Goal: Task Accomplishment & Management: Manage account settings

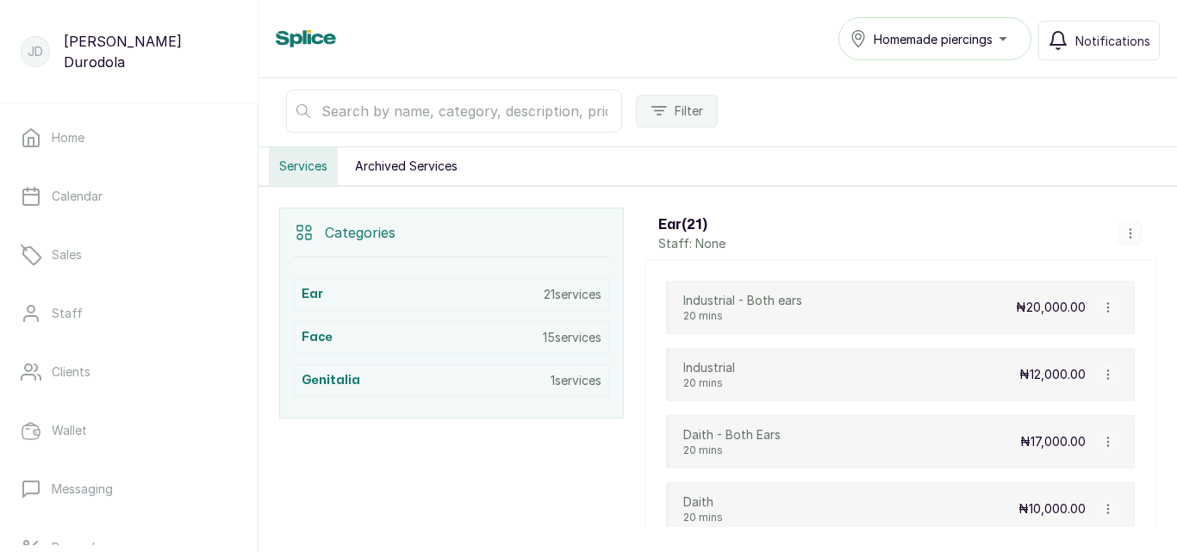
scroll to position [259, 0]
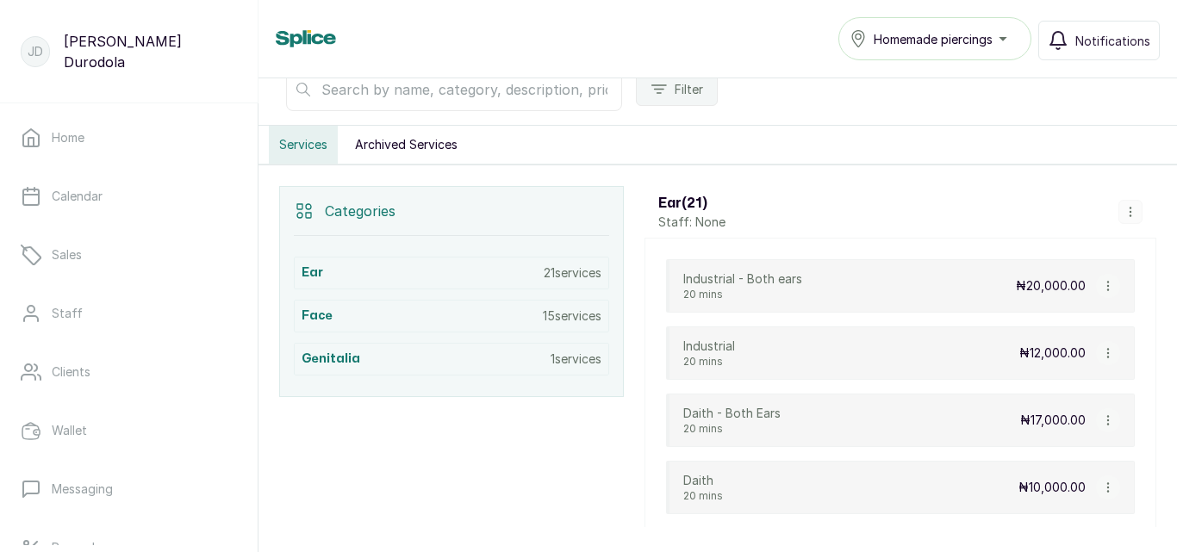
click at [408, 142] on button "Archived Services" at bounding box center [406, 145] width 123 height 38
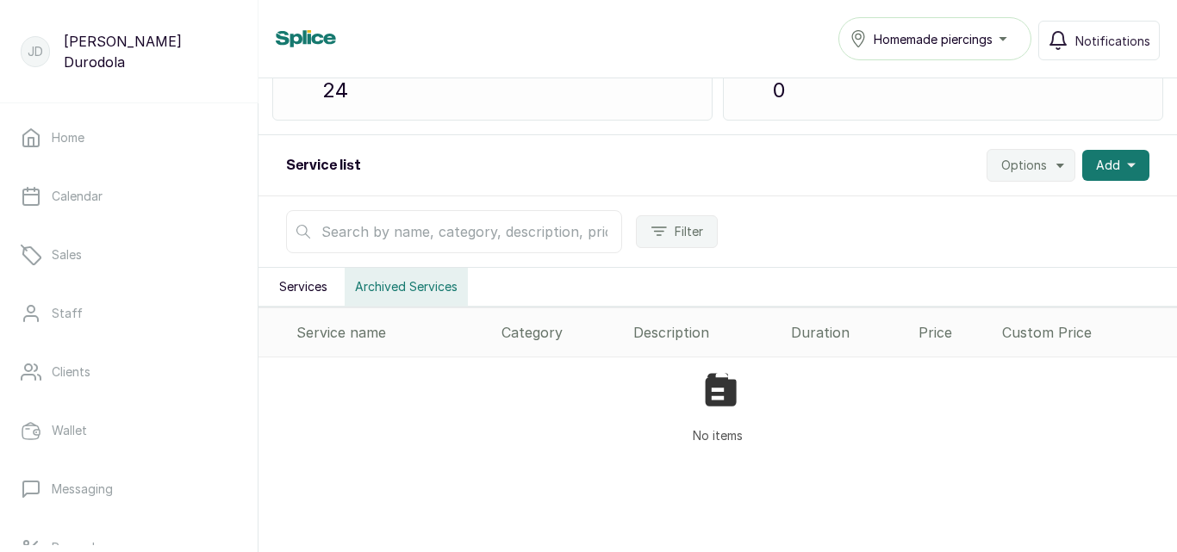
scroll to position [116, 0]
click at [540, 331] on div "Category" at bounding box center [561, 332] width 118 height 21
click at [663, 335] on div "Description" at bounding box center [705, 332] width 144 height 21
click at [807, 334] on div "Duration" at bounding box center [848, 332] width 114 height 21
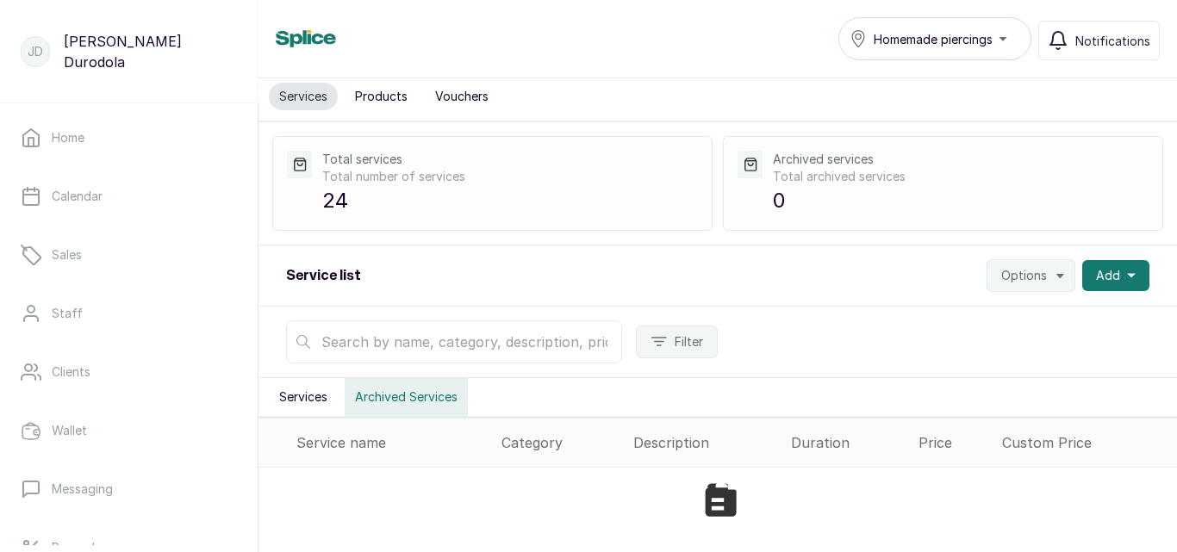
scroll to position [0, 0]
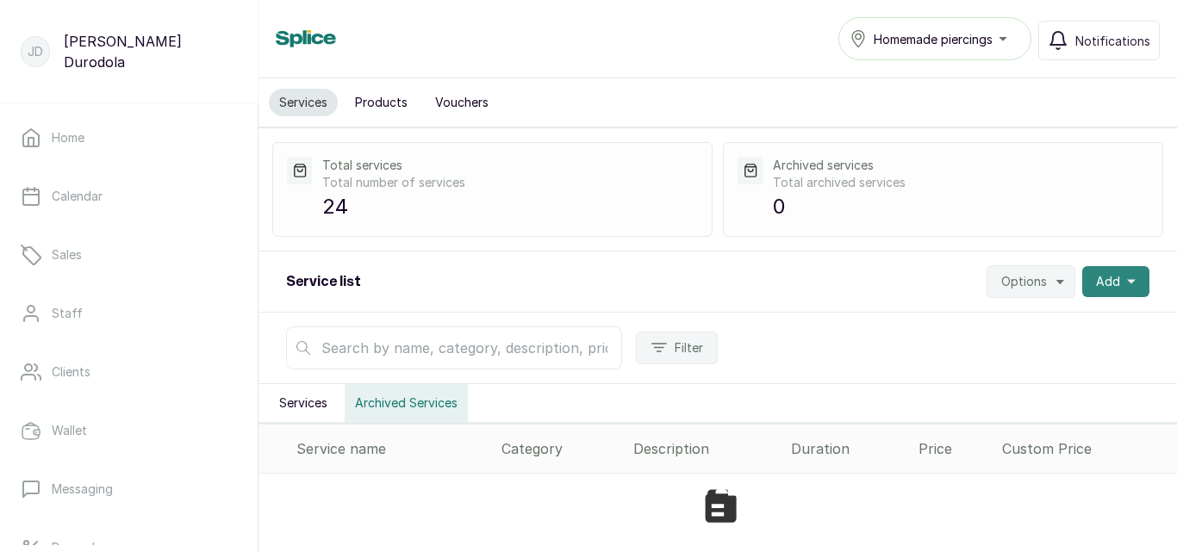
click at [1104, 282] on span "Add" at bounding box center [1108, 281] width 24 height 17
click at [1043, 279] on button "Options" at bounding box center [1031, 281] width 89 height 33
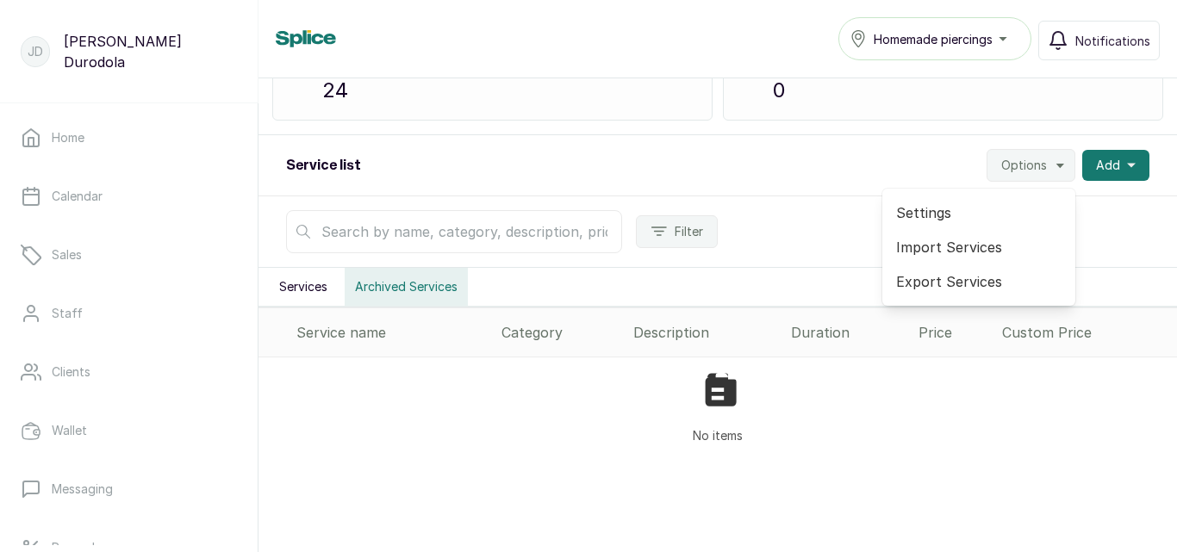
click at [839, 166] on div "Service list Options Settings Import Services Export Services Add" at bounding box center [718, 165] width 919 height 61
click at [1012, 171] on span "Options" at bounding box center [1024, 165] width 46 height 17
click at [947, 283] on span "Export Services" at bounding box center [978, 281] width 165 height 21
click at [308, 286] on button "Services" at bounding box center [303, 287] width 69 height 38
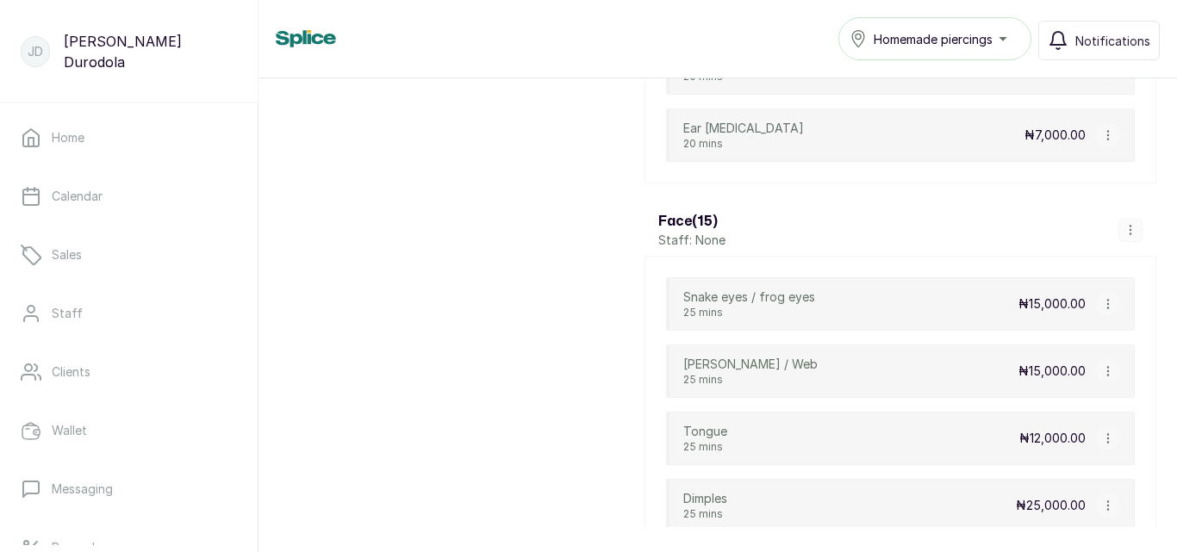
scroll to position [1840, 0]
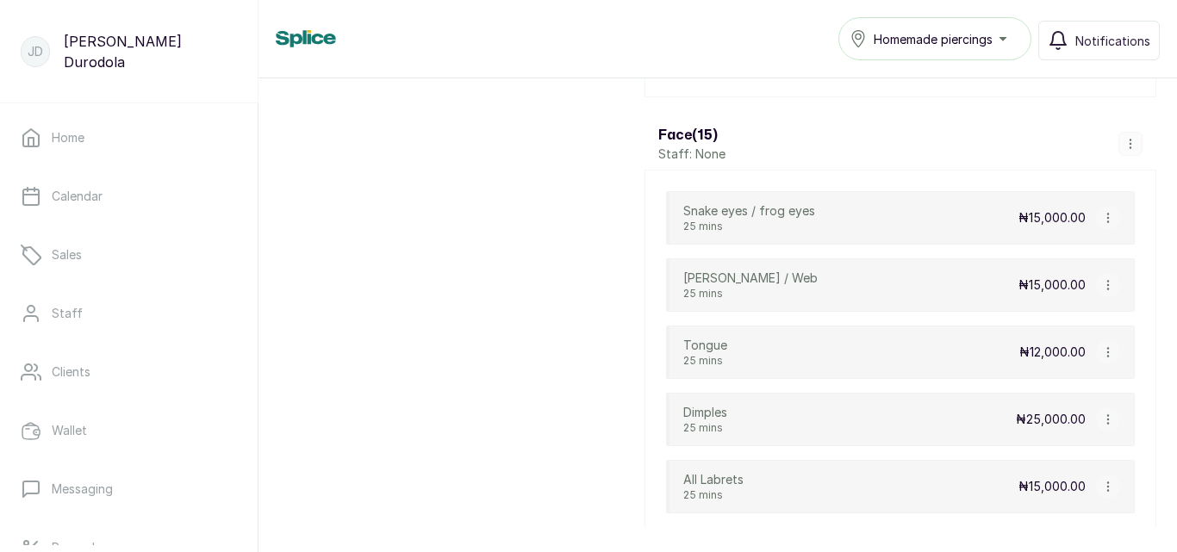
click at [1125, 139] on icon "button" at bounding box center [1131, 144] width 12 height 12
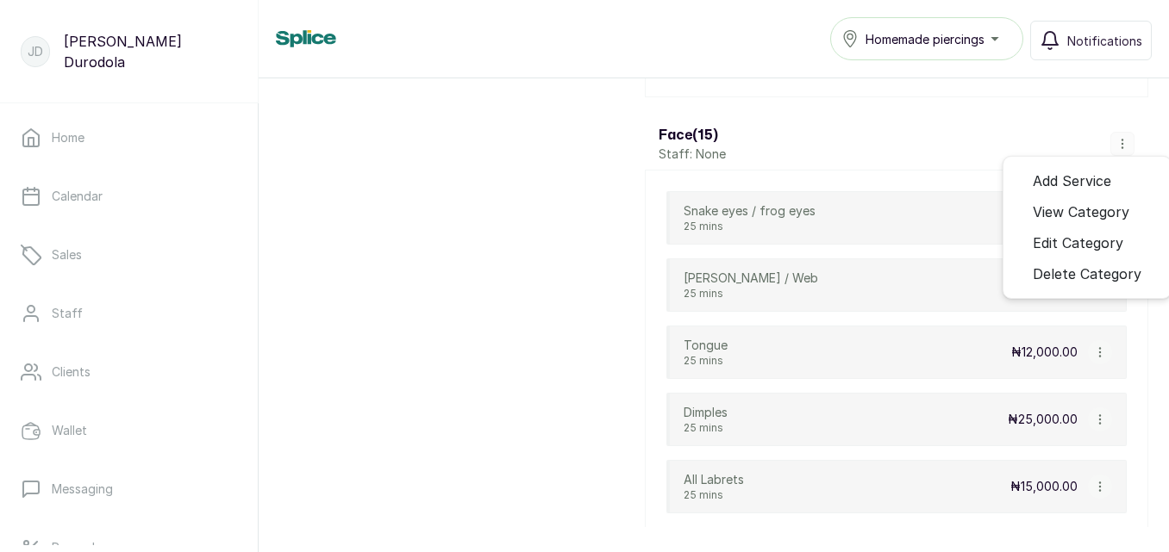
click at [904, 155] on div "Face ( 15 ) Staff: None Add Service View Category Edit Category Delete Category" at bounding box center [896, 144] width 503 height 52
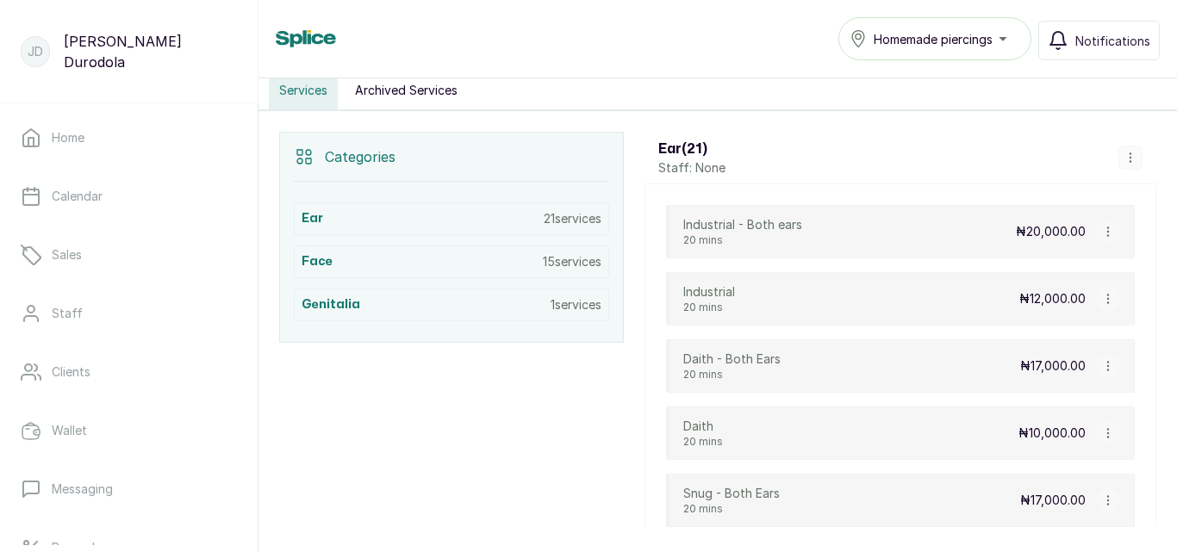
scroll to position [193, 0]
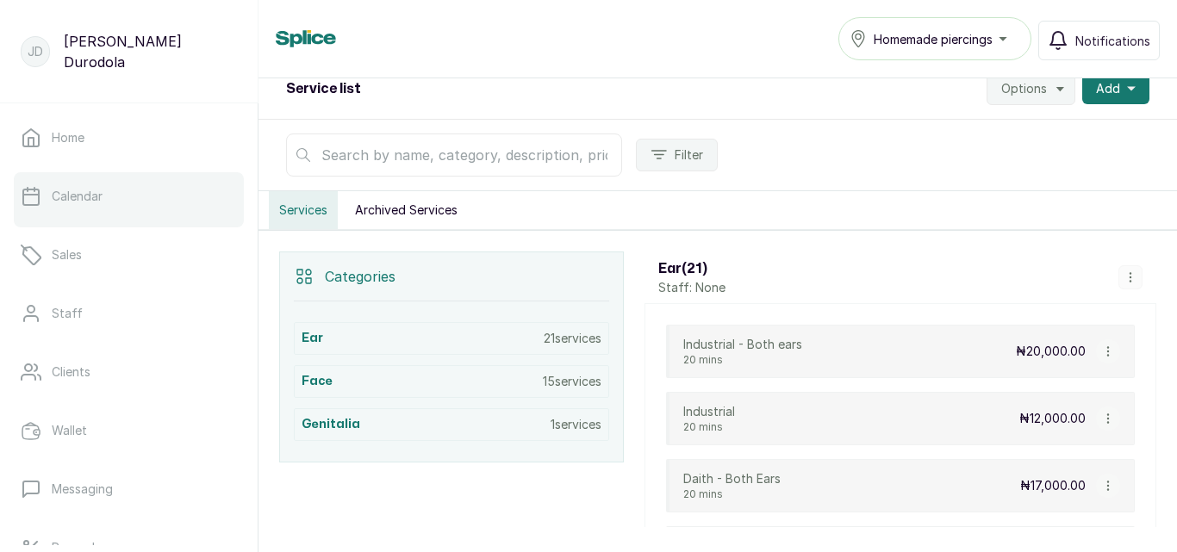
click at [131, 196] on link "Calendar" at bounding box center [129, 196] width 230 height 48
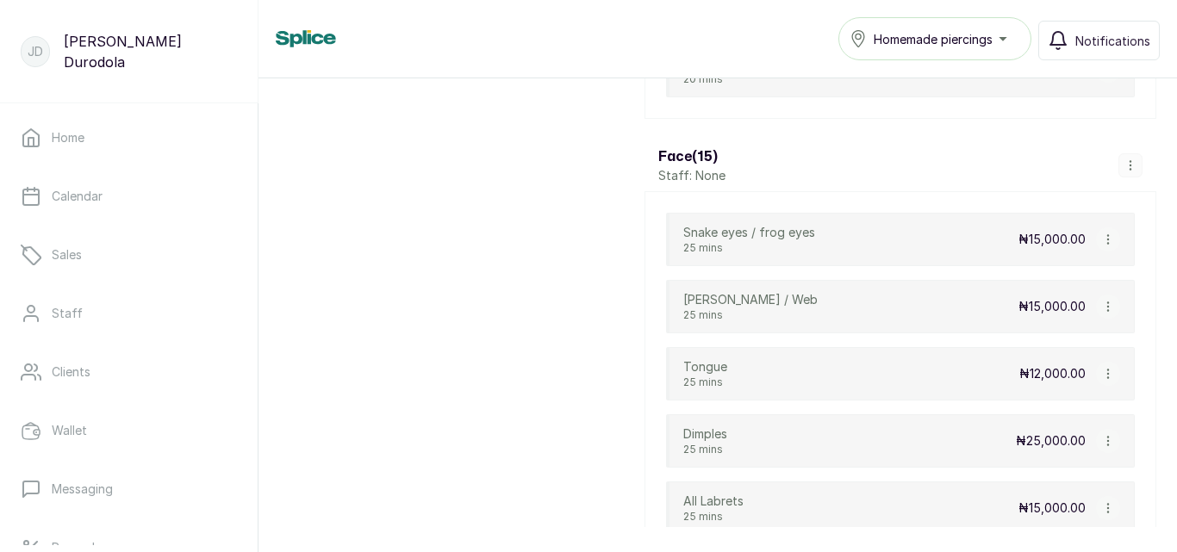
scroll to position [1723, 0]
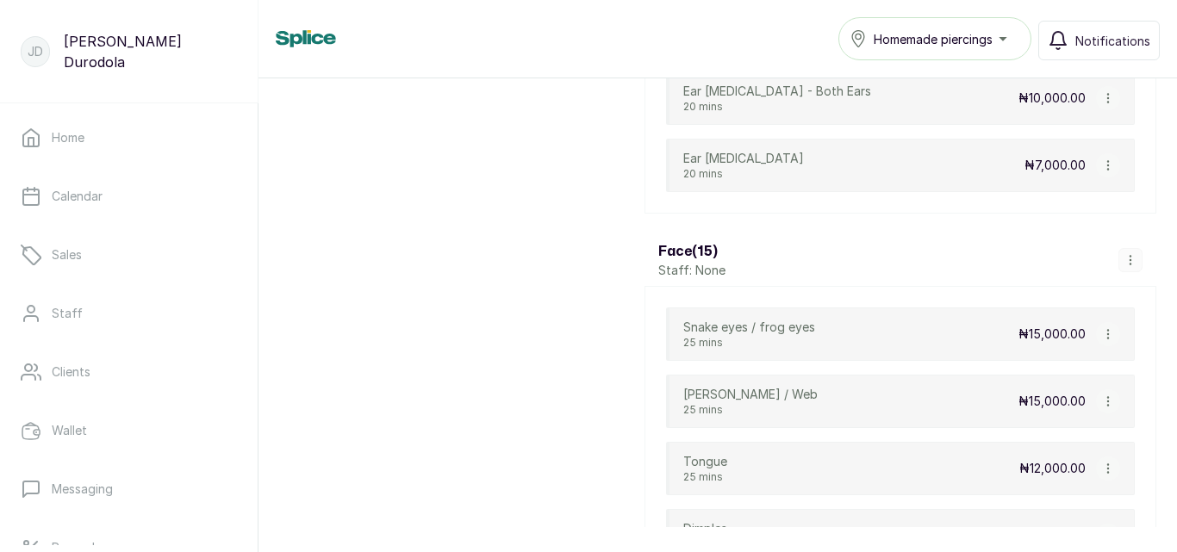
click at [1125, 259] on icon "button" at bounding box center [1131, 260] width 12 height 12
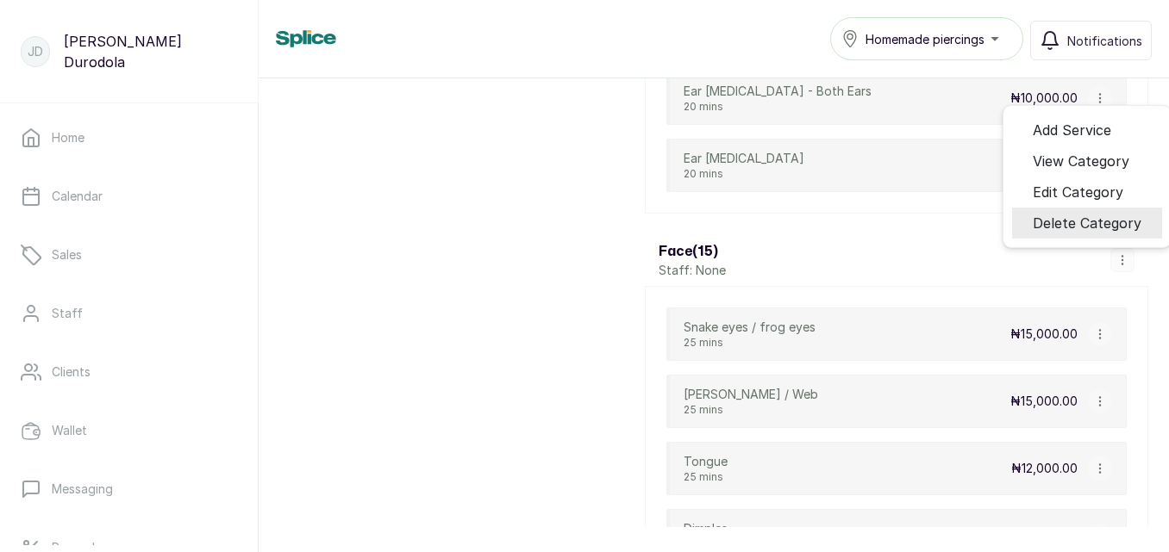
click at [1087, 221] on span "Delete Category" at bounding box center [1086, 223] width 109 height 21
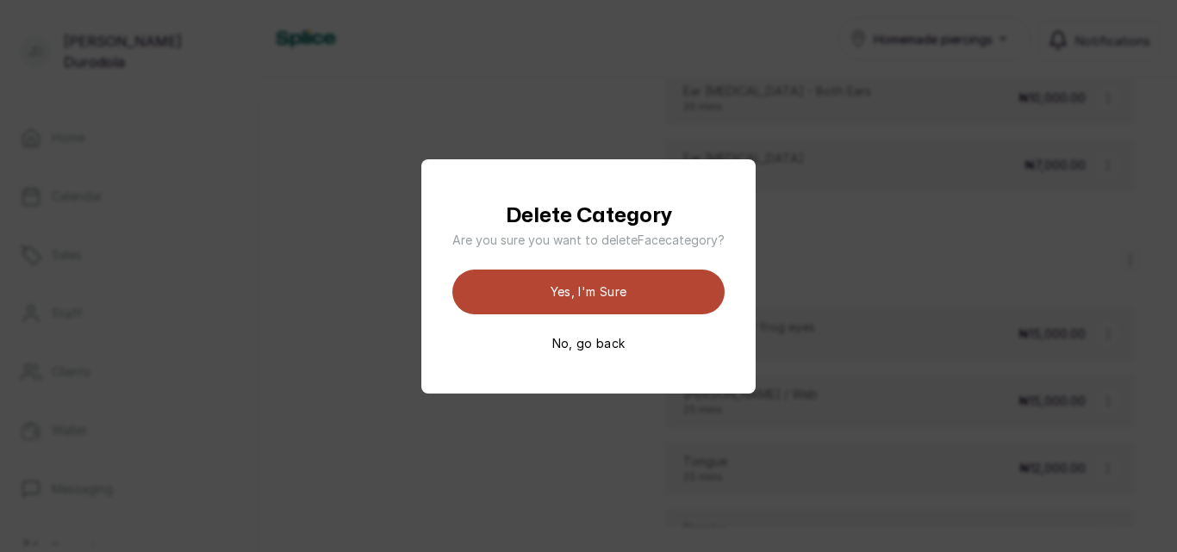
click at [596, 302] on button "Yes, I'm sure" at bounding box center [588, 292] width 272 height 45
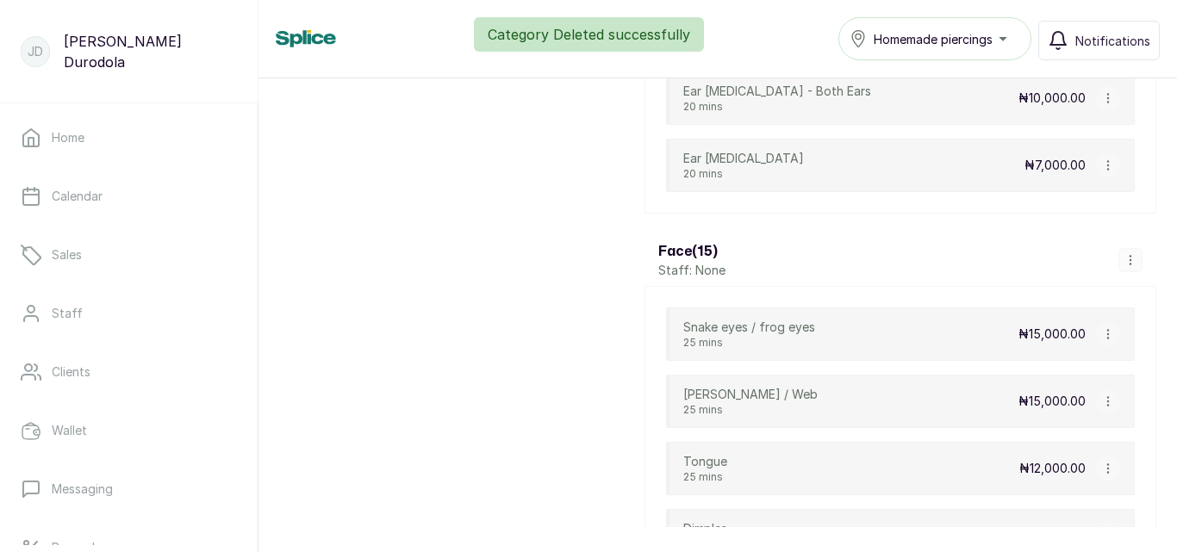
scroll to position [1668, 0]
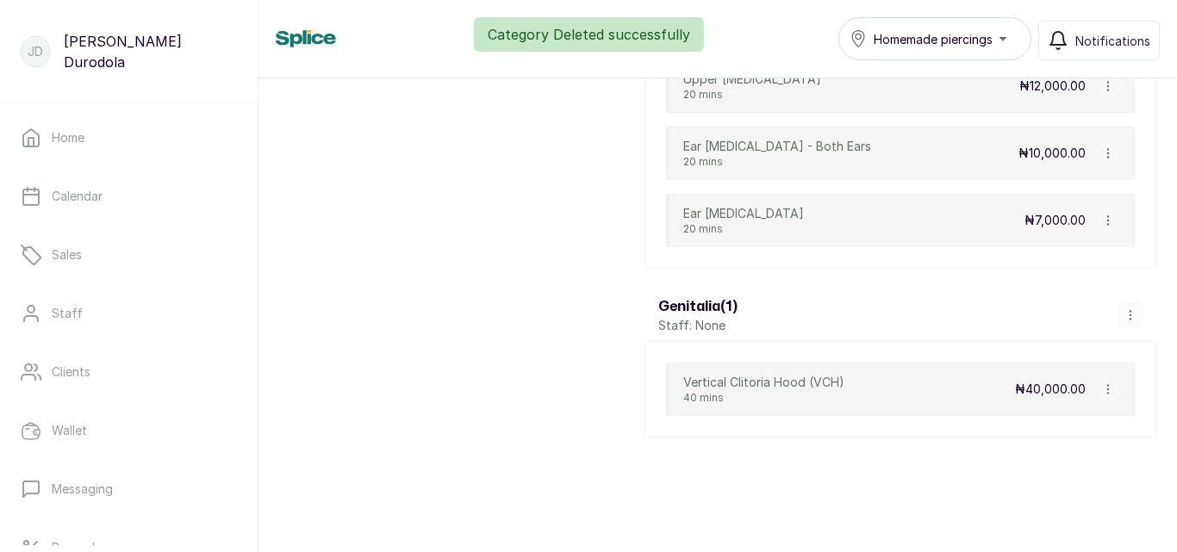
click at [1130, 315] on icon "button" at bounding box center [1130, 315] width 1 height 9
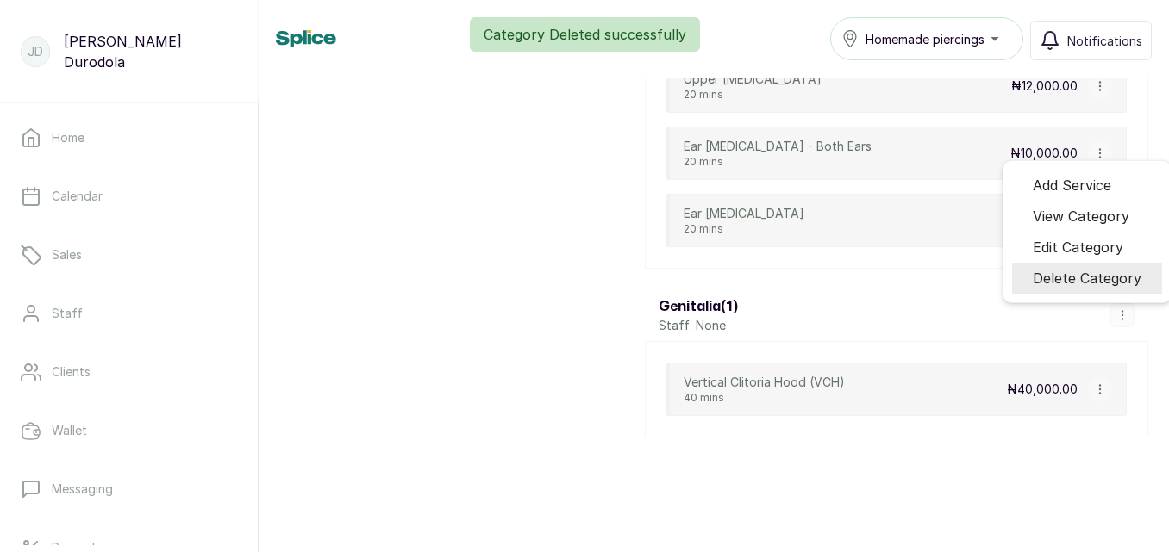
click at [1068, 282] on span "Delete Category" at bounding box center [1086, 278] width 109 height 21
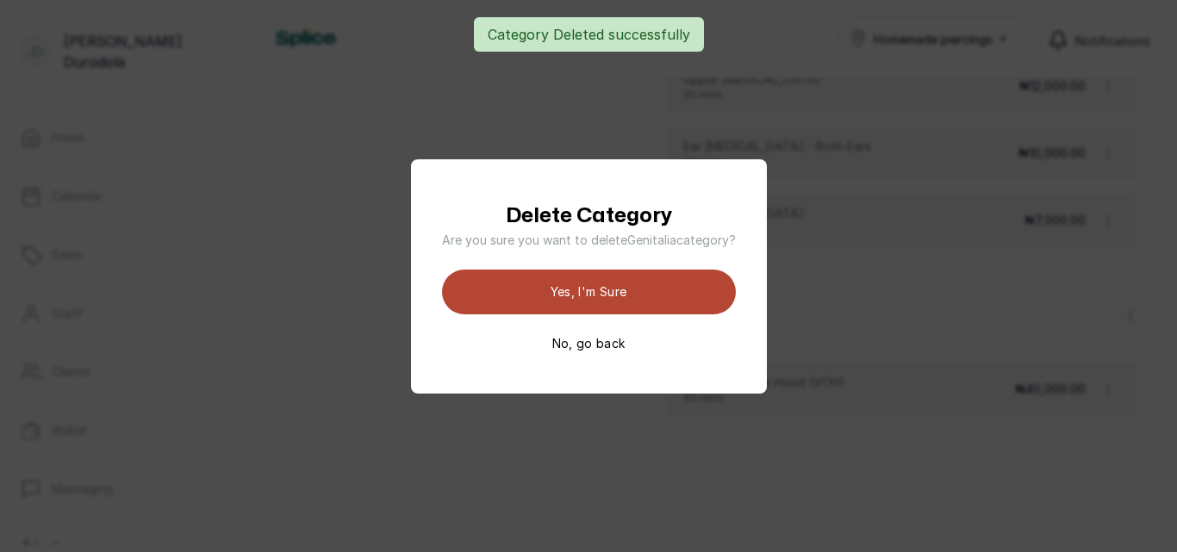
click at [672, 291] on button "Yes, I'm sure" at bounding box center [589, 292] width 294 height 45
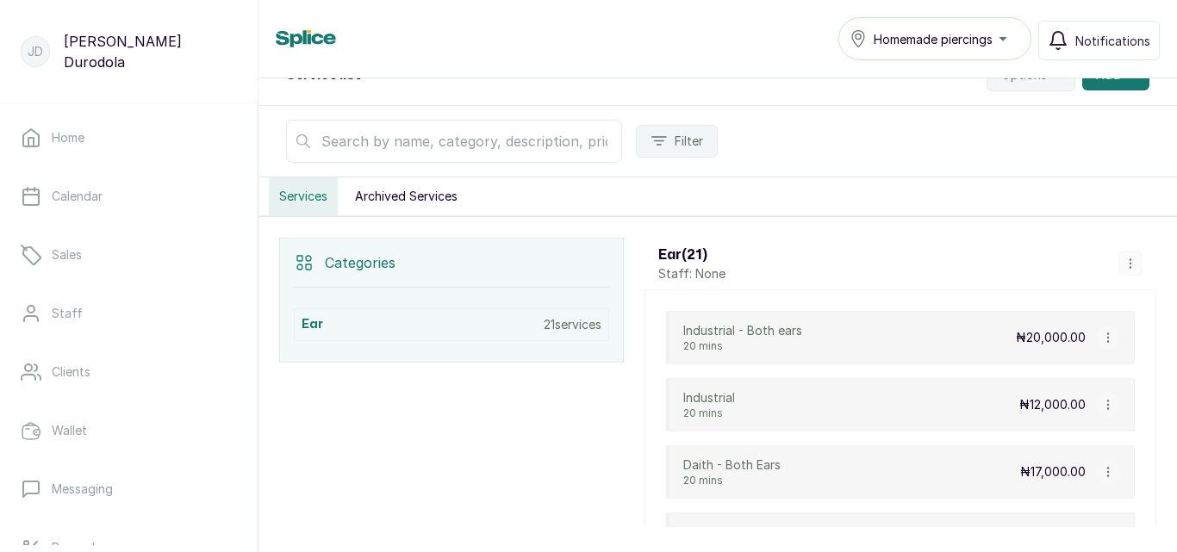
scroll to position [293, 0]
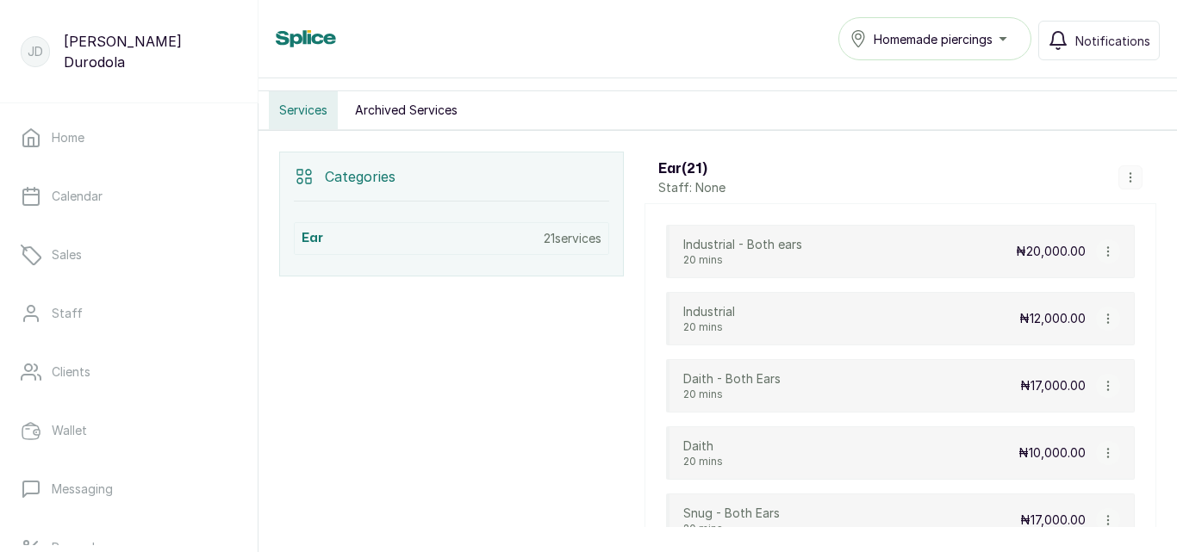
click at [1125, 178] on icon "button" at bounding box center [1131, 177] width 12 height 12
click at [845, 371] on div "Daith - Both Ears 20 mins ₦17,000.00" at bounding box center [900, 385] width 469 height 53
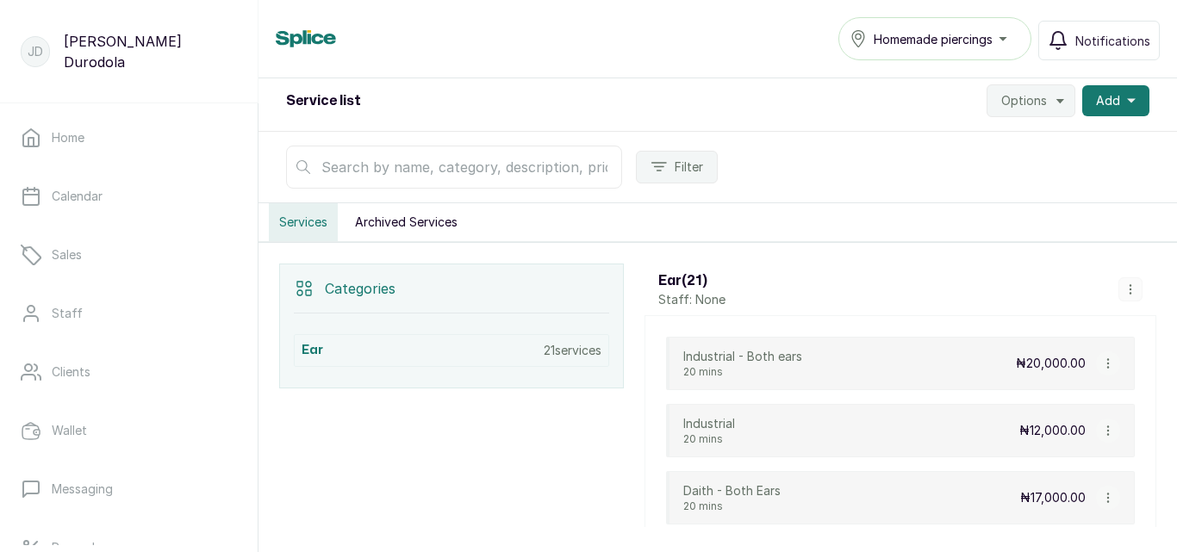
scroll to position [121, 0]
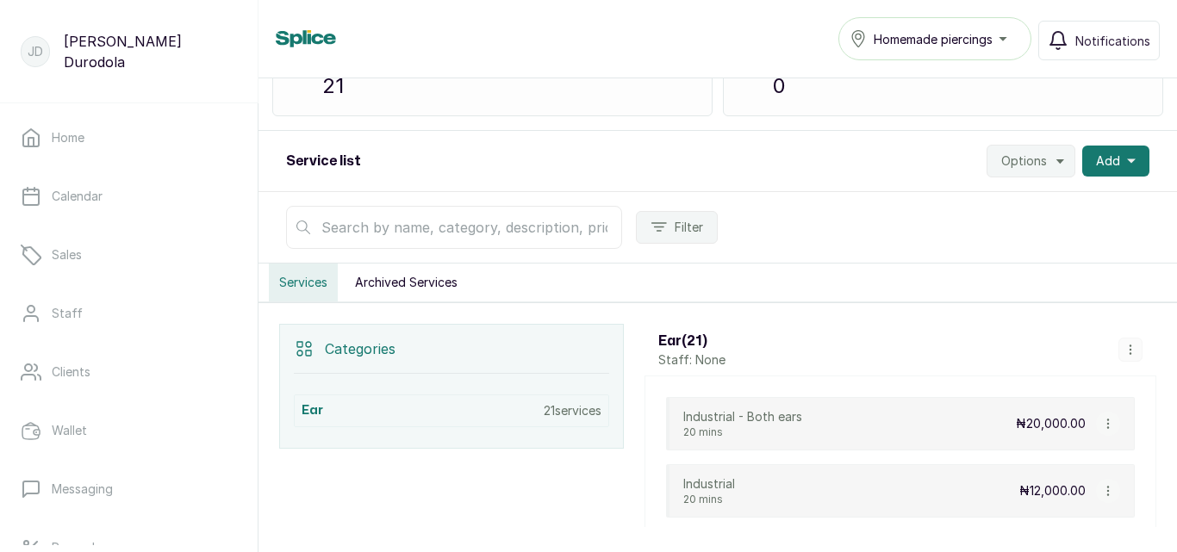
click at [1125, 349] on icon "button" at bounding box center [1131, 350] width 12 height 12
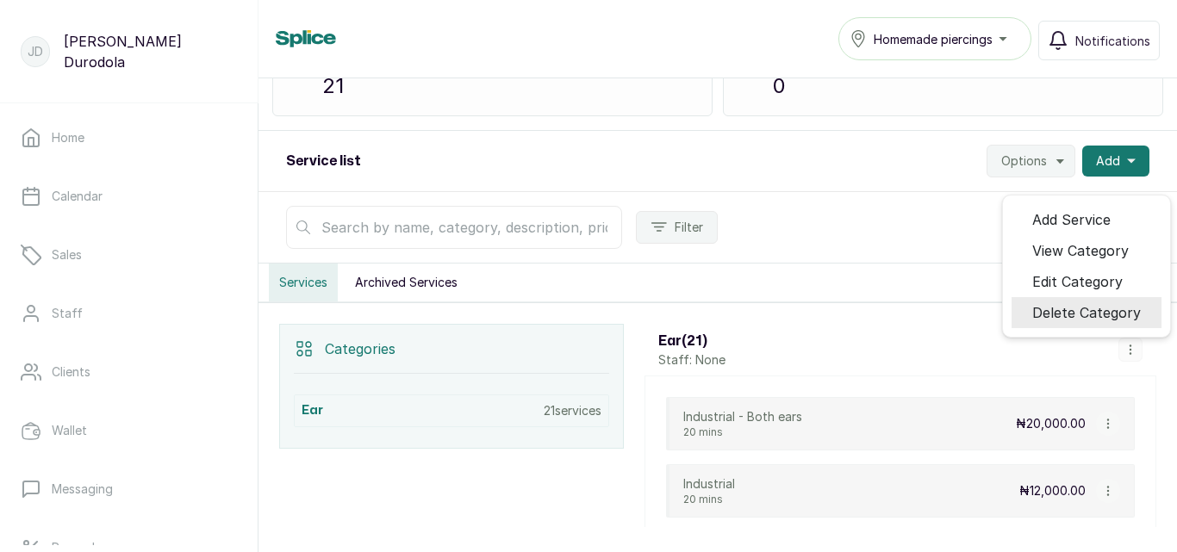
click at [1111, 317] on span "Delete Category" at bounding box center [1086, 312] width 109 height 21
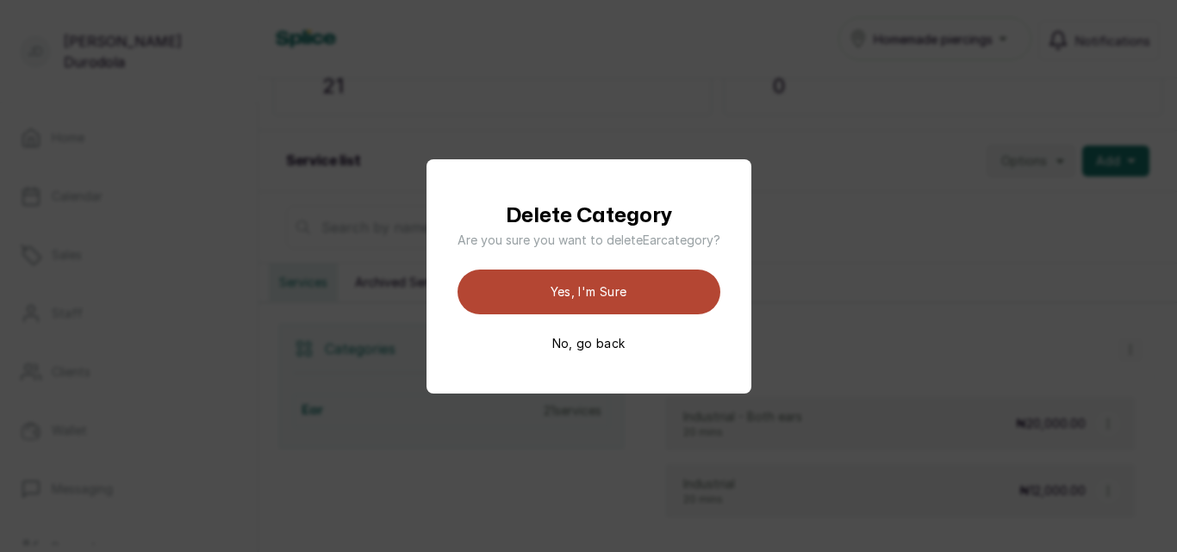
click at [657, 290] on button "Yes, I'm sure" at bounding box center [589, 292] width 263 height 45
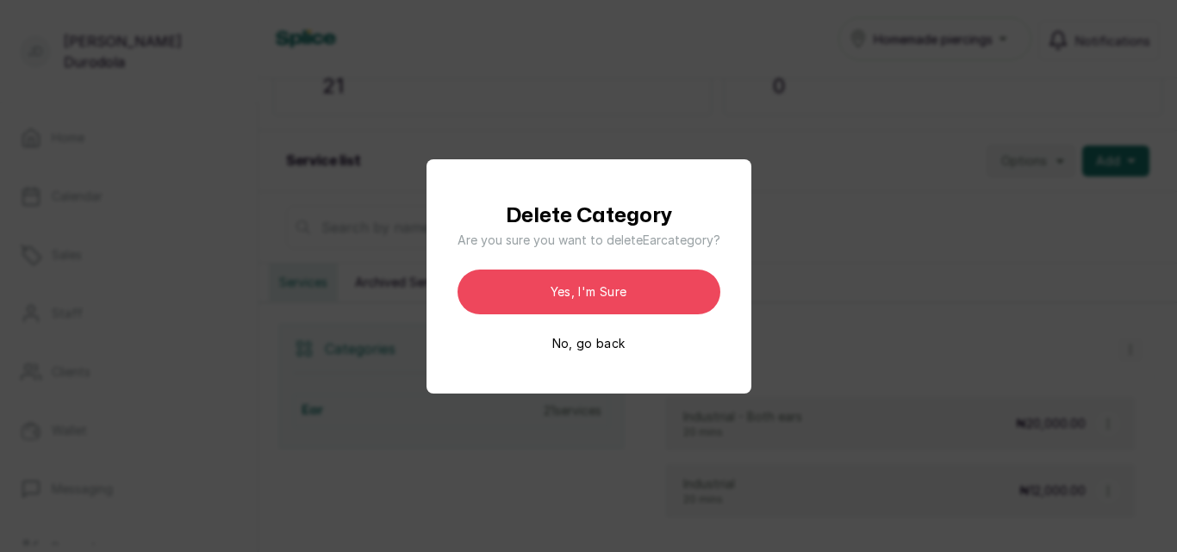
click at [619, 346] on button "No, go back" at bounding box center [588, 343] width 73 height 17
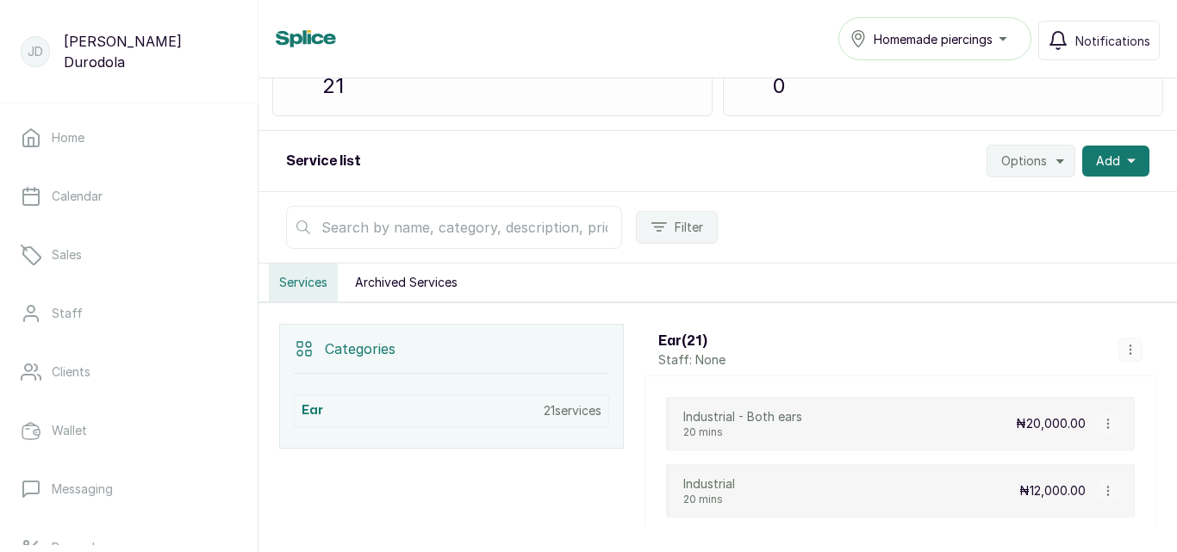
click at [1125, 348] on icon "button" at bounding box center [1131, 350] width 12 height 12
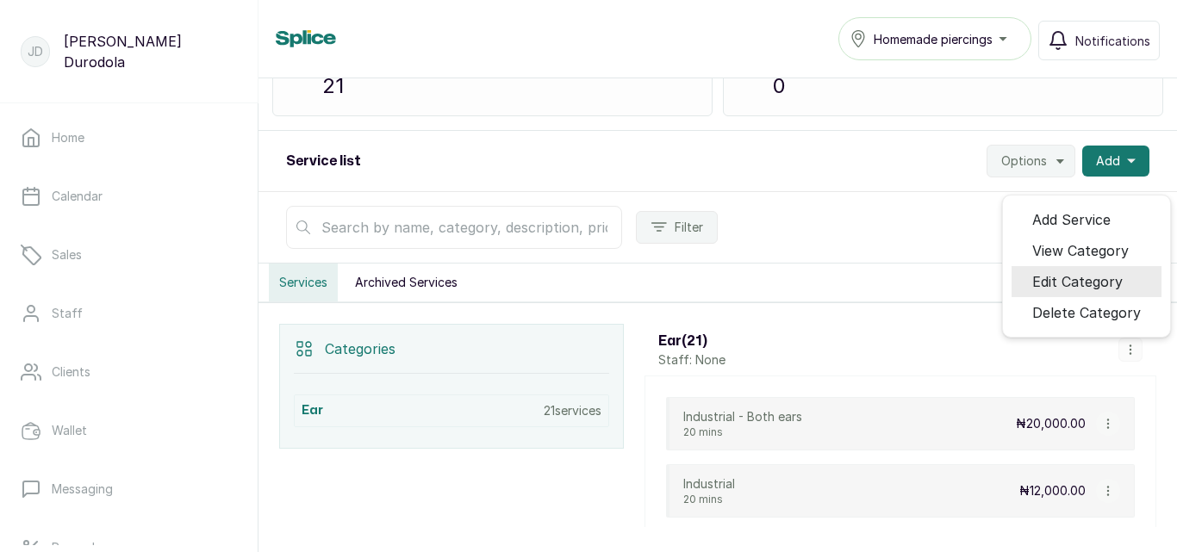
click at [1094, 290] on span "Edit Category" at bounding box center [1077, 281] width 90 height 21
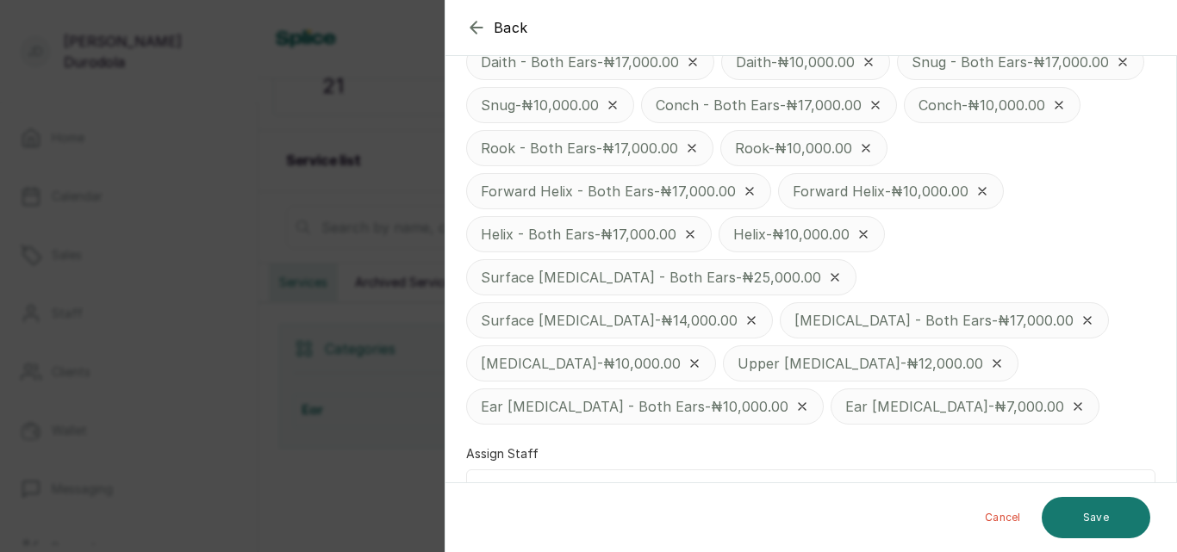
scroll to position [552, 0]
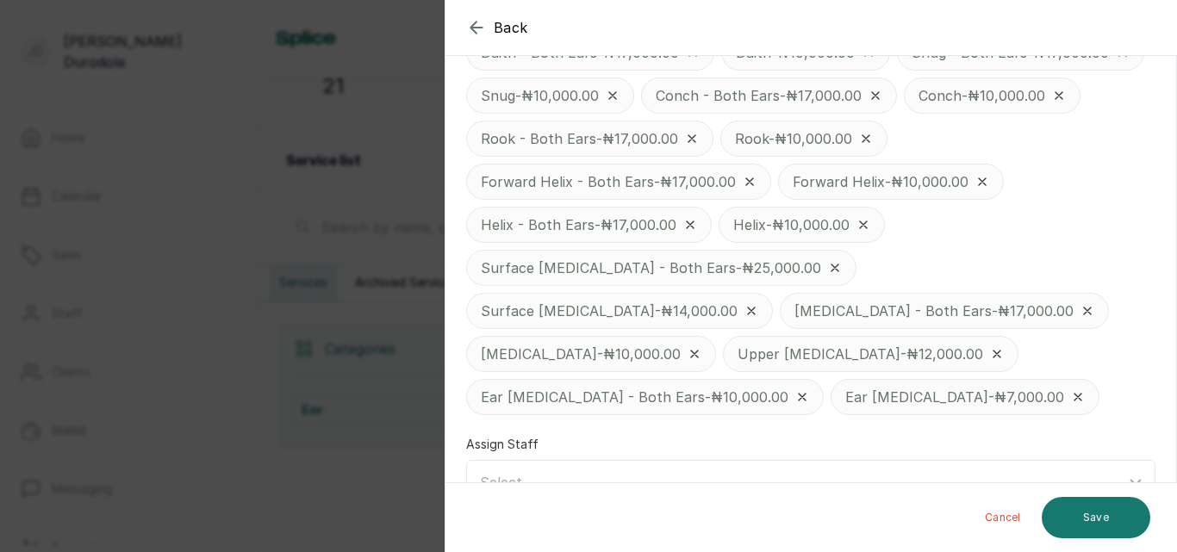
click at [1071, 390] on icon at bounding box center [1078, 397] width 14 height 14
click at [698, 351] on icon at bounding box center [694, 354] width 7 height 7
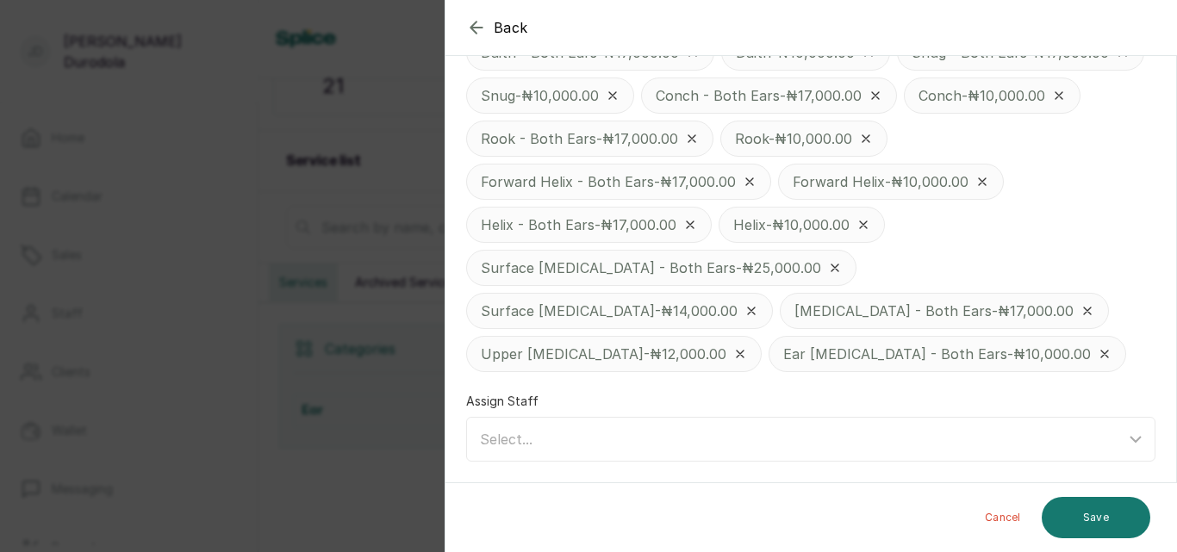
click at [1098, 354] on icon at bounding box center [1105, 354] width 14 height 14
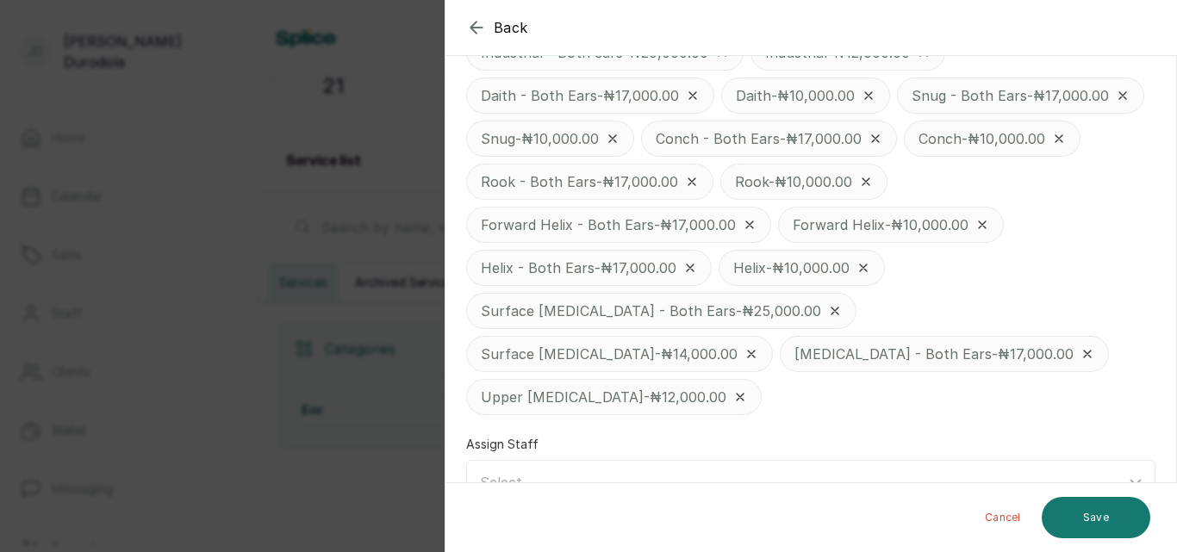
click at [828, 310] on icon at bounding box center [835, 311] width 14 height 14
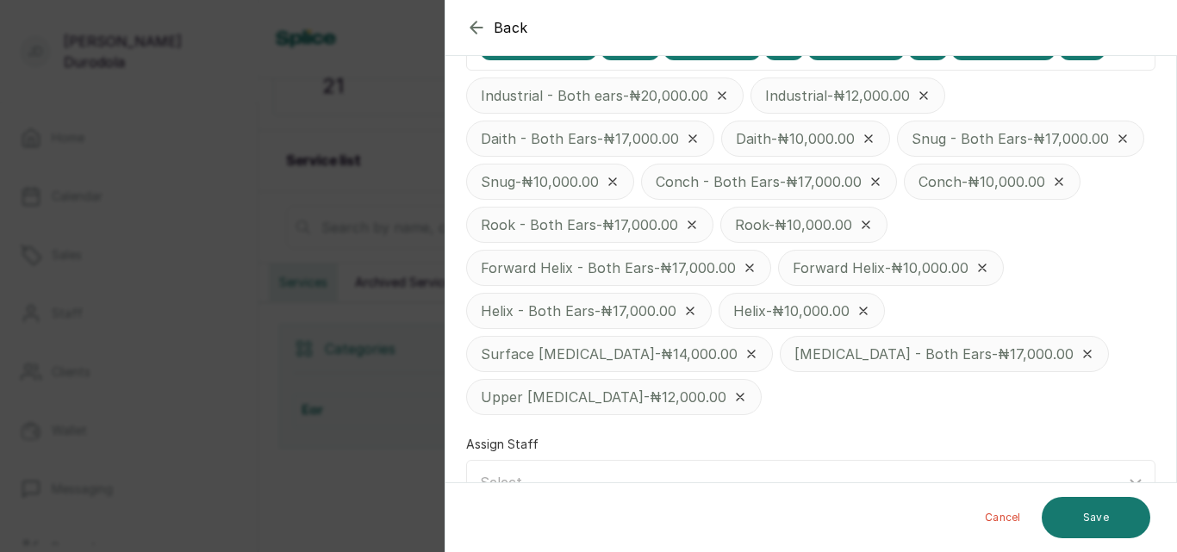
click at [747, 268] on icon at bounding box center [749, 268] width 7 height 7
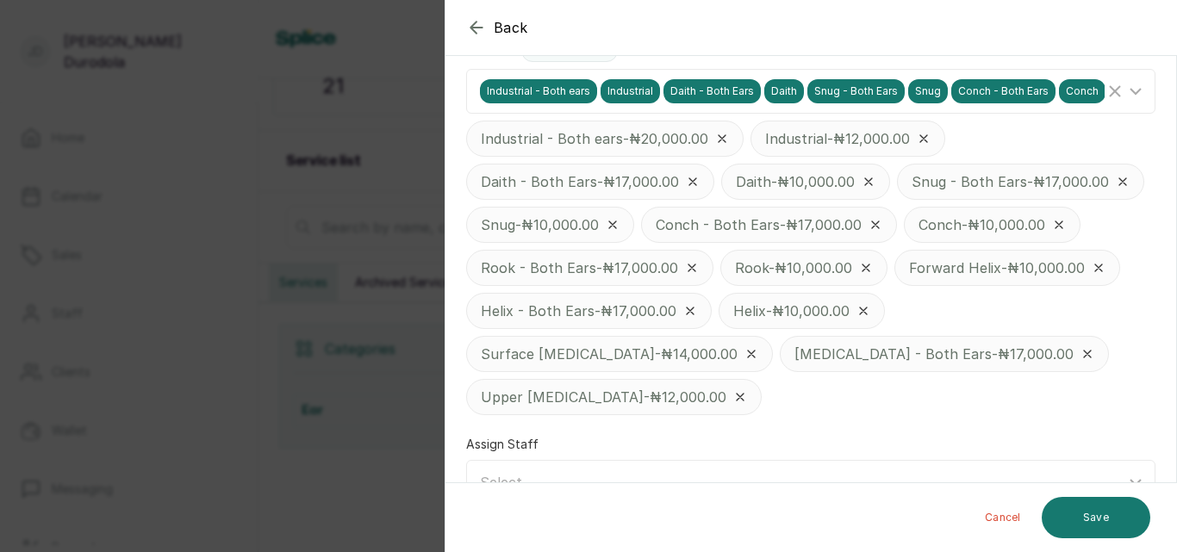
click at [866, 270] on icon at bounding box center [866, 268] width 14 height 14
click at [925, 268] on icon at bounding box center [925, 268] width 14 height 14
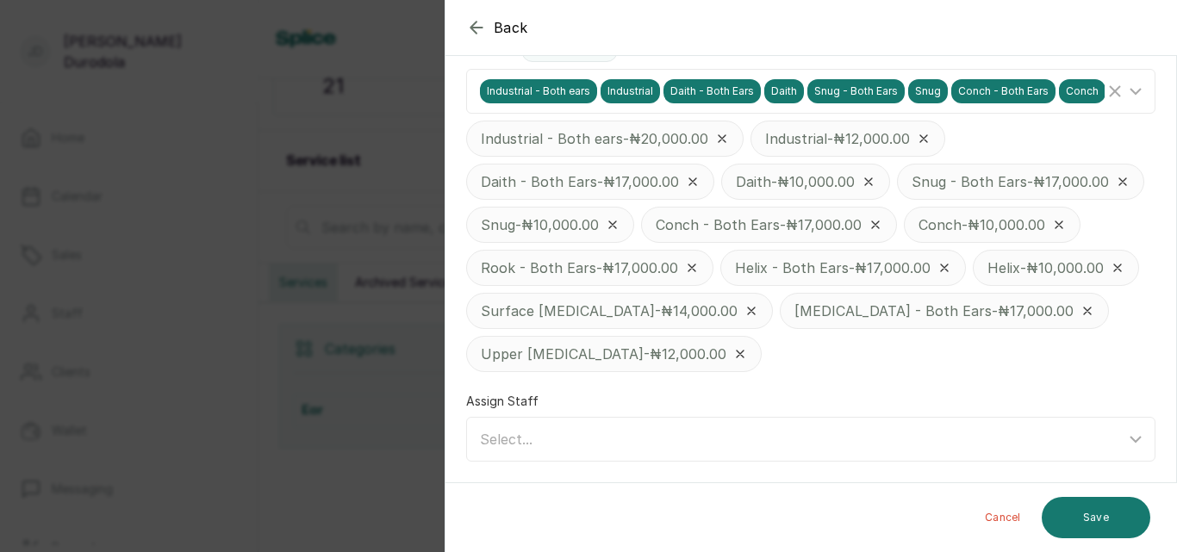
click at [888, 227] on div "Conch - Both Ears - ₦17,000.00" at bounding box center [769, 225] width 256 height 36
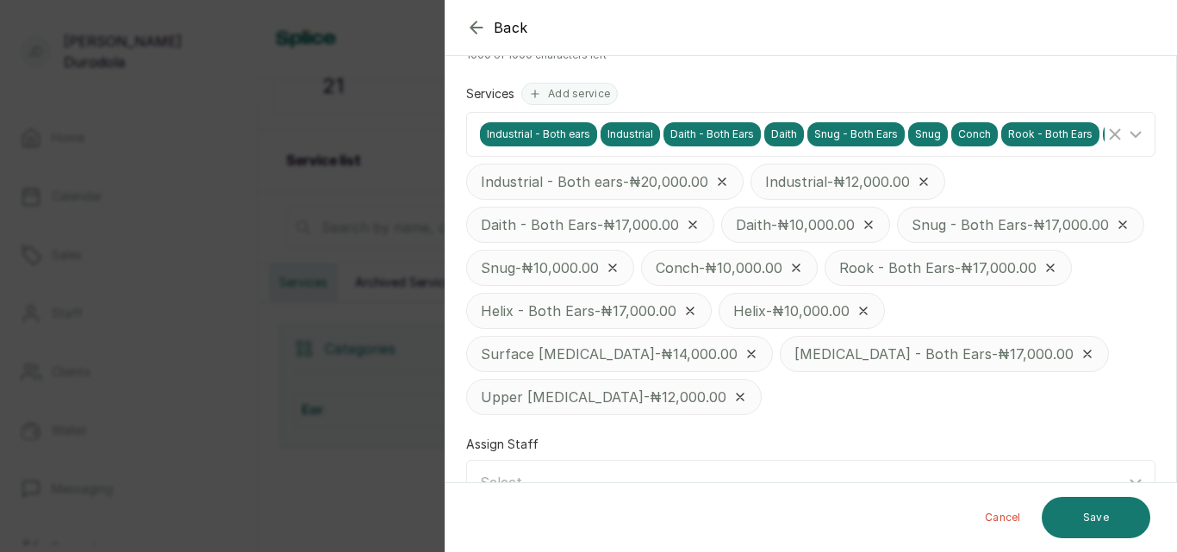
click at [806, 188] on p "Industrial - ₦12,000.00" at bounding box center [837, 181] width 145 height 21
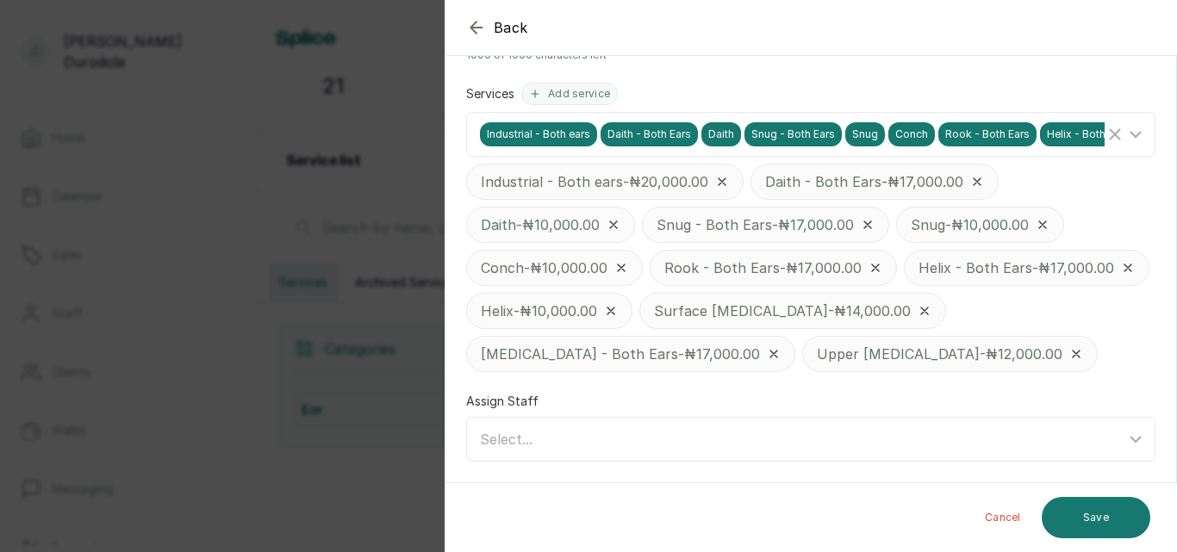
click at [806, 189] on p "Daith - Both Ears - ₦17,000.00" at bounding box center [864, 181] width 198 height 21
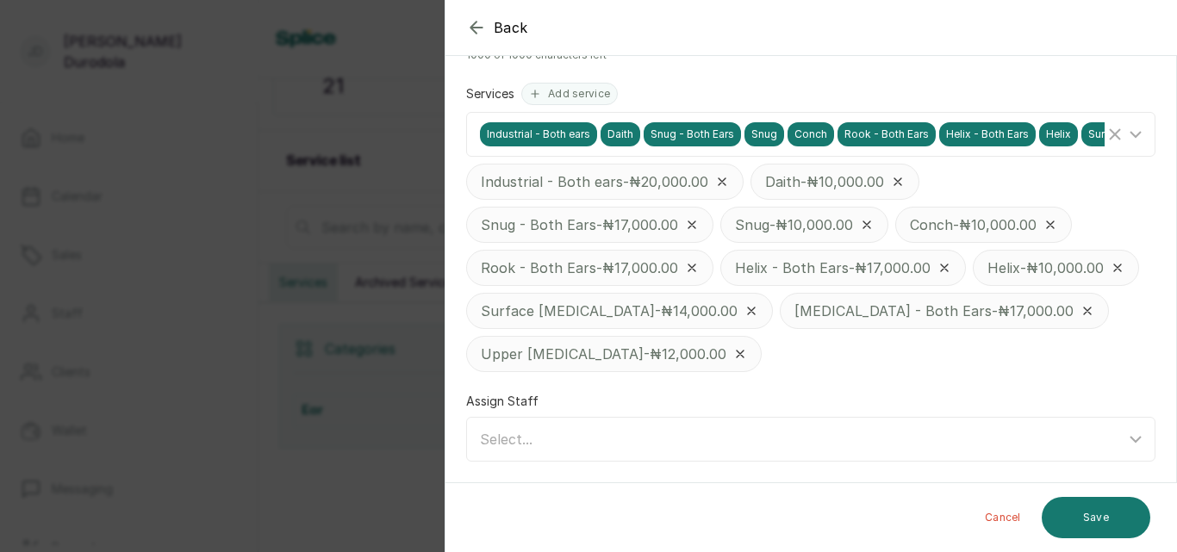
click at [804, 227] on p "Snug - ₦10,000.00" at bounding box center [794, 225] width 118 height 21
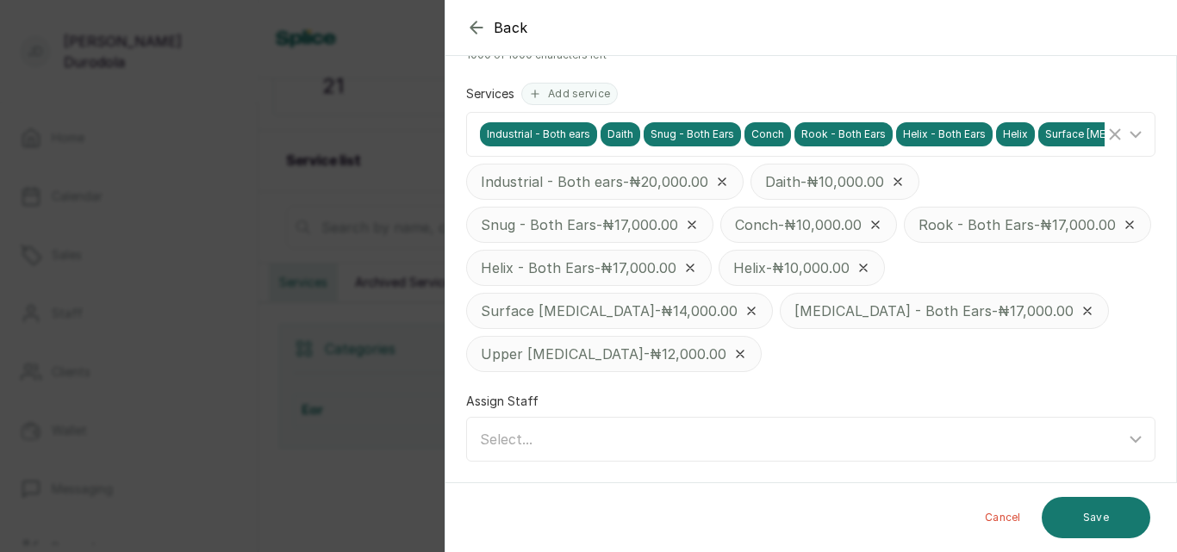
click at [676, 268] on p "Helix - Both Ears - ₦17,000.00" at bounding box center [579, 268] width 196 height 21
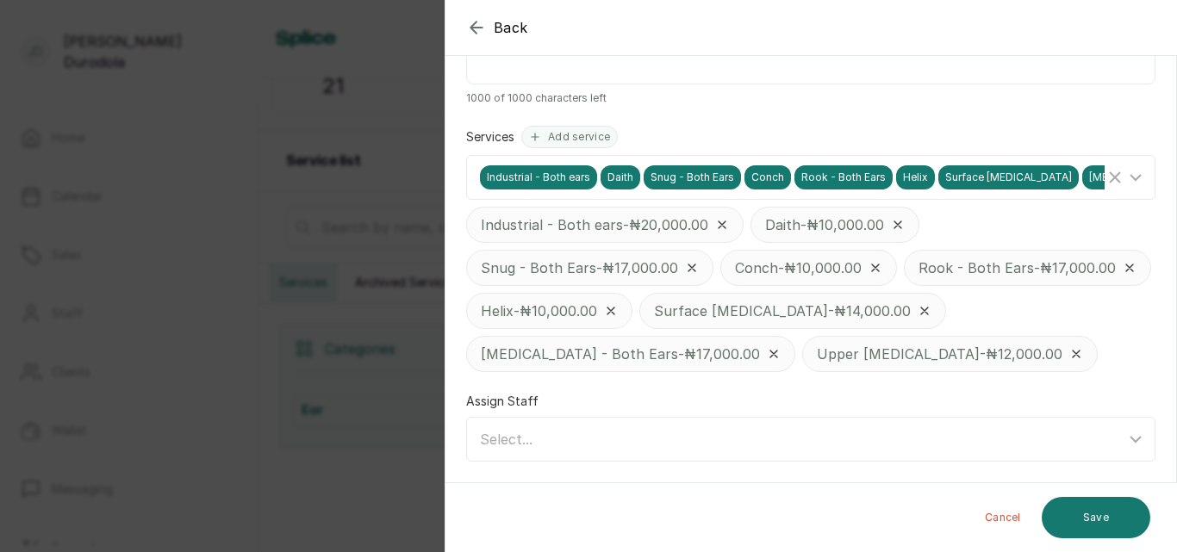
scroll to position [336, 0]
click at [814, 276] on p "Conch - ₦10,000.00" at bounding box center [798, 268] width 127 height 21
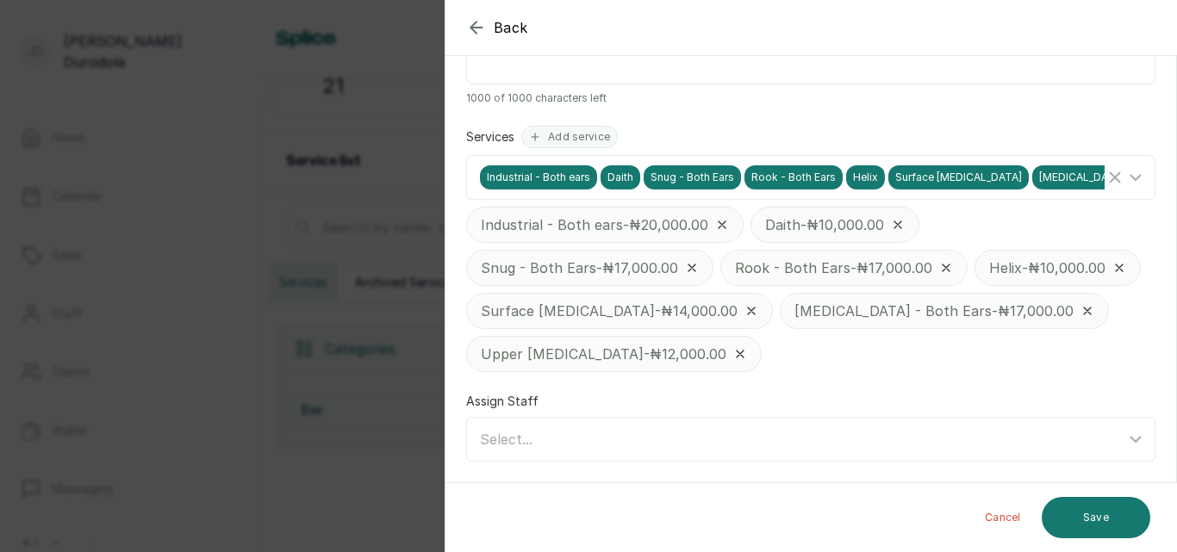
click at [814, 276] on p "Rook - Both Ears - ₦17,000.00" at bounding box center [833, 268] width 197 height 21
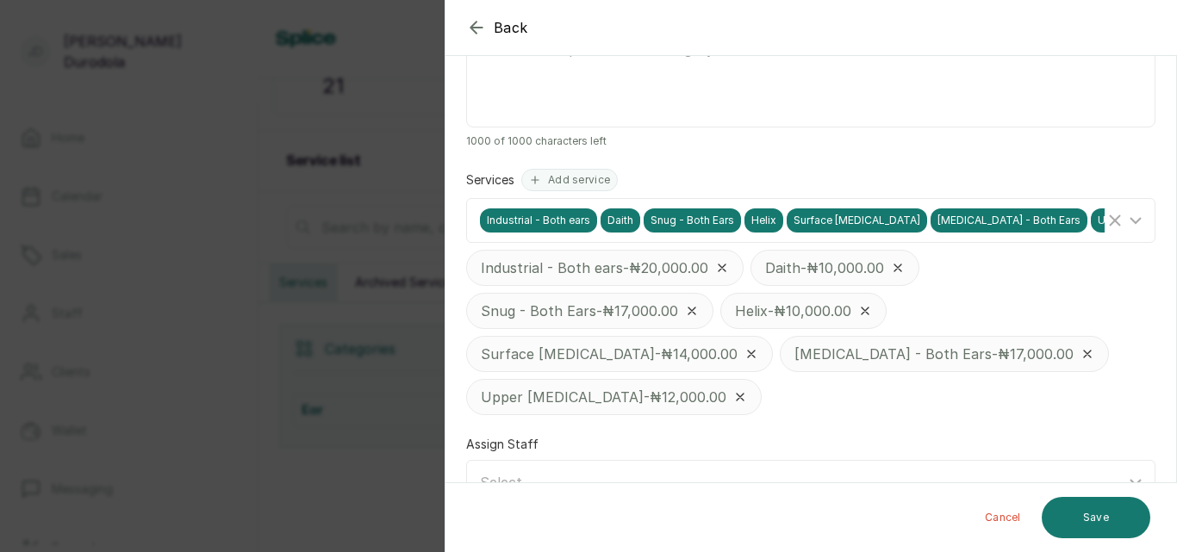
click at [814, 275] on p "Daith - ₦10,000.00" at bounding box center [824, 268] width 119 height 21
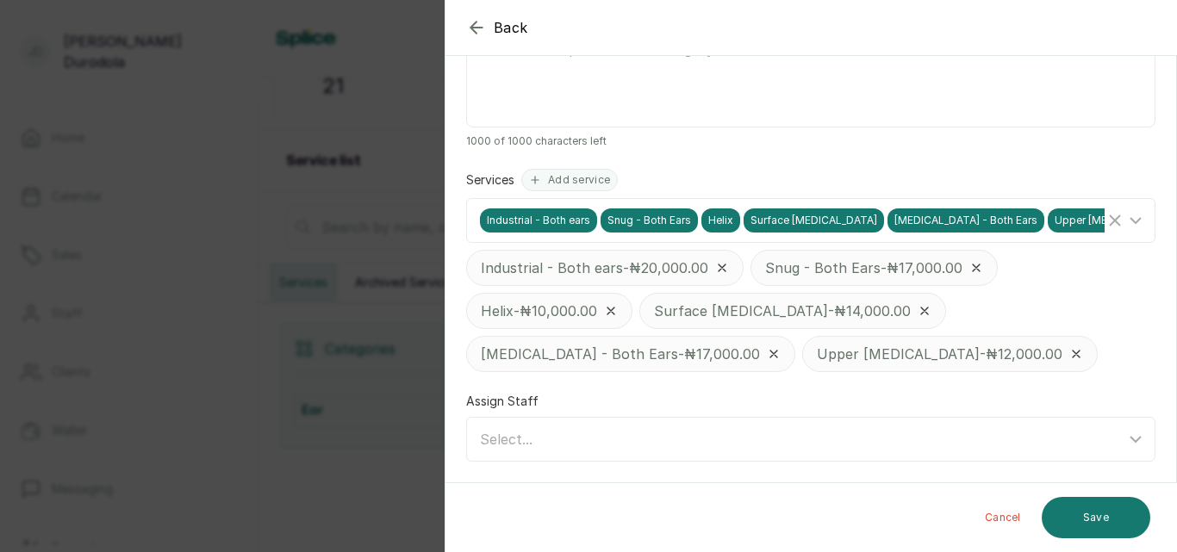
click at [689, 275] on p "Industrial - Both ears - ₦20,000.00" at bounding box center [594, 268] width 227 height 21
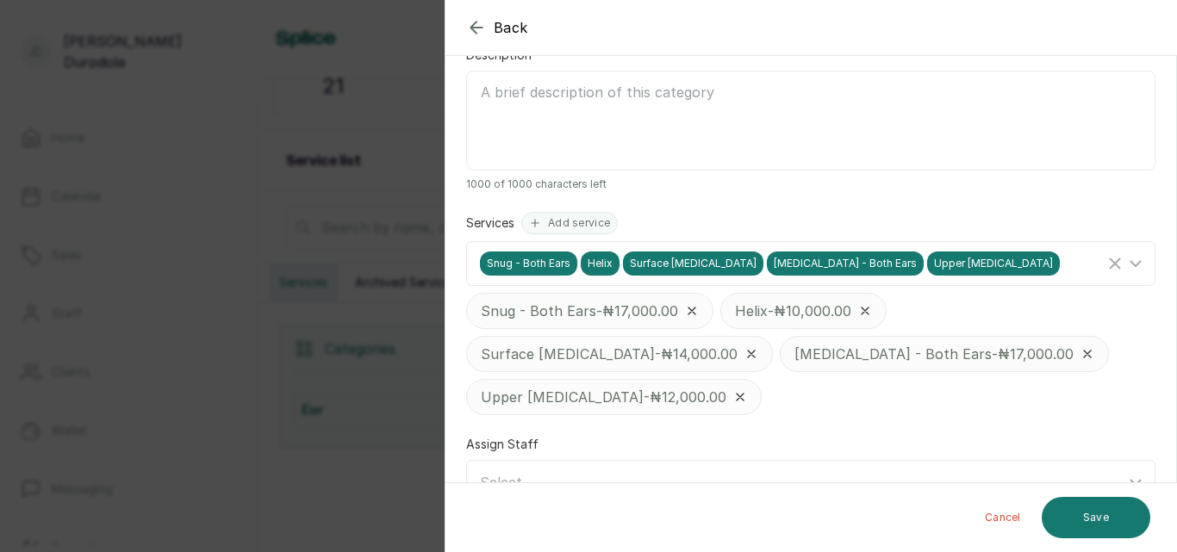
click at [616, 311] on p "Snug - Both Ears - ₦17,000.00" at bounding box center [579, 311] width 197 height 21
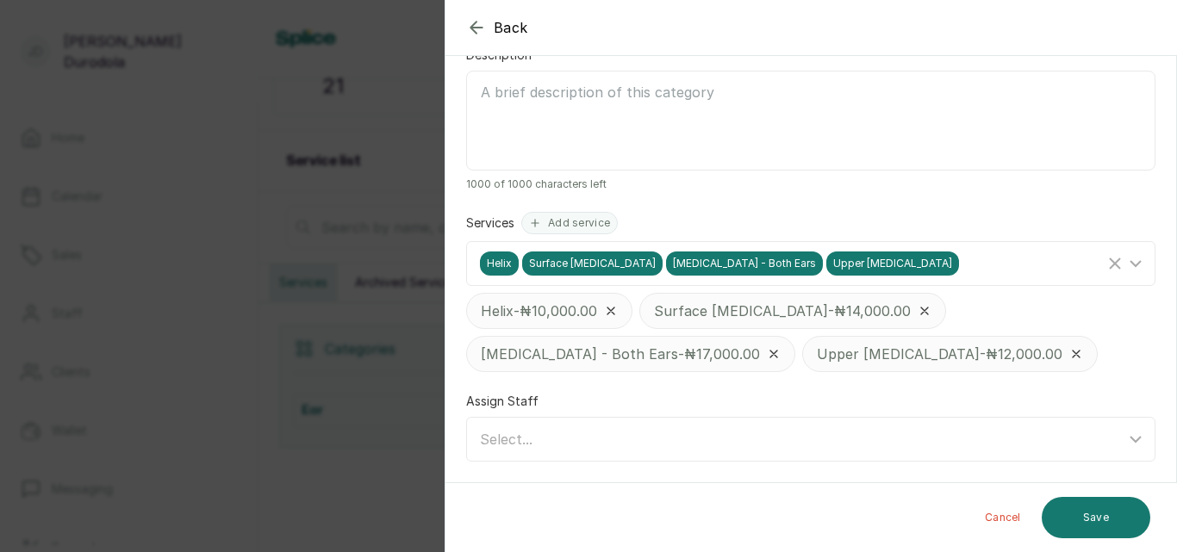
click at [623, 348] on p "Tragus - Both Ears - ₦17,000.00" at bounding box center [620, 354] width 279 height 21
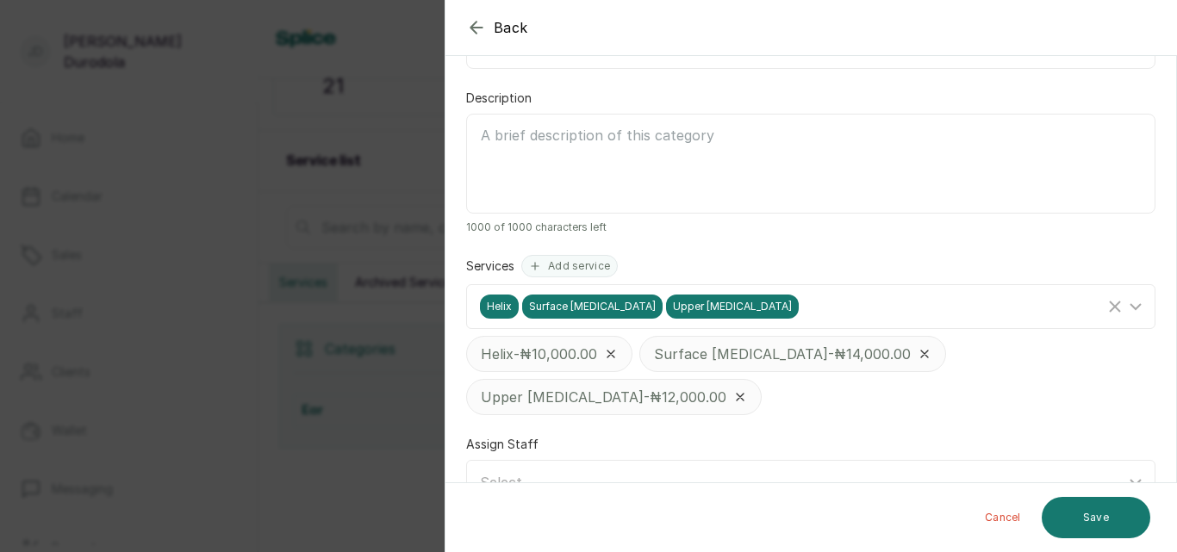
drag, startPoint x: 722, startPoint y: 358, endPoint x: 767, endPoint y: 355, distance: 44.9
click at [723, 358] on p "Surface Tragus - ₦14,000.00" at bounding box center [782, 354] width 257 height 21
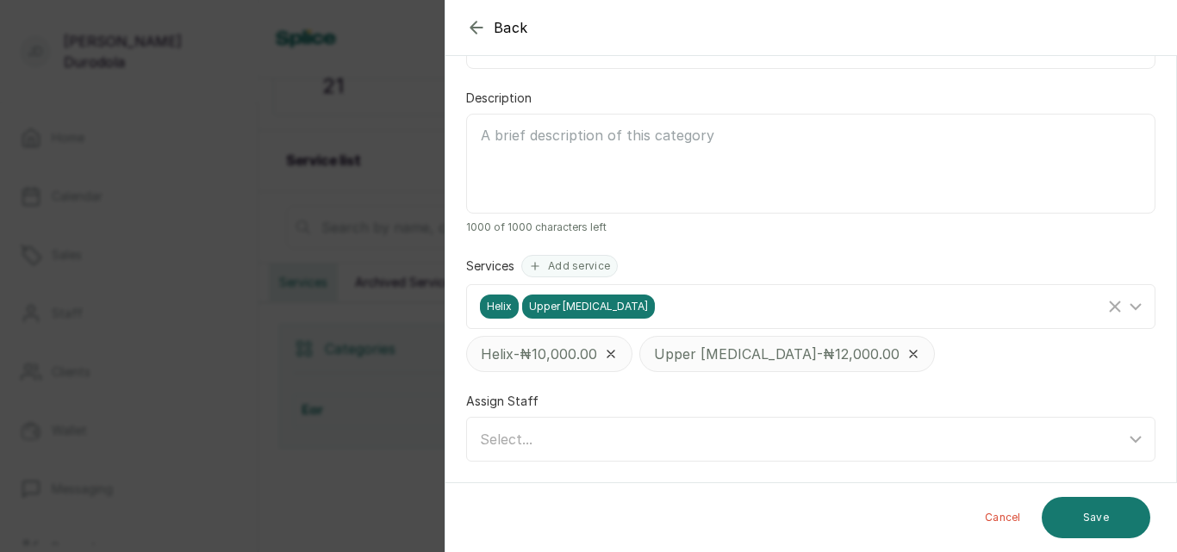
click at [805, 355] on p "Upper Lobe - ₦12,000.00" at bounding box center [777, 354] width 246 height 21
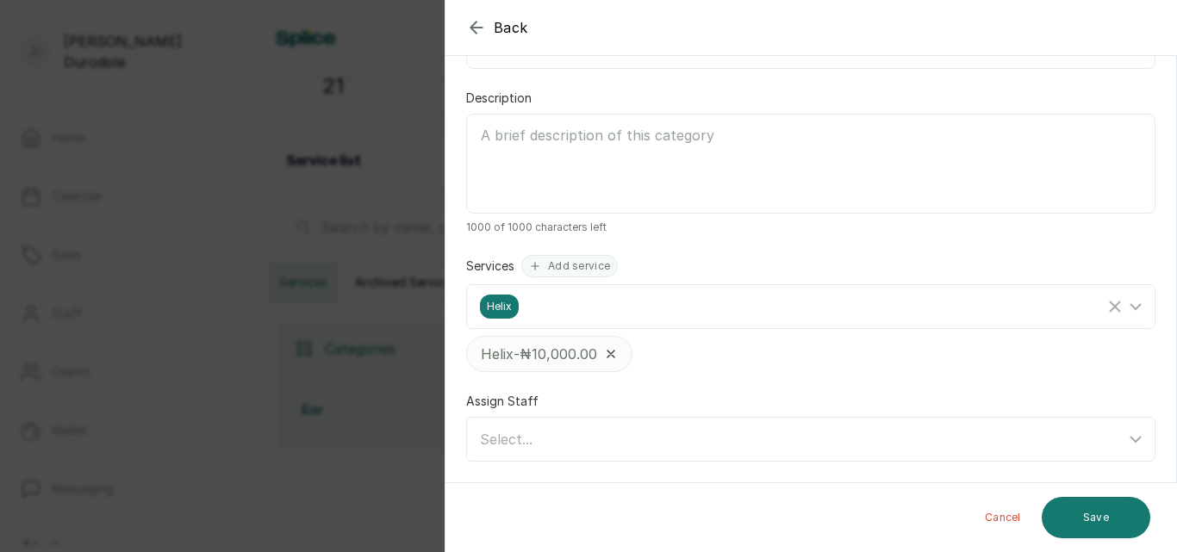
click at [589, 351] on p "Helix - ₦10,000.00" at bounding box center [539, 354] width 116 height 21
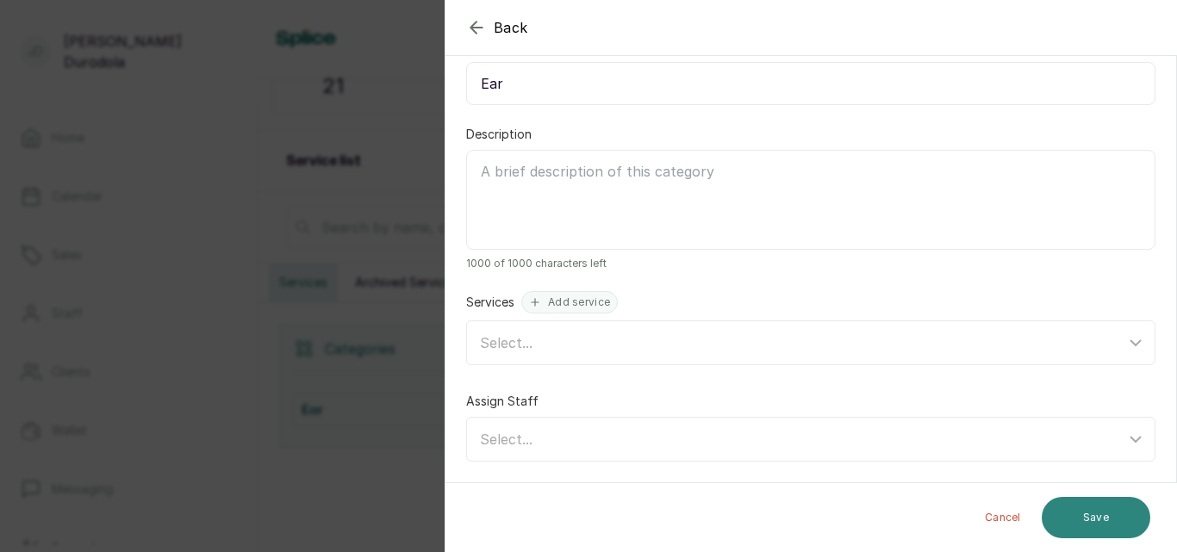
click at [1106, 524] on button "Save" at bounding box center [1096, 517] width 109 height 41
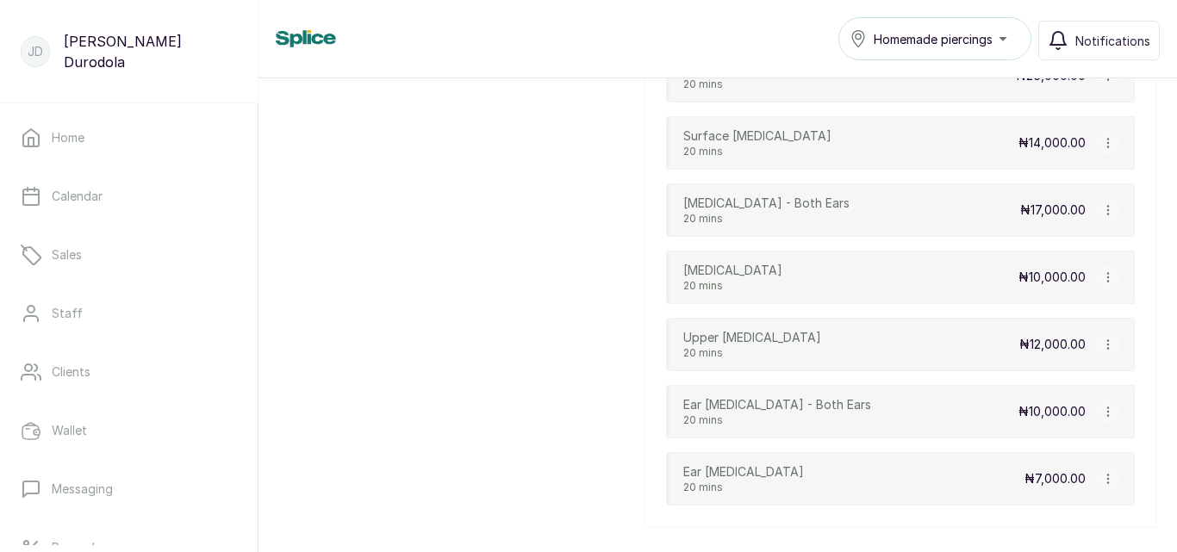
scroll to position [1499, 0]
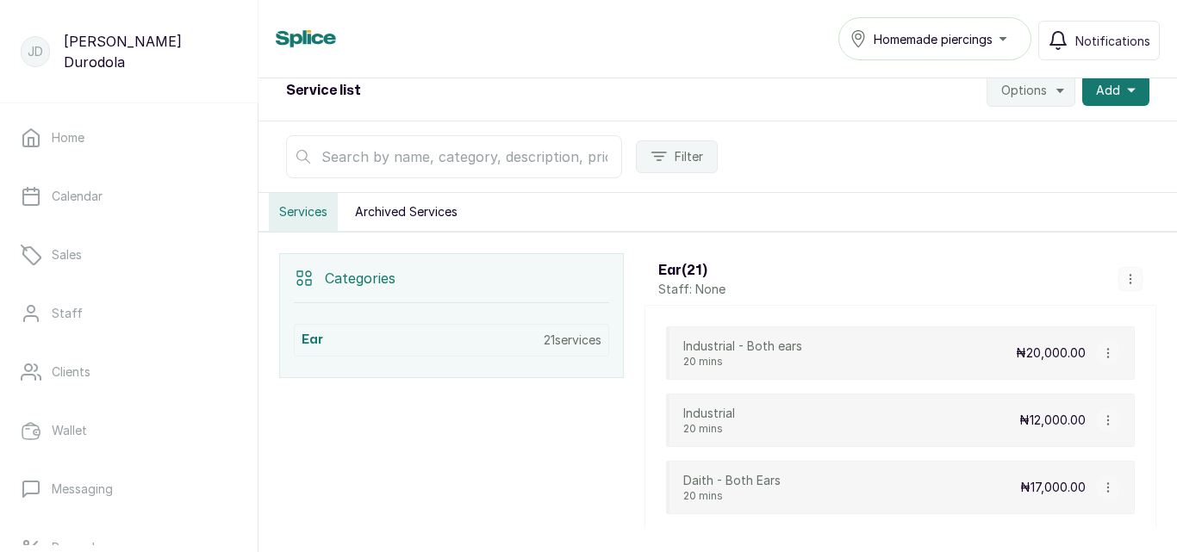
scroll to position [172, 0]
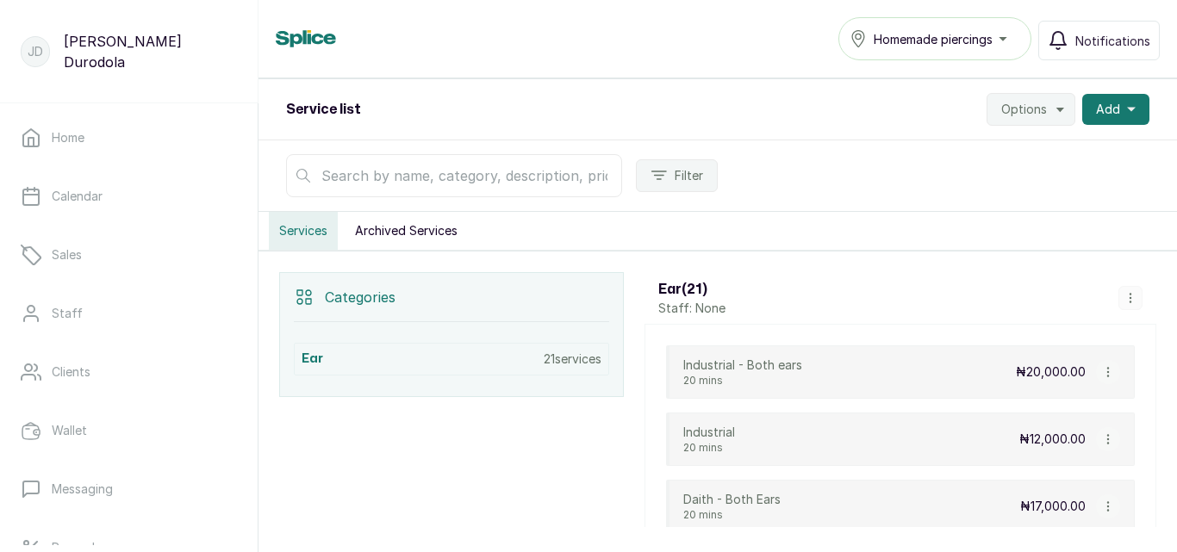
click at [1126, 295] on icon "button" at bounding box center [1131, 298] width 12 height 12
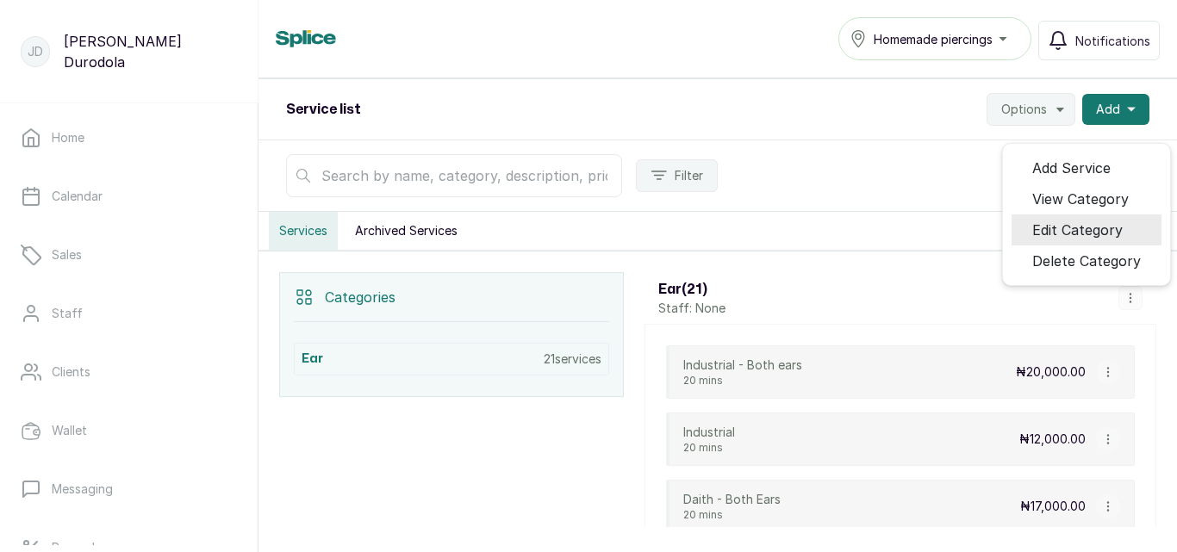
click at [1087, 225] on span "Edit Category" at bounding box center [1077, 230] width 90 height 21
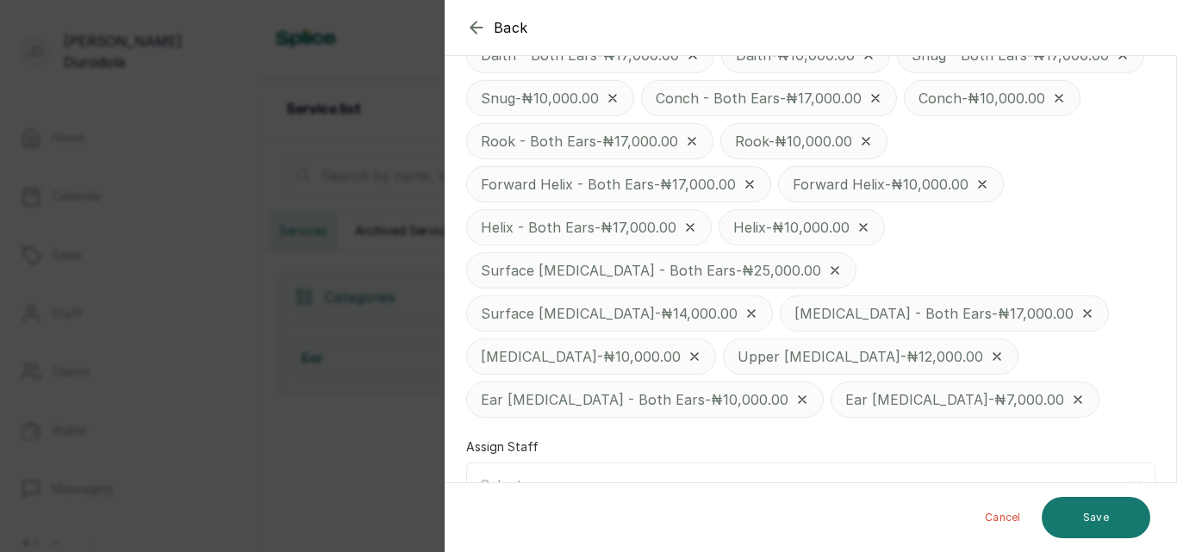
scroll to position [552, 0]
click at [971, 472] on div "Select..." at bounding box center [802, 482] width 645 height 21
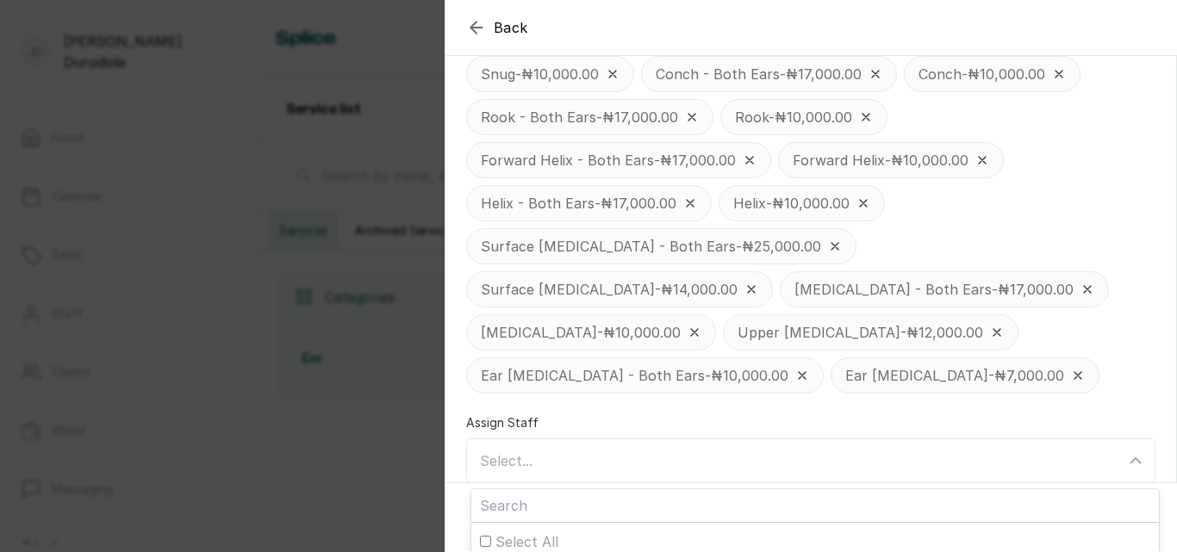
scroll to position [577, 0]
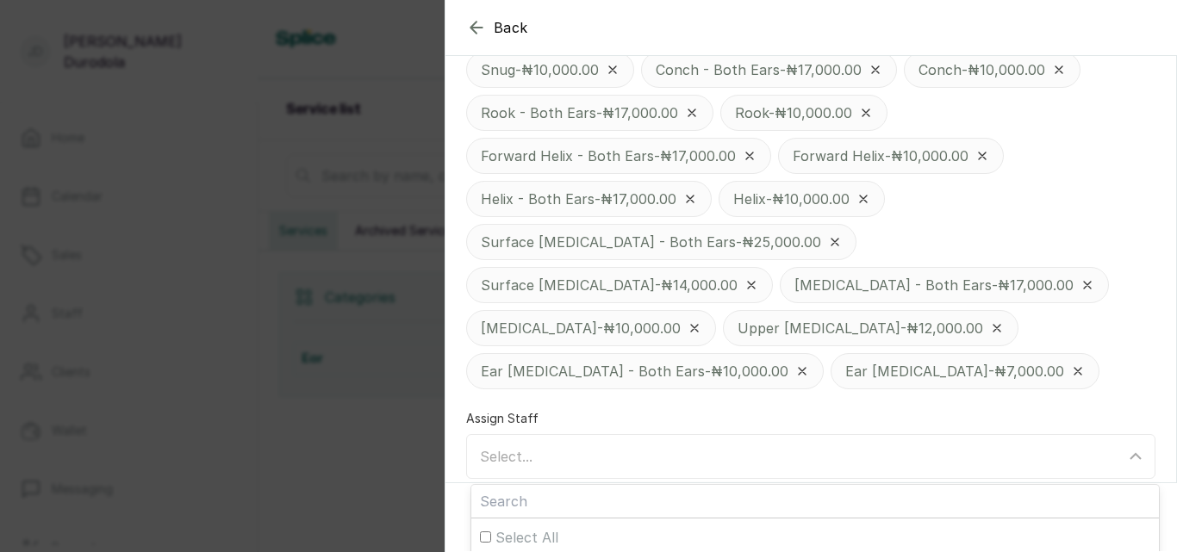
click at [953, 377] on div "Assigned staff can perform all services within this category Assigned staff can…" at bounding box center [811, 24] width 731 height 952
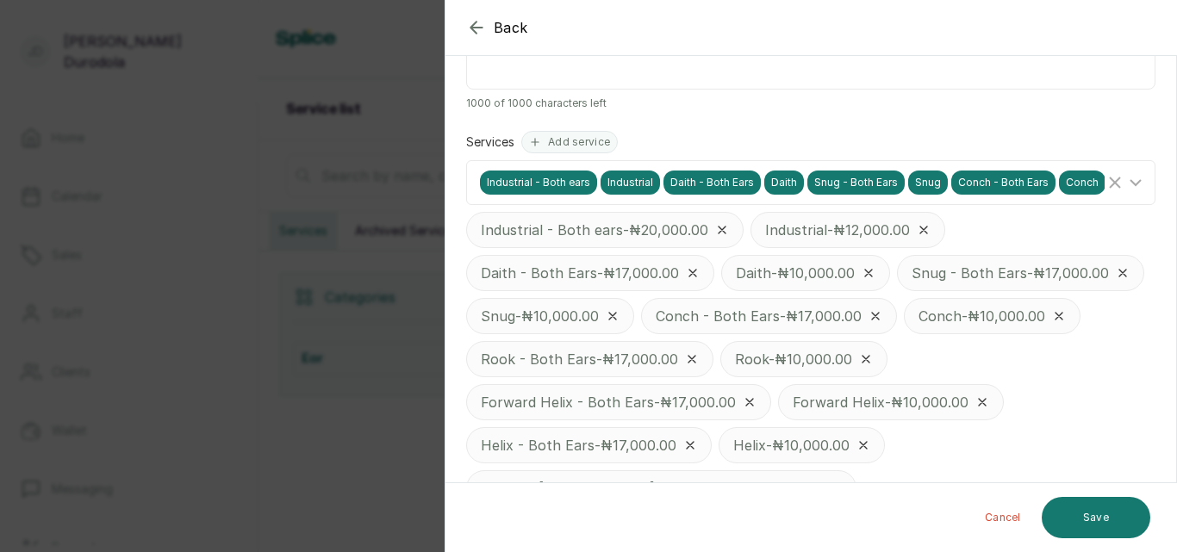
scroll to position [293, 0]
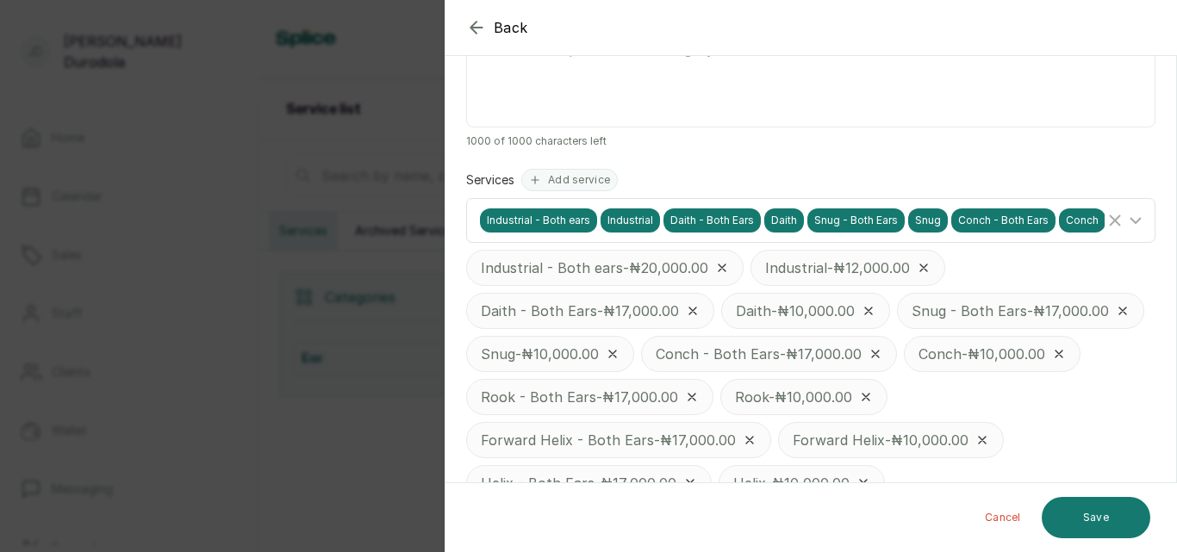
click at [1128, 218] on icon at bounding box center [1135, 220] width 21 height 21
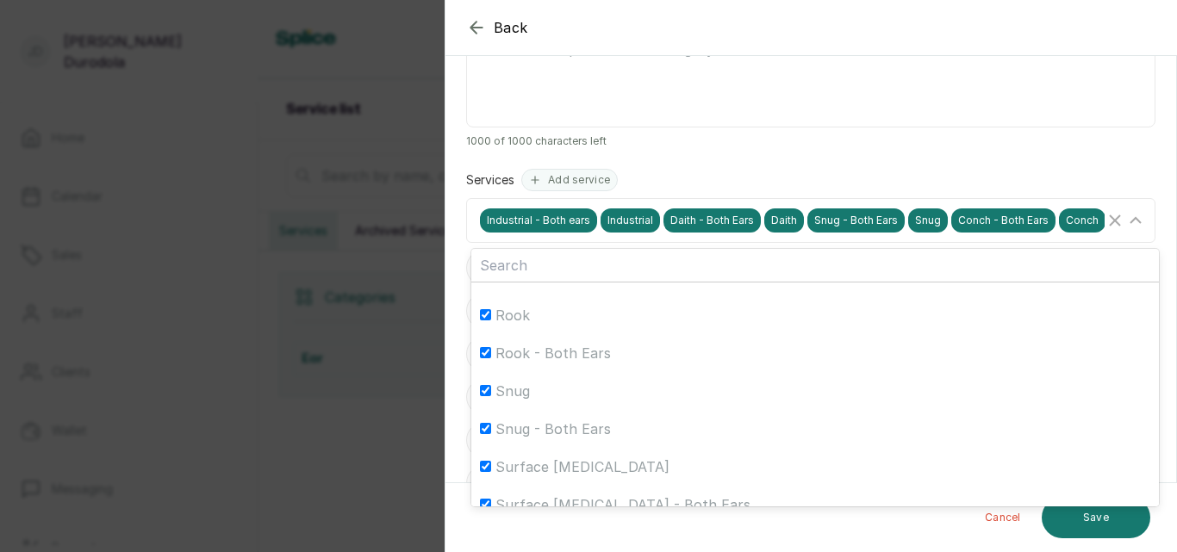
scroll to position [686, 0]
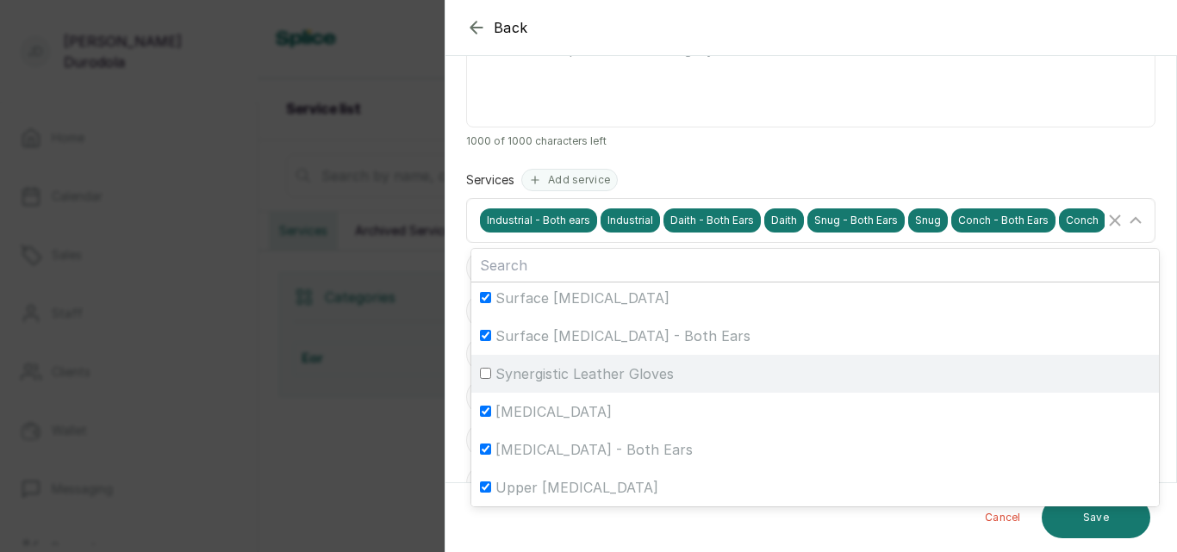
click at [651, 379] on span "Synergistic Leather Gloves" at bounding box center [584, 374] width 178 height 21
click at [491, 379] on input "Synergistic Leather Gloves" at bounding box center [485, 373] width 11 height 11
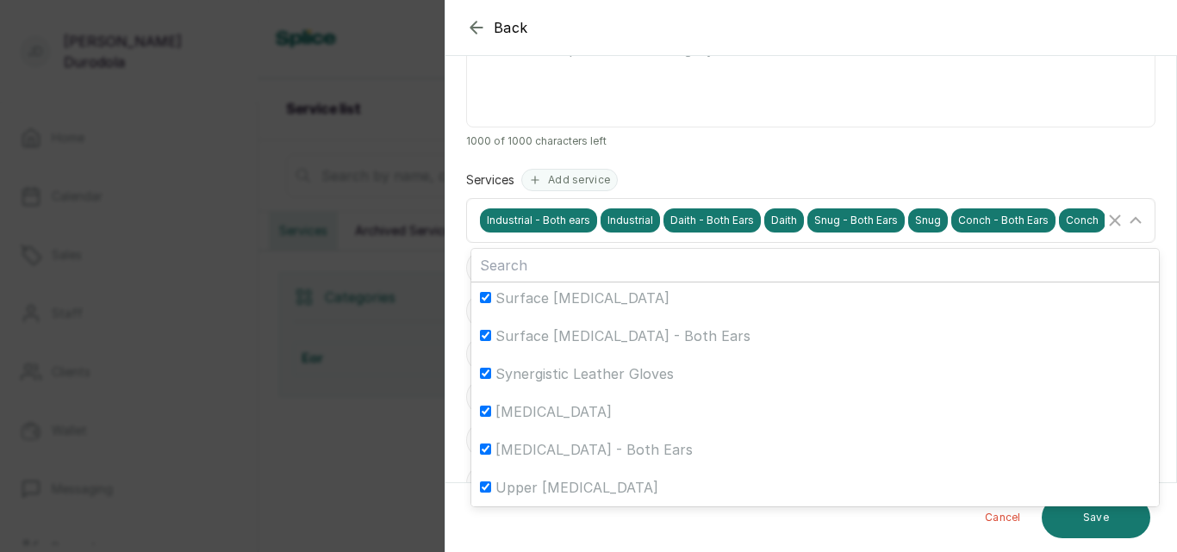
click at [651, 379] on span "Synergistic Leather Gloves" at bounding box center [584, 374] width 178 height 21
click at [491, 379] on input "Synergistic Leather Gloves" at bounding box center [485, 373] width 11 height 11
checkbox input "false"
click at [1110, 221] on line "Clear Selected" at bounding box center [1115, 220] width 10 height 10
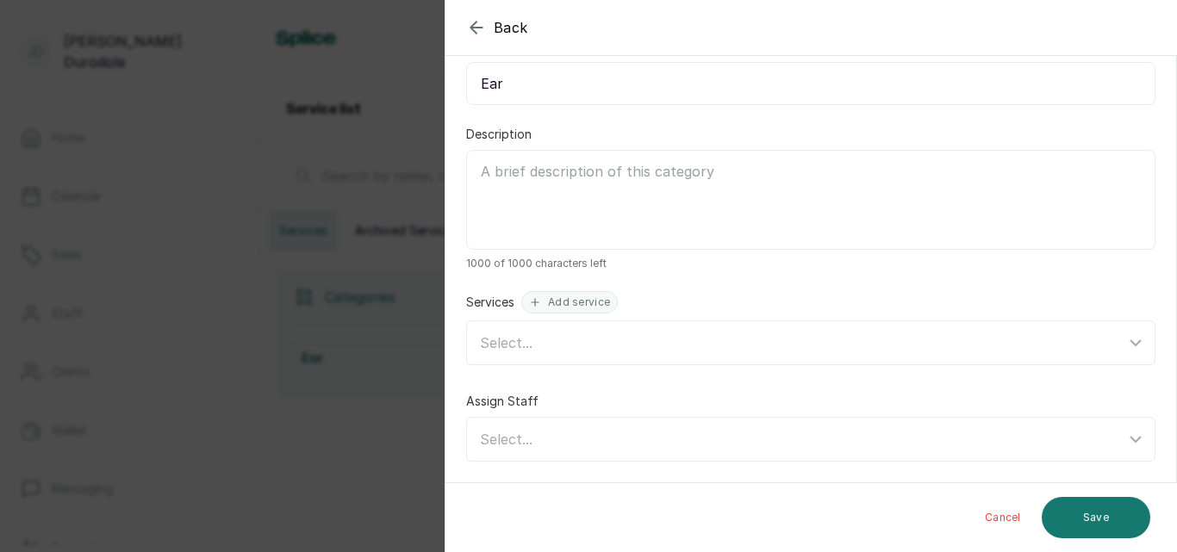
click at [1120, 221] on textarea "Description" at bounding box center [810, 200] width 689 height 100
click at [725, 340] on div "Select..." at bounding box center [802, 343] width 645 height 21
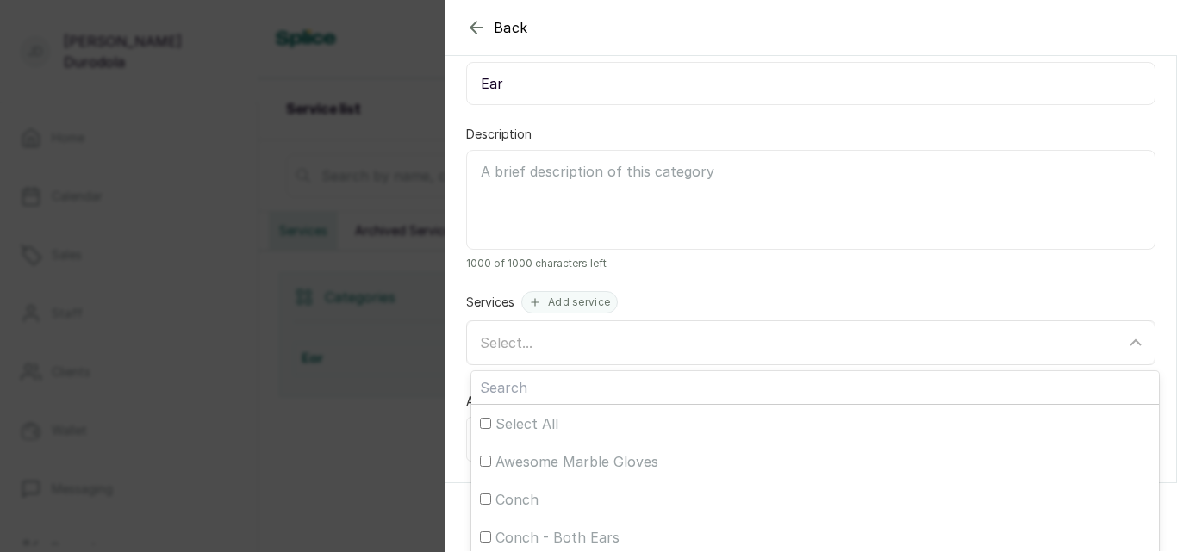
click at [725, 340] on div "Select..." at bounding box center [802, 343] width 645 height 21
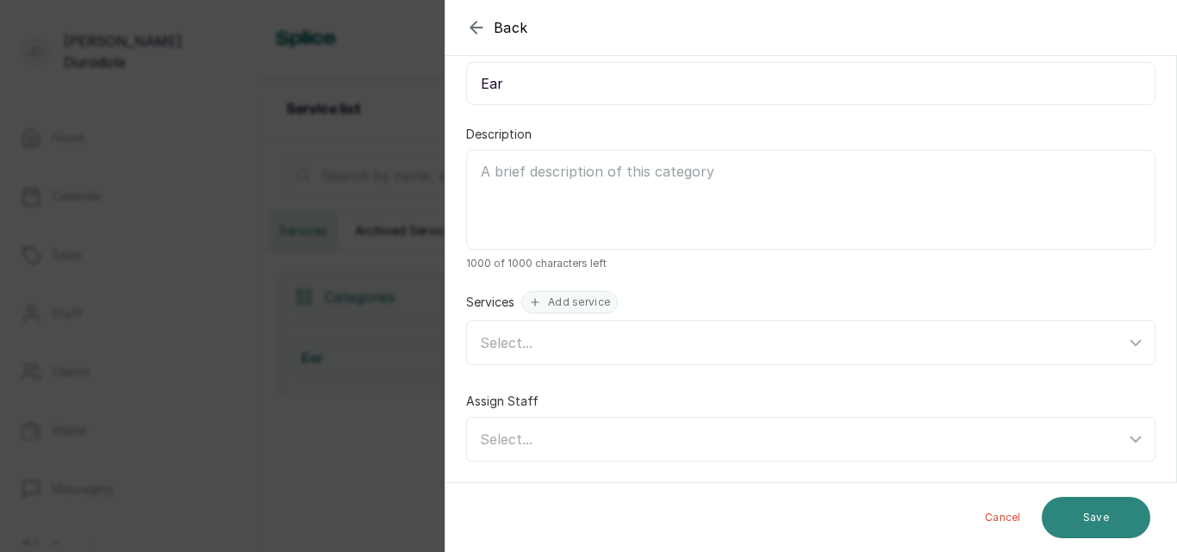
click at [1114, 511] on button "Save" at bounding box center [1096, 517] width 109 height 41
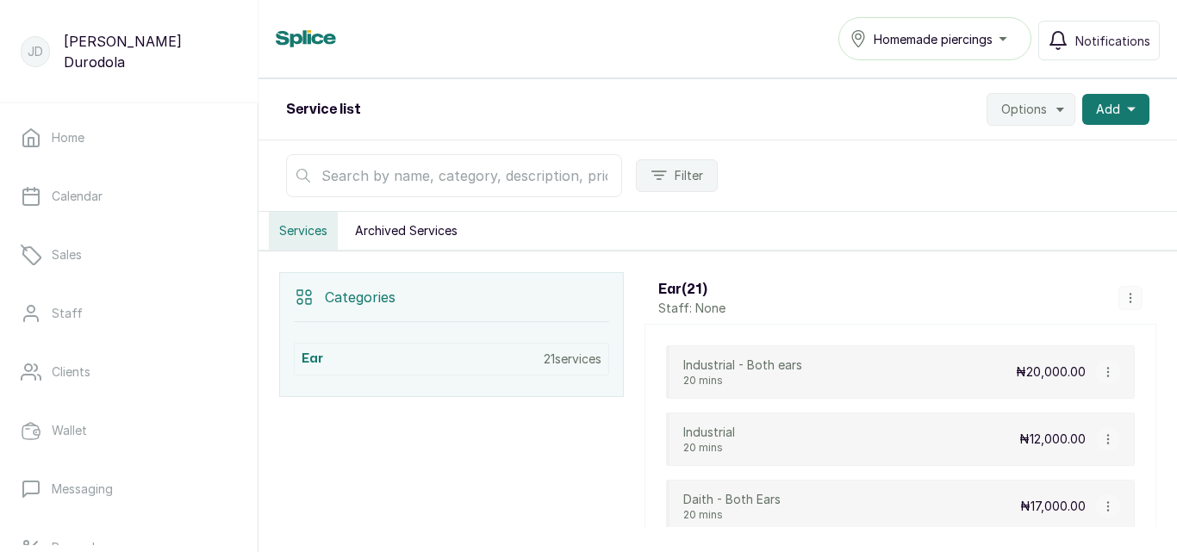
click at [1125, 296] on icon "button" at bounding box center [1131, 298] width 12 height 12
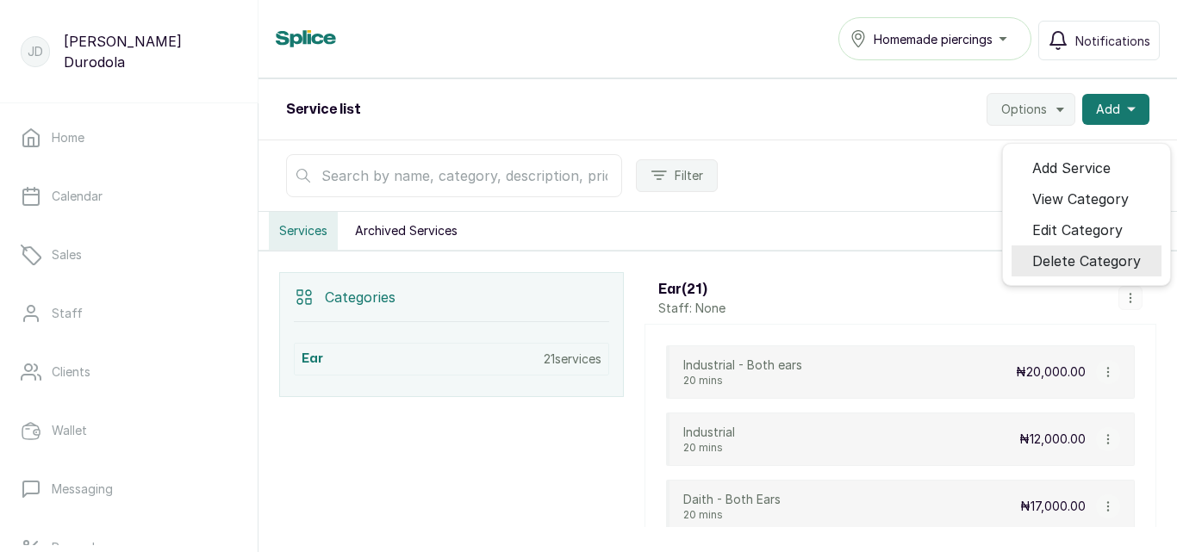
click at [1093, 263] on span "Delete Category" at bounding box center [1086, 261] width 109 height 21
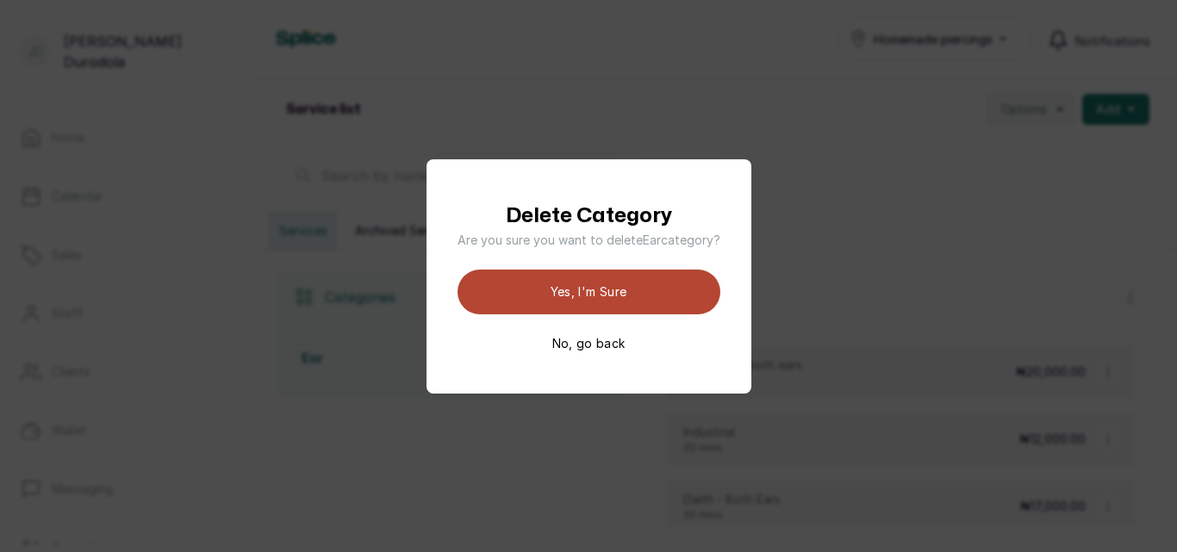
click at [668, 289] on button "Yes, I'm sure" at bounding box center [589, 292] width 263 height 45
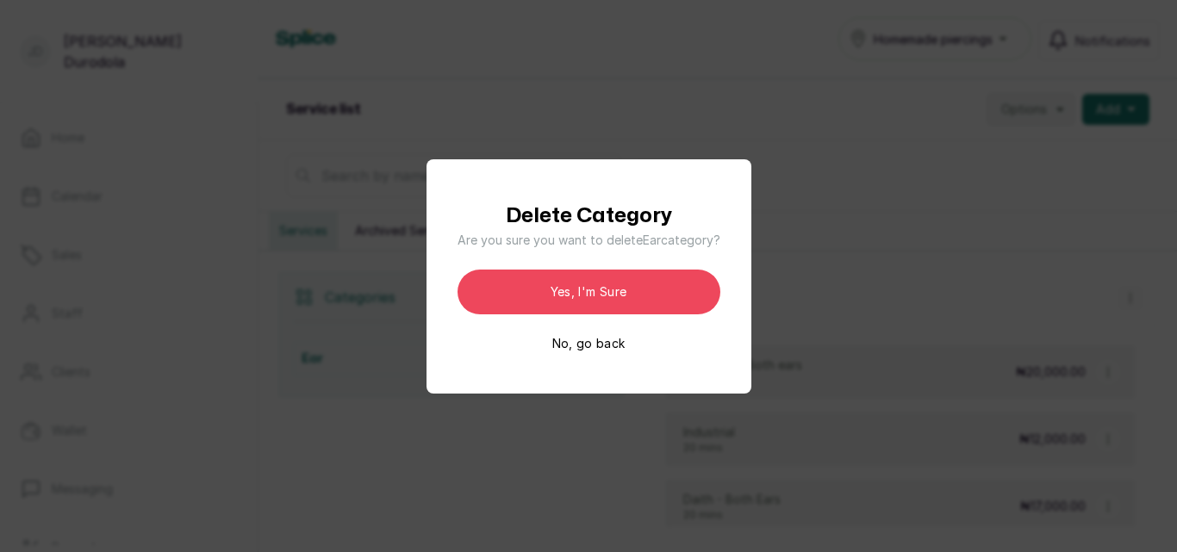
click at [626, 343] on div "Delete Category Are you sure you want to delete Ear category? Yes, I'm sure No,…" at bounding box center [589, 277] width 263 height 152
click at [601, 344] on button "No, go back" at bounding box center [588, 343] width 73 height 17
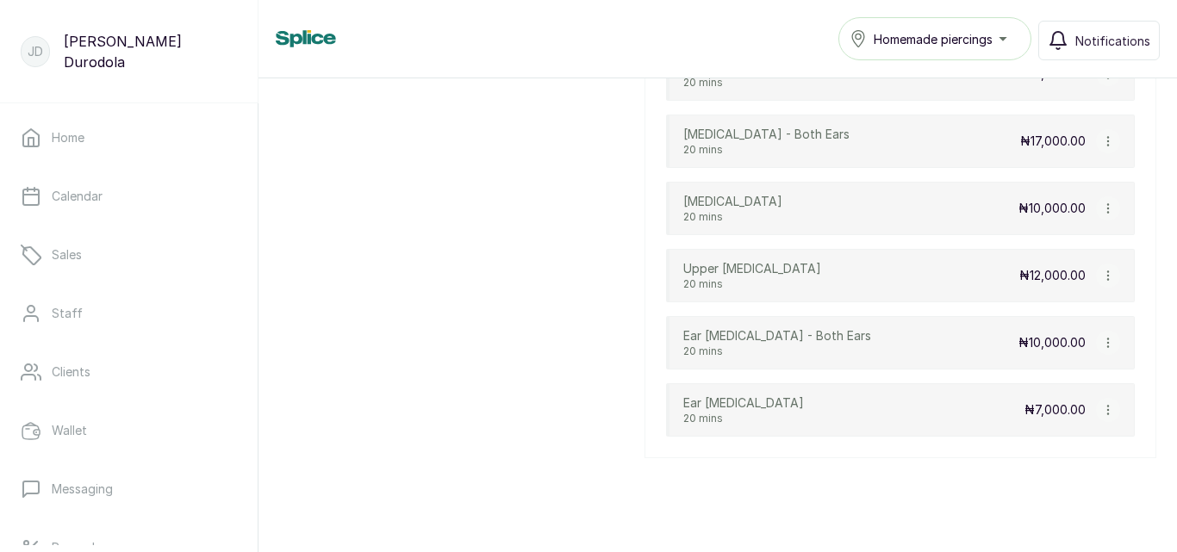
scroll to position [1499, 0]
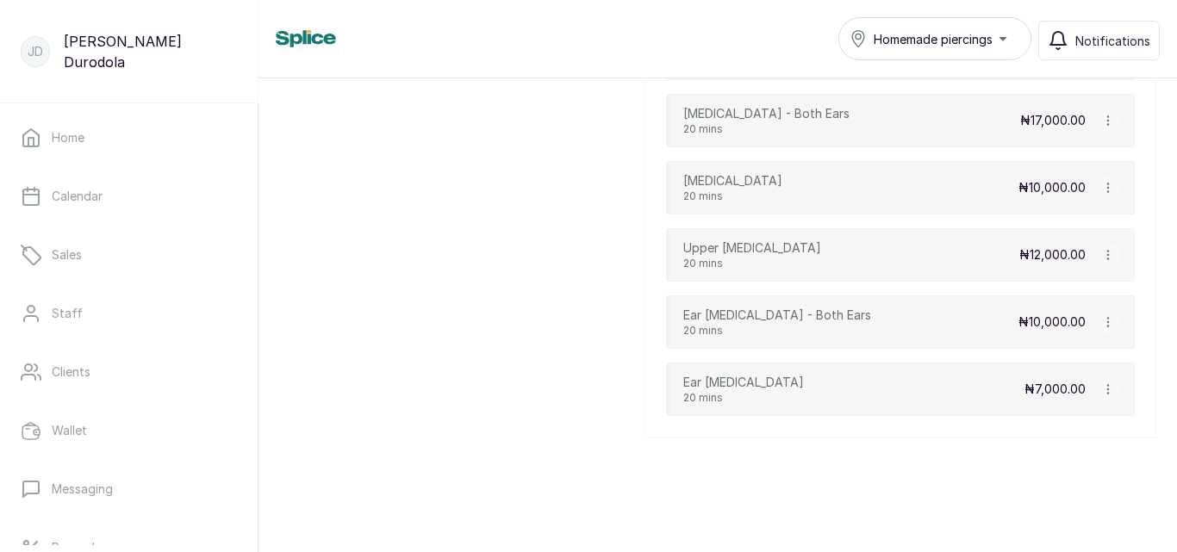
click at [1102, 392] on icon "button" at bounding box center [1108, 389] width 12 height 12
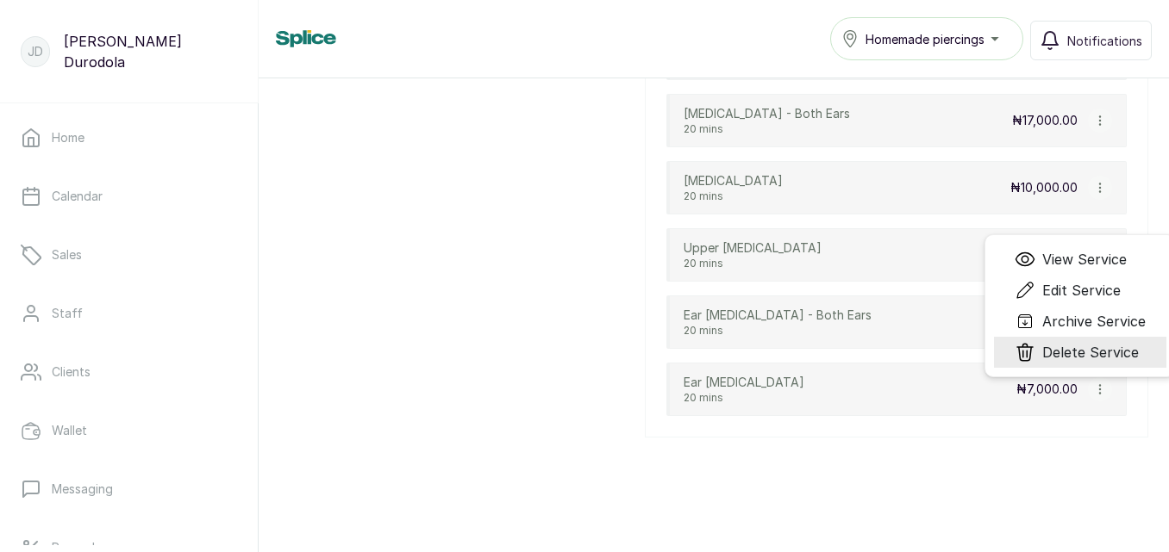
click at [1098, 354] on span "Delete Service" at bounding box center [1090, 352] width 97 height 21
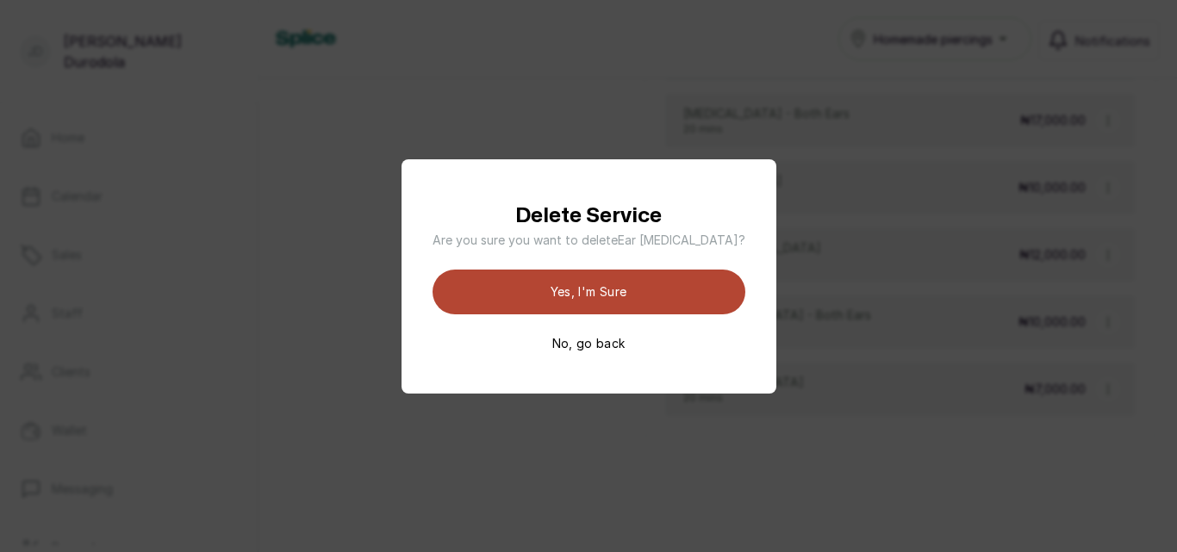
click at [666, 297] on button "Yes, I'm sure" at bounding box center [589, 292] width 313 height 45
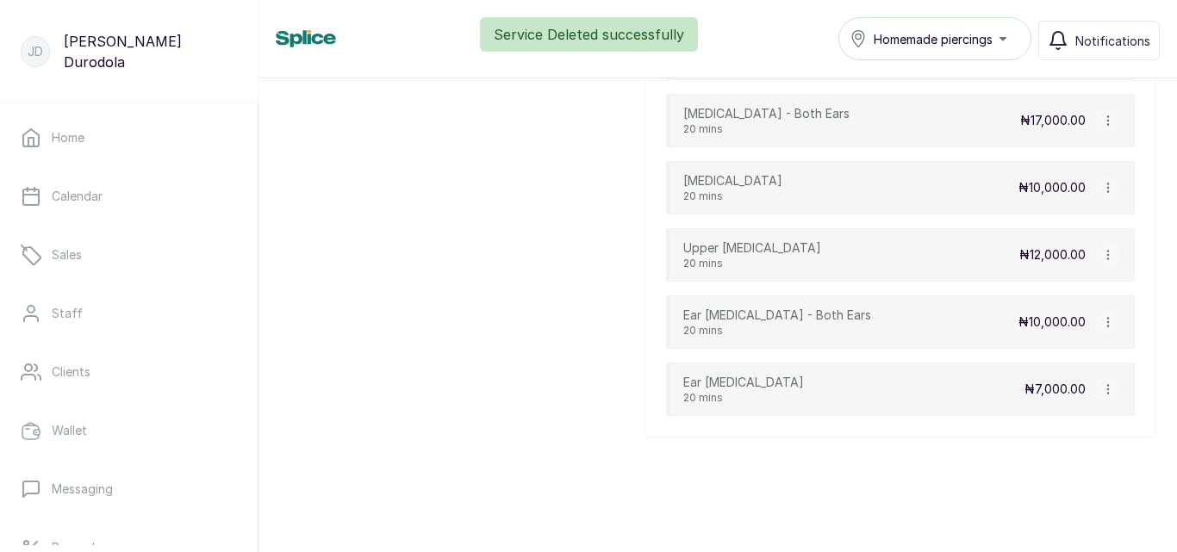
click at [1102, 327] on icon "button" at bounding box center [1108, 322] width 12 height 12
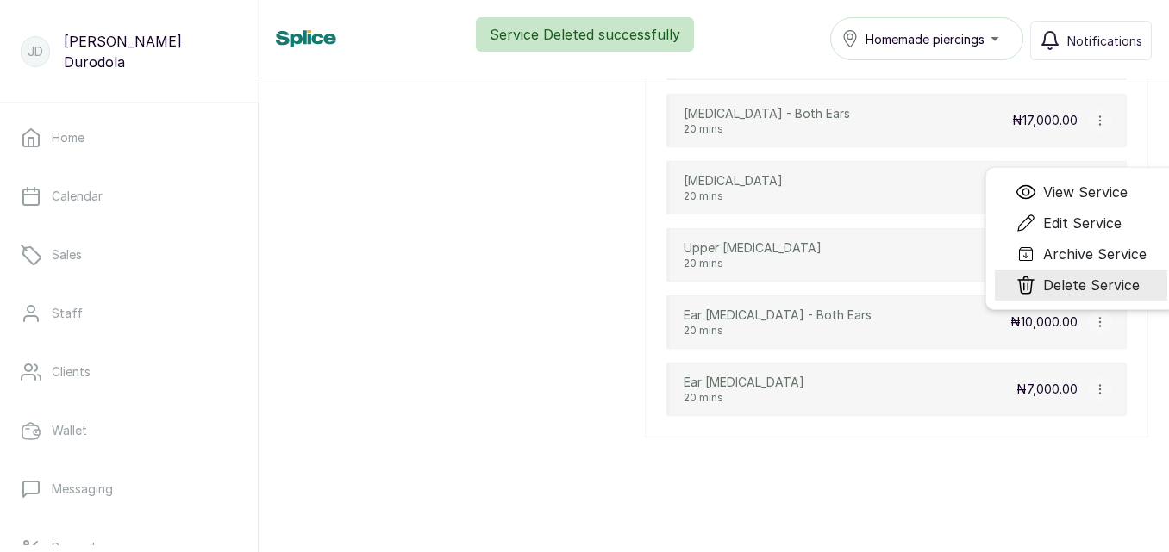
click at [1090, 287] on span "Delete Service" at bounding box center [1091, 285] width 97 height 21
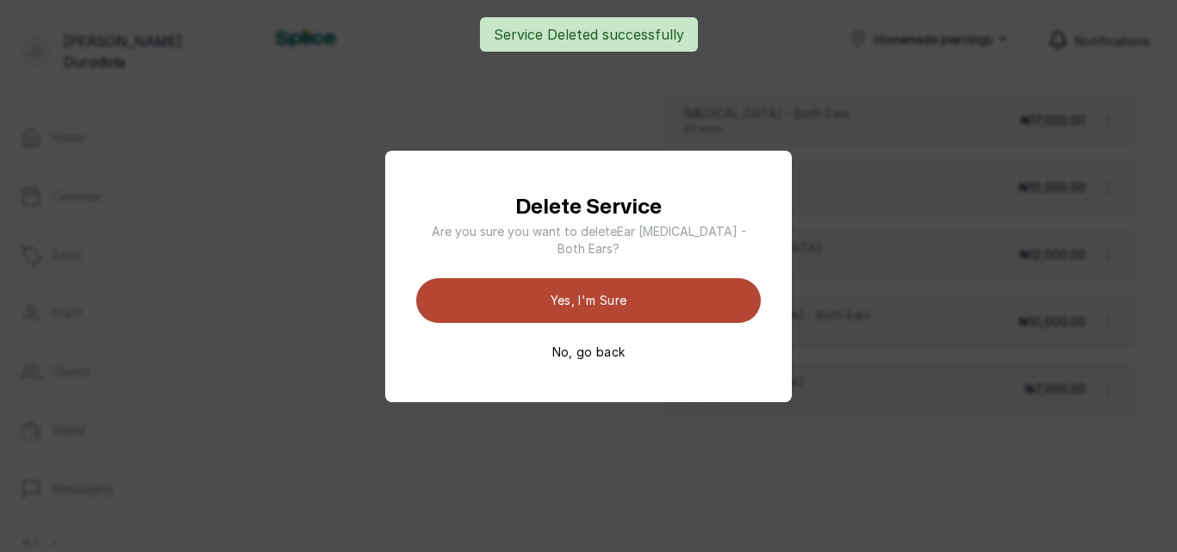
click at [642, 302] on button "Yes, I'm sure" at bounding box center [588, 300] width 345 height 45
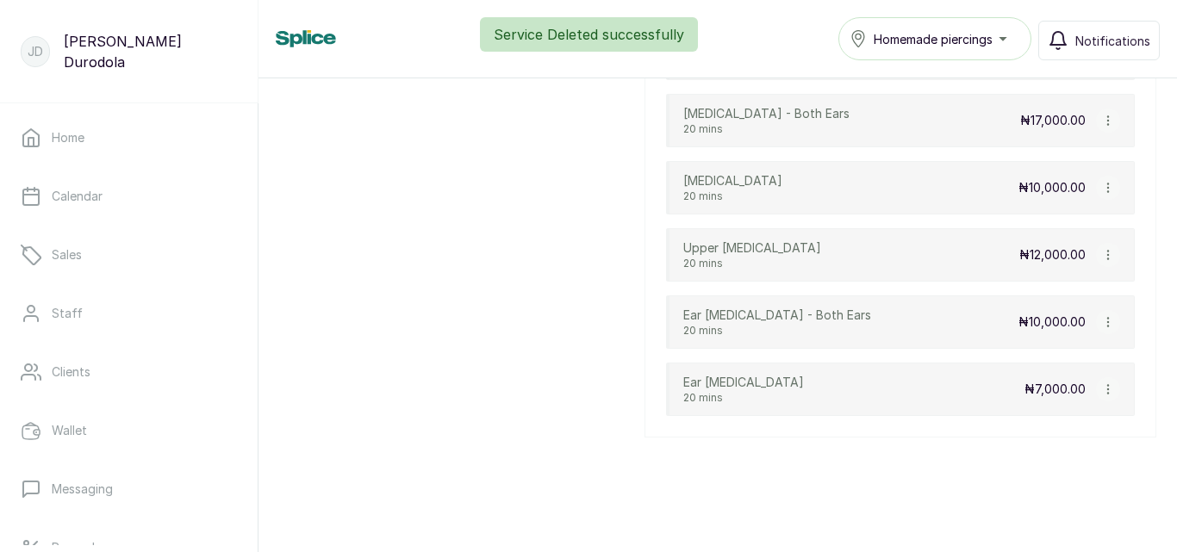
click at [1102, 321] on icon "button" at bounding box center [1108, 322] width 12 height 12
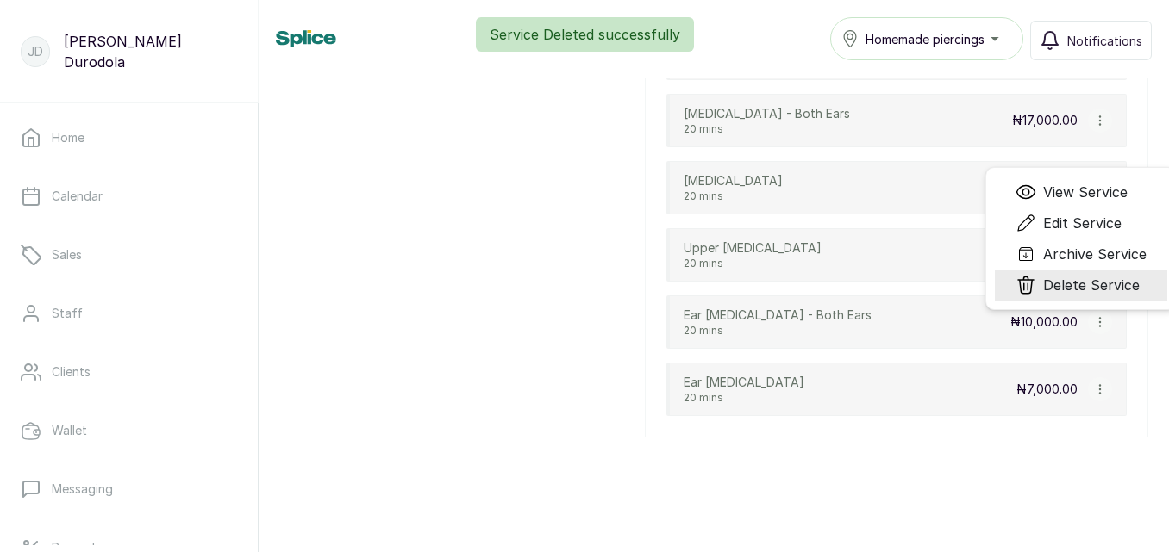
click at [1080, 285] on span "Delete Service" at bounding box center [1091, 285] width 97 height 21
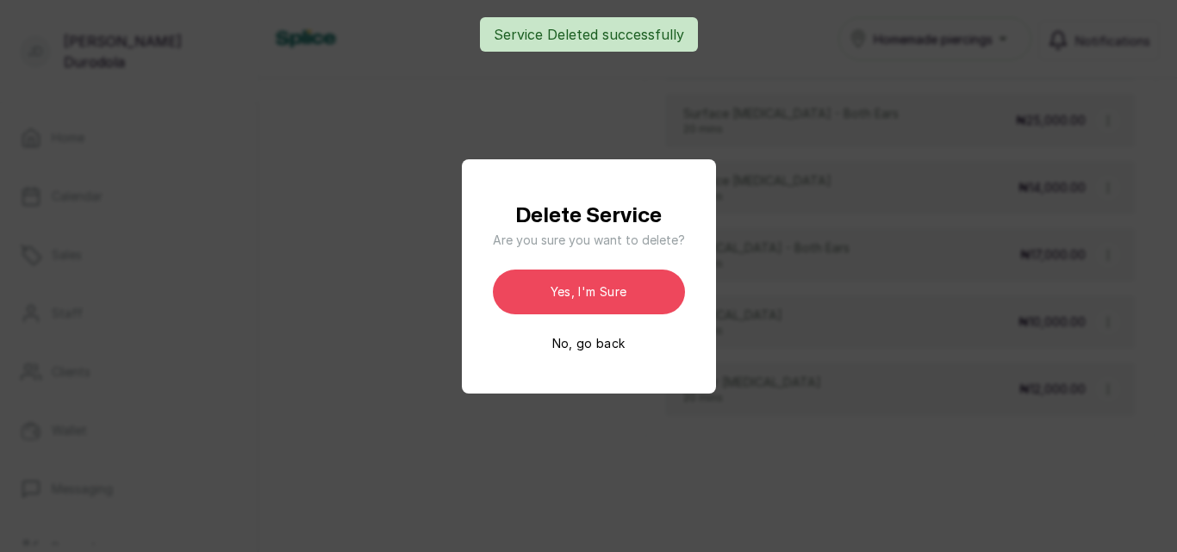
scroll to position [1365, 0]
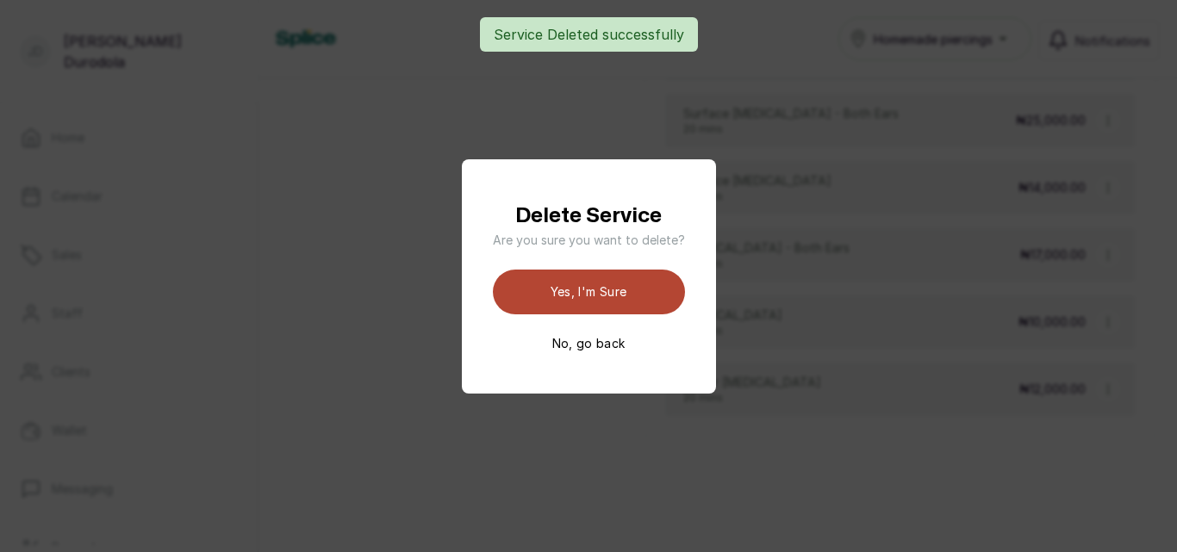
click at [645, 298] on button "Yes, I'm sure" at bounding box center [589, 292] width 192 height 45
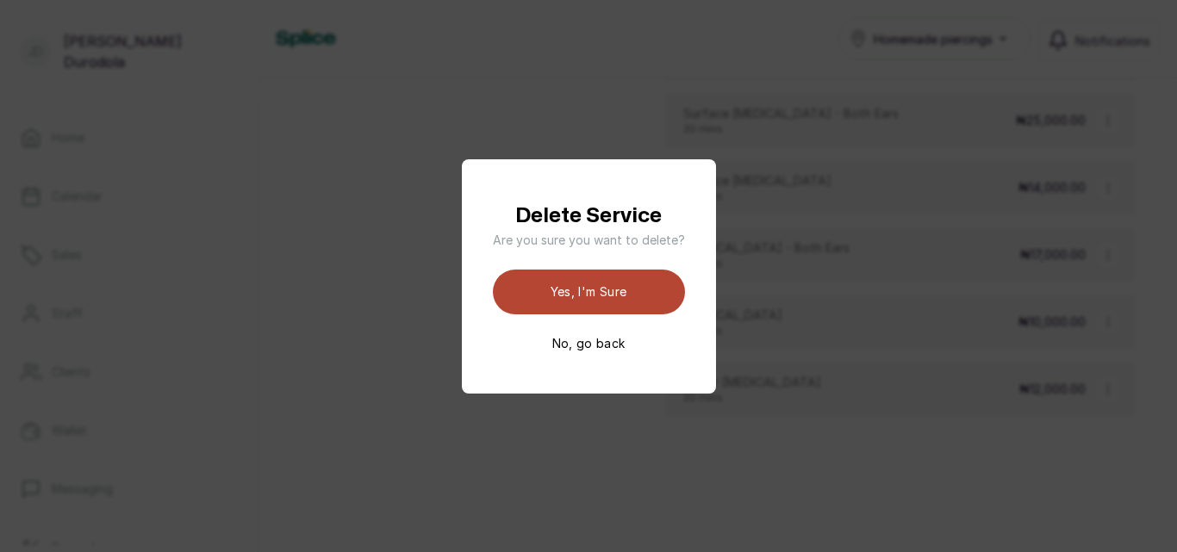
click at [630, 296] on button "Yes, I'm sure" at bounding box center [589, 292] width 192 height 45
click at [659, 308] on button "Yes, I'm sure" at bounding box center [589, 292] width 192 height 45
click at [647, 298] on button "Yes, I'm sure" at bounding box center [589, 292] width 192 height 45
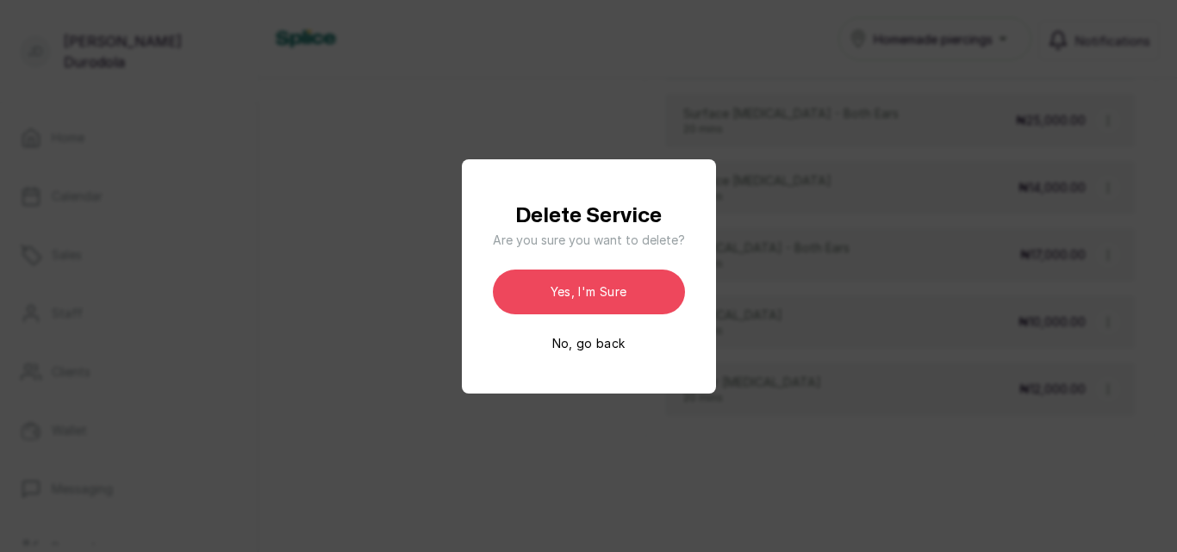
click at [613, 346] on button "No, go back" at bounding box center [588, 343] width 73 height 17
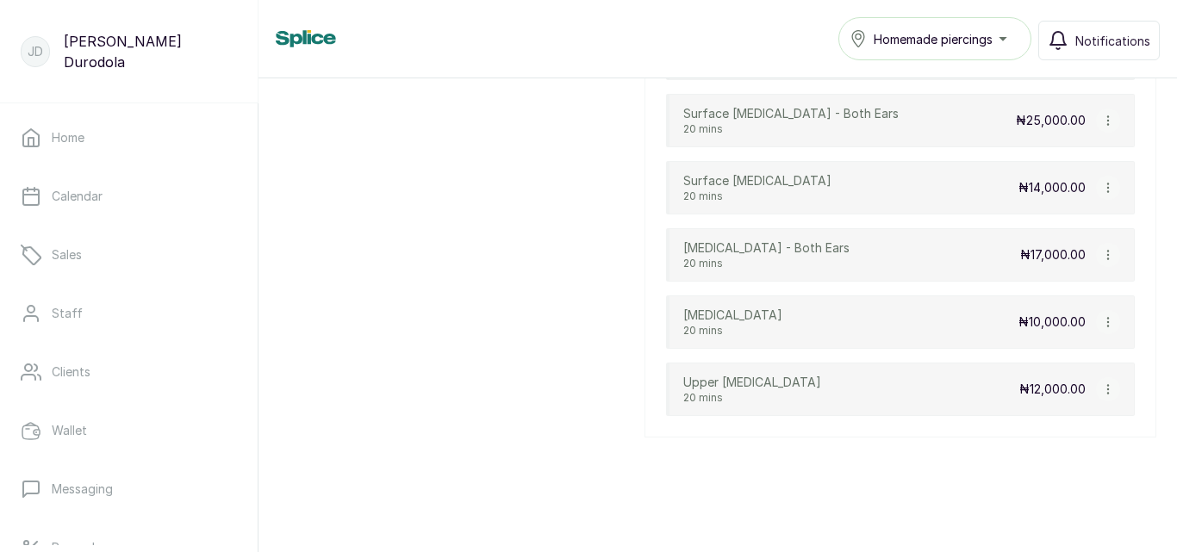
click at [1102, 390] on icon "button" at bounding box center [1108, 389] width 12 height 12
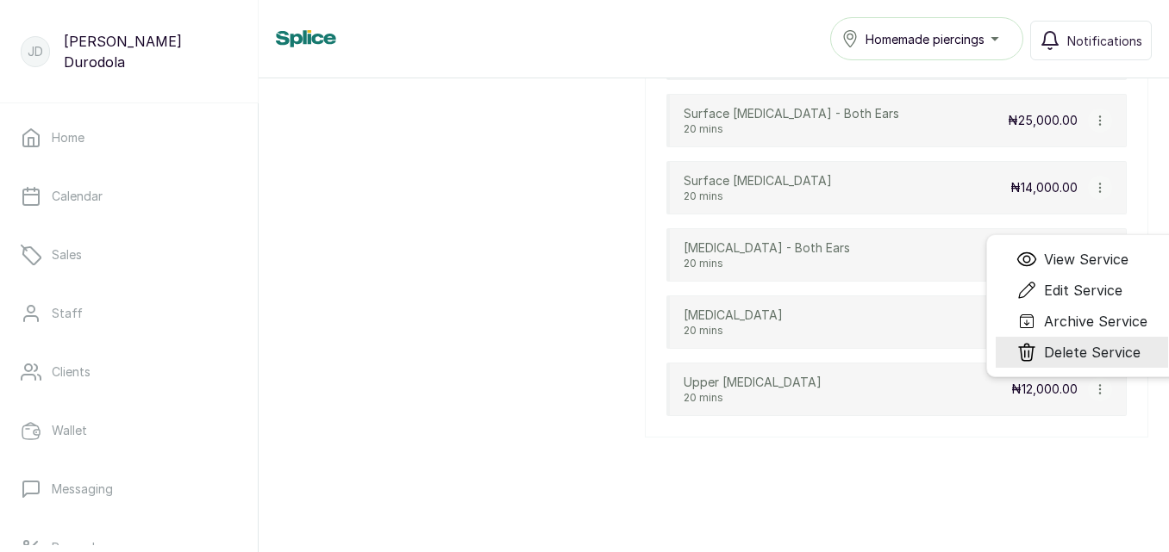
click at [1098, 352] on span "Delete Service" at bounding box center [1092, 352] width 97 height 21
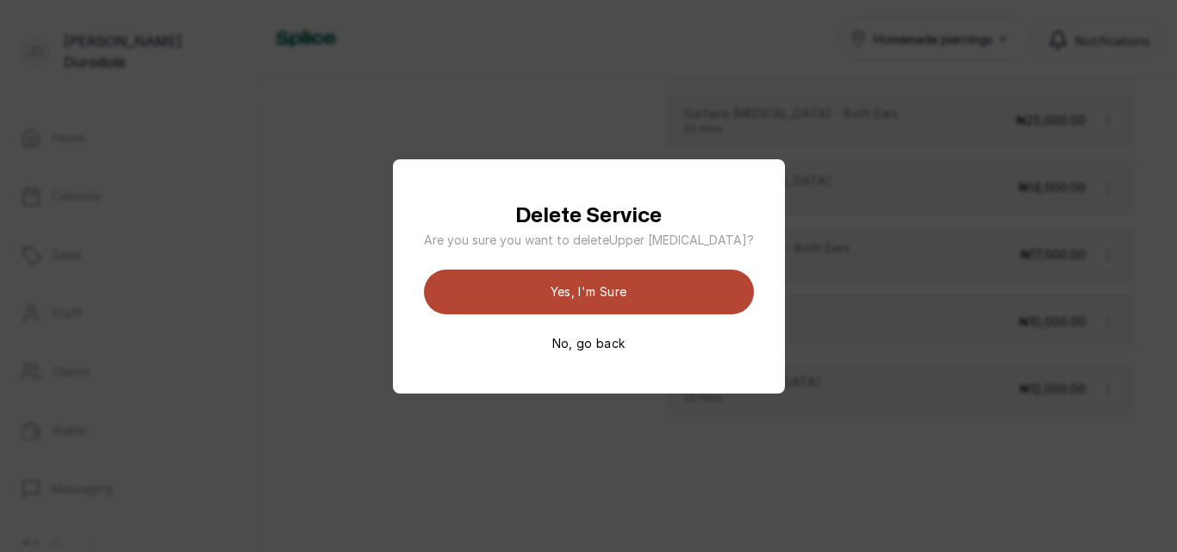
click at [670, 302] on button "Yes, I'm sure" at bounding box center [589, 292] width 330 height 45
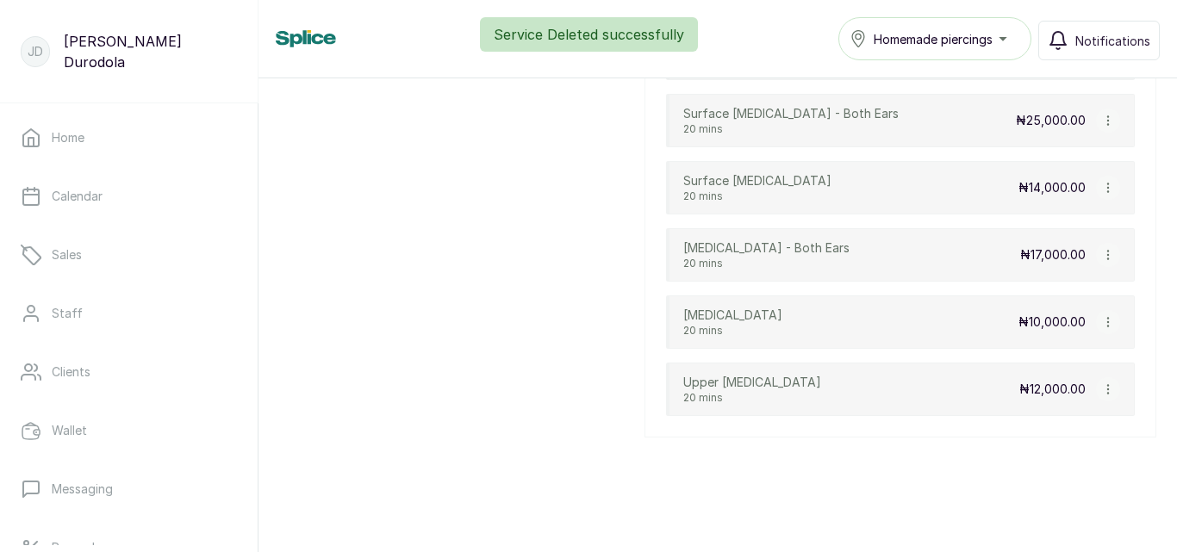
click at [1102, 390] on icon "button" at bounding box center [1108, 389] width 12 height 12
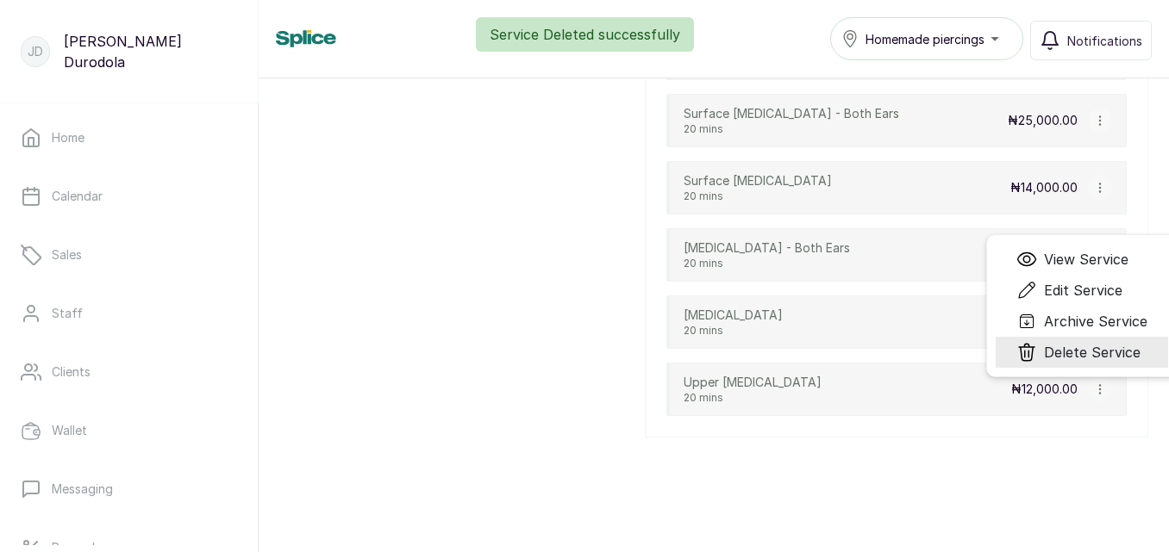
click at [1068, 357] on span "Delete Service" at bounding box center [1092, 352] width 97 height 21
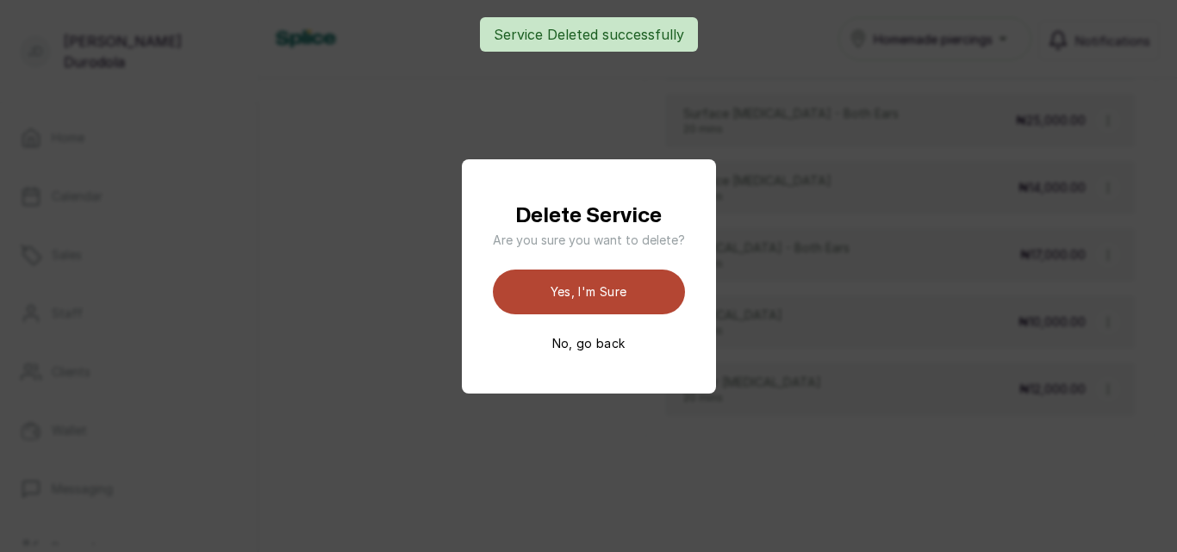
click at [634, 294] on button "Yes, I'm sure" at bounding box center [589, 292] width 192 height 45
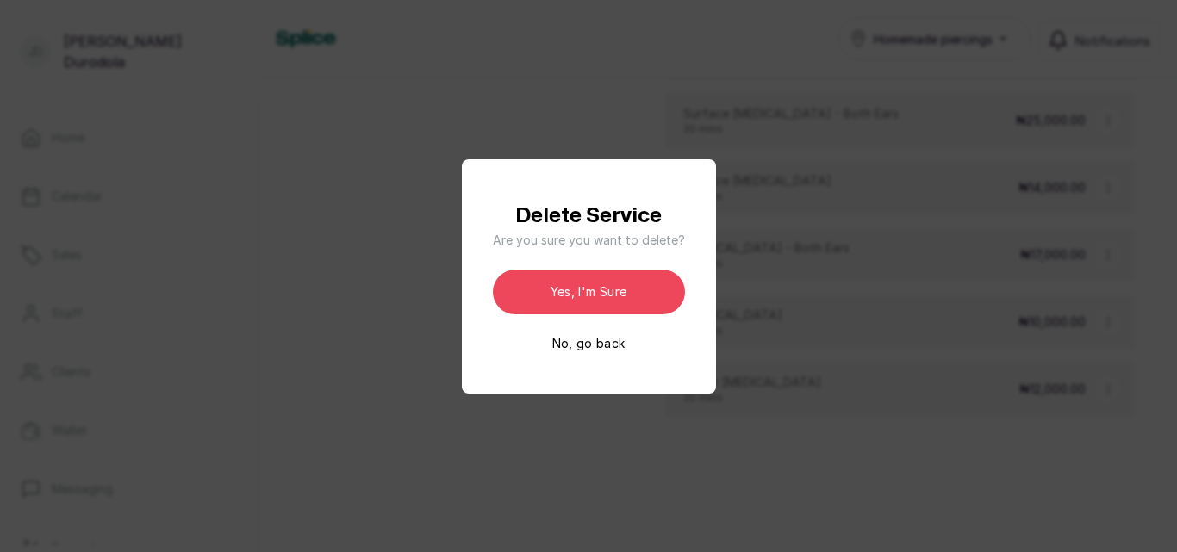
click at [1043, 411] on div "Delete Service Are you sure you want to delete ? Yes, I'm sure No, go back" at bounding box center [588, 276] width 1177 height 552
click at [601, 340] on button "No, go back" at bounding box center [588, 343] width 73 height 17
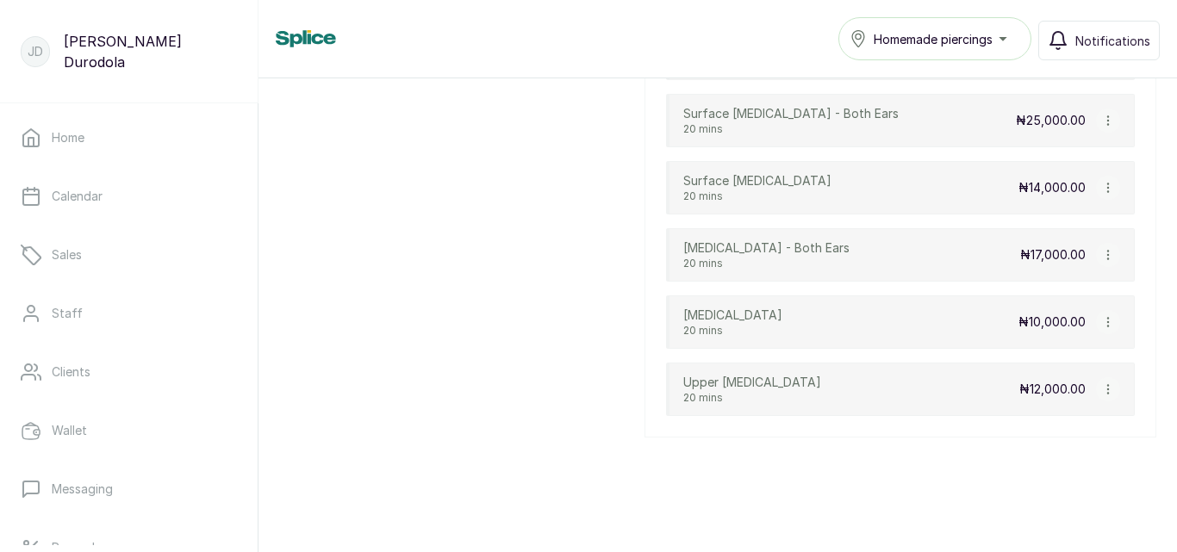
click at [1102, 321] on icon "button" at bounding box center [1108, 322] width 12 height 12
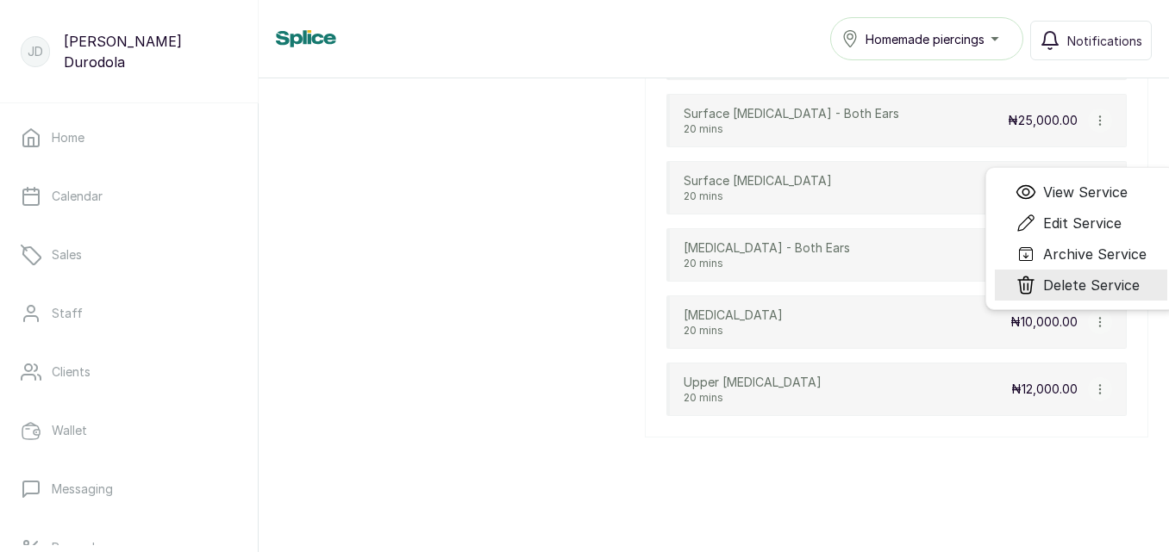
click at [1063, 291] on span "Delete Service" at bounding box center [1091, 285] width 97 height 21
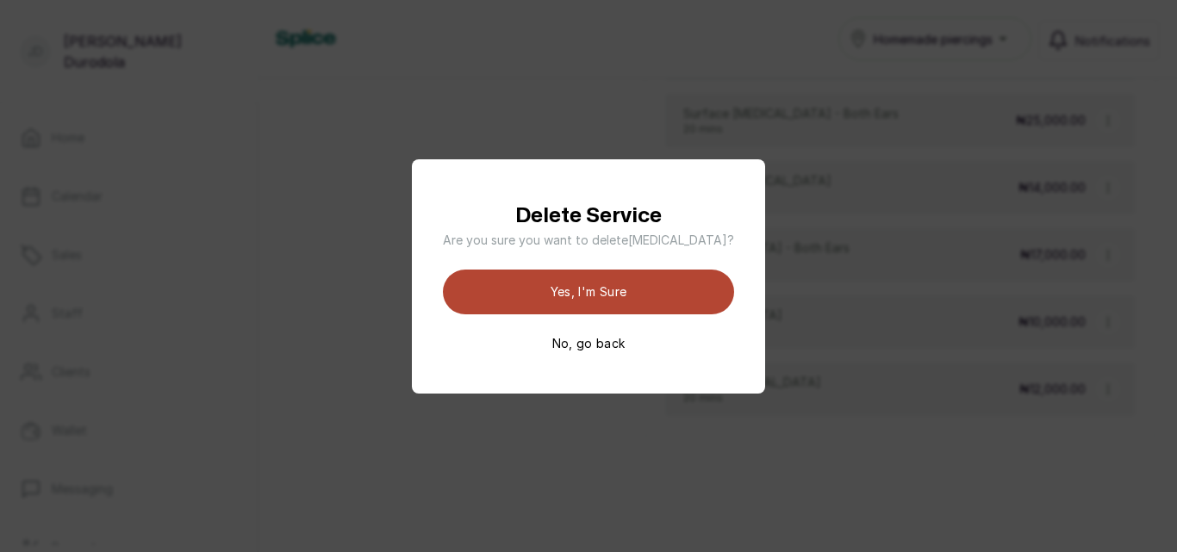
click at [592, 295] on button "Yes, I'm sure" at bounding box center [588, 292] width 291 height 45
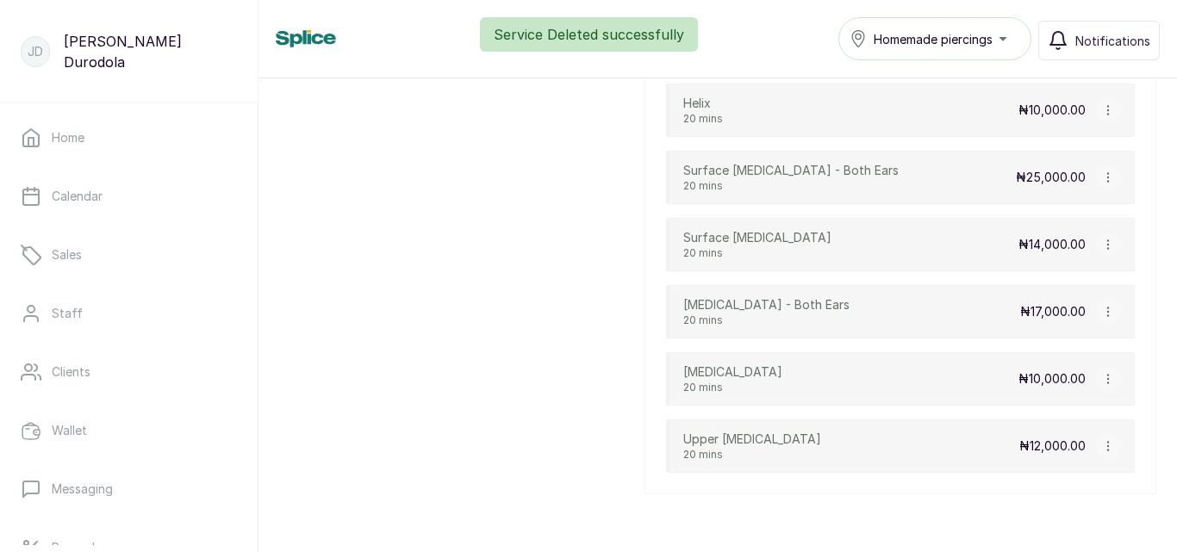
scroll to position [1279, 0]
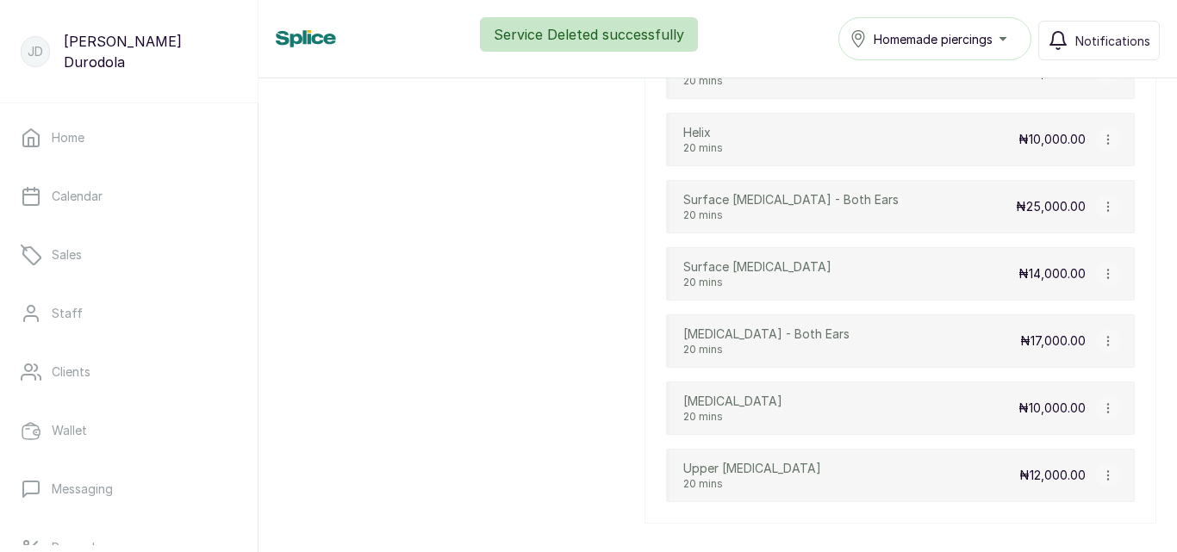
click at [938, 478] on div "Upper Lobe 20 mins ₦12,000.00 View Service Edit Service Archive Service Delete …" at bounding box center [900, 475] width 469 height 53
click at [1102, 474] on icon "button" at bounding box center [1108, 476] width 12 height 12
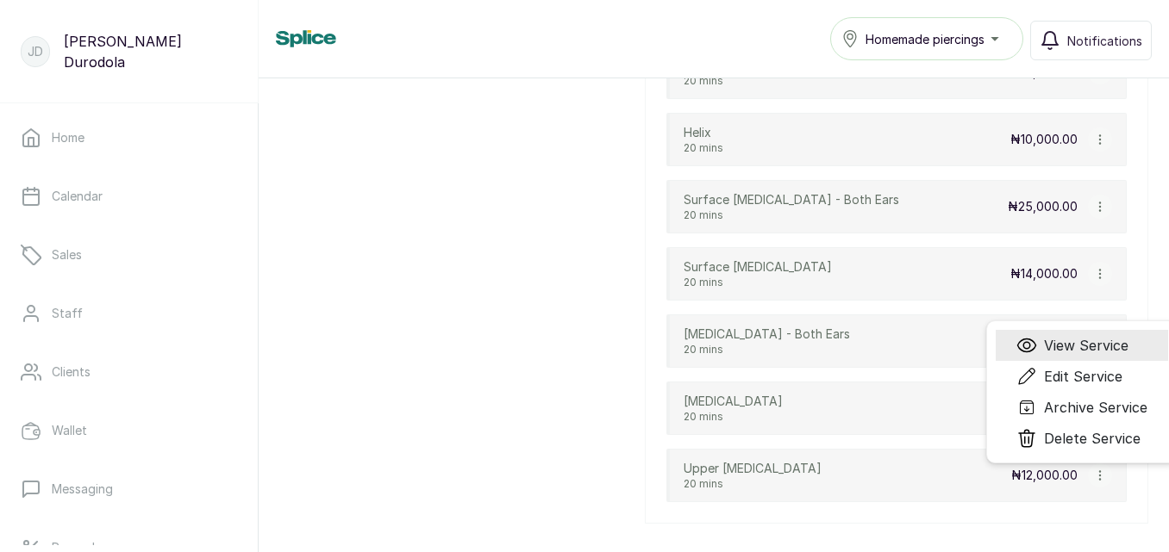
click at [1088, 345] on span "View Service" at bounding box center [1086, 345] width 84 height 21
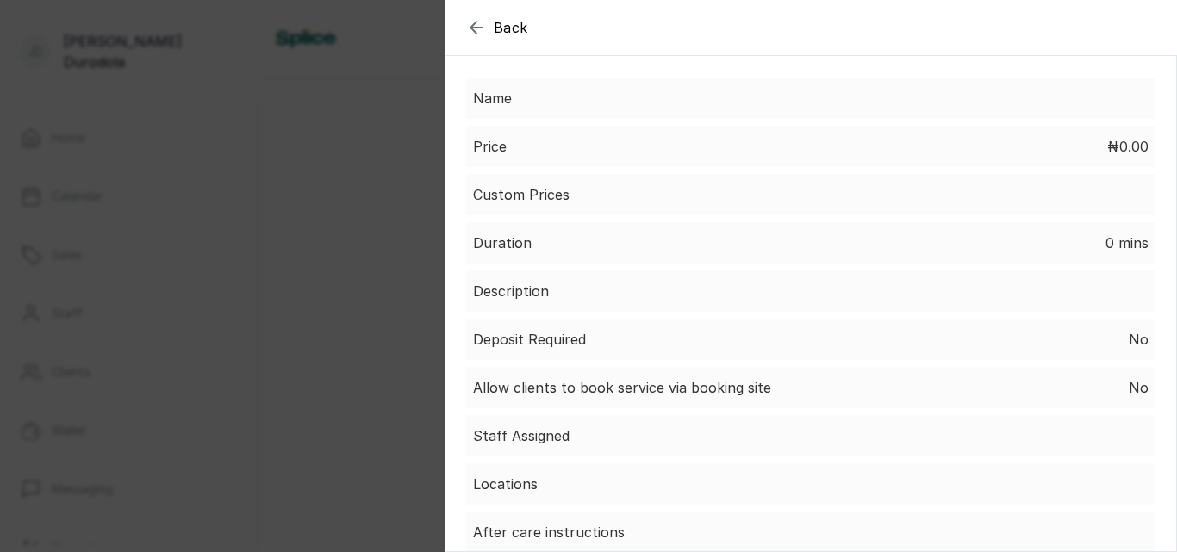
scroll to position [0, 0]
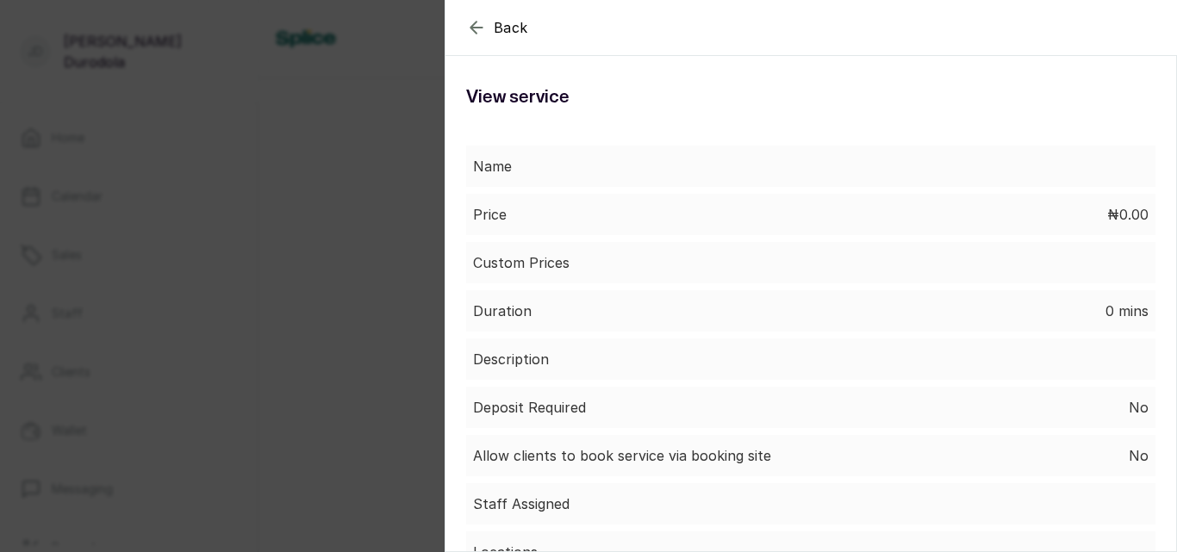
click at [486, 28] on icon "button" at bounding box center [476, 27] width 21 height 21
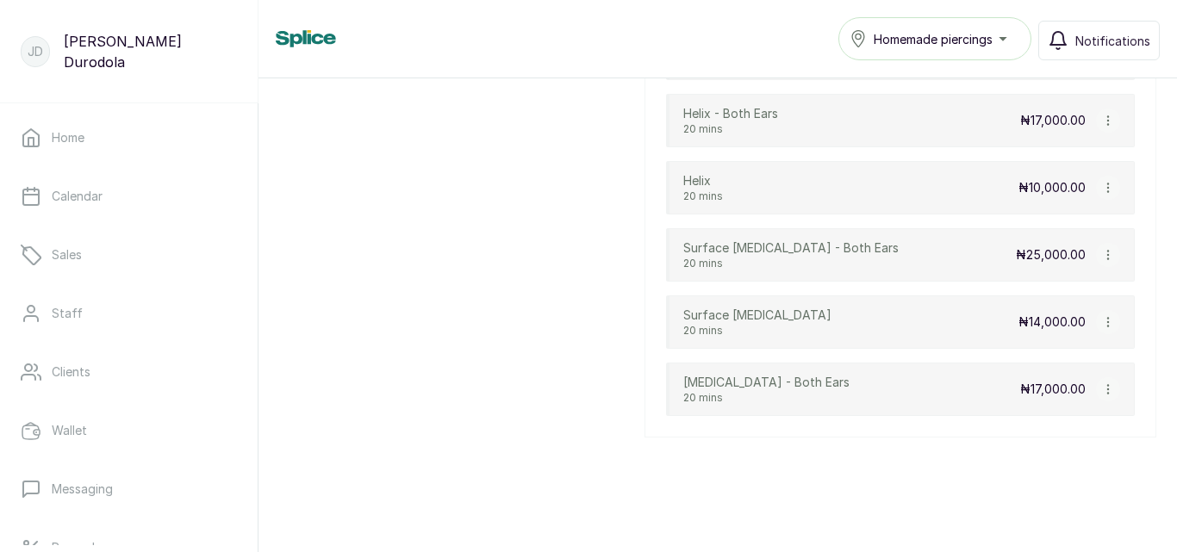
scroll to position [1231, 0]
click at [1102, 388] on icon "button" at bounding box center [1108, 389] width 12 height 12
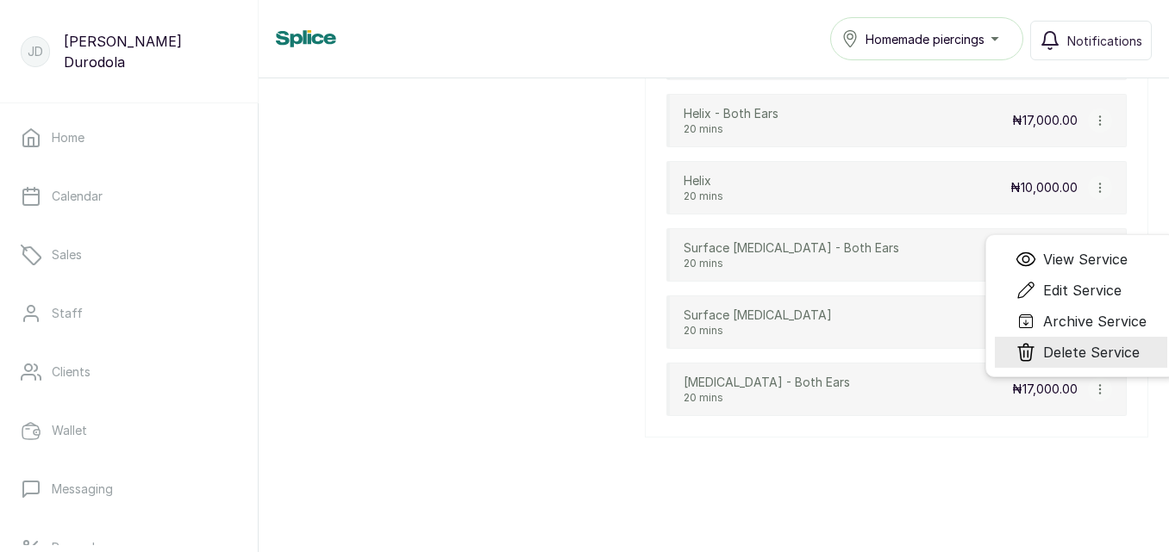
click at [1064, 353] on span "Delete Service" at bounding box center [1091, 352] width 97 height 21
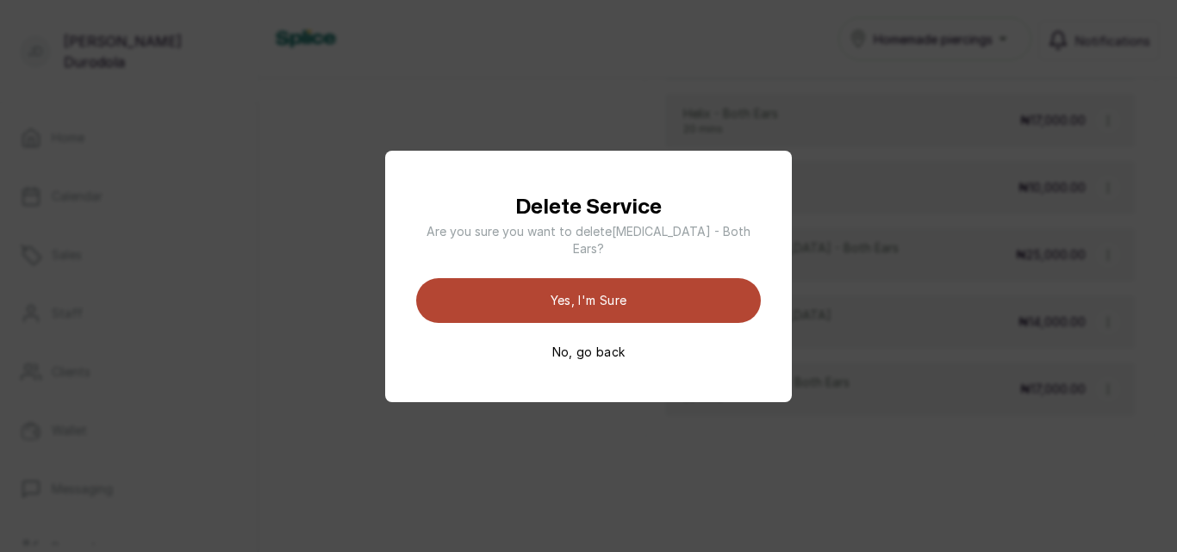
click at [664, 296] on button "Yes, I'm sure" at bounding box center [588, 300] width 345 height 45
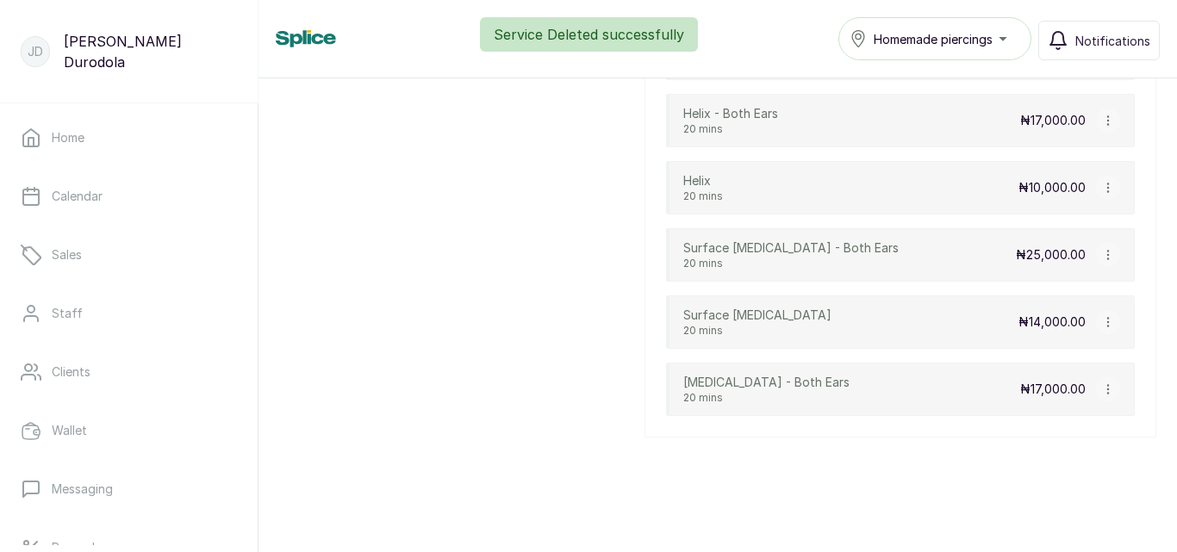
click at [1102, 386] on icon "button" at bounding box center [1108, 389] width 12 height 12
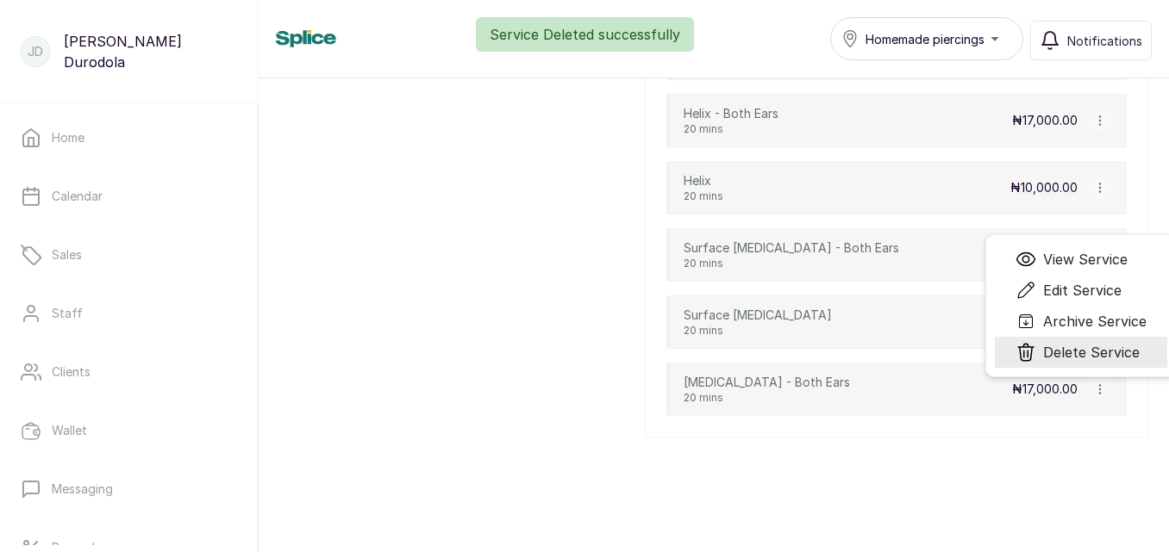
click at [1062, 354] on span "Delete Service" at bounding box center [1091, 352] width 97 height 21
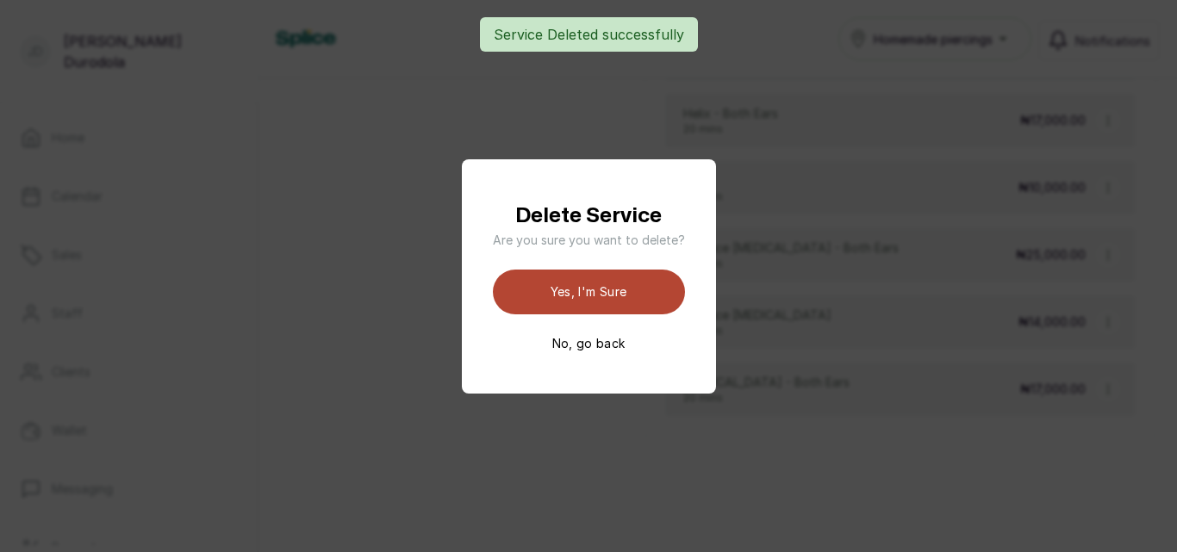
click at [639, 303] on button "Yes, I'm sure" at bounding box center [589, 292] width 192 height 45
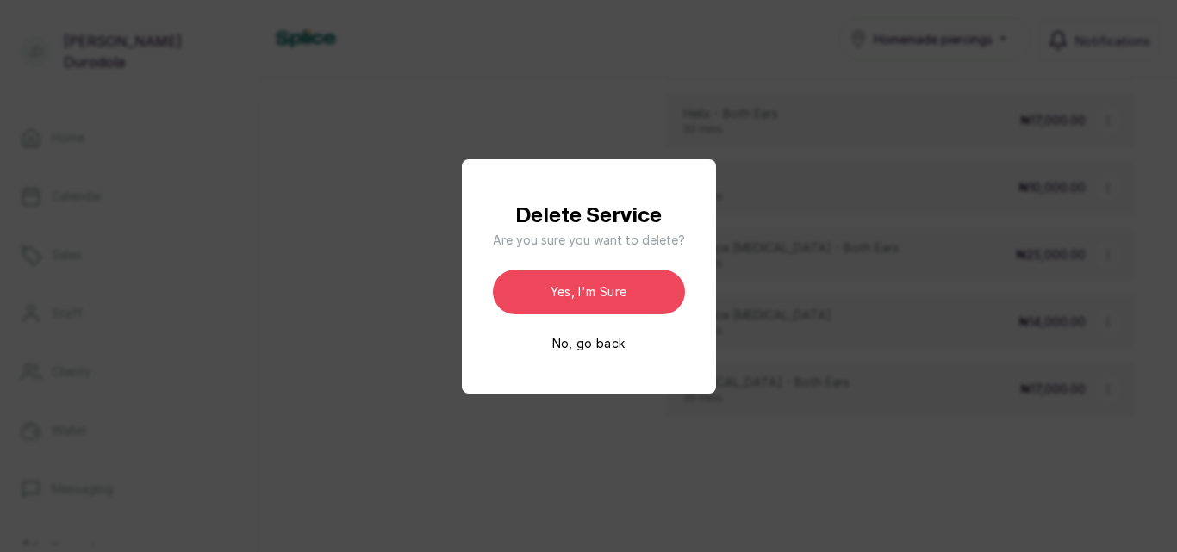
click at [643, 342] on div "Delete Service Are you sure you want to delete ? Yes, I'm sure No, go back" at bounding box center [589, 277] width 192 height 152
click at [608, 346] on button "No, go back" at bounding box center [588, 343] width 73 height 17
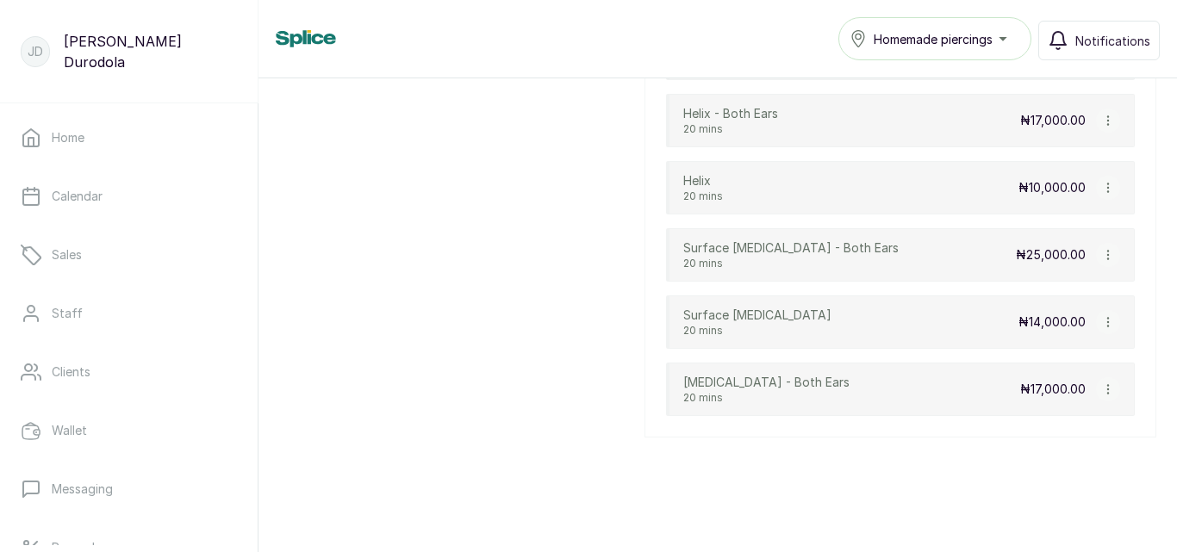
click at [1102, 391] on icon "button" at bounding box center [1108, 389] width 12 height 12
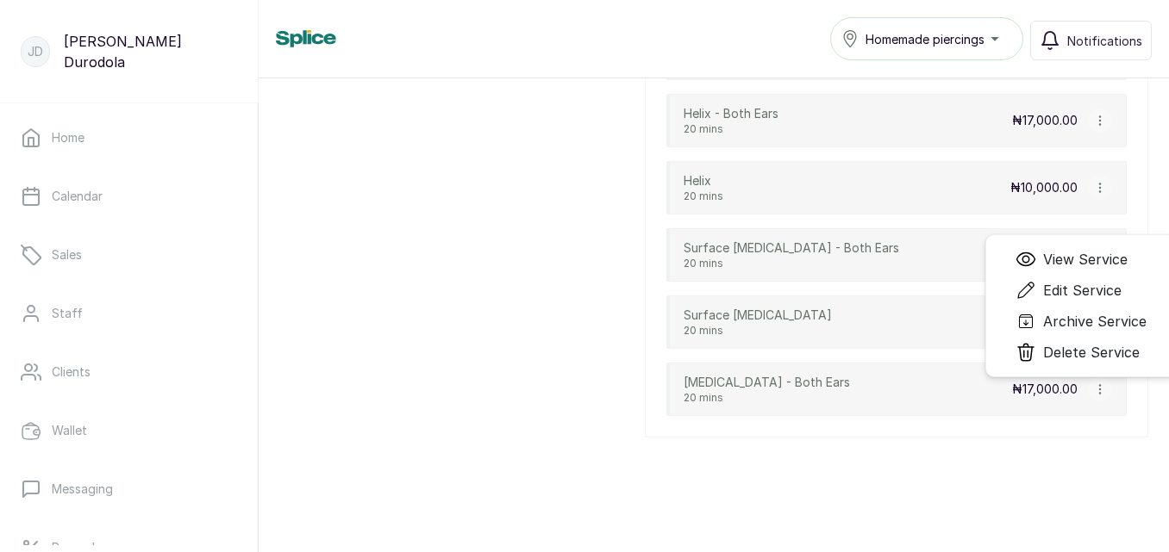
click at [890, 392] on div "Tragus - Both Ears 20 mins ₦17,000.00 View Service Edit Service Archive Service…" at bounding box center [896, 389] width 460 height 53
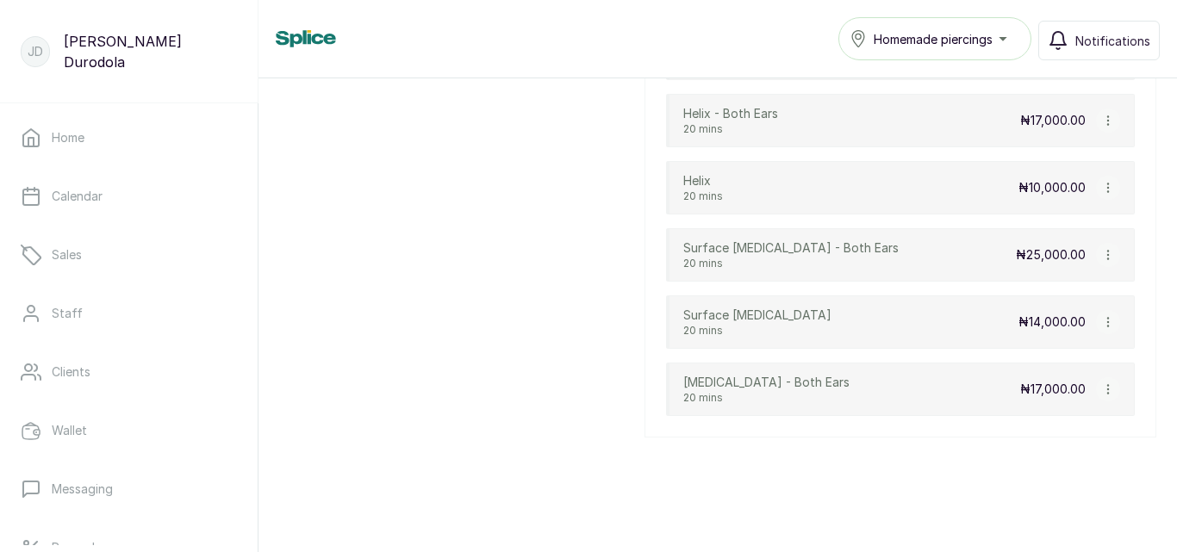
click at [890, 392] on div "Tragus - Both Ears 20 mins ₦17,000.00 View Service Edit Service Archive Service…" at bounding box center [900, 389] width 469 height 53
click at [1102, 392] on icon "button" at bounding box center [1108, 389] width 12 height 12
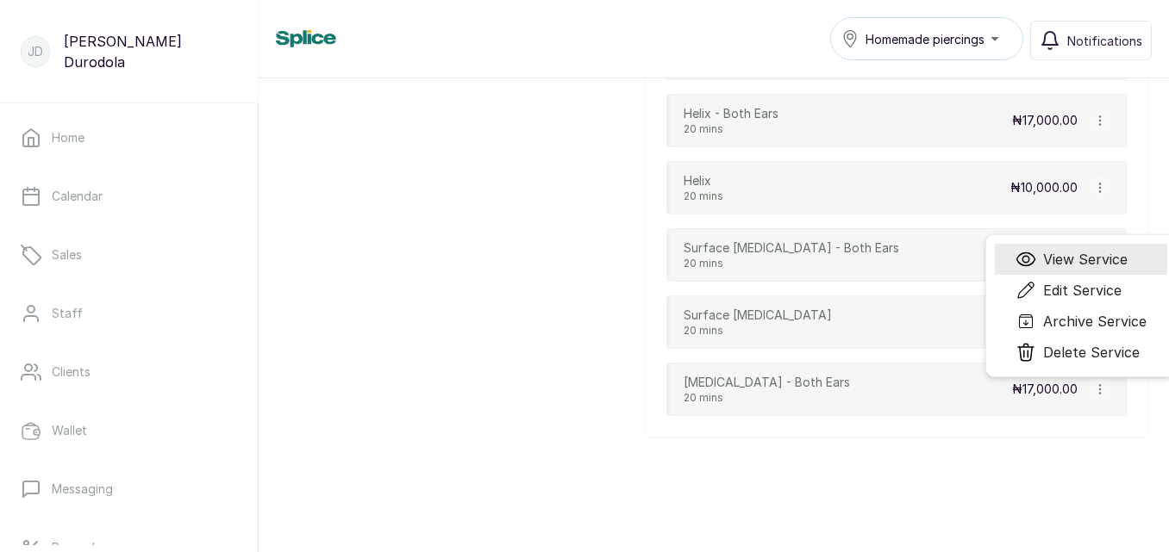
click at [1072, 259] on span "View Service" at bounding box center [1085, 259] width 84 height 21
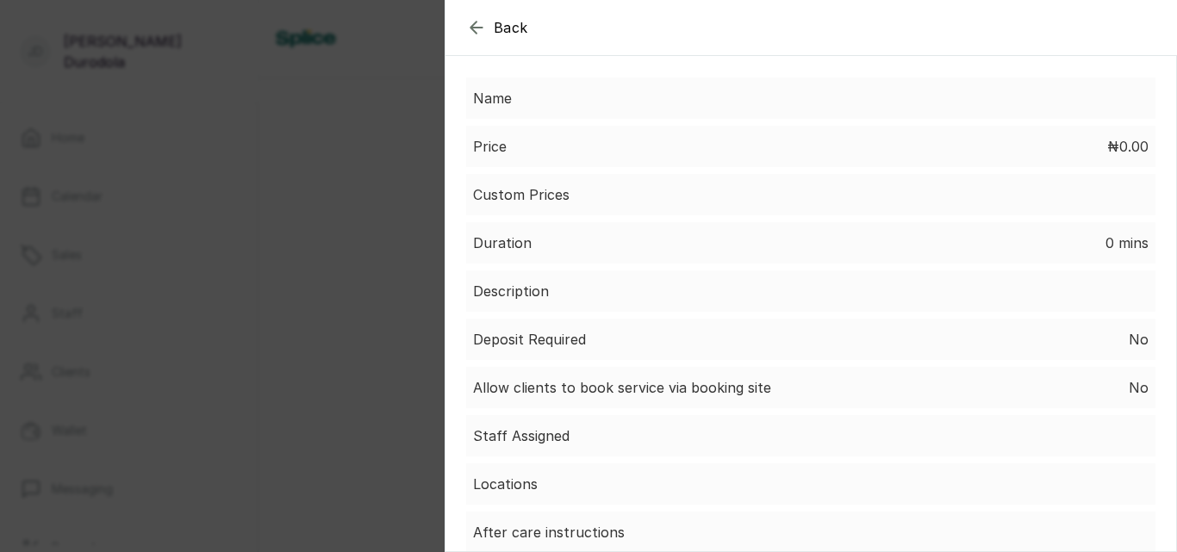
scroll to position [159, 0]
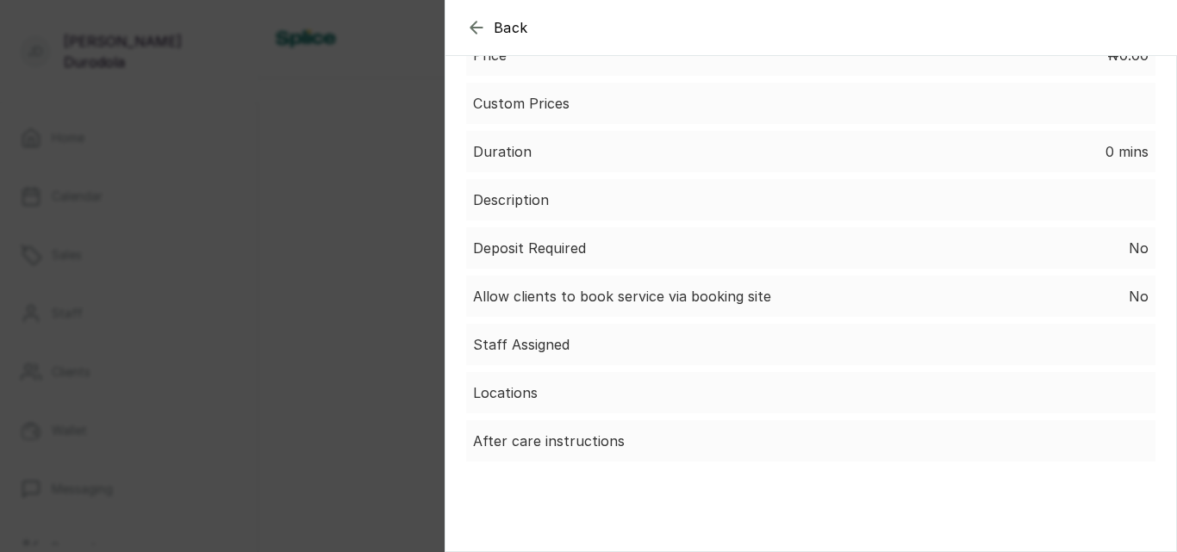
click at [403, 371] on div "Back Service View service Name Price ₦0.00 Custom Prices Duration 0 mins Descri…" at bounding box center [588, 276] width 1177 height 552
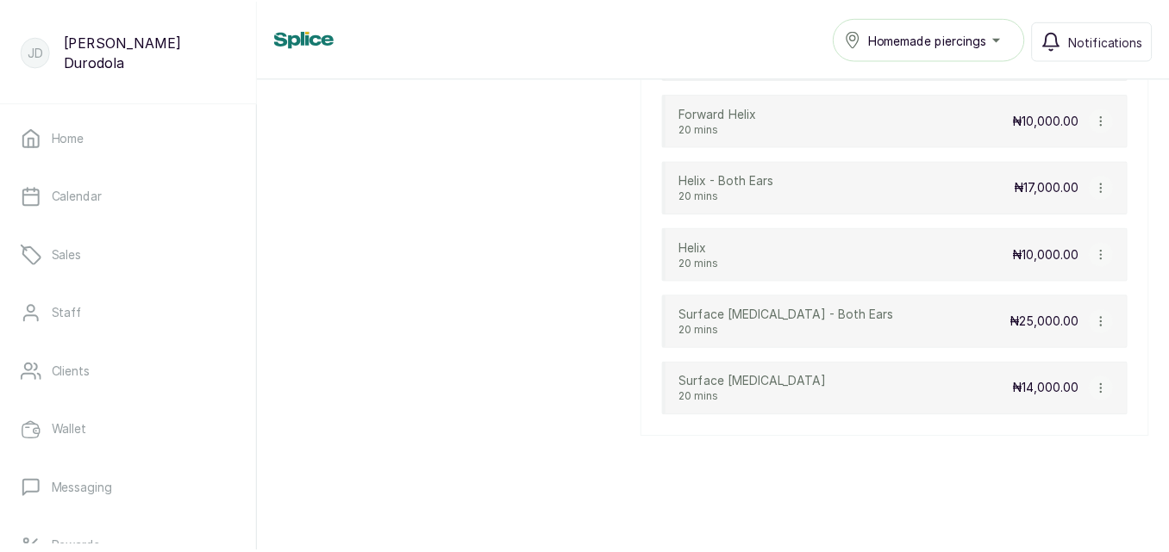
scroll to position [1163, 0]
click at [1103, 388] on icon "button" at bounding box center [1108, 389] width 12 height 12
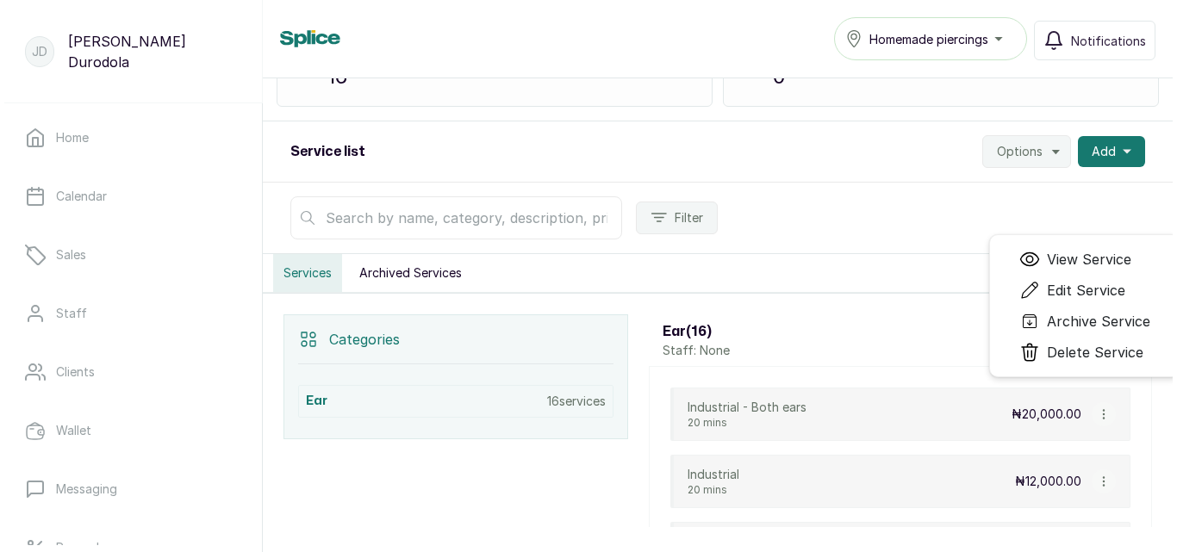
scroll to position [129, 0]
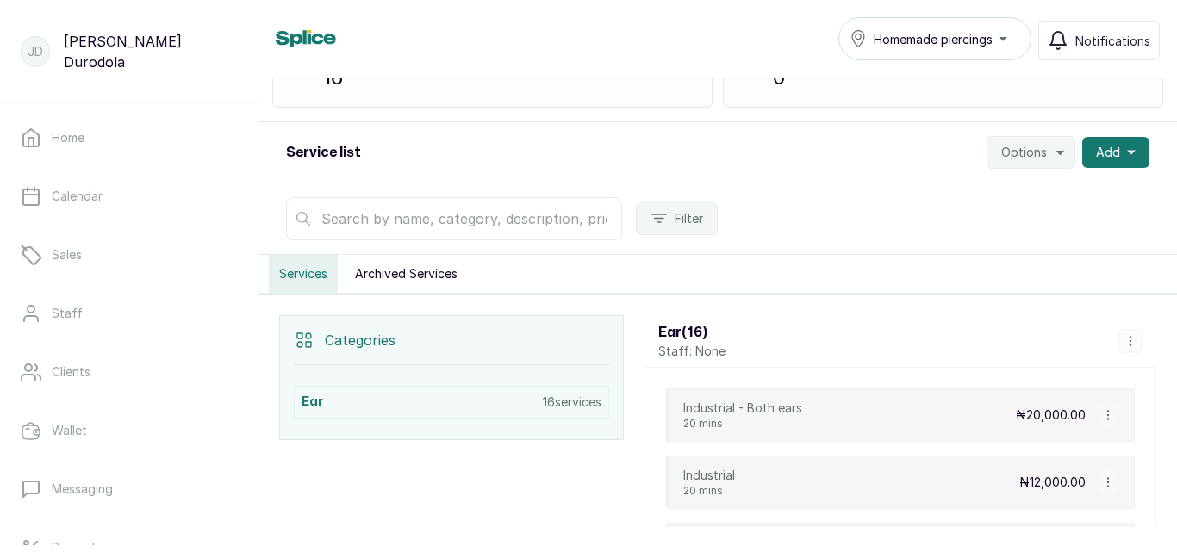
click at [1125, 340] on icon "button" at bounding box center [1131, 341] width 12 height 12
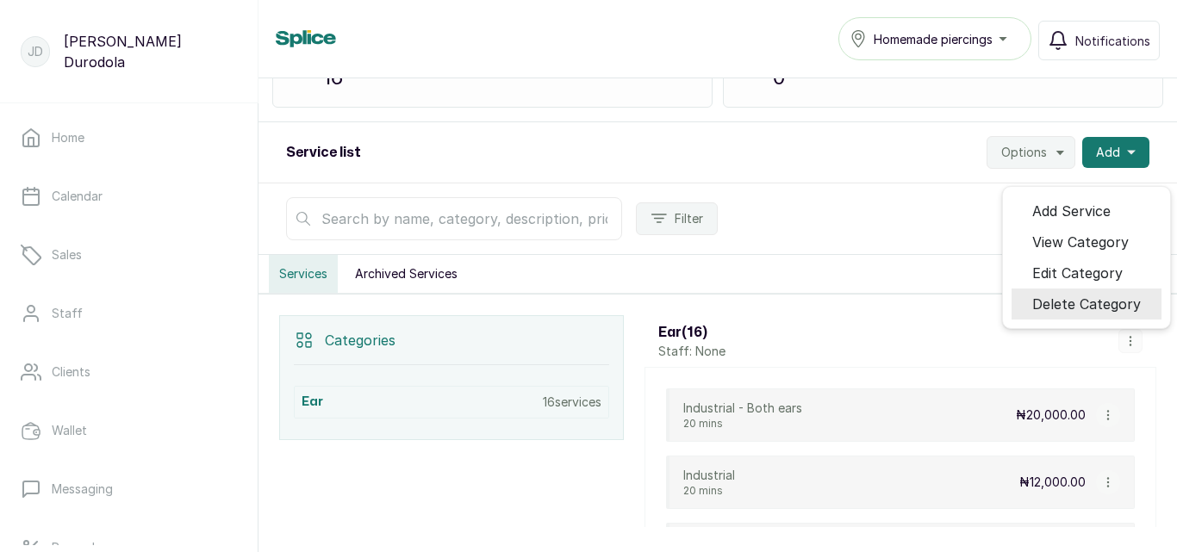
click at [1101, 312] on span "Delete Category" at bounding box center [1086, 304] width 109 height 21
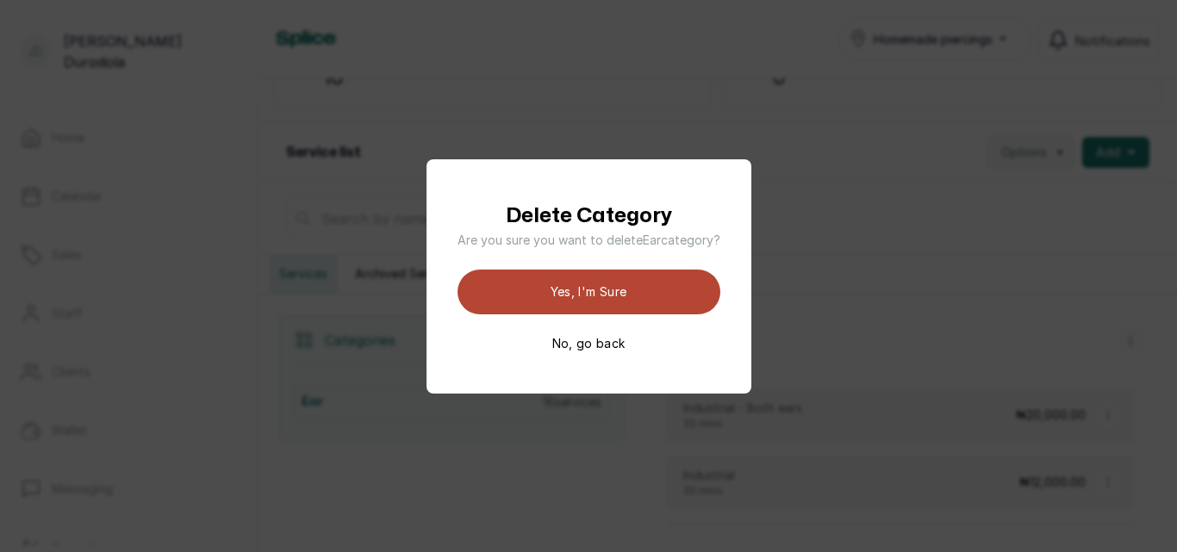
click at [643, 301] on button "Yes, I'm sure" at bounding box center [589, 292] width 263 height 45
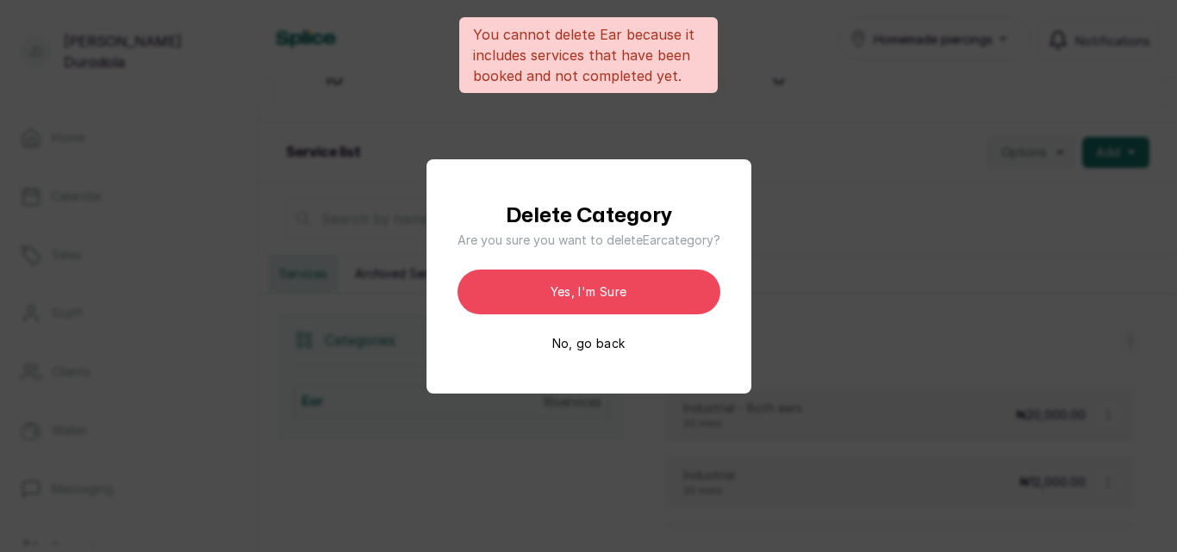
click at [942, 326] on div "Delete Category Are you sure you want to delete Ear category? Yes, I'm sure No,…" at bounding box center [588, 276] width 1177 height 552
click at [656, 352] on div "Delete Category Are you sure you want to delete Ear category? Yes, I'm sure No,…" at bounding box center [589, 276] width 325 height 234
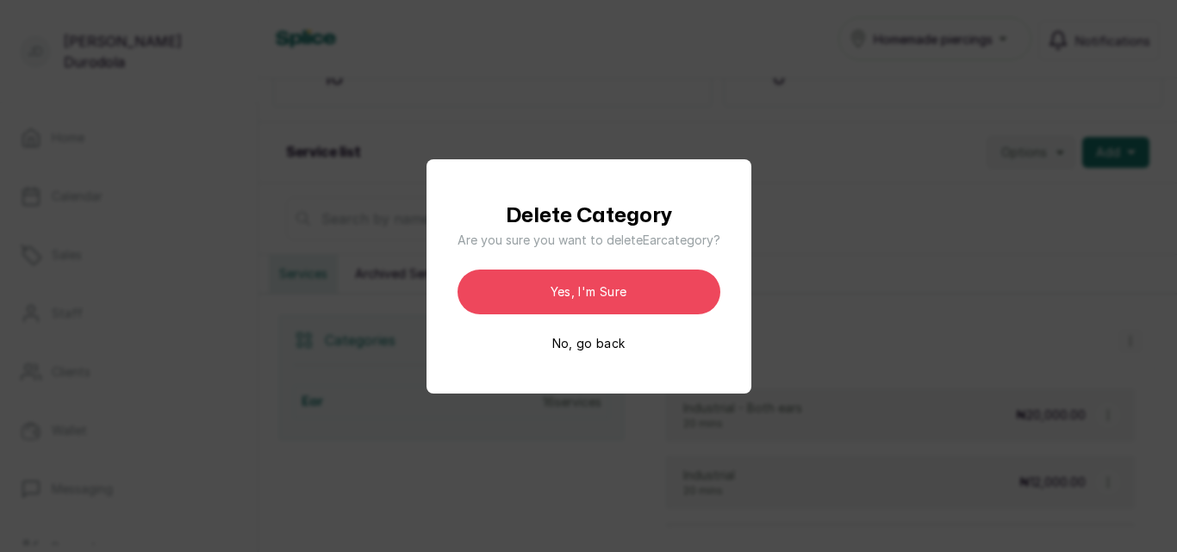
click at [596, 346] on button "No, go back" at bounding box center [588, 343] width 73 height 17
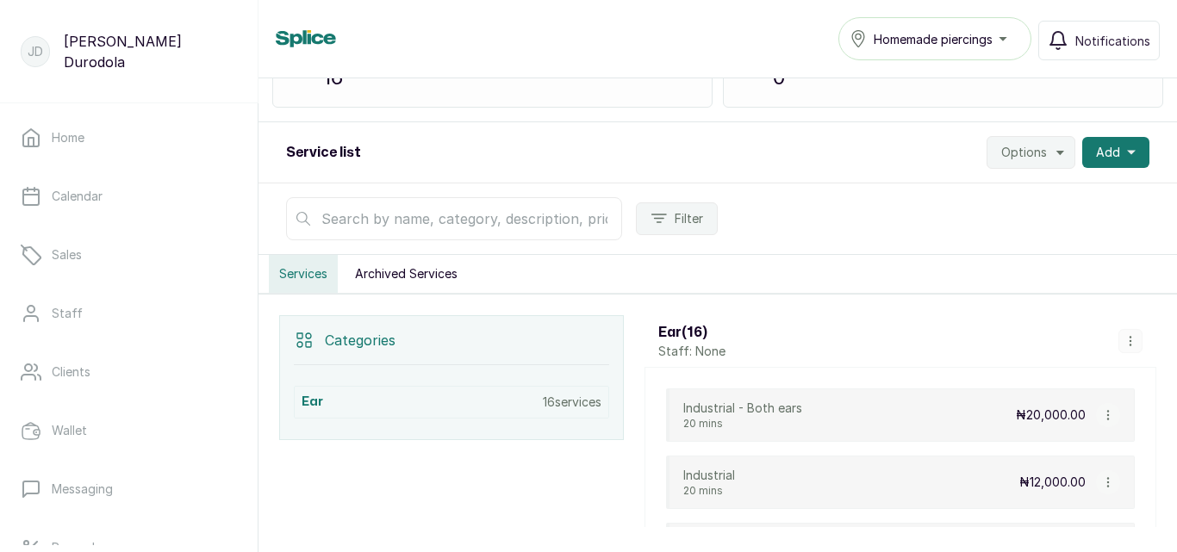
click at [1125, 337] on icon "button" at bounding box center [1131, 341] width 12 height 12
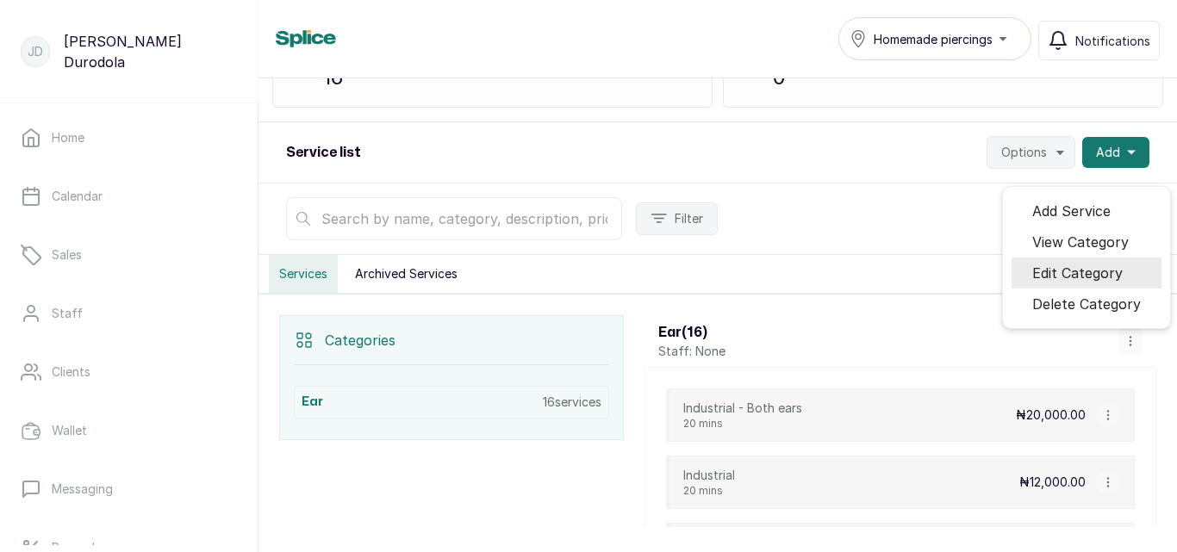
click at [1097, 273] on span "Edit Category" at bounding box center [1077, 273] width 90 height 21
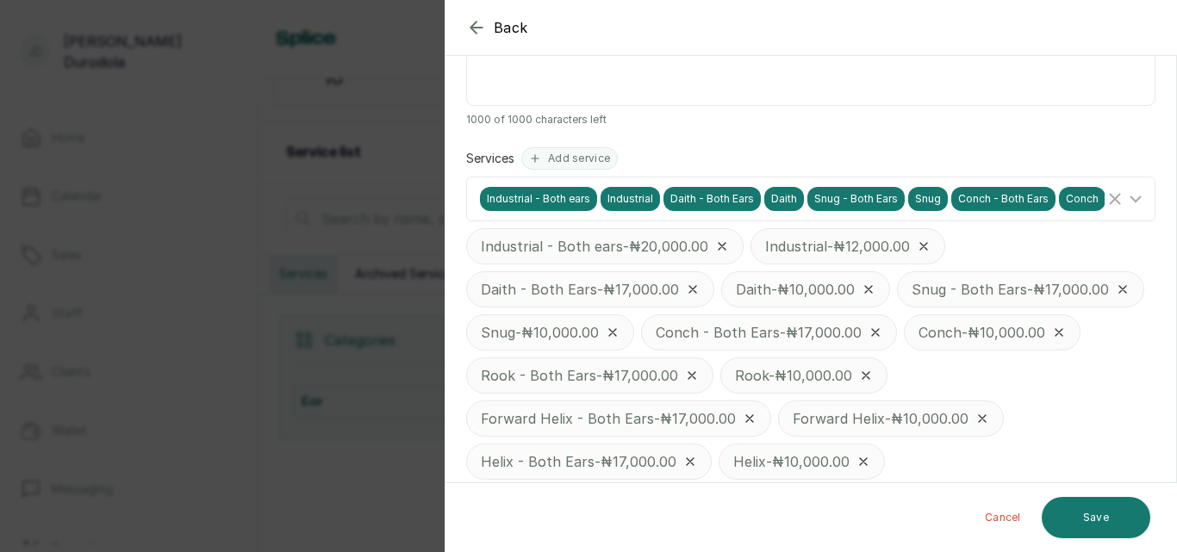
scroll to position [345, 0]
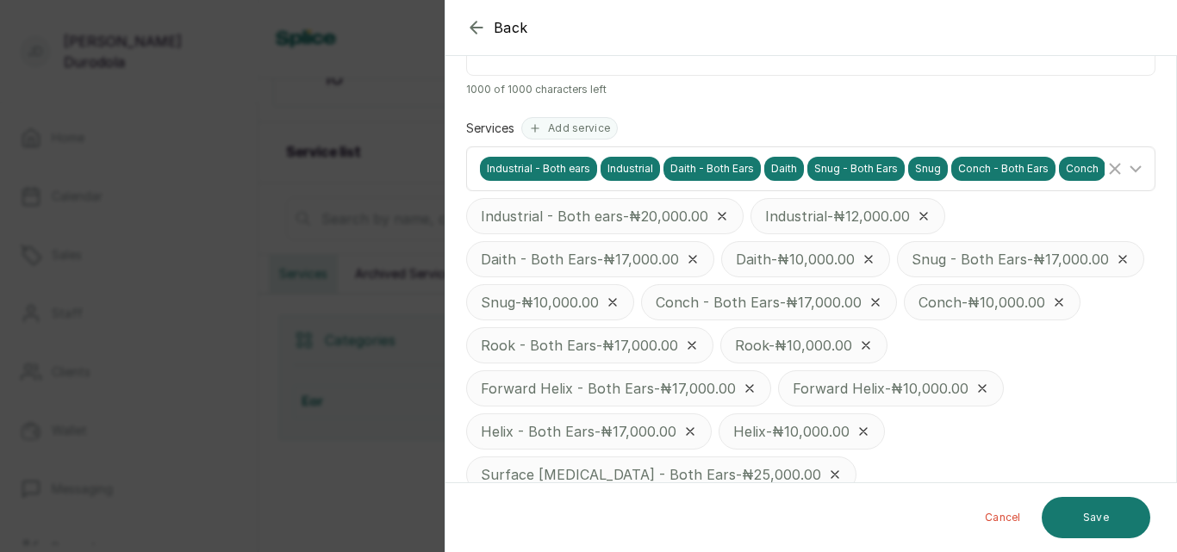
click at [1131, 165] on icon at bounding box center [1135, 169] width 21 height 21
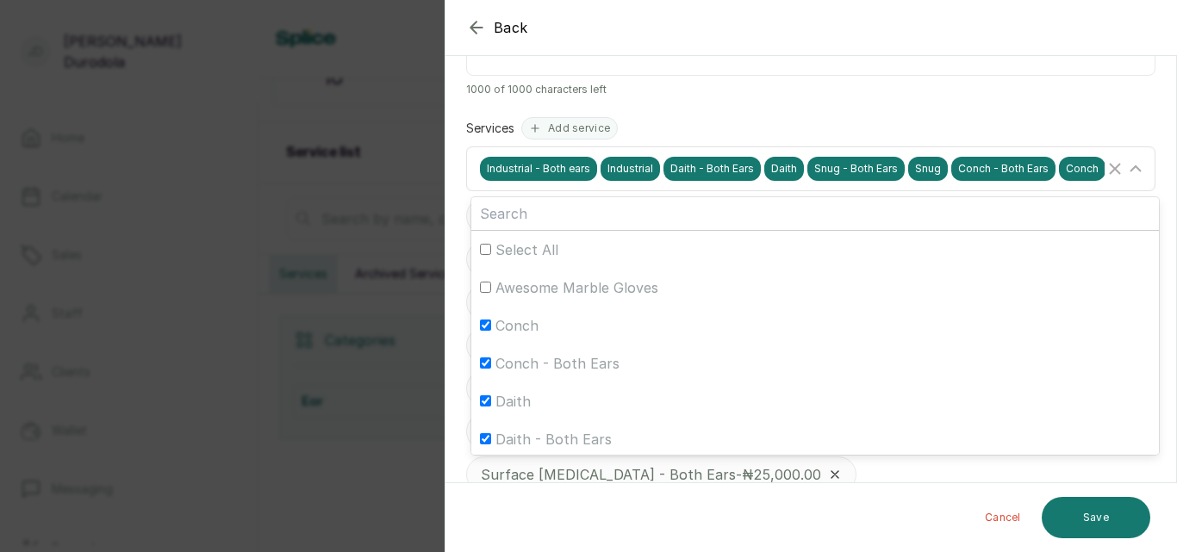
click at [1131, 165] on icon at bounding box center [1135, 169] width 21 height 21
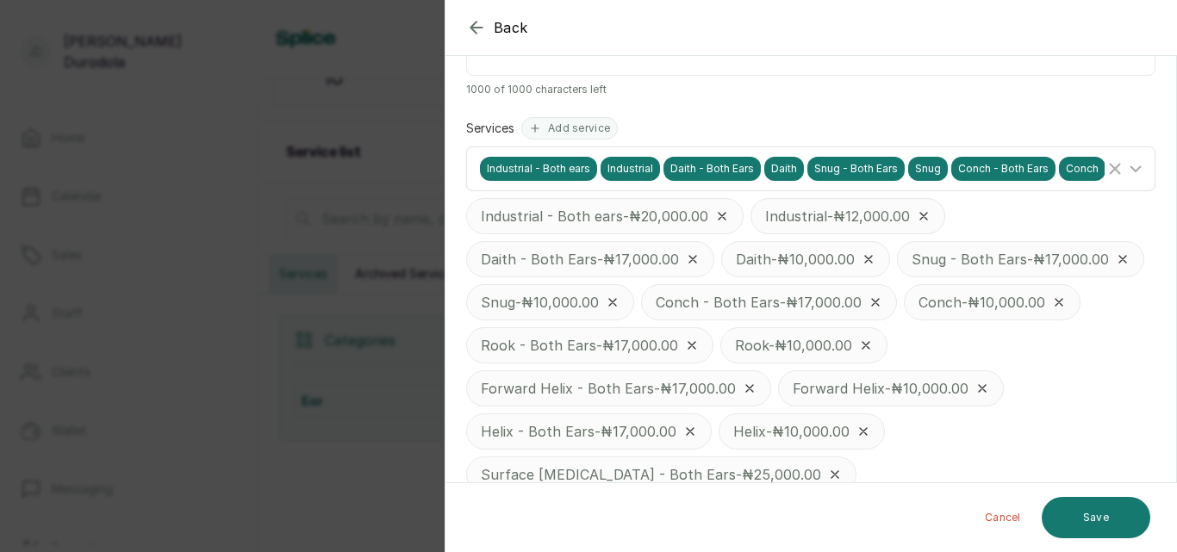
click at [1109, 170] on icon "Clear Selected" at bounding box center [1115, 169] width 21 height 21
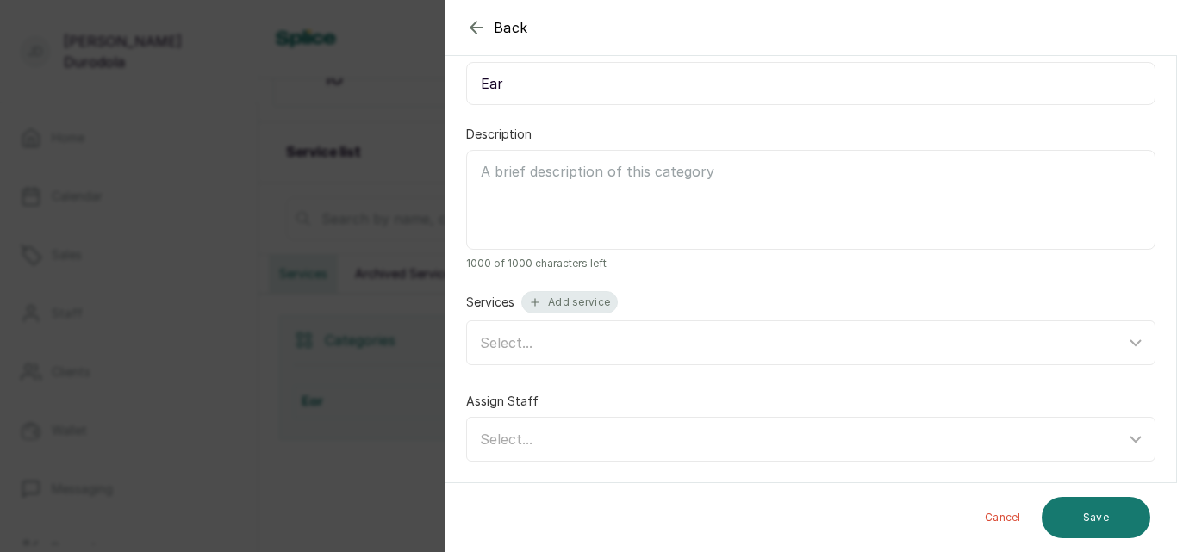
click at [582, 302] on button "Add service" at bounding box center [569, 302] width 97 height 22
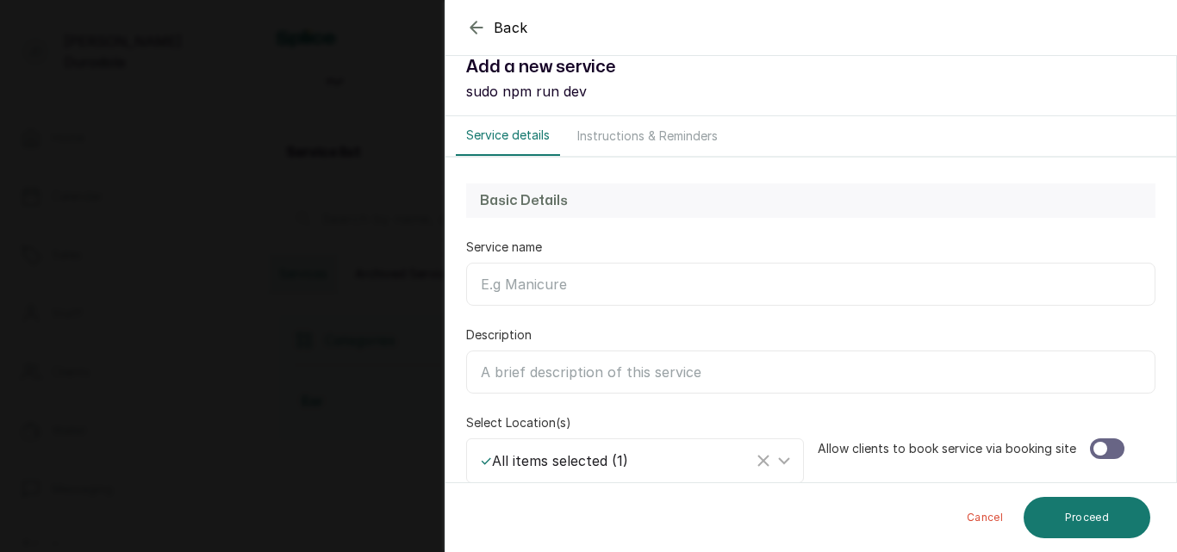
scroll to position [0, 0]
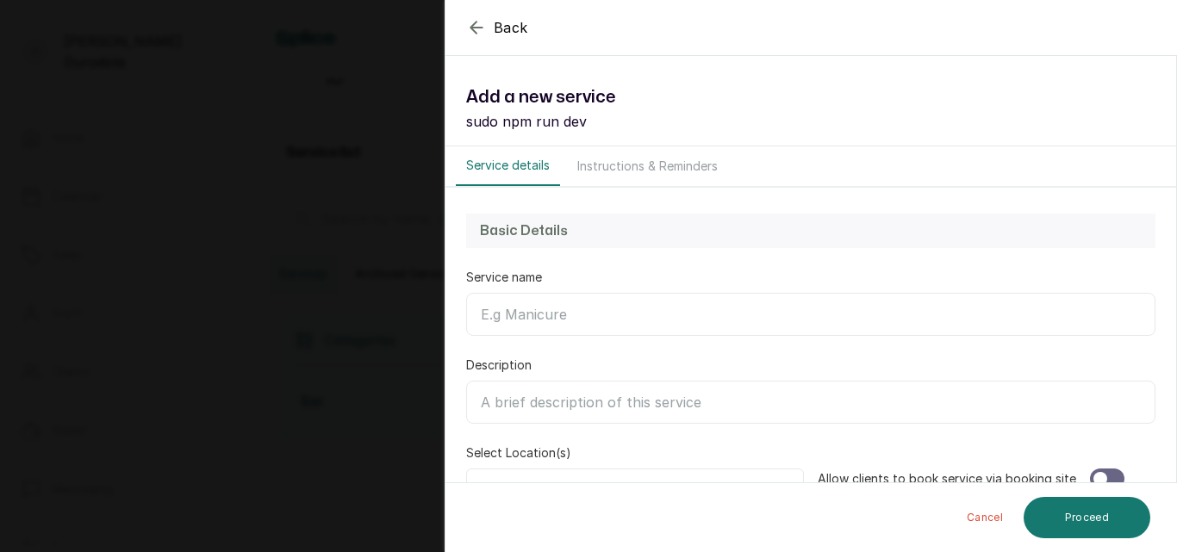
click at [483, 29] on icon "button" at bounding box center [476, 27] width 21 height 21
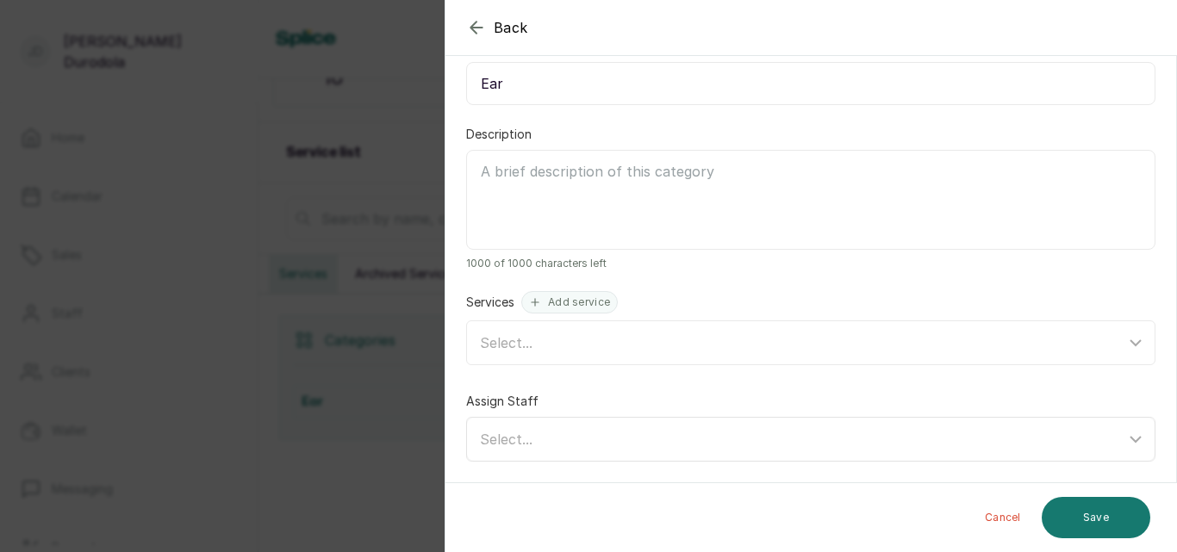
click at [884, 434] on div "Select..." at bounding box center [802, 439] width 645 height 21
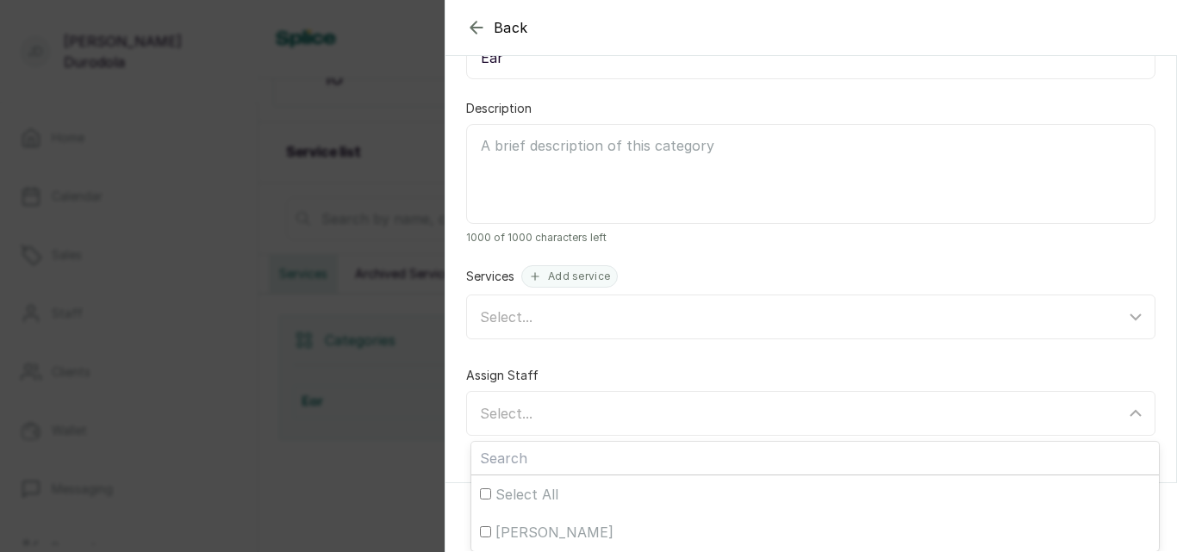
scroll to position [40, 0]
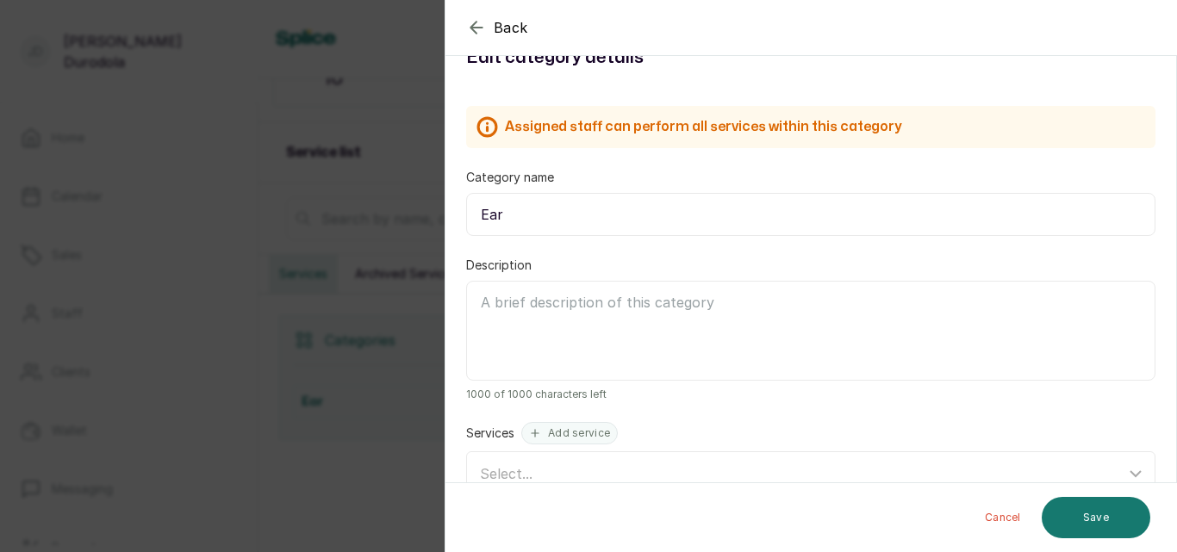
click at [802, 315] on div "Description 1000 of 1000 characters left" at bounding box center [810, 329] width 689 height 145
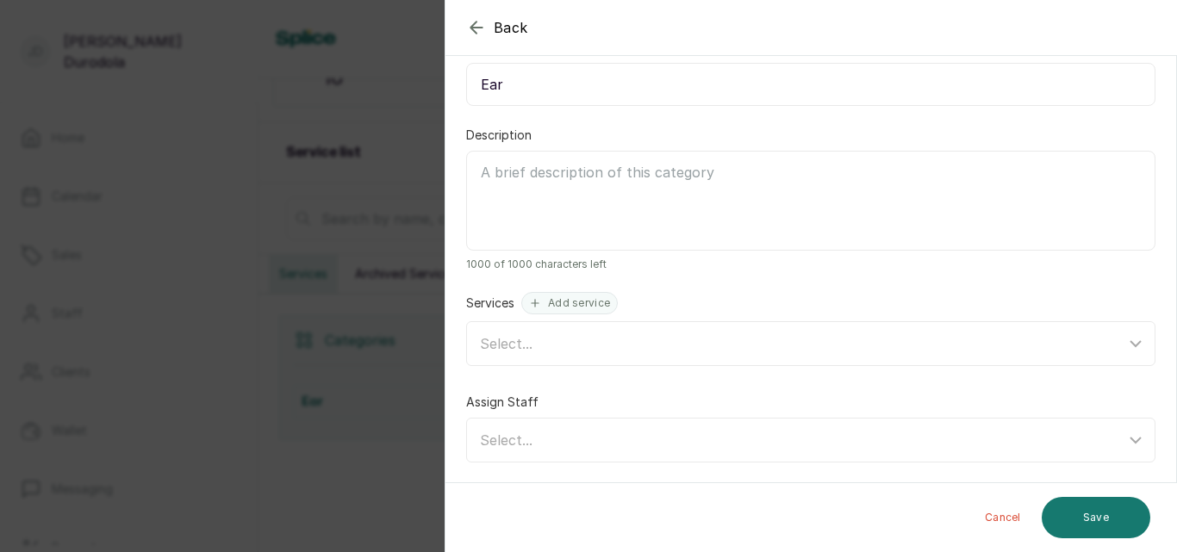
scroll to position [171, 0]
click at [527, 336] on span "Select..." at bounding box center [506, 342] width 53 height 17
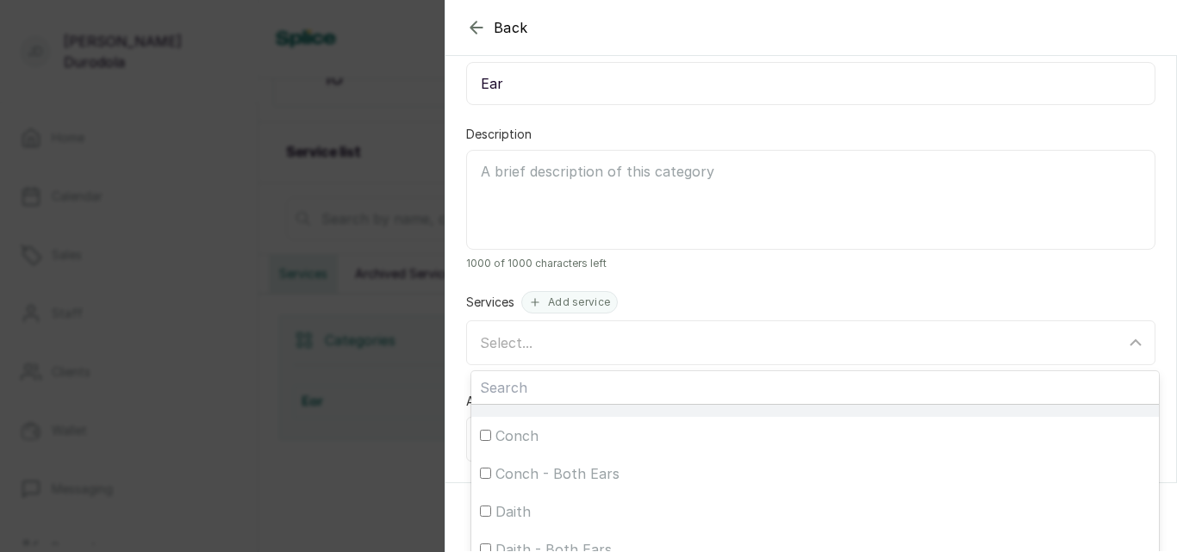
scroll to position [0, 0]
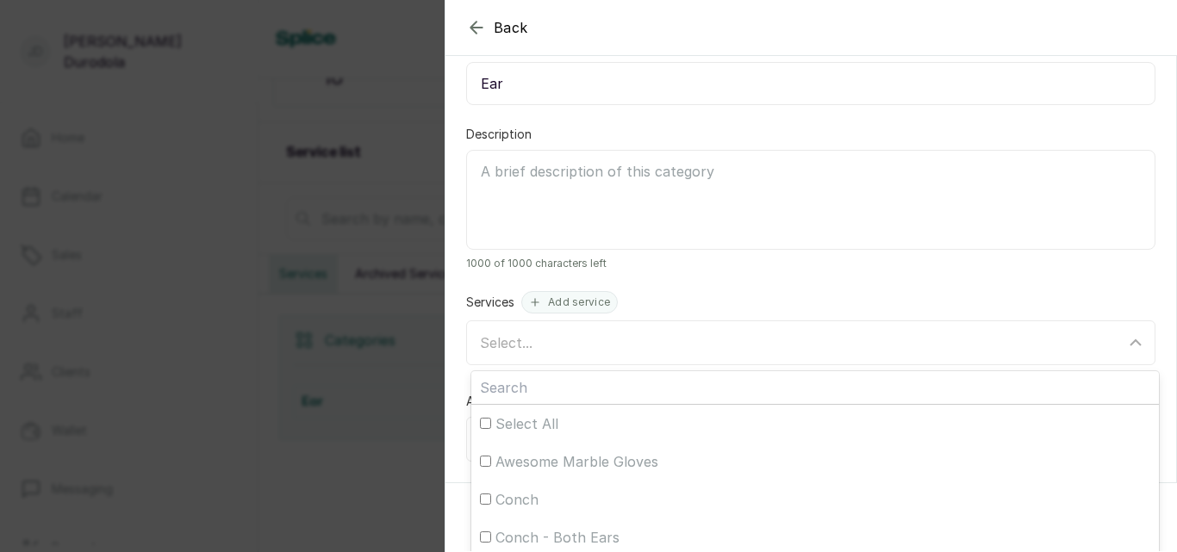
click at [416, 154] on div "Back Category Edit category details Assigned staff can perform all services wit…" at bounding box center [588, 276] width 1177 height 552
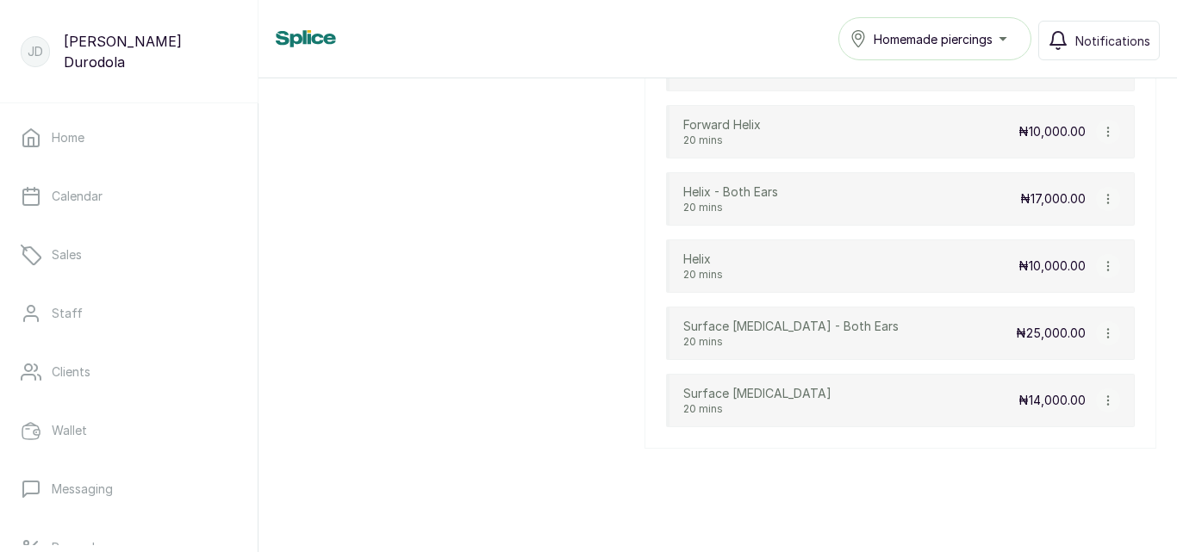
scroll to position [1163, 0]
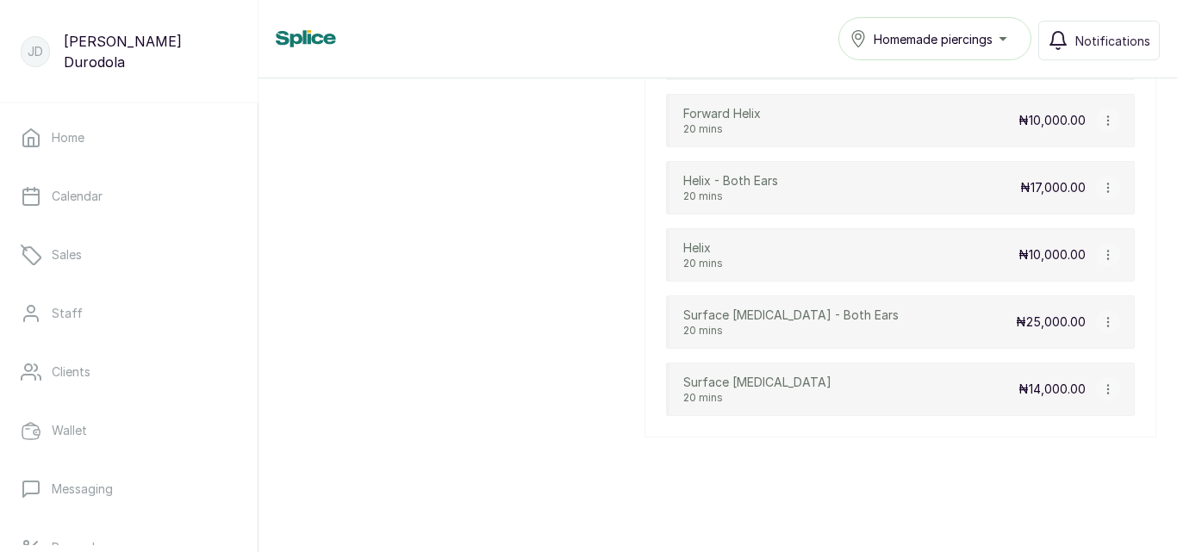
click at [1102, 393] on icon "button" at bounding box center [1108, 389] width 12 height 12
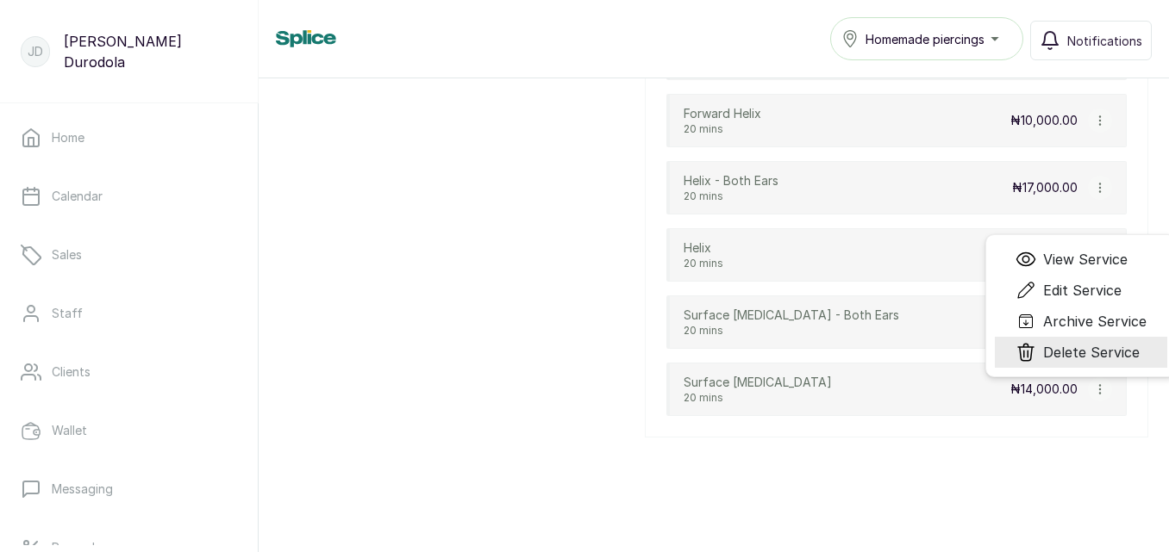
click at [1100, 346] on span "Delete Service" at bounding box center [1091, 352] width 97 height 21
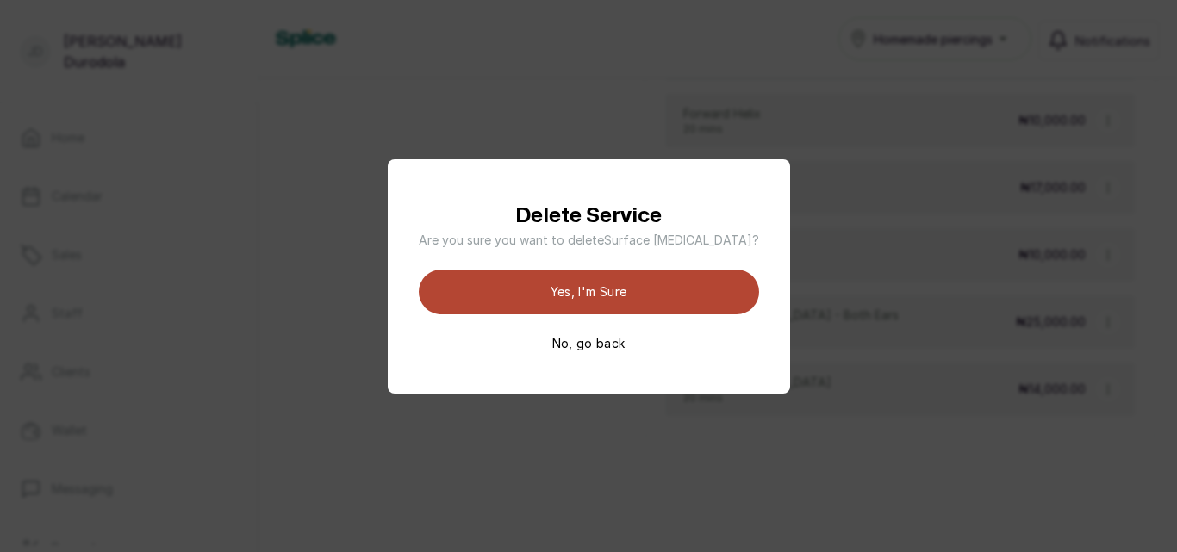
click at [670, 301] on button "Yes, I'm sure" at bounding box center [589, 292] width 340 height 45
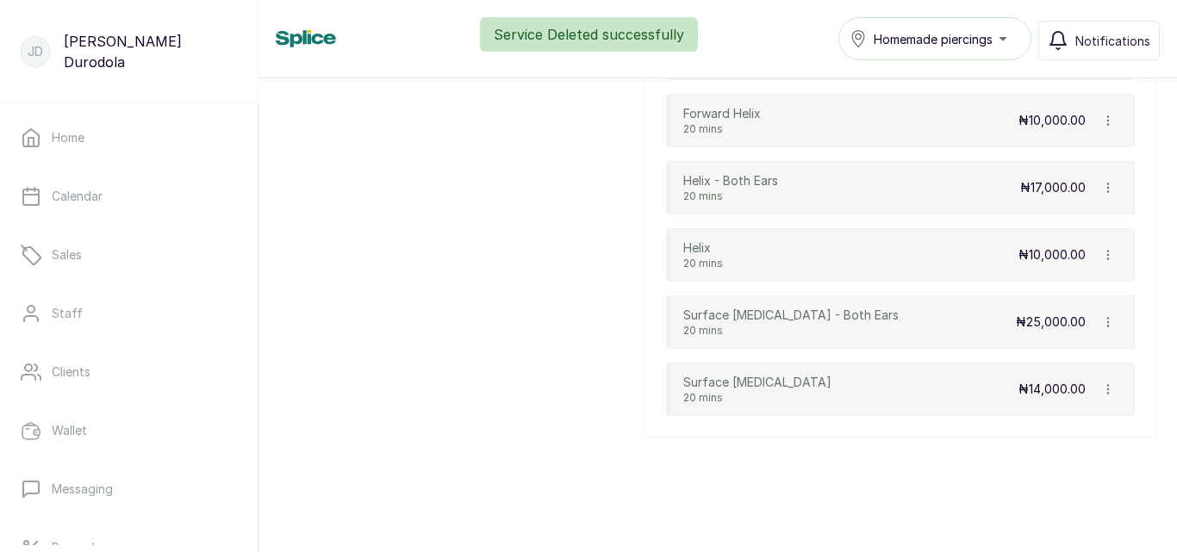
click at [1107, 390] on icon "button" at bounding box center [1107, 389] width 1 height 9
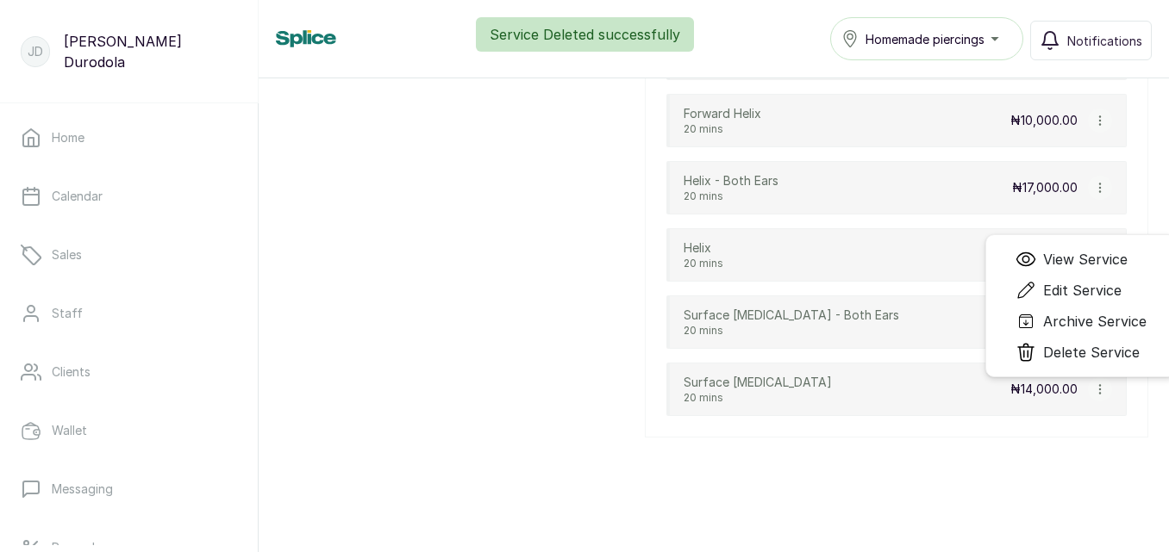
click at [921, 478] on div "Services Products Vouchers Service Deleted successfully Total services Total nu…" at bounding box center [714, 302] width 910 height 449
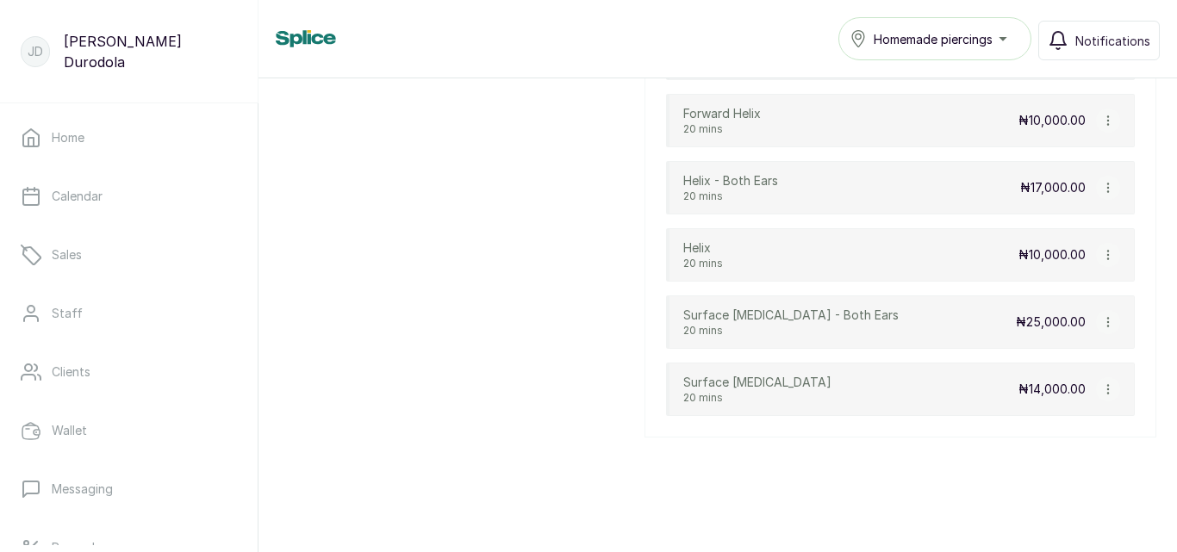
click at [1102, 319] on icon "button" at bounding box center [1108, 322] width 12 height 12
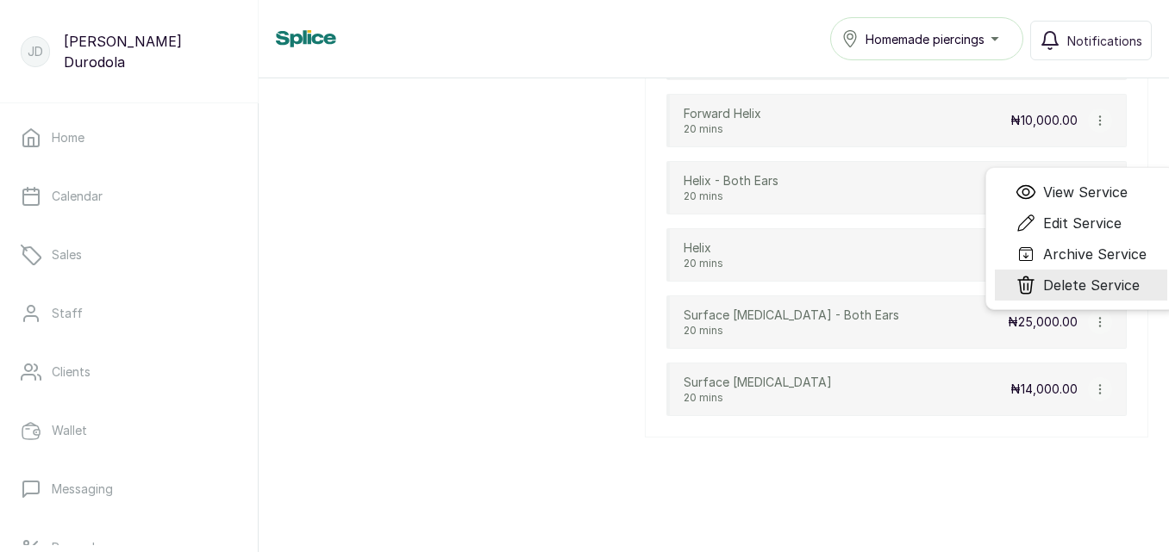
click at [1074, 287] on span "Delete Service" at bounding box center [1091, 285] width 97 height 21
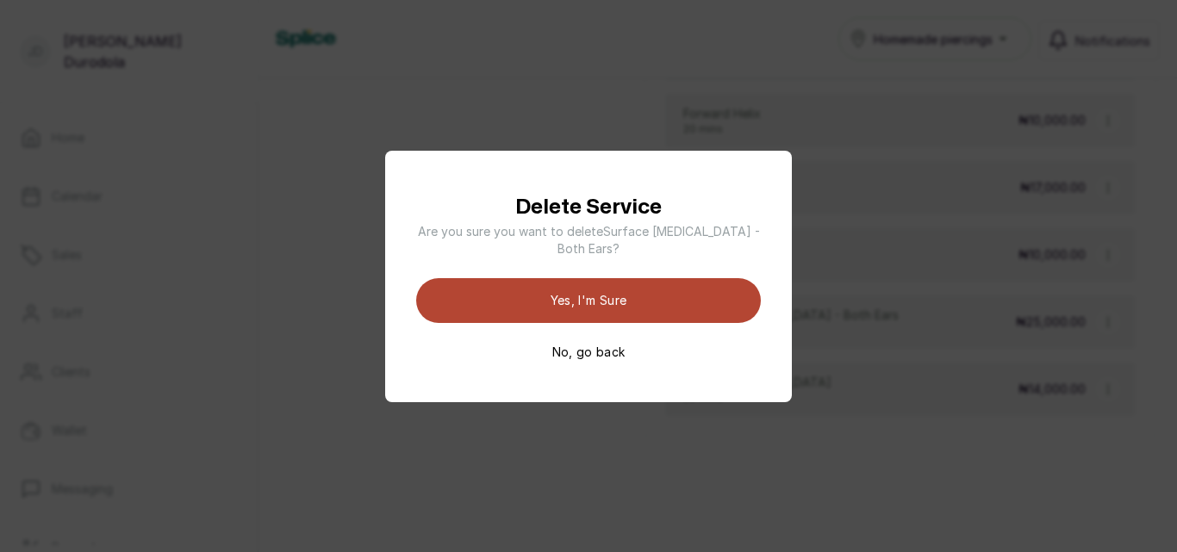
click at [695, 285] on button "Yes, I'm sure" at bounding box center [588, 300] width 345 height 45
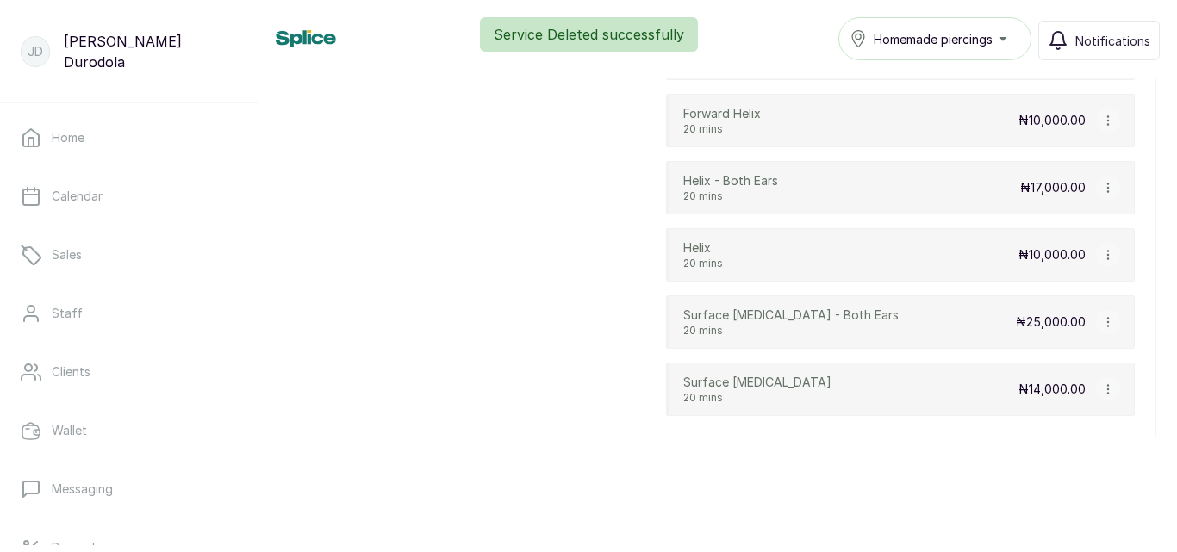
click at [1103, 249] on icon "button" at bounding box center [1108, 255] width 12 height 12
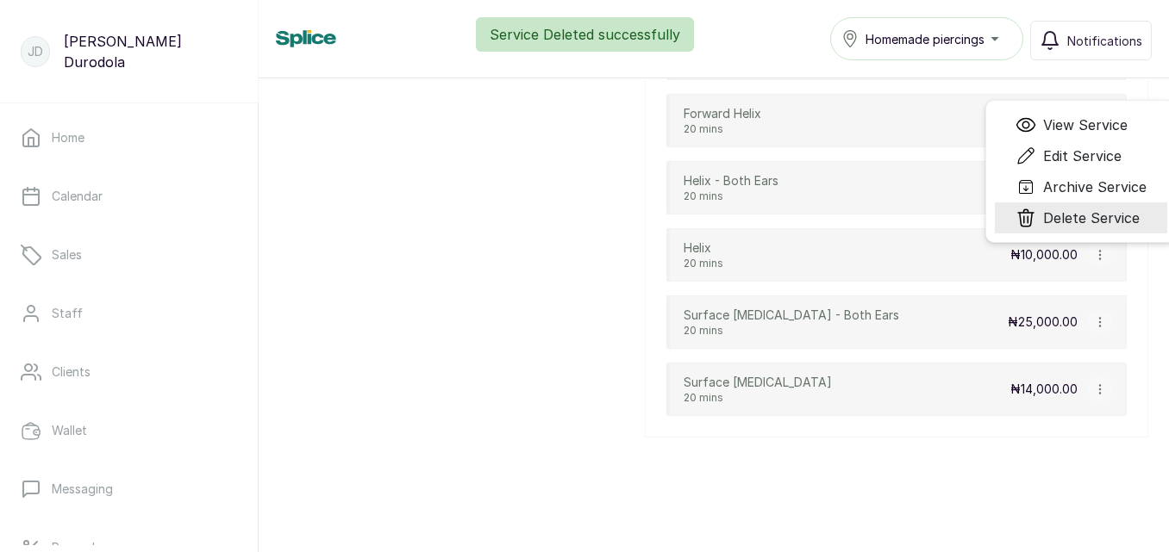
click at [1061, 227] on span "Delete Service" at bounding box center [1091, 218] width 97 height 21
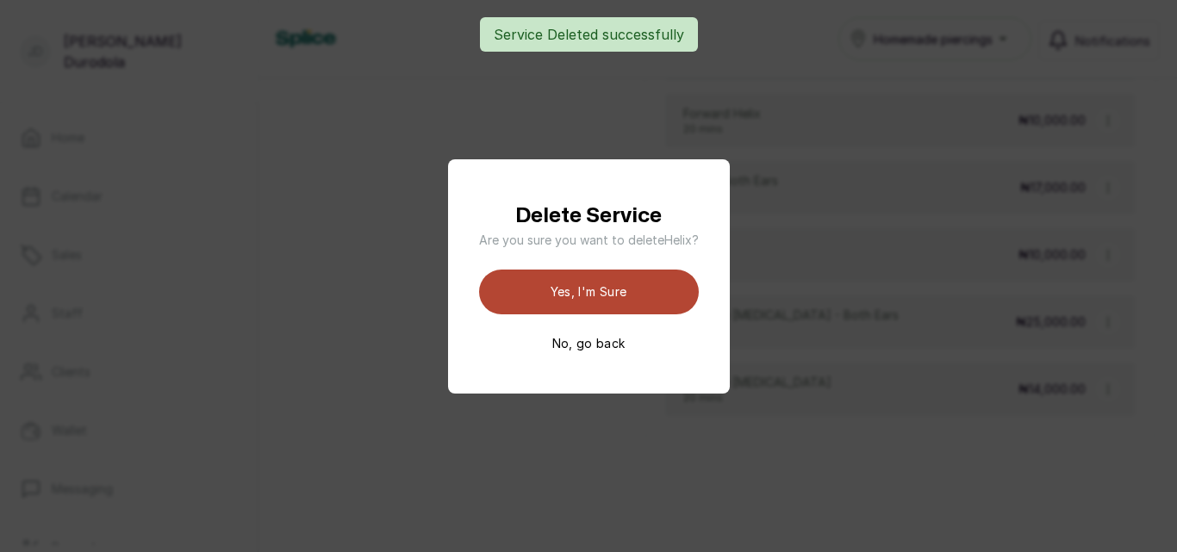
click at [661, 303] on button "Yes, I'm sure" at bounding box center [589, 292] width 220 height 45
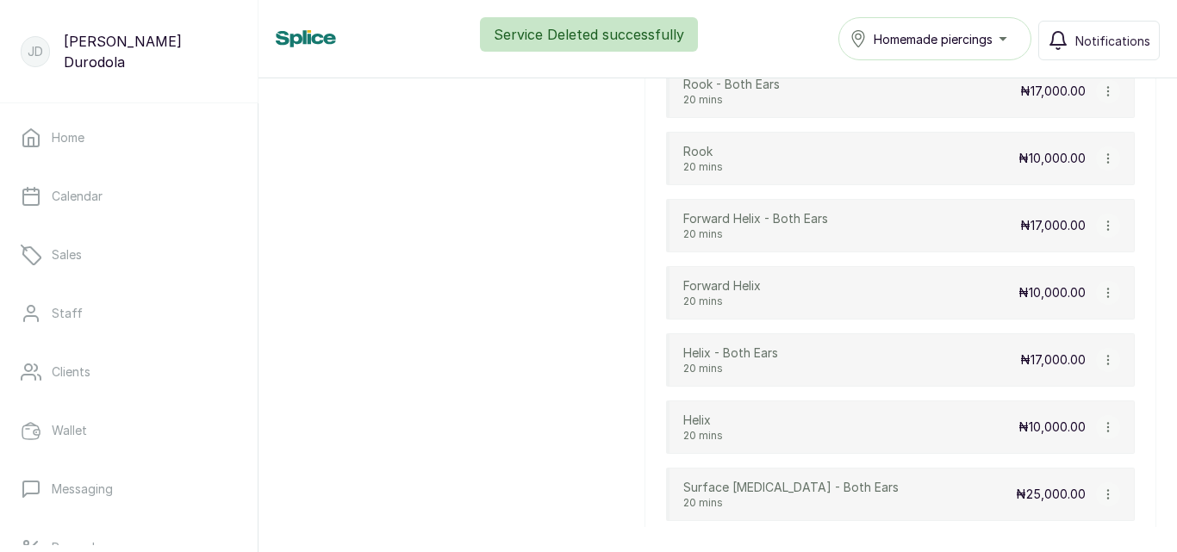
scroll to position [905, 0]
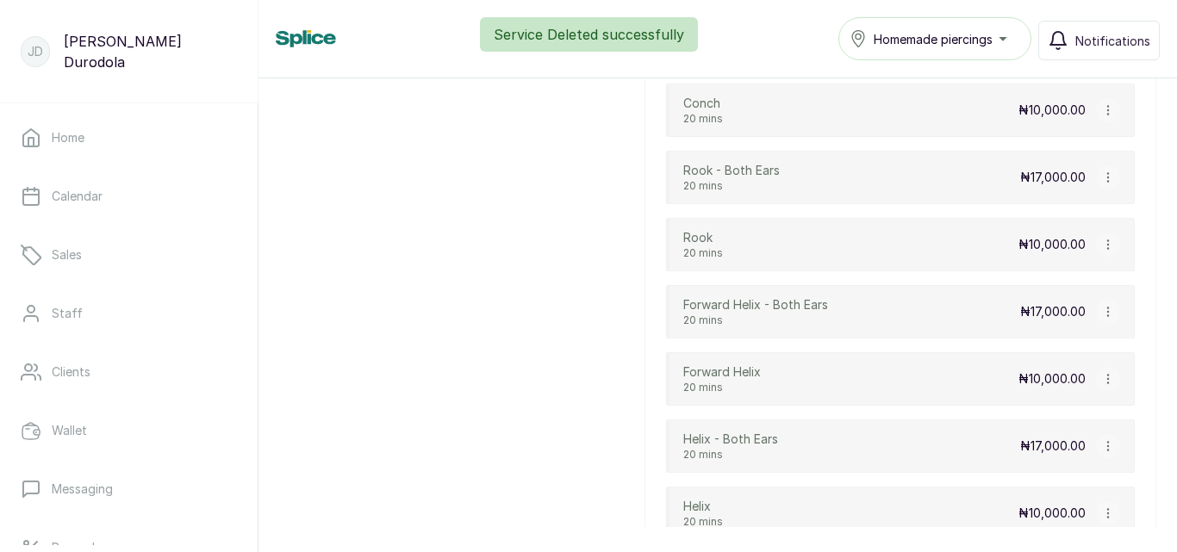
click at [1107, 308] on icon "button" at bounding box center [1107, 312] width 1 height 9
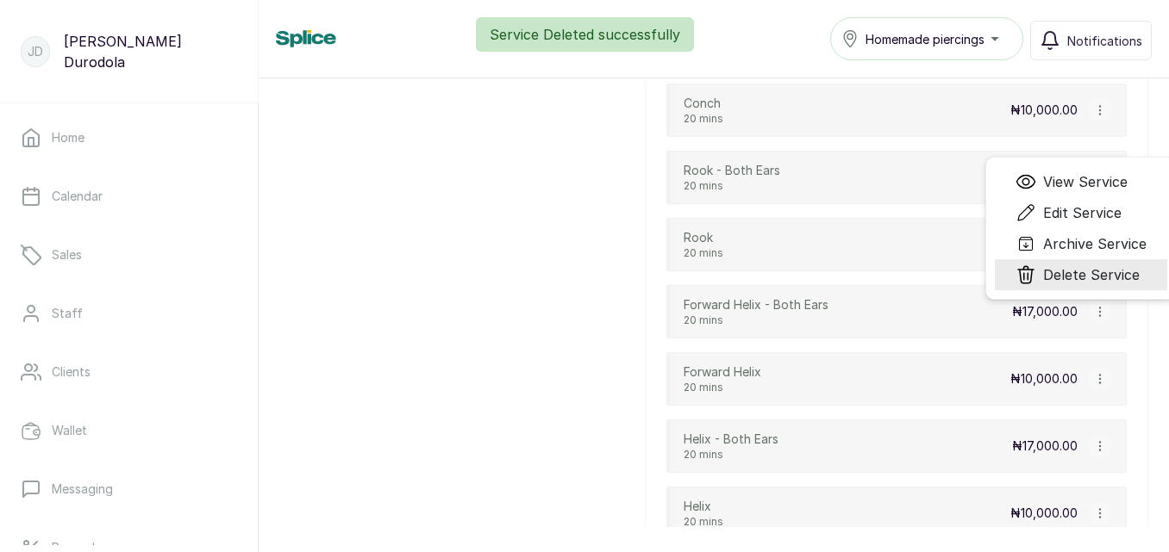
click at [1058, 267] on span "Delete Service" at bounding box center [1091, 275] width 97 height 21
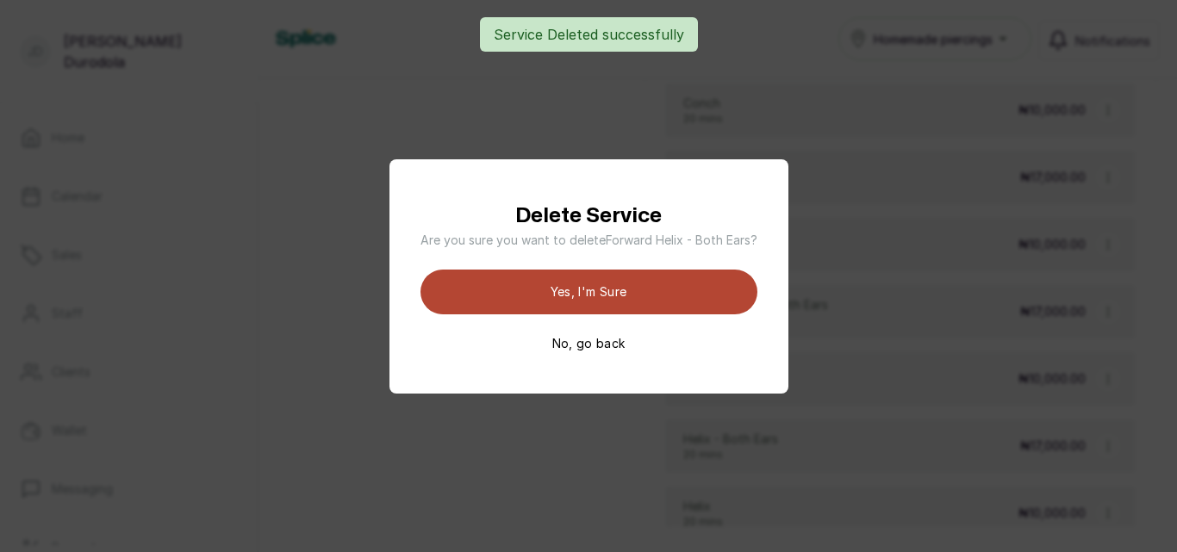
click at [665, 291] on button "Yes, I'm sure" at bounding box center [589, 292] width 337 height 45
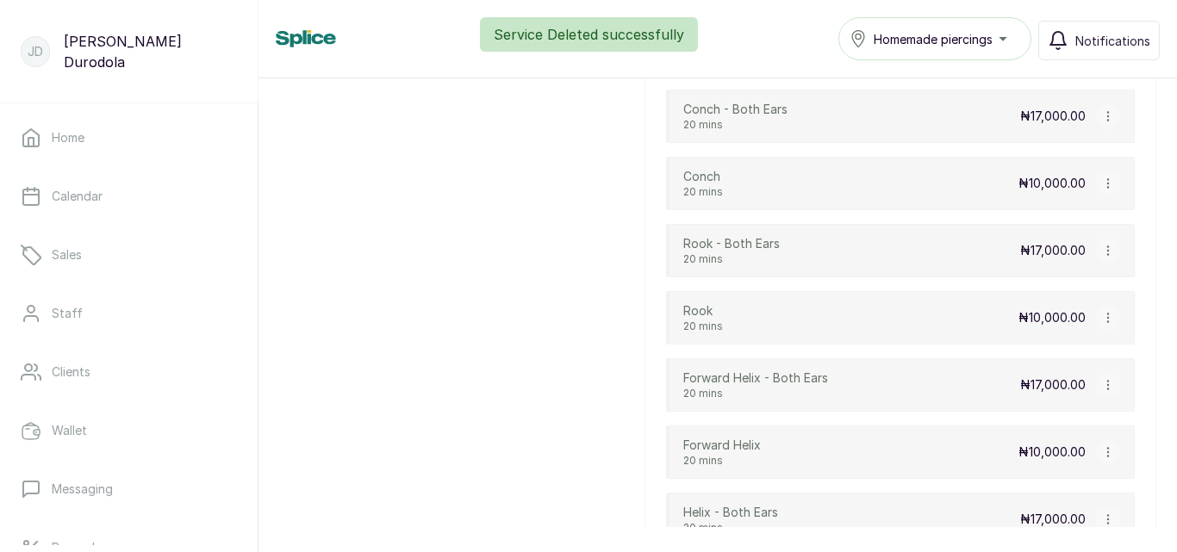
scroll to position [732, 0]
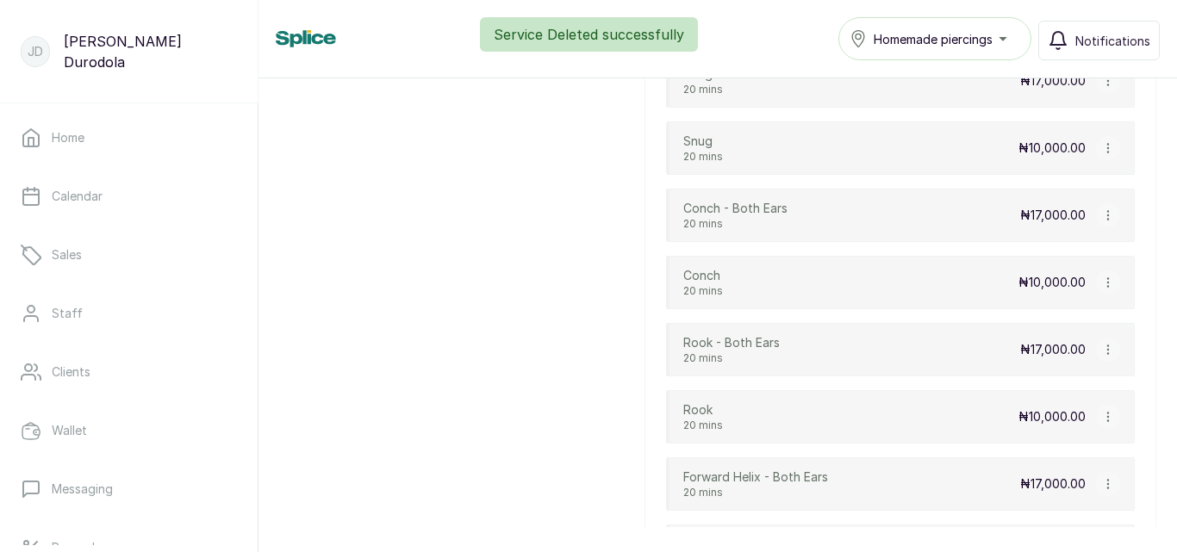
click at [1102, 281] on icon "button" at bounding box center [1108, 283] width 12 height 12
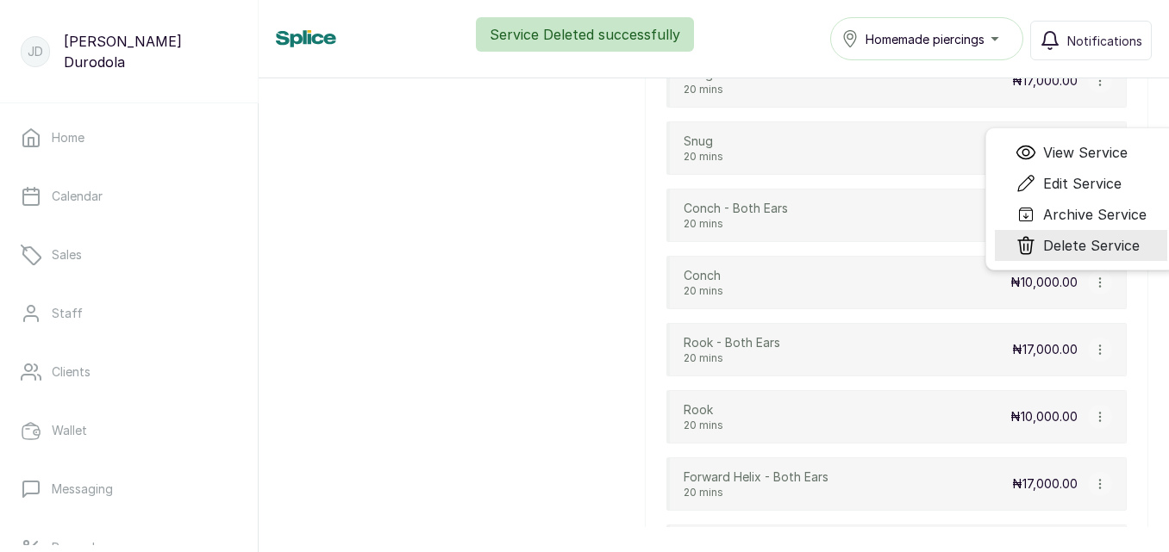
click at [1065, 245] on span "Delete Service" at bounding box center [1091, 245] width 97 height 21
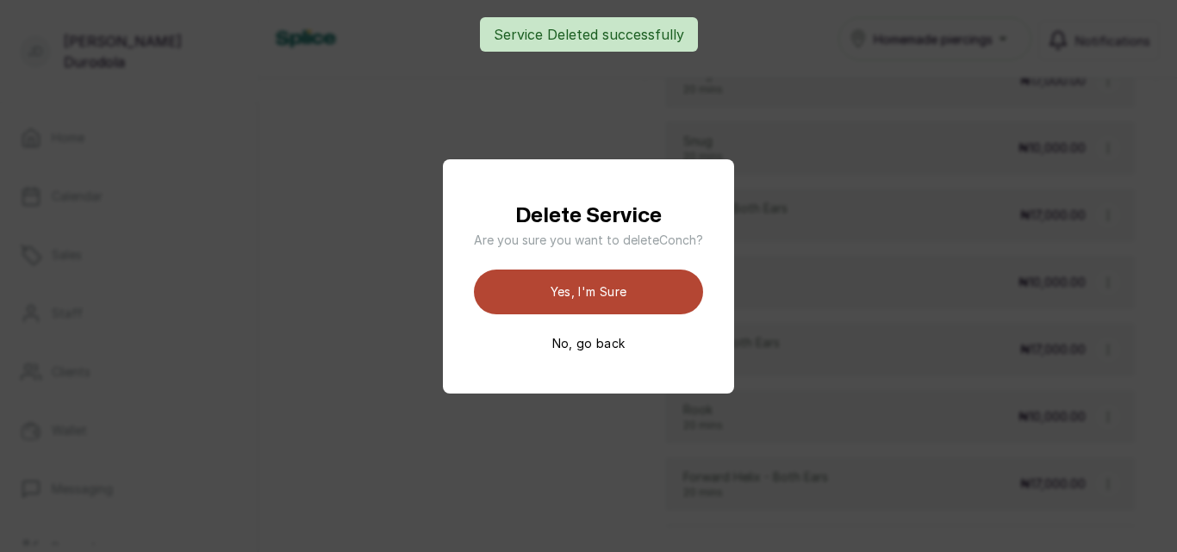
click at [684, 294] on button "Yes, I'm sure" at bounding box center [588, 292] width 229 height 45
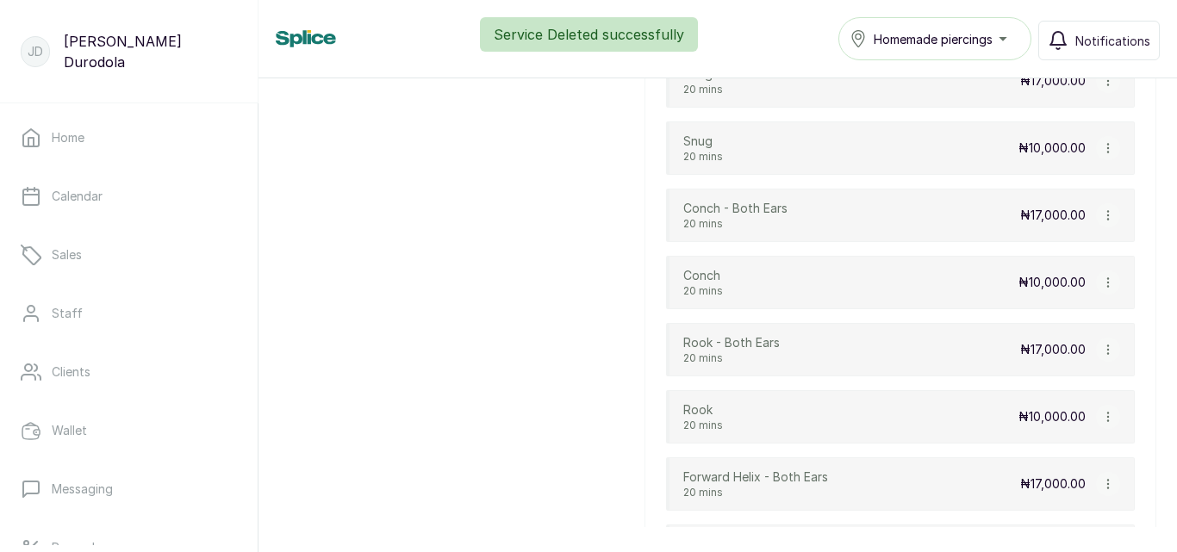
click at [1102, 282] on icon "button" at bounding box center [1108, 283] width 12 height 12
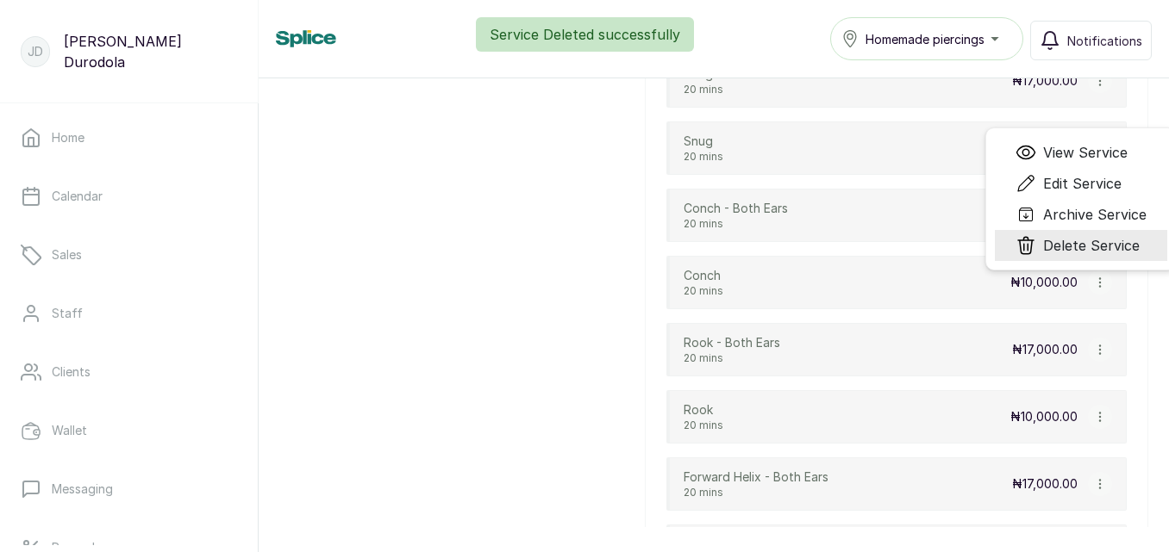
click at [1061, 248] on span "Delete Service" at bounding box center [1091, 245] width 97 height 21
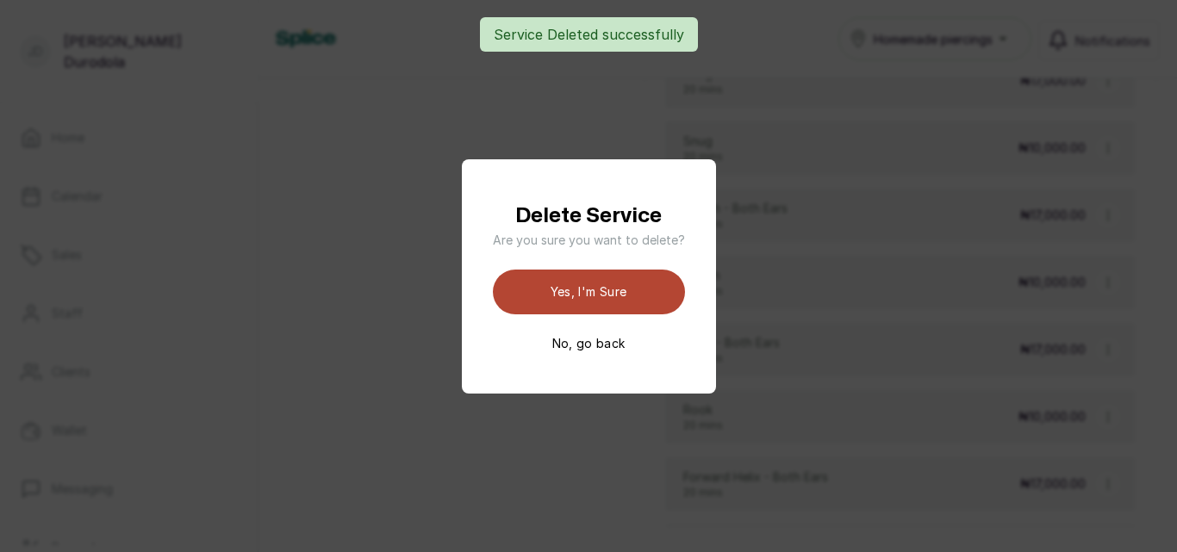
click at [664, 288] on button "Yes, I'm sure" at bounding box center [589, 292] width 192 height 45
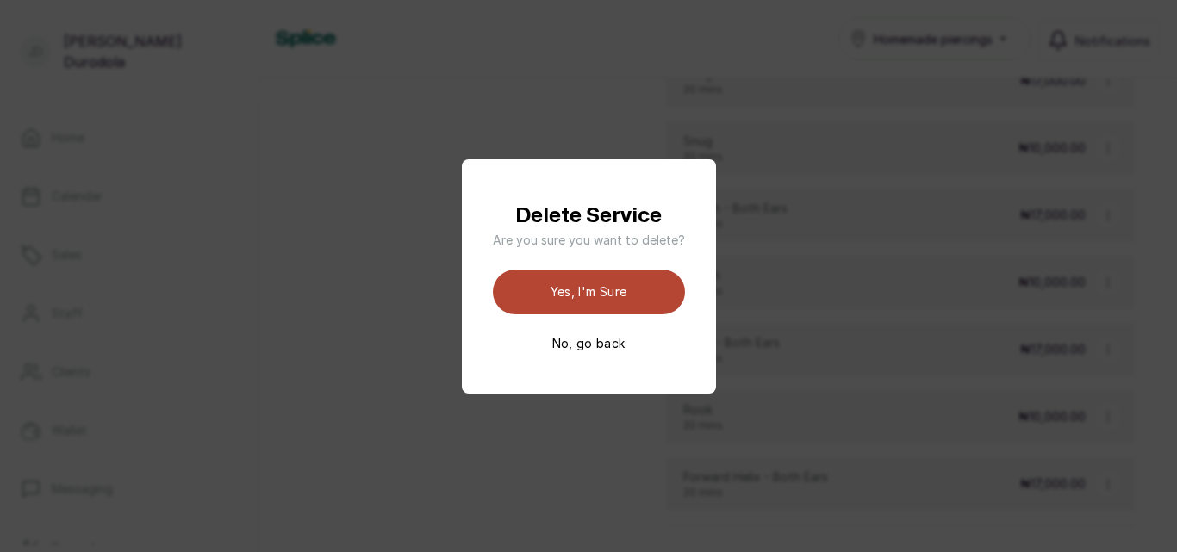
click at [623, 291] on button "Yes, I'm sure" at bounding box center [589, 292] width 192 height 45
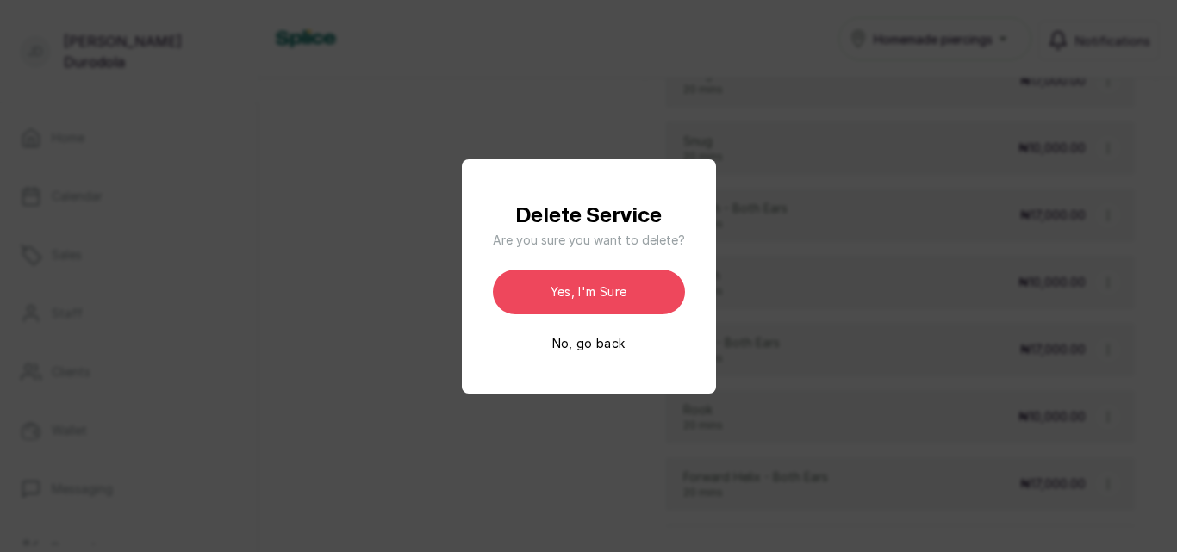
click at [612, 346] on button "No, go back" at bounding box center [588, 343] width 73 height 17
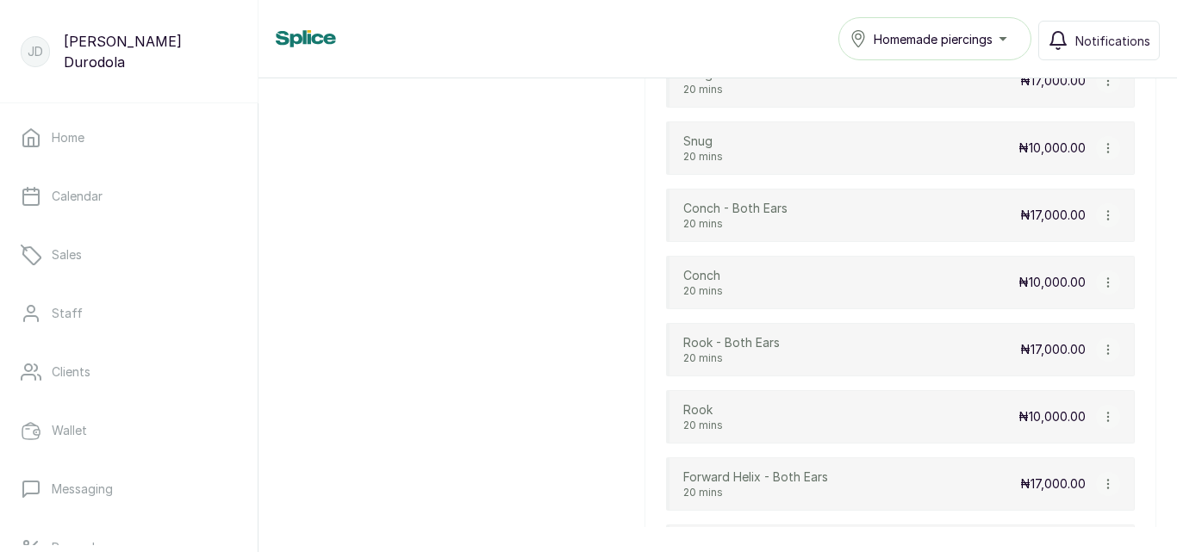
scroll to position [560, 0]
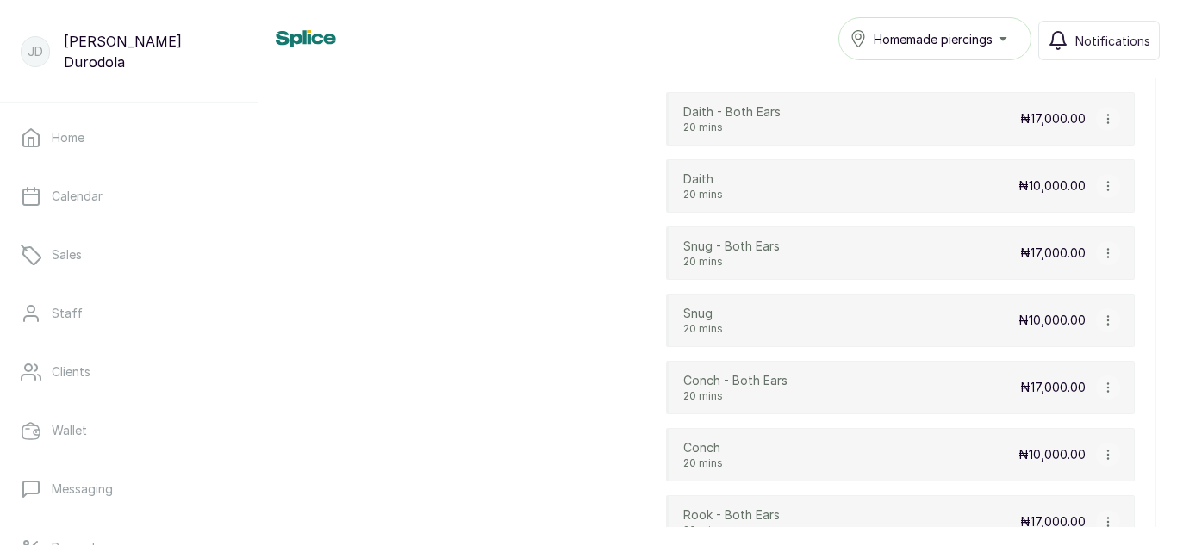
click at [1102, 319] on icon "button" at bounding box center [1108, 321] width 12 height 12
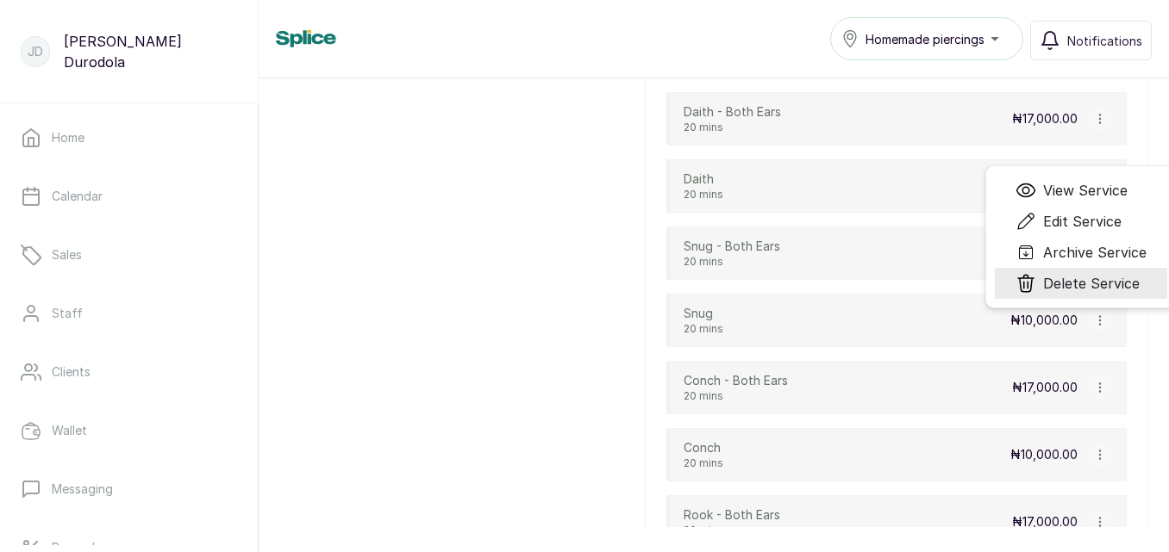
click at [1058, 289] on span "Delete Service" at bounding box center [1091, 283] width 97 height 21
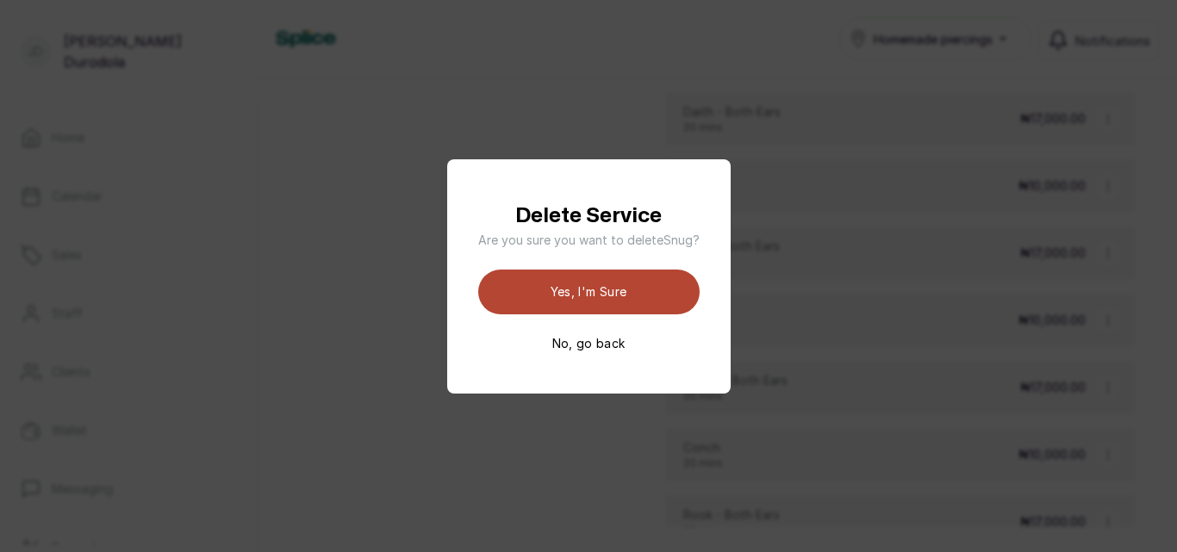
click at [655, 292] on button "Yes, I'm sure" at bounding box center [588, 292] width 221 height 45
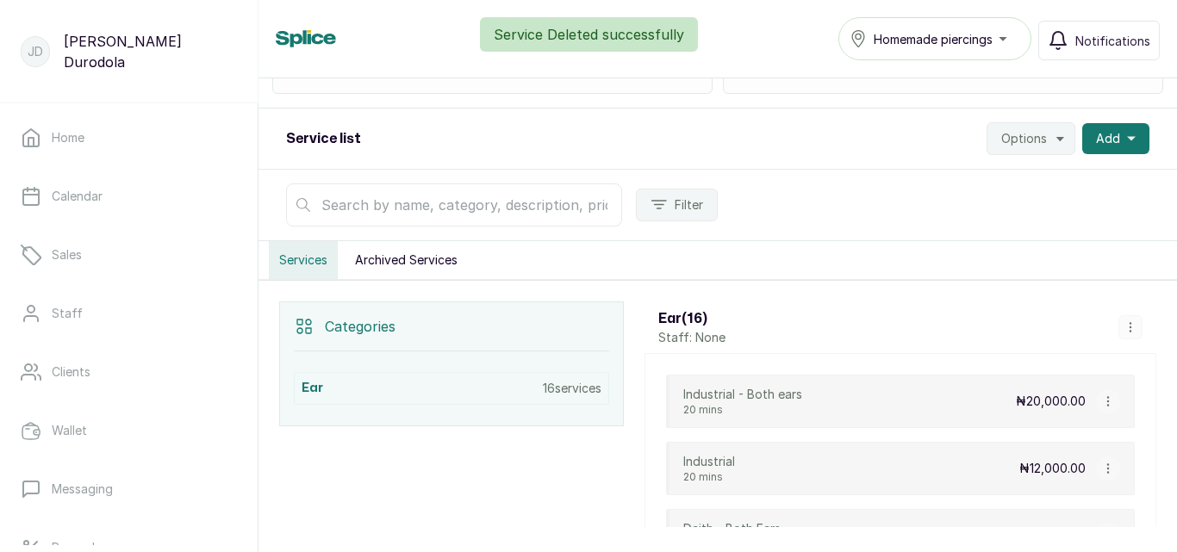
scroll to position [129, 0]
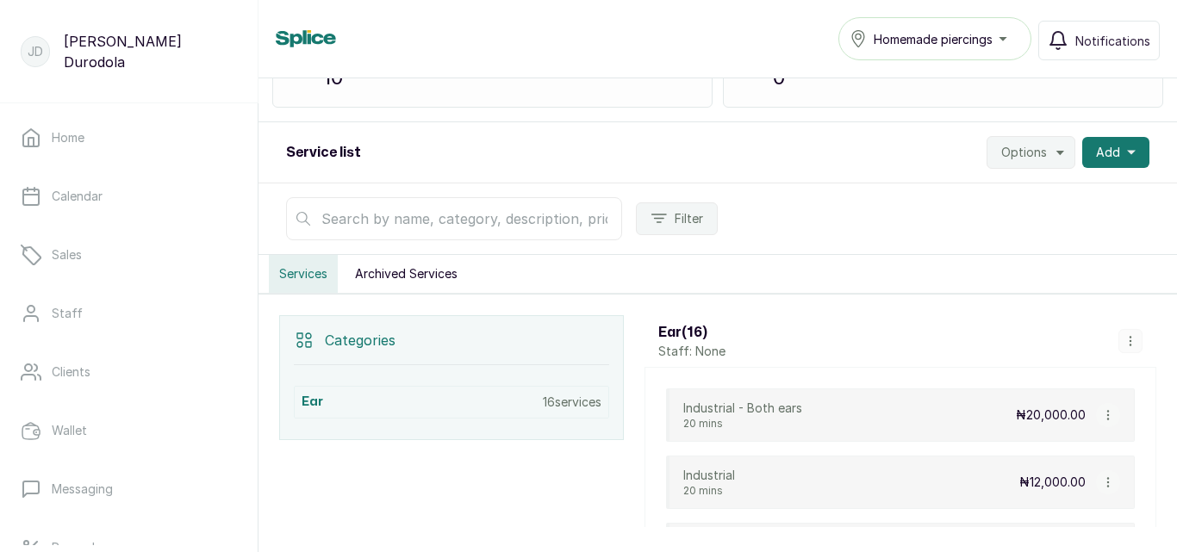
click at [1102, 413] on icon "button" at bounding box center [1108, 415] width 12 height 12
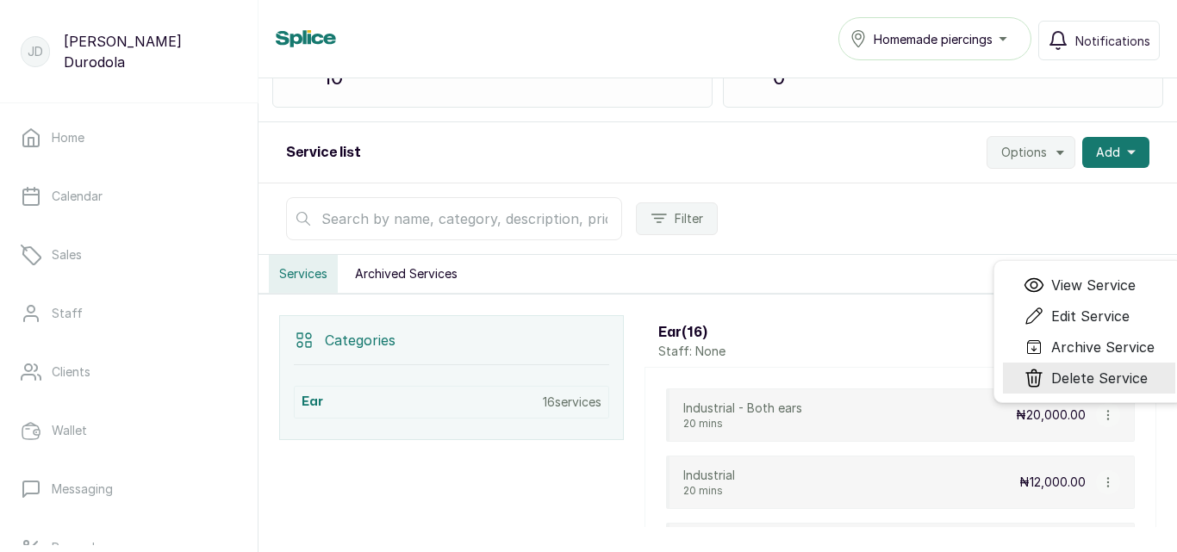
click at [1104, 379] on span "Delete Service" at bounding box center [1099, 378] width 97 height 21
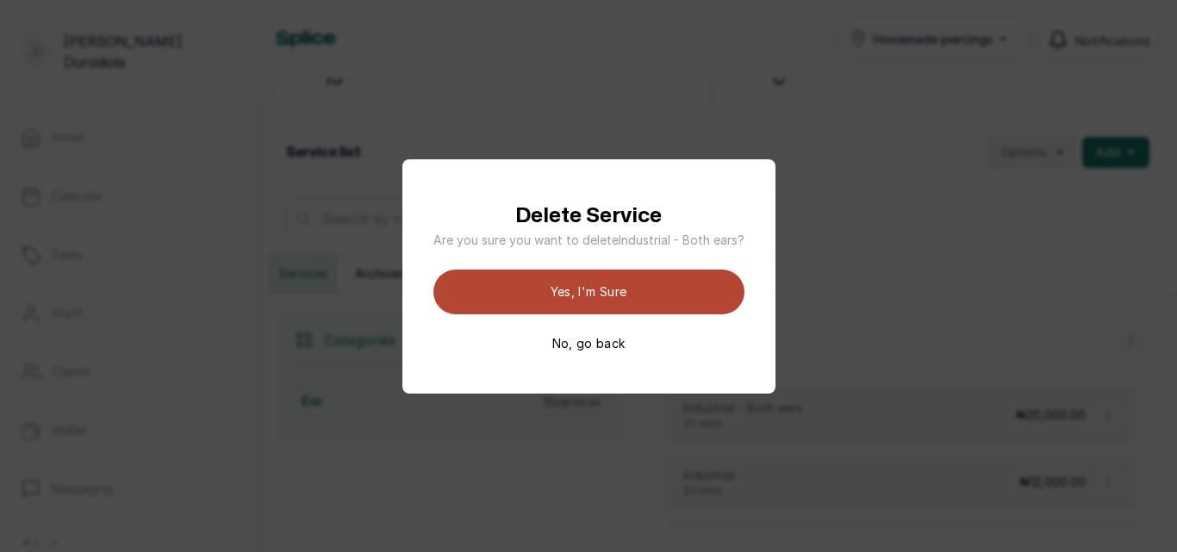
click at [648, 289] on button "Yes, I'm sure" at bounding box center [588, 292] width 311 height 45
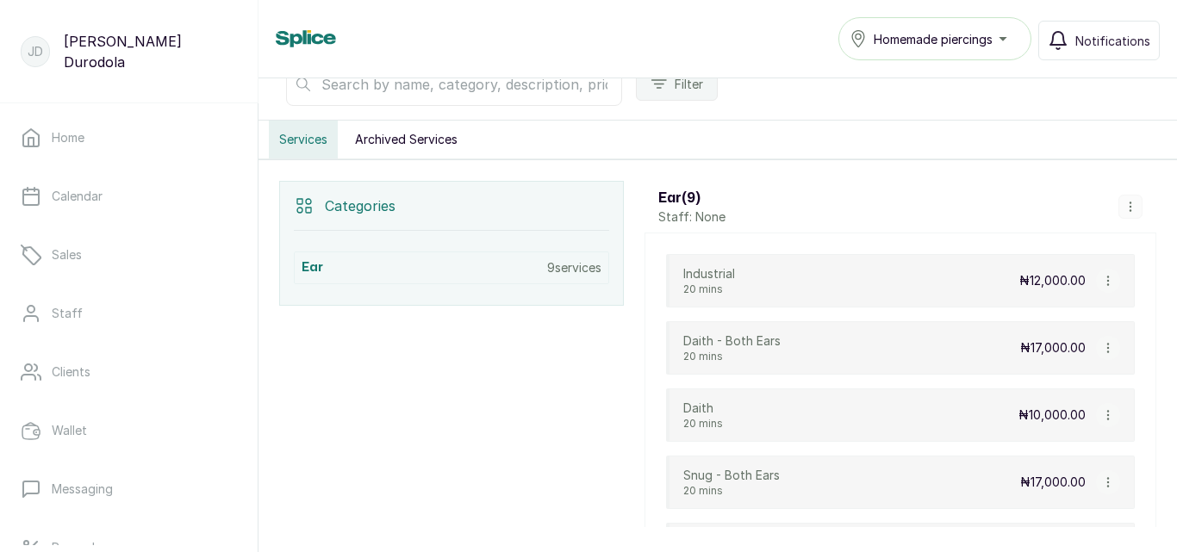
scroll to position [262, 0]
click at [1126, 206] on icon "button" at bounding box center [1131, 209] width 12 height 12
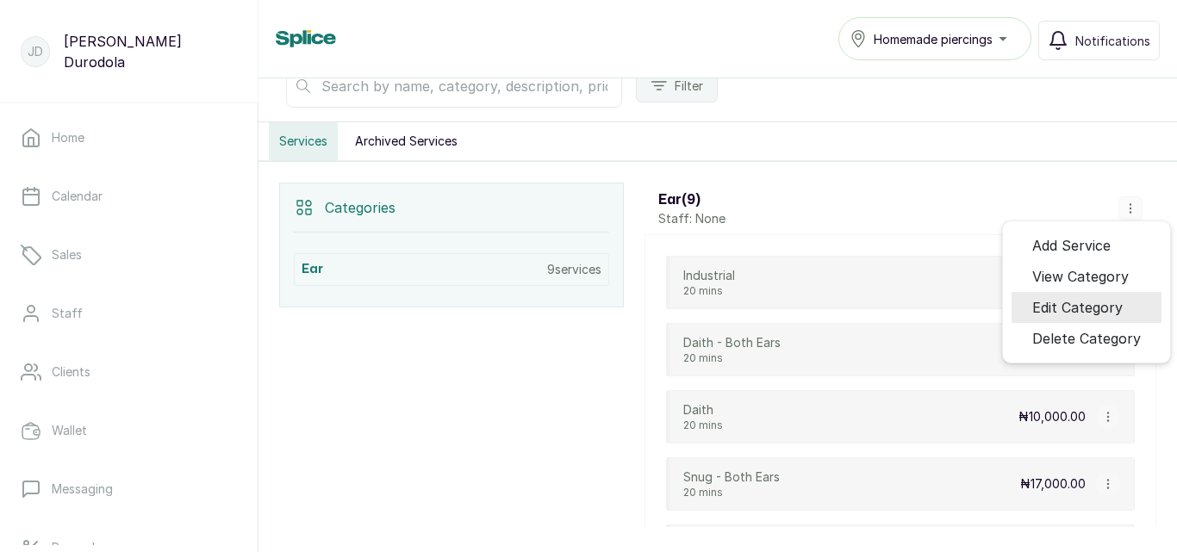
click at [1094, 299] on span "Edit Category" at bounding box center [1077, 307] width 90 height 21
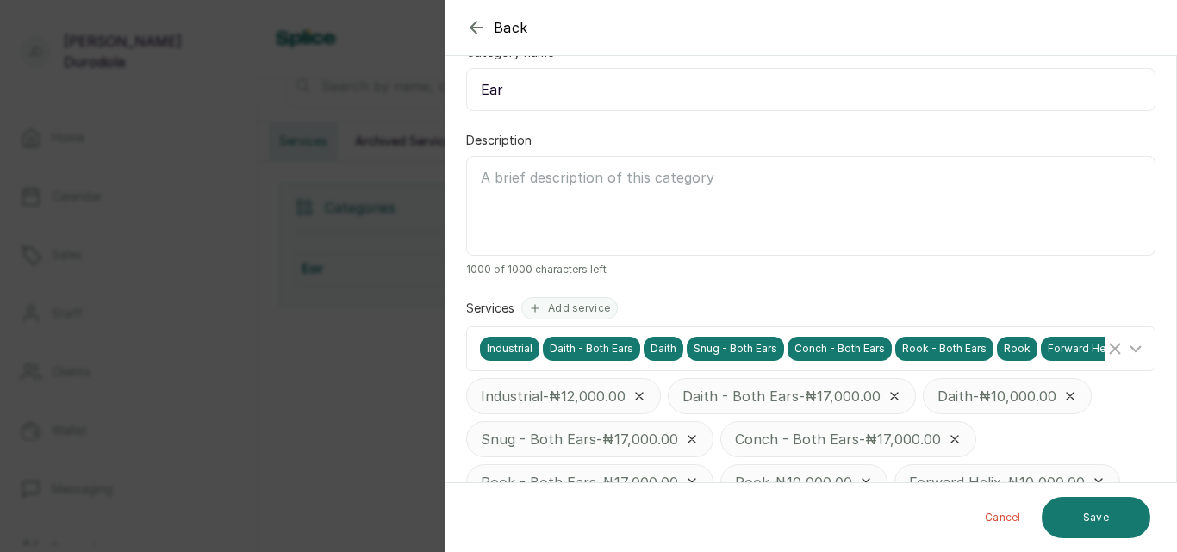
scroll to position [164, 0]
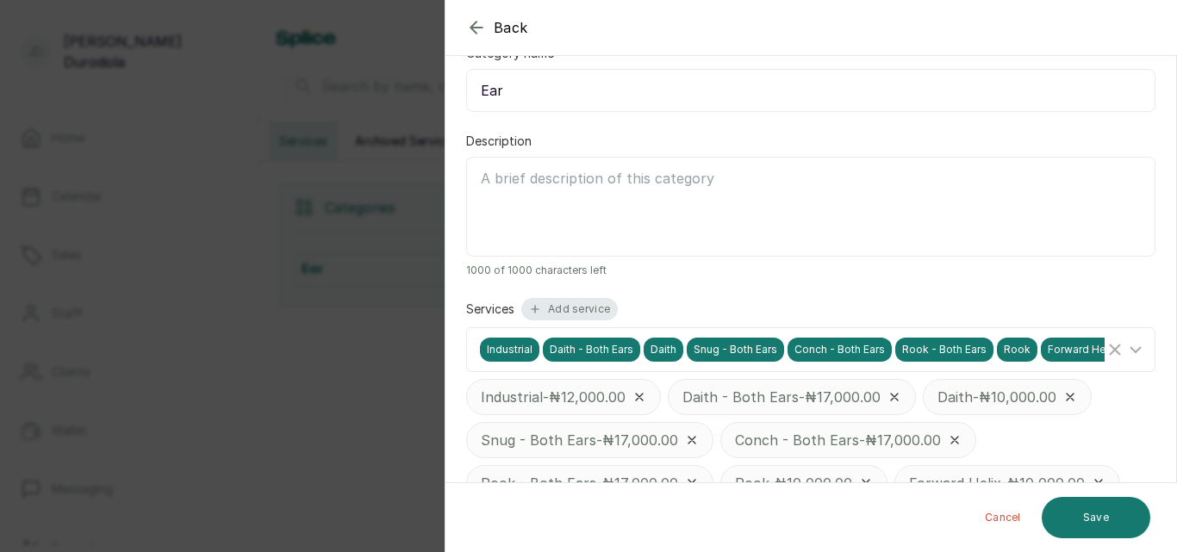
click at [576, 309] on button "Add service" at bounding box center [569, 309] width 97 height 22
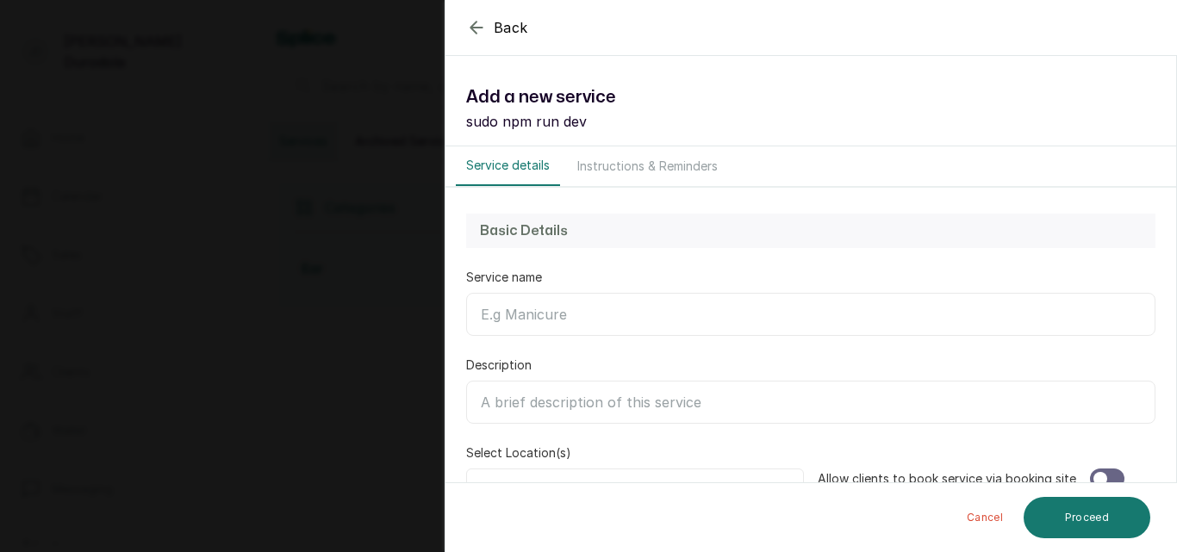
click at [643, 168] on button "Instructions & Reminders" at bounding box center [647, 166] width 161 height 40
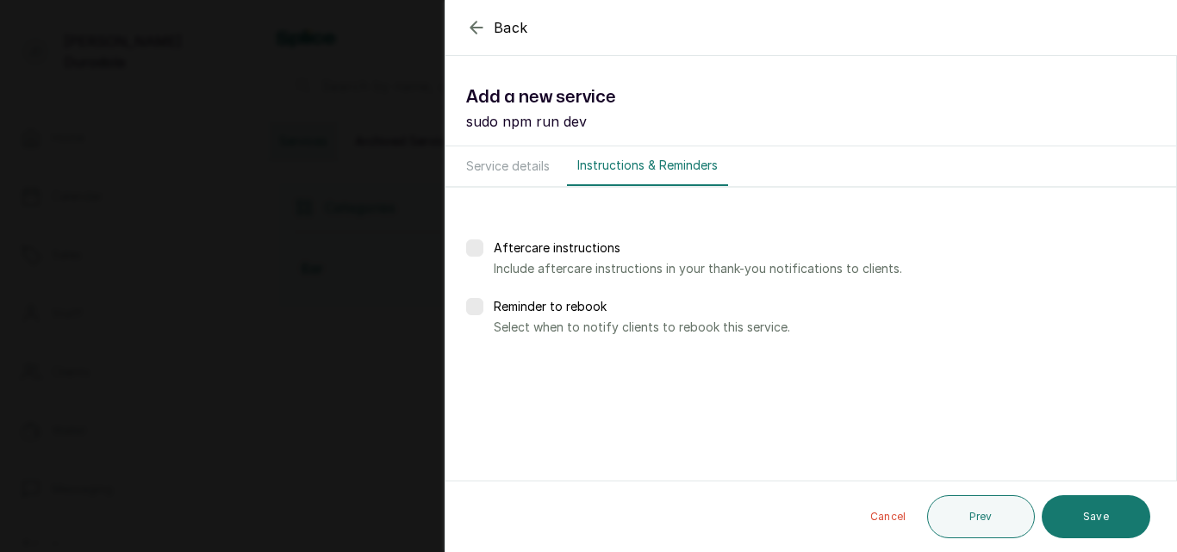
click at [519, 168] on button "Service details" at bounding box center [508, 166] width 104 height 40
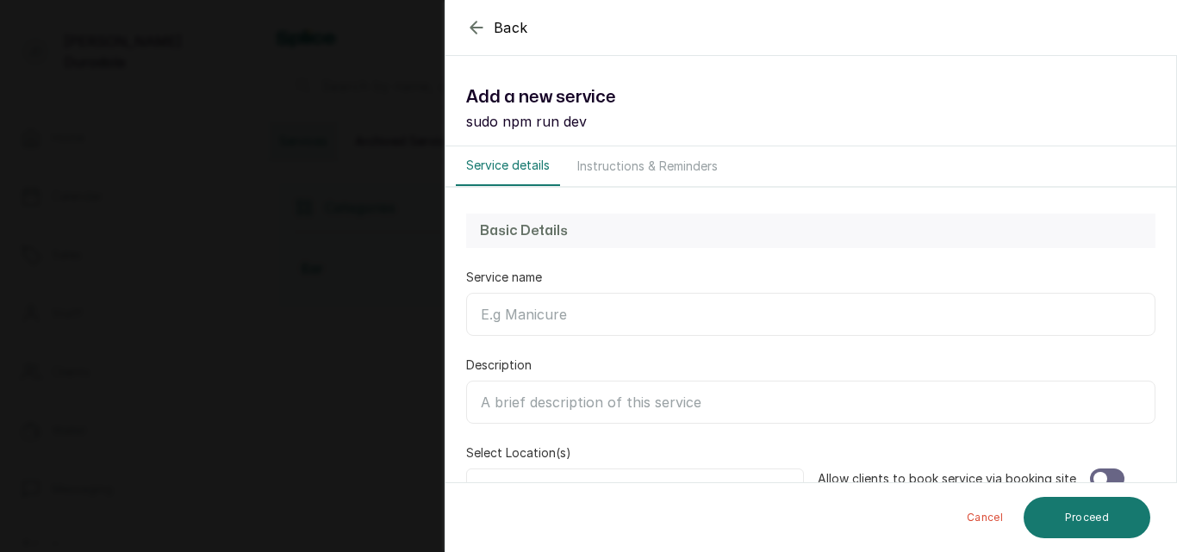
click at [594, 122] on p "sudo npm run dev" at bounding box center [810, 121] width 689 height 21
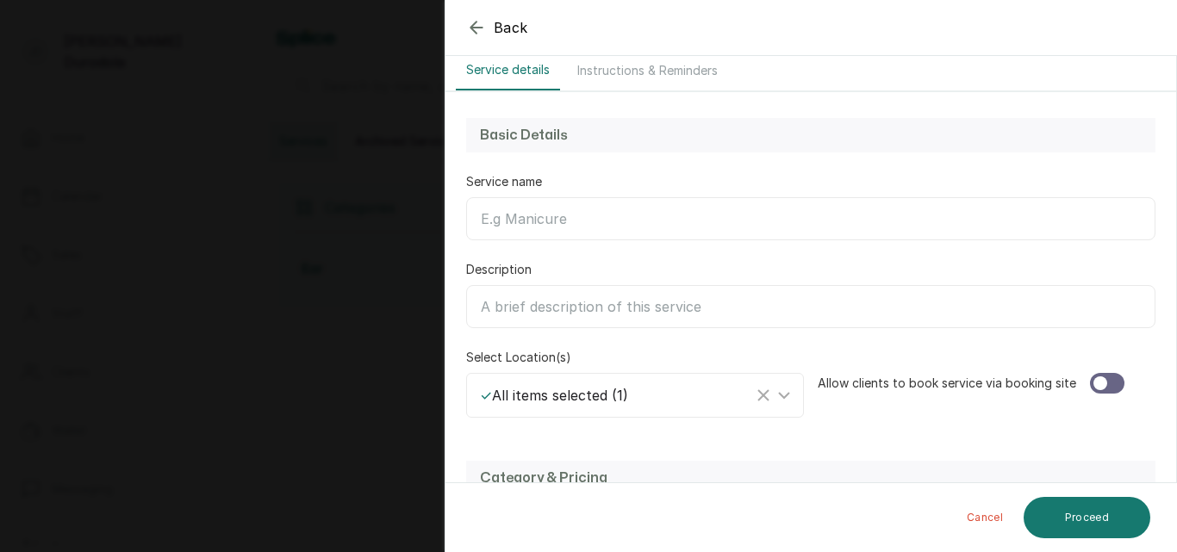
scroll to position [0, 0]
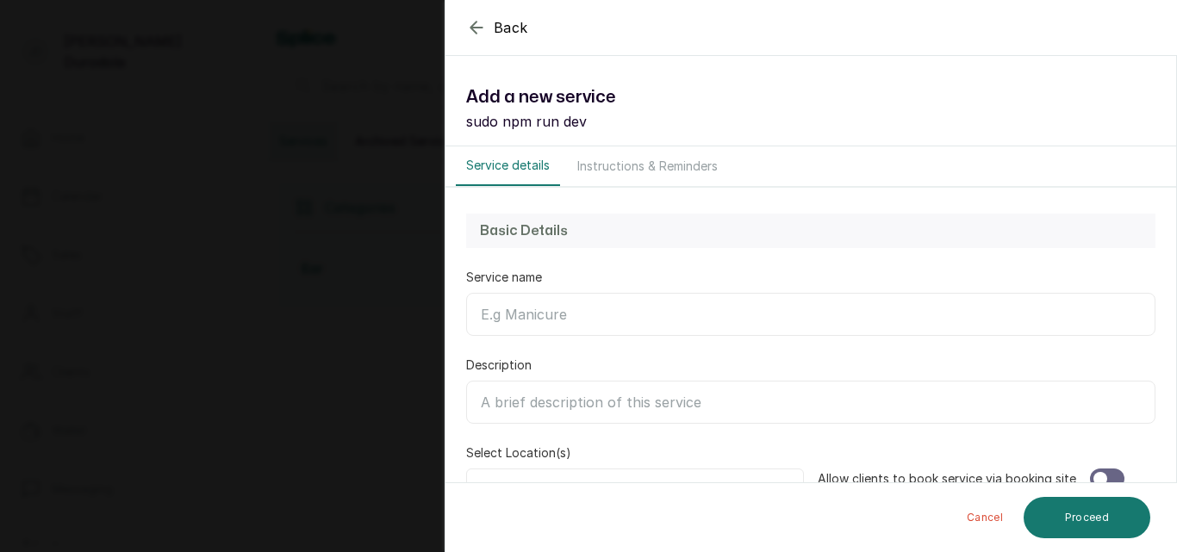
click at [487, 22] on button "Back" at bounding box center [497, 27] width 62 height 21
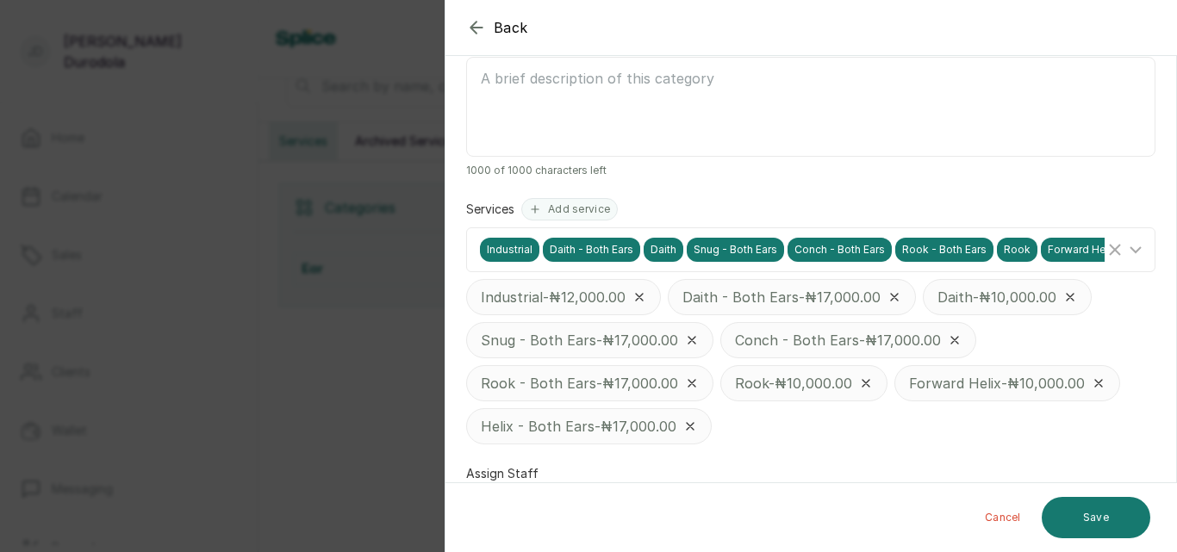
scroll to position [336, 0]
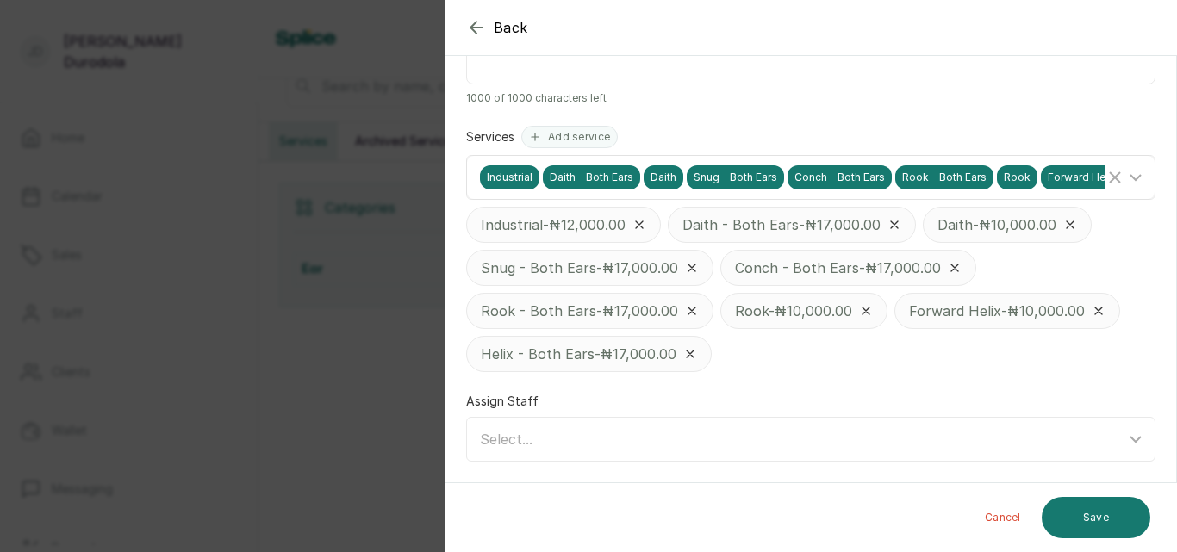
click at [1125, 172] on icon at bounding box center [1135, 177] width 21 height 21
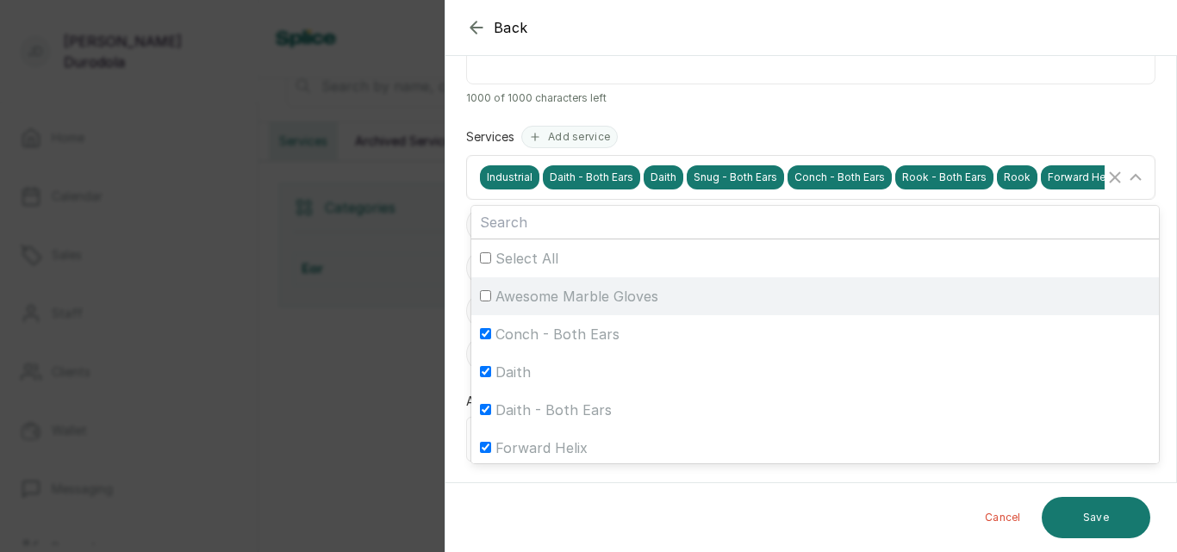
click at [607, 290] on span "Awesome Marble Gloves" at bounding box center [576, 296] width 163 height 21
click at [491, 290] on input "Awesome Marble Gloves" at bounding box center [485, 295] width 11 height 11
checkbox input "true"
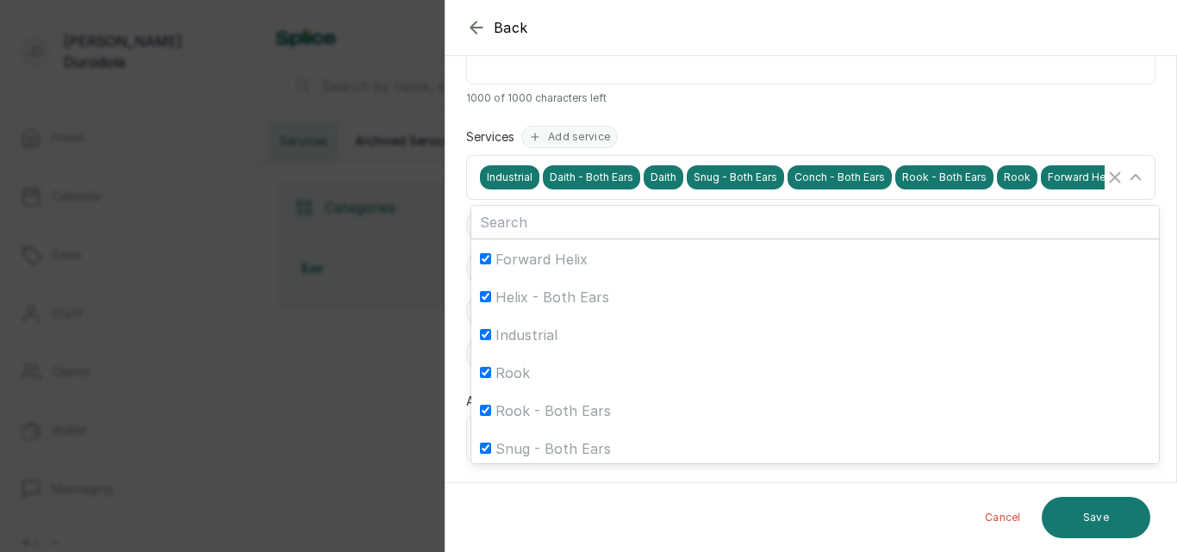
scroll to position [231, 0]
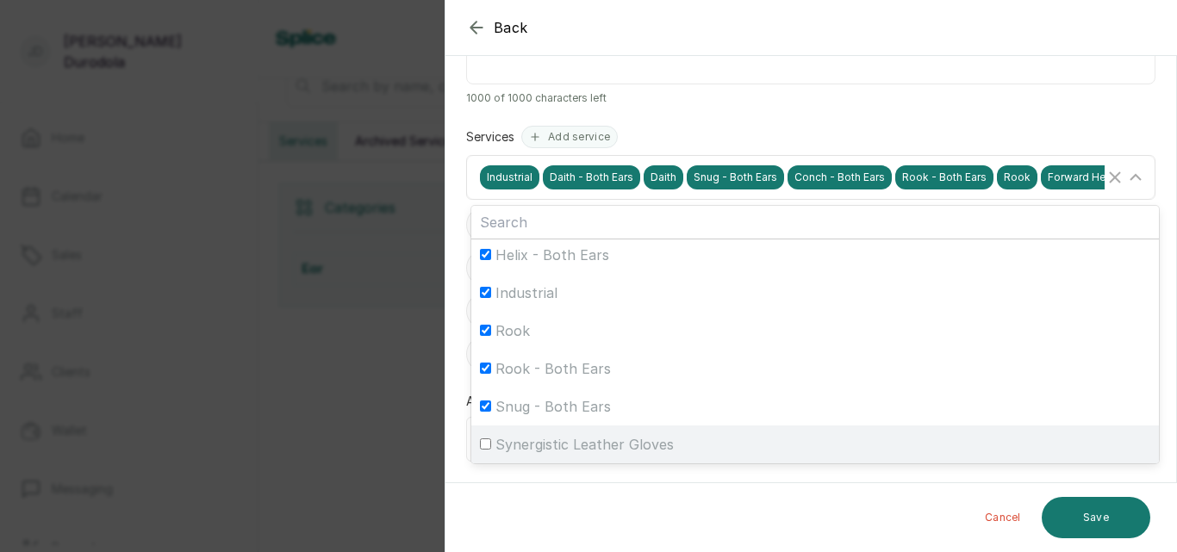
click at [622, 445] on span "Synergistic Leather Gloves" at bounding box center [584, 444] width 178 height 21
click at [491, 445] on input "Synergistic Leather Gloves" at bounding box center [485, 444] width 11 height 11
checkbox input "true"
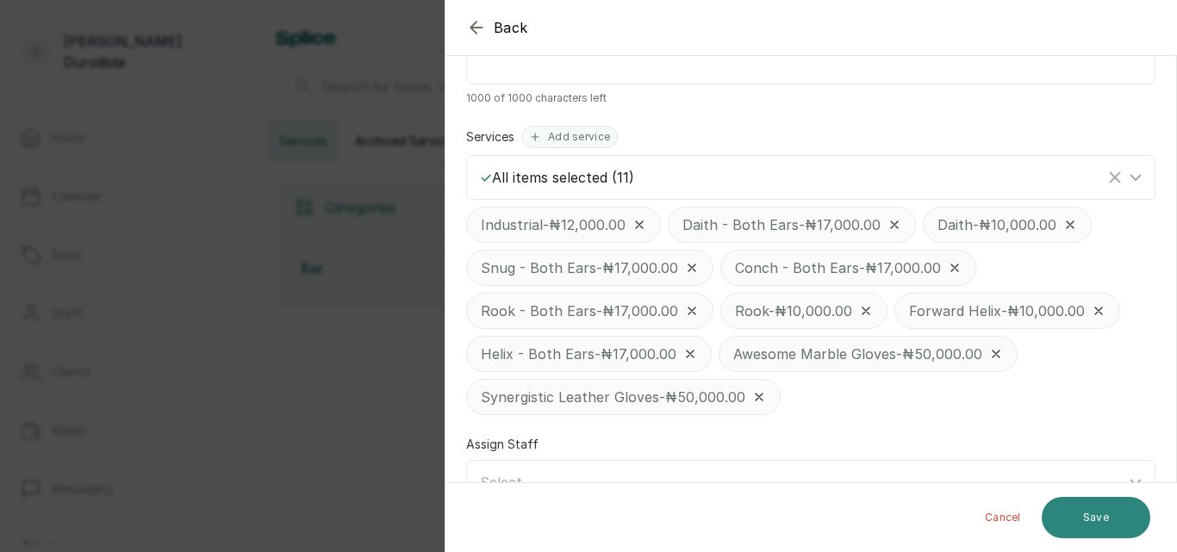
click at [1106, 520] on button "Save" at bounding box center [1096, 517] width 109 height 41
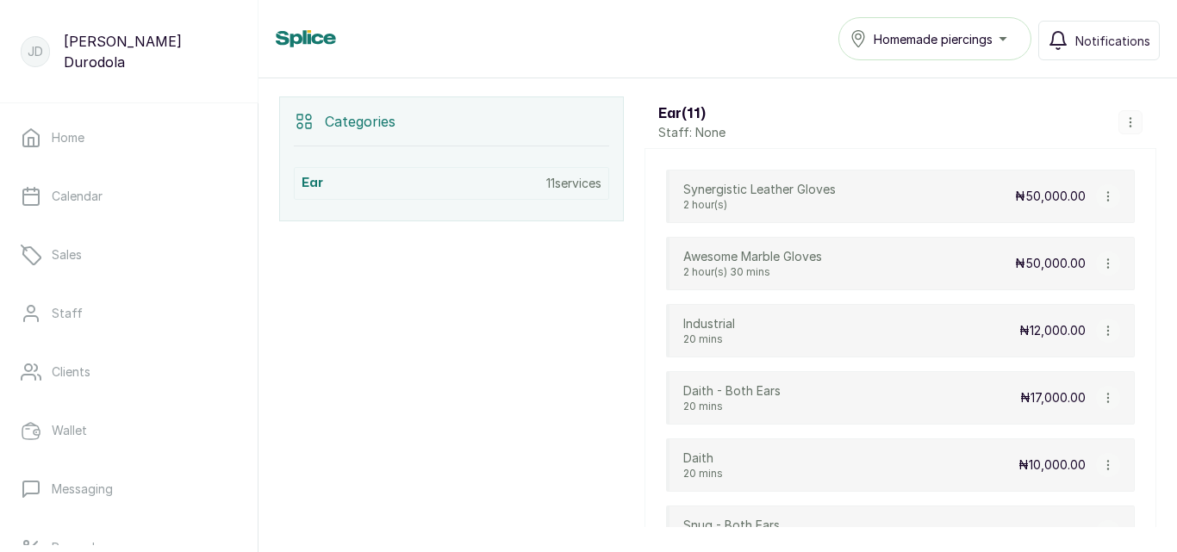
scroll to position [310, 0]
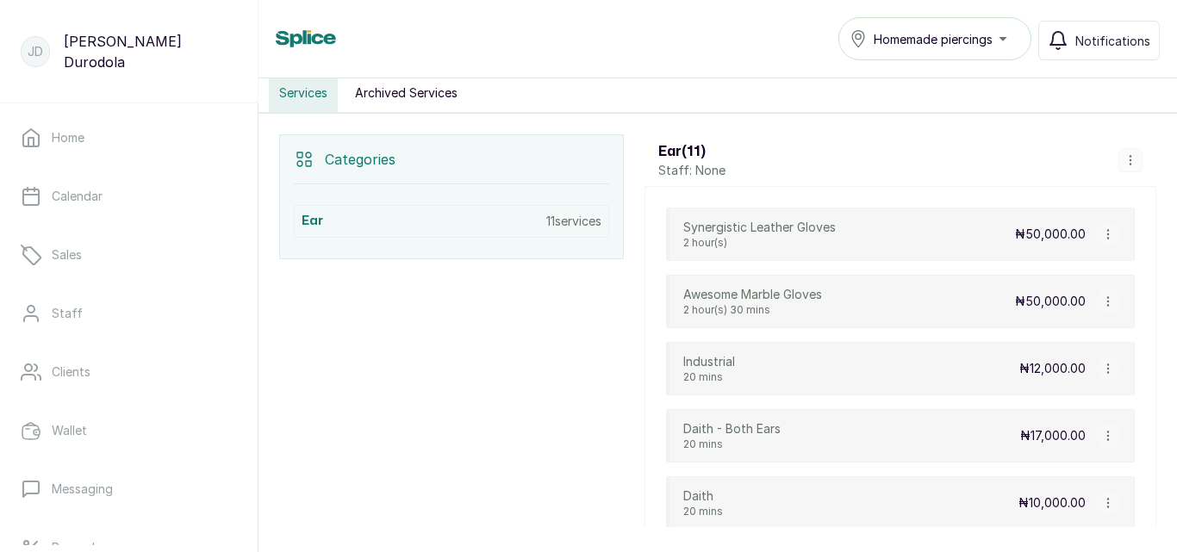
click at [1102, 297] on icon "button" at bounding box center [1108, 302] width 12 height 12
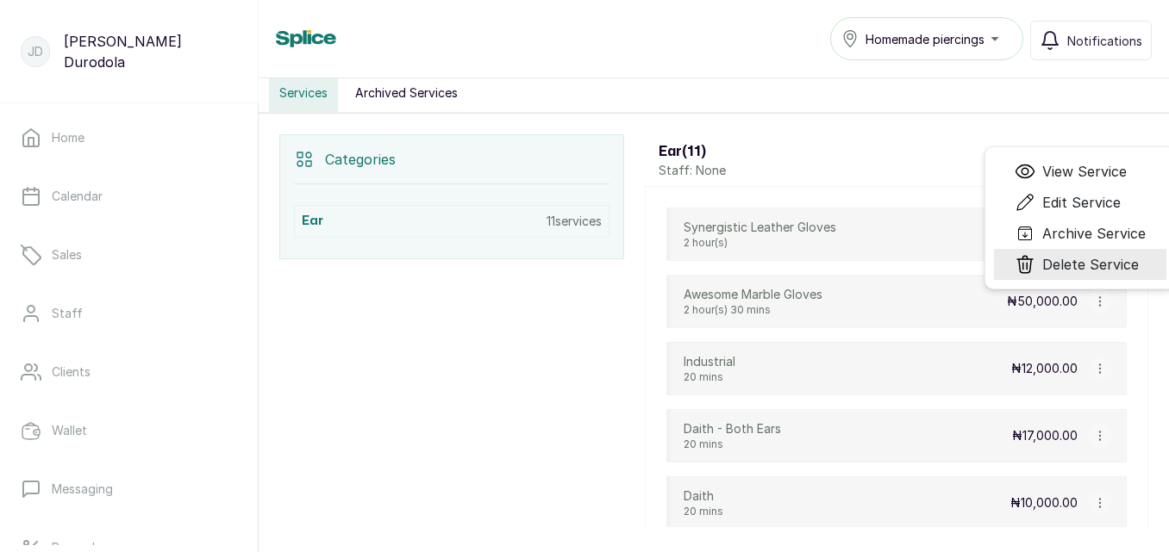
click at [1087, 264] on span "Delete Service" at bounding box center [1090, 264] width 97 height 21
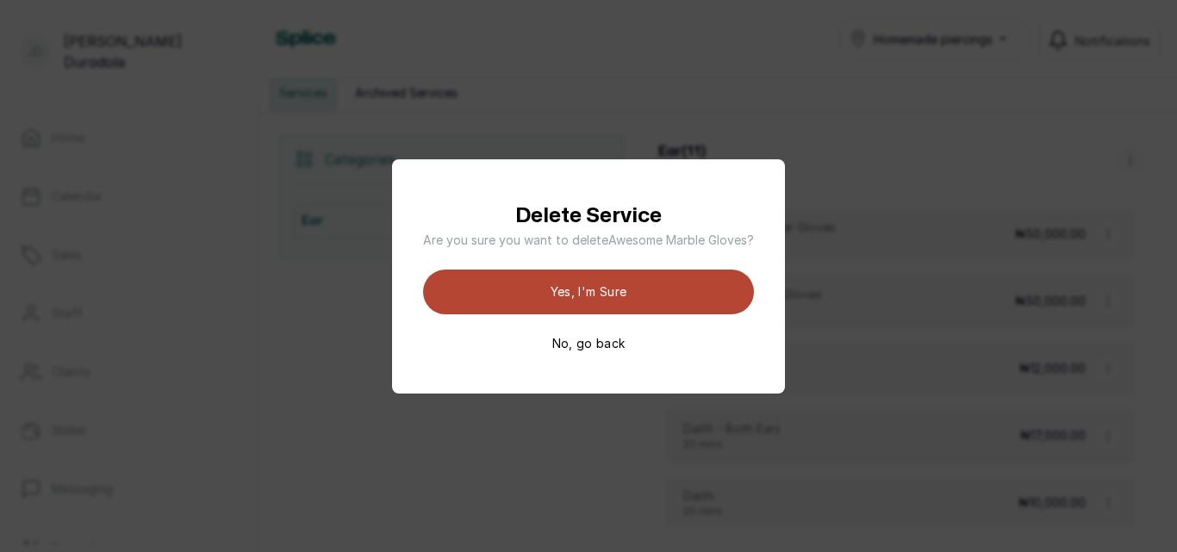
click at [630, 294] on button "Yes, I'm sure" at bounding box center [588, 292] width 331 height 45
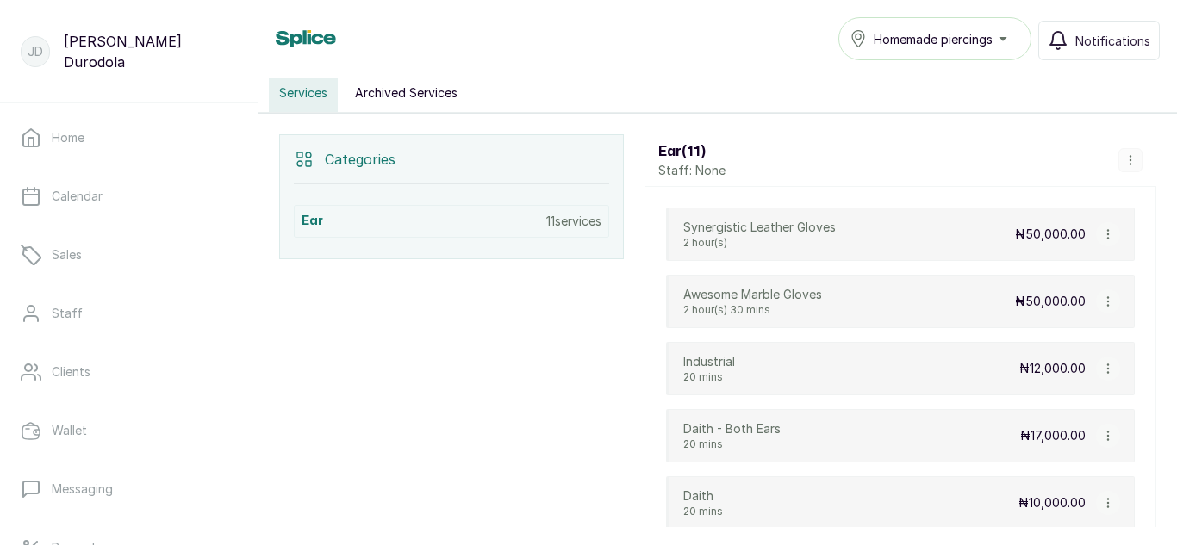
click at [1102, 236] on icon "button" at bounding box center [1108, 234] width 12 height 12
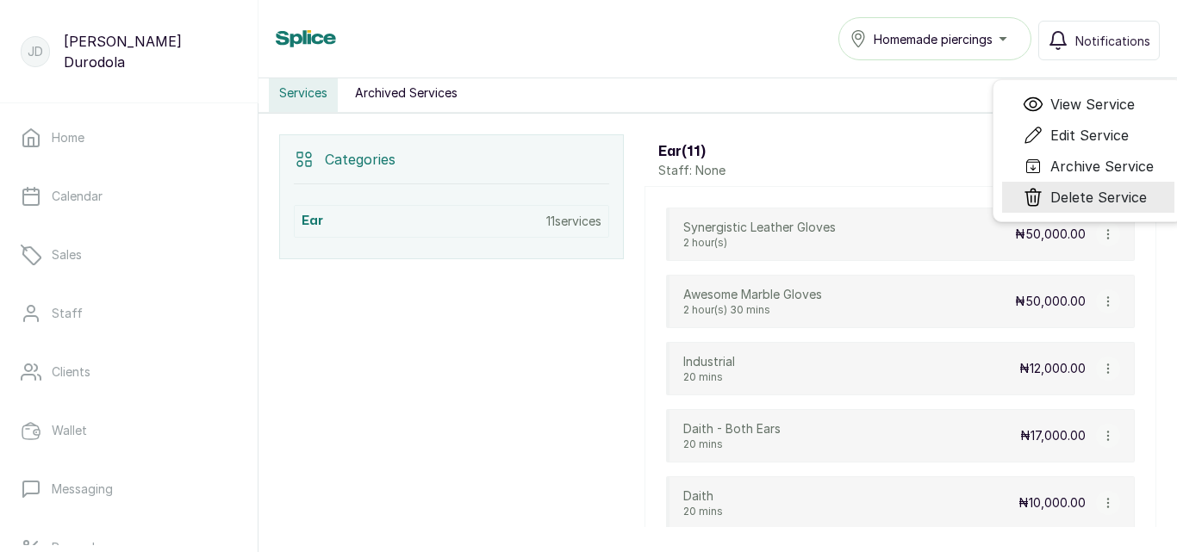
click at [1092, 197] on span "Delete Service" at bounding box center [1098, 197] width 97 height 21
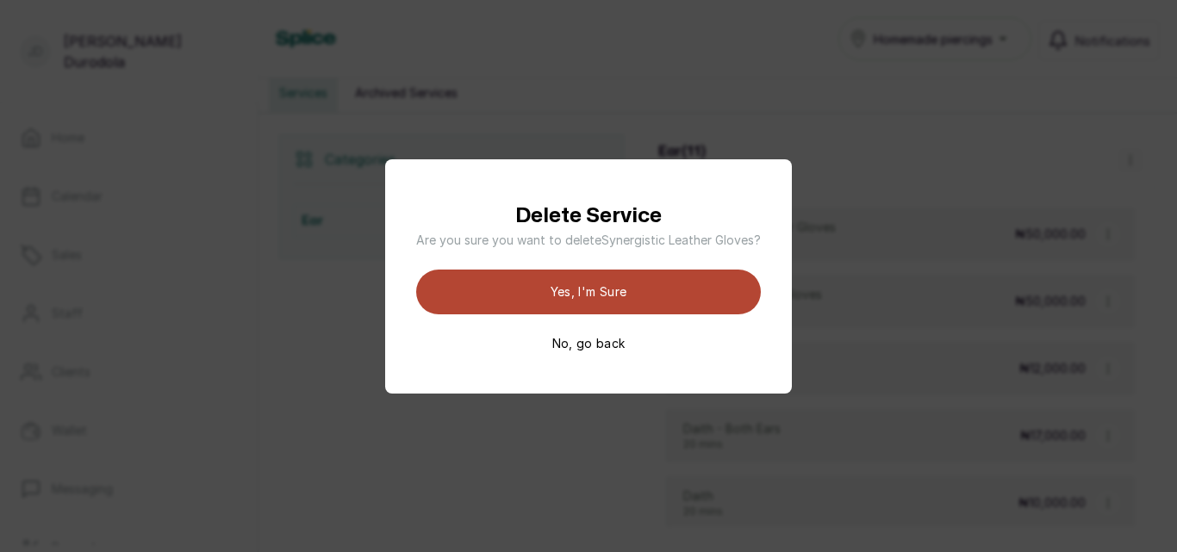
click at [669, 291] on button "Yes, I'm sure" at bounding box center [588, 292] width 345 height 45
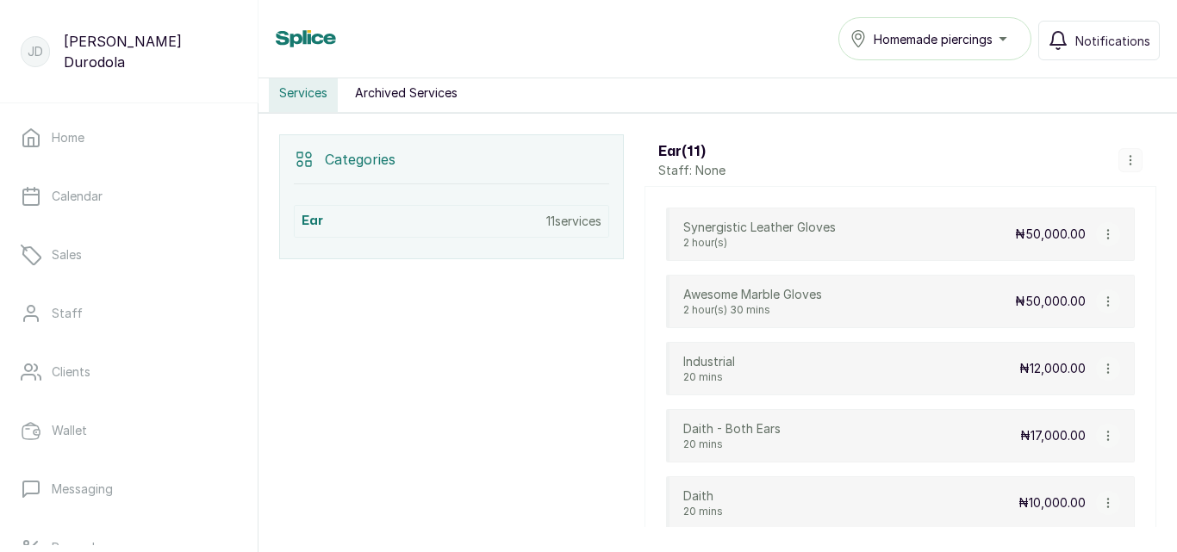
click at [1125, 162] on icon "button" at bounding box center [1131, 160] width 12 height 12
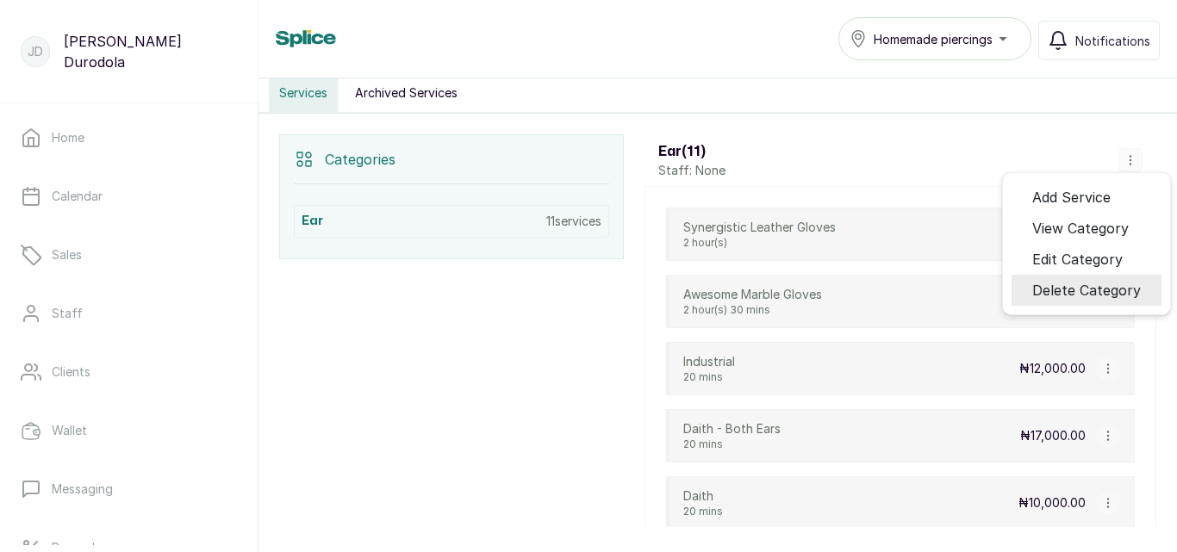
click at [1095, 284] on span "Delete Category" at bounding box center [1086, 290] width 109 height 21
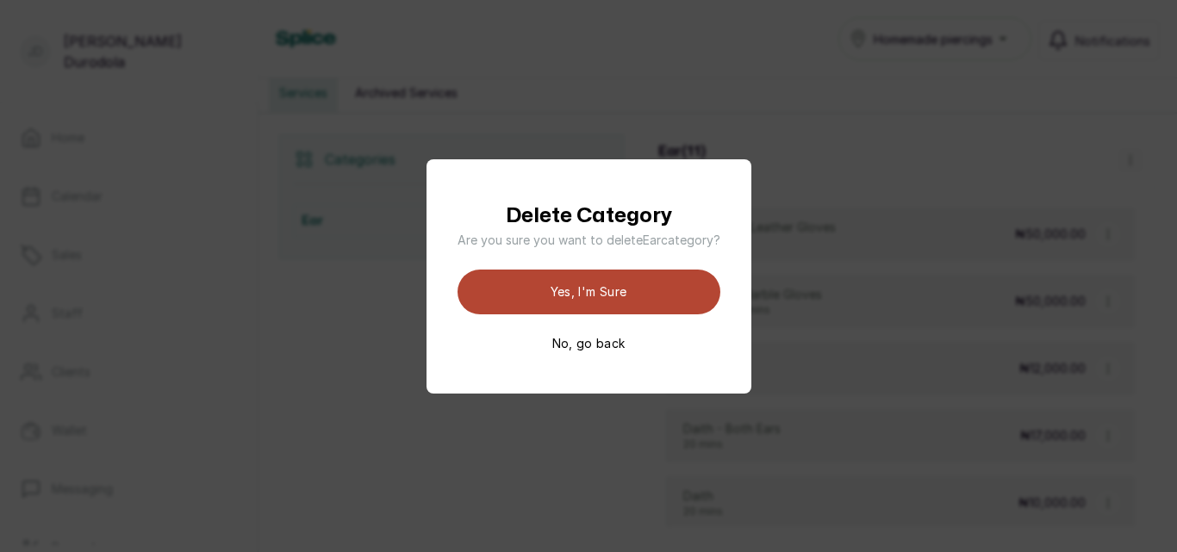
click at [636, 296] on button "Yes, I'm sure" at bounding box center [589, 292] width 263 height 45
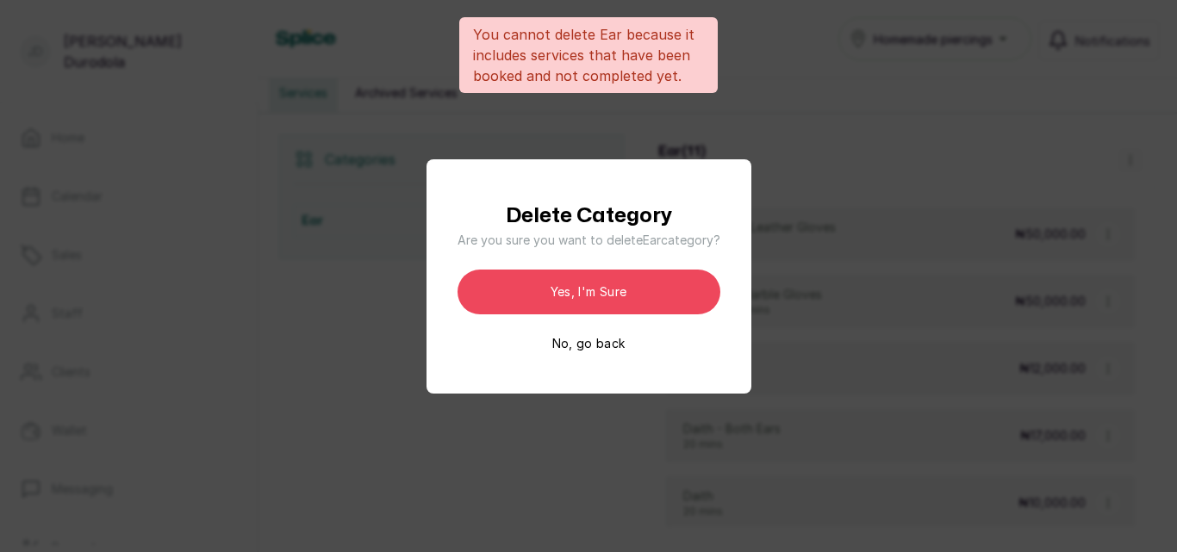
click at [612, 336] on button "No, go back" at bounding box center [588, 343] width 73 height 17
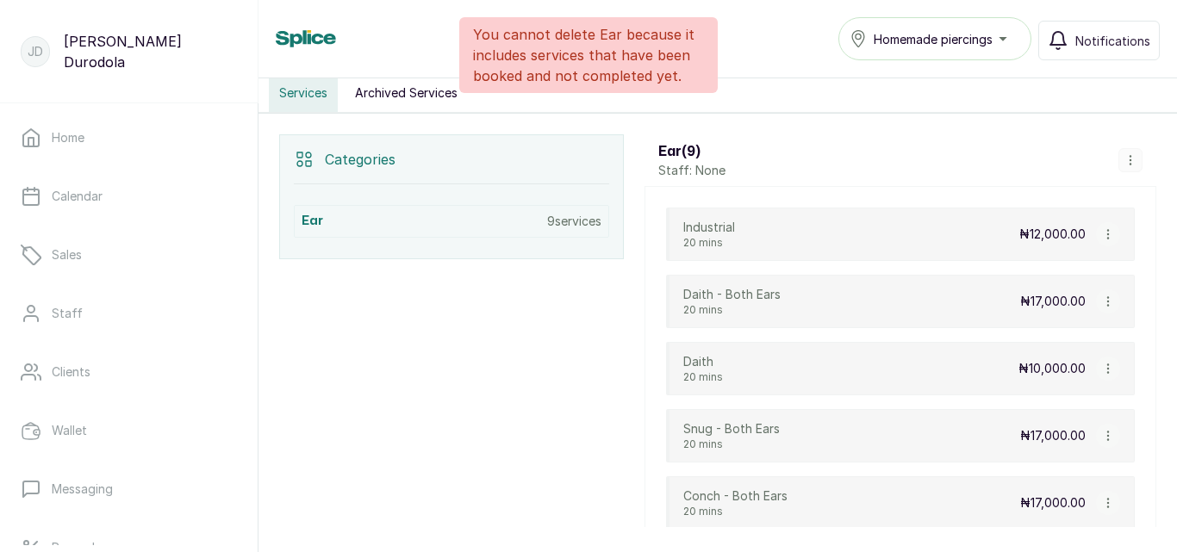
click at [1102, 234] on icon "button" at bounding box center [1108, 234] width 12 height 12
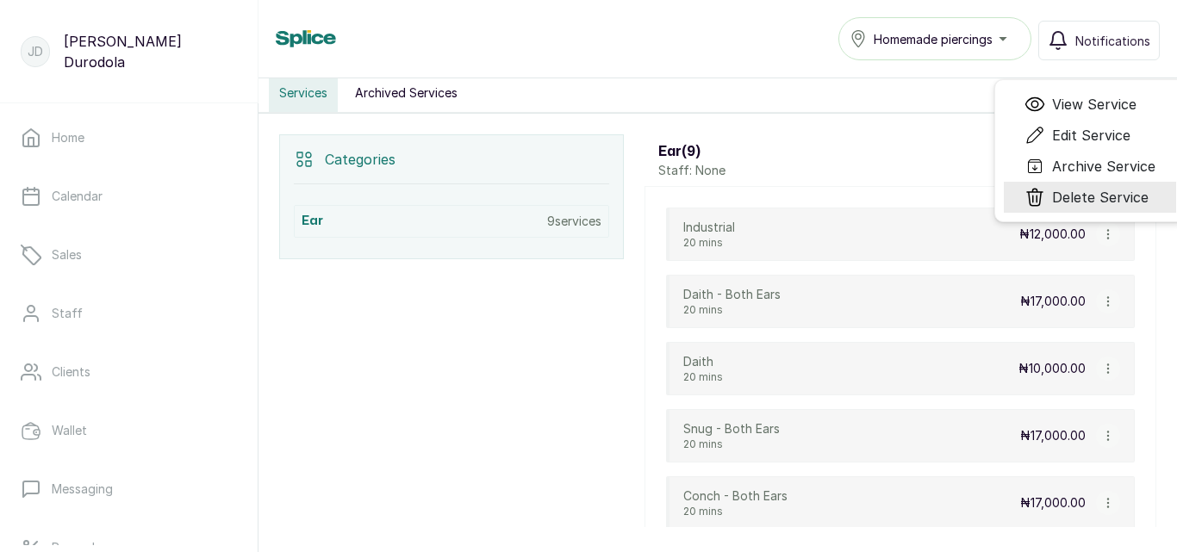
click at [1093, 197] on span "Delete Service" at bounding box center [1100, 197] width 97 height 21
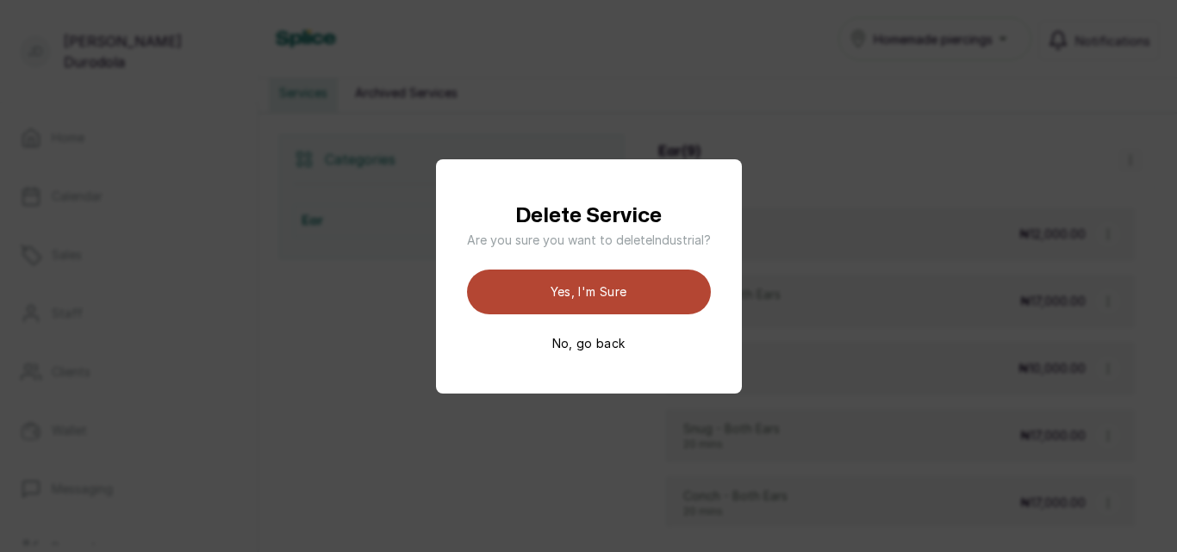
click at [627, 301] on button "Yes, I'm sure" at bounding box center [589, 292] width 244 height 45
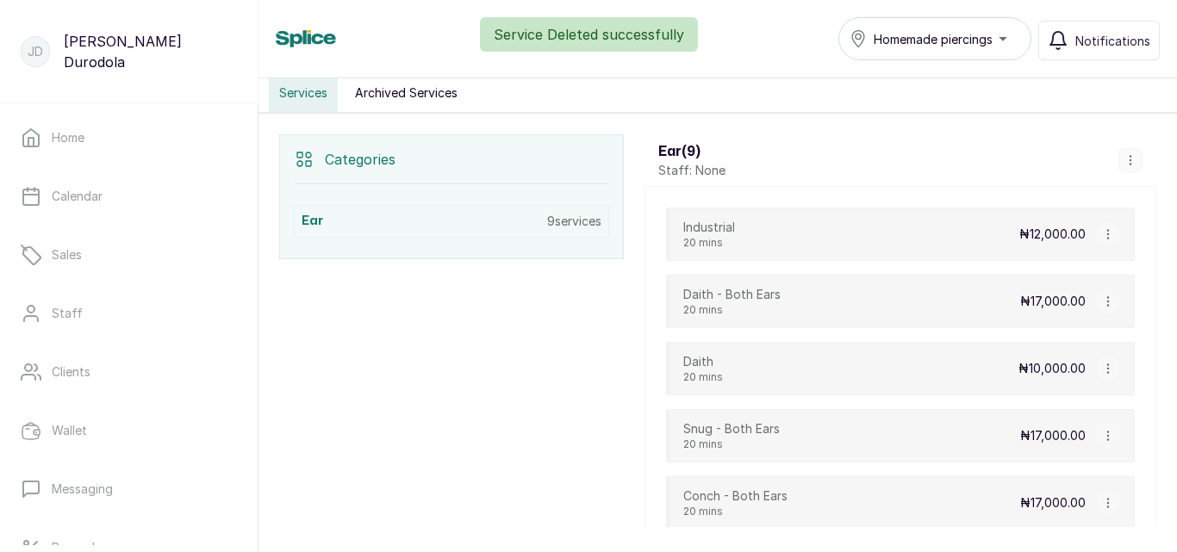
click at [1102, 305] on icon "button" at bounding box center [1108, 302] width 12 height 12
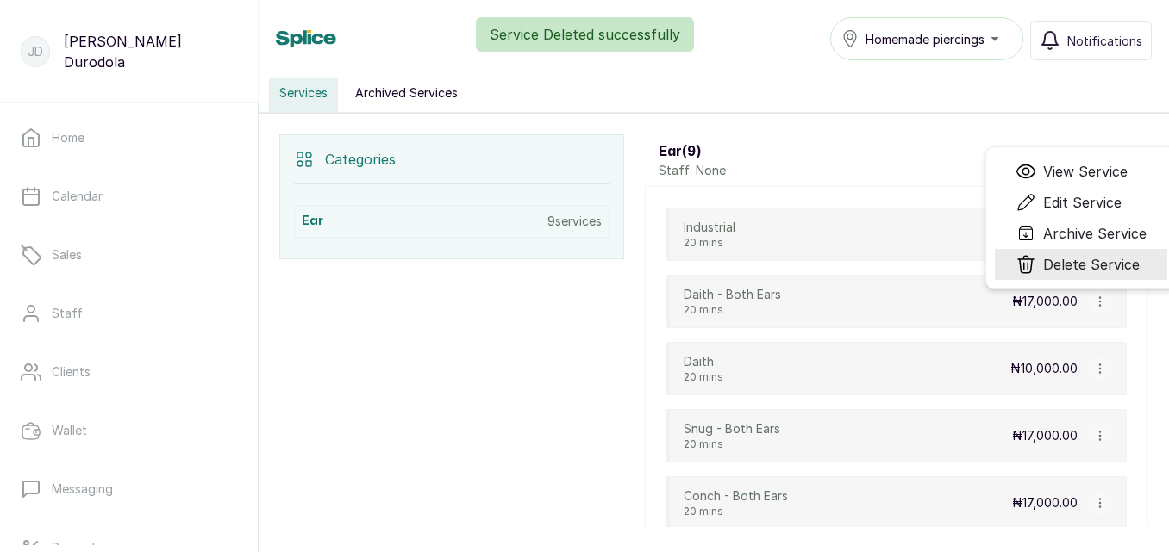
click at [1064, 265] on span "Delete Service" at bounding box center [1091, 264] width 97 height 21
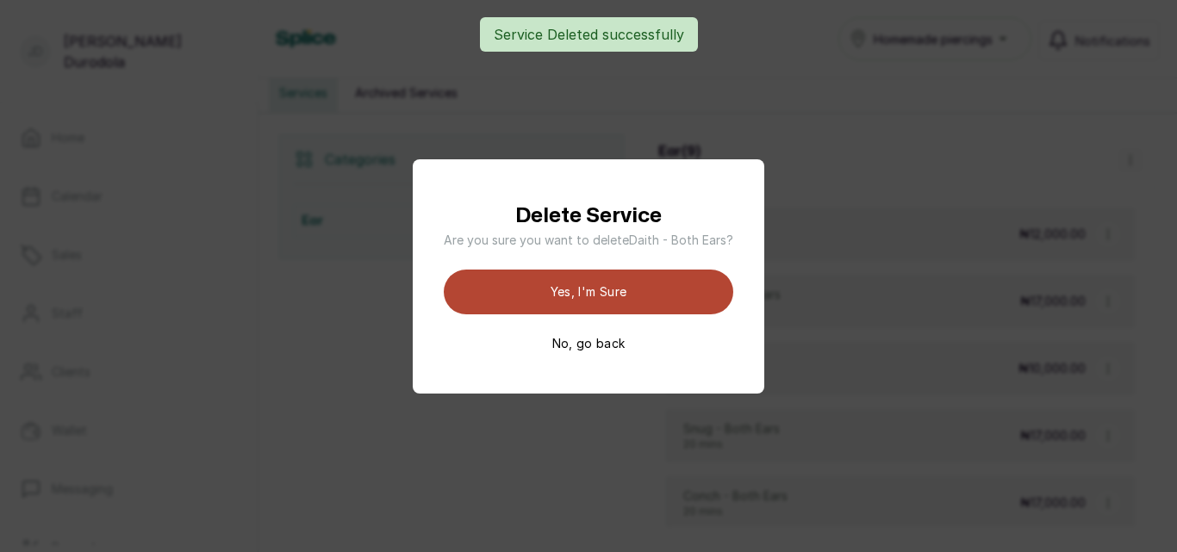
click at [680, 287] on button "Yes, I'm sure" at bounding box center [589, 292] width 290 height 45
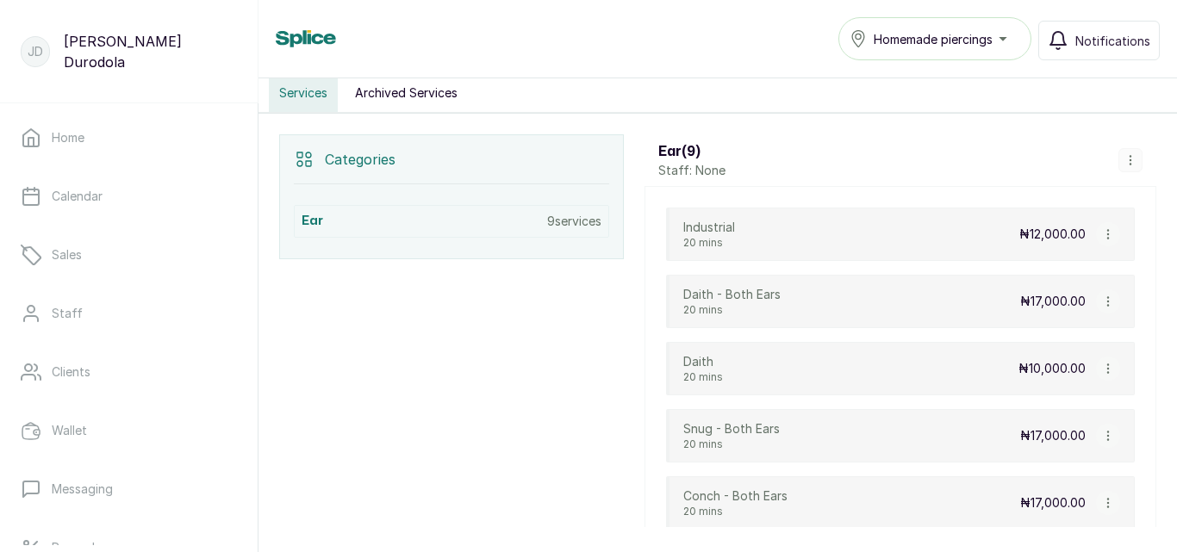
click at [1102, 366] on icon "button" at bounding box center [1108, 369] width 12 height 12
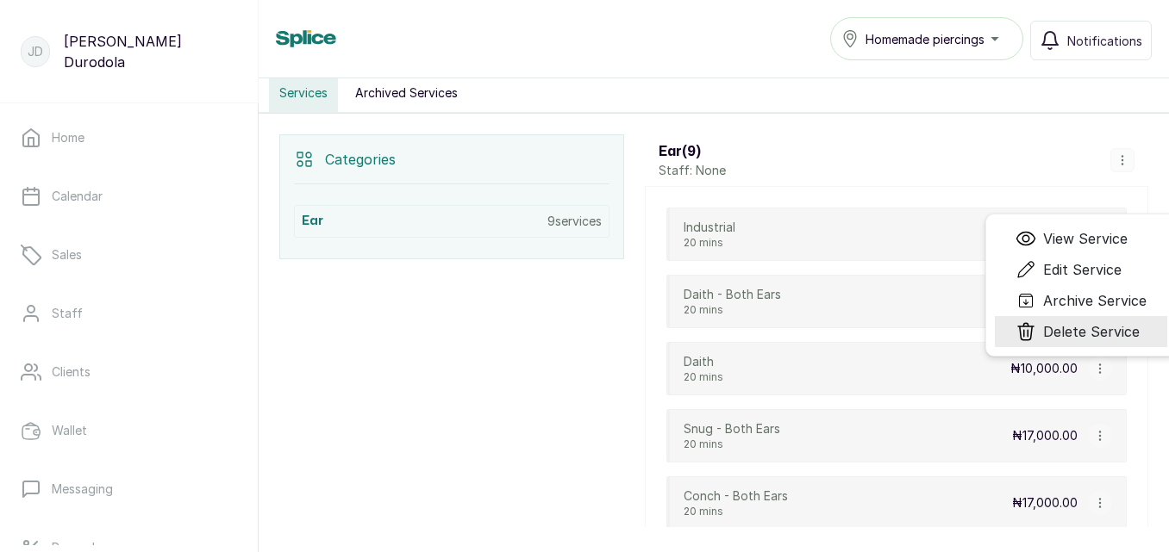
click at [1050, 328] on span "Delete Service" at bounding box center [1091, 331] width 97 height 21
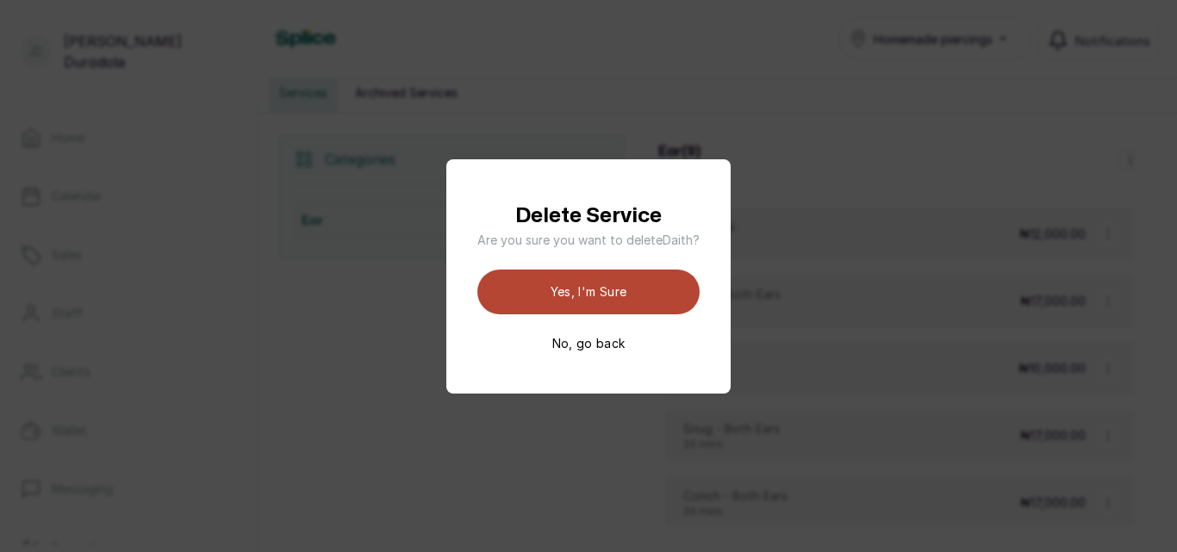
click at [668, 302] on button "Yes, I'm sure" at bounding box center [588, 292] width 222 height 45
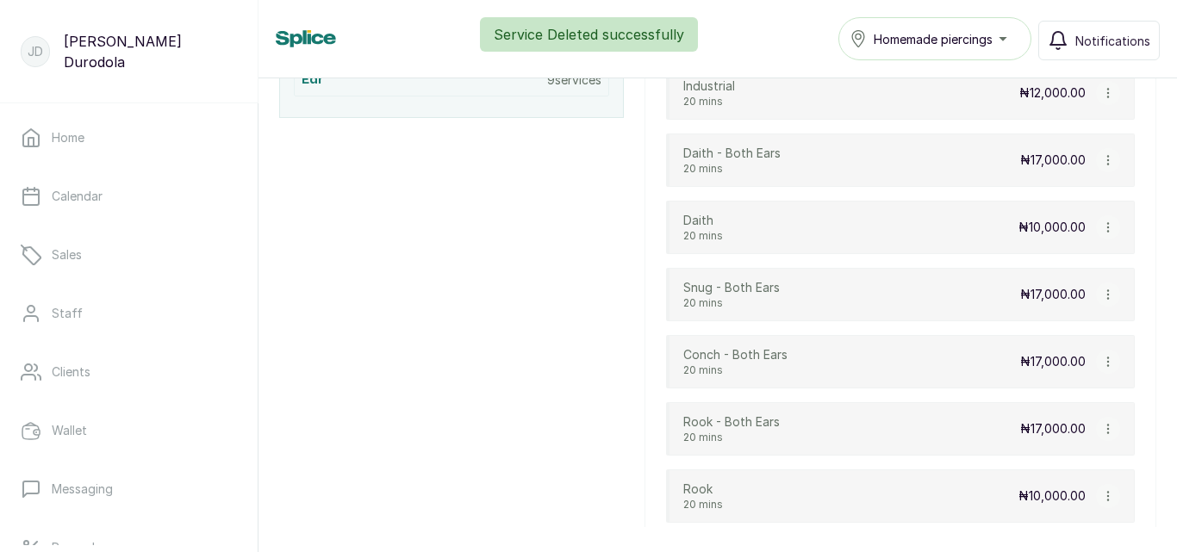
scroll to position [483, 0]
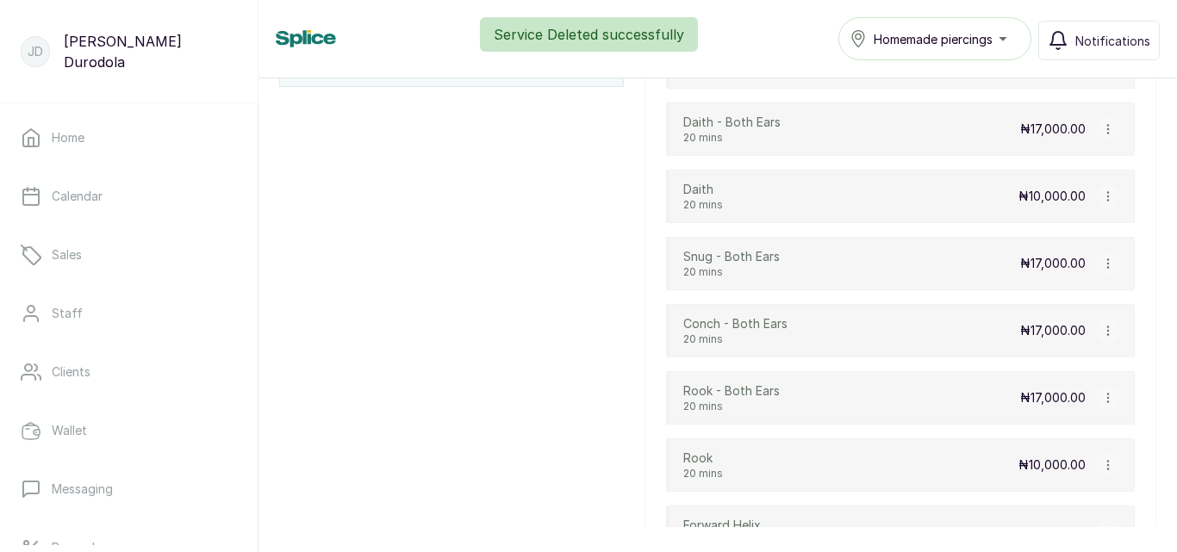
click at [1102, 330] on icon "button" at bounding box center [1108, 331] width 12 height 12
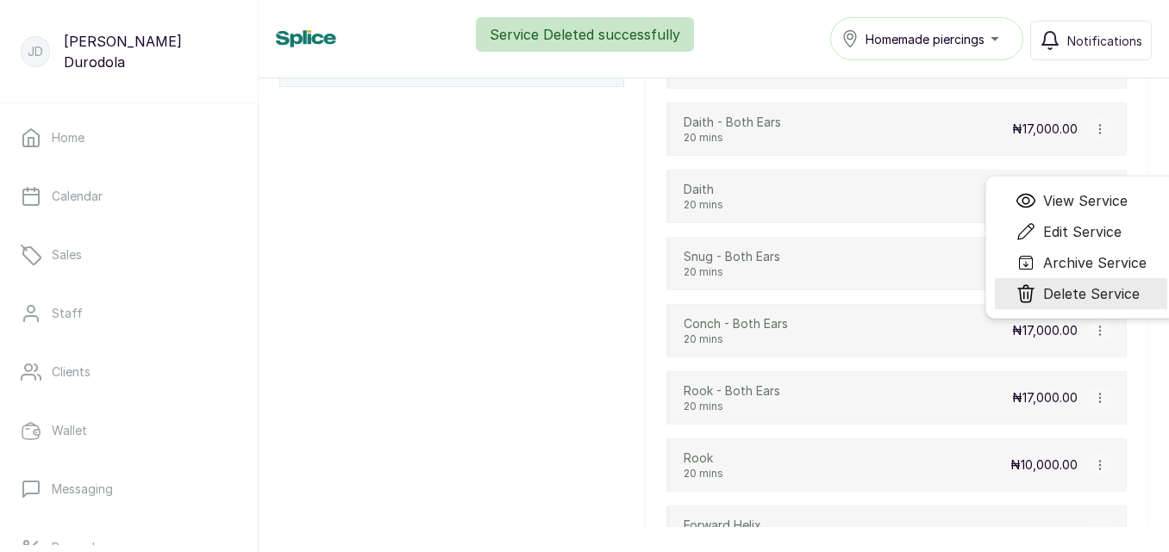
click at [1056, 300] on span "Delete Service" at bounding box center [1091, 294] width 97 height 21
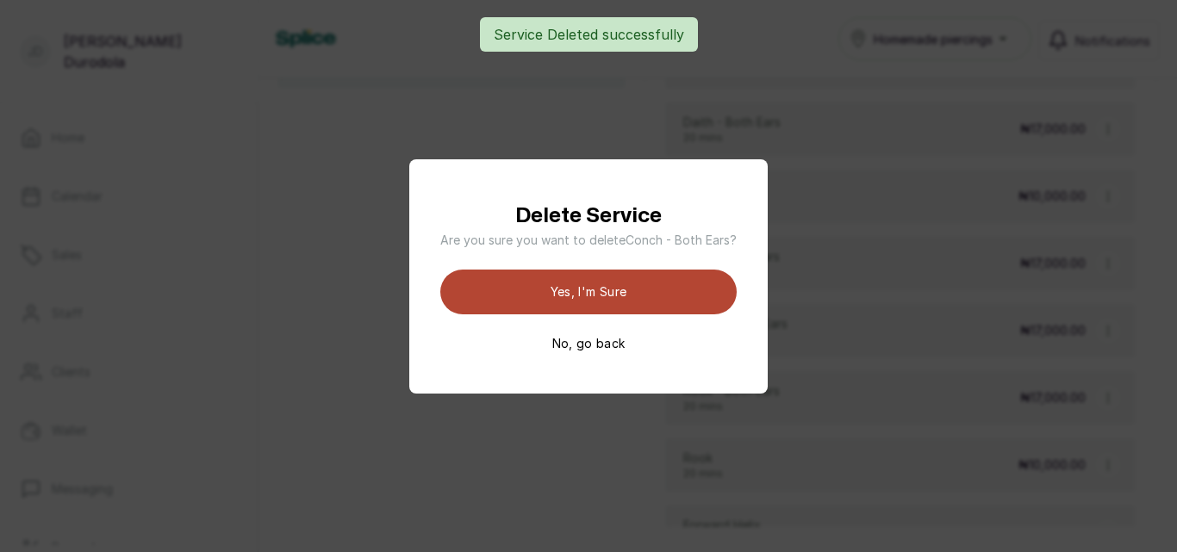
click at [697, 308] on button "Yes, I'm sure" at bounding box center [588, 292] width 296 height 45
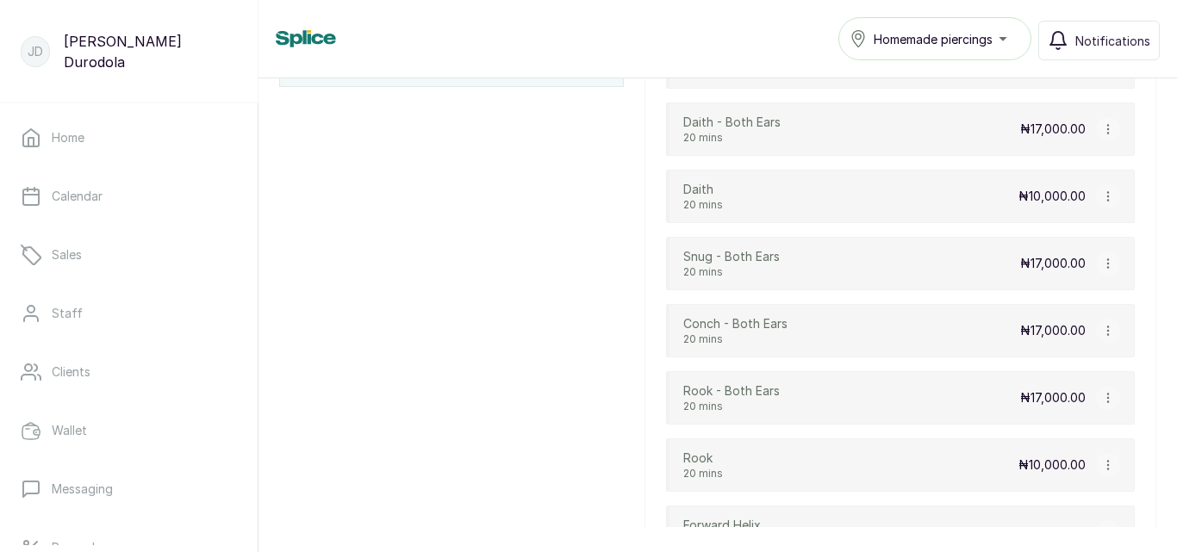
click at [1102, 396] on icon "button" at bounding box center [1108, 398] width 12 height 12
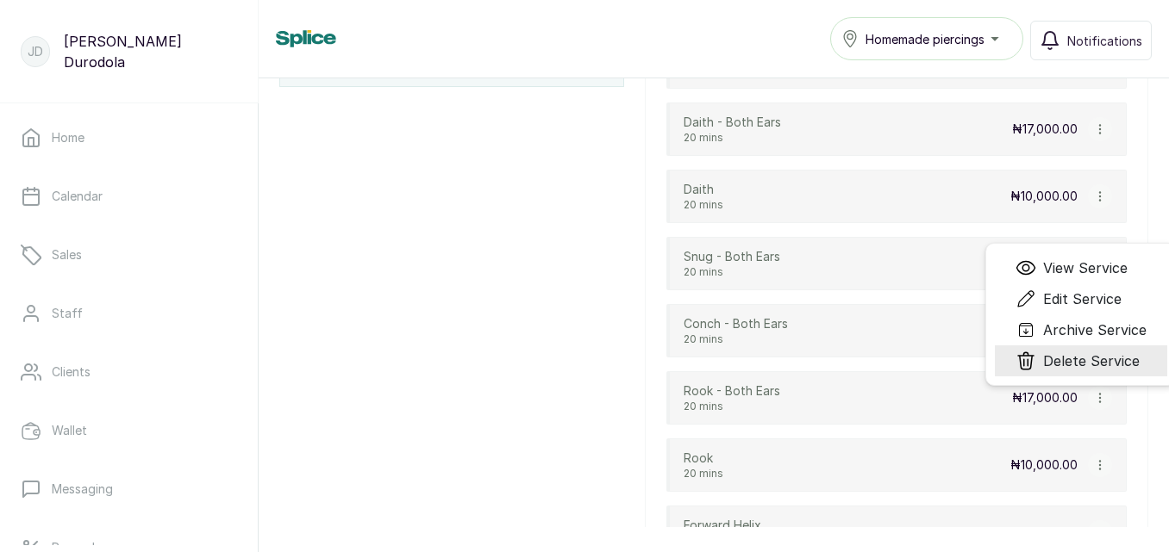
click at [1061, 362] on span "Delete Service" at bounding box center [1091, 361] width 97 height 21
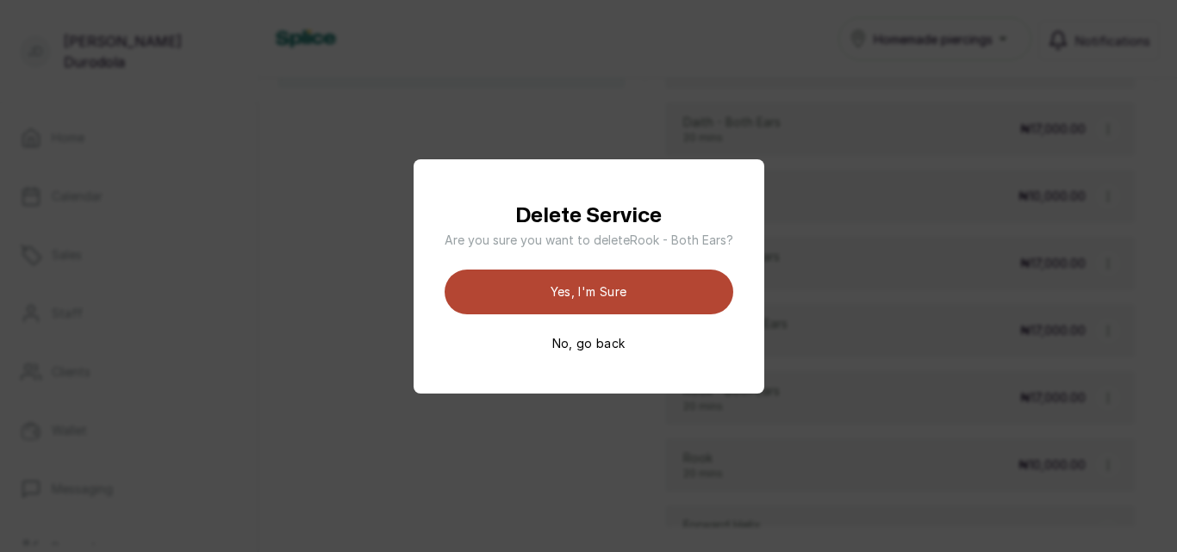
click at [692, 299] on button "Yes, I'm sure" at bounding box center [589, 292] width 289 height 45
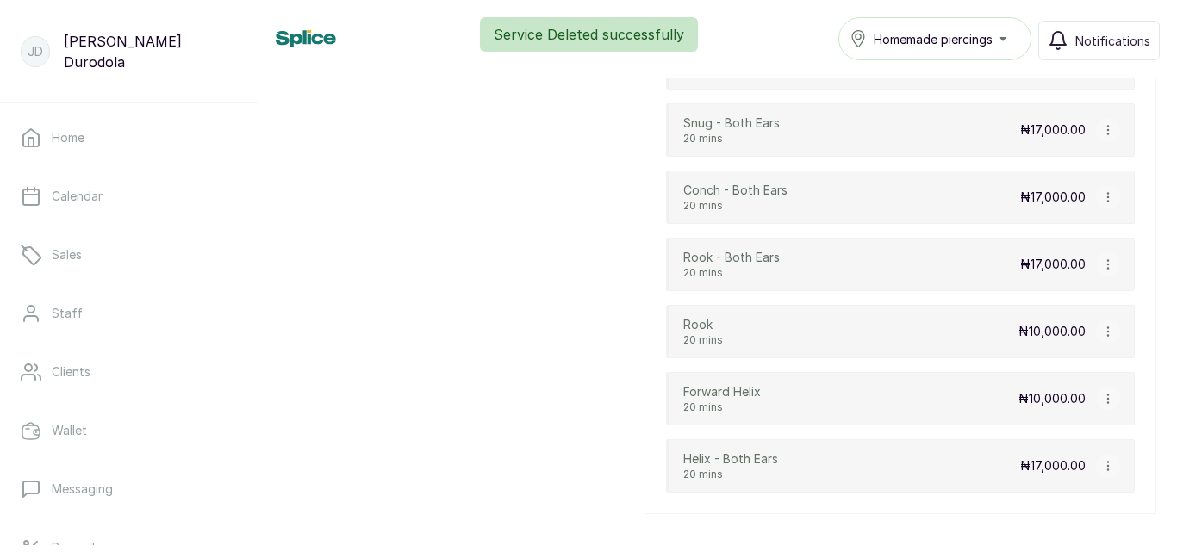
scroll to position [655, 0]
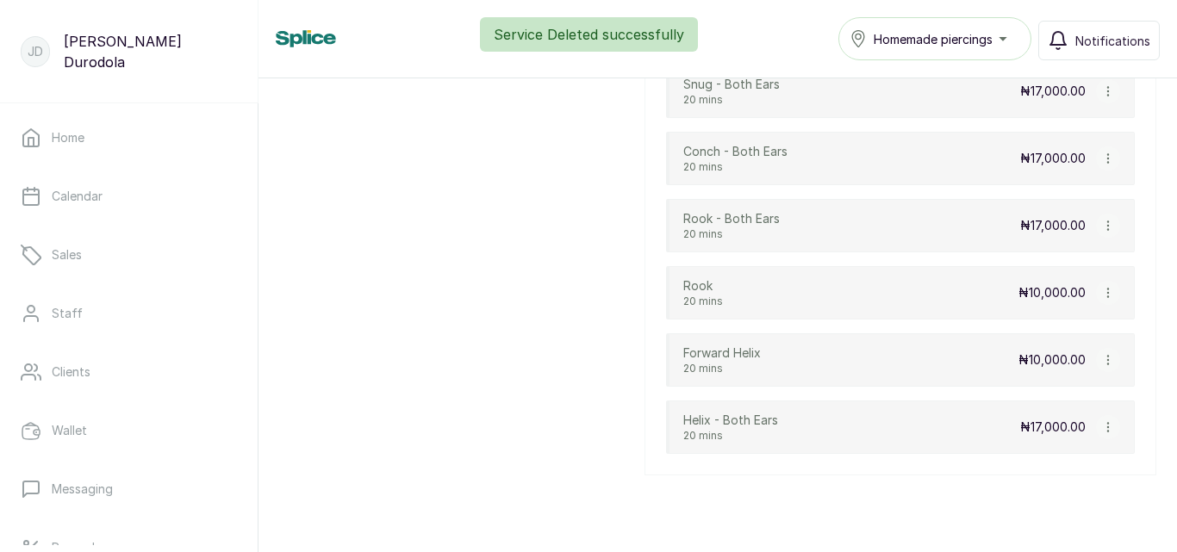
click at [1107, 296] on icon "button" at bounding box center [1107, 293] width 1 height 9
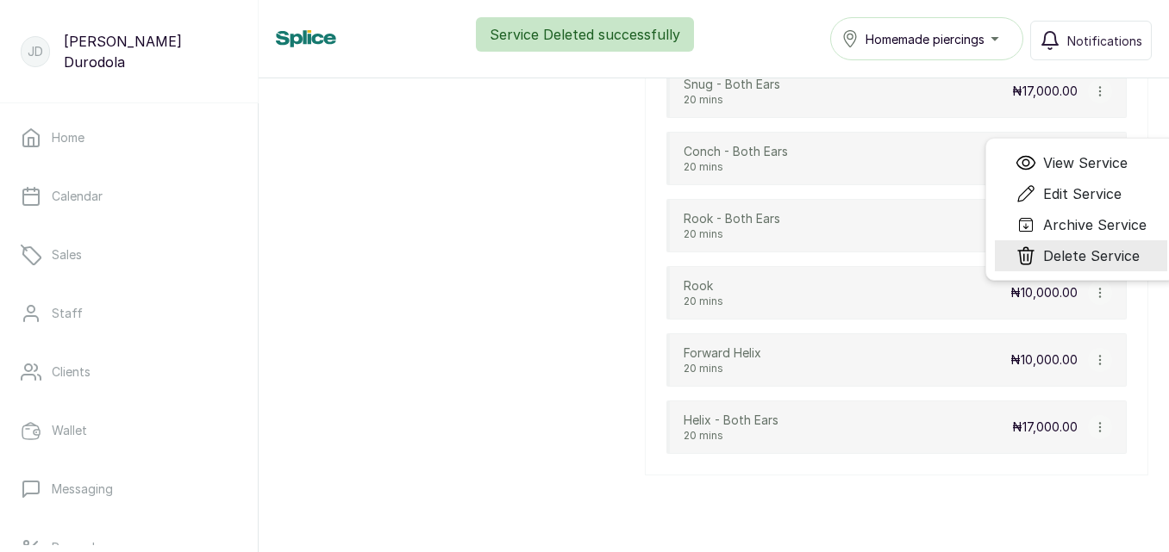
click at [1055, 261] on span "Delete Service" at bounding box center [1091, 256] width 97 height 21
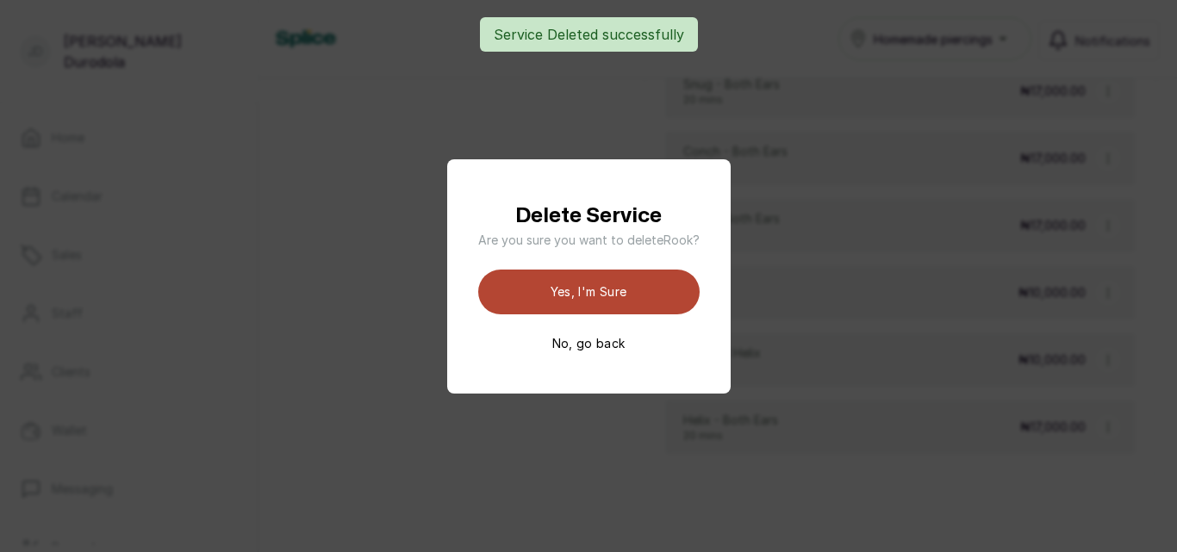
click at [676, 294] on button "Yes, I'm sure" at bounding box center [588, 292] width 221 height 45
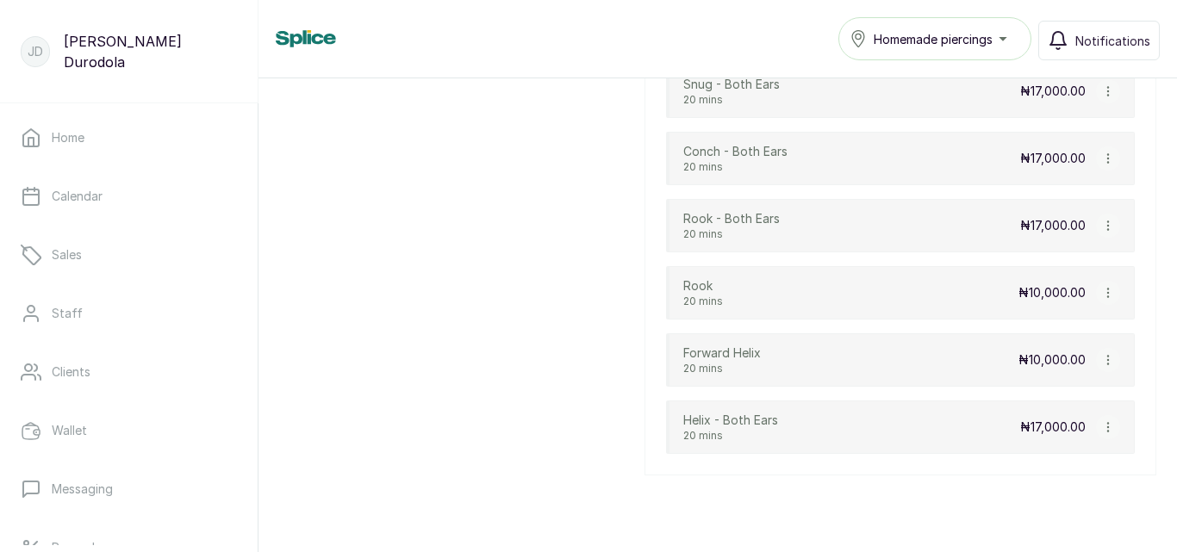
click at [1102, 359] on icon "button" at bounding box center [1108, 360] width 12 height 12
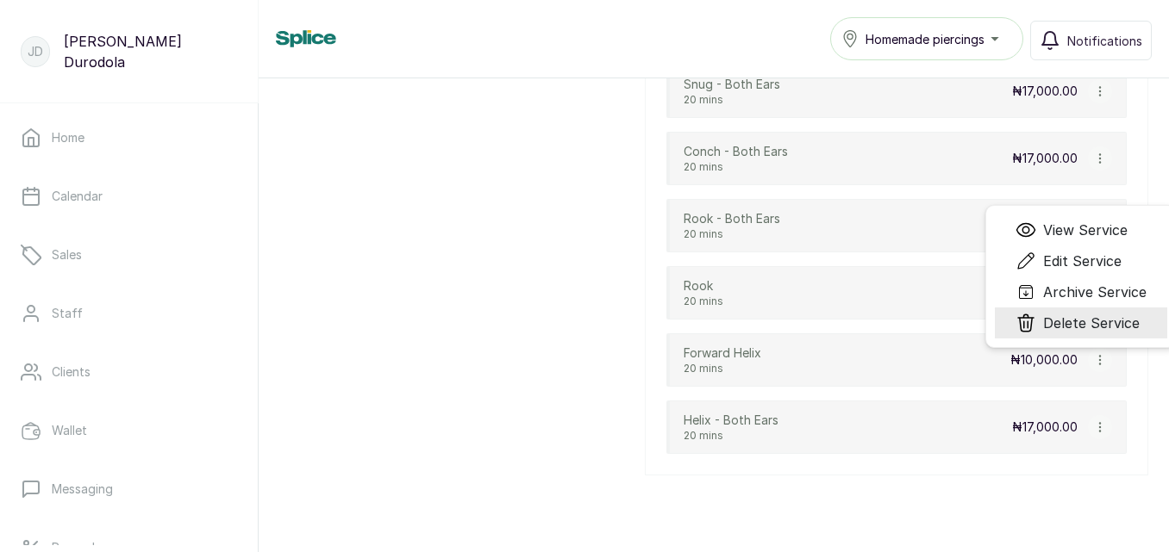
click at [1053, 329] on span "Delete Service" at bounding box center [1091, 323] width 97 height 21
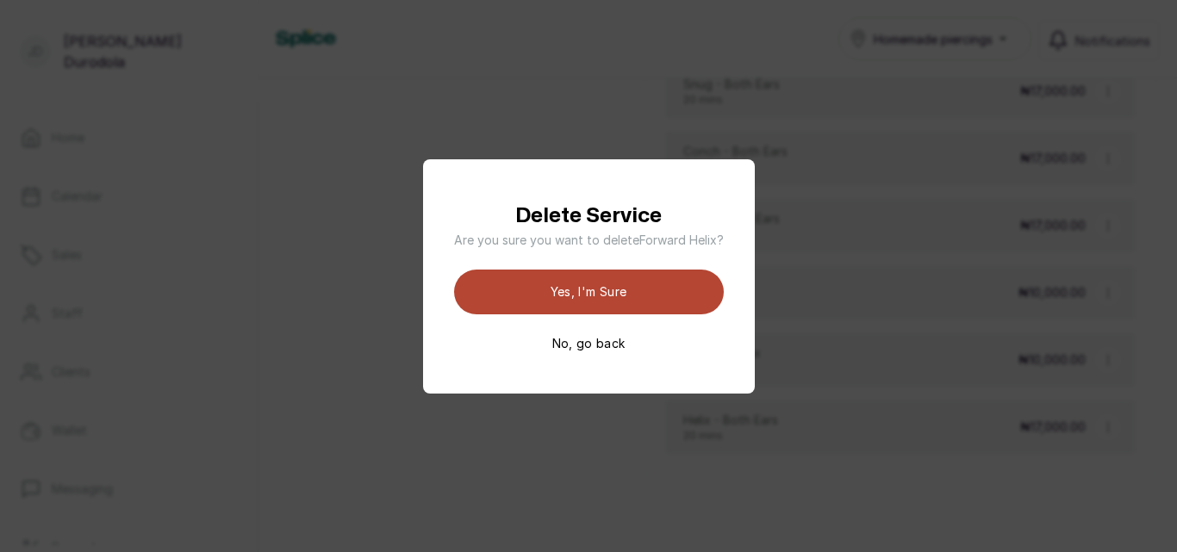
click at [696, 304] on button "Yes, I'm sure" at bounding box center [589, 292] width 270 height 45
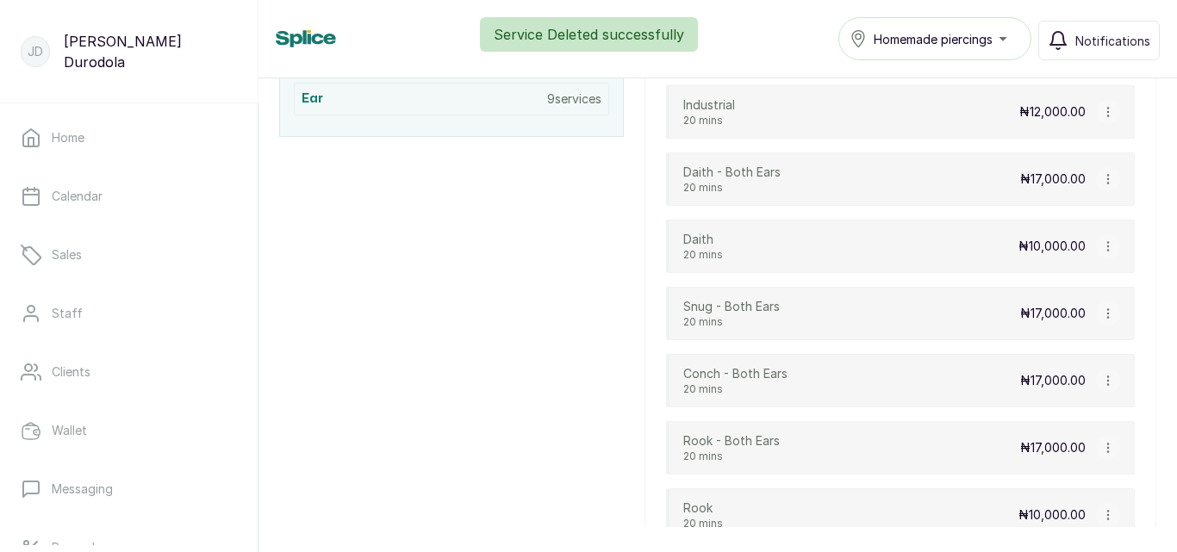
scroll to position [483, 0]
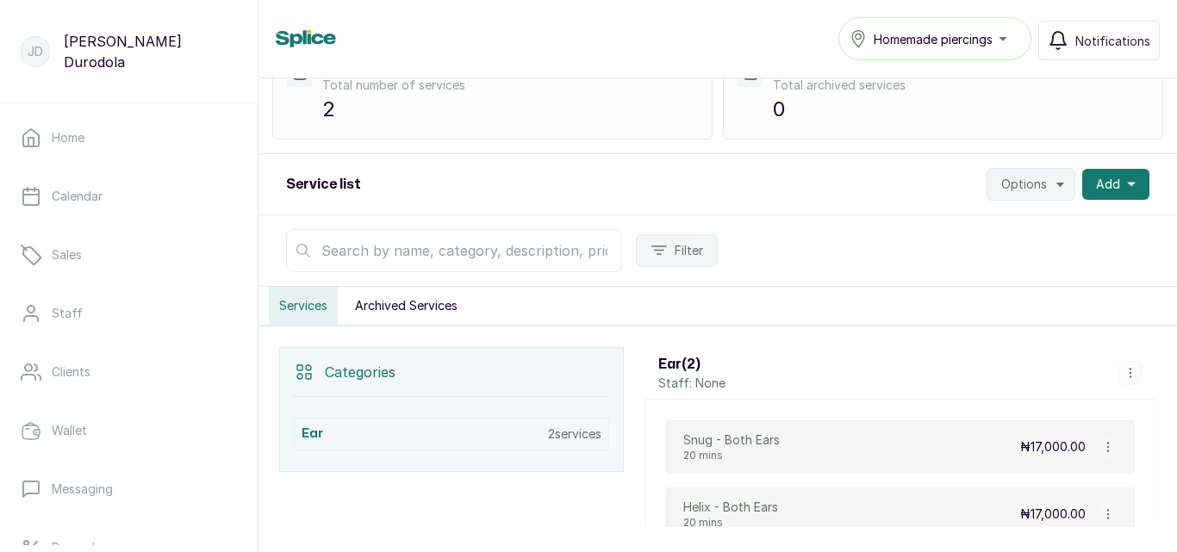
scroll to position [222, 0]
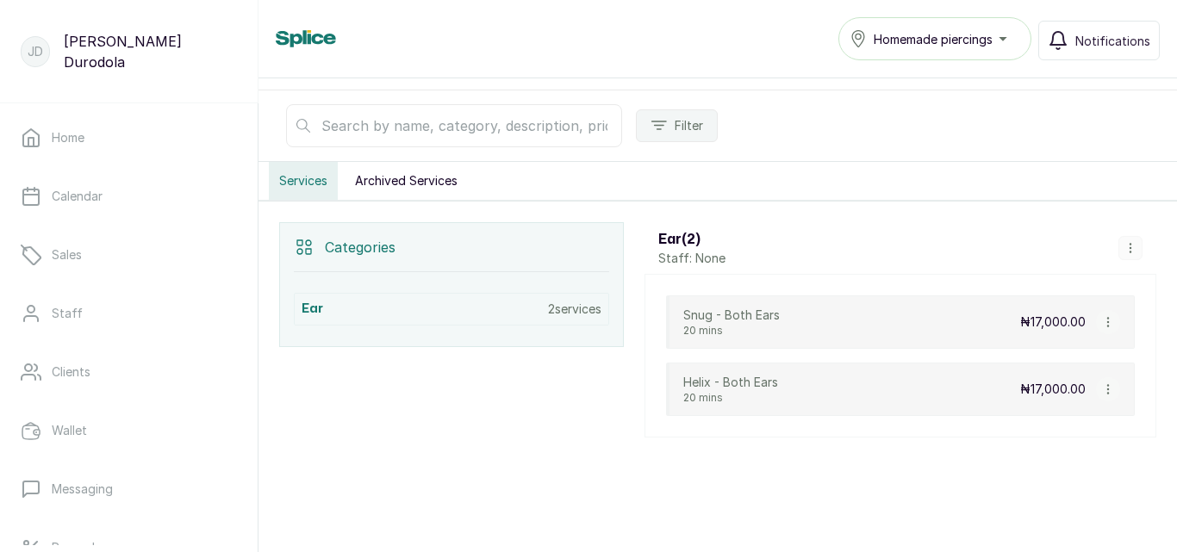
click at [1107, 394] on icon "button" at bounding box center [1107, 389] width 1 height 9
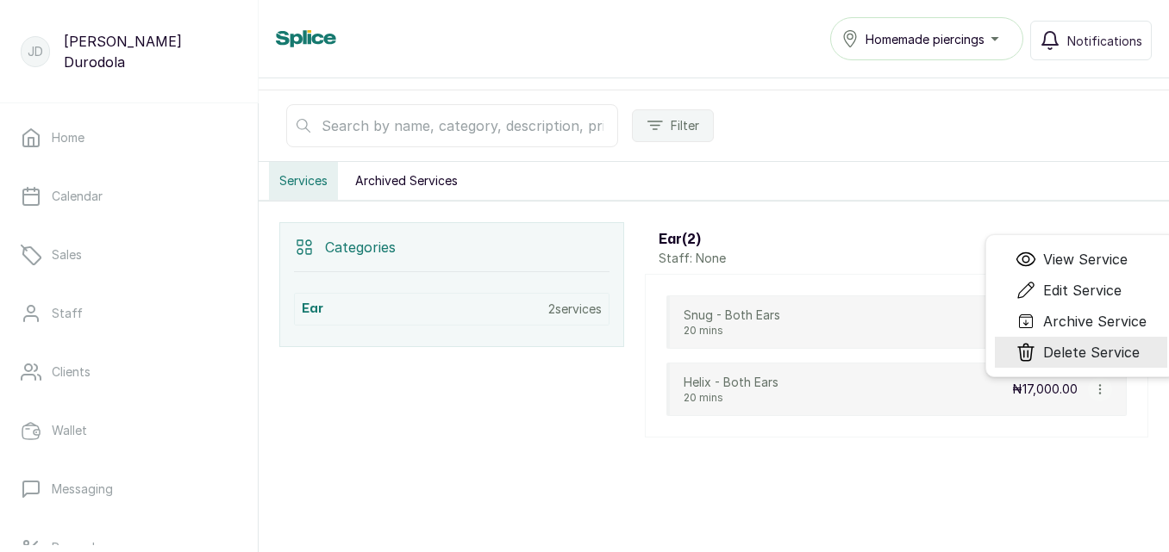
click at [1073, 352] on span "Delete Service" at bounding box center [1091, 352] width 97 height 21
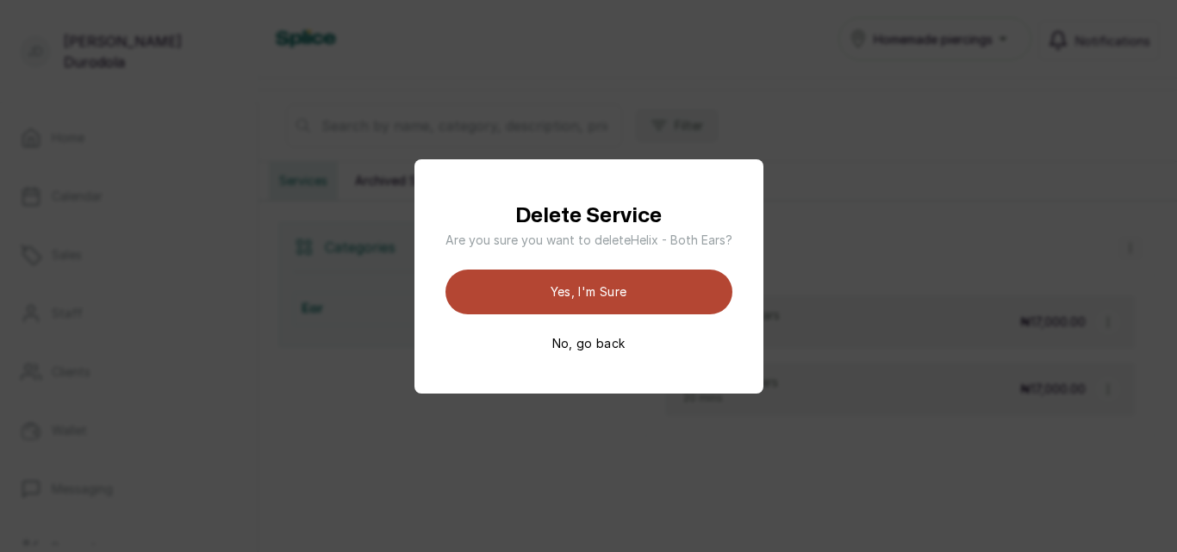
click at [687, 305] on button "Yes, I'm sure" at bounding box center [589, 292] width 287 height 45
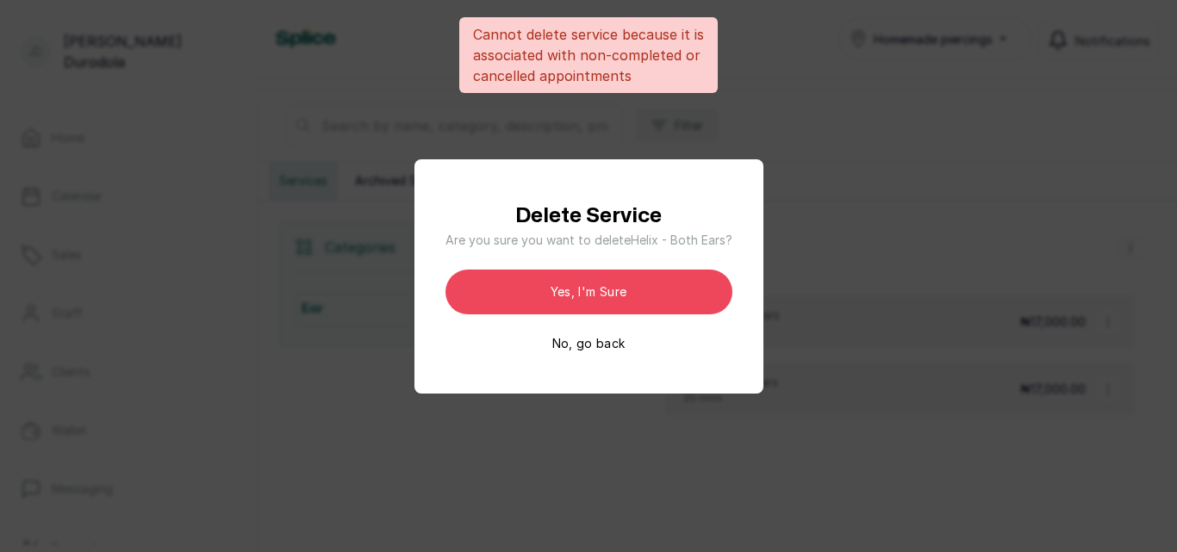
click at [614, 340] on button "No, go back" at bounding box center [588, 343] width 73 height 17
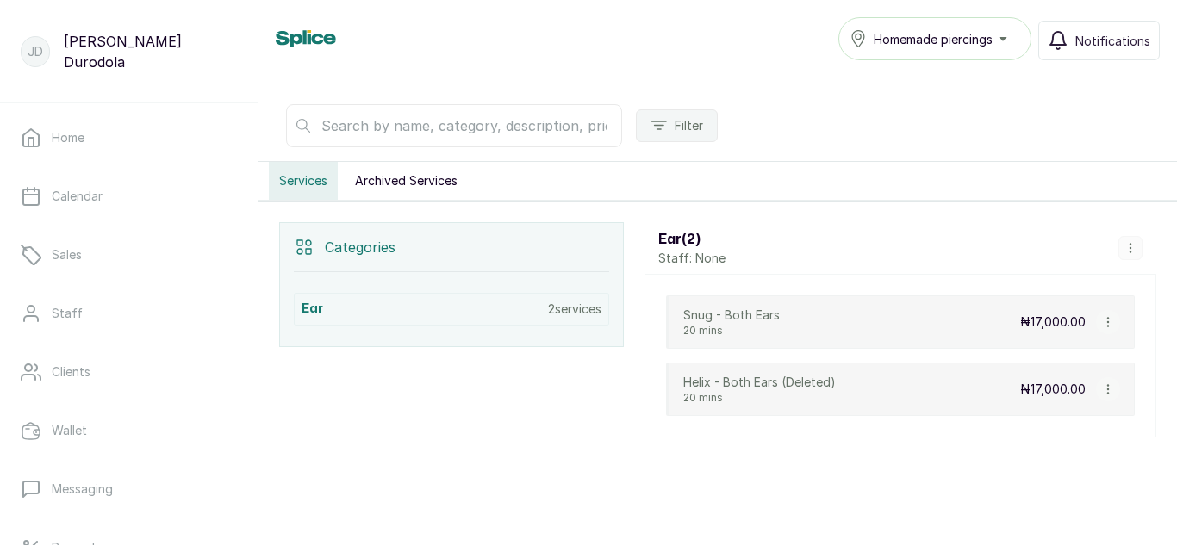
click at [1106, 325] on button "button" at bounding box center [1108, 322] width 24 height 24
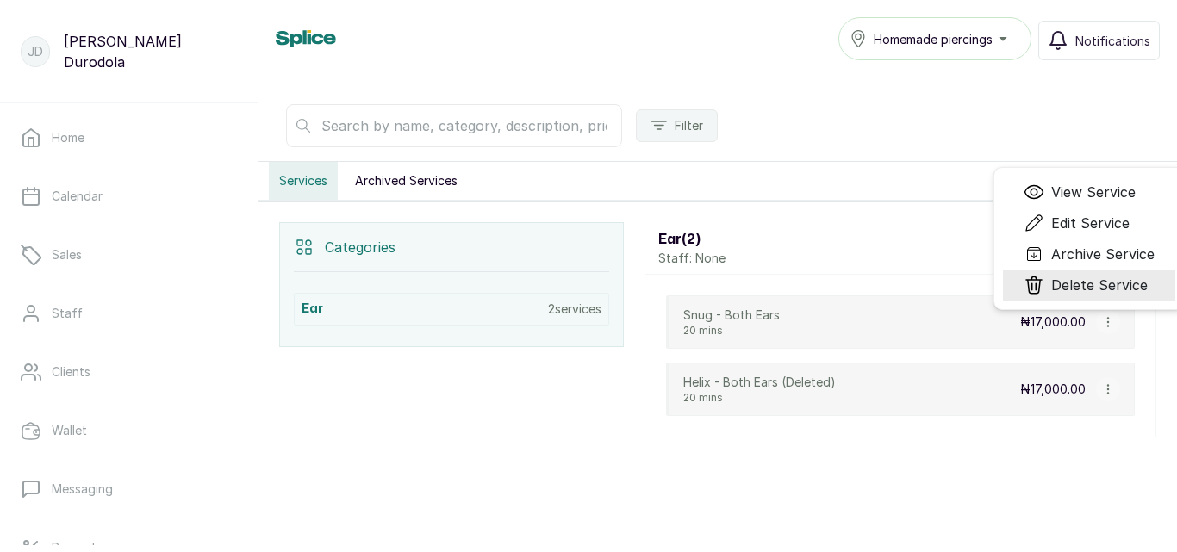
click at [1103, 291] on span "Delete Service" at bounding box center [1099, 285] width 97 height 21
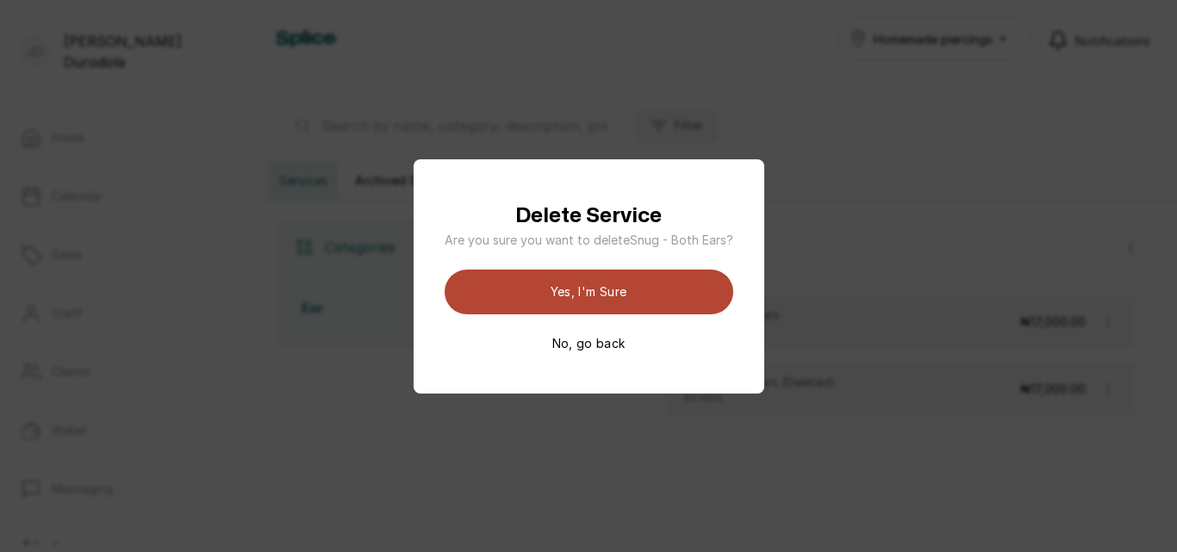
click at [677, 308] on button "Yes, I'm sure" at bounding box center [589, 292] width 289 height 45
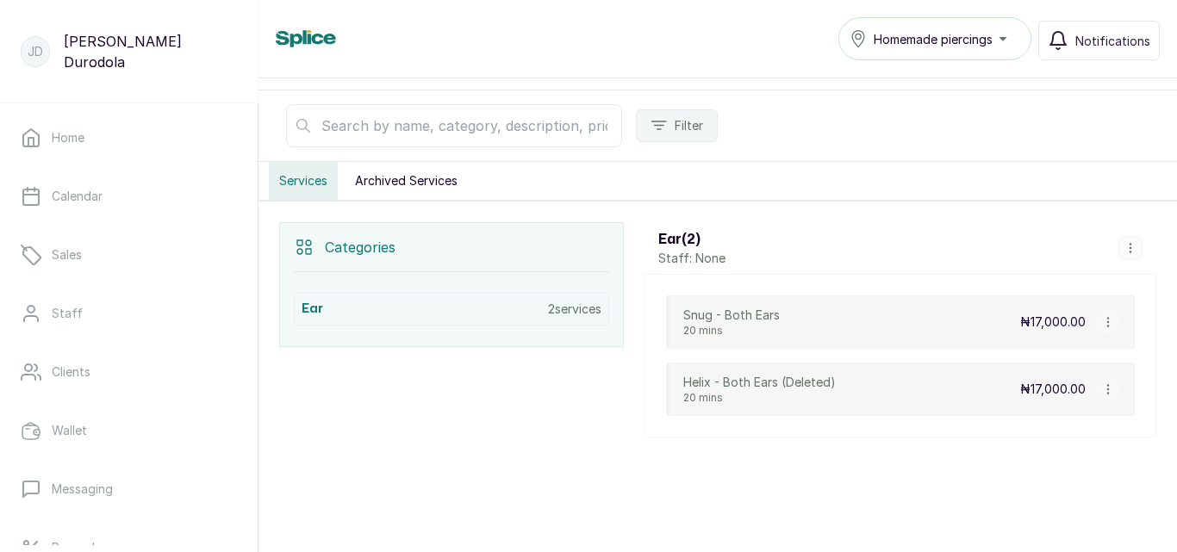
scroll to position [155, 0]
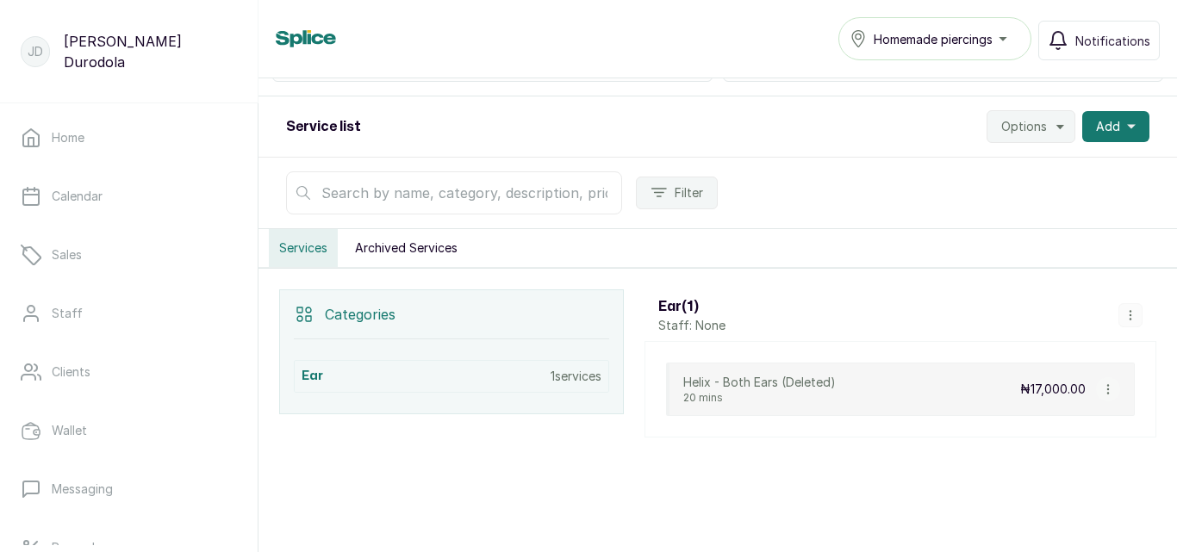
click at [1102, 388] on icon "button" at bounding box center [1108, 389] width 12 height 12
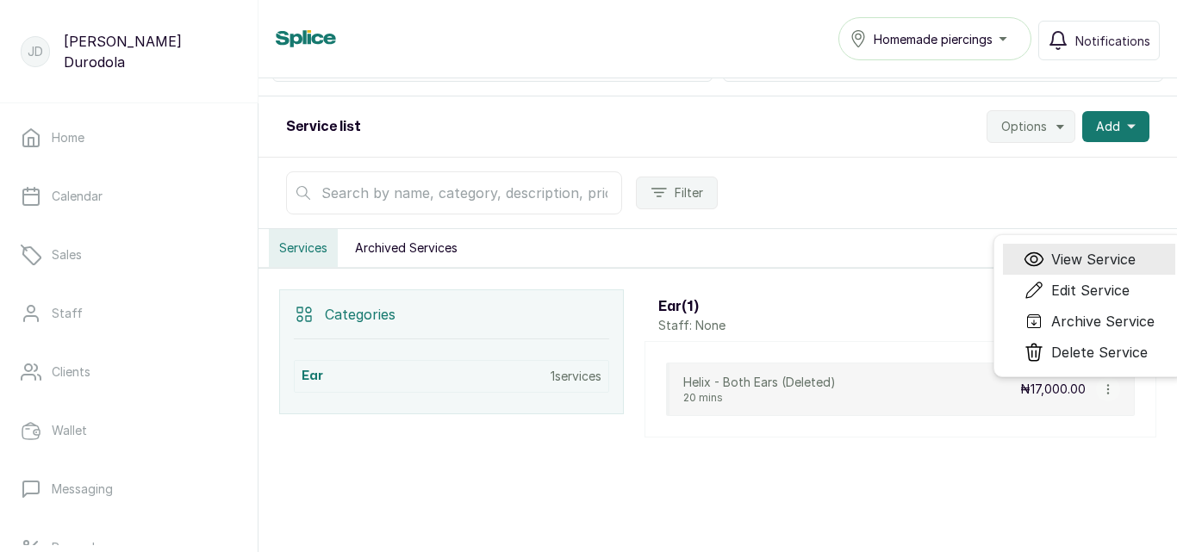
click at [1084, 264] on span "View Service" at bounding box center [1093, 259] width 84 height 21
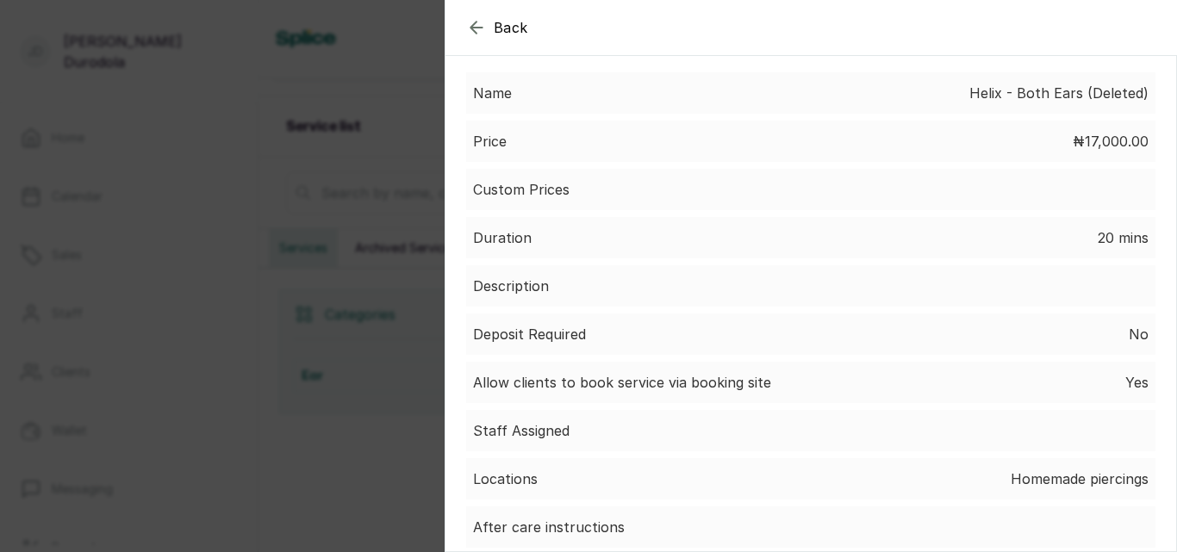
scroll to position [0, 0]
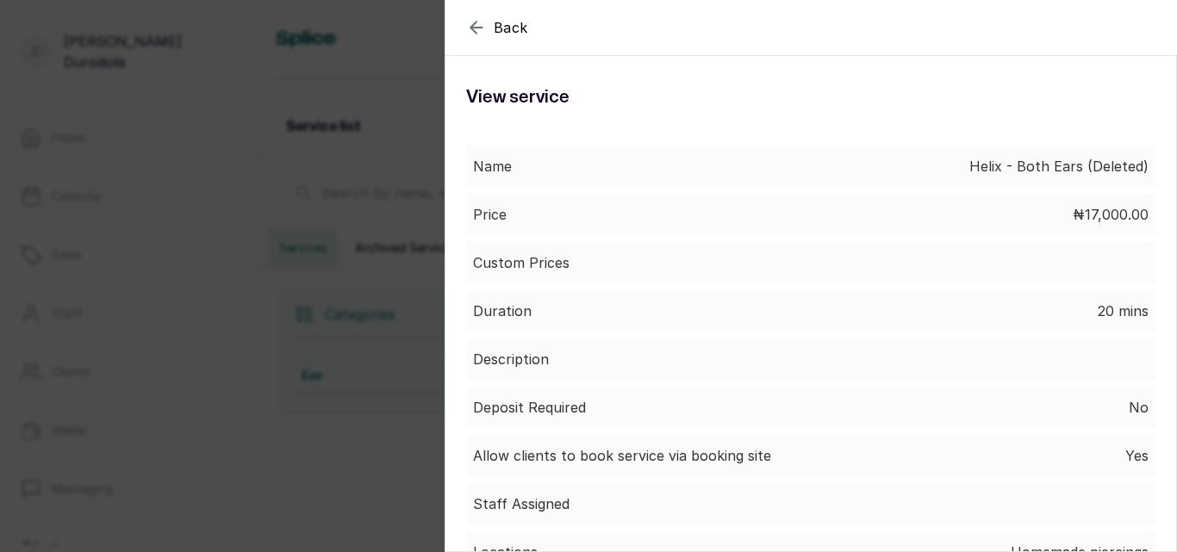
click at [477, 30] on icon "button" at bounding box center [476, 27] width 21 height 21
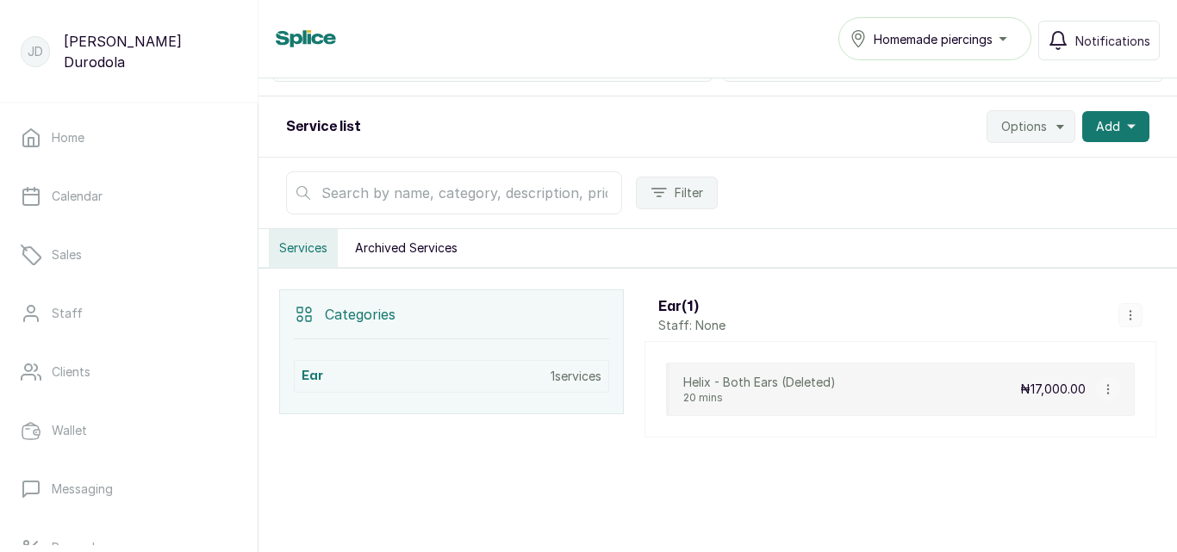
click at [1046, 383] on p "₦17,000.00" at bounding box center [1052, 389] width 65 height 17
click at [1102, 384] on icon "button" at bounding box center [1108, 389] width 12 height 12
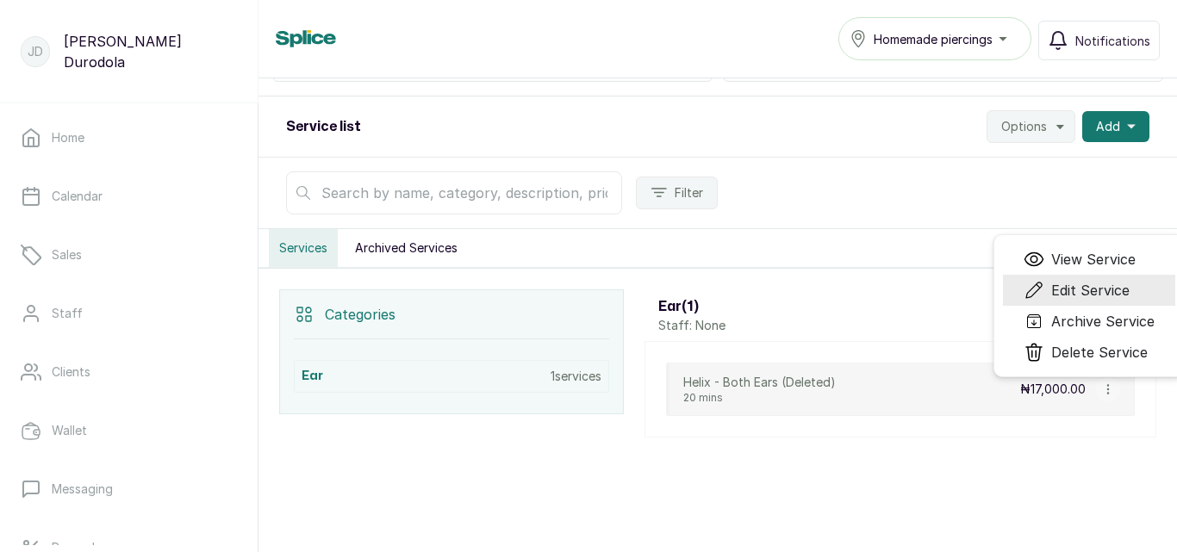
click at [1088, 283] on span "Edit Service" at bounding box center [1090, 290] width 78 height 21
select select "fixed"
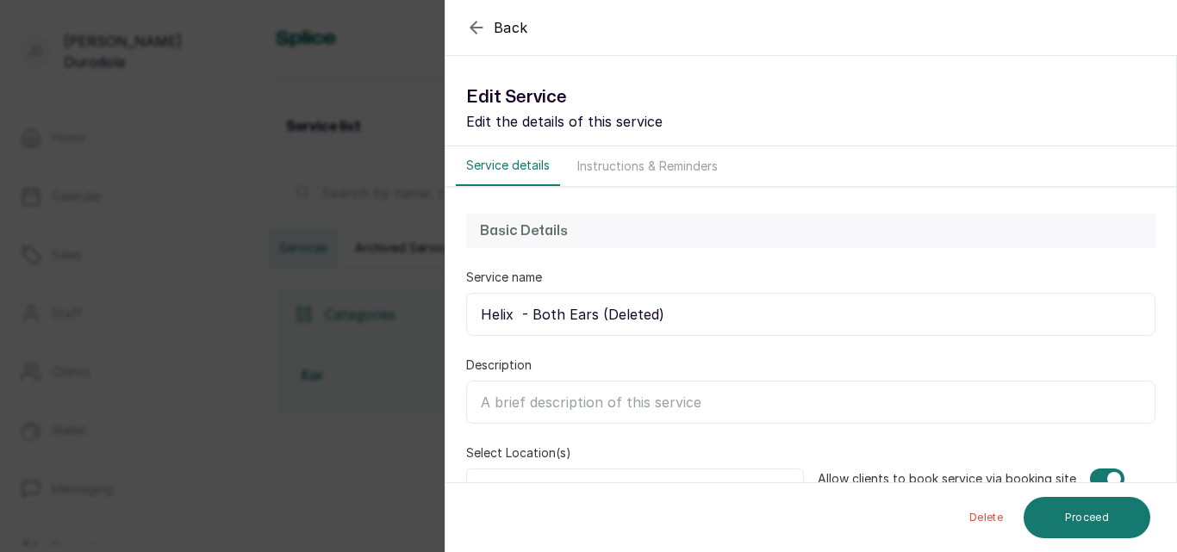
click at [726, 317] on input "Helix - Both Ears (Deleted)" at bounding box center [810, 314] width 689 height 43
click at [987, 514] on button "Delete" at bounding box center [986, 517] width 61 height 41
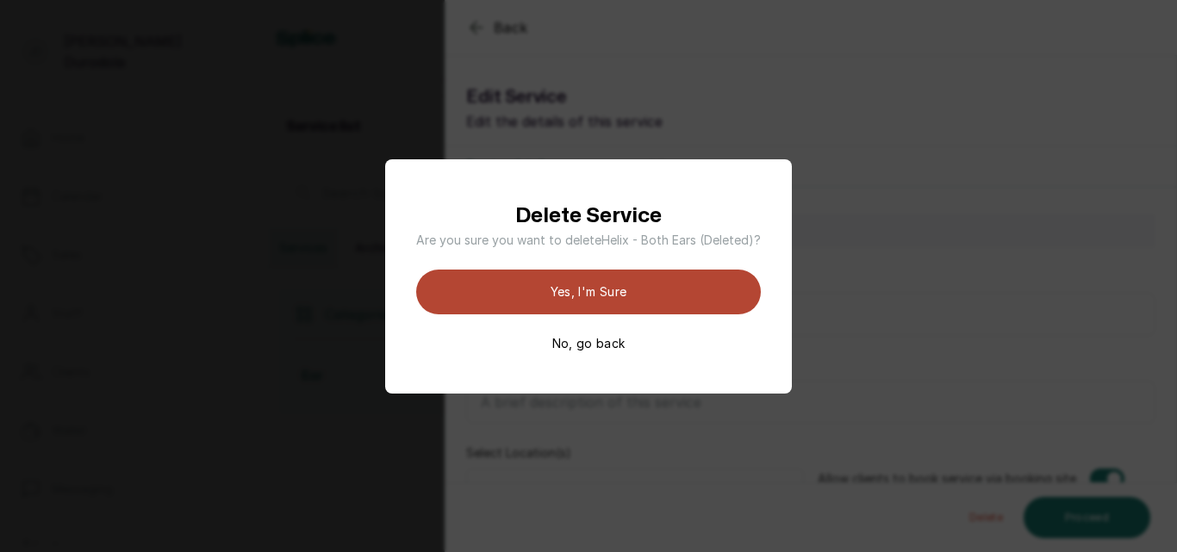
click at [662, 296] on button "Yes, I'm sure" at bounding box center [588, 292] width 345 height 45
click at [711, 291] on button "Yes, I'm sure" at bounding box center [588, 292] width 345 height 45
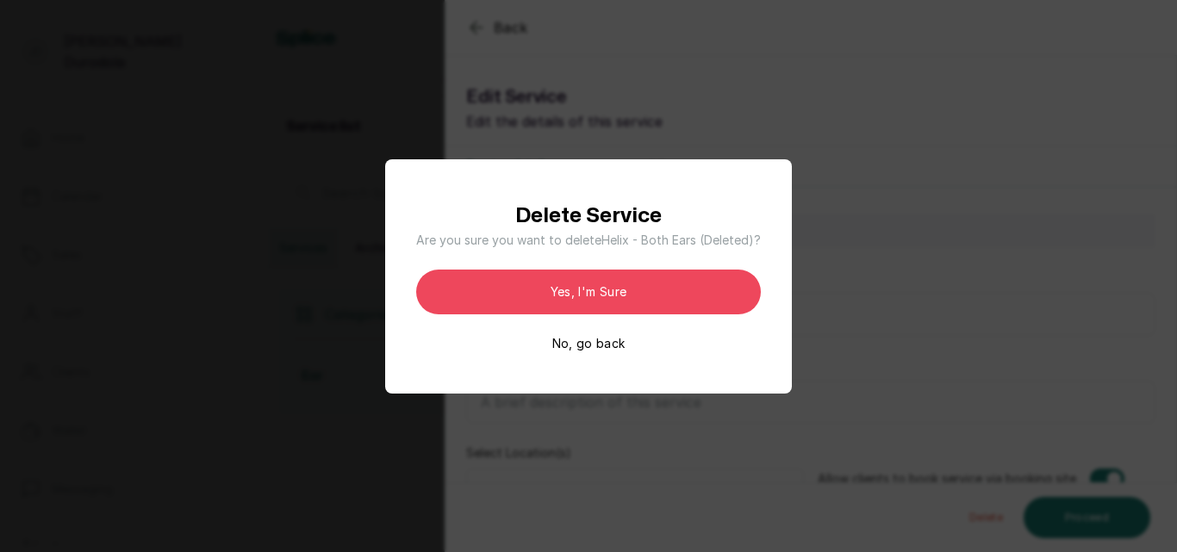
click at [615, 346] on button "No, go back" at bounding box center [588, 343] width 73 height 17
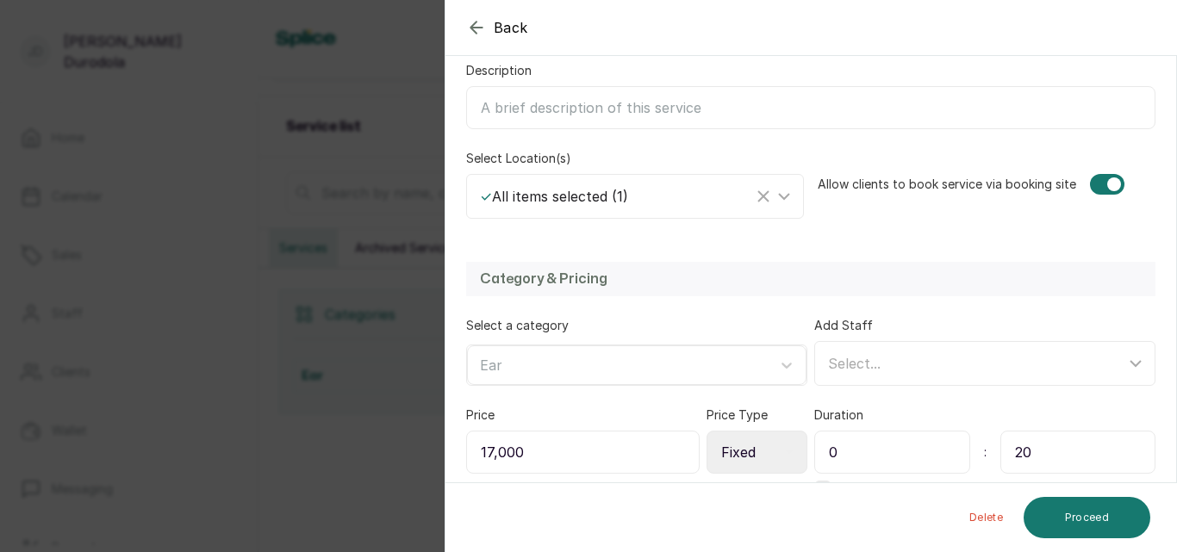
scroll to position [345, 0]
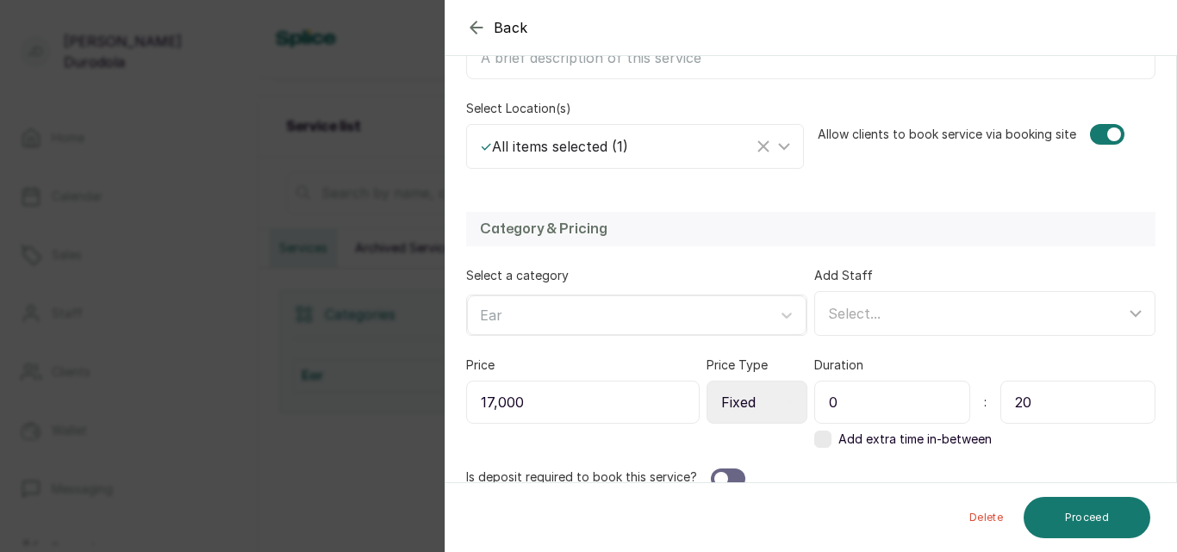
click at [1096, 134] on div at bounding box center [1107, 134] width 34 height 21
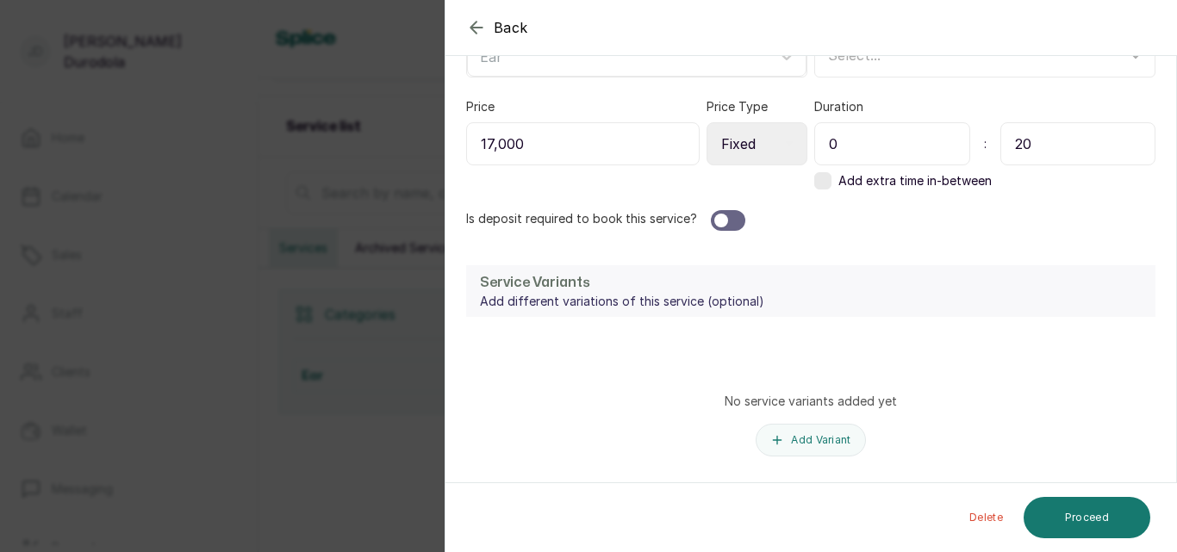
scroll to position [650, 0]
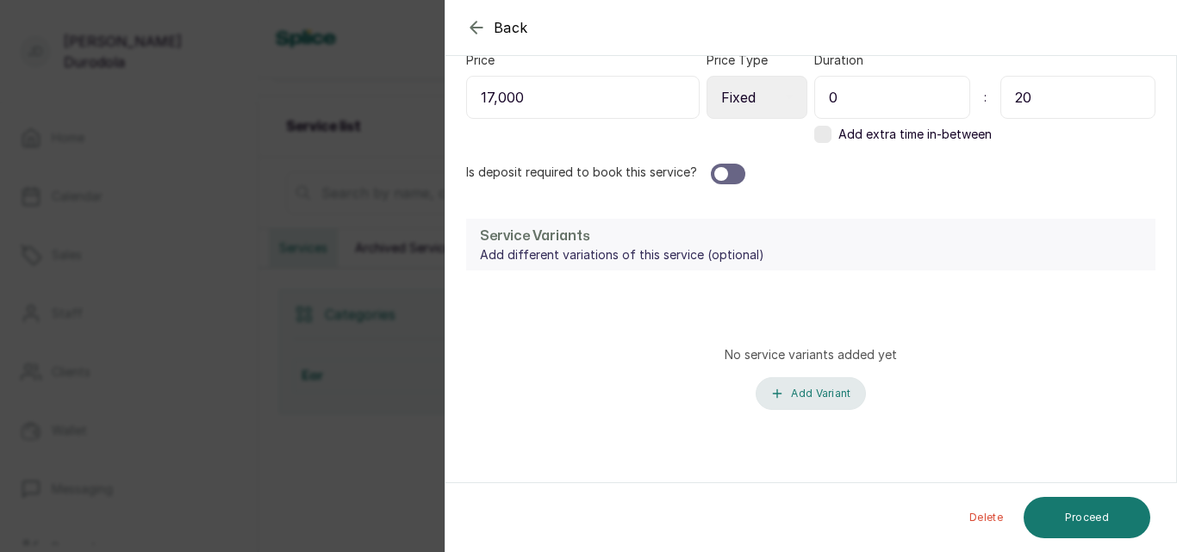
click at [824, 399] on button "Add Variant" at bounding box center [810, 393] width 109 height 33
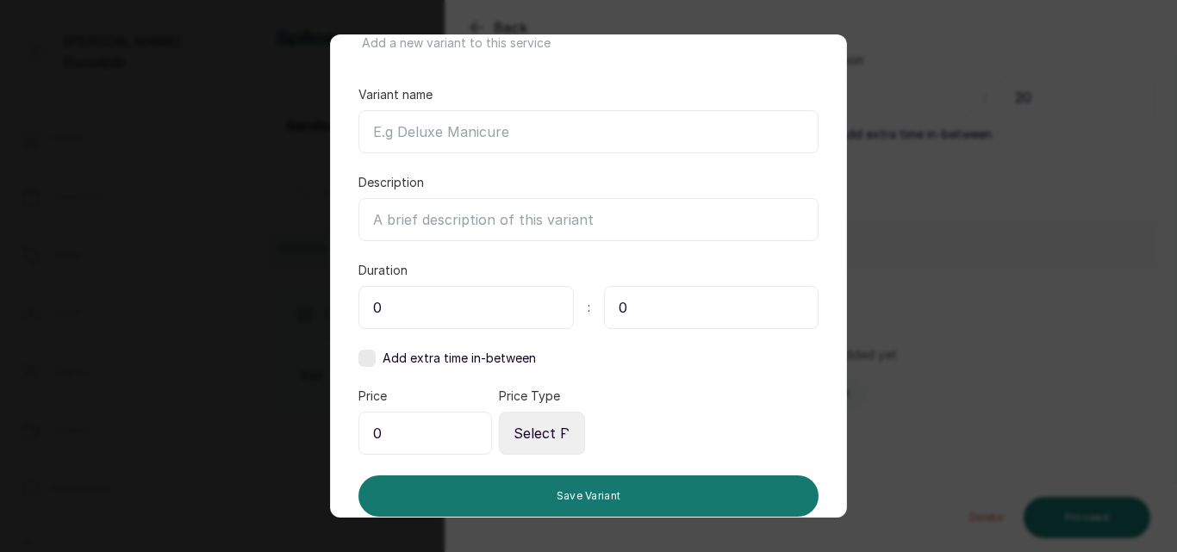
scroll to position [118, 0]
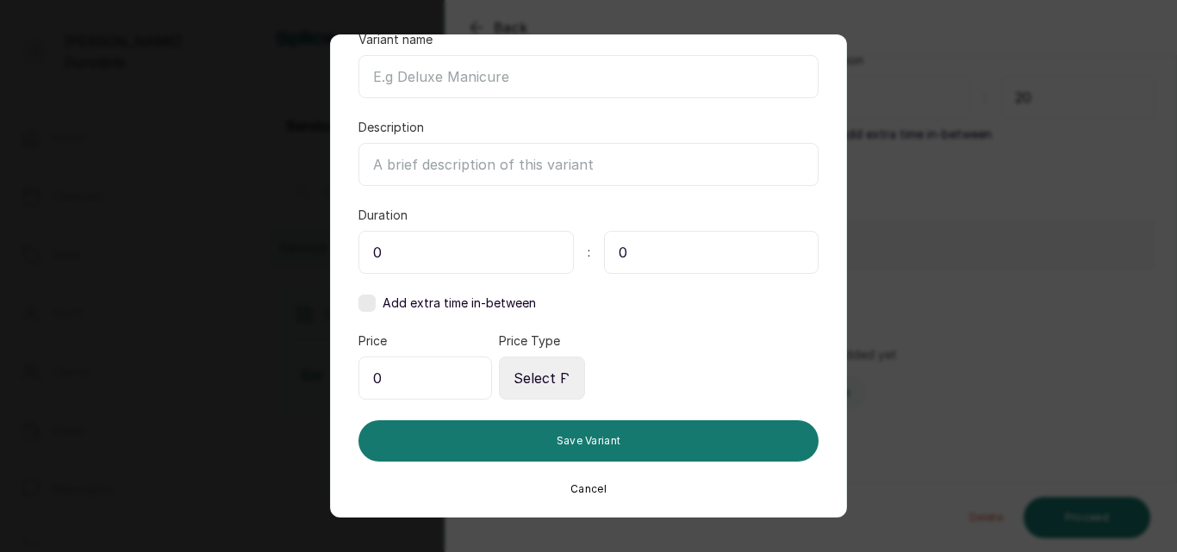
click at [953, 359] on div "Add service variant Add a new variant to this service Variant name Description …" at bounding box center [588, 276] width 1177 height 552
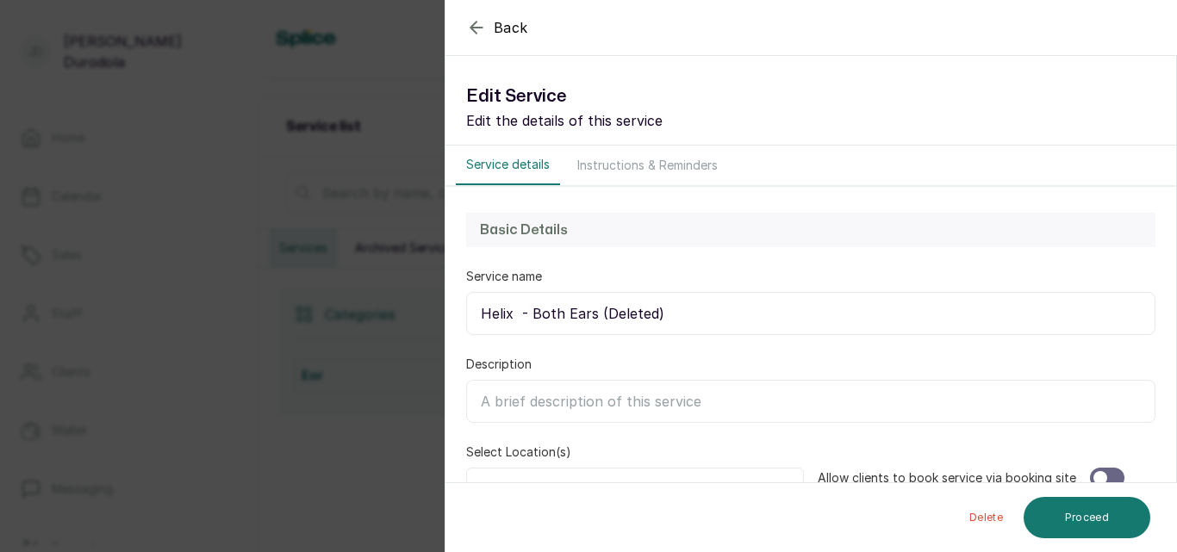
scroll to position [0, 0]
click at [479, 28] on icon "button" at bounding box center [476, 27] width 21 height 21
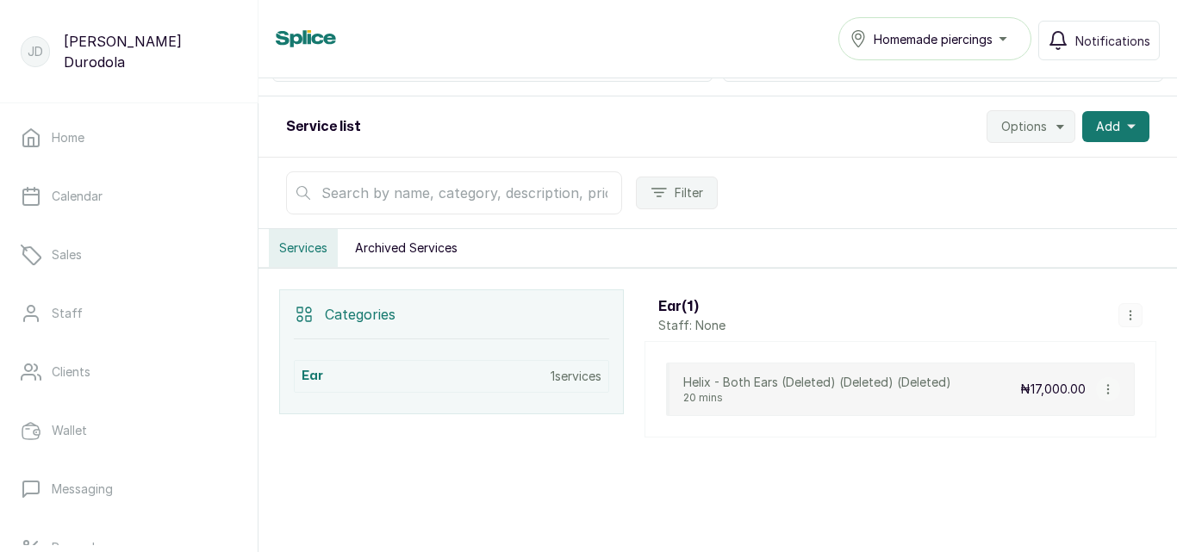
click at [1130, 320] on icon "button" at bounding box center [1130, 315] width 1 height 9
click at [1102, 387] on icon "button" at bounding box center [1108, 389] width 12 height 12
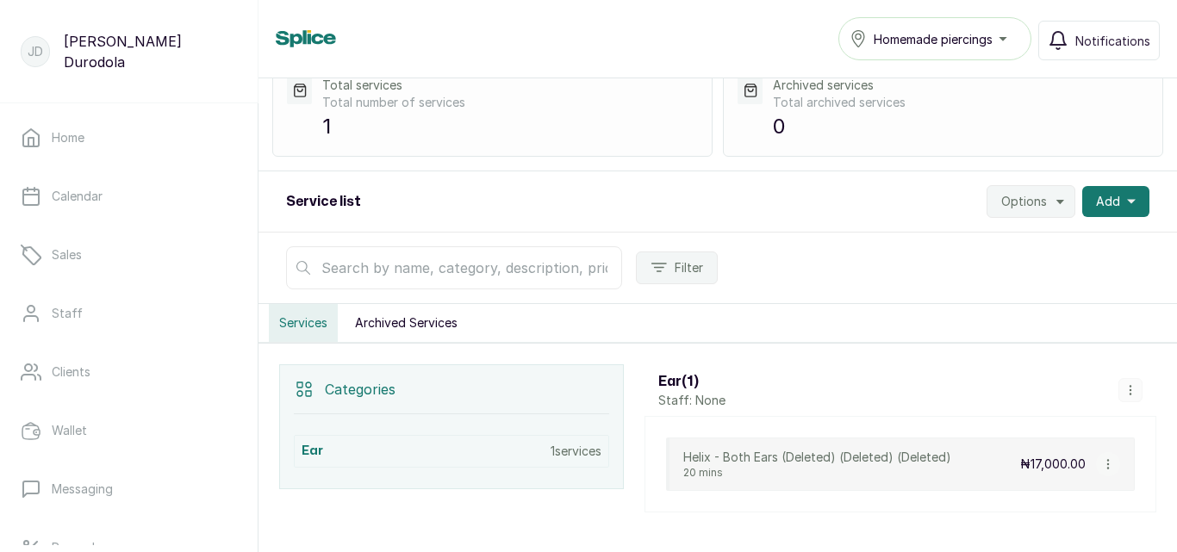
scroll to position [155, 0]
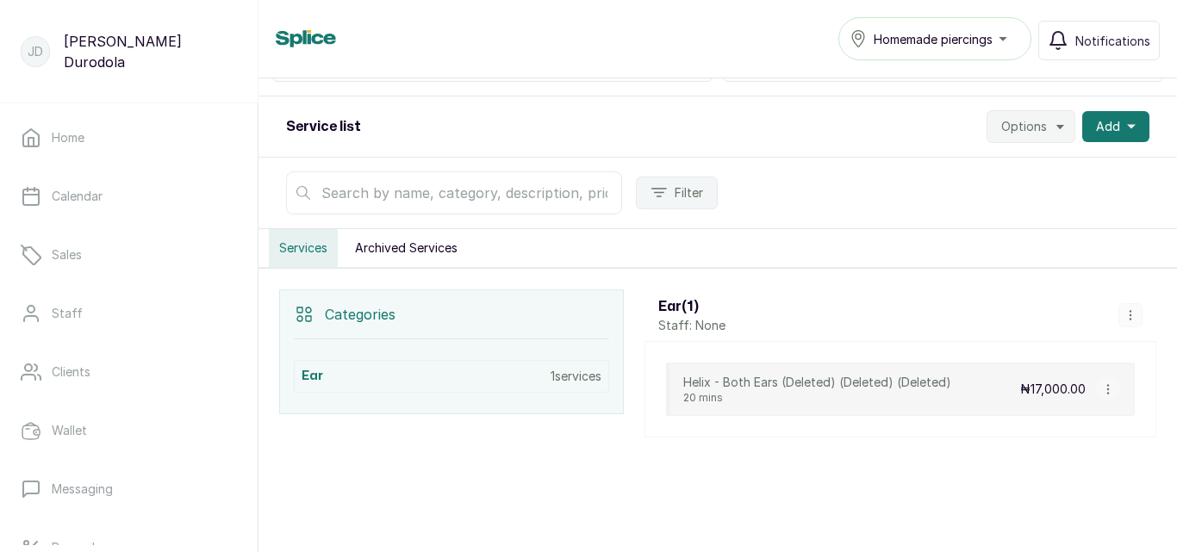
click at [1056, 129] on icon "button" at bounding box center [1061, 127] width 14 height 14
click at [973, 179] on span "Settings" at bounding box center [978, 174] width 165 height 21
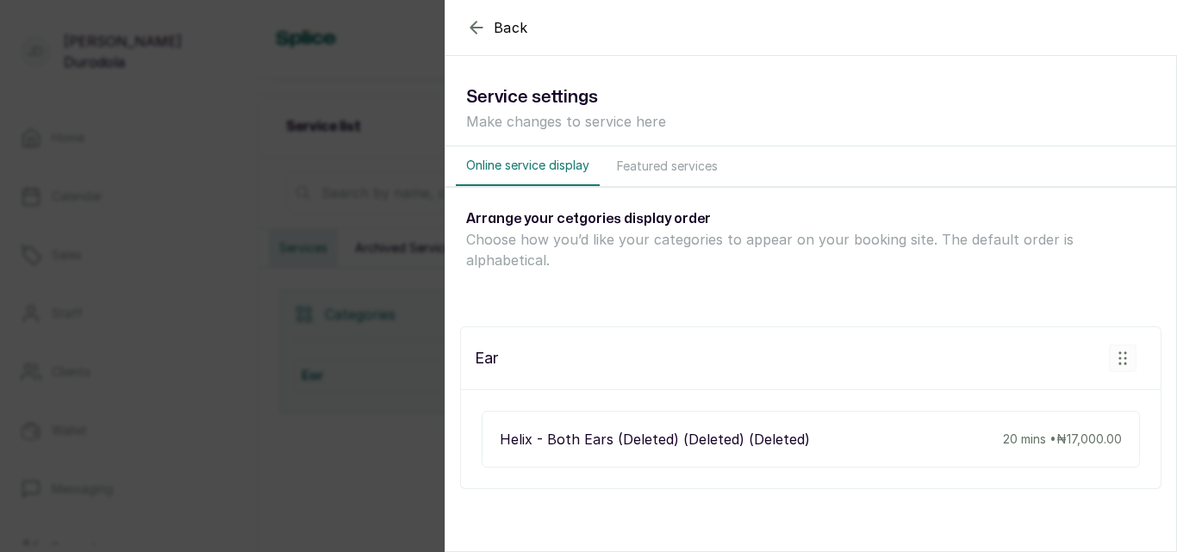
scroll to position [8, 0]
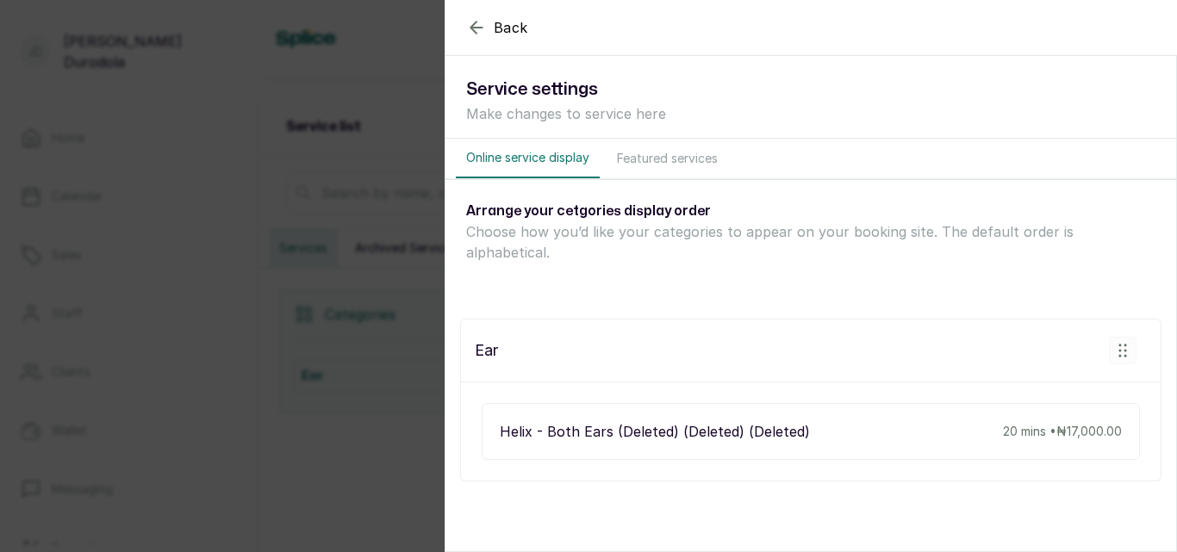
click at [680, 166] on button "Featured services" at bounding box center [668, 159] width 122 height 40
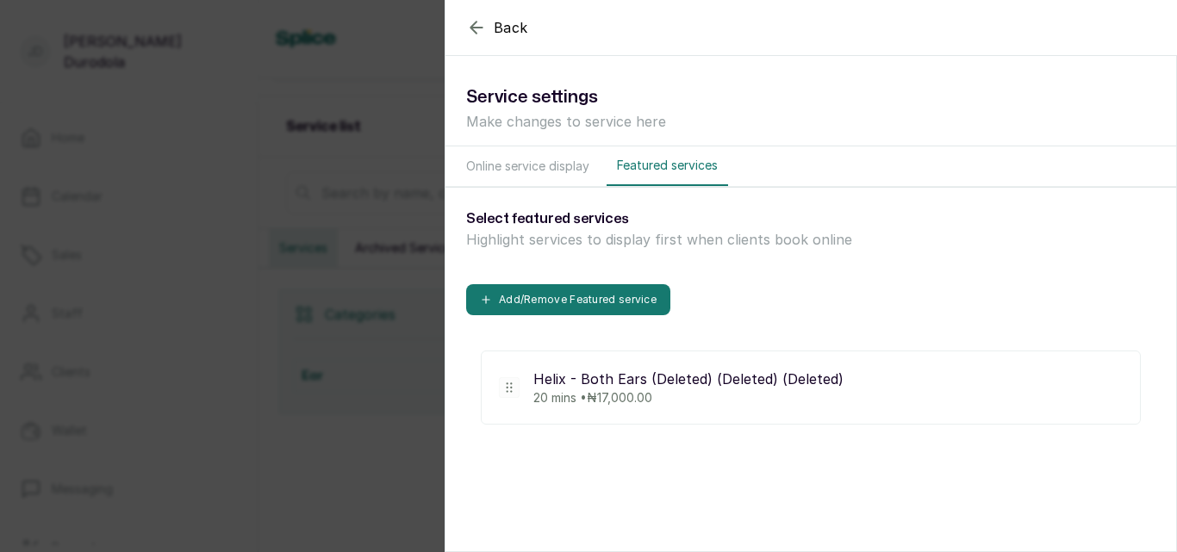
scroll to position [0, 0]
click at [544, 165] on button "Online service display" at bounding box center [528, 166] width 144 height 40
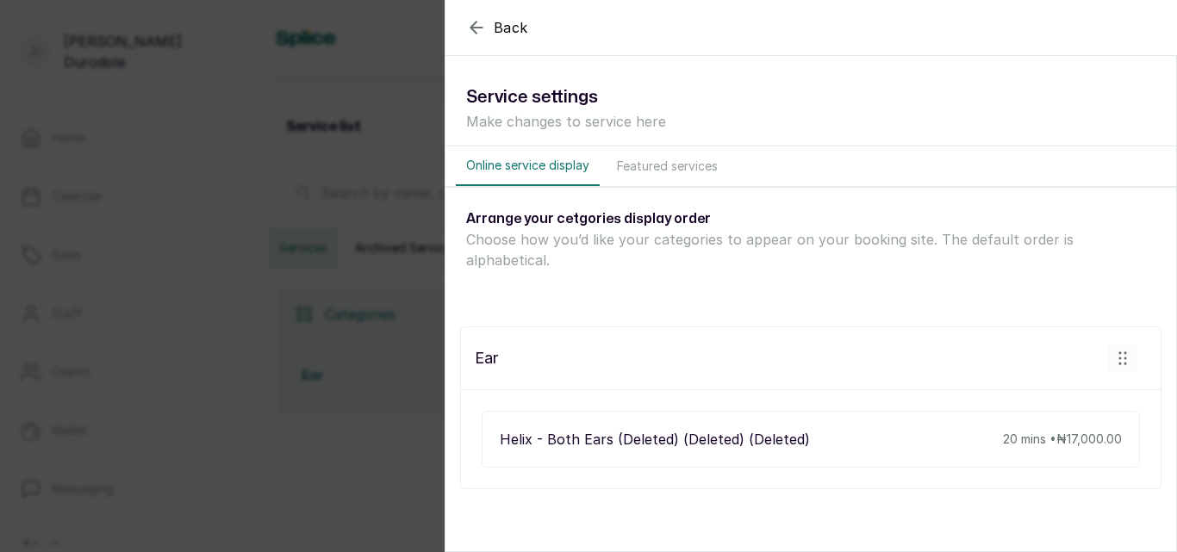
click at [476, 31] on icon "button" at bounding box center [476, 27] width 21 height 21
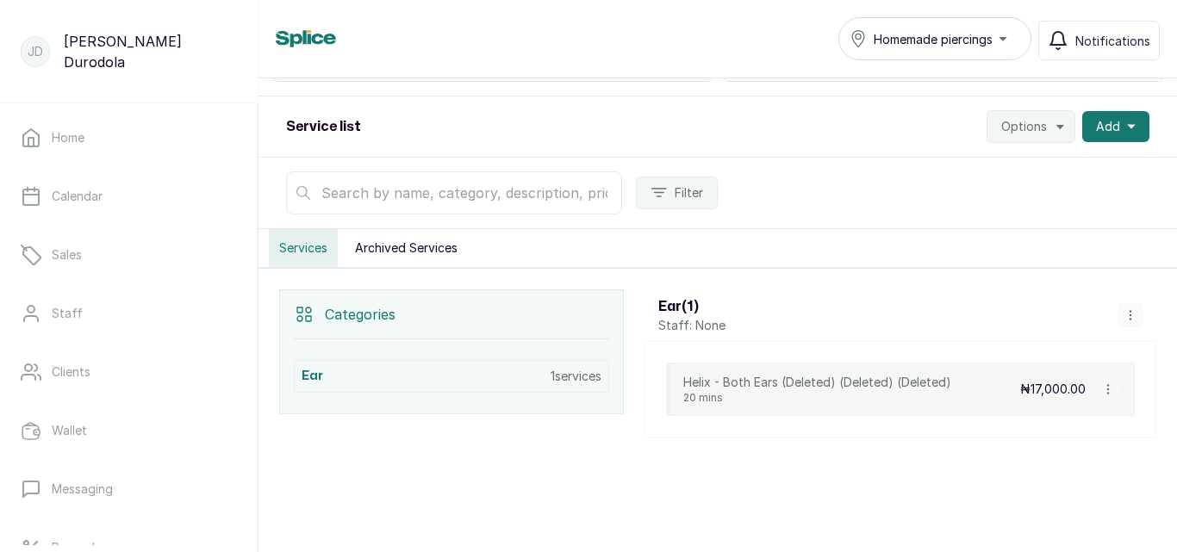
click at [1102, 384] on icon "button" at bounding box center [1108, 389] width 12 height 12
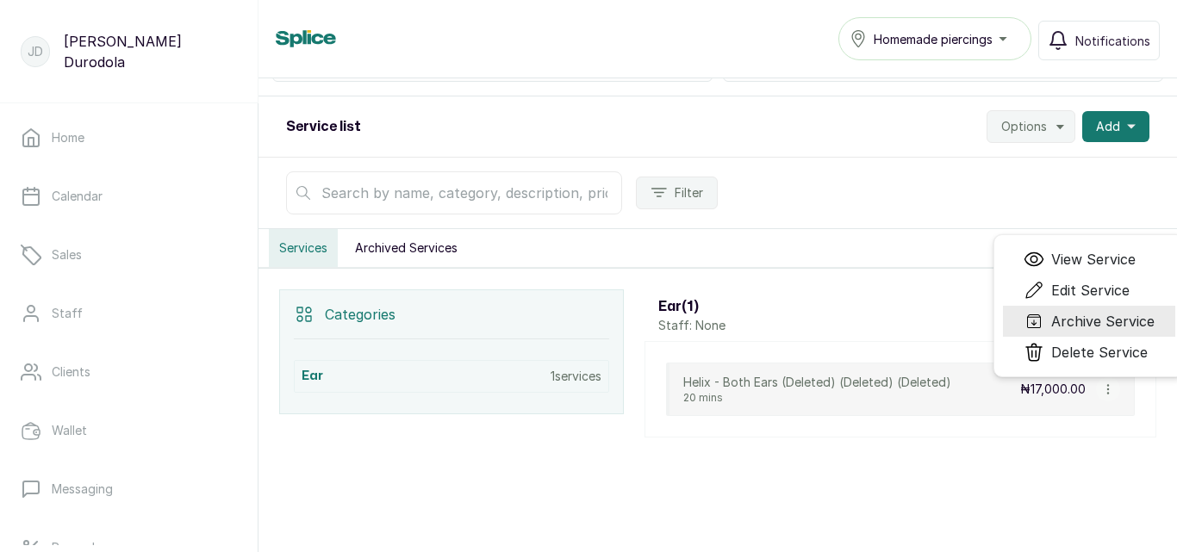
click at [1096, 321] on span "Archive Service" at bounding box center [1102, 321] width 103 height 21
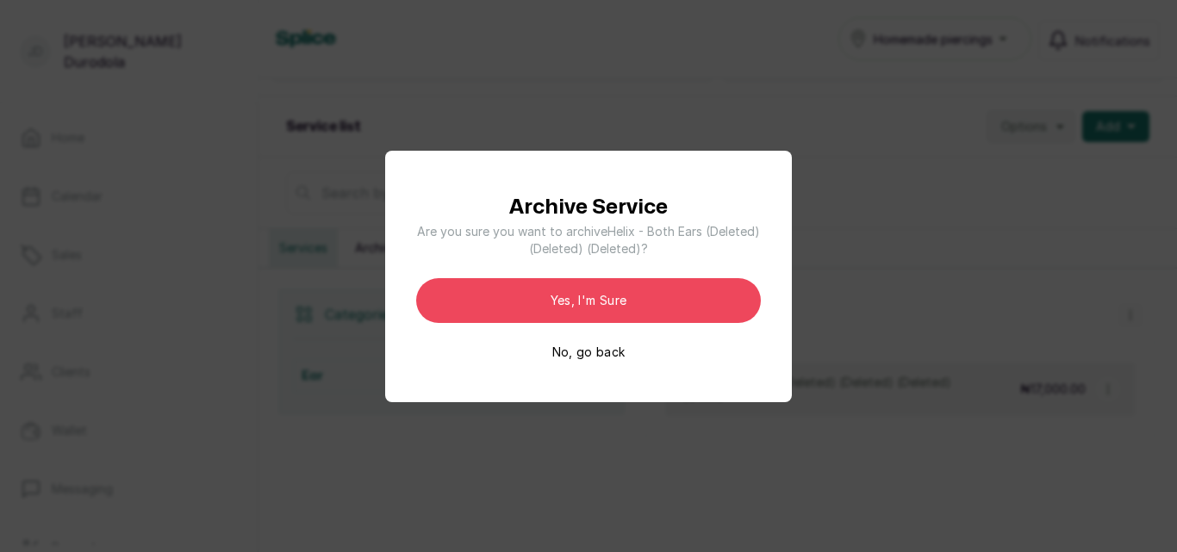
click at [637, 287] on button "Yes, I'm sure" at bounding box center [588, 300] width 345 height 45
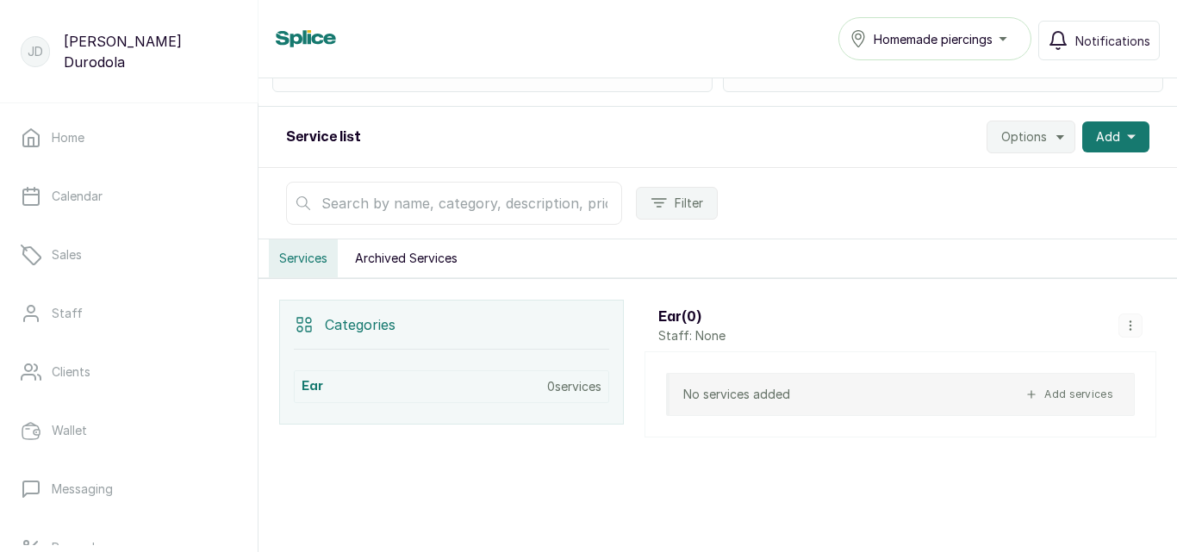
scroll to position [145, 0]
click at [1125, 322] on icon "button" at bounding box center [1131, 326] width 12 height 12
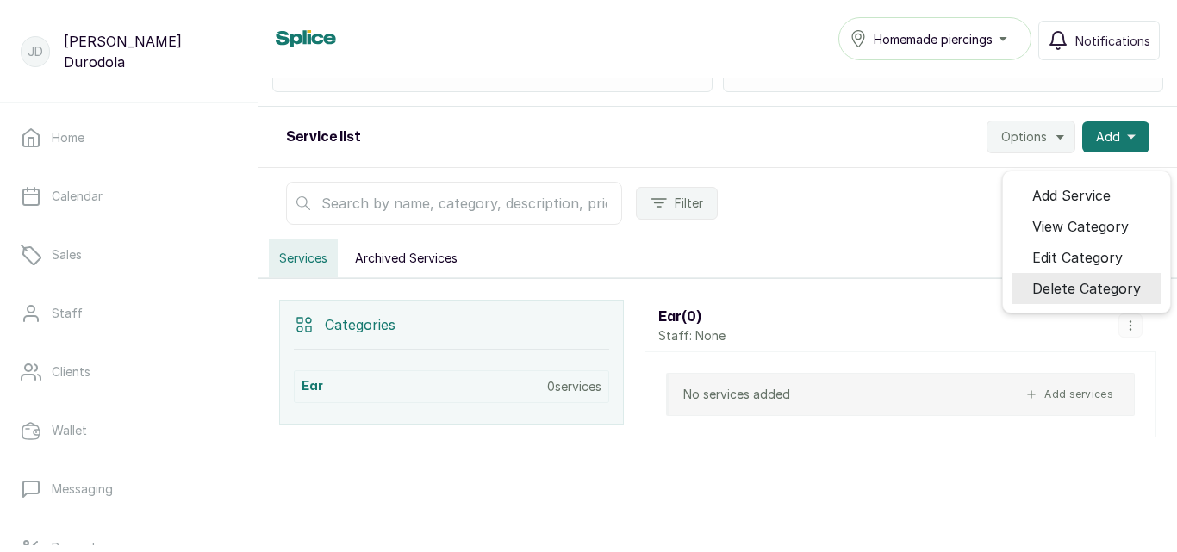
click at [1084, 284] on span "Delete Category" at bounding box center [1086, 288] width 109 height 21
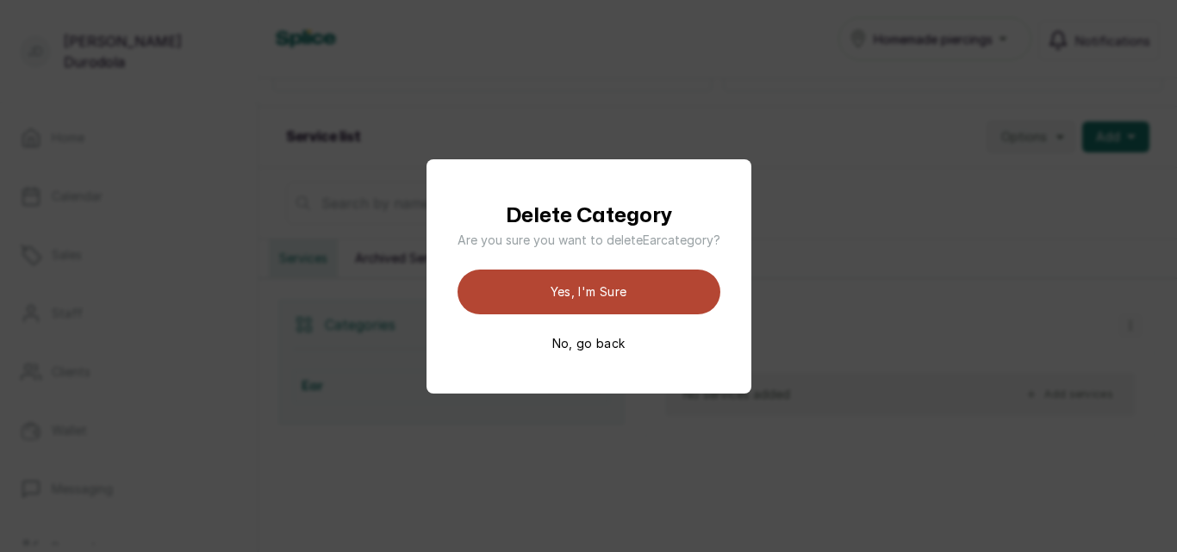
click at [659, 287] on button "Yes, I'm sure" at bounding box center [589, 292] width 263 height 45
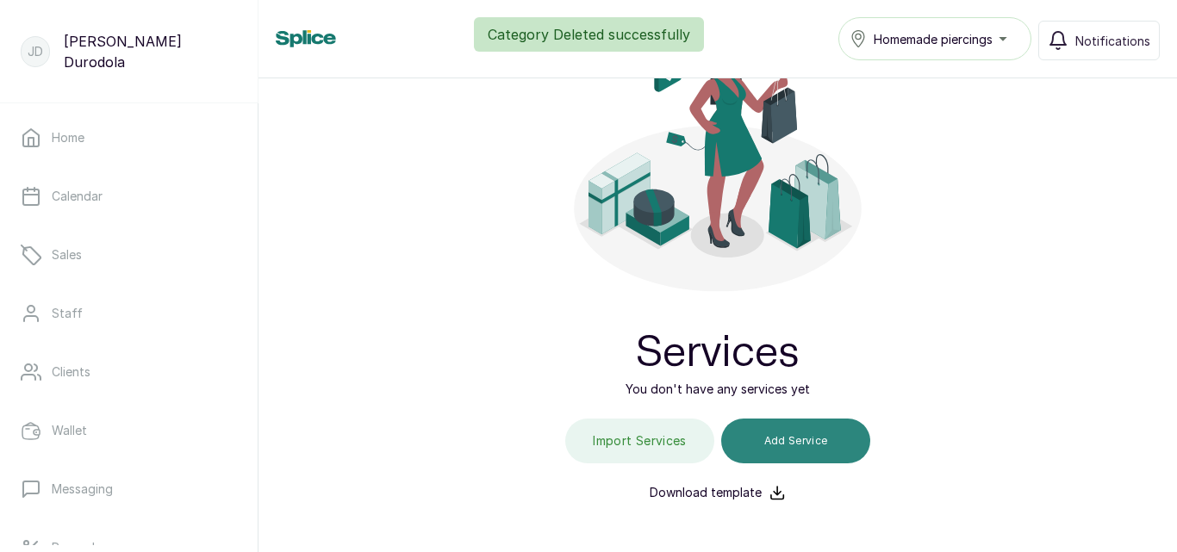
scroll to position [253, 0]
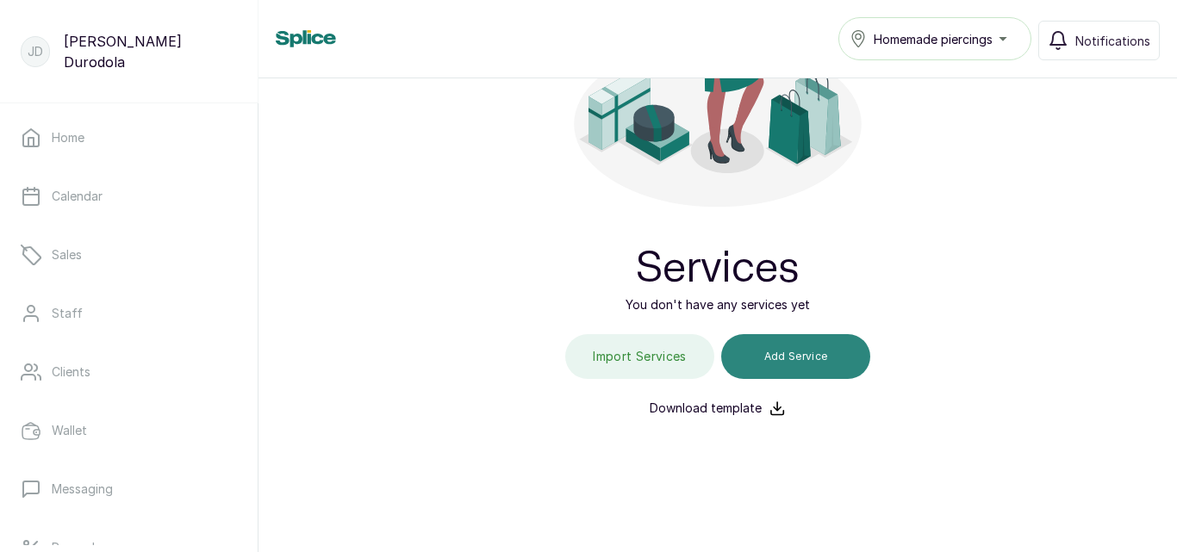
click at [804, 360] on button "Add Service" at bounding box center [795, 356] width 149 height 45
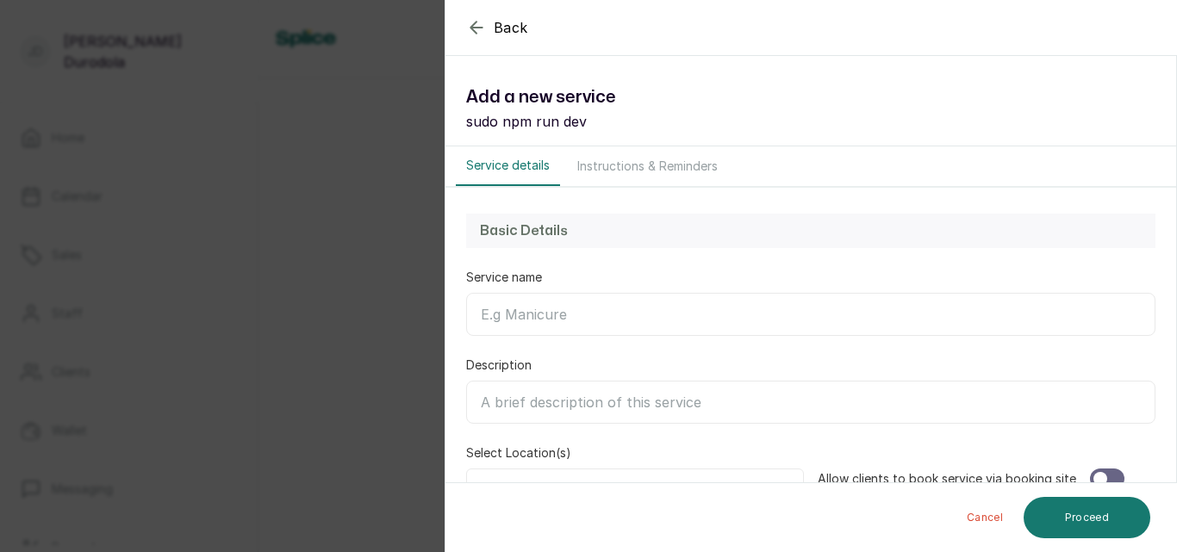
click at [624, 169] on button "Instructions & Reminders" at bounding box center [647, 166] width 161 height 40
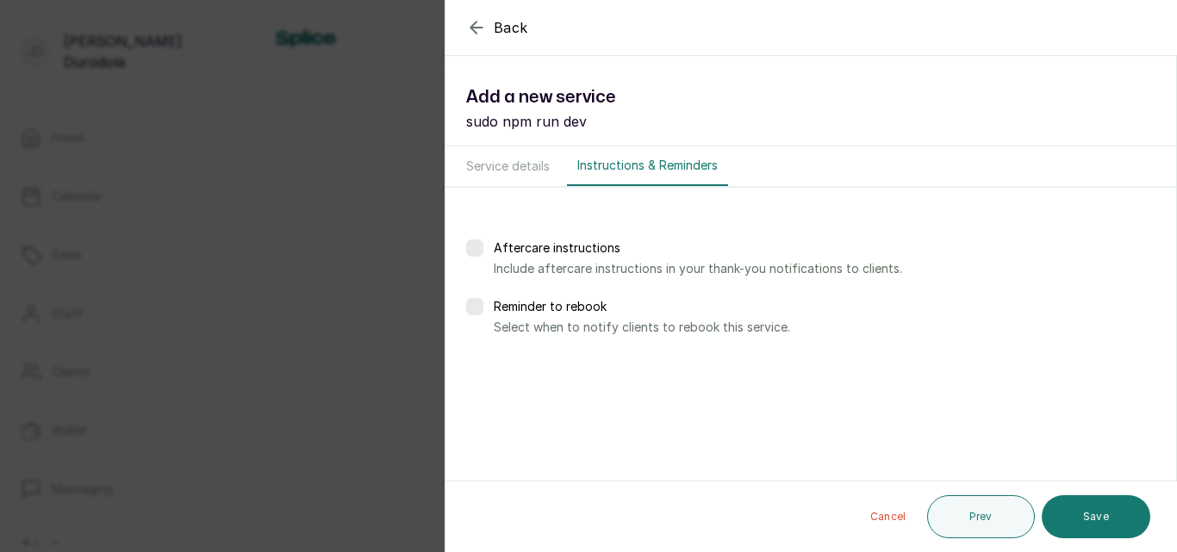
click at [511, 161] on button "Service details" at bounding box center [508, 166] width 104 height 40
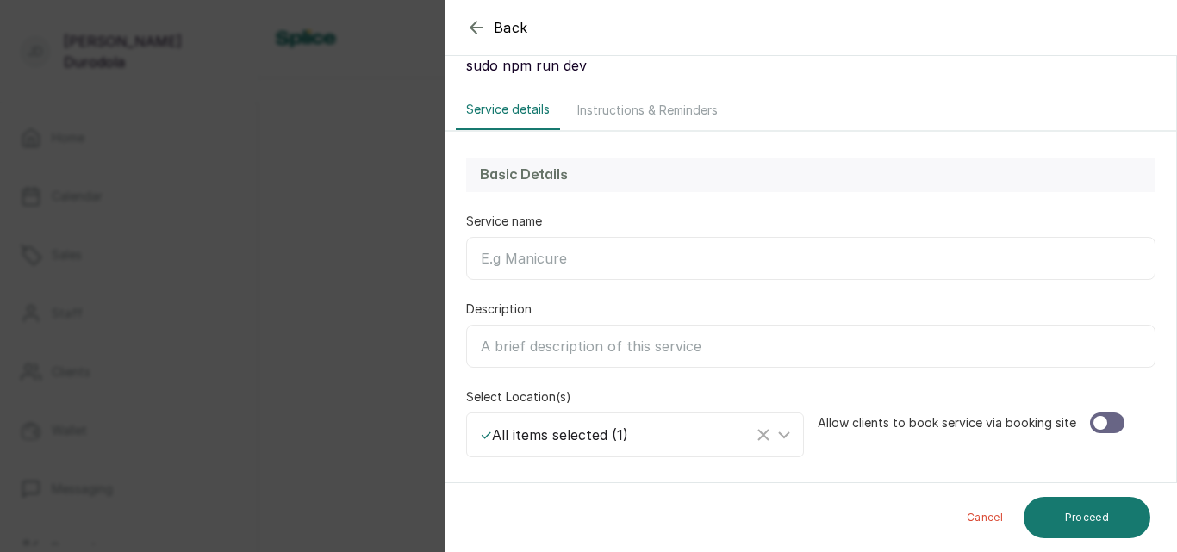
scroll to position [86, 0]
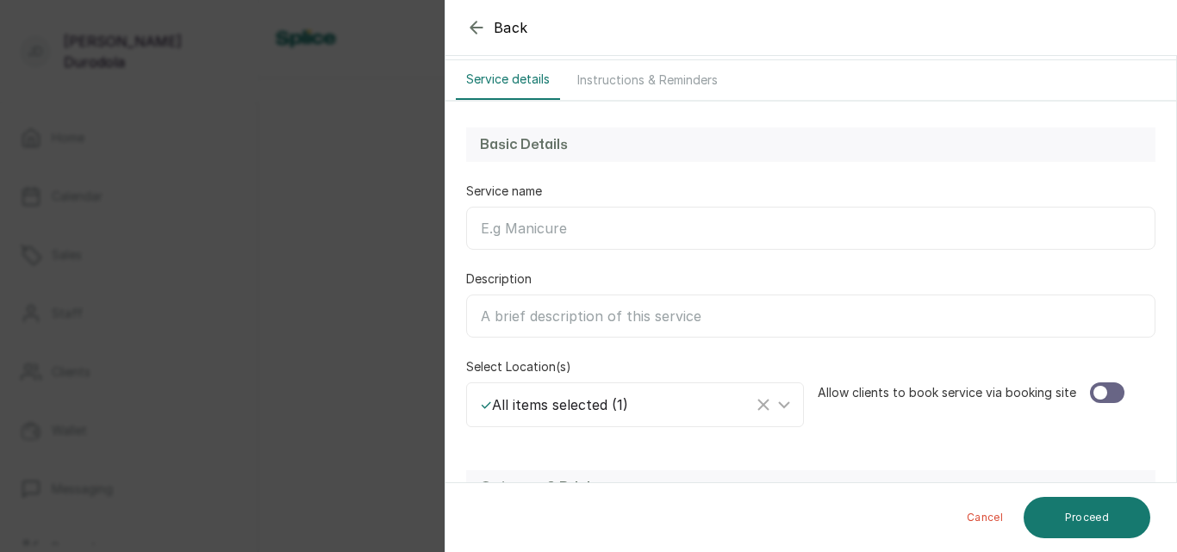
click at [583, 221] on input "Service name" at bounding box center [810, 228] width 689 height 43
click at [591, 319] on input "Description" at bounding box center [810, 316] width 689 height 43
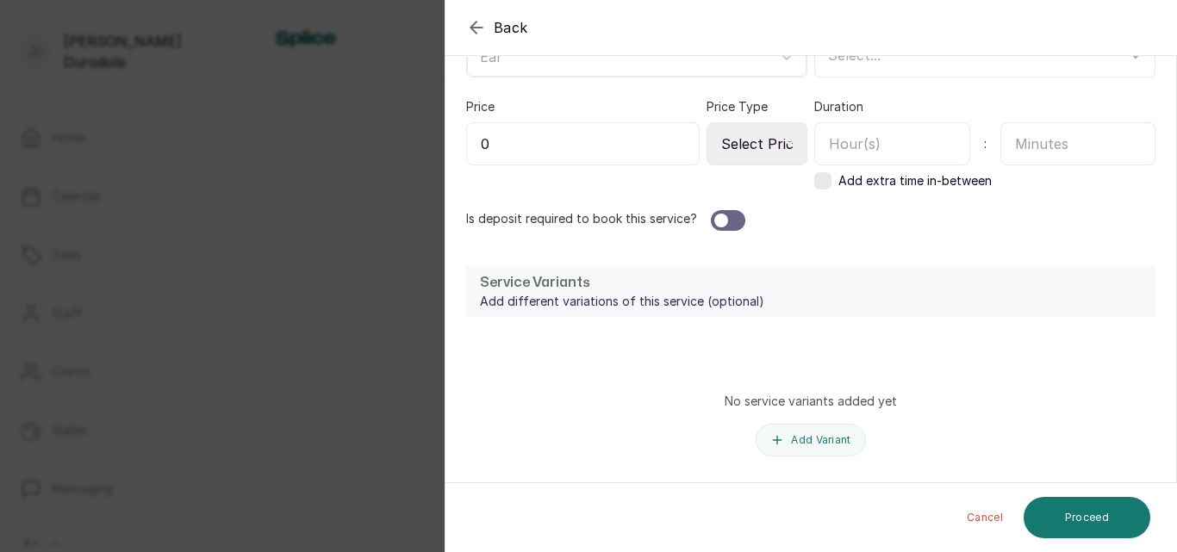
scroll to position [650, 0]
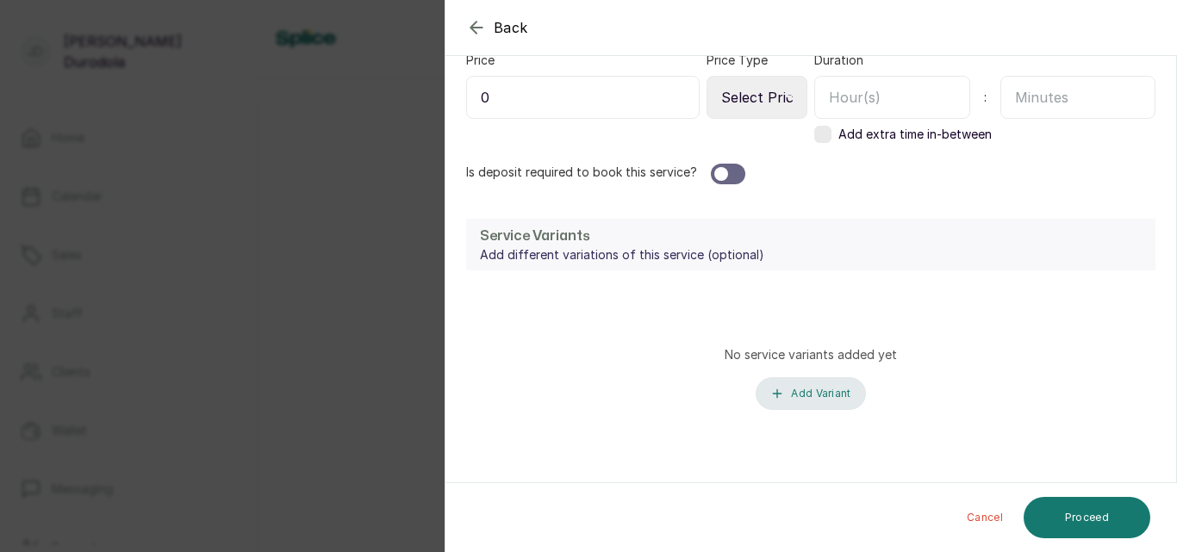
click at [832, 398] on button "Add Variant" at bounding box center [810, 393] width 109 height 33
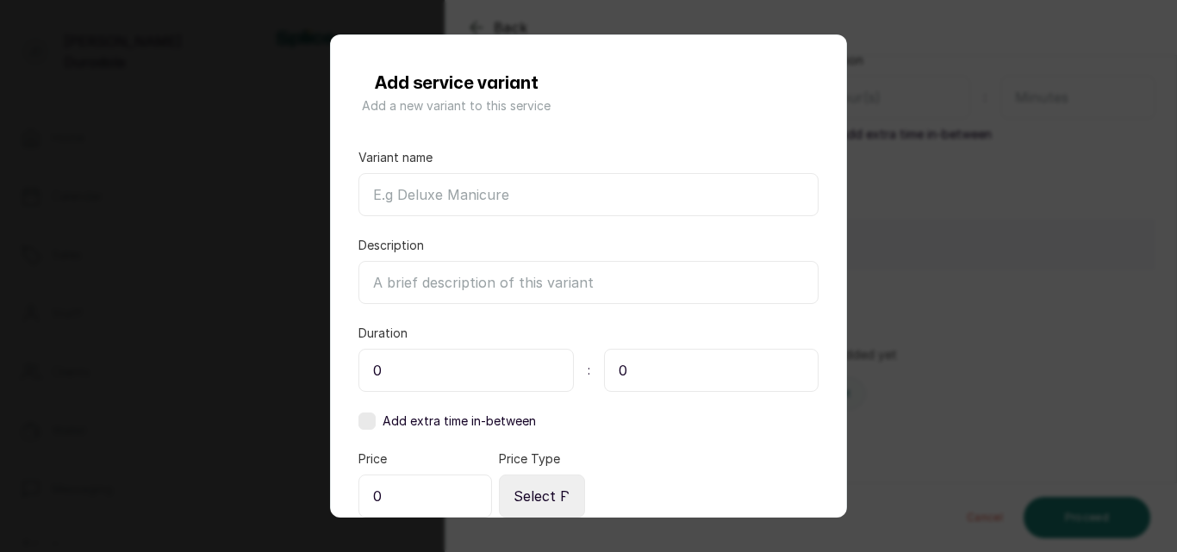
click at [989, 254] on div "Add service variant Add a new variant to this service Variant name Description …" at bounding box center [588, 276] width 1177 height 552
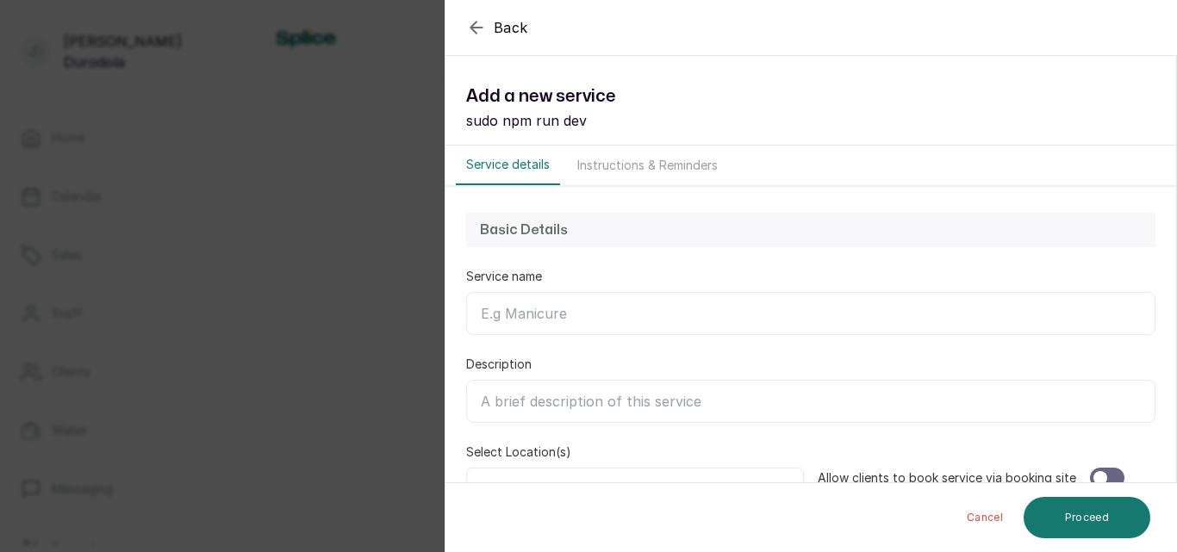
scroll to position [0, 0]
click at [604, 322] on input "Service name" at bounding box center [810, 314] width 689 height 43
type input "Ear"
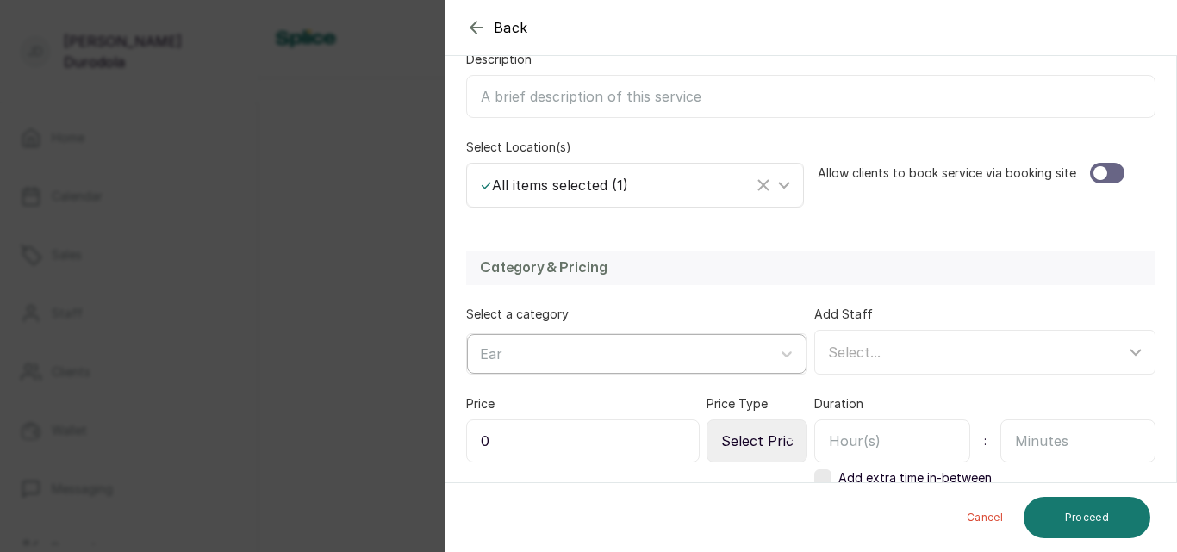
scroll to position [345, 0]
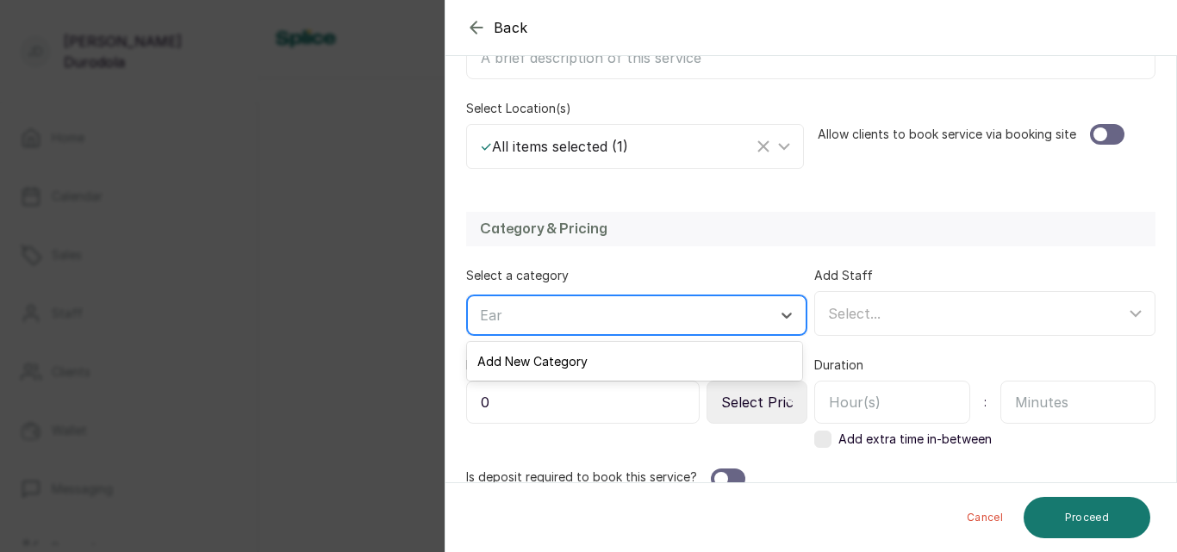
click at [587, 317] on div at bounding box center [621, 315] width 283 height 22
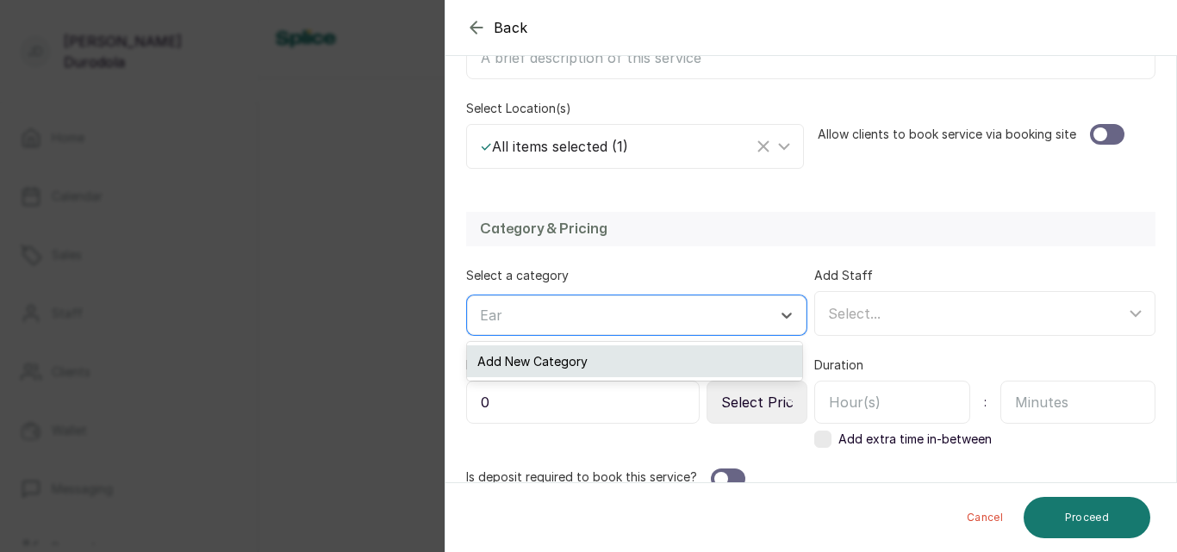
click at [590, 362] on div "Add New Category" at bounding box center [634, 362] width 335 height 32
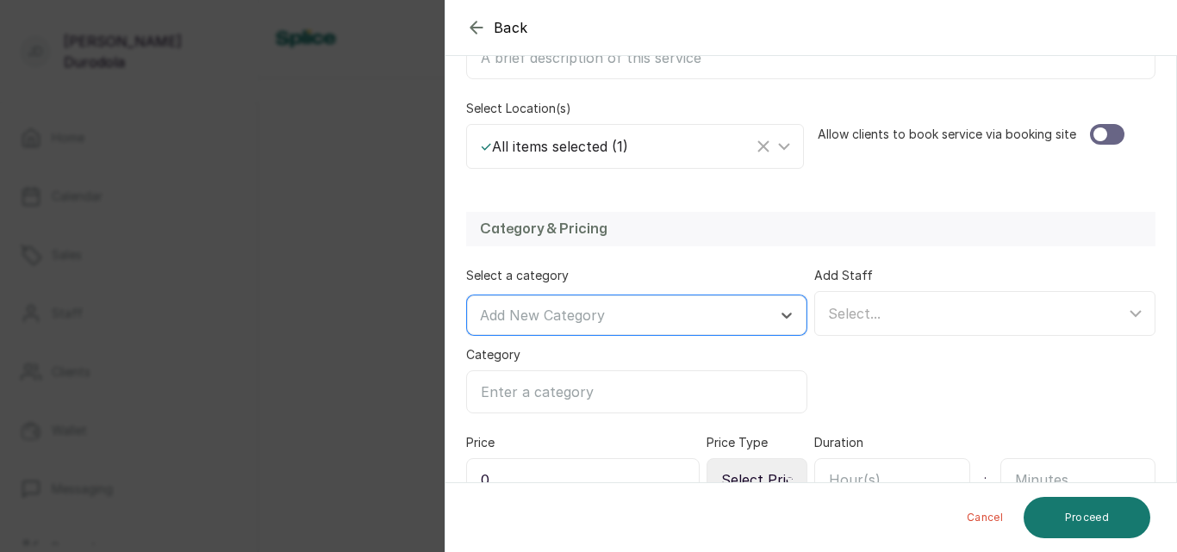
click at [574, 396] on input "Category" at bounding box center [636, 392] width 341 height 43
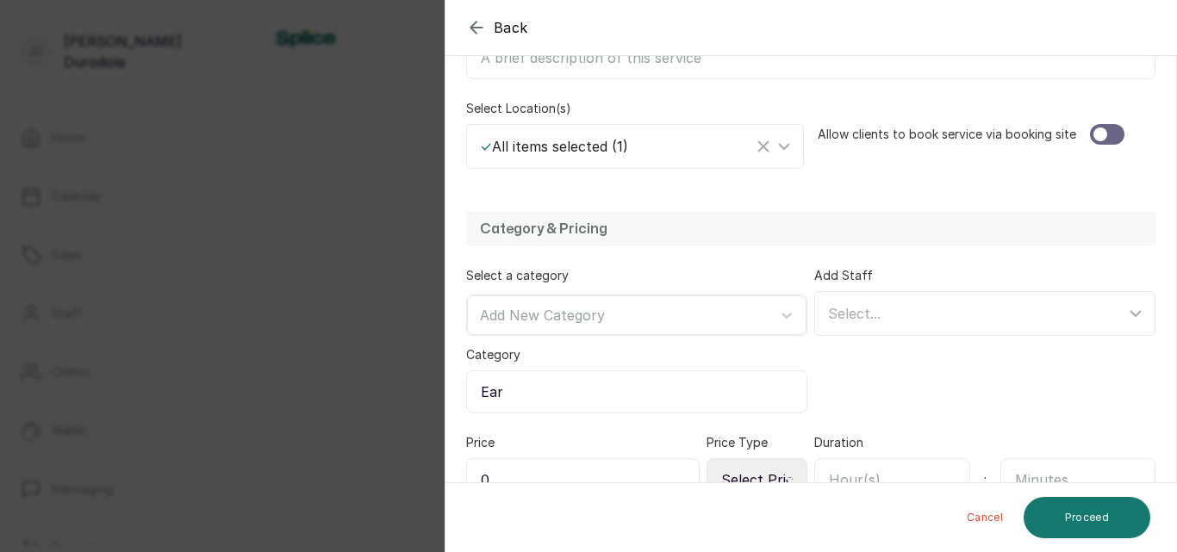
type input "Ear"
click at [896, 309] on div "Select..." at bounding box center [976, 313] width 297 height 21
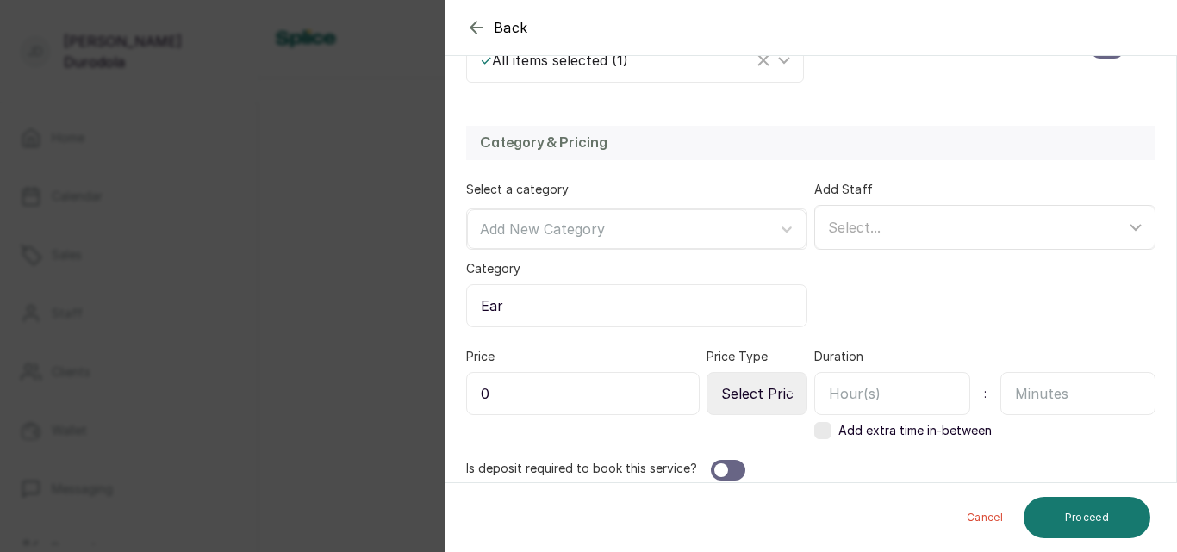
scroll to position [517, 0]
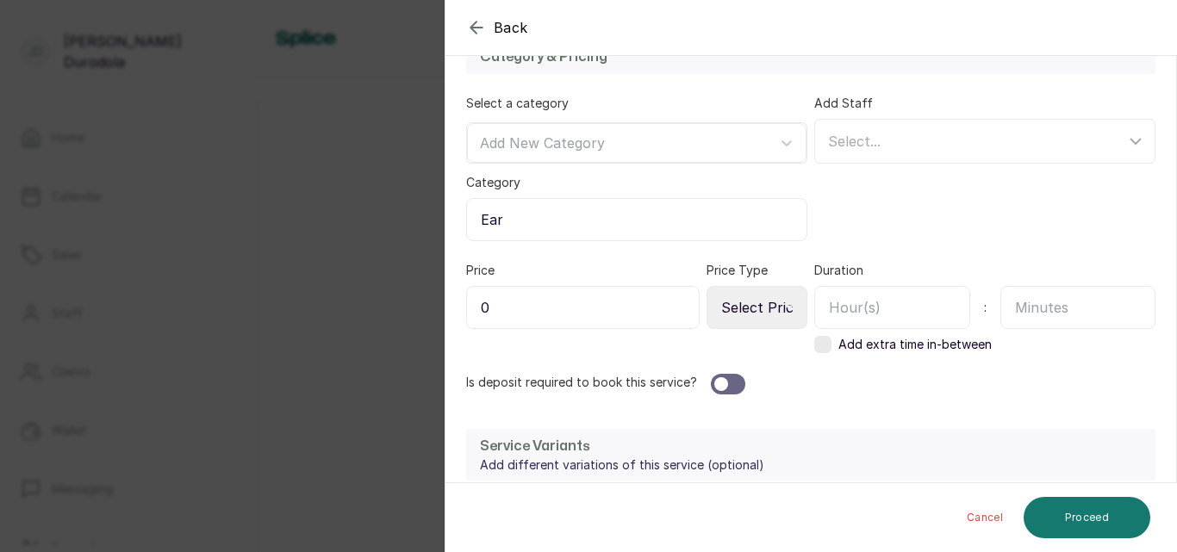
click at [613, 301] on input "0" at bounding box center [583, 307] width 234 height 43
type input "5,000"
click at [775, 302] on select "Select Price Type Fixed From" at bounding box center [757, 307] width 101 height 43
select select "fixed"
click at [707, 286] on select "Select Price Type Fixed From" at bounding box center [757, 307] width 101 height 43
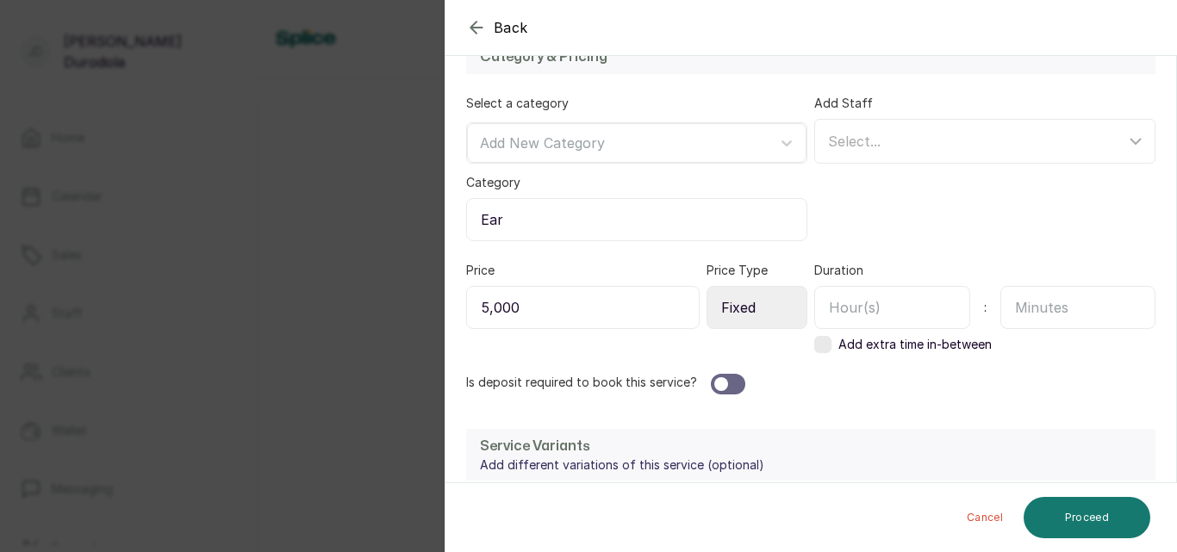
click at [851, 313] on input "text" at bounding box center [892, 307] width 156 height 43
click at [1020, 315] on input "text" at bounding box center [1078, 307] width 156 height 43
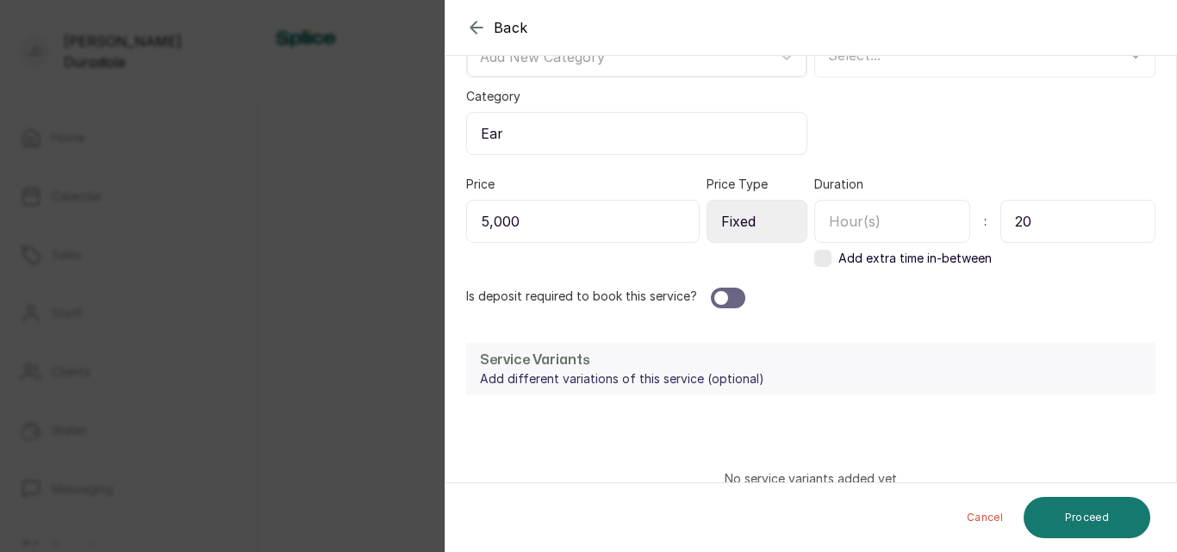
type input "20"
click at [718, 301] on div at bounding box center [721, 298] width 14 height 14
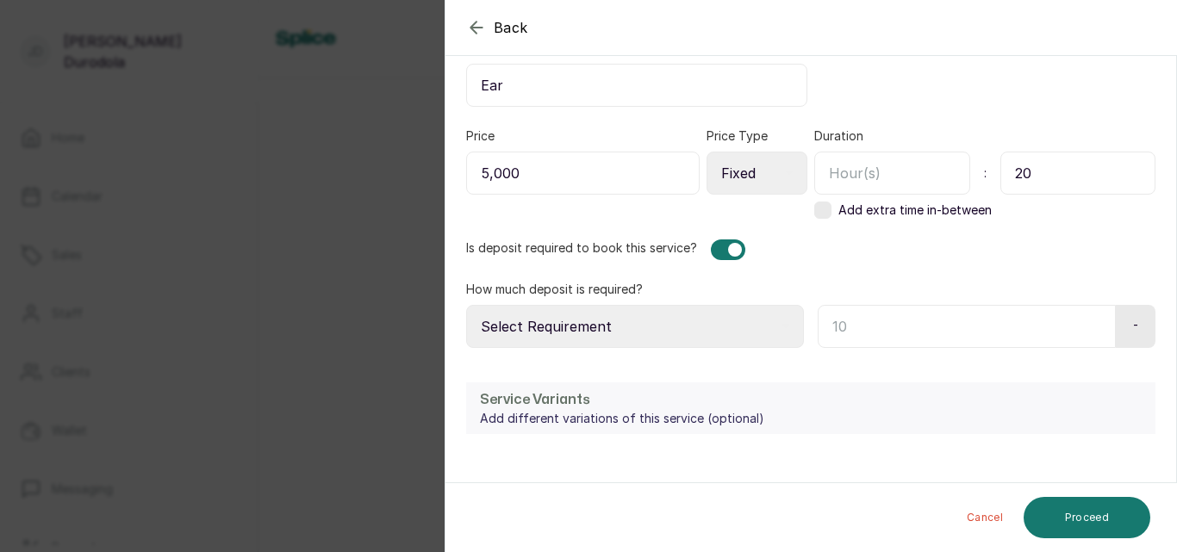
scroll to position [689, 0]
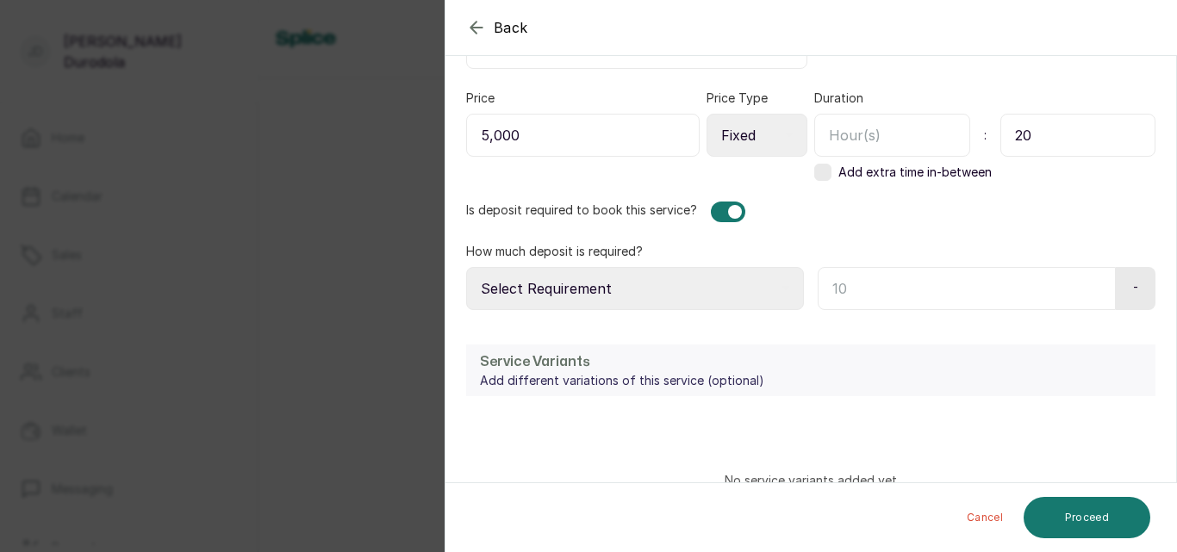
click at [926, 297] on input "text" at bounding box center [967, 288] width 298 height 43
type input "10"
click at [1127, 295] on div "-" at bounding box center [1136, 288] width 40 height 43
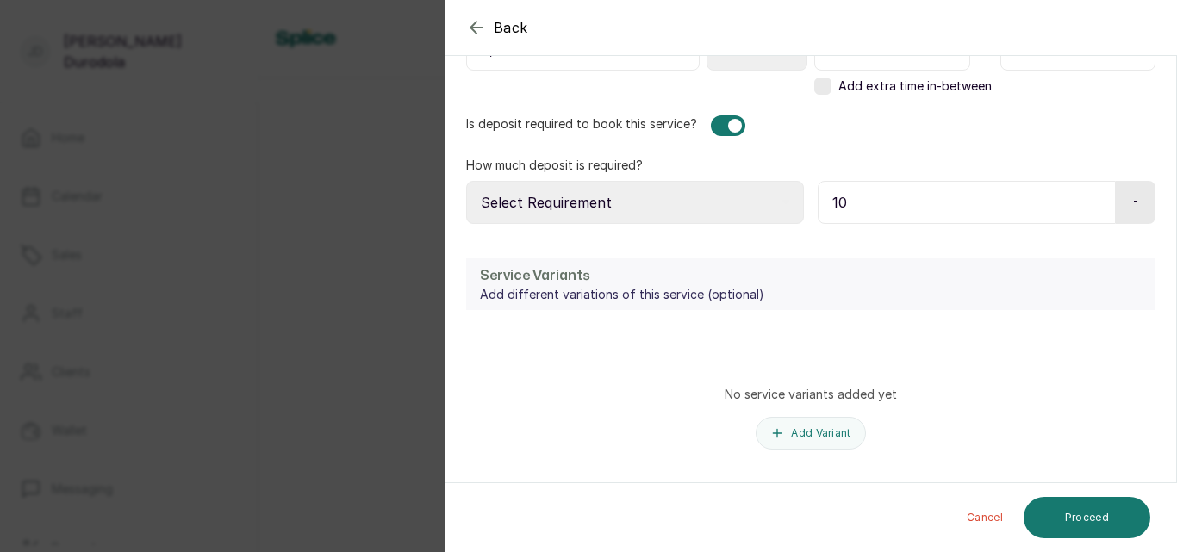
click at [614, 205] on select "Select Requirement Percentage Fixed Amount" at bounding box center [635, 202] width 338 height 43
select select "percentage"
click at [466, 181] on select "Select Requirement Percentage Fixed Amount" at bounding box center [635, 202] width 338 height 43
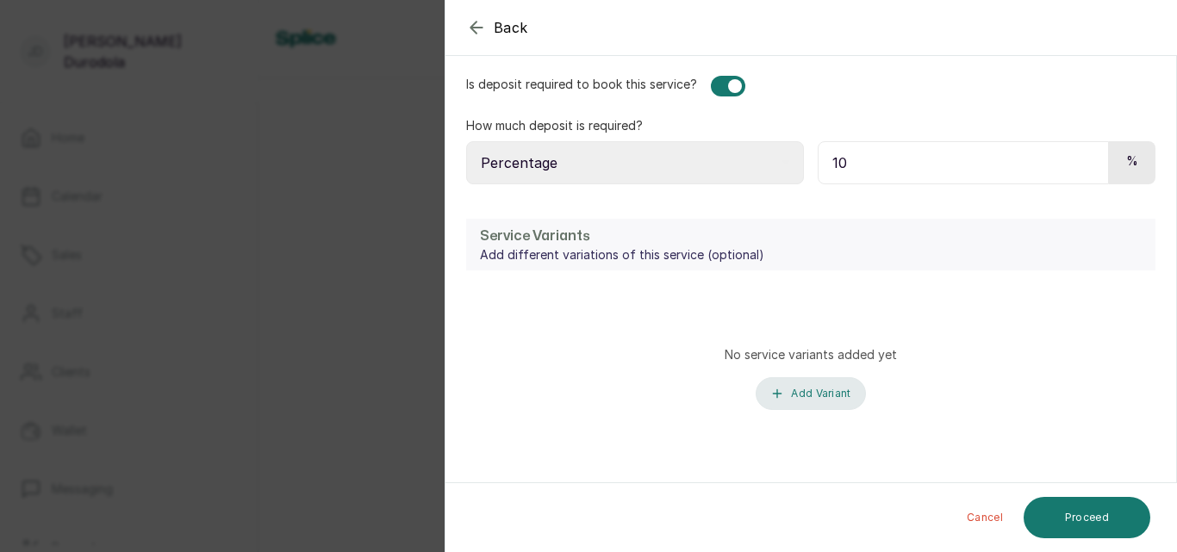
click at [813, 396] on button "Add Variant" at bounding box center [810, 393] width 109 height 33
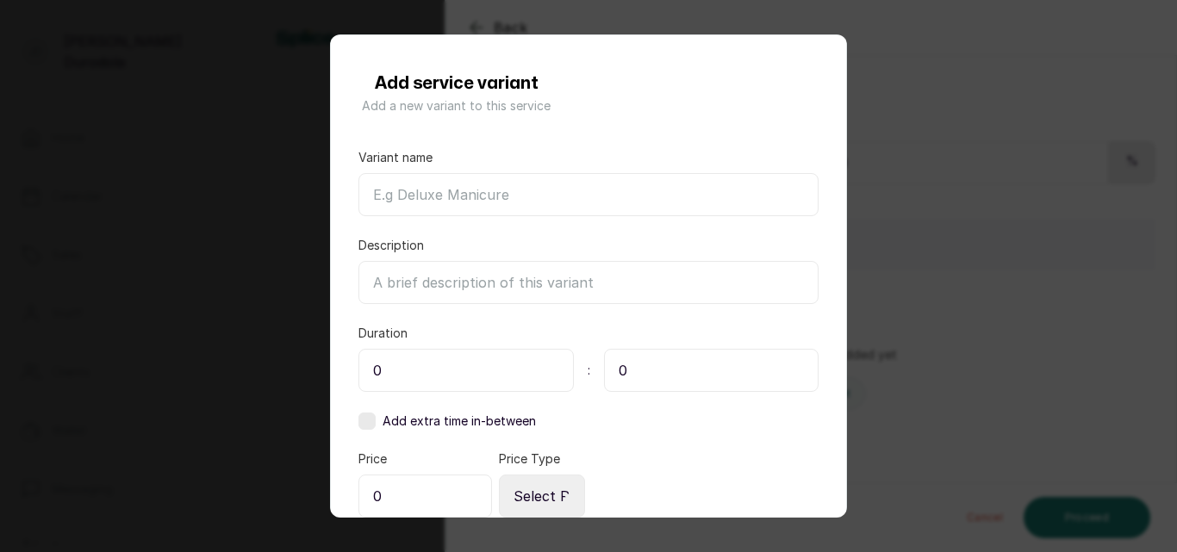
click at [426, 200] on input "Variant name" at bounding box center [588, 194] width 460 height 43
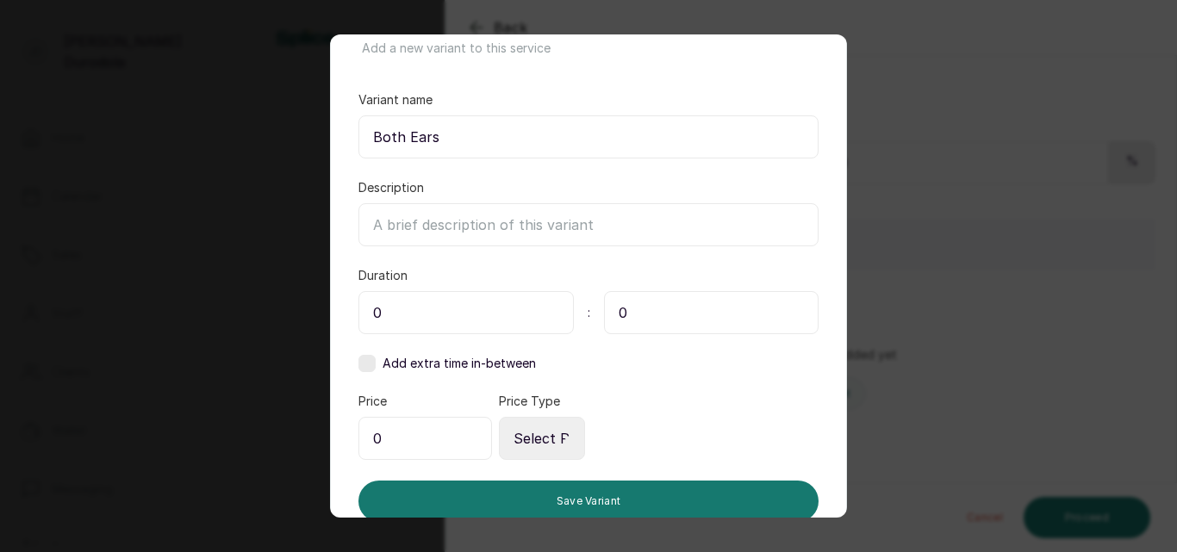
scroll to position [86, 0]
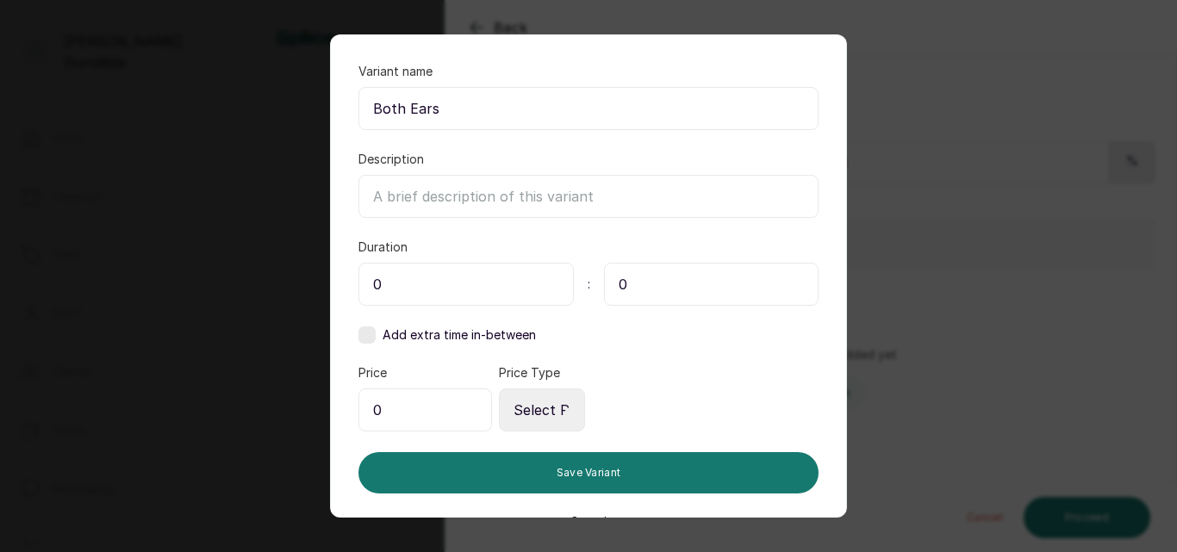
type input "Both Ears"
click at [631, 284] on input "0" at bounding box center [711, 284] width 215 height 43
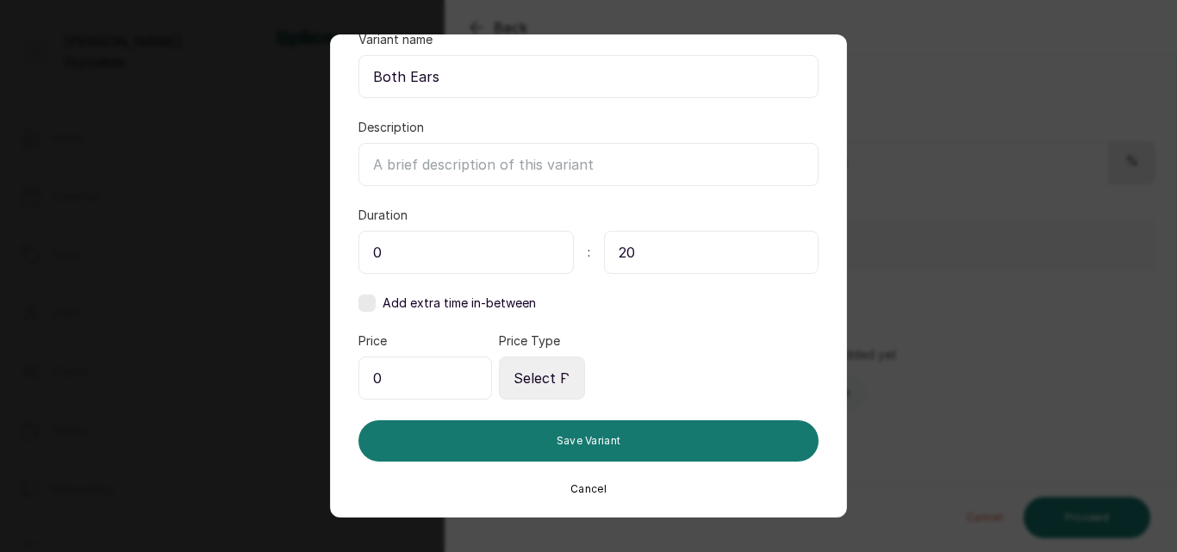
type input "20"
click at [408, 378] on input "0" at bounding box center [425, 378] width 134 height 43
type input "10,000"
click at [631, 373] on div at bounding box center [705, 366] width 227 height 67
click at [549, 382] on select "Select Price Type Fixed From" at bounding box center [542, 378] width 86 height 43
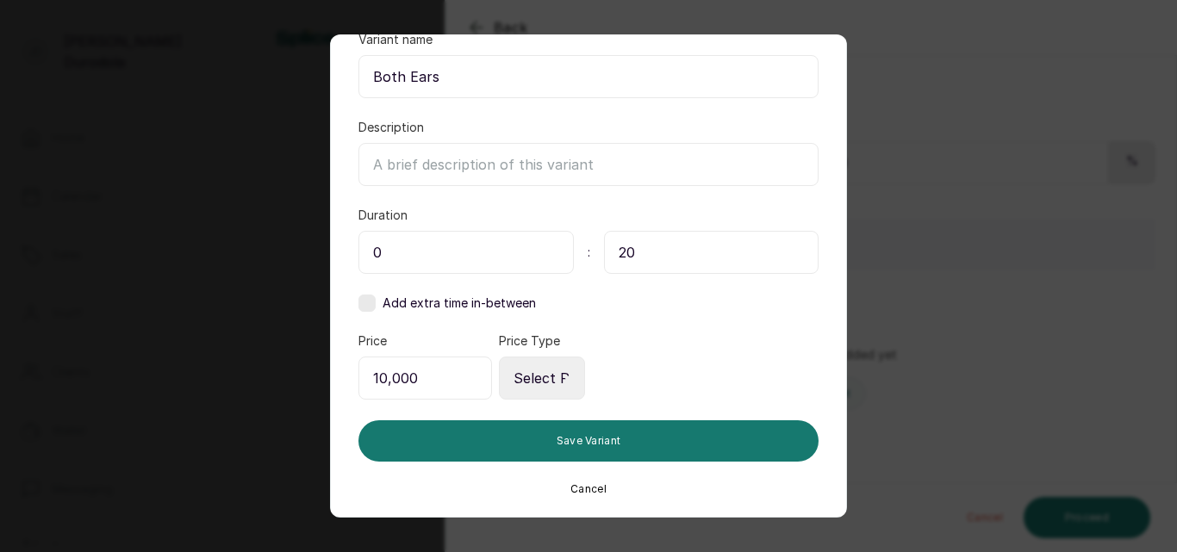
select select "fixed"
click at [499, 357] on select "Select Price Type Fixed From" at bounding box center [542, 378] width 86 height 43
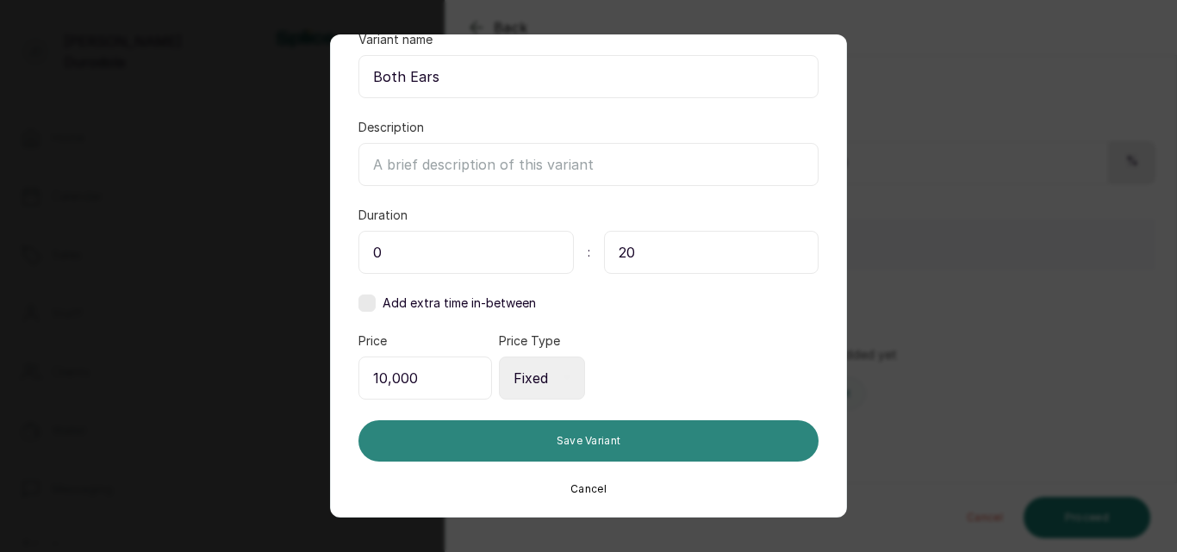
click at [618, 444] on button "Save Variant" at bounding box center [588, 441] width 460 height 41
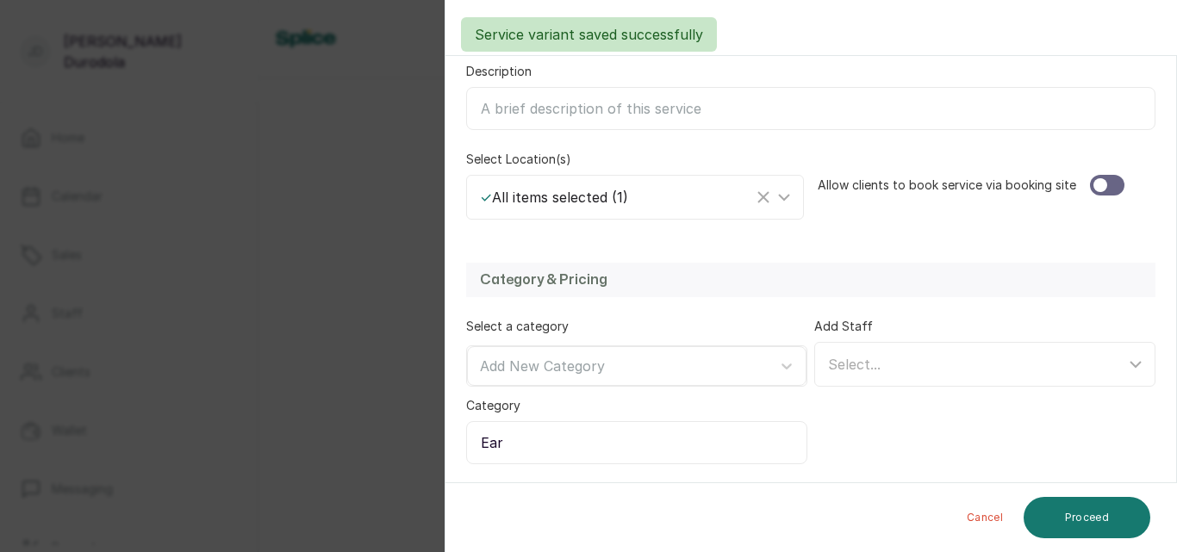
scroll to position [243, 0]
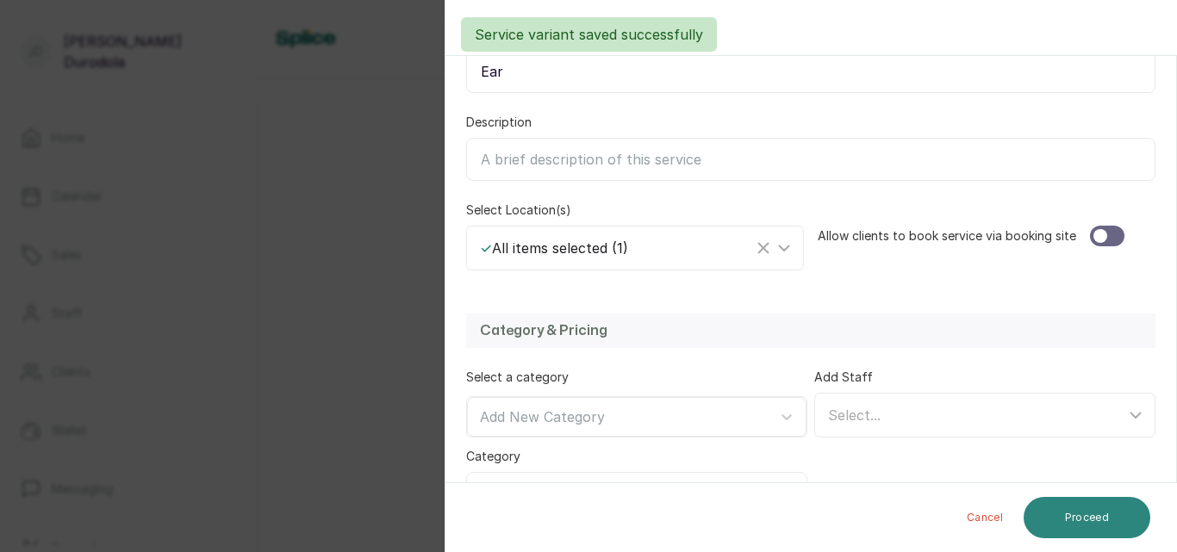
click at [1056, 514] on button "Proceed" at bounding box center [1087, 517] width 127 height 41
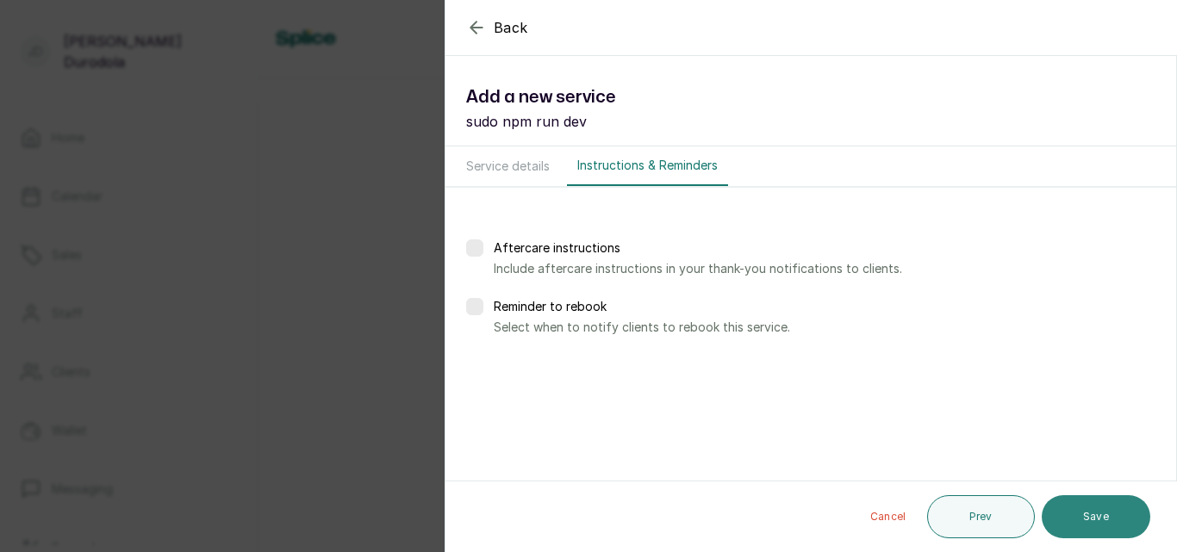
click at [1121, 519] on button "Save" at bounding box center [1096, 516] width 109 height 43
click at [1088, 508] on button "Save" at bounding box center [1096, 516] width 109 height 43
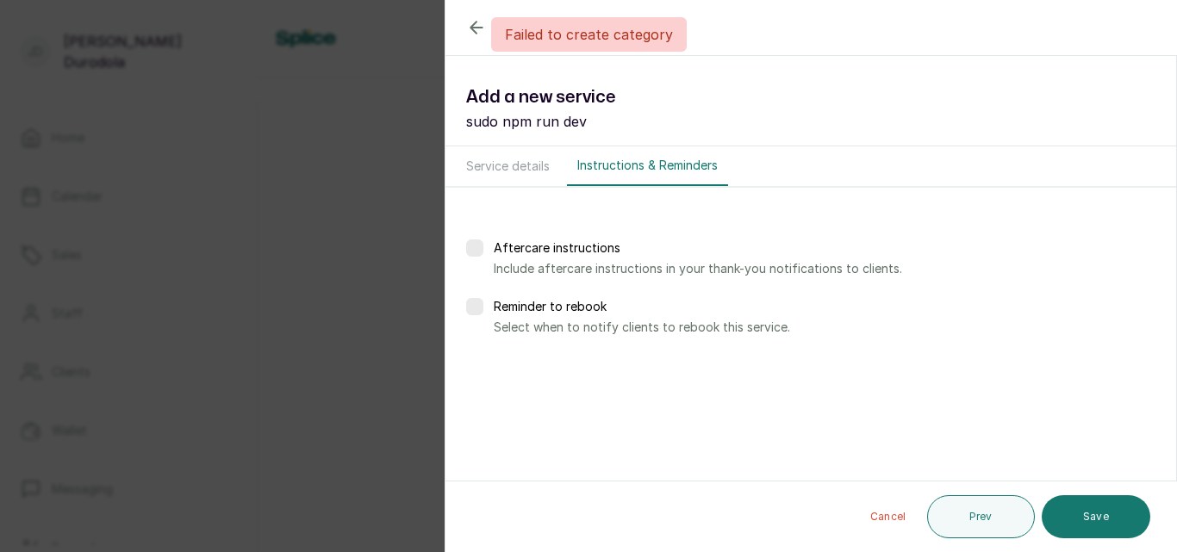
click at [476, 26] on div "Failed to create category" at bounding box center [588, 34] width 1177 height 34
click at [1003, 511] on button "Prev" at bounding box center [981, 516] width 108 height 43
select select "fixed"
select select "percentage"
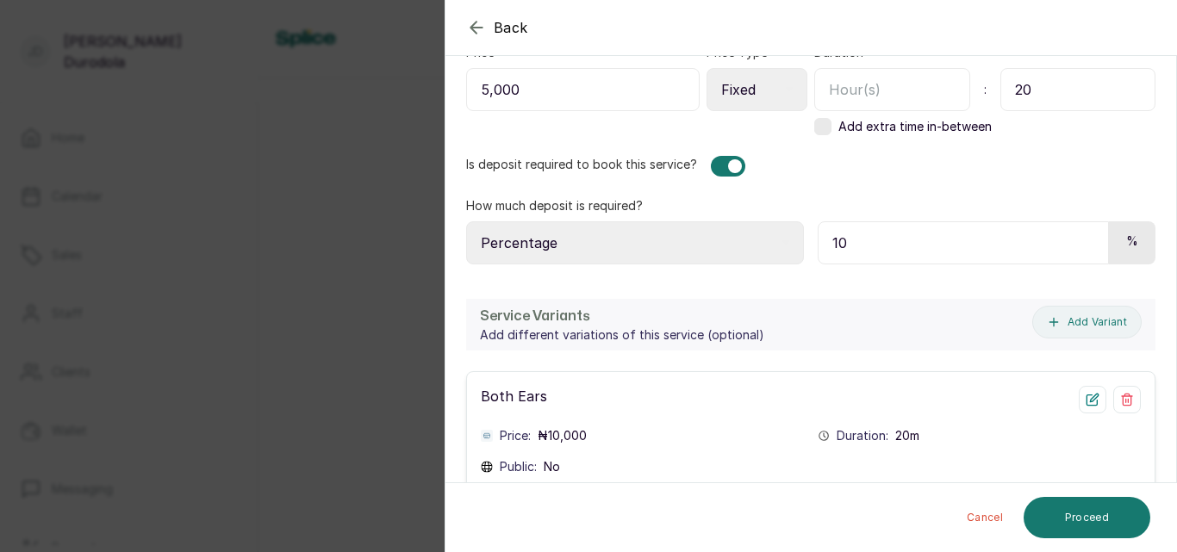
scroll to position [760, 0]
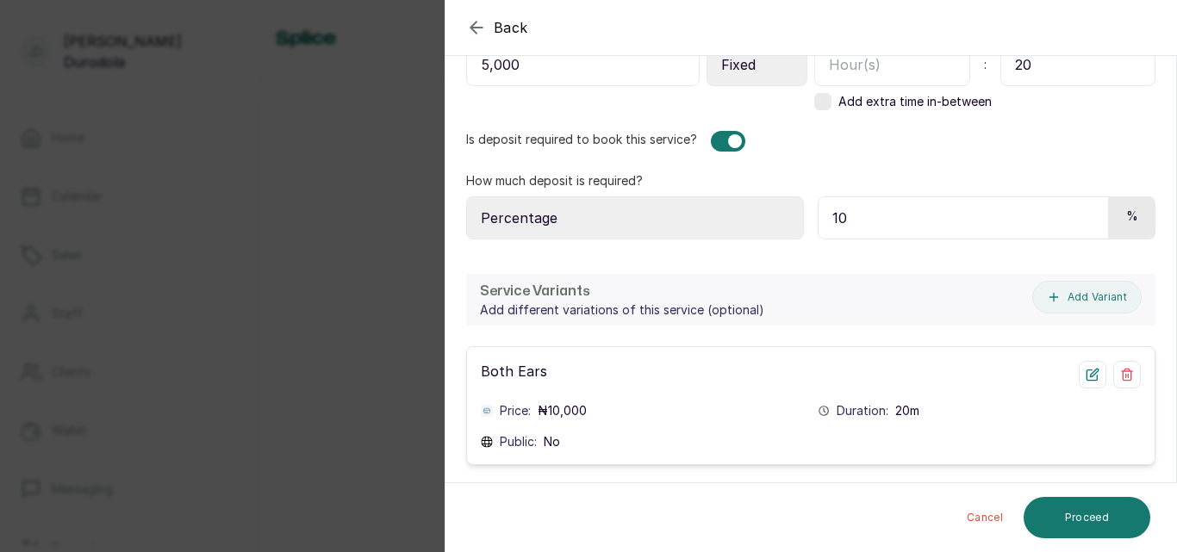
click at [644, 408] on div "Price: ₦ 10,000" at bounding box center [642, 410] width 323 height 17
click at [1086, 378] on icon "button" at bounding box center [1093, 375] width 14 height 14
select select "fixed"
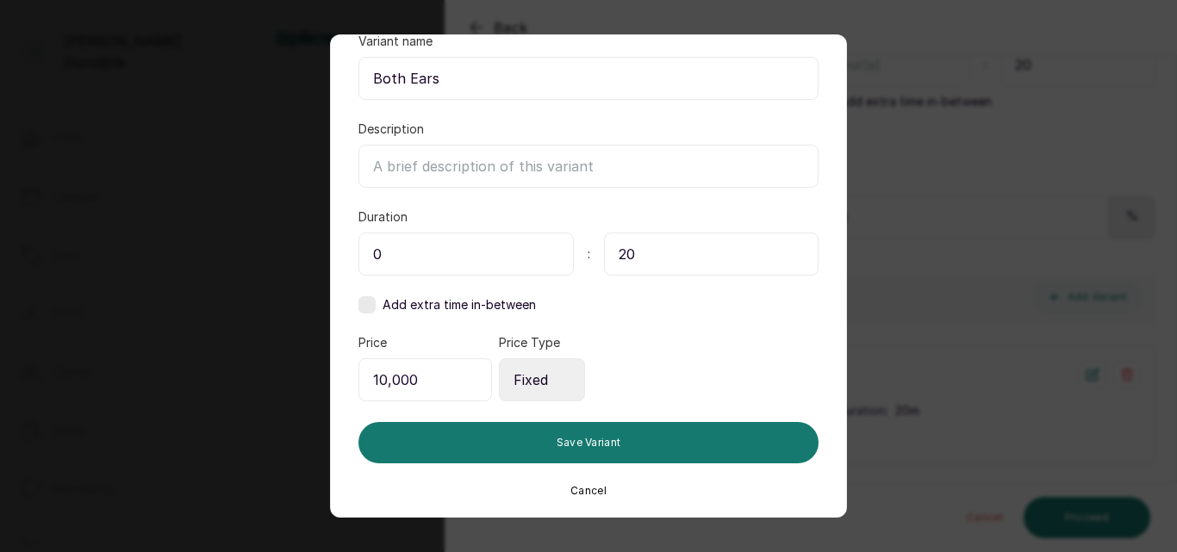
scroll to position [118, 0]
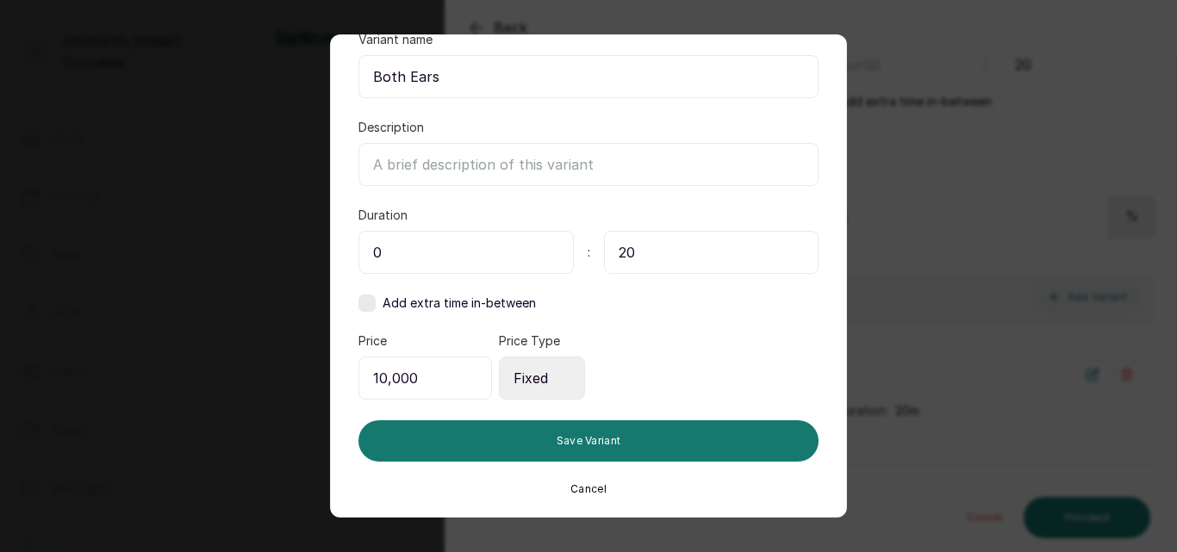
click at [590, 491] on button "Cancel" at bounding box center [588, 490] width 36 height 14
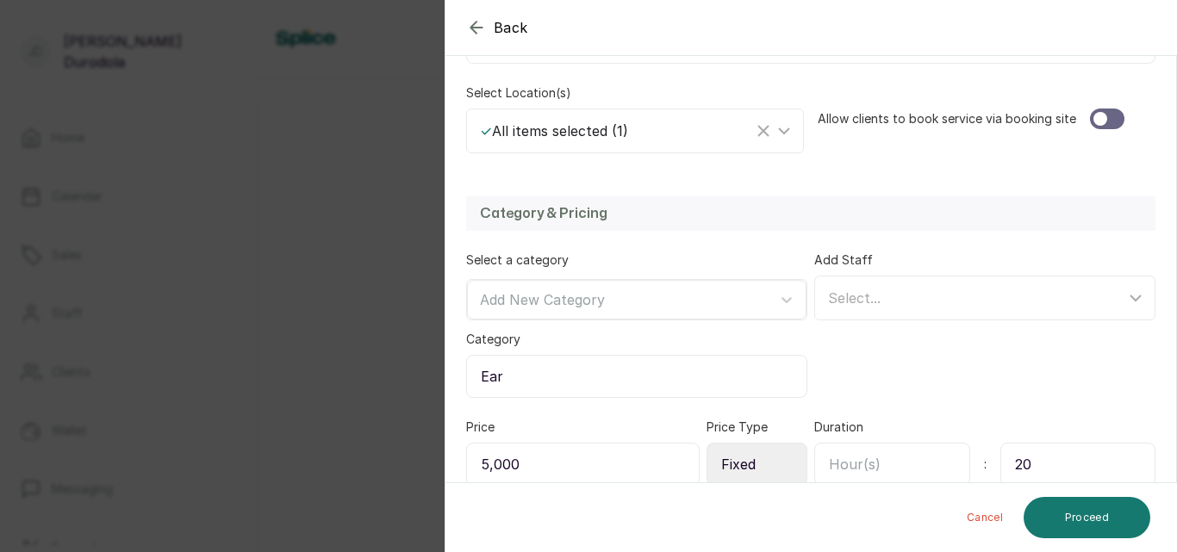
scroll to position [329, 0]
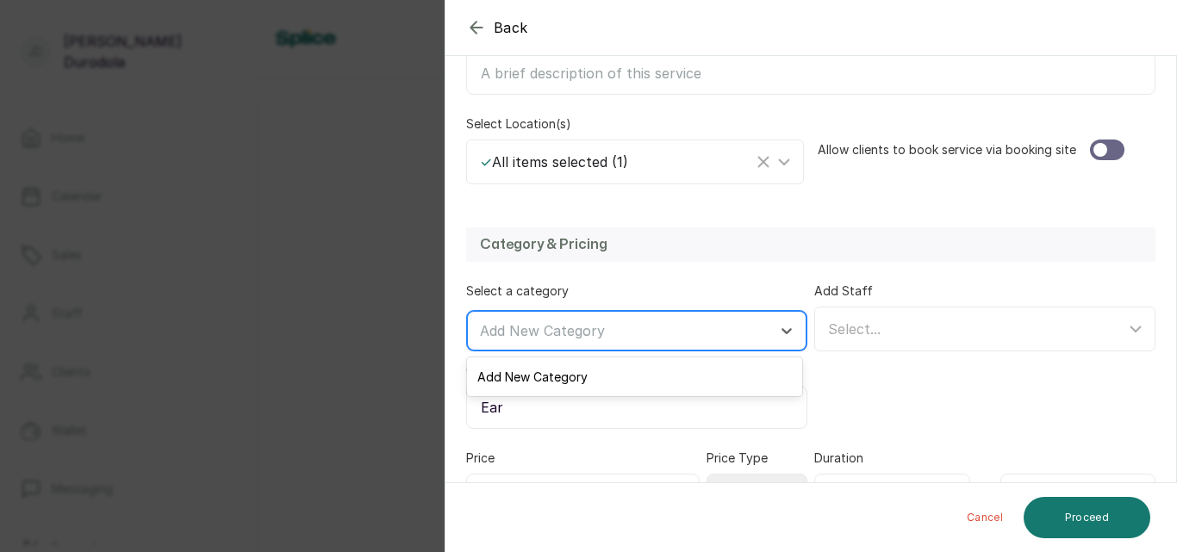
click at [670, 332] on div at bounding box center [621, 331] width 283 height 22
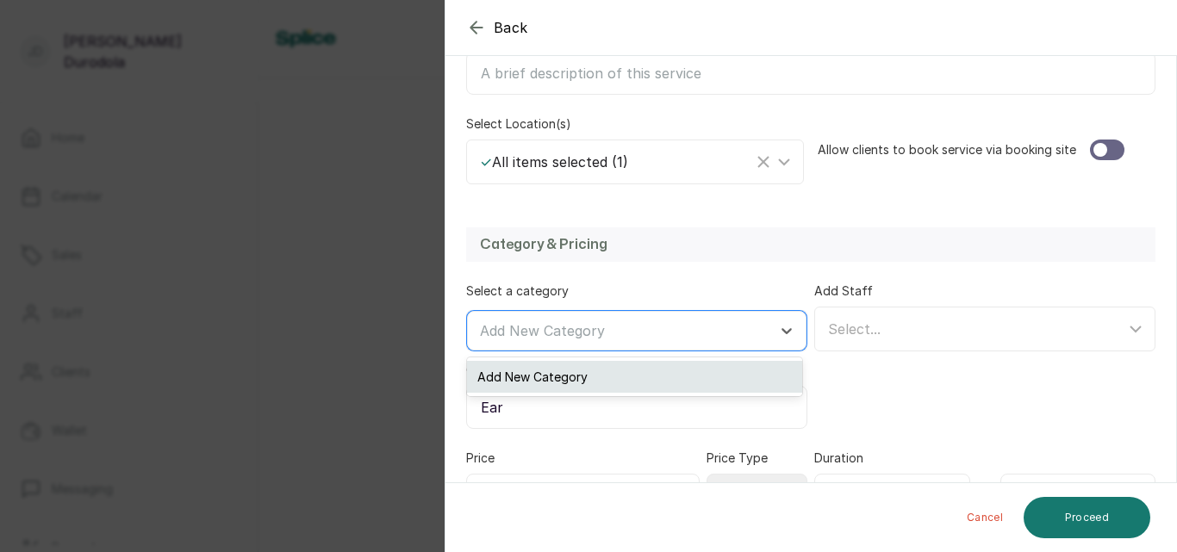
click at [663, 376] on div "Add New Category" at bounding box center [634, 377] width 335 height 32
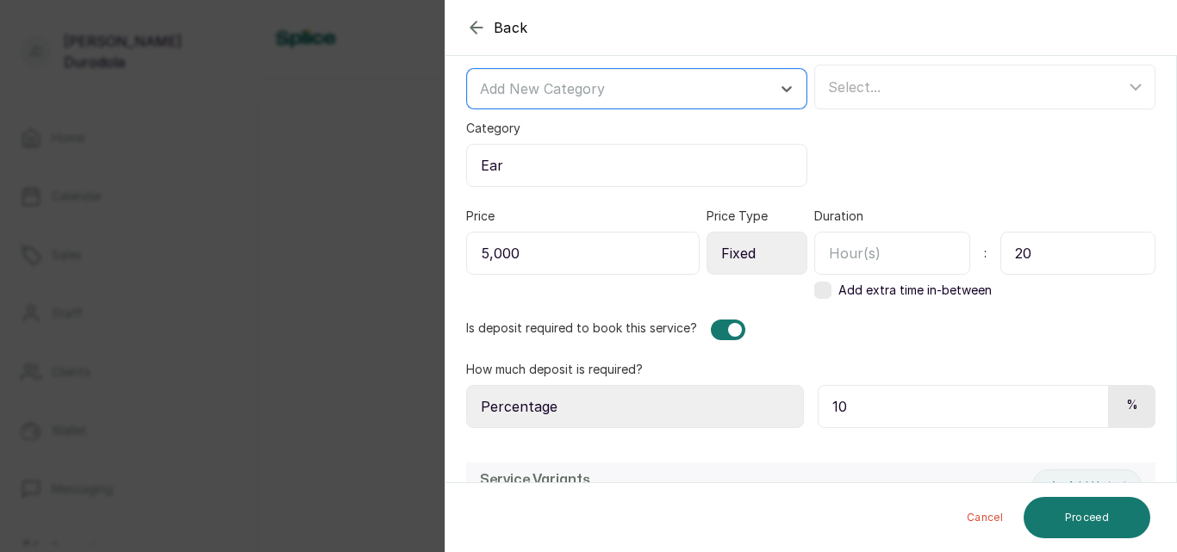
scroll to position [588, 0]
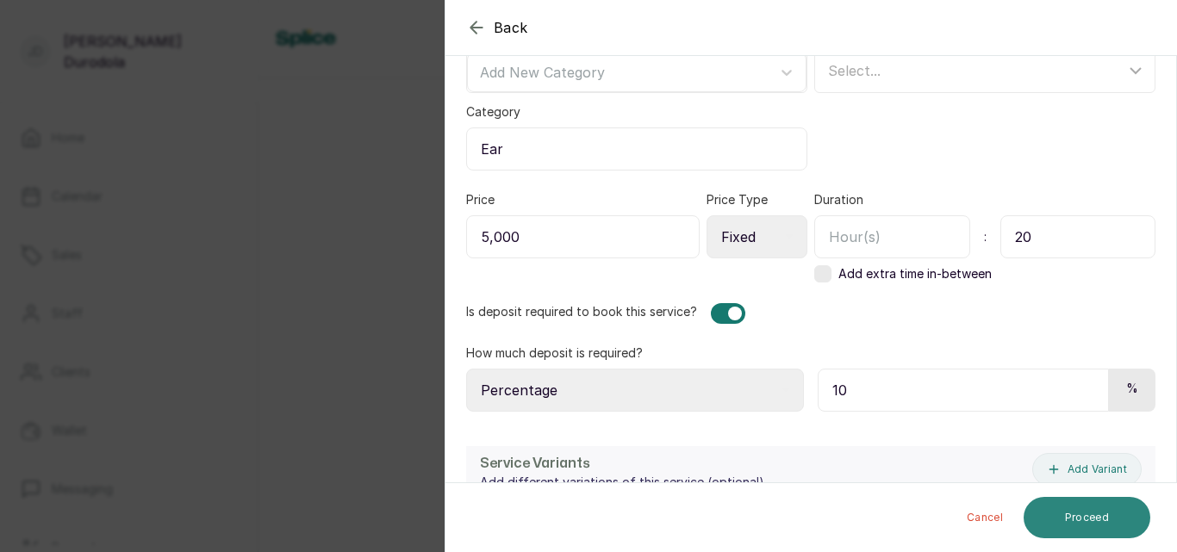
click at [1093, 514] on button "Proceed" at bounding box center [1087, 517] width 127 height 41
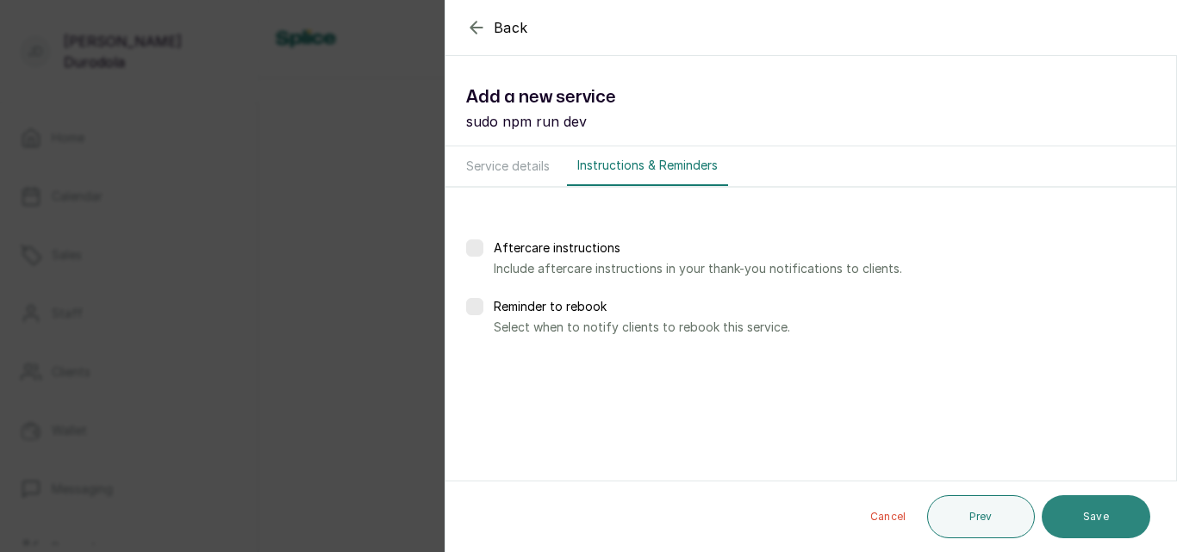
click at [1103, 517] on button "Save" at bounding box center [1096, 516] width 109 height 43
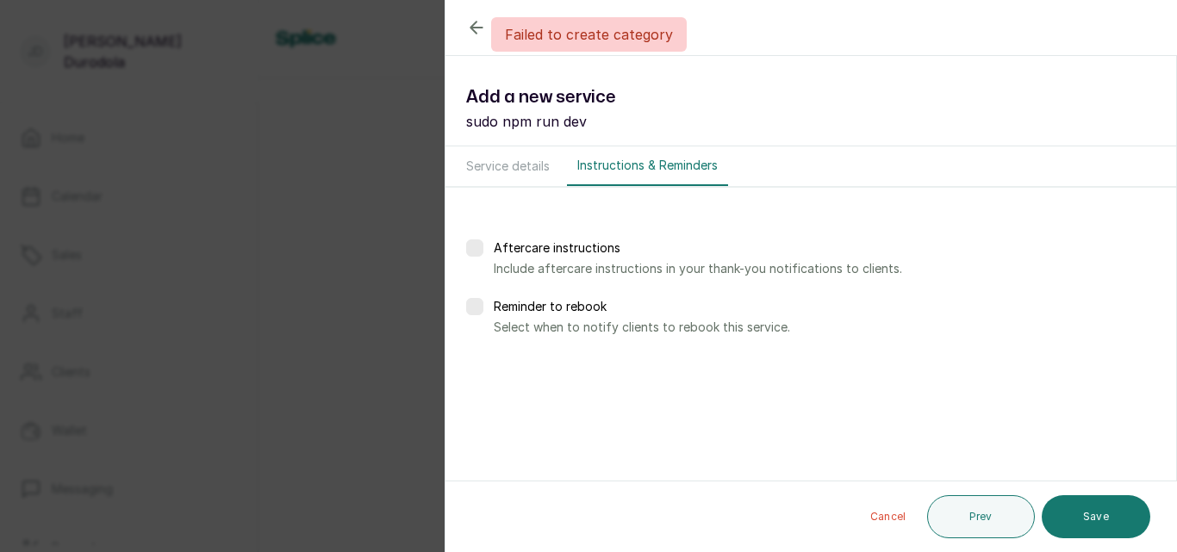
click at [899, 518] on button "Cancel" at bounding box center [889, 516] width 64 height 43
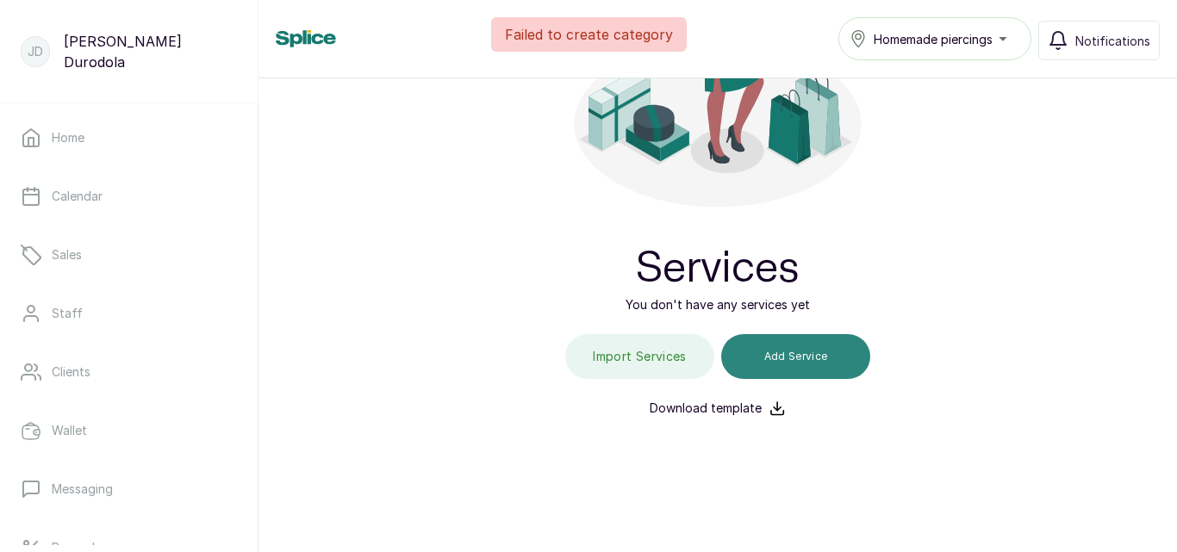
click at [807, 358] on button "Add Service" at bounding box center [795, 356] width 149 height 45
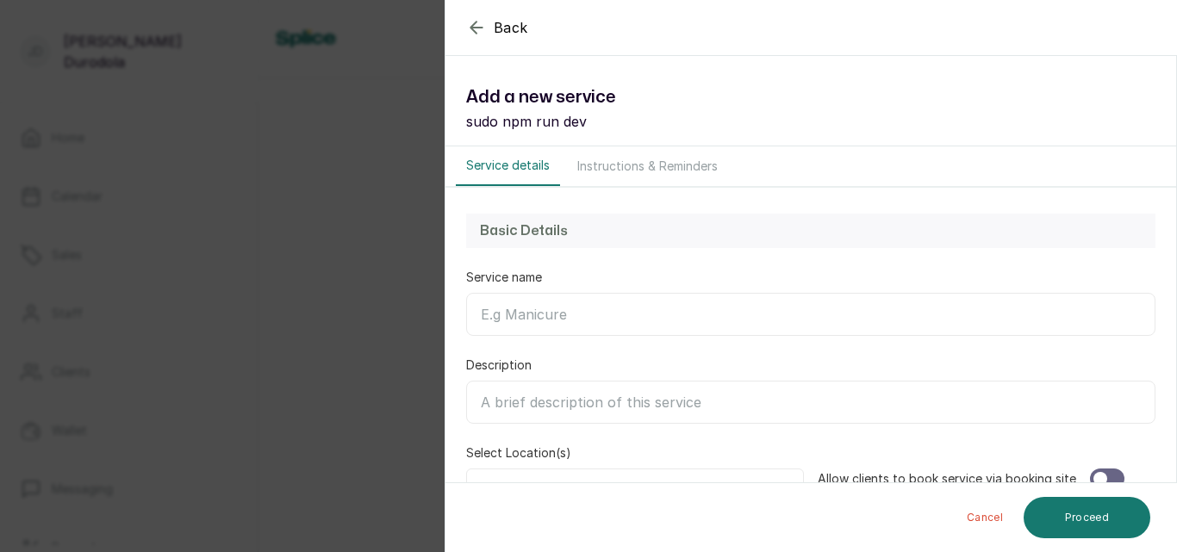
click at [480, 28] on icon "button" at bounding box center [476, 27] width 21 height 21
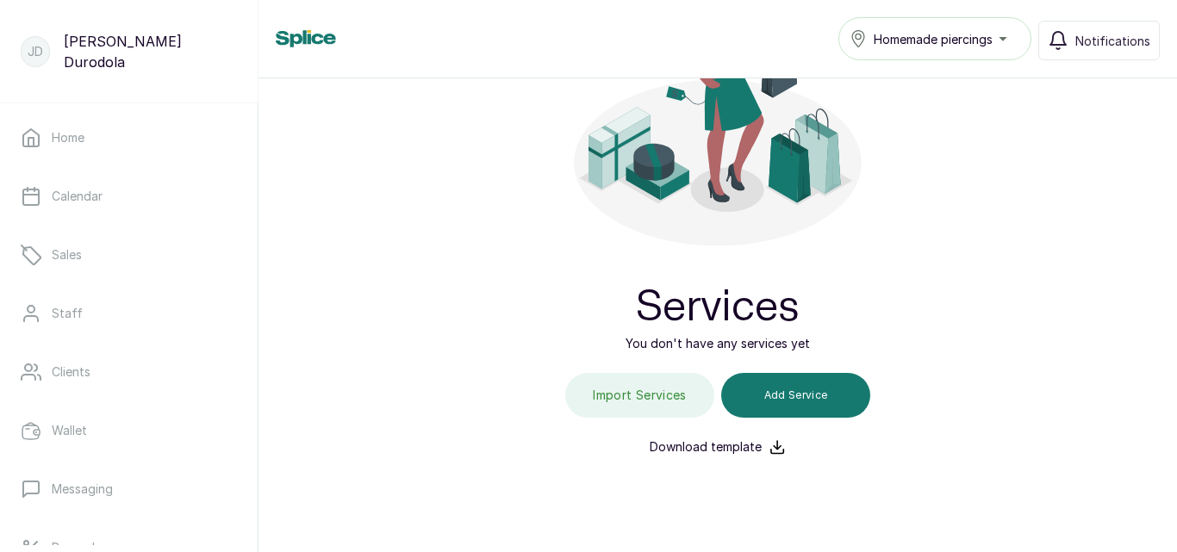
scroll to position [253, 0]
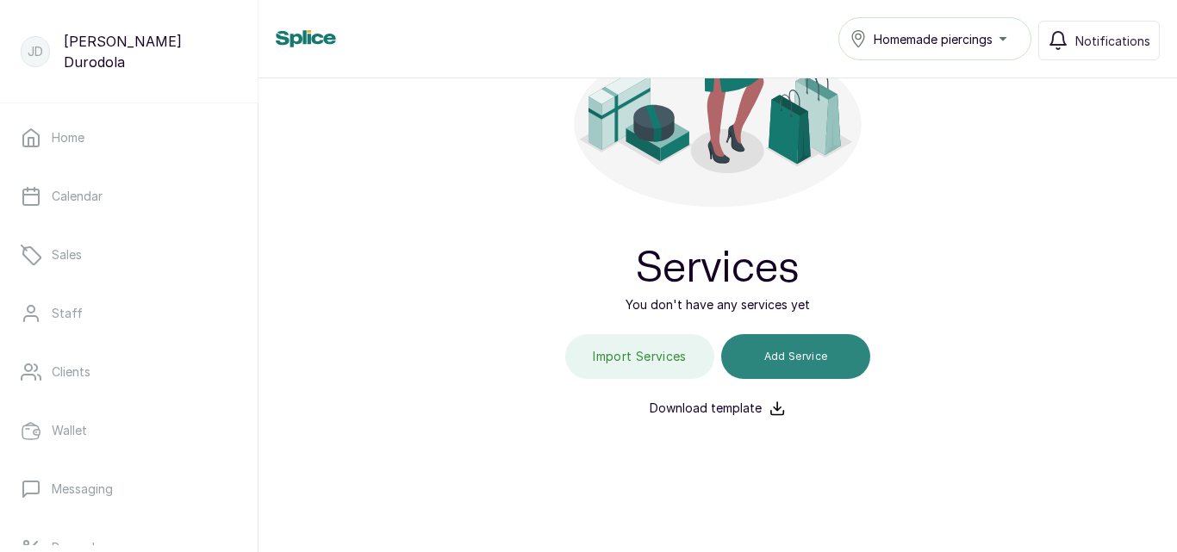
click at [792, 359] on button "Add Service" at bounding box center [795, 356] width 149 height 45
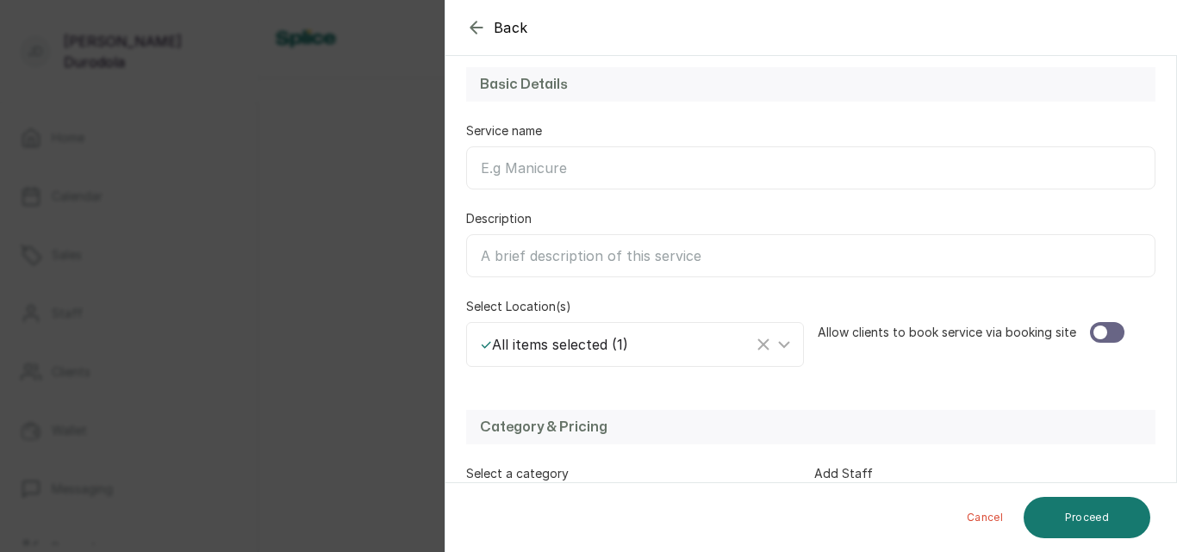
scroll to position [0, 0]
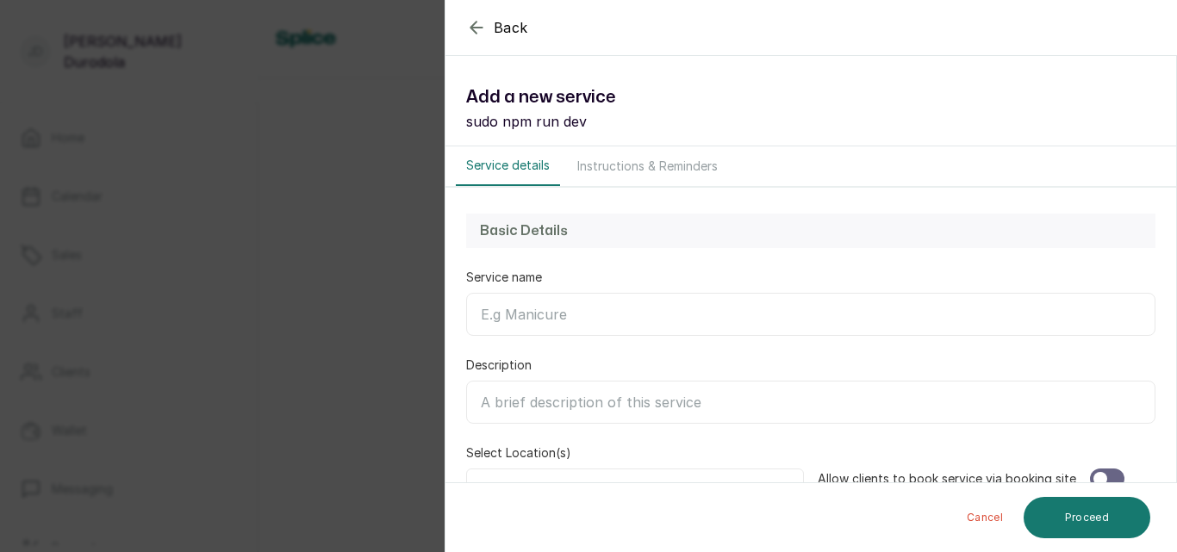
click at [474, 26] on icon "button" at bounding box center [476, 27] width 21 height 21
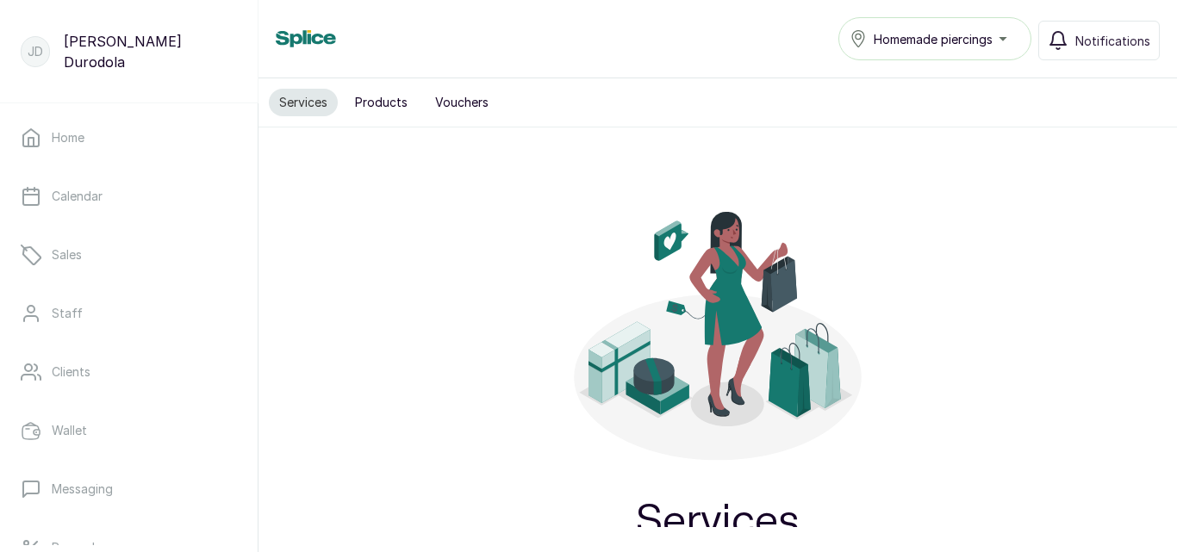
click at [393, 98] on button "Products" at bounding box center [381, 103] width 73 height 28
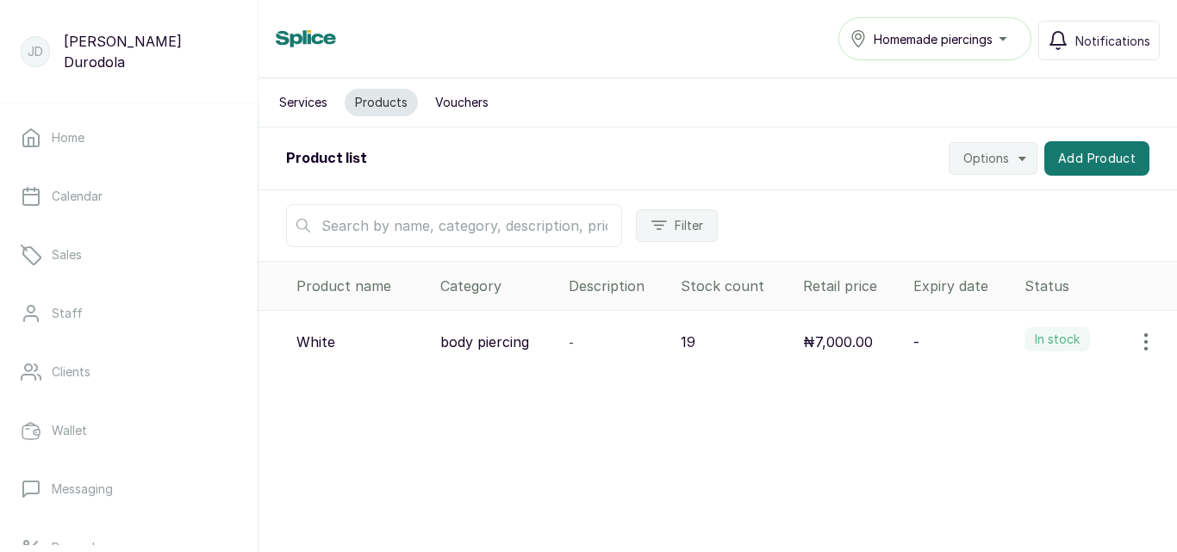
click at [467, 108] on button "Vouchers" at bounding box center [462, 103] width 74 height 28
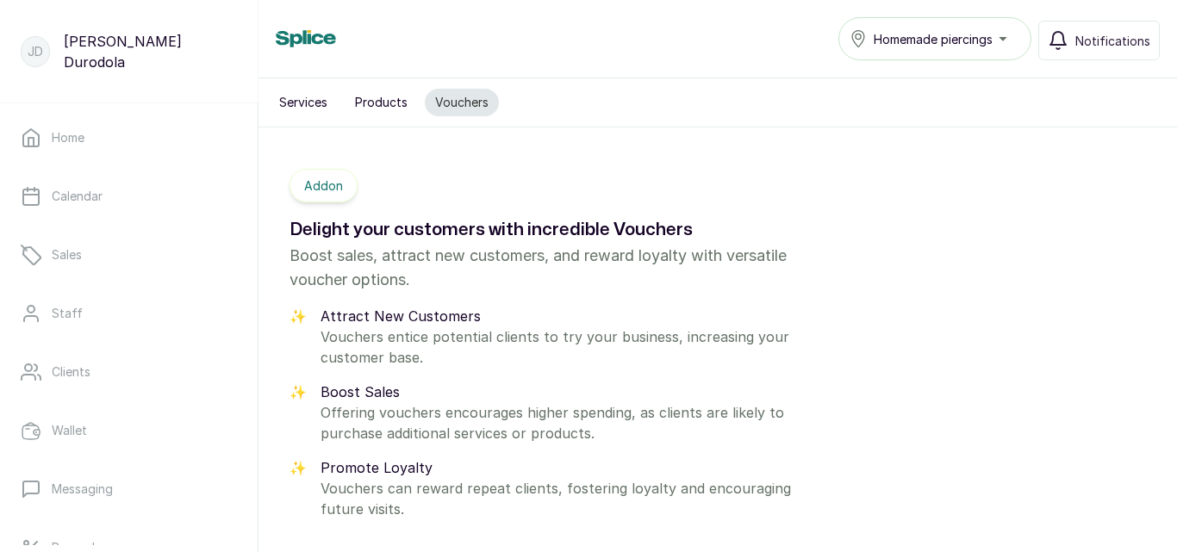
click at [313, 105] on button "Services" at bounding box center [303, 103] width 69 height 28
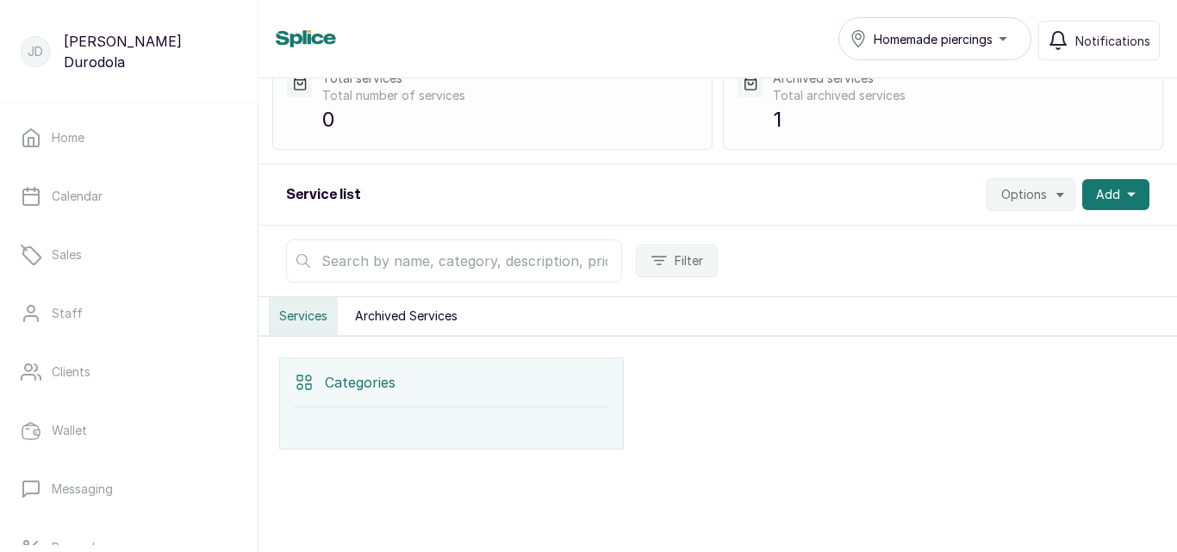
scroll to position [99, 0]
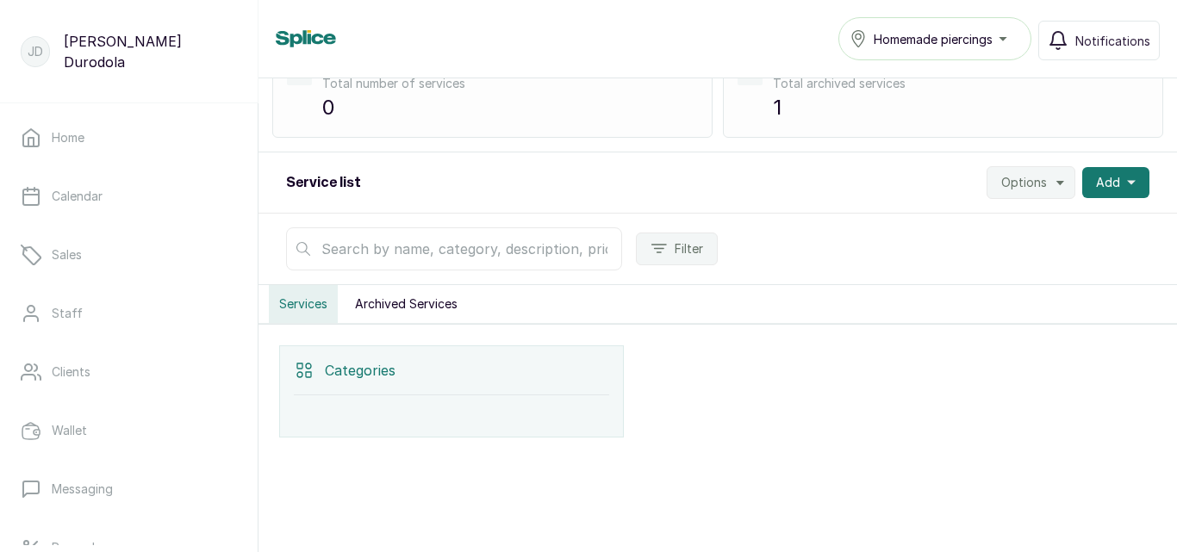
click at [418, 380] on div "Categories" at bounding box center [451, 370] width 315 height 49
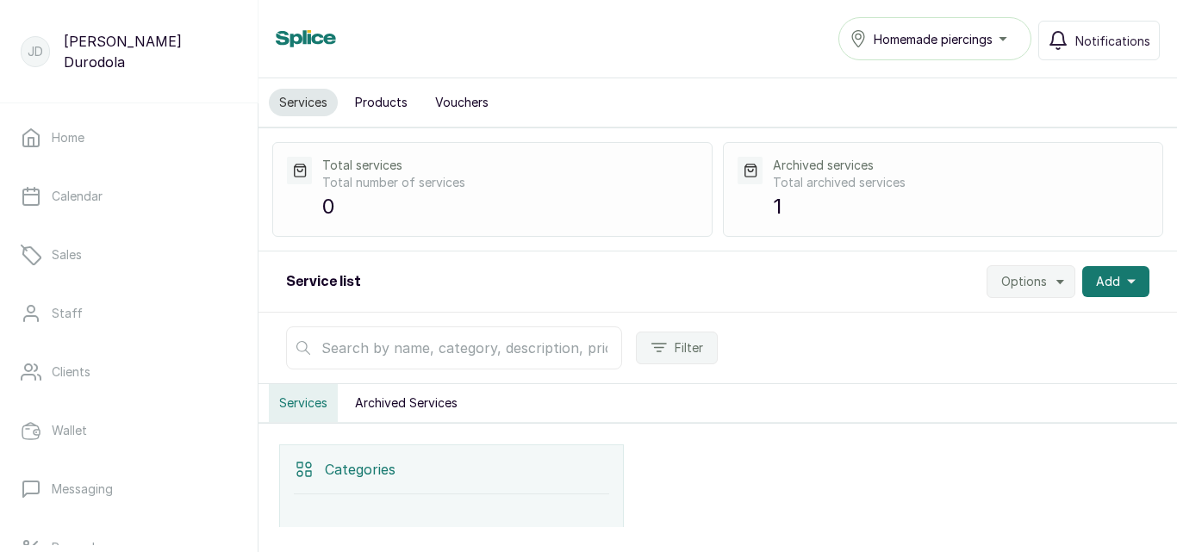
click at [1044, 283] on button "Options" at bounding box center [1031, 281] width 89 height 33
click at [957, 327] on span "Settings" at bounding box center [978, 329] width 165 height 21
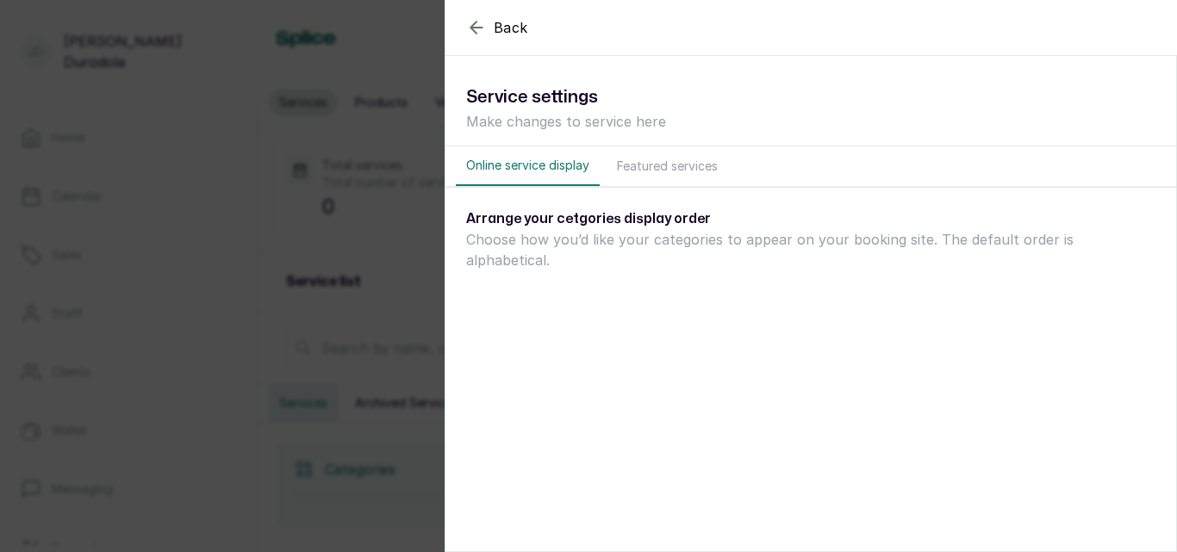
click at [657, 176] on button "Featured services" at bounding box center [668, 166] width 122 height 40
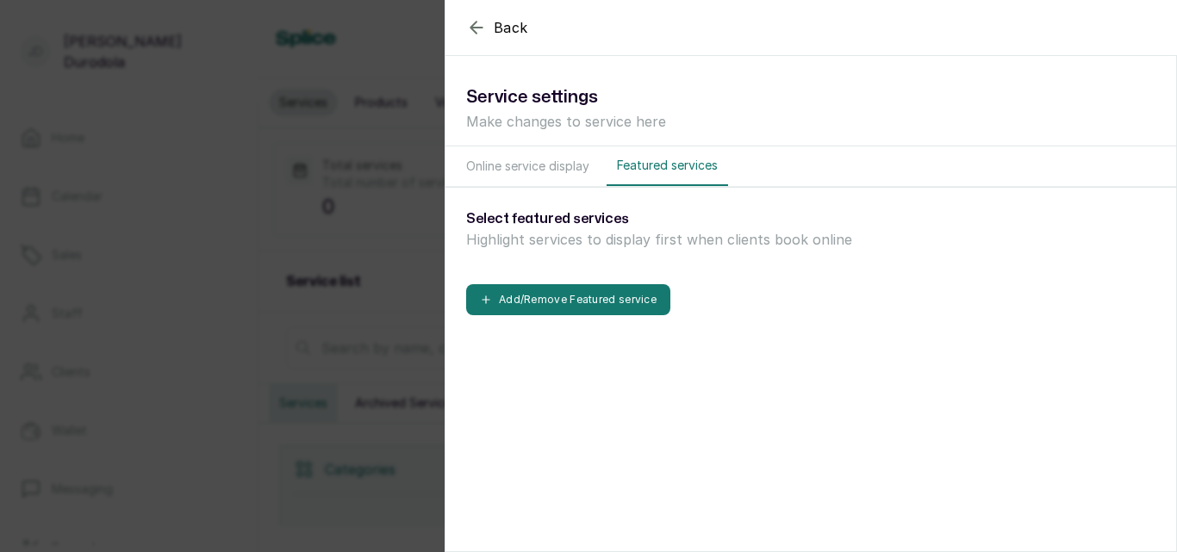
click at [474, 25] on icon "button" at bounding box center [476, 27] width 11 height 11
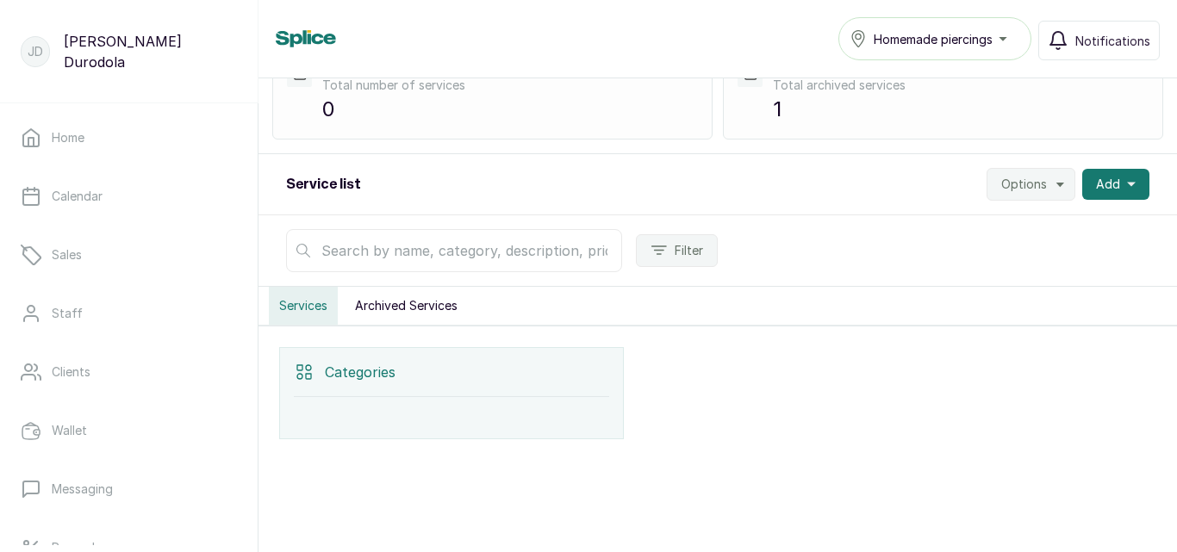
scroll to position [99, 0]
click at [401, 375] on div "Categories" at bounding box center [451, 370] width 315 height 49
click at [418, 303] on button "Archived Services" at bounding box center [406, 304] width 123 height 38
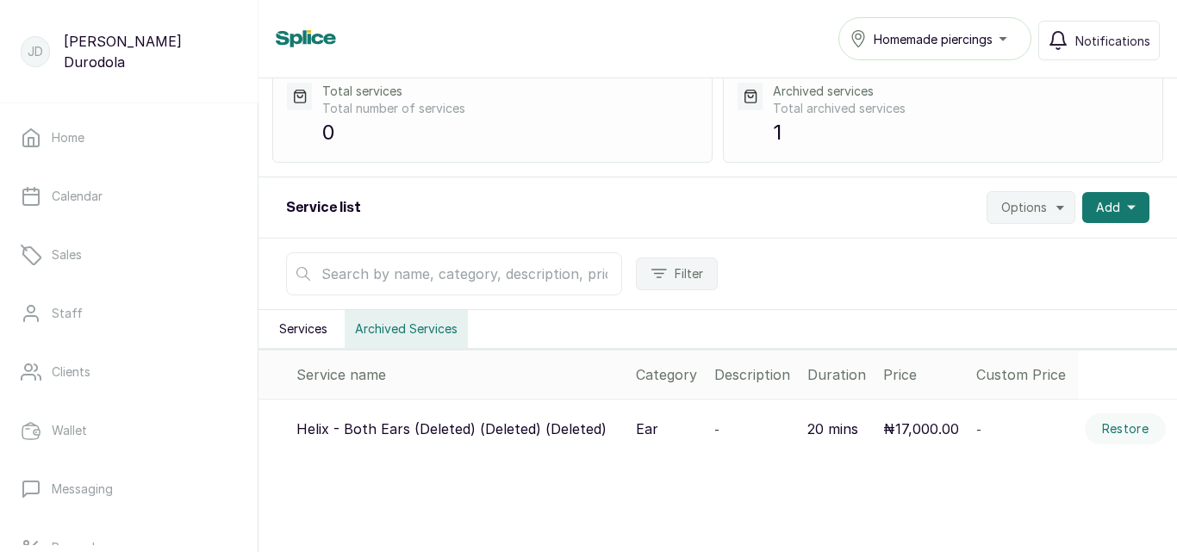
scroll to position [74, 0]
drag, startPoint x: 605, startPoint y: 420, endPoint x: 566, endPoint y: 427, distance: 39.4
click at [566, 427] on p "Helix - Both Ears (Deleted) (Deleted) (Deleted)" at bounding box center [451, 429] width 310 height 21
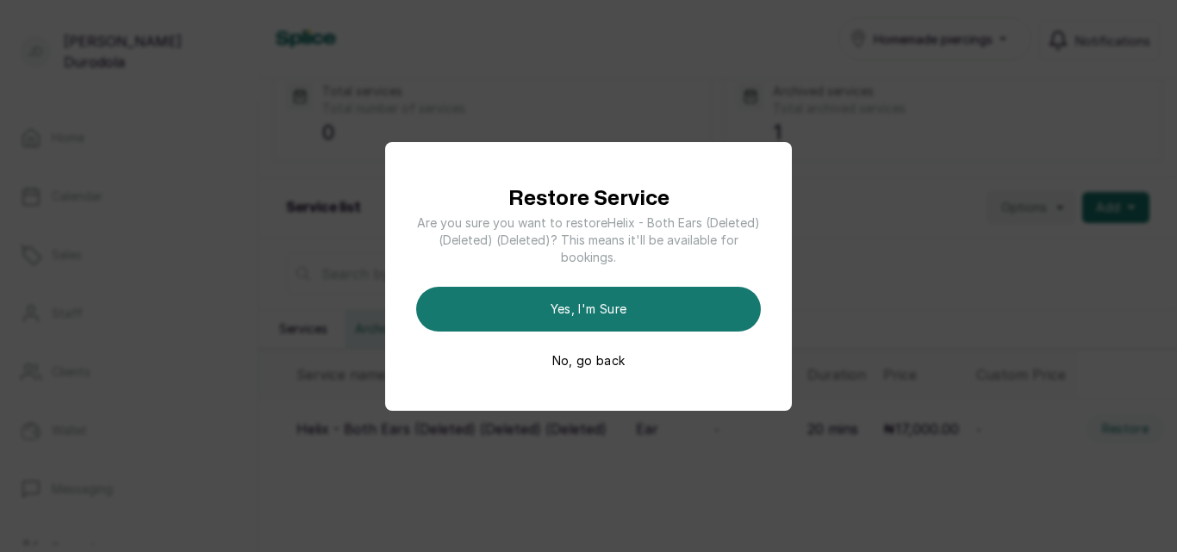
click at [613, 362] on button "No, go back" at bounding box center [588, 360] width 73 height 17
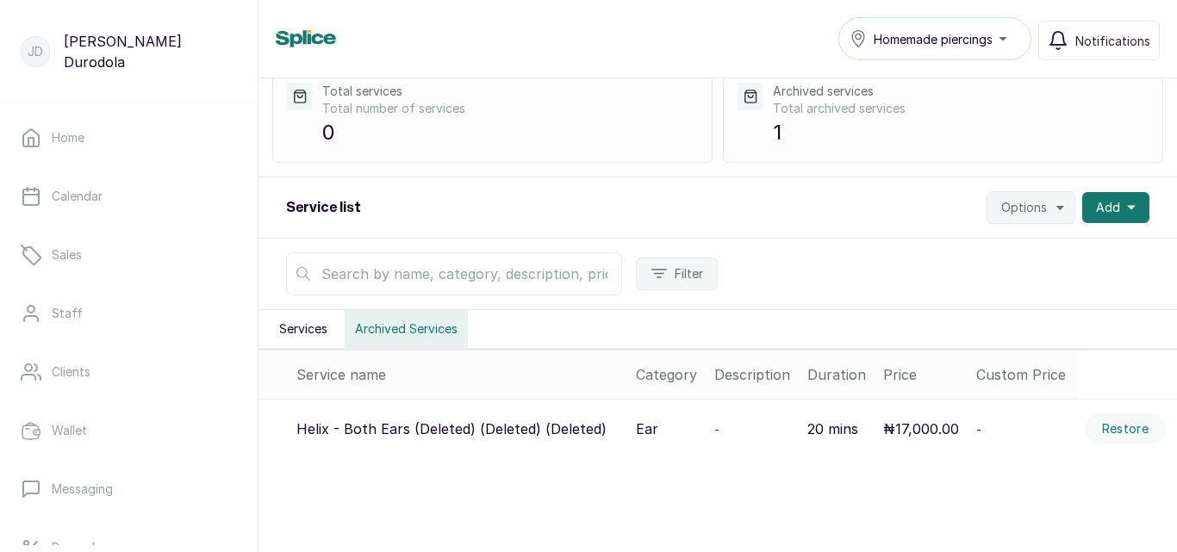
scroll to position [0, 0]
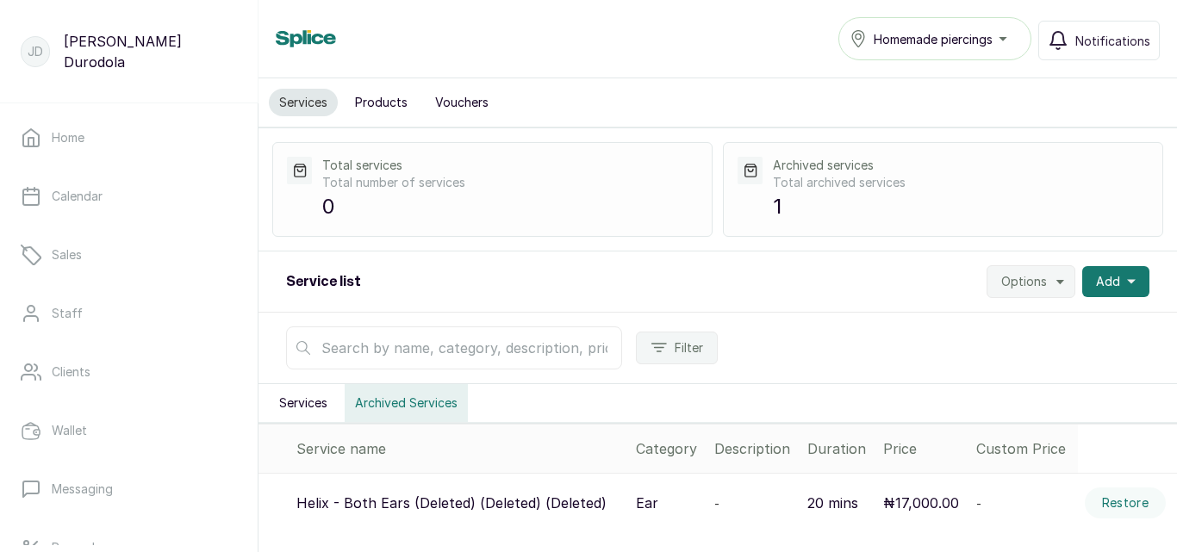
click at [1026, 287] on span "Options" at bounding box center [1024, 281] width 46 height 17
click at [658, 277] on div "Service list Options Settings Import Services Export Services Add" at bounding box center [718, 282] width 919 height 61
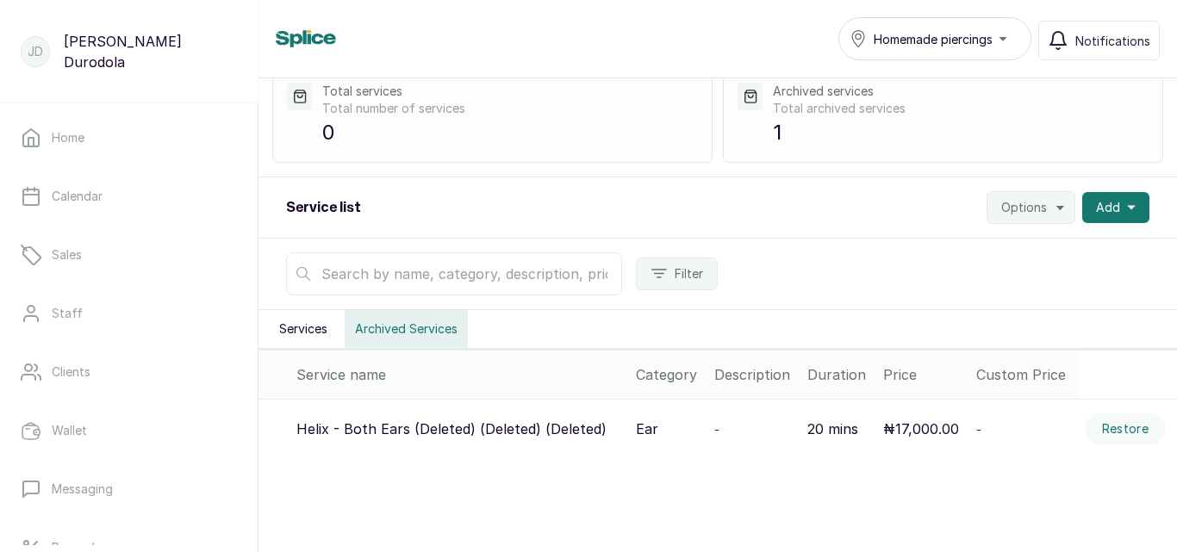
click at [335, 328] on button "Services" at bounding box center [303, 329] width 69 height 38
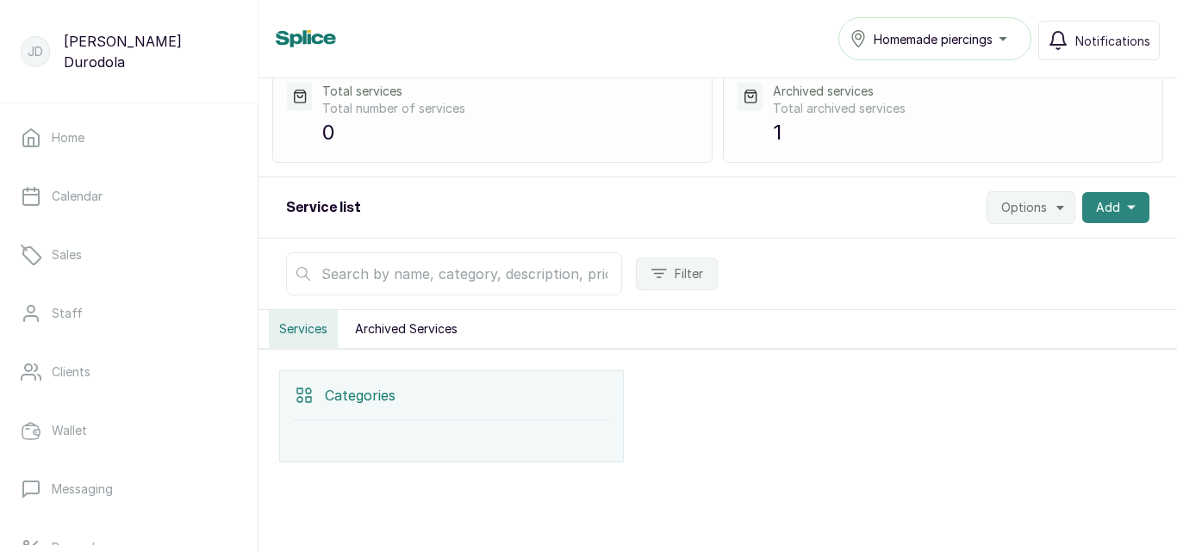
click at [1100, 207] on span "Add" at bounding box center [1108, 207] width 24 height 17
click at [1031, 210] on span "Options" at bounding box center [1024, 207] width 46 height 17
click at [884, 137] on p "1" at bounding box center [961, 132] width 376 height 31
click at [400, 399] on div "Categories" at bounding box center [451, 395] width 315 height 49
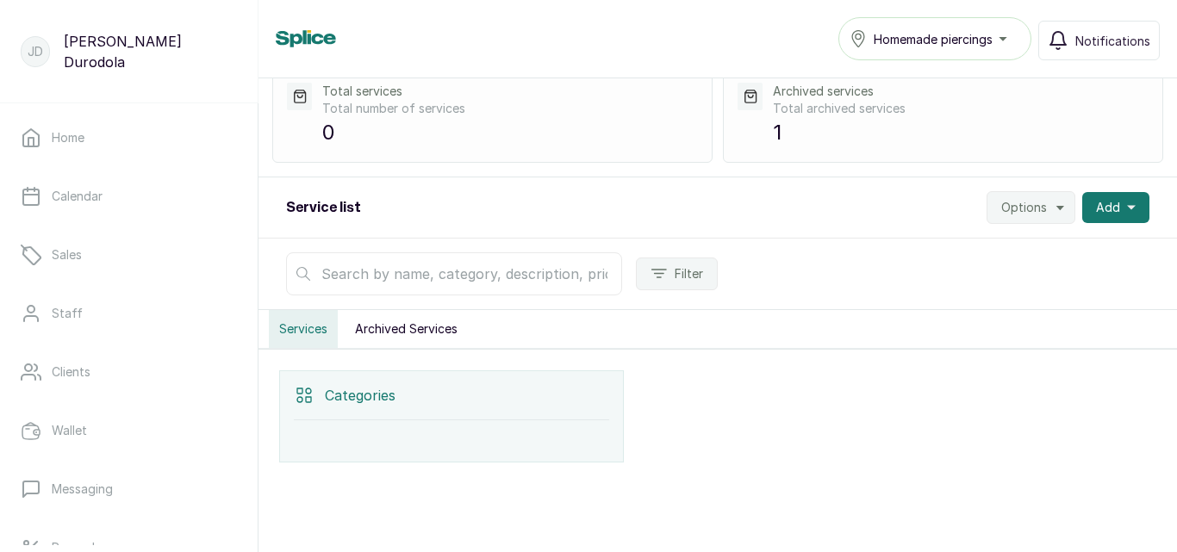
click at [878, 132] on p "1" at bounding box center [961, 132] width 376 height 31
click at [559, 132] on p "0" at bounding box center [510, 132] width 376 height 31
click at [834, 131] on p "1" at bounding box center [961, 132] width 376 height 31
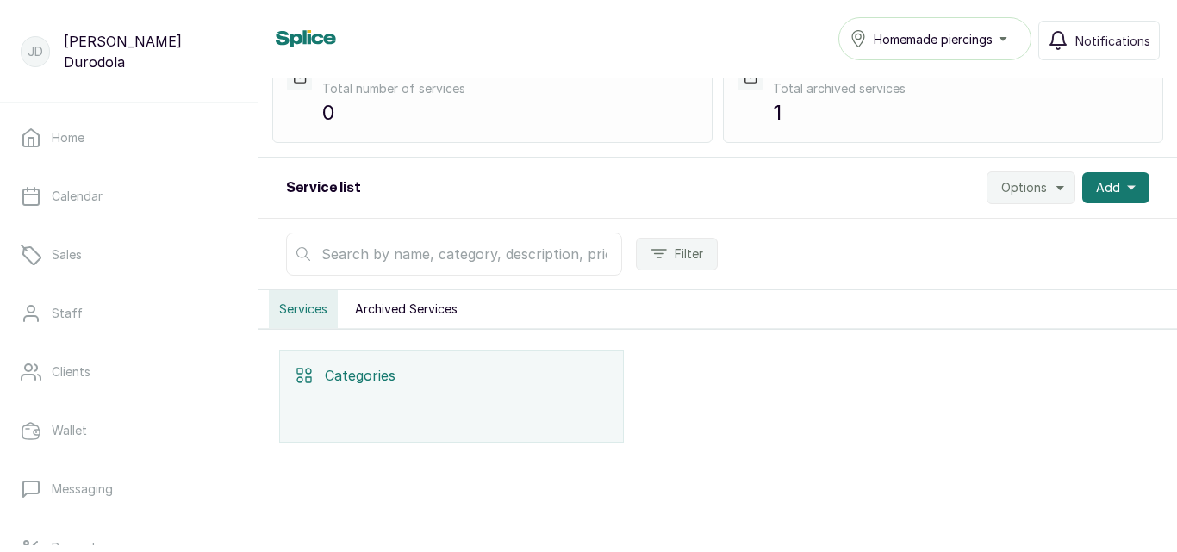
scroll to position [0, 0]
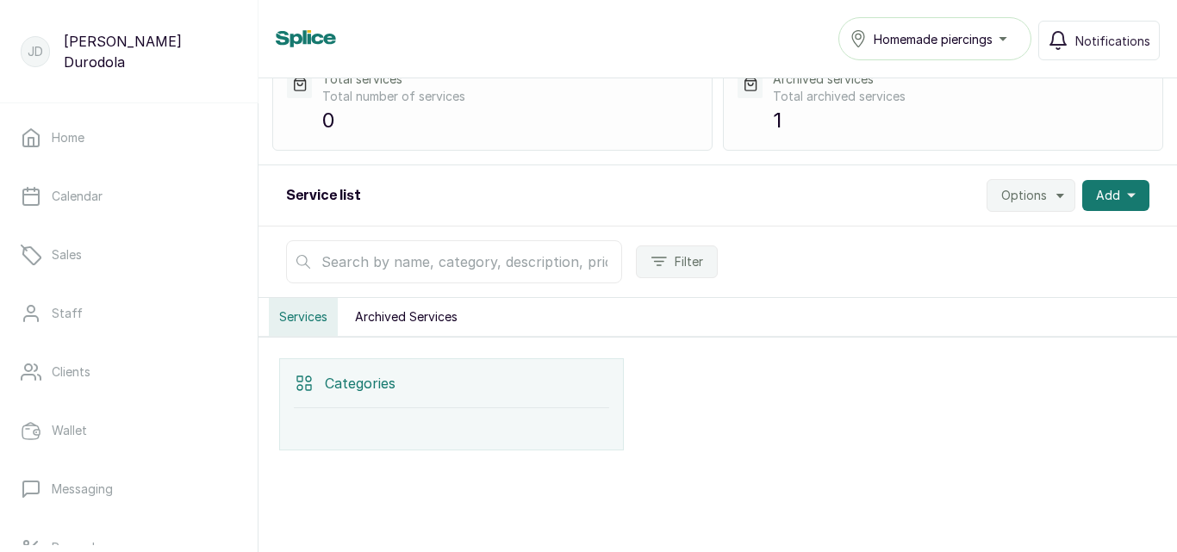
click at [413, 319] on button "Archived Services" at bounding box center [406, 317] width 123 height 38
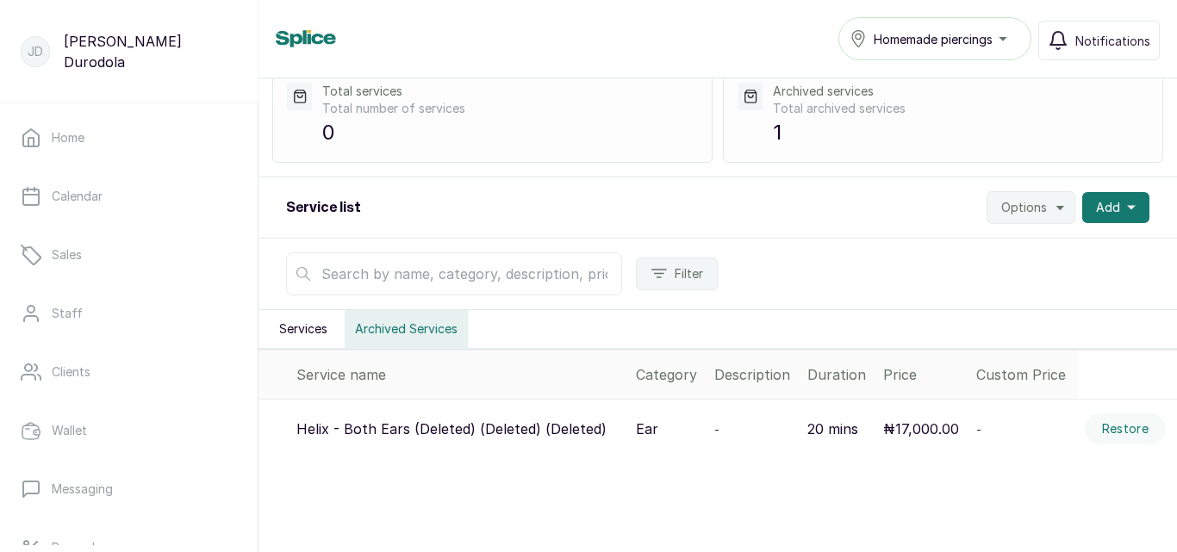
drag, startPoint x: 941, startPoint y: 433, endPoint x: 1007, endPoint y: 446, distance: 67.6
click at [1007, 446] on td "-" at bounding box center [1023, 429] width 108 height 59
click at [950, 437] on div "₦17,000.00" at bounding box center [923, 429] width 80 height 21
click at [903, 431] on p "₦17,000.00" at bounding box center [921, 429] width 76 height 21
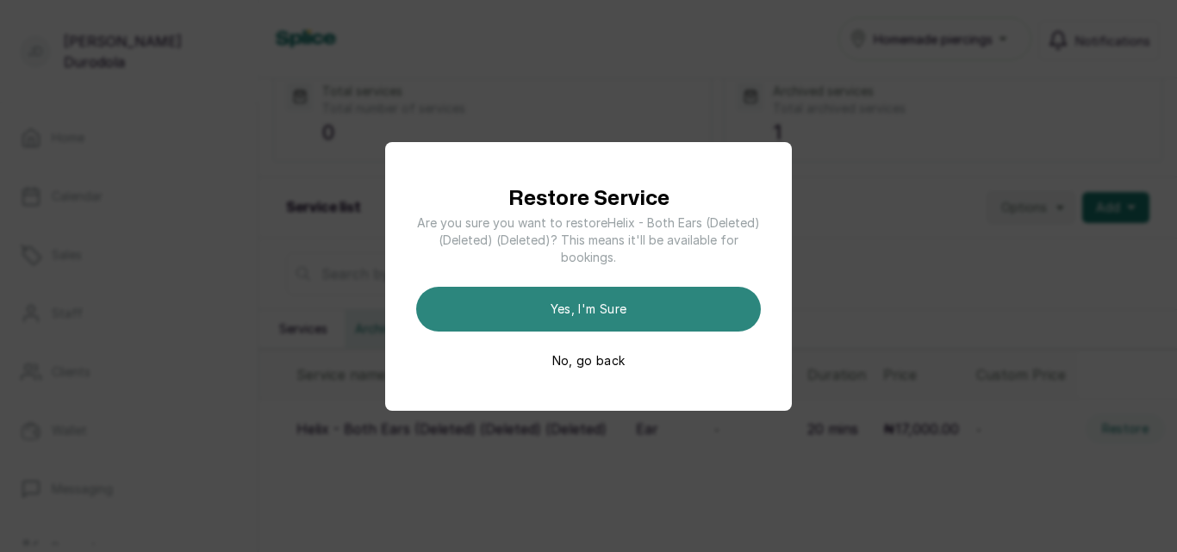
click at [588, 314] on button "Yes, I'm sure" at bounding box center [588, 309] width 345 height 45
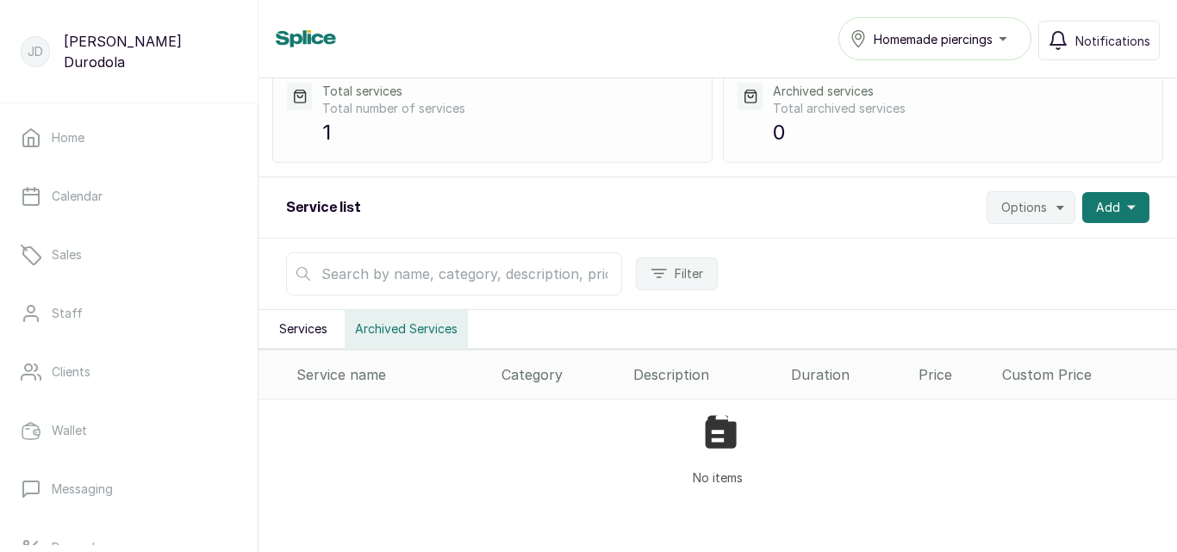
scroll to position [116, 0]
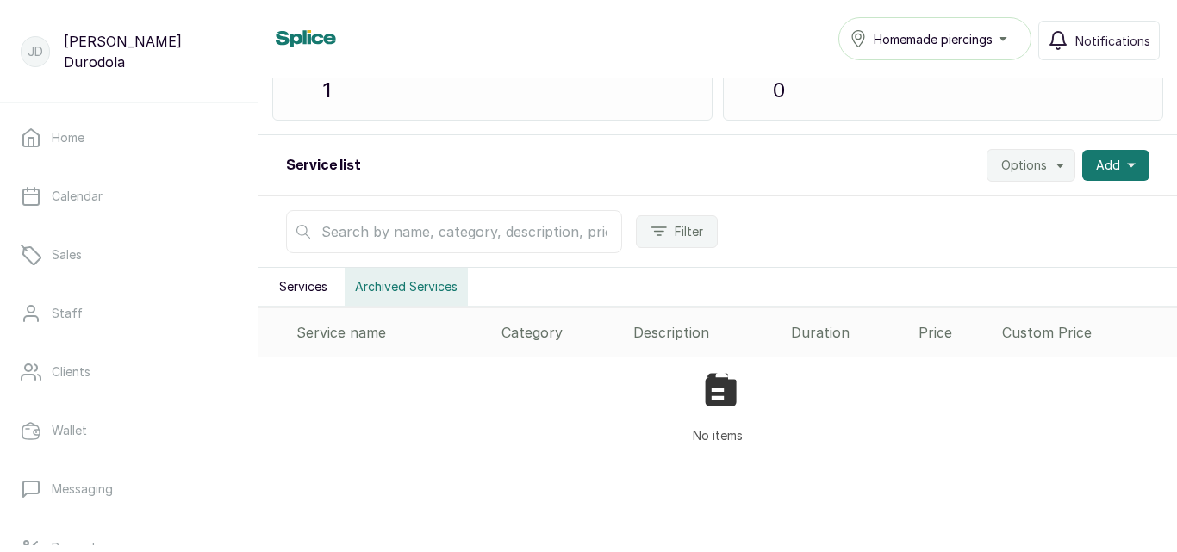
click at [308, 287] on button "Services" at bounding box center [303, 287] width 69 height 38
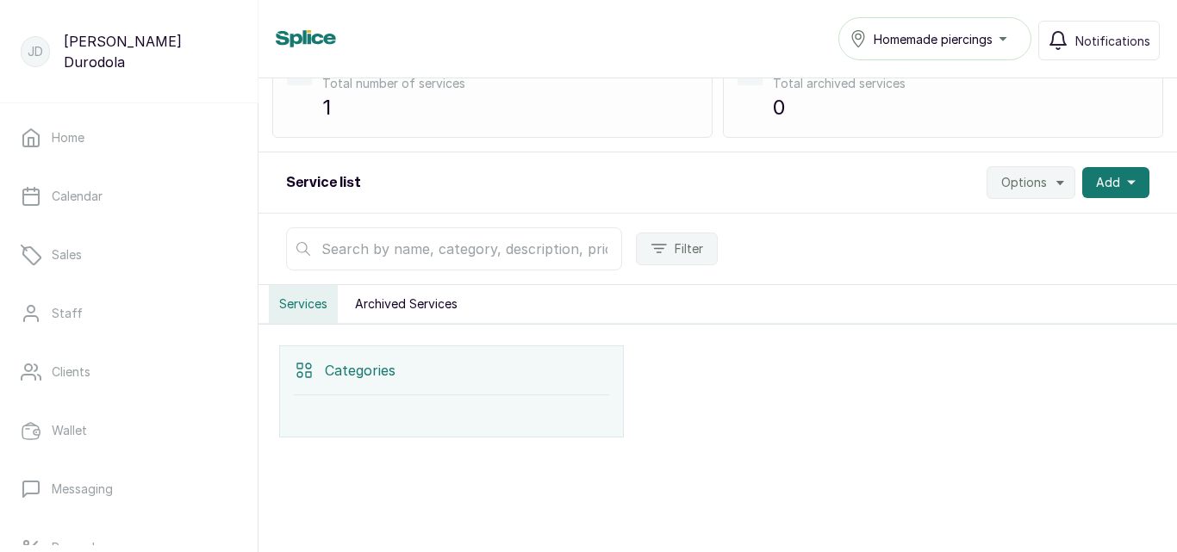
scroll to position [99, 0]
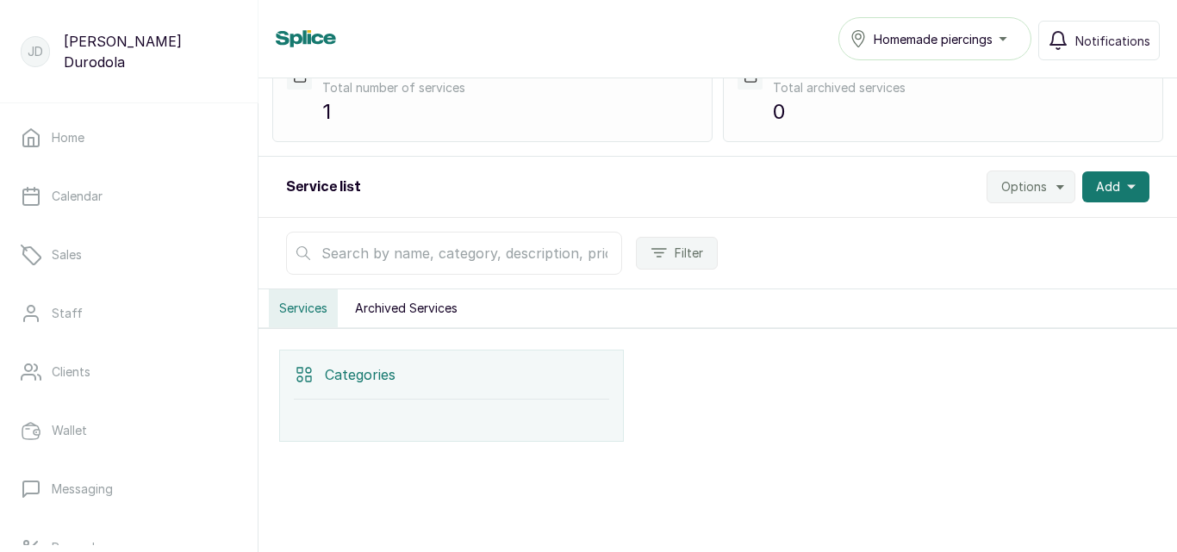
scroll to position [99, 0]
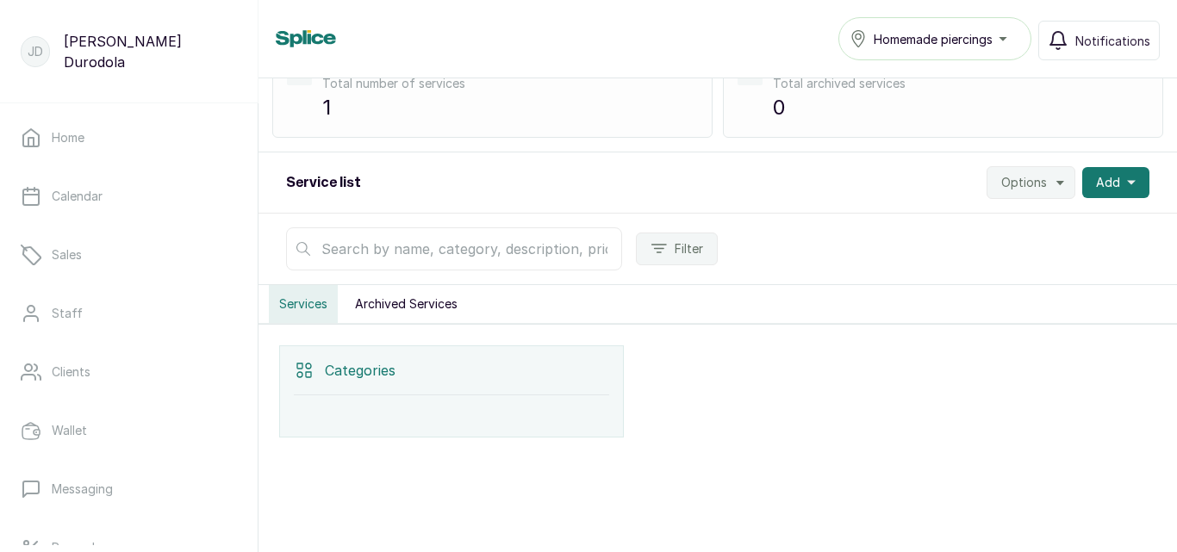
click at [379, 377] on p "Categories" at bounding box center [360, 370] width 71 height 21
click at [402, 293] on button "Archived Services" at bounding box center [406, 304] width 123 height 38
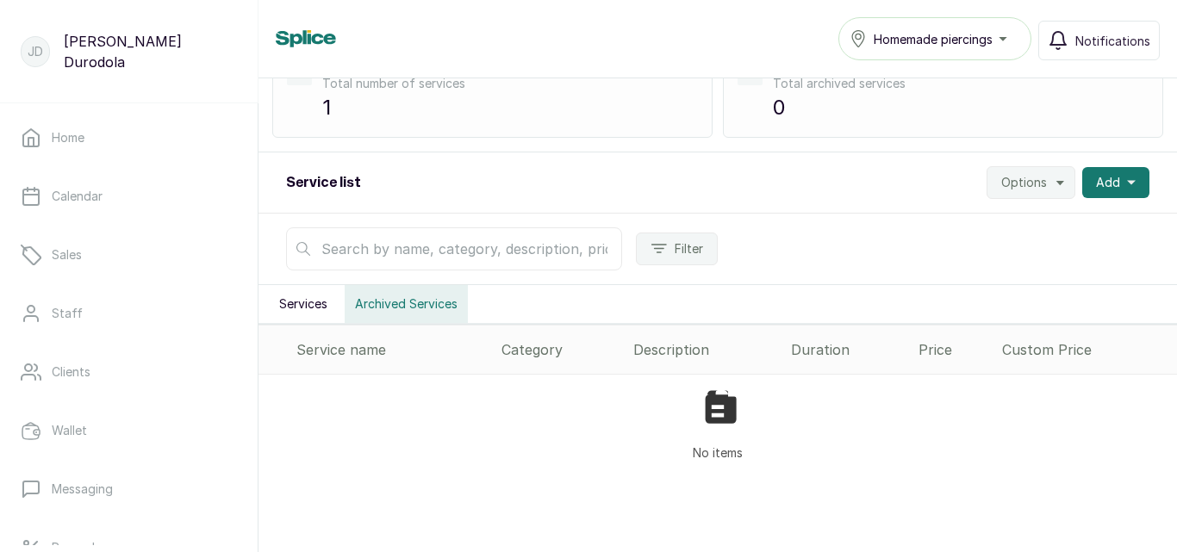
click at [305, 303] on button "Services" at bounding box center [303, 304] width 69 height 38
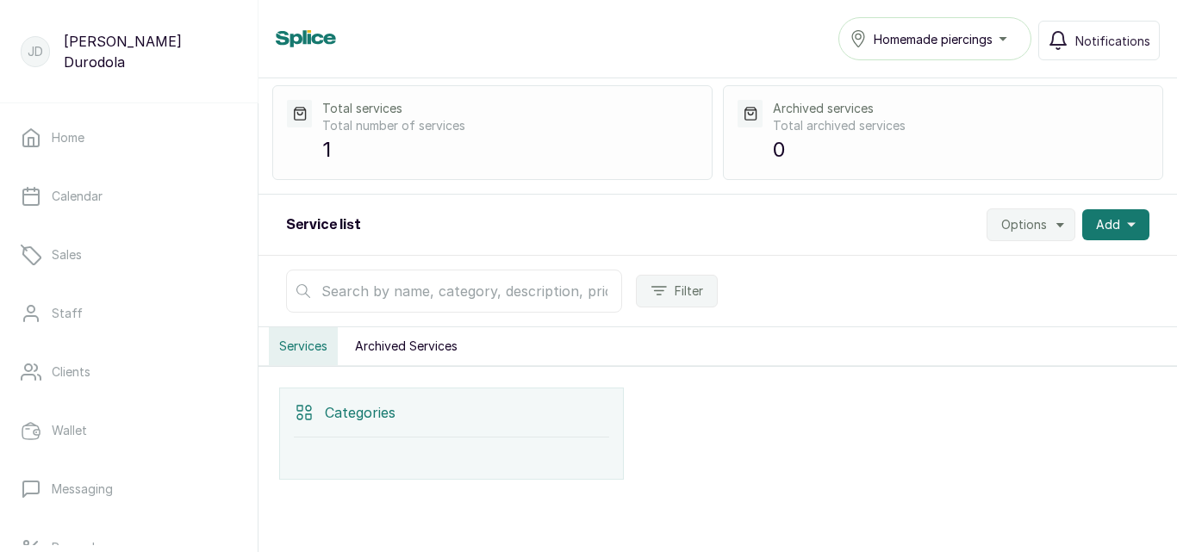
scroll to position [0, 0]
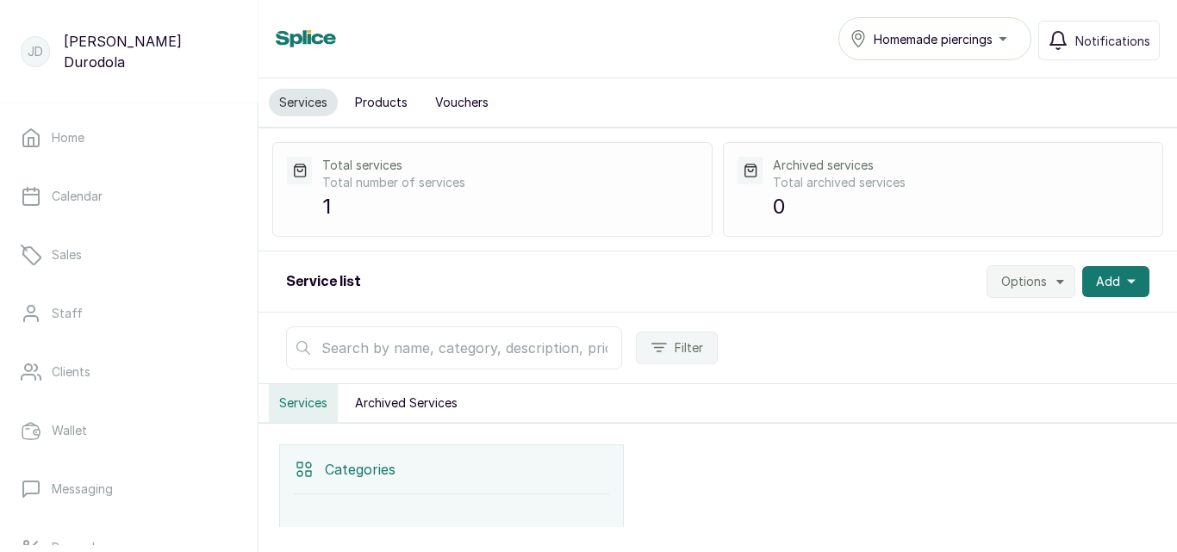
click at [1039, 284] on span "Options" at bounding box center [1024, 281] width 46 height 17
click at [966, 327] on span "Settings" at bounding box center [978, 329] width 165 height 21
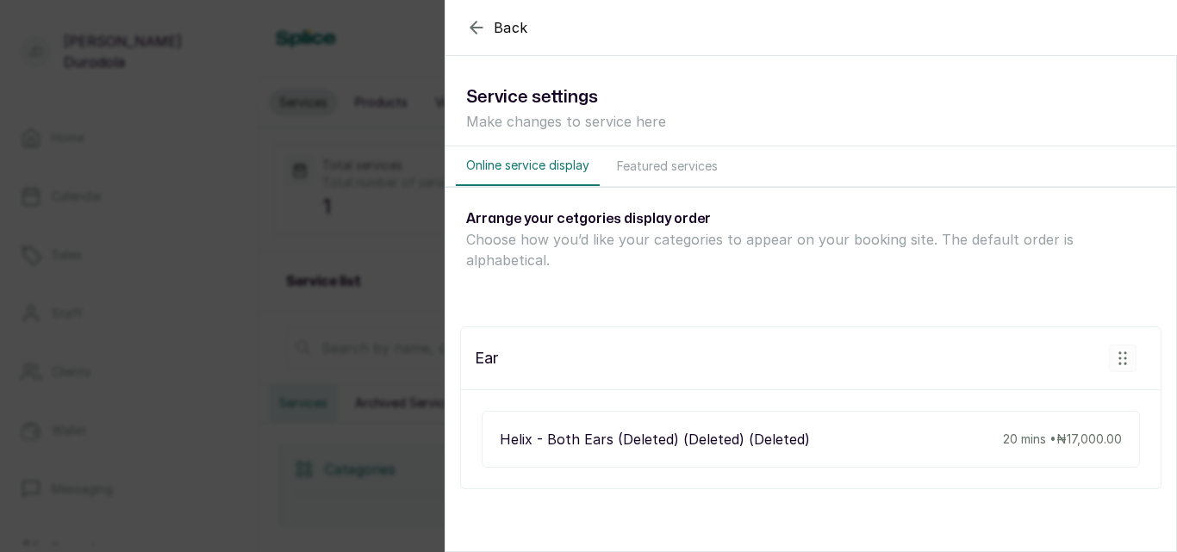
scroll to position [8, 0]
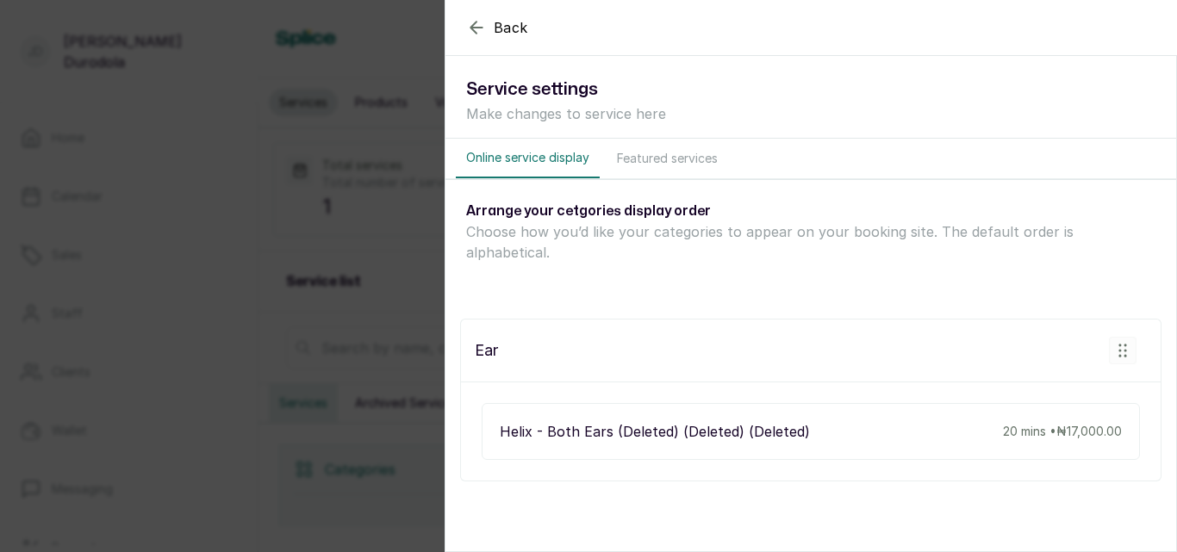
click at [411, 267] on div "Back Settings Service settings Make changes to service here Online service disp…" at bounding box center [588, 276] width 1177 height 552
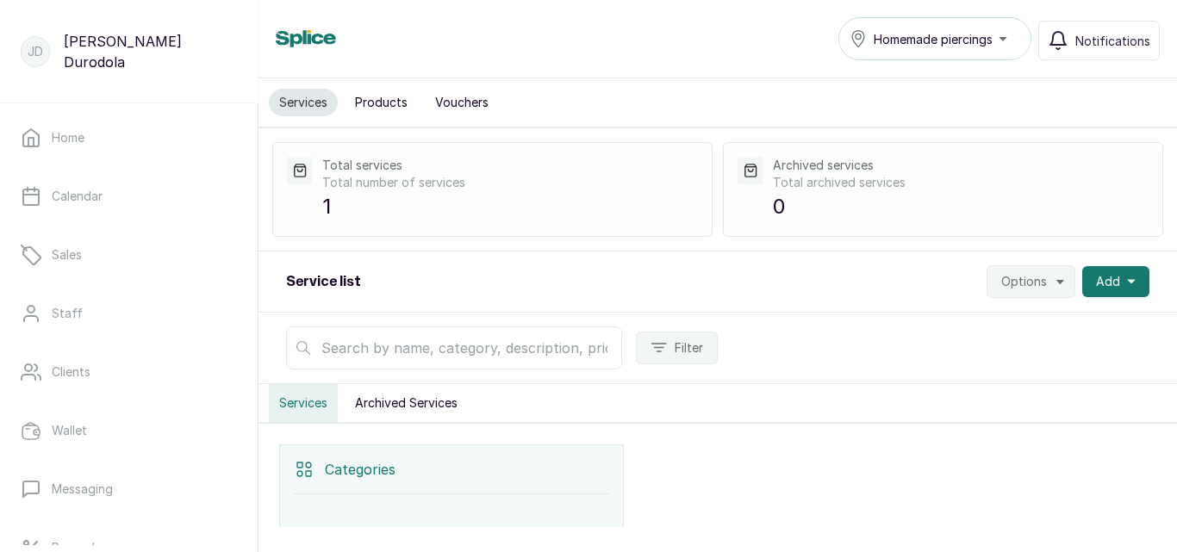
click at [417, 400] on button "Archived Services" at bounding box center [406, 403] width 123 height 38
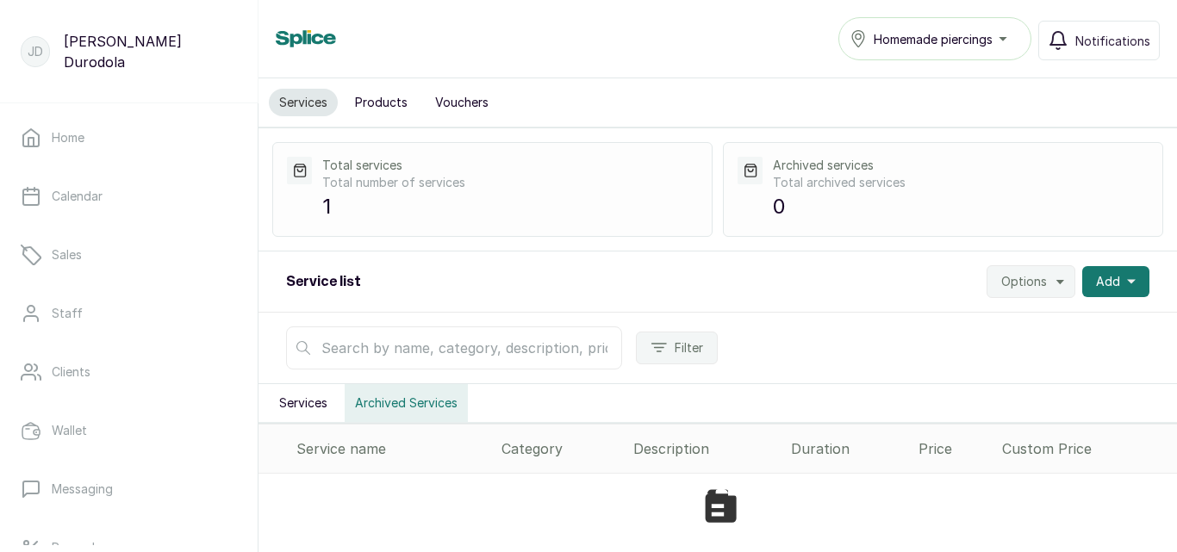
click at [310, 408] on button "Services" at bounding box center [303, 403] width 69 height 38
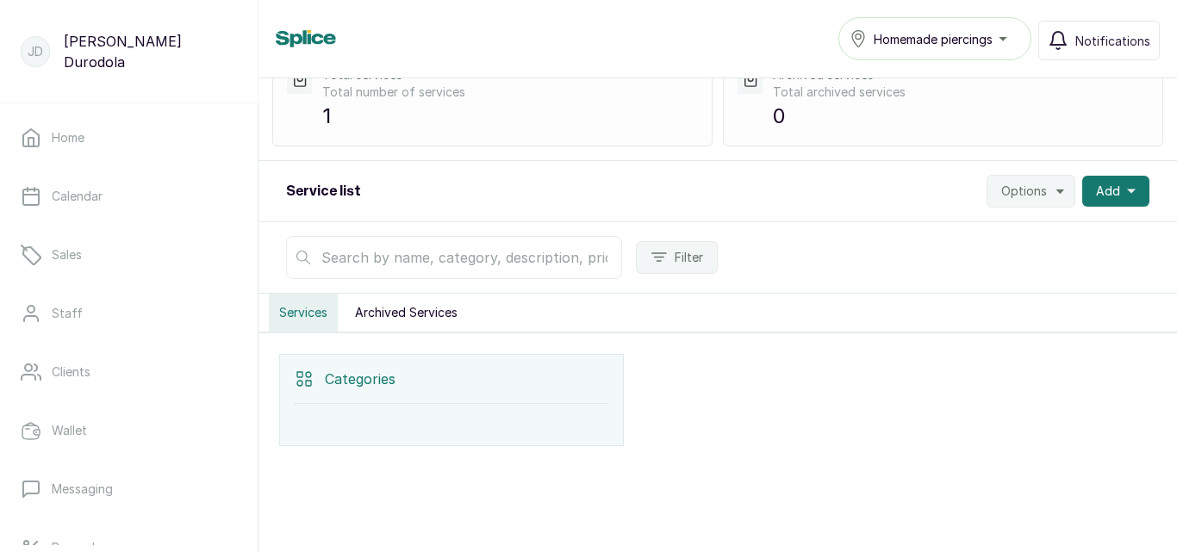
scroll to position [99, 0]
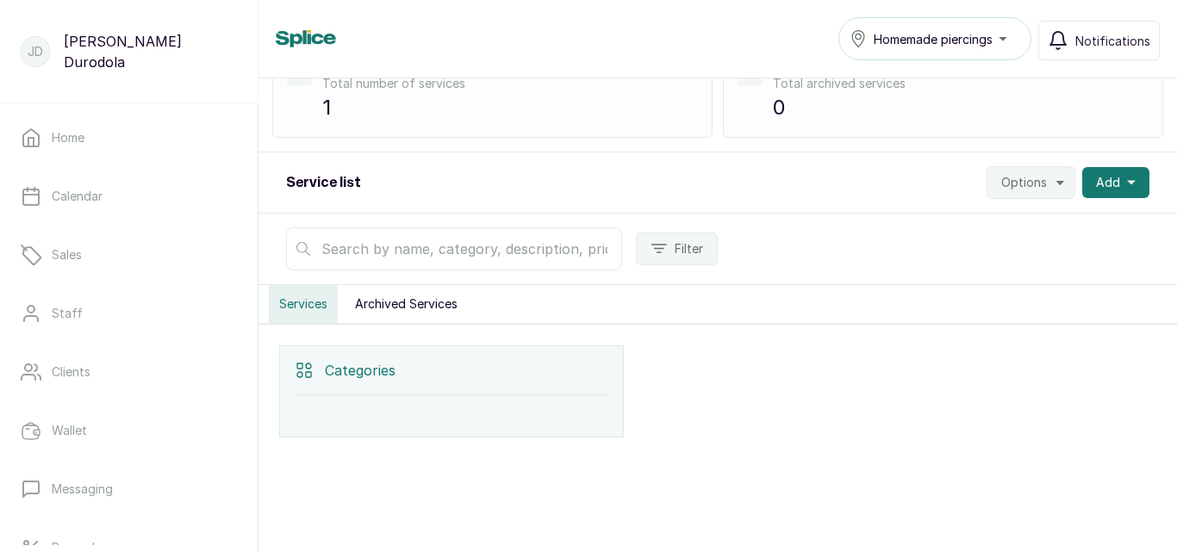
click at [415, 377] on div "Categories" at bounding box center [451, 370] width 315 height 49
click at [864, 403] on div at bounding box center [901, 392] width 512 height 92
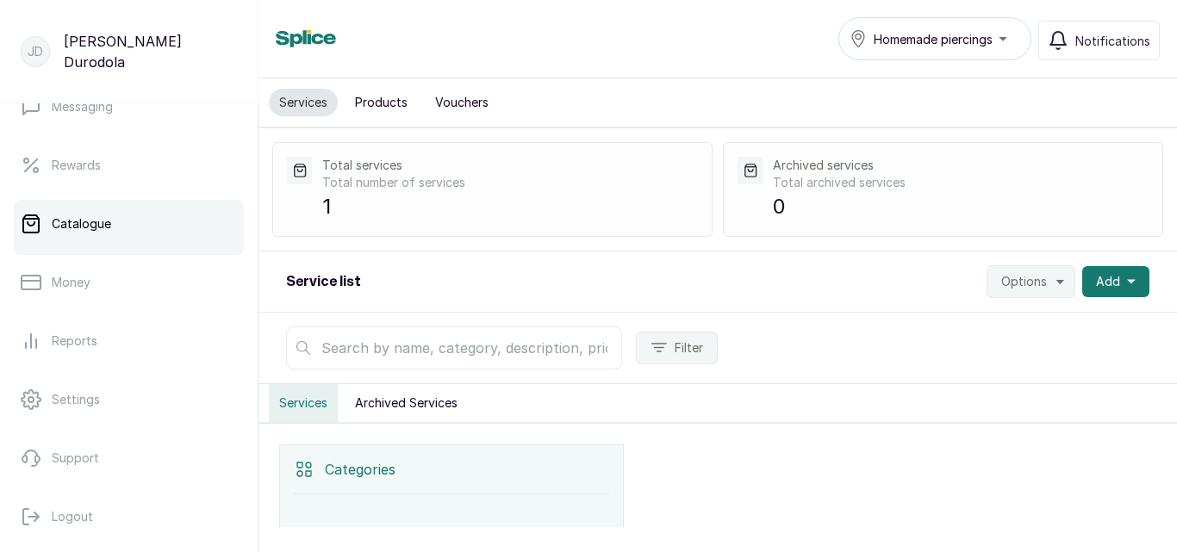
scroll to position [389, 0]
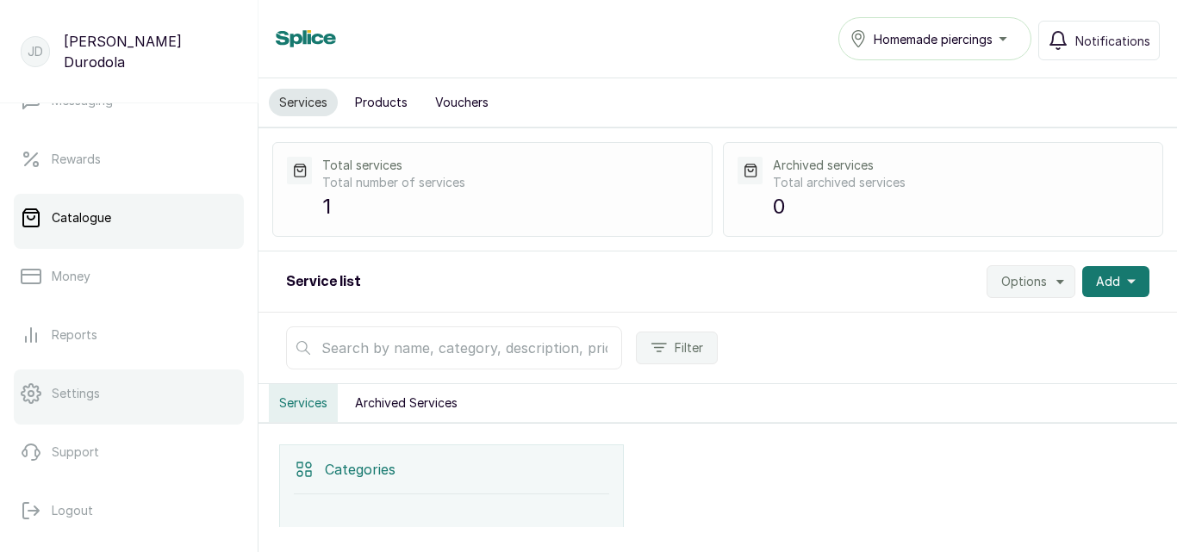
click at [131, 396] on link "Settings" at bounding box center [129, 394] width 230 height 48
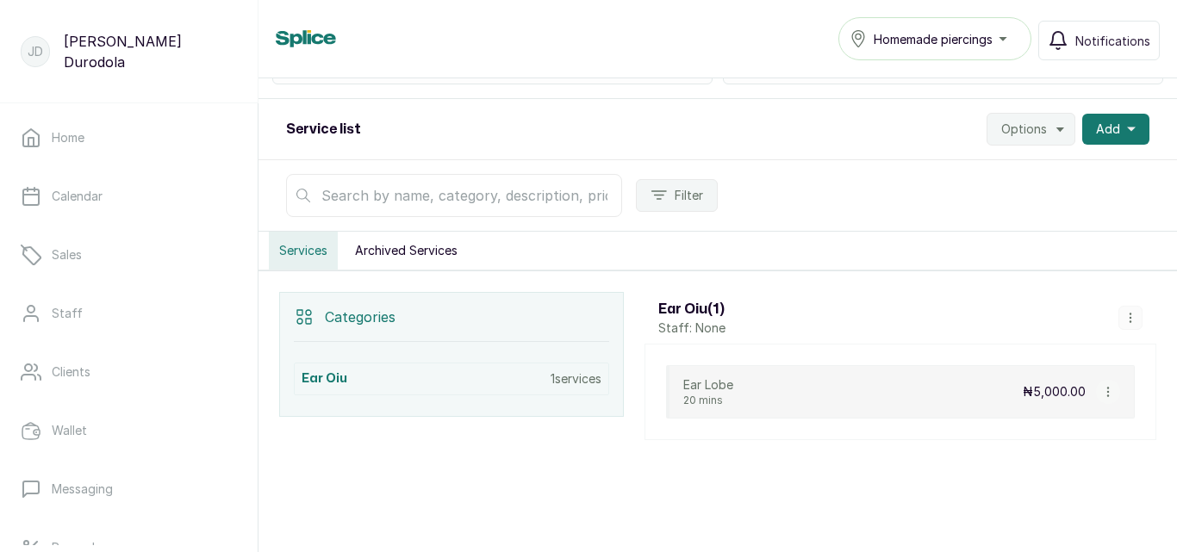
scroll to position [155, 0]
click at [899, 398] on div "Ear Lobe 20 mins ₦5,000.00" at bounding box center [900, 389] width 469 height 53
click at [1107, 389] on icon "button" at bounding box center [1107, 389] width 1 height 9
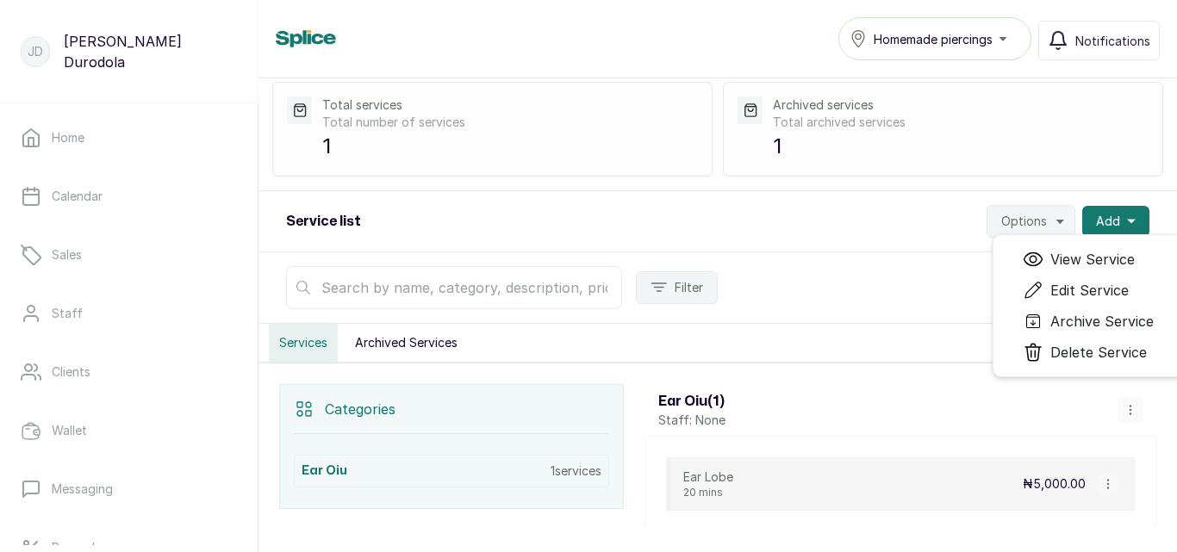
scroll to position [0, 0]
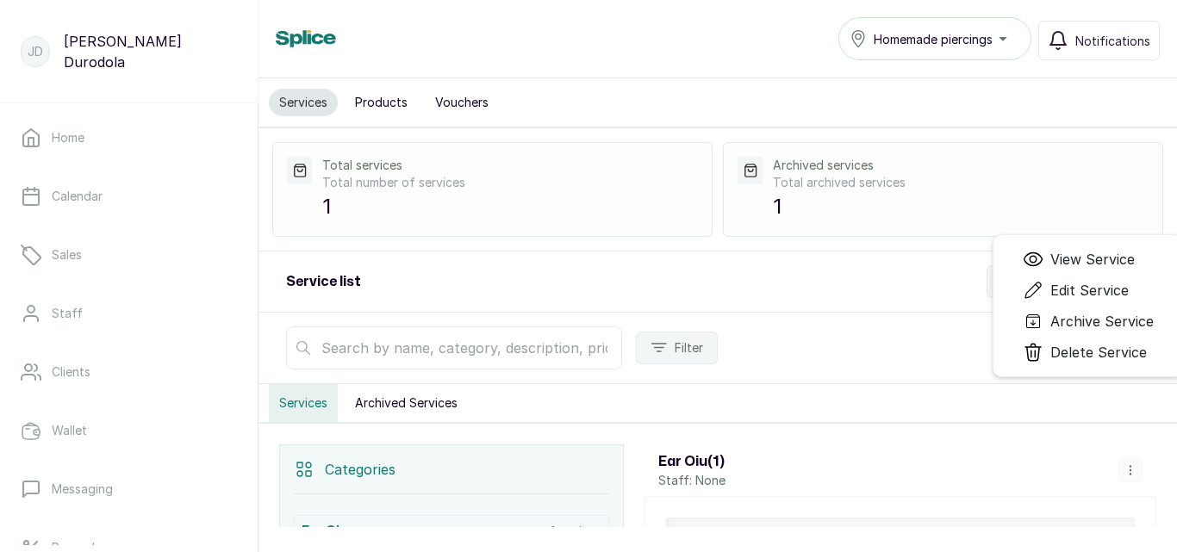
click at [1013, 185] on p "Total archived services" at bounding box center [961, 182] width 376 height 17
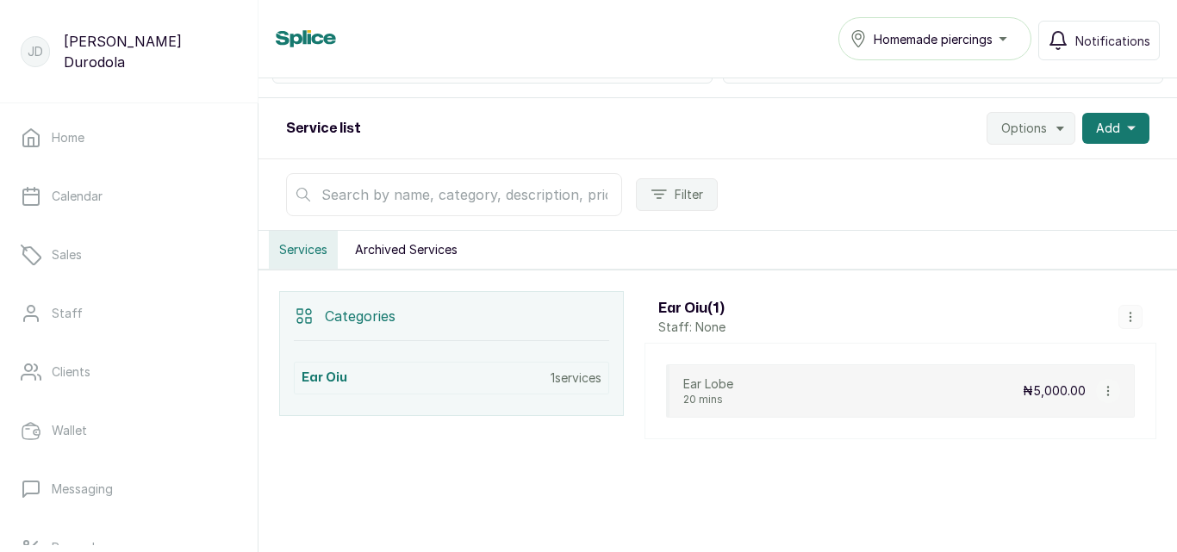
scroll to position [155, 0]
click at [1104, 390] on icon "button" at bounding box center [1108, 389] width 12 height 12
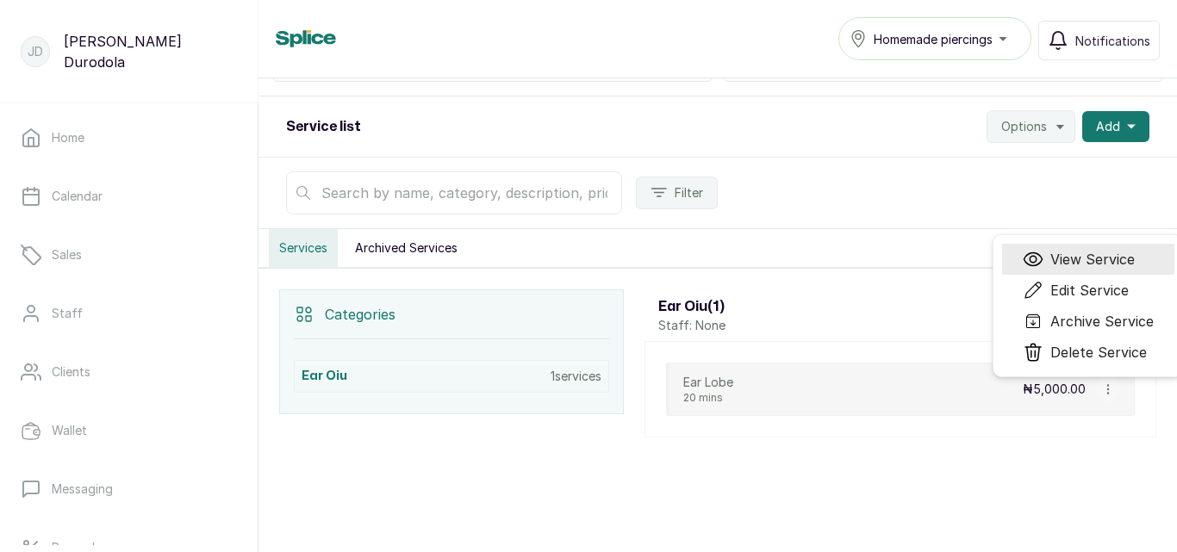
click at [1083, 261] on span "View Service" at bounding box center [1092, 259] width 84 height 21
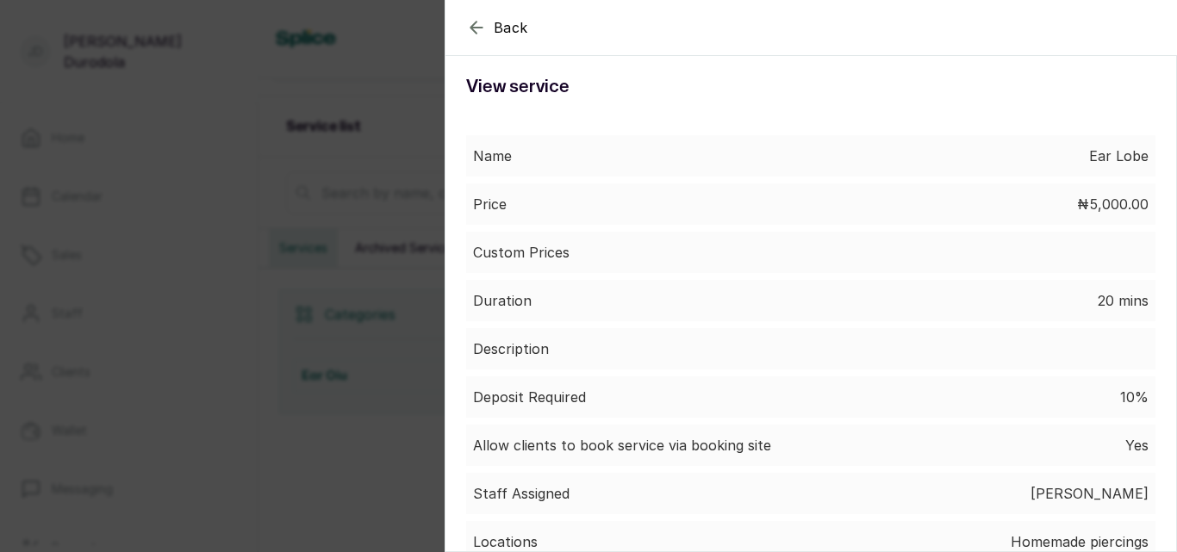
scroll to position [0, 0]
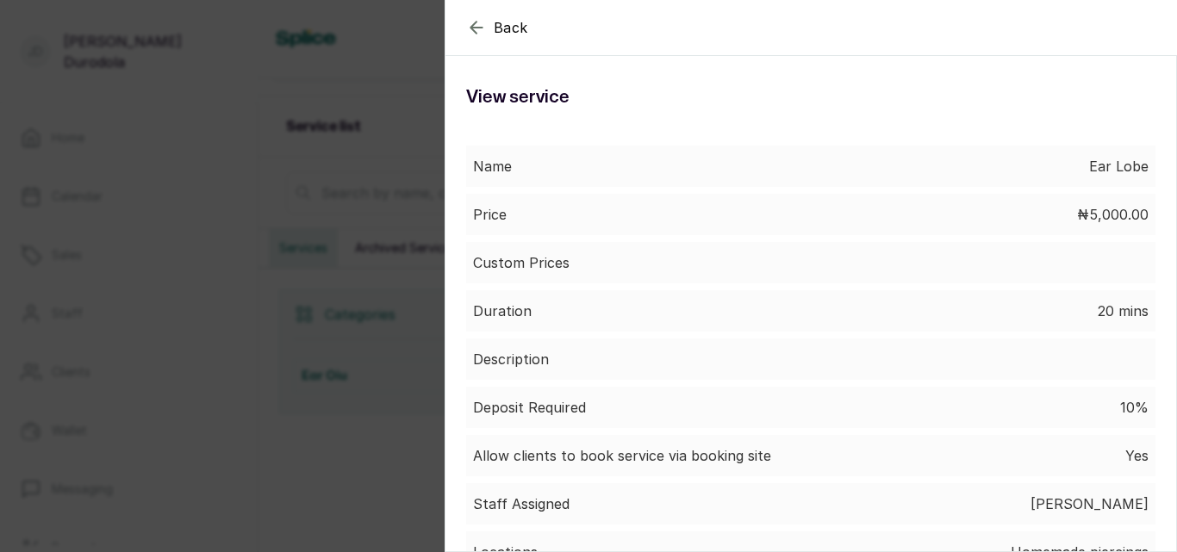
click at [475, 32] on icon "button" at bounding box center [476, 27] width 11 height 11
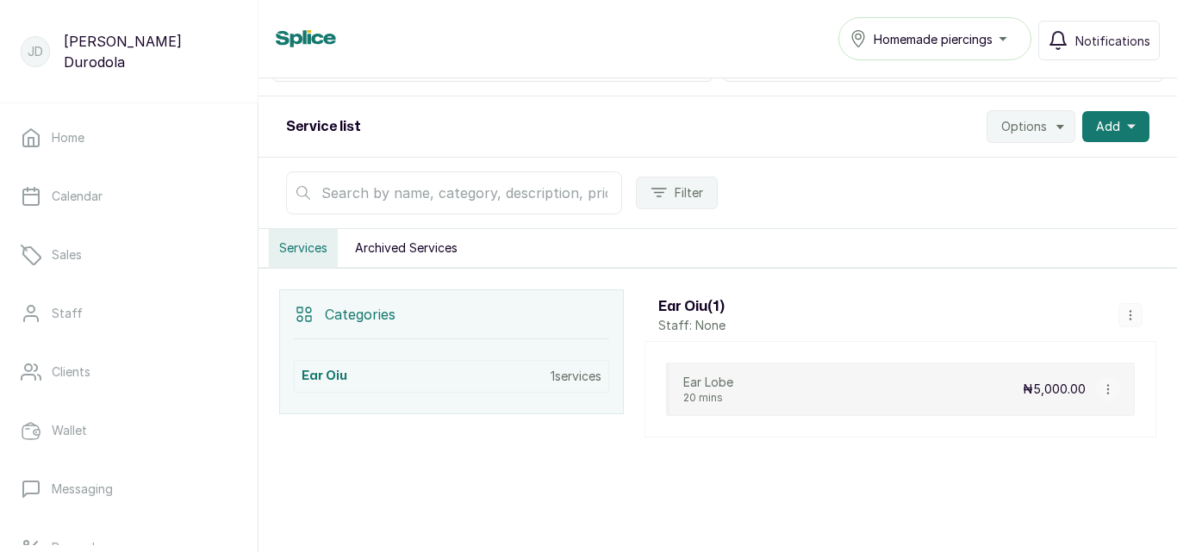
click at [1125, 309] on icon "button" at bounding box center [1131, 315] width 12 height 12
click at [894, 322] on div "Ear oiu ( 1 ) Staff: None Add Service View Category Edit Category Delete Catego…" at bounding box center [901, 316] width 512 height 52
click at [1014, 136] on button "Options" at bounding box center [1031, 126] width 89 height 33
click at [956, 175] on span "Settings" at bounding box center [978, 174] width 165 height 21
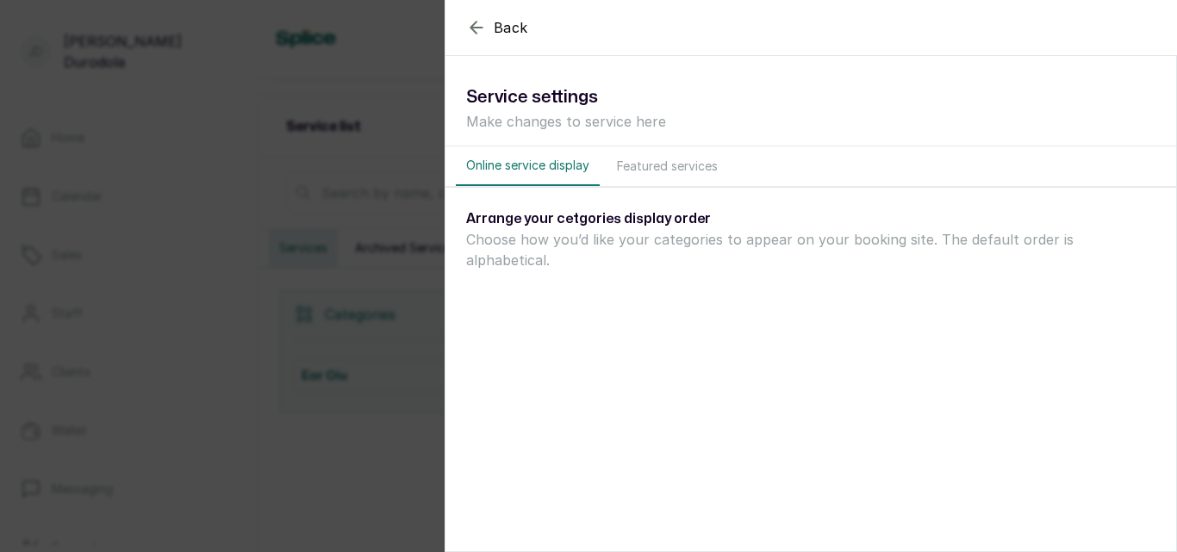
click at [651, 169] on button "Featured services" at bounding box center [668, 166] width 122 height 40
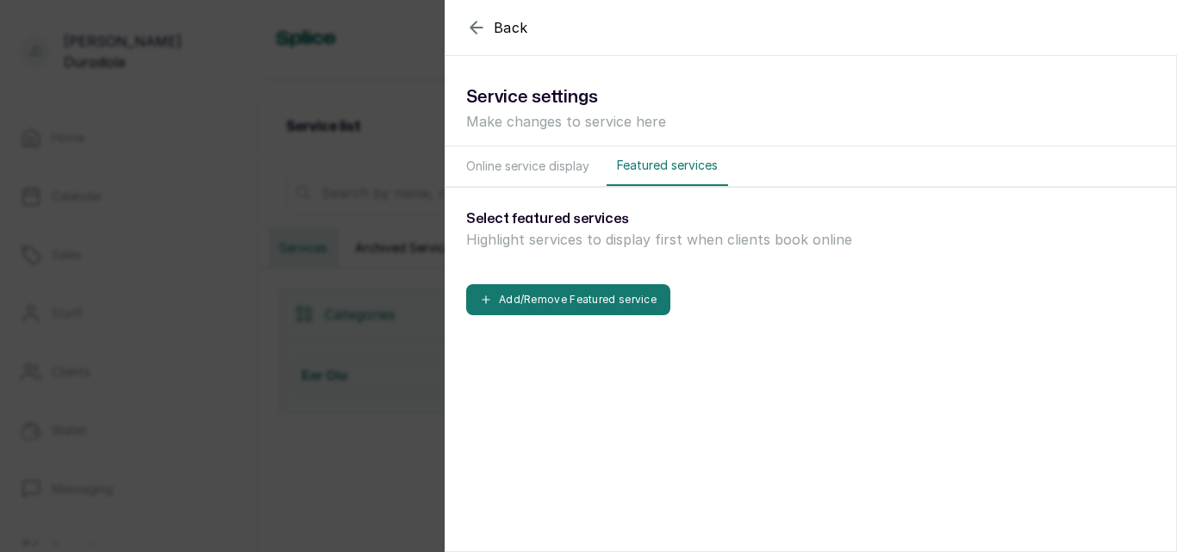
click at [545, 173] on button "Online service display" at bounding box center [528, 166] width 144 height 40
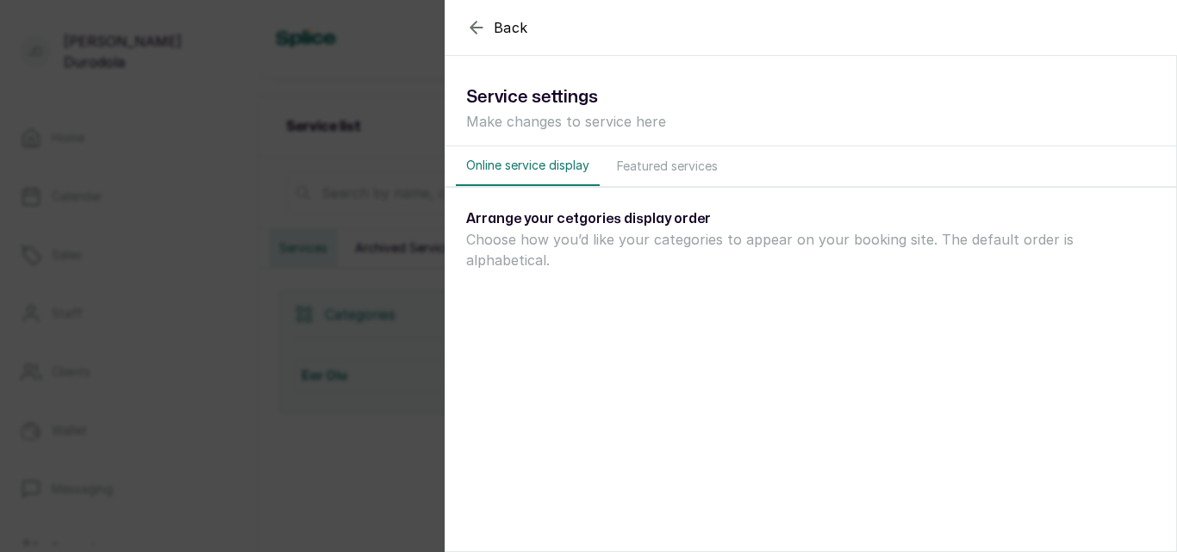
click at [477, 28] on icon "button" at bounding box center [476, 27] width 11 height 11
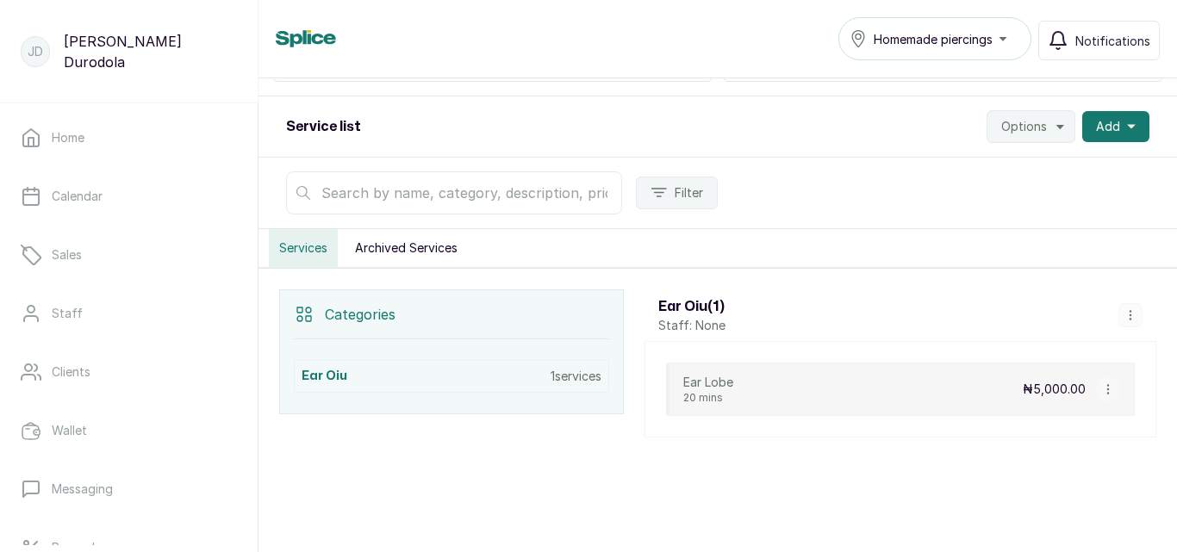
click at [1023, 386] on p "₦5,000.00" at bounding box center [1054, 389] width 63 height 17
click at [1102, 386] on icon "button" at bounding box center [1108, 389] width 12 height 12
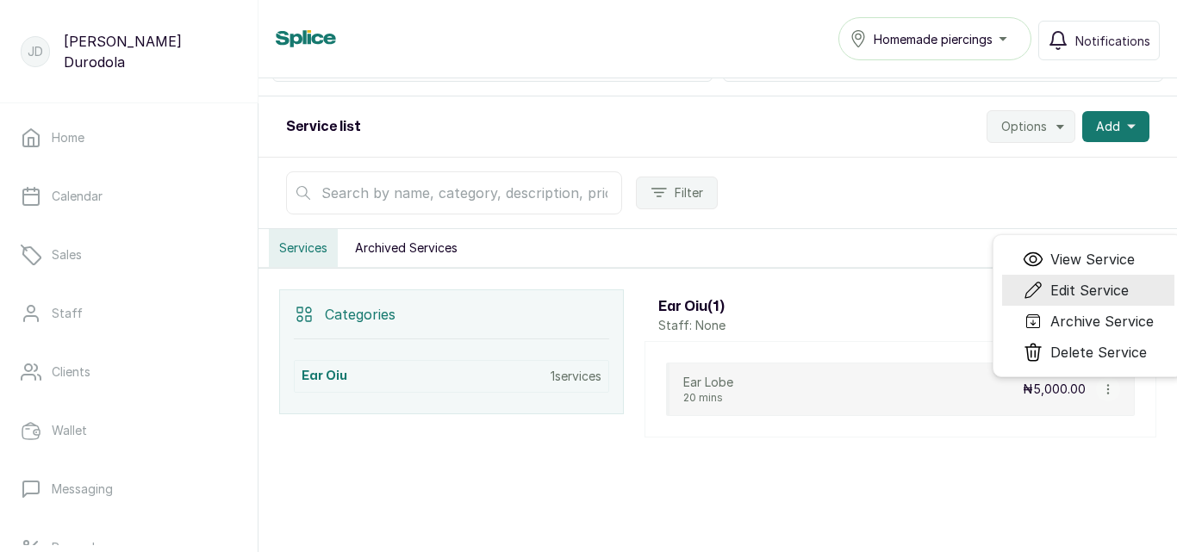
click at [1071, 280] on span "Edit Service" at bounding box center [1089, 290] width 78 height 21
select select "fixed"
select select "percentage"
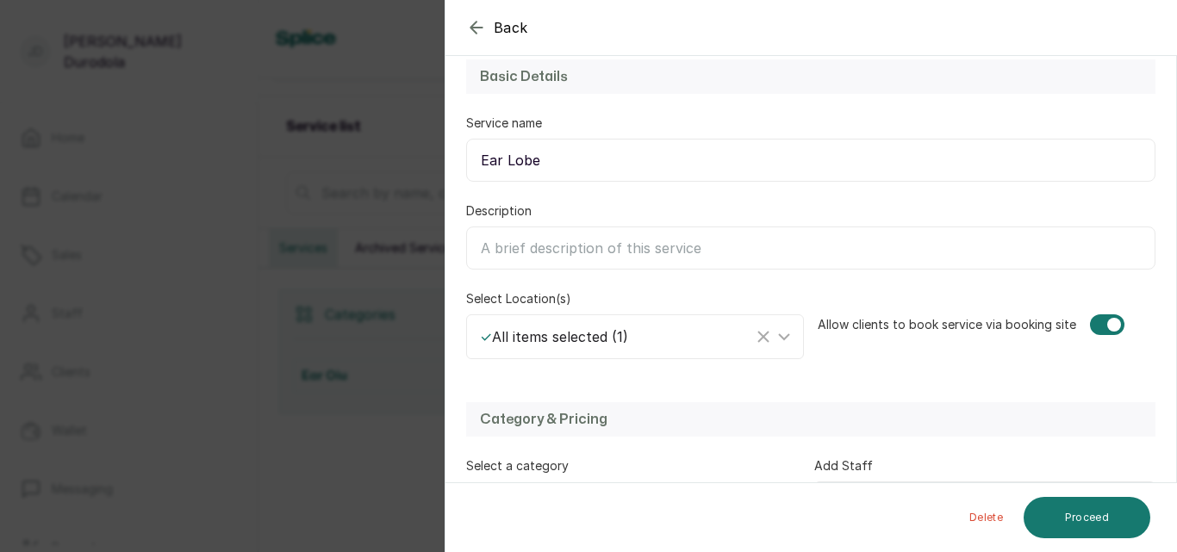
scroll to position [172, 0]
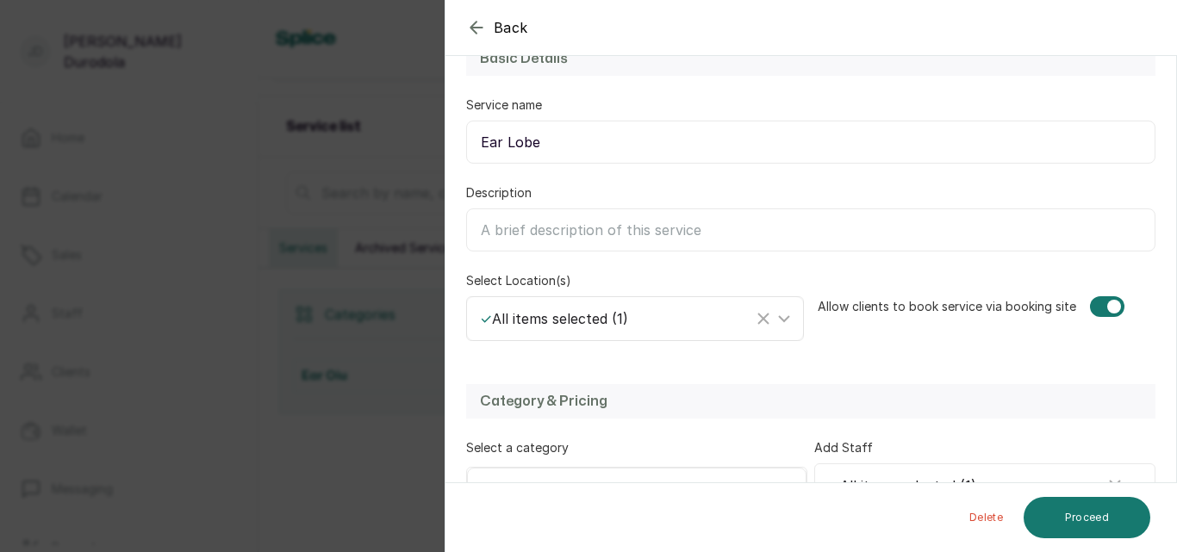
click at [675, 313] on div "✓ All items selected ( 1 )" at bounding box center [616, 318] width 273 height 21
click at [682, 330] on div "✓ All items selected ( 1 )" at bounding box center [637, 318] width 332 height 33
click at [1094, 302] on div at bounding box center [1107, 306] width 34 height 21
click at [1094, 302] on div at bounding box center [1101, 307] width 14 height 14
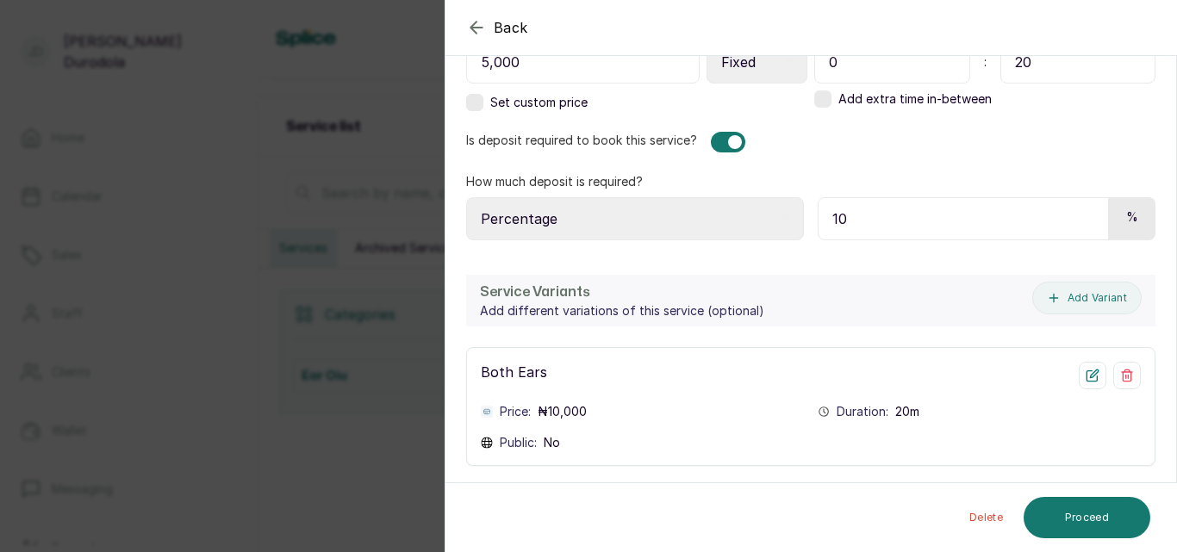
scroll to position [686, 0]
click at [1086, 377] on icon "button" at bounding box center [1093, 375] width 14 height 14
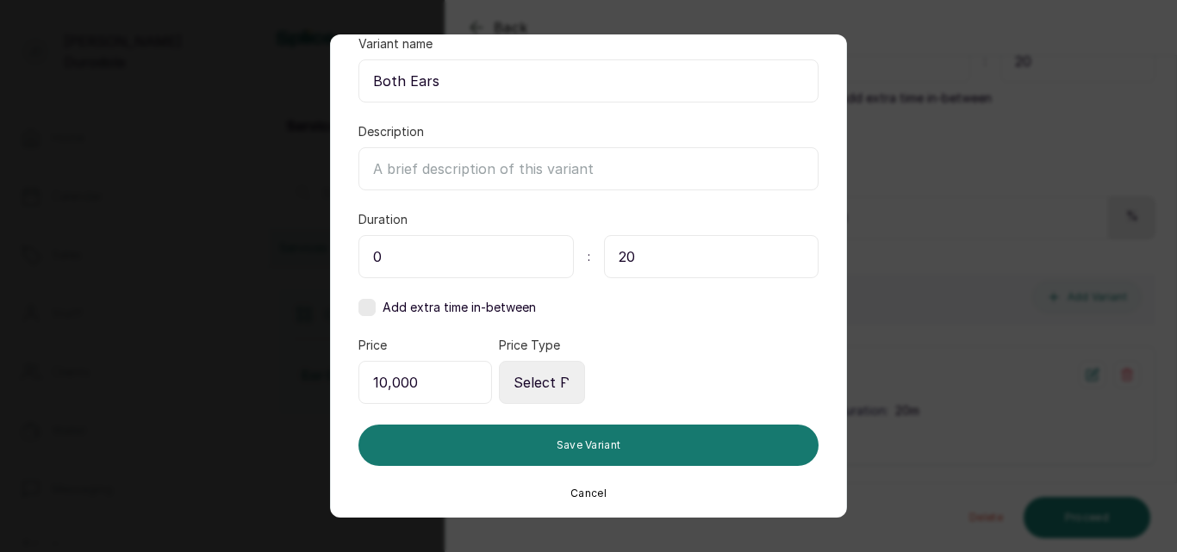
scroll to position [118, 0]
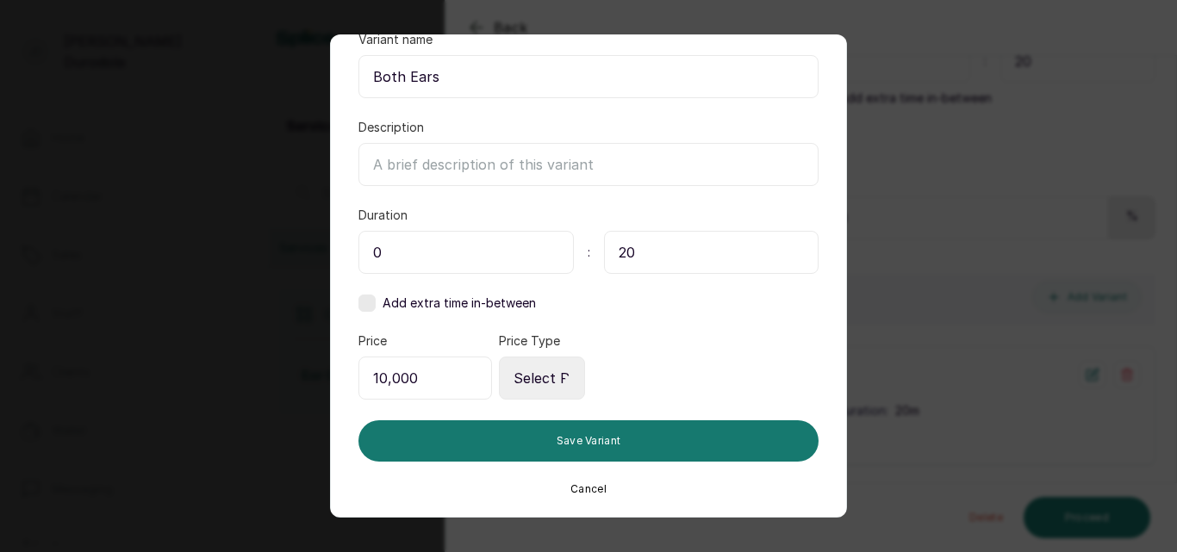
click at [542, 377] on select "Select Price Type Fixed From" at bounding box center [542, 378] width 86 height 43
select select "fixed"
click at [499, 357] on select "Select Price Type Fixed From" at bounding box center [542, 378] width 86 height 43
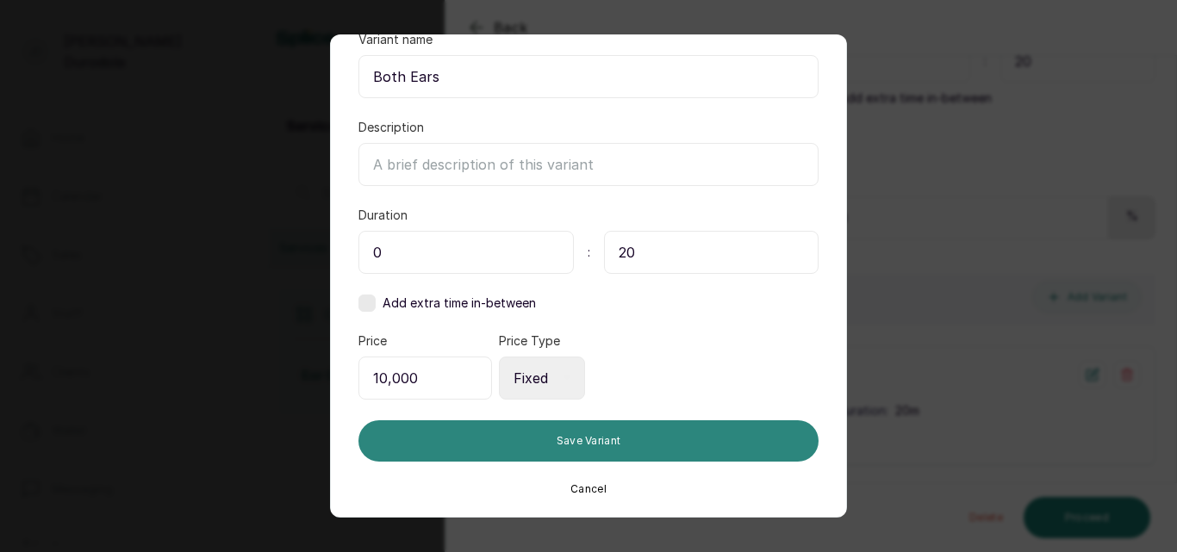
click at [603, 442] on button "Save Variant" at bounding box center [588, 441] width 460 height 41
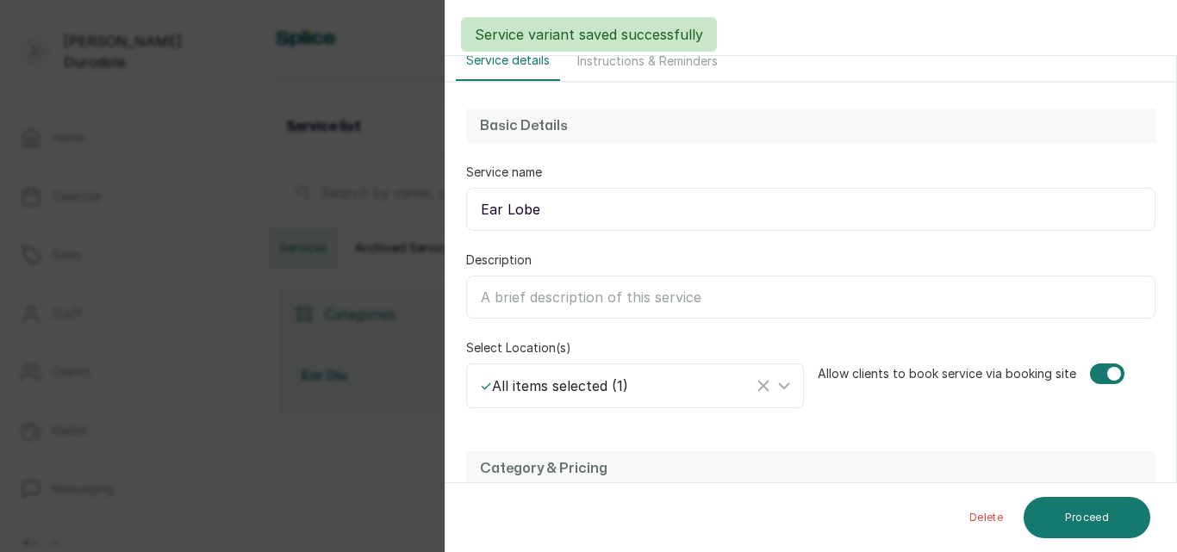
scroll to position [0, 0]
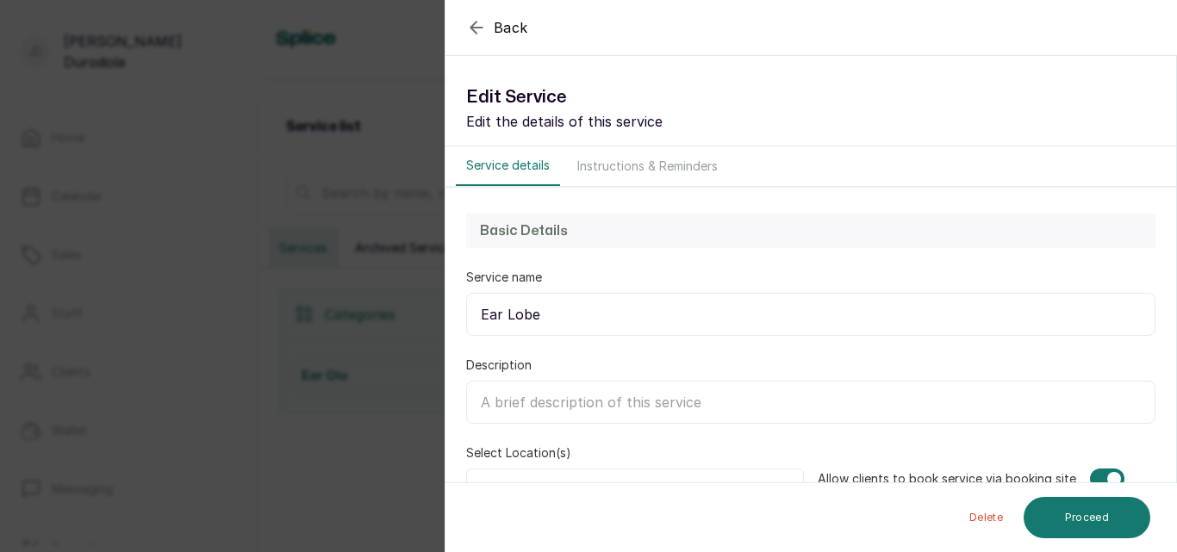
click at [474, 22] on icon "button" at bounding box center [476, 27] width 21 height 21
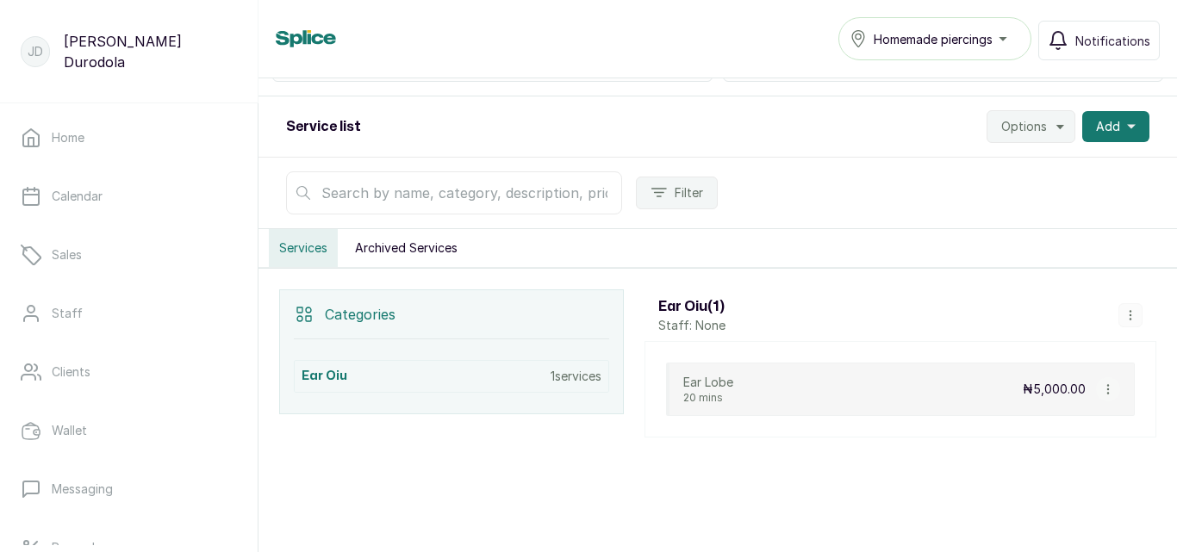
click at [1130, 311] on icon "button" at bounding box center [1130, 315] width 1 height 9
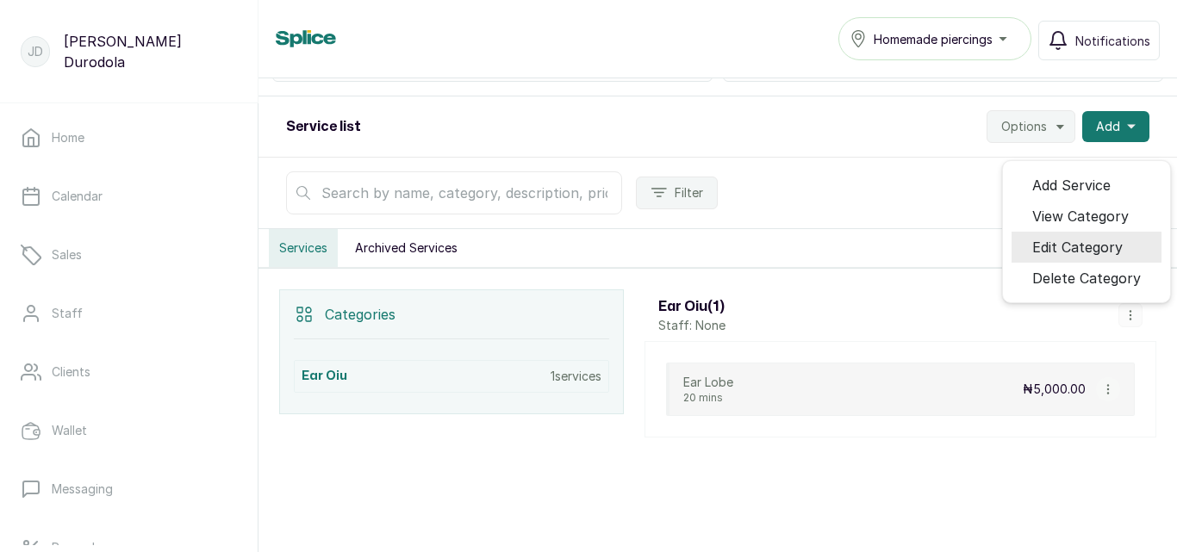
click at [1089, 252] on span "Edit Category" at bounding box center [1077, 247] width 90 height 21
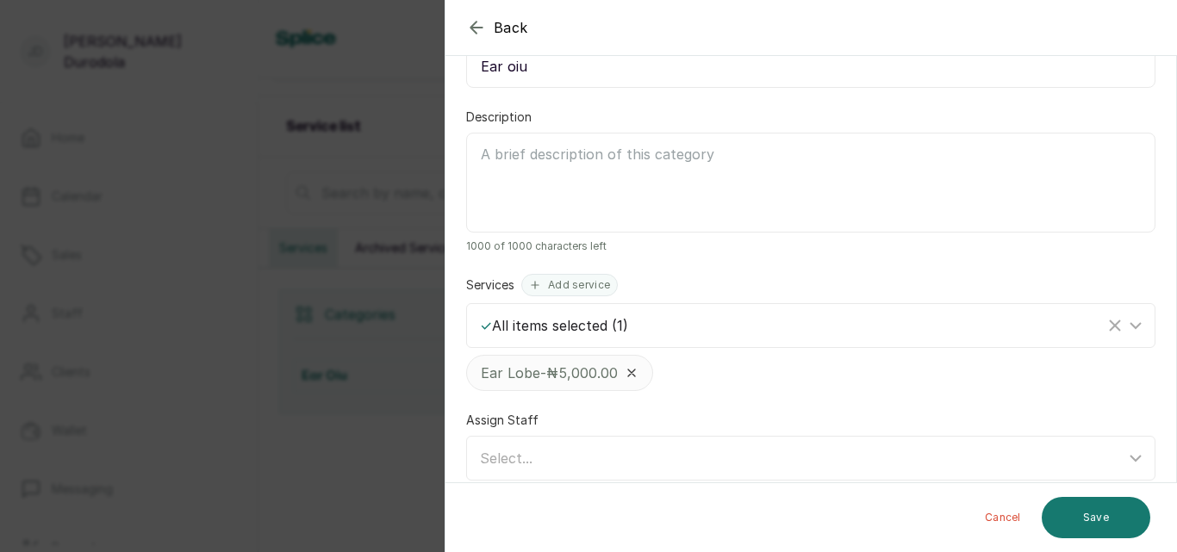
scroll to position [207, 0]
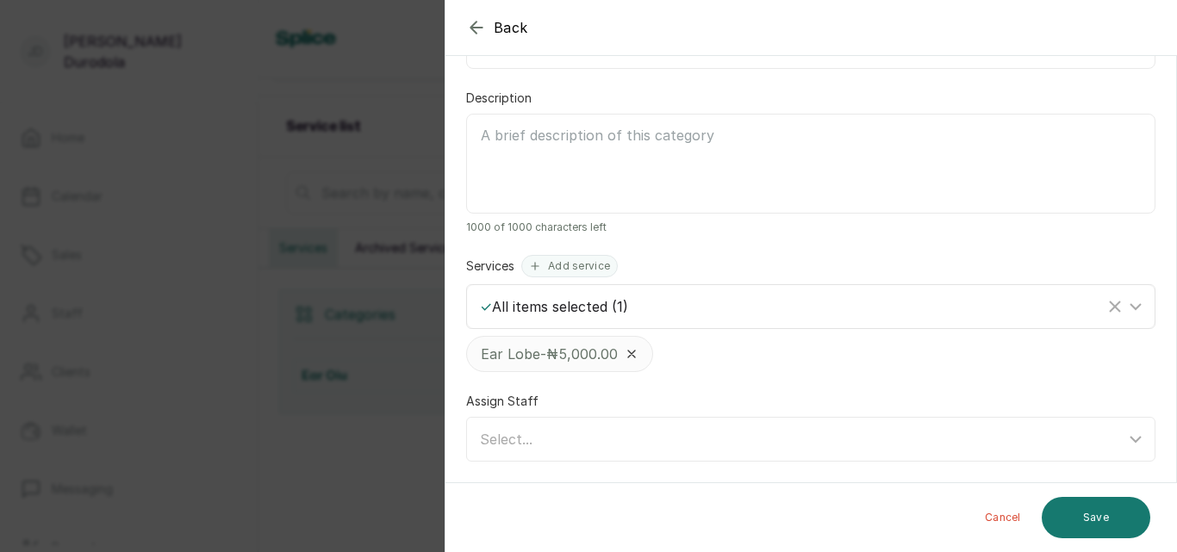
click at [1129, 304] on icon at bounding box center [1135, 306] width 21 height 21
click at [815, 267] on div "Services Add service" at bounding box center [810, 266] width 689 height 22
click at [1098, 513] on button "Save" at bounding box center [1096, 517] width 109 height 41
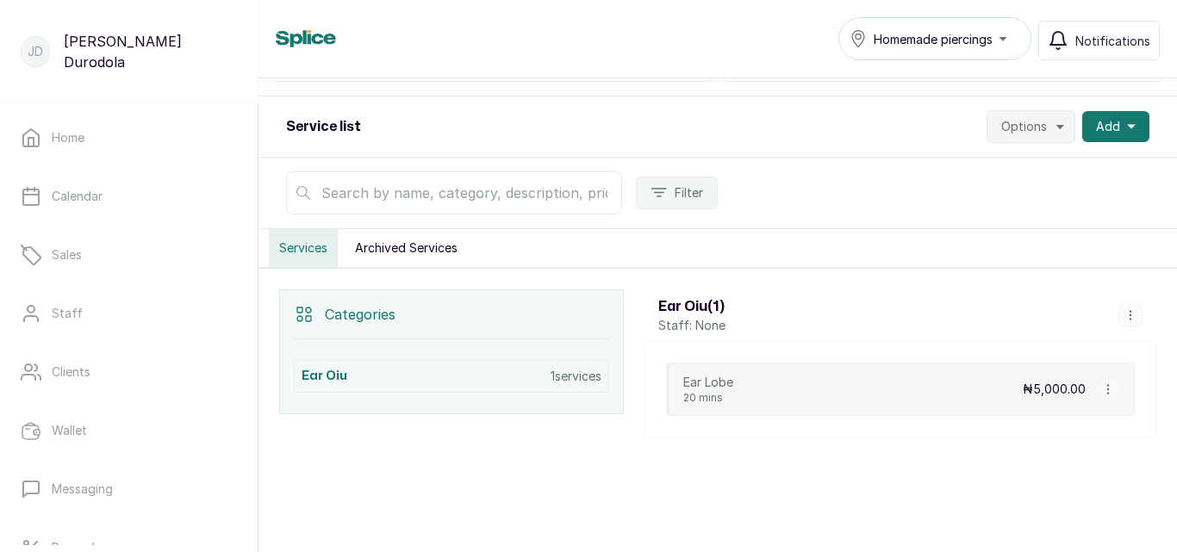
click at [1036, 136] on button "Options" at bounding box center [1031, 126] width 89 height 33
click at [972, 211] on span "Import Services" at bounding box center [978, 208] width 165 height 21
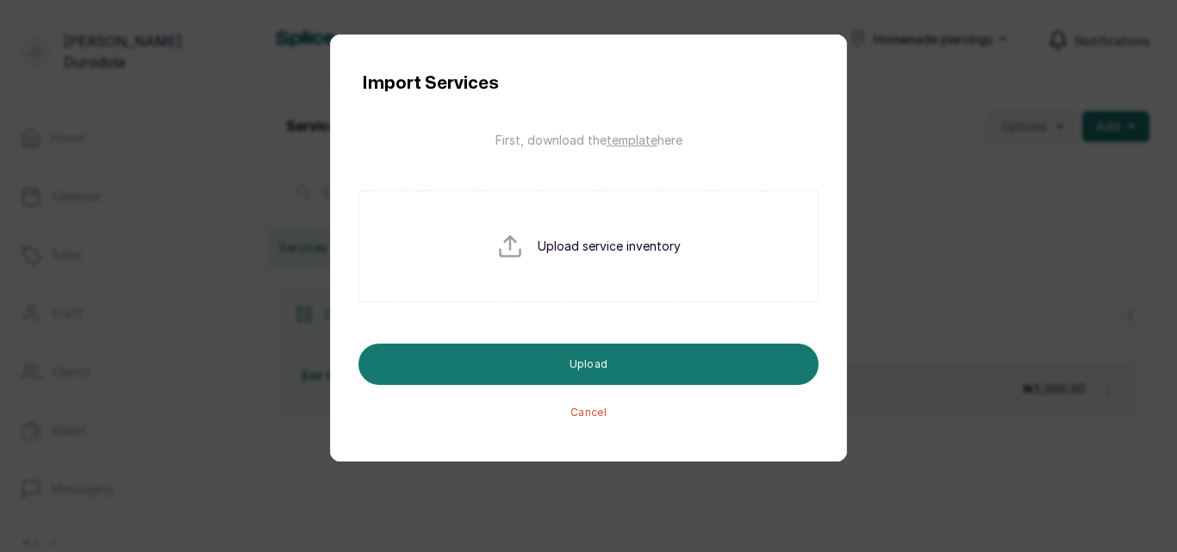
click at [944, 230] on div "Import Services First, download the template here Upload service inventory Uplo…" at bounding box center [588, 276] width 1177 height 552
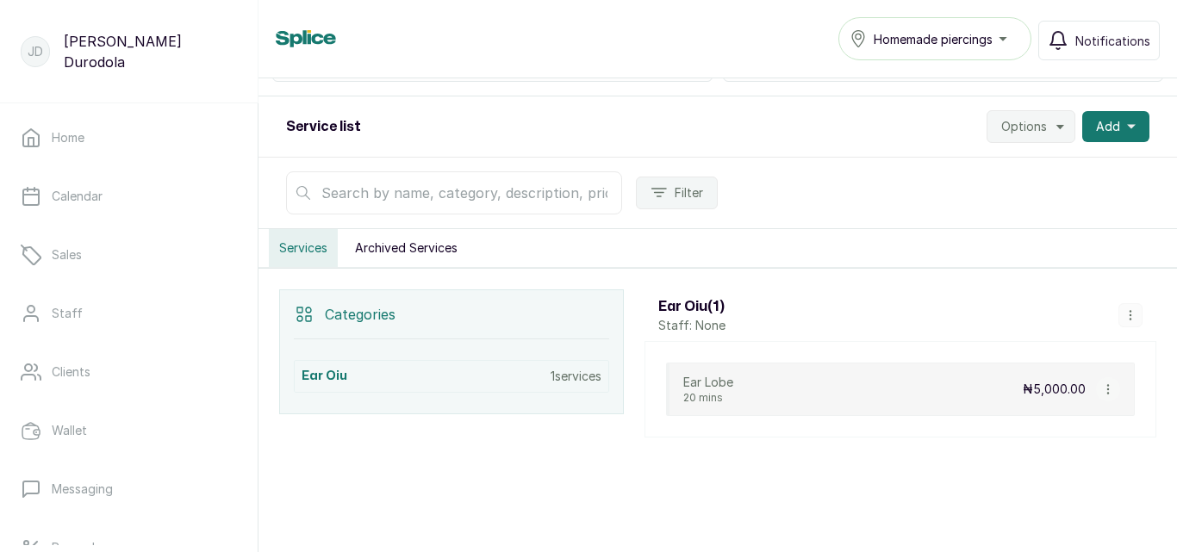
click at [1011, 140] on button "Options" at bounding box center [1031, 126] width 89 height 33
click at [976, 245] on span "Export Services" at bounding box center [978, 243] width 165 height 21
click at [1125, 316] on icon "button" at bounding box center [1131, 315] width 12 height 12
click at [1033, 117] on button "Options" at bounding box center [1031, 126] width 89 height 33
click at [975, 165] on span "Settings" at bounding box center [978, 174] width 165 height 21
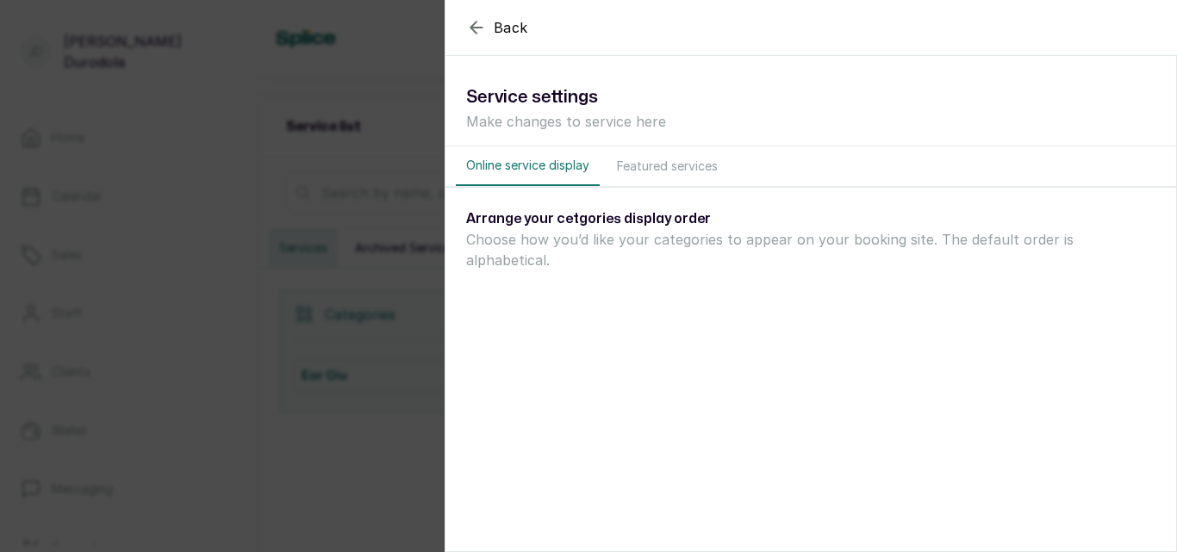
click at [670, 168] on button "Featured services" at bounding box center [668, 166] width 122 height 40
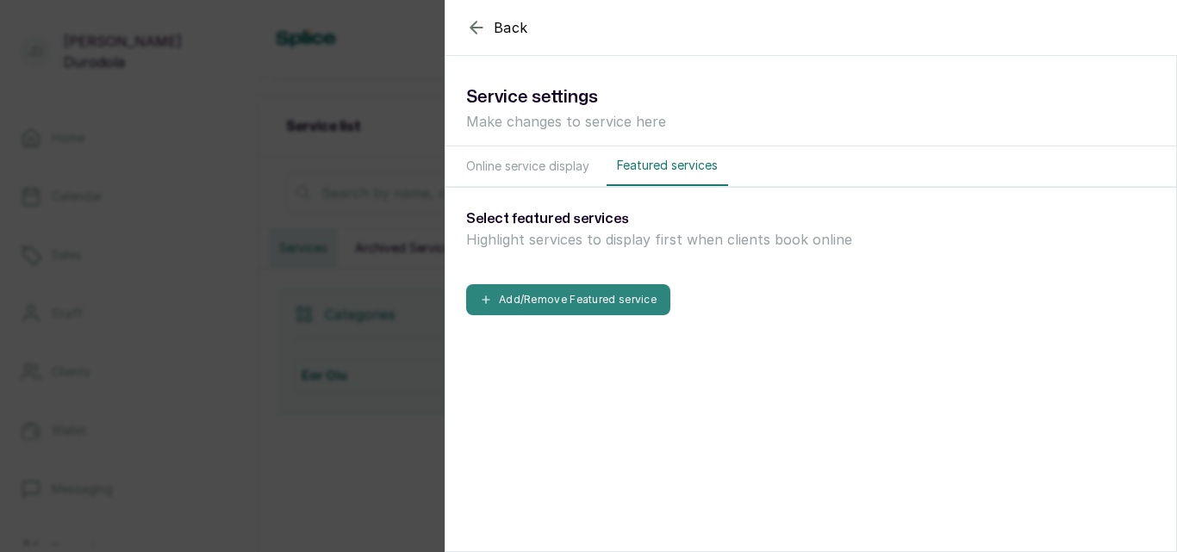
click at [599, 304] on button "Add/Remove Featured service" at bounding box center [568, 299] width 204 height 31
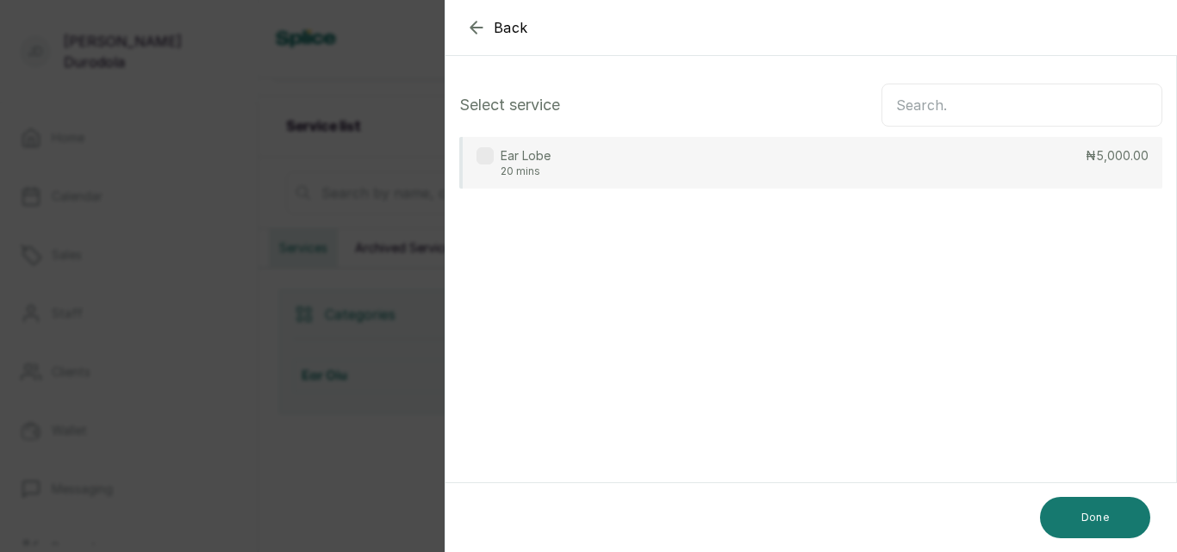
click at [491, 165] on div "Ear Lobe 20 mins" at bounding box center [514, 162] width 74 height 31
click at [489, 159] on label at bounding box center [485, 155] width 17 height 17
click at [484, 158] on label at bounding box center [485, 155] width 17 height 17
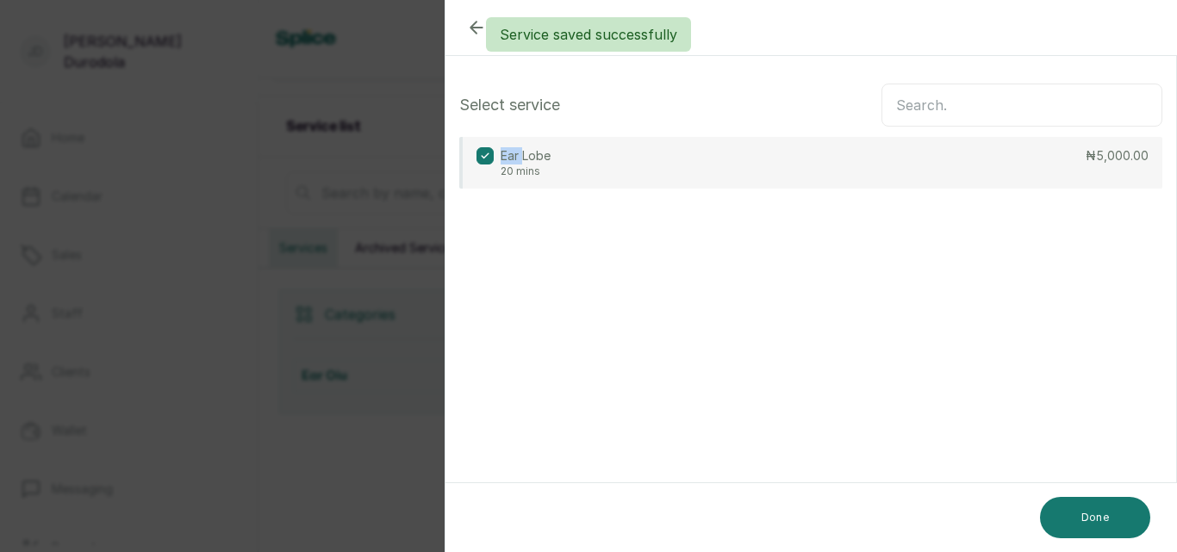
click at [486, 158] on icon at bounding box center [485, 156] width 9 height 9
click at [482, 156] on label at bounding box center [485, 155] width 17 height 17
click at [483, 158] on icon at bounding box center [485, 156] width 9 height 9
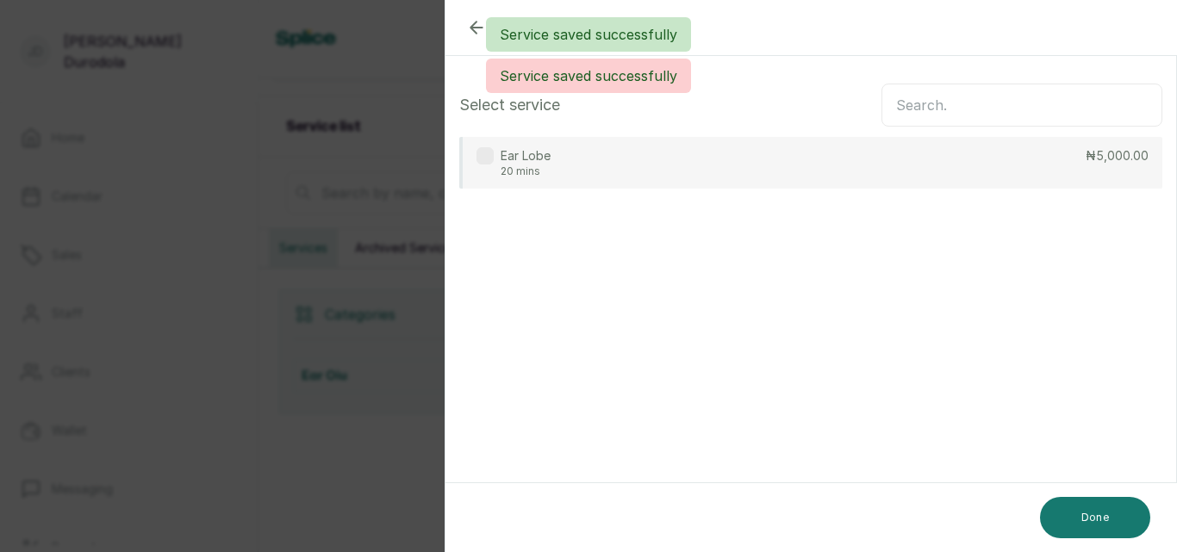
click at [583, 278] on section "Back Settings Select service Ear Lobe 20 mins ₦5,000.00 Done" at bounding box center [811, 276] width 732 height 552
click at [477, 29] on div "Service saved successfully Service saved successfully" at bounding box center [588, 55] width 1177 height 76
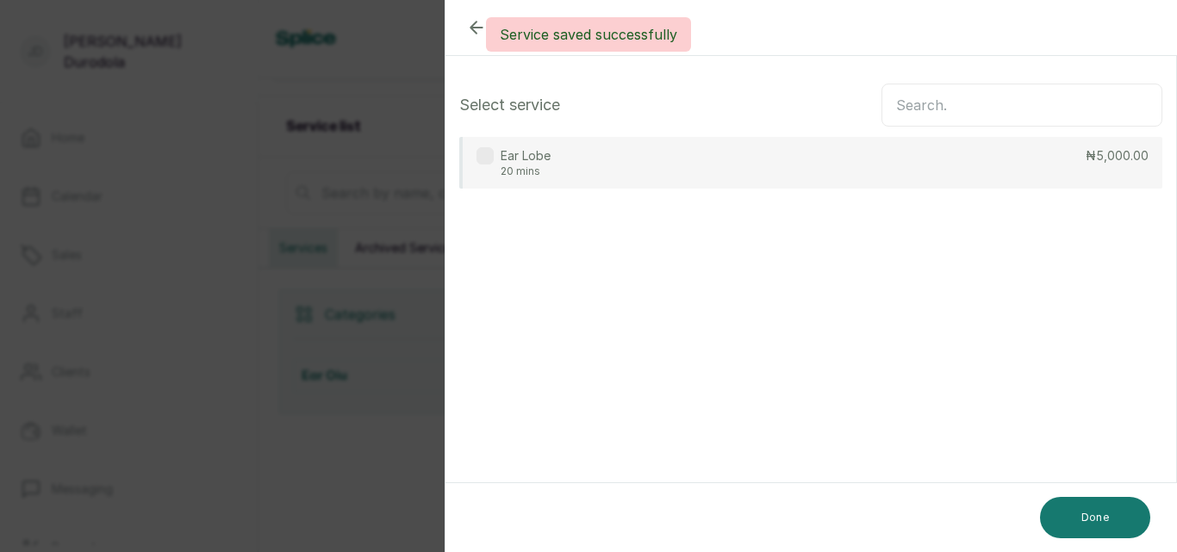
click at [477, 29] on div "Service saved successfully" at bounding box center [588, 34] width 1177 height 34
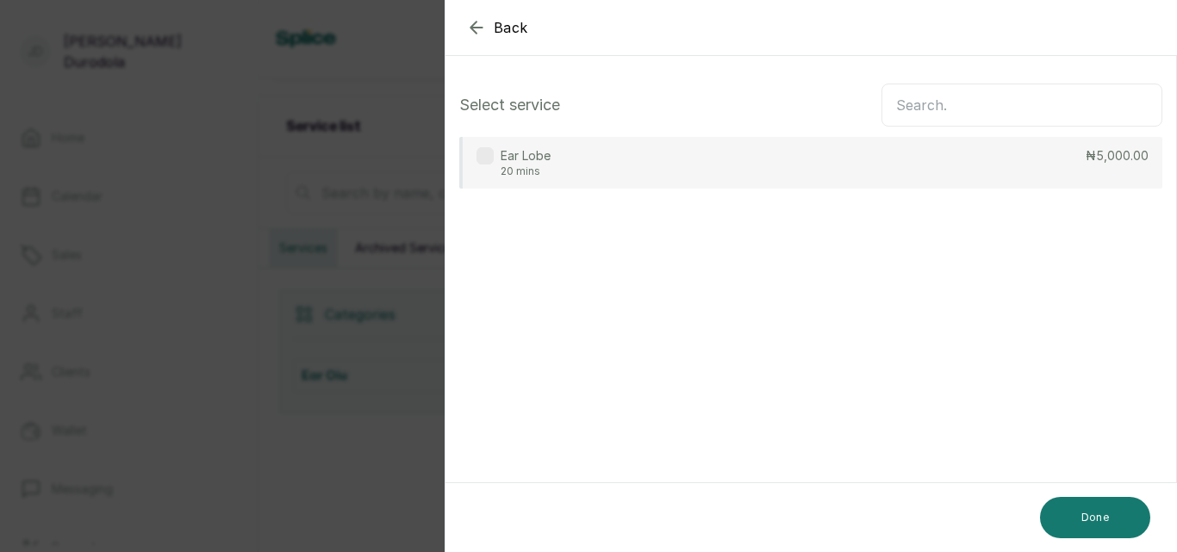
click at [479, 30] on icon "button" at bounding box center [476, 27] width 21 height 21
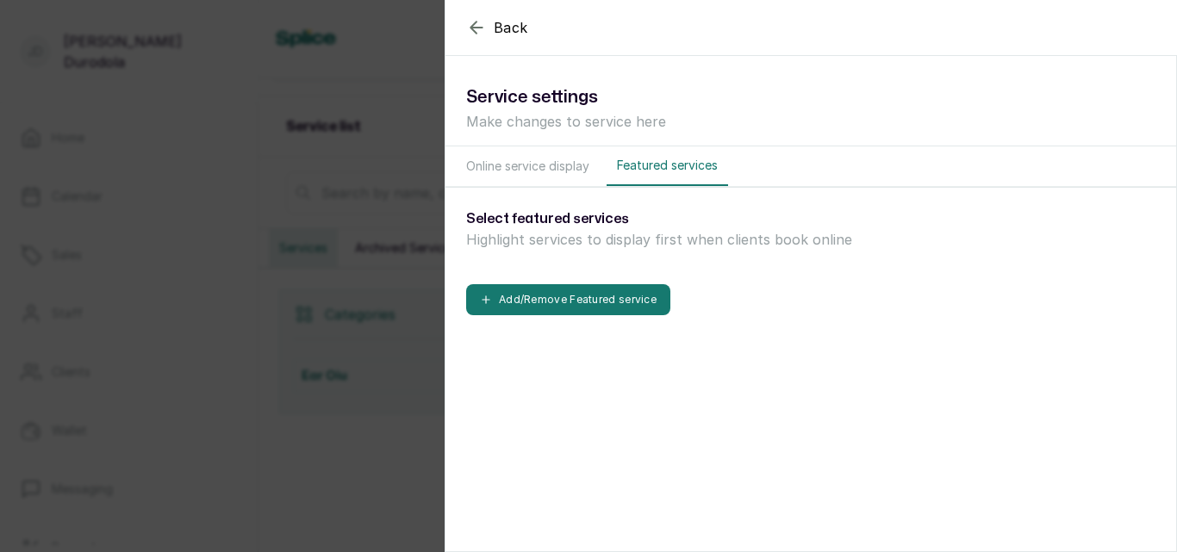
click at [475, 28] on icon "button" at bounding box center [476, 27] width 21 height 21
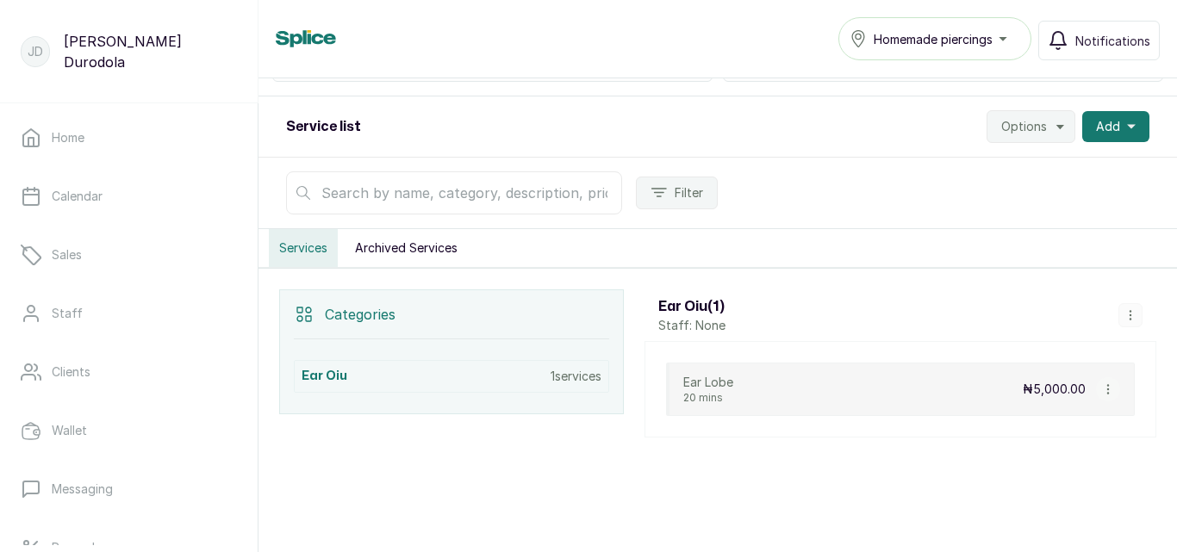
click at [954, 395] on div "Ear Lobe 20 mins ₦5,000.00 View Service Edit Service Archive Service Delete Ser…" at bounding box center [900, 389] width 469 height 53
click at [1102, 389] on icon "button" at bounding box center [1108, 389] width 12 height 12
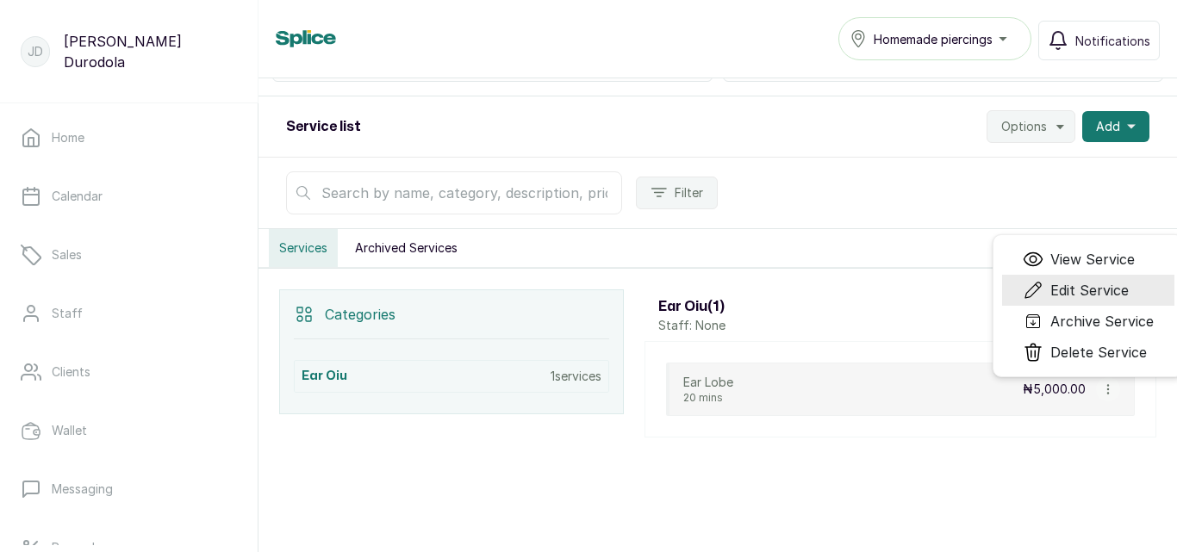
click at [1088, 287] on span "Edit Service" at bounding box center [1089, 290] width 78 height 21
select select "fixed"
select select "percentage"
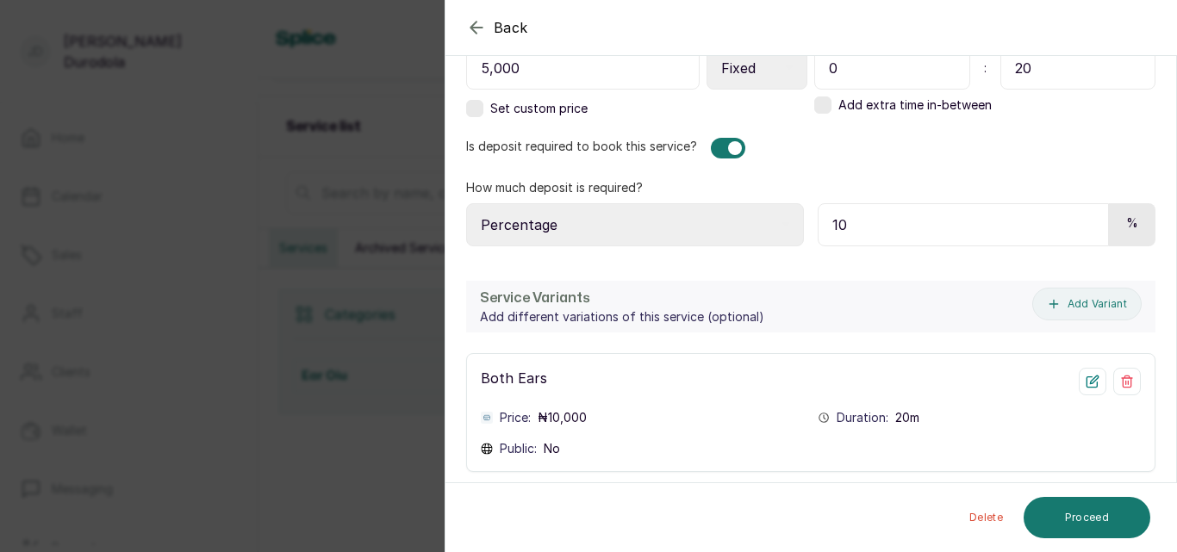
scroll to position [686, 0]
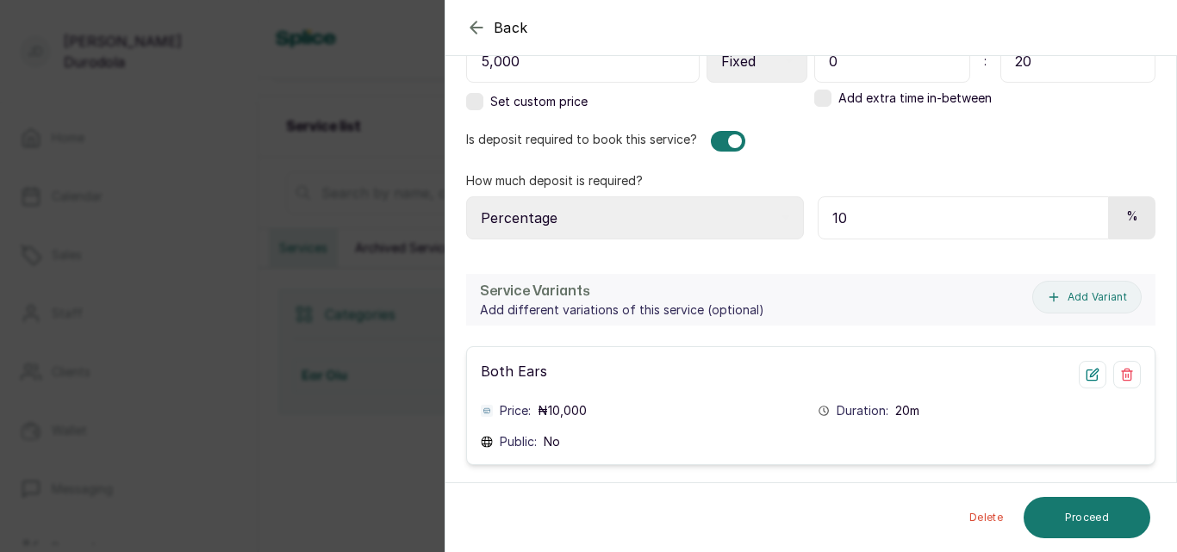
click at [553, 441] on span "No" at bounding box center [552, 441] width 16 height 17
click at [564, 409] on span "₦ 10,000" at bounding box center [562, 410] width 49 height 17
click at [554, 443] on span "No" at bounding box center [552, 441] width 16 height 17
click at [487, 440] on icon at bounding box center [486, 442] width 11 height 11
click at [531, 443] on span "Public:" at bounding box center [518, 441] width 37 height 17
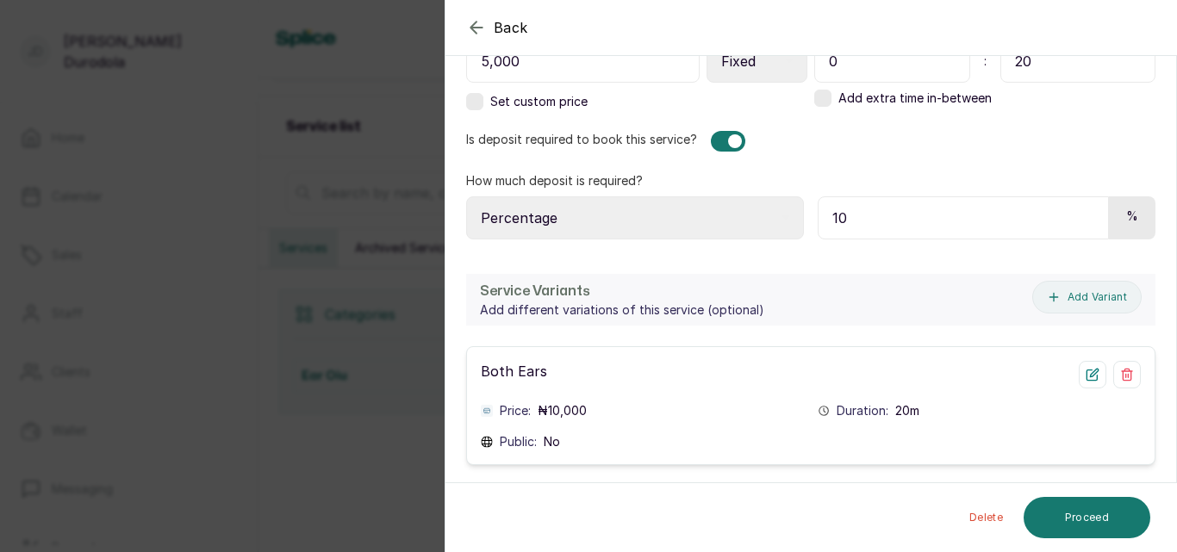
click at [554, 443] on span "No" at bounding box center [552, 441] width 16 height 17
click at [1088, 375] on icon "button" at bounding box center [1093, 375] width 14 height 14
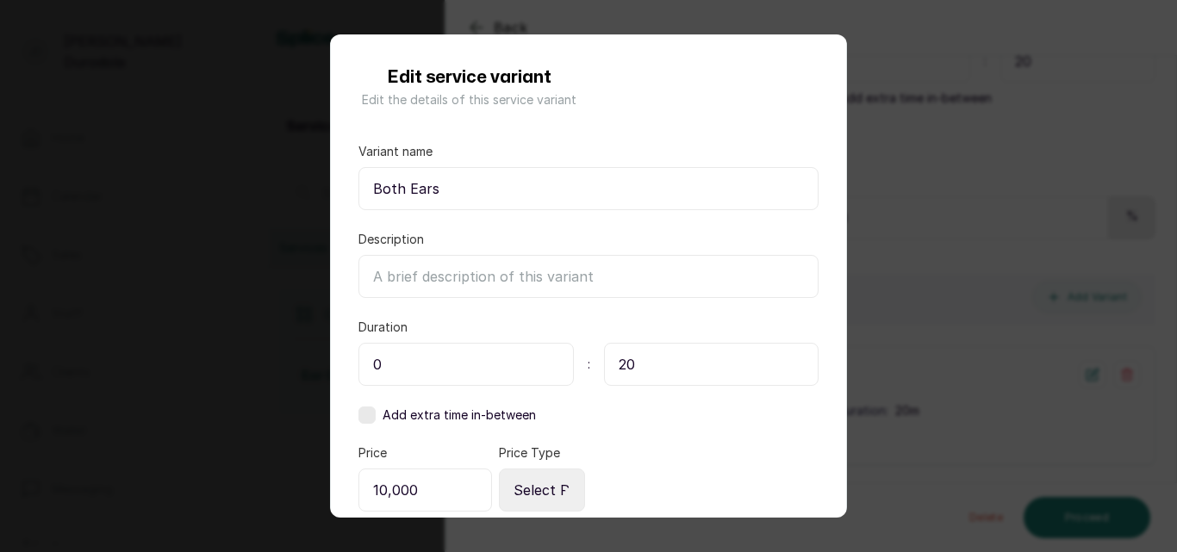
scroll to position [0, 0]
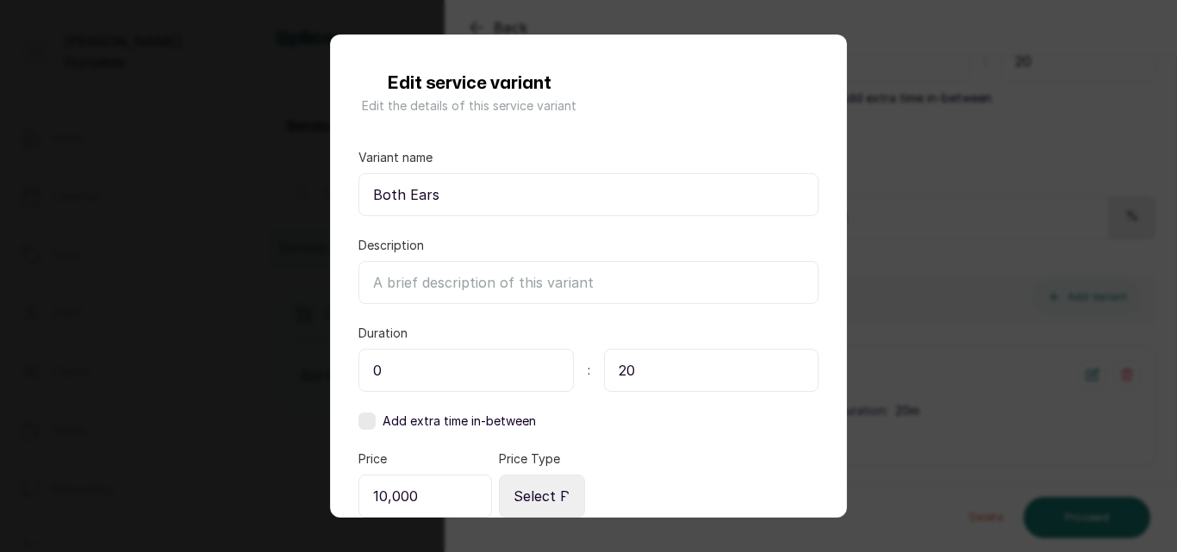
click at [568, 206] on input "Both Ears" at bounding box center [588, 194] width 460 height 43
click at [558, 290] on input "Description" at bounding box center [588, 282] width 460 height 43
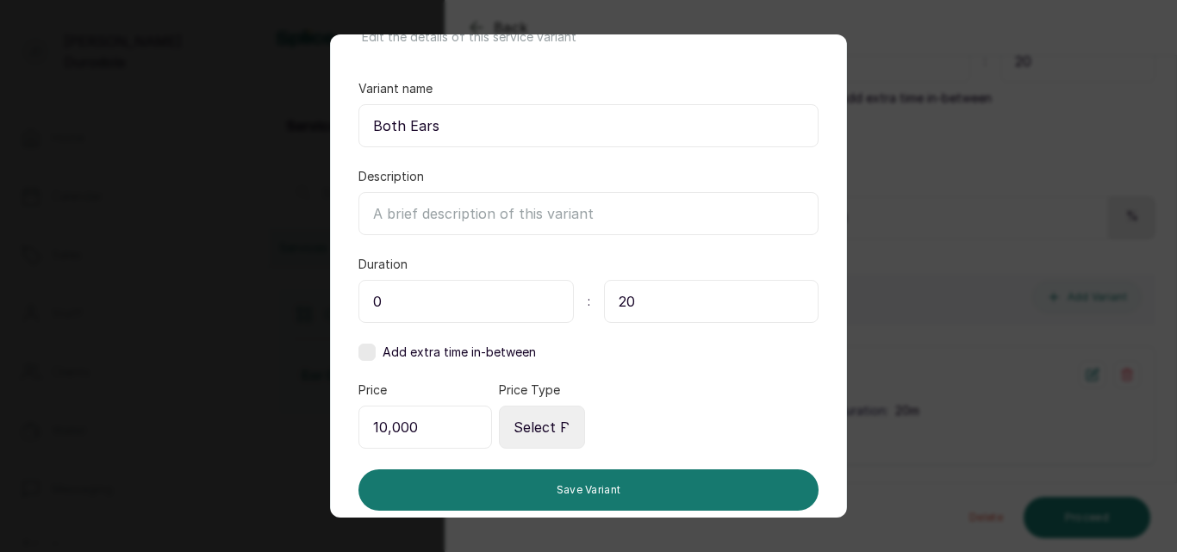
scroll to position [118, 0]
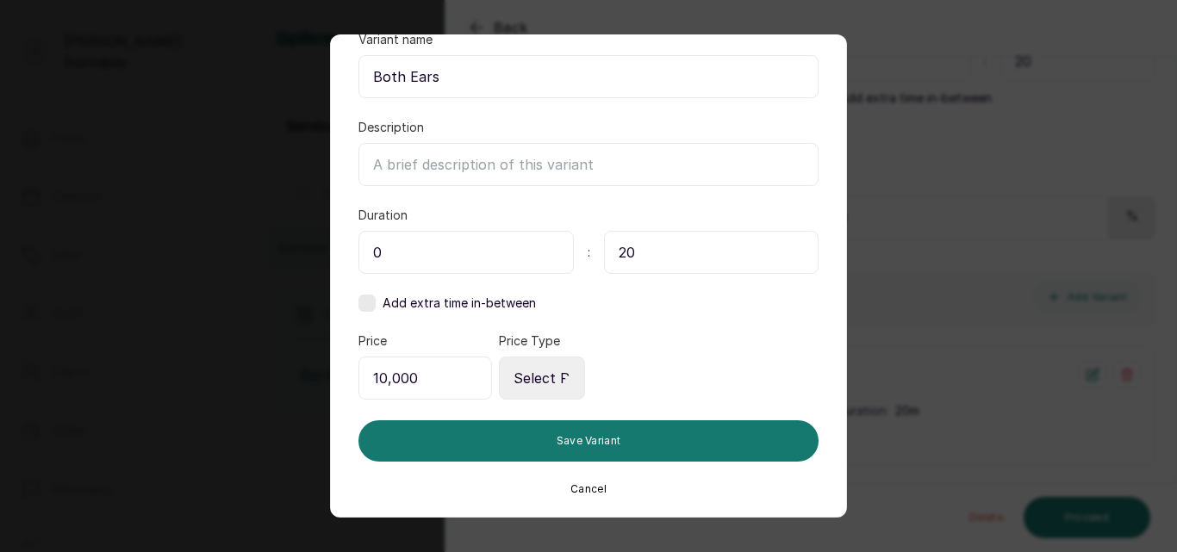
click at [553, 373] on select "Select Price Type Fixed From" at bounding box center [542, 378] width 86 height 43
click at [660, 254] on input "20" at bounding box center [711, 252] width 215 height 43
type input "2"
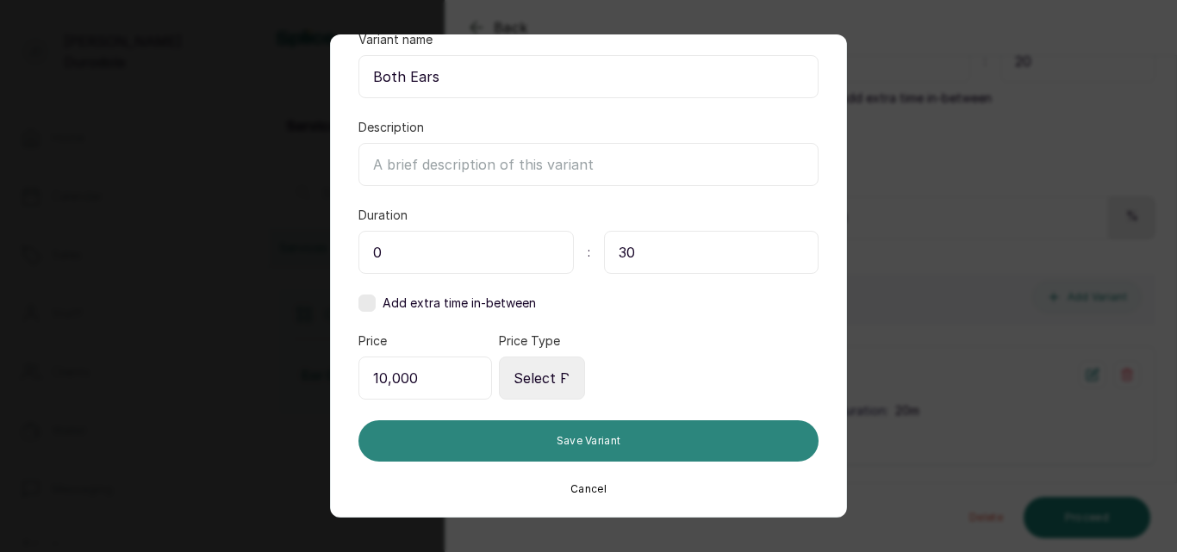
type input "30"
click at [683, 434] on button "Save Variant" at bounding box center [588, 441] width 460 height 41
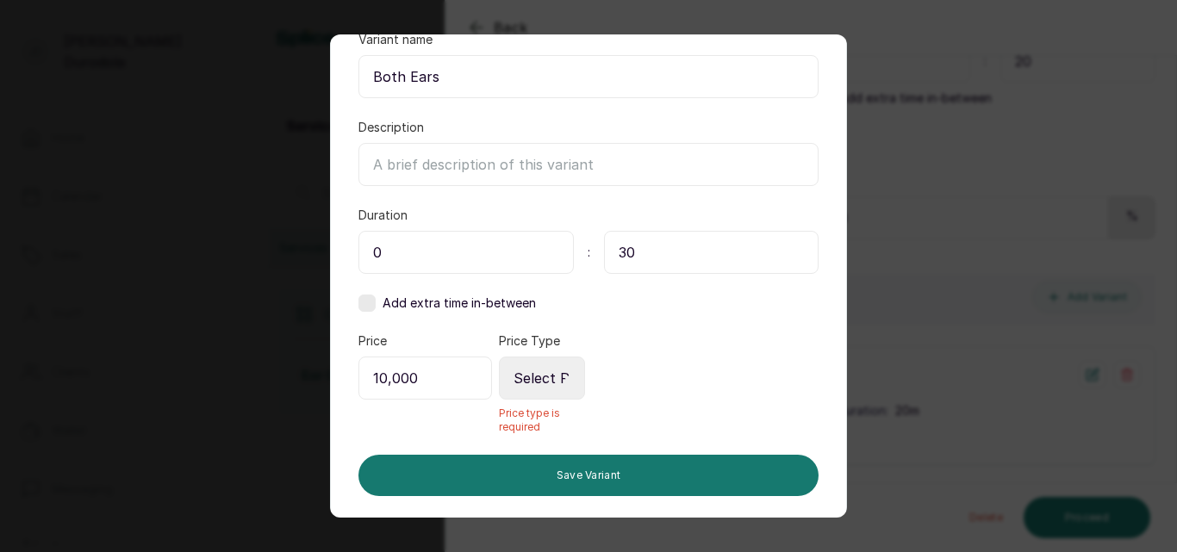
click at [540, 379] on select "Select Price Type Fixed From" at bounding box center [542, 378] width 86 height 43
select select "fixed"
click at [499, 357] on select "Select Price Type Fixed From" at bounding box center [542, 378] width 86 height 43
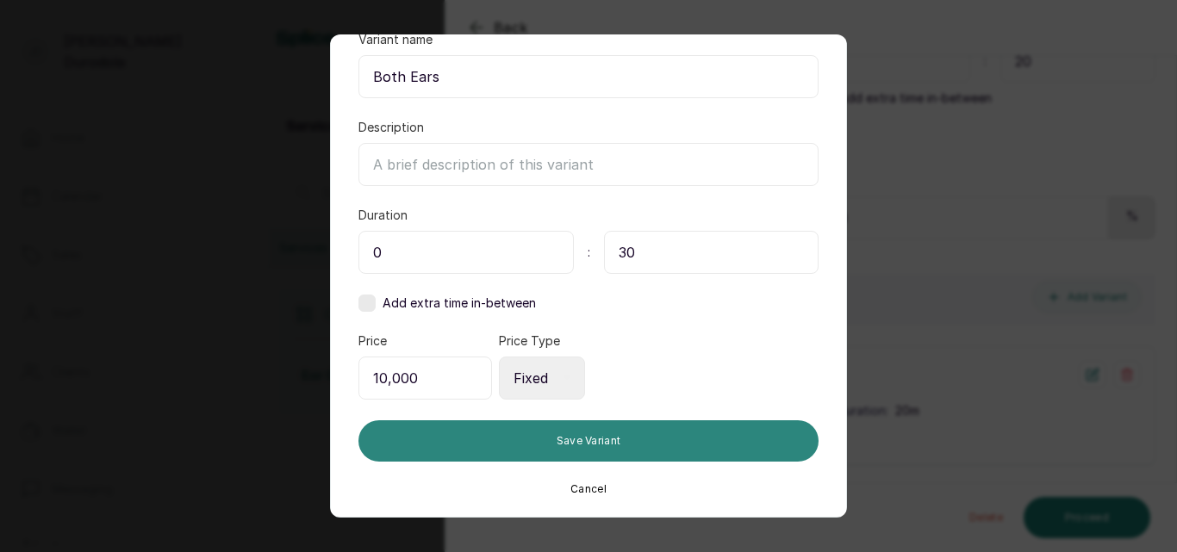
click at [582, 446] on button "Save Variant" at bounding box center [588, 441] width 460 height 41
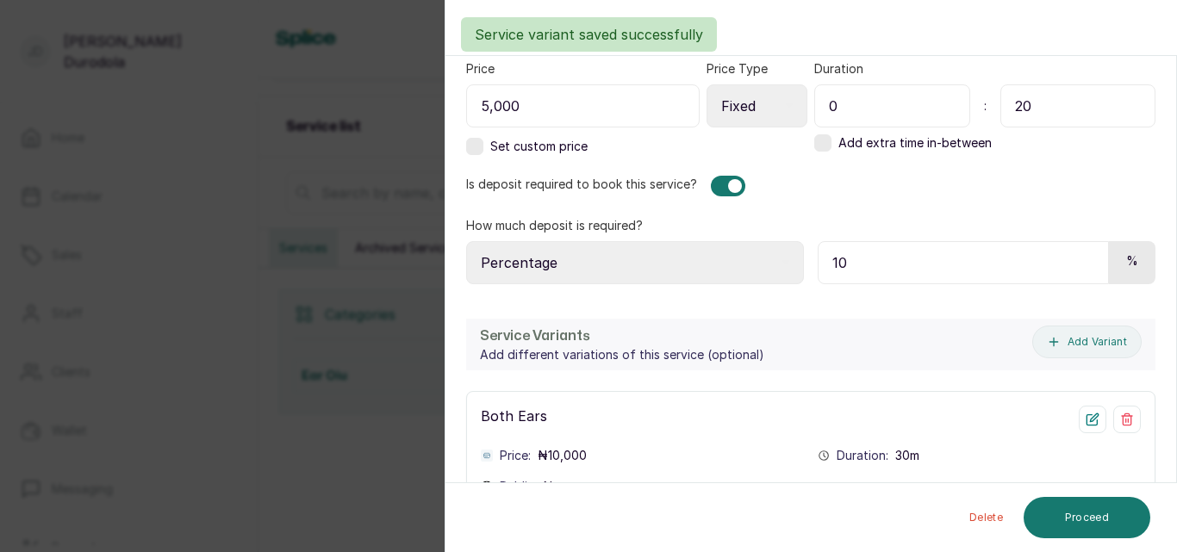
scroll to position [600, 0]
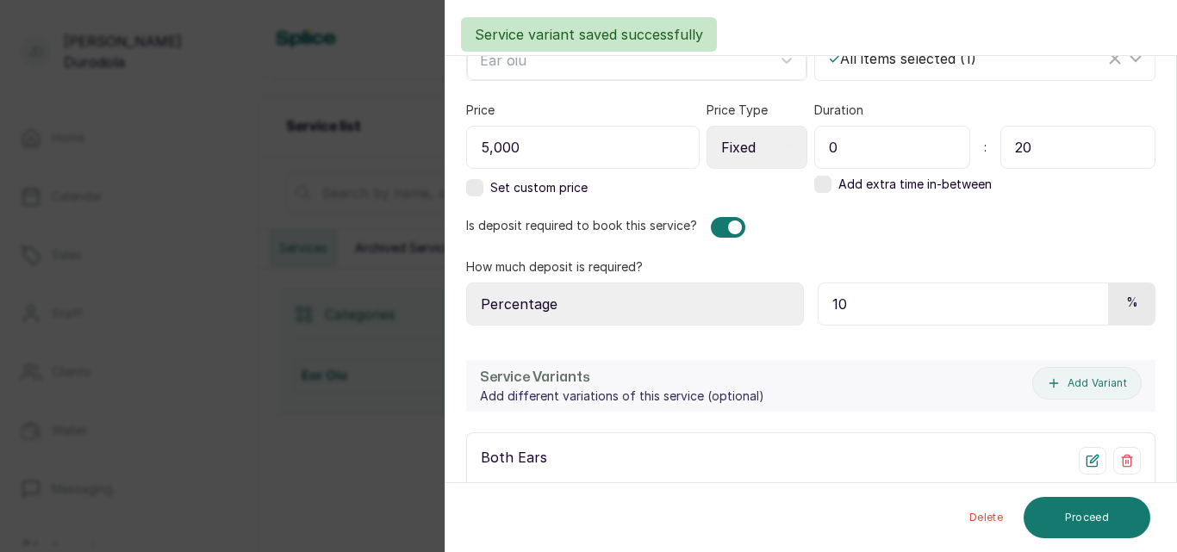
click at [477, 191] on label at bounding box center [474, 187] width 17 height 17
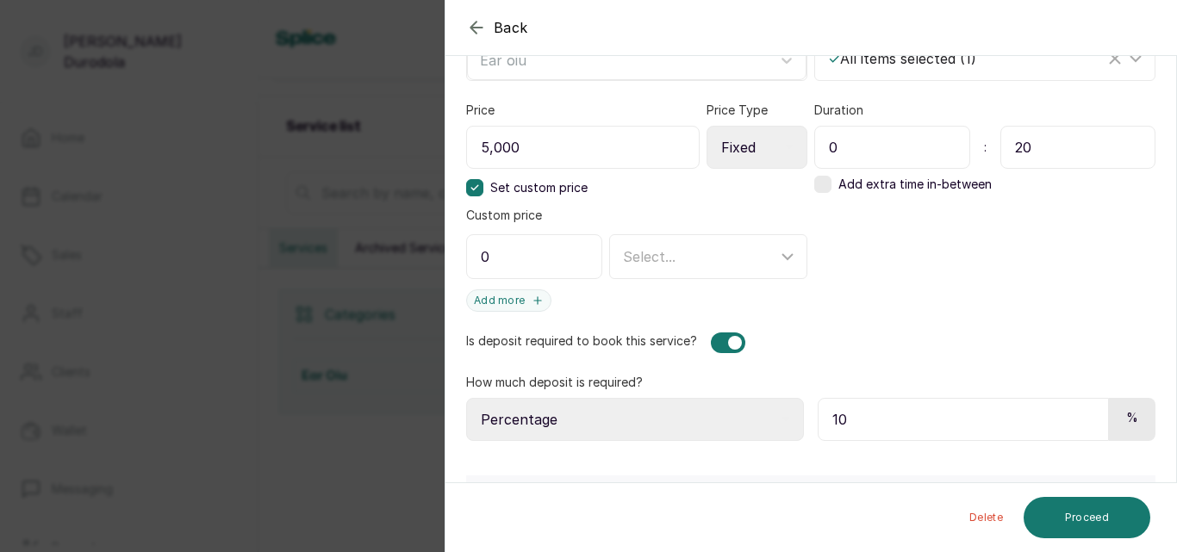
click at [553, 257] on input "0" at bounding box center [534, 256] width 136 height 45
click at [670, 266] on div "Select..." at bounding box center [700, 256] width 154 height 21
click at [471, 187] on icon at bounding box center [475, 188] width 9 height 9
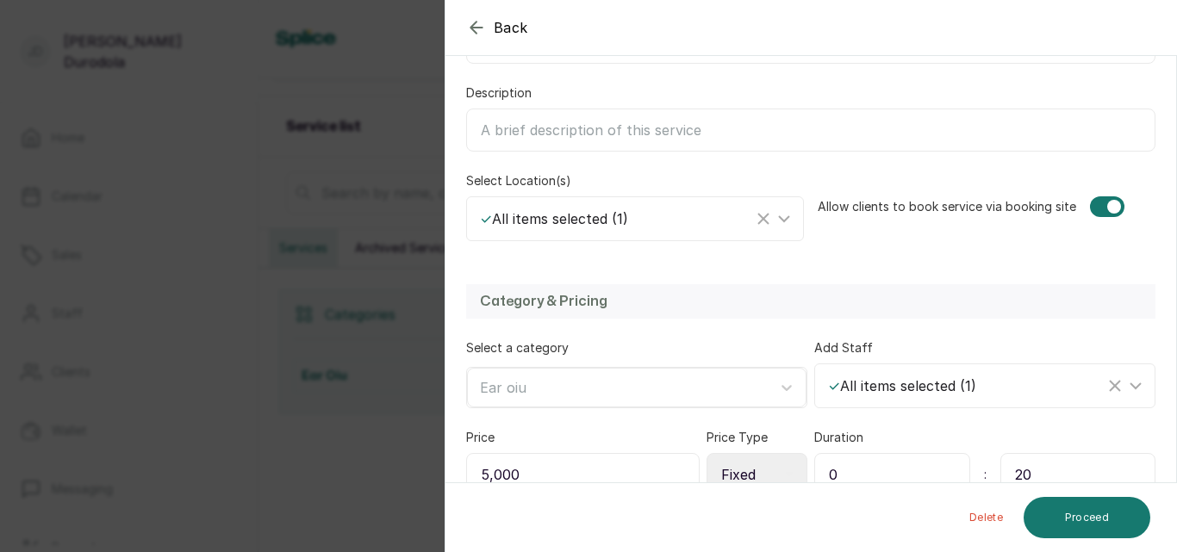
scroll to position [169, 0]
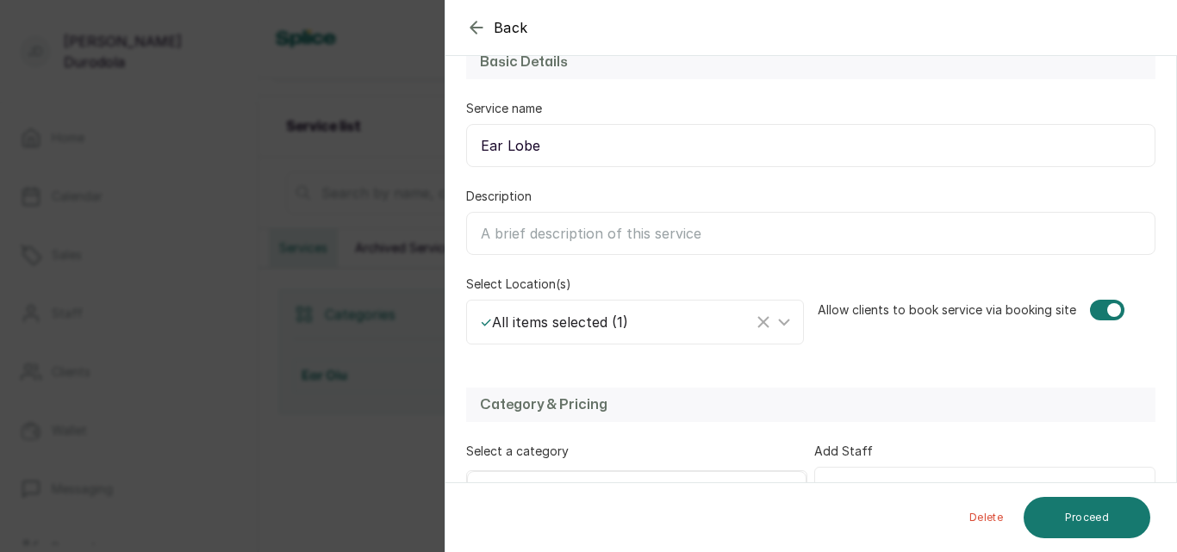
click at [1094, 310] on div at bounding box center [1107, 310] width 34 height 21
click at [1096, 519] on button "Proceed" at bounding box center [1087, 517] width 127 height 41
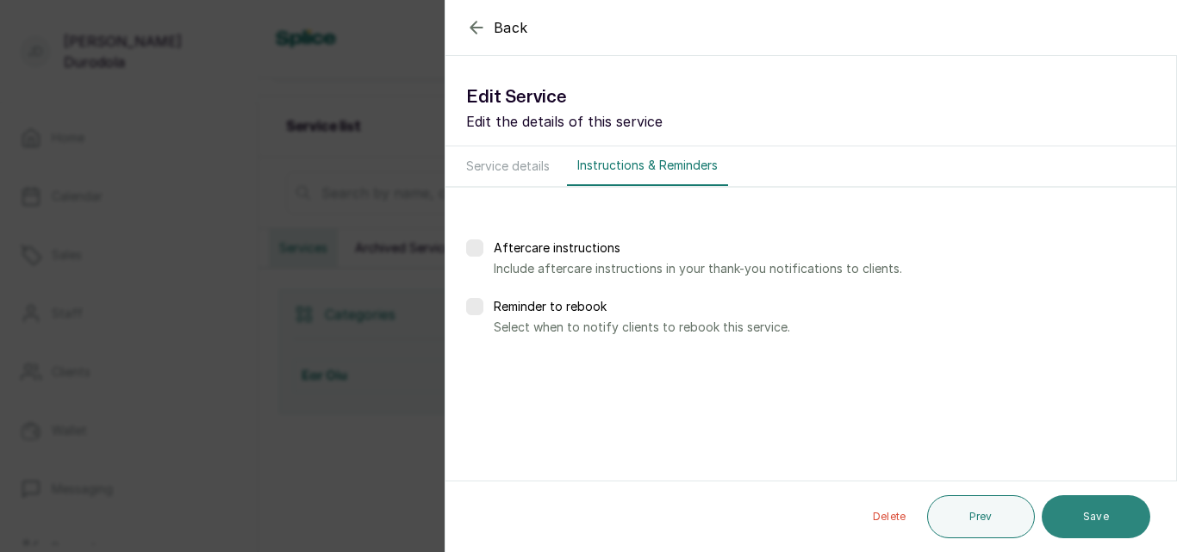
click at [1120, 521] on button "Save" at bounding box center [1096, 516] width 109 height 43
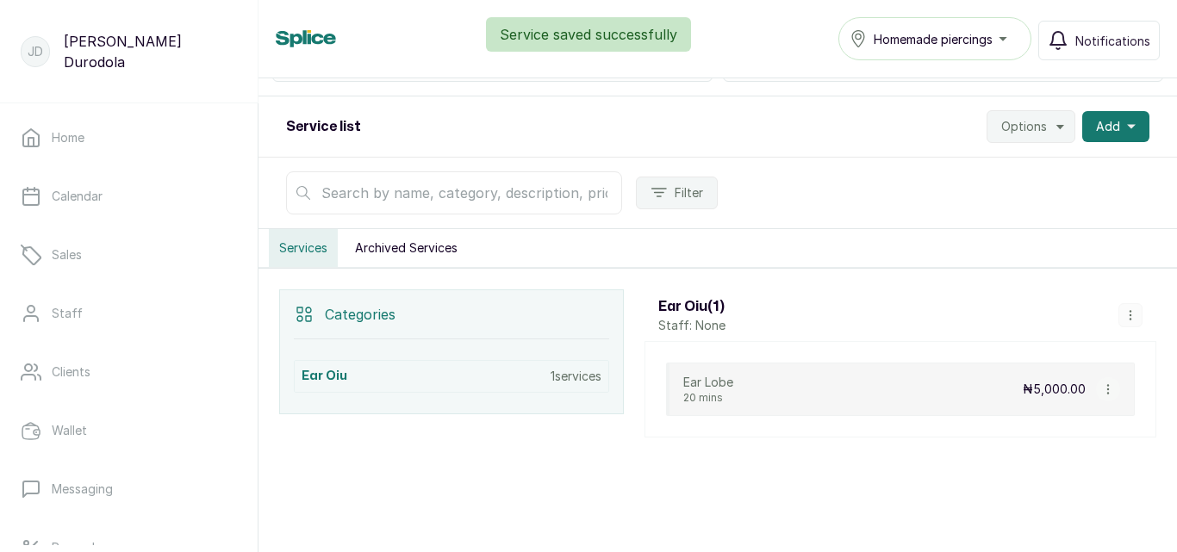
click at [1107, 389] on icon "button" at bounding box center [1107, 389] width 1 height 9
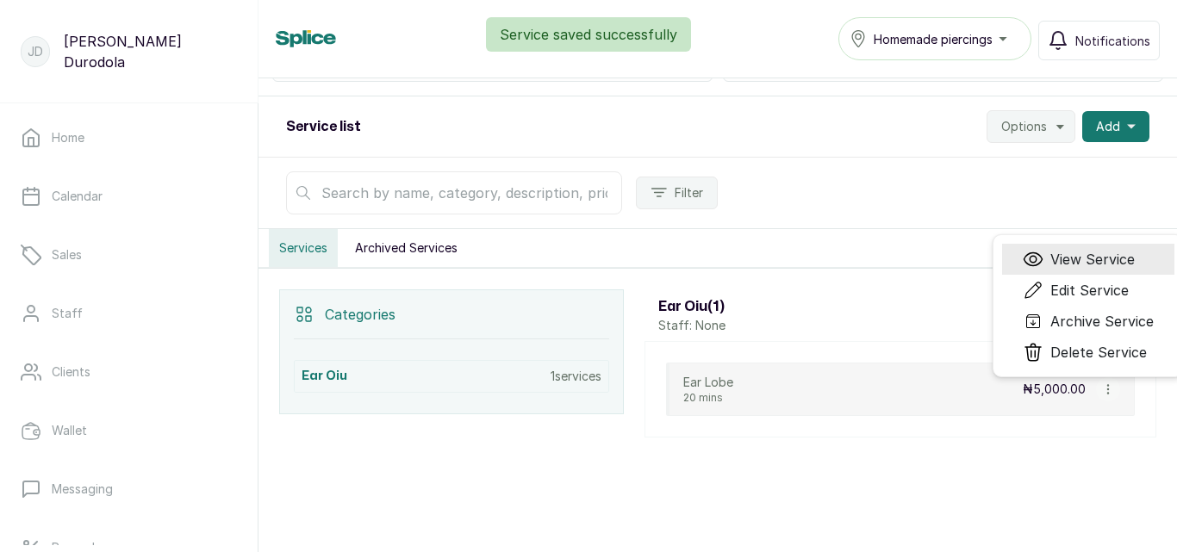
click at [1067, 258] on span "View Service" at bounding box center [1092, 259] width 84 height 21
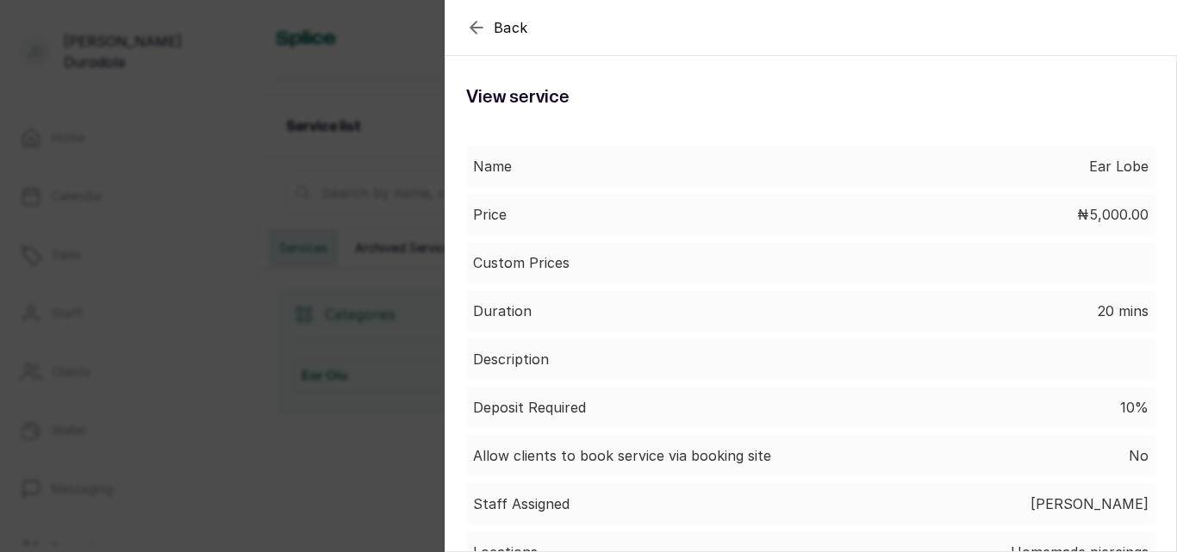
click at [474, 24] on icon "button" at bounding box center [476, 27] width 11 height 11
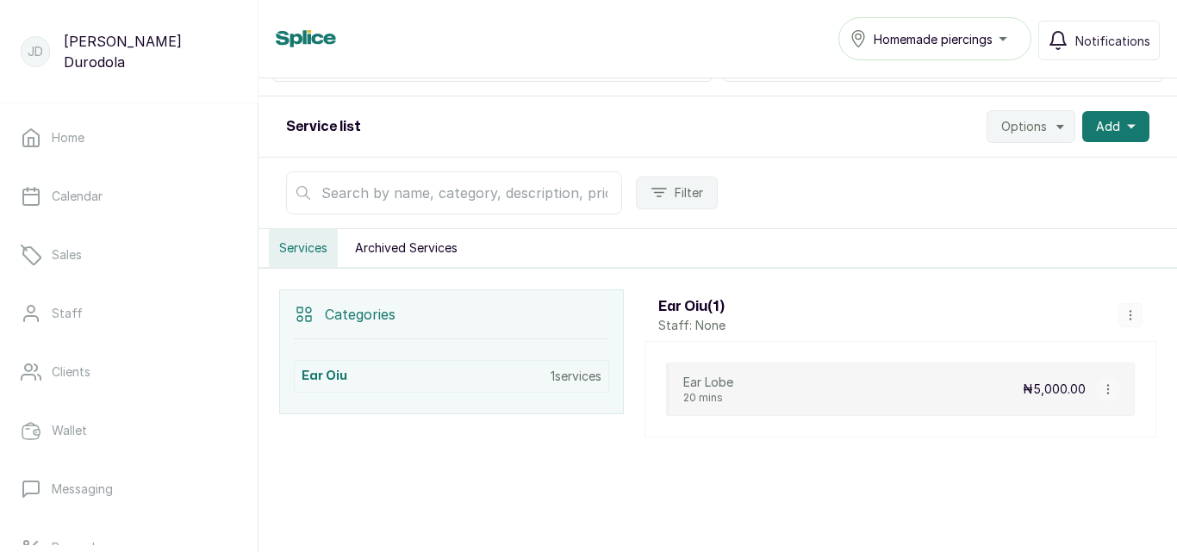
click at [1102, 389] on icon "button" at bounding box center [1108, 389] width 12 height 12
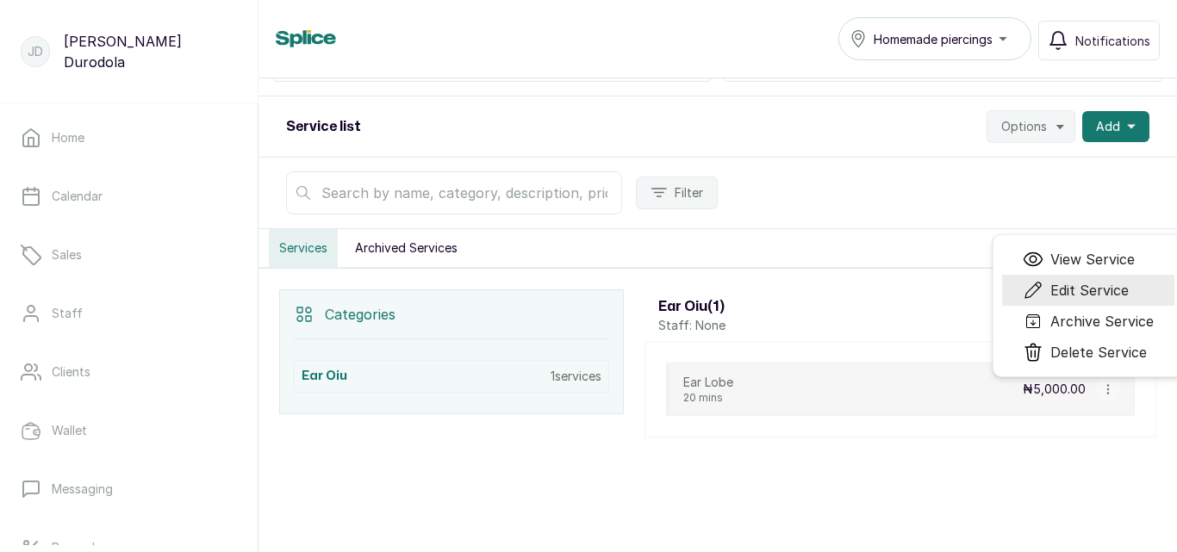
click at [1089, 300] on span "Edit Service" at bounding box center [1089, 290] width 78 height 21
select select "fixed"
select select "percentage"
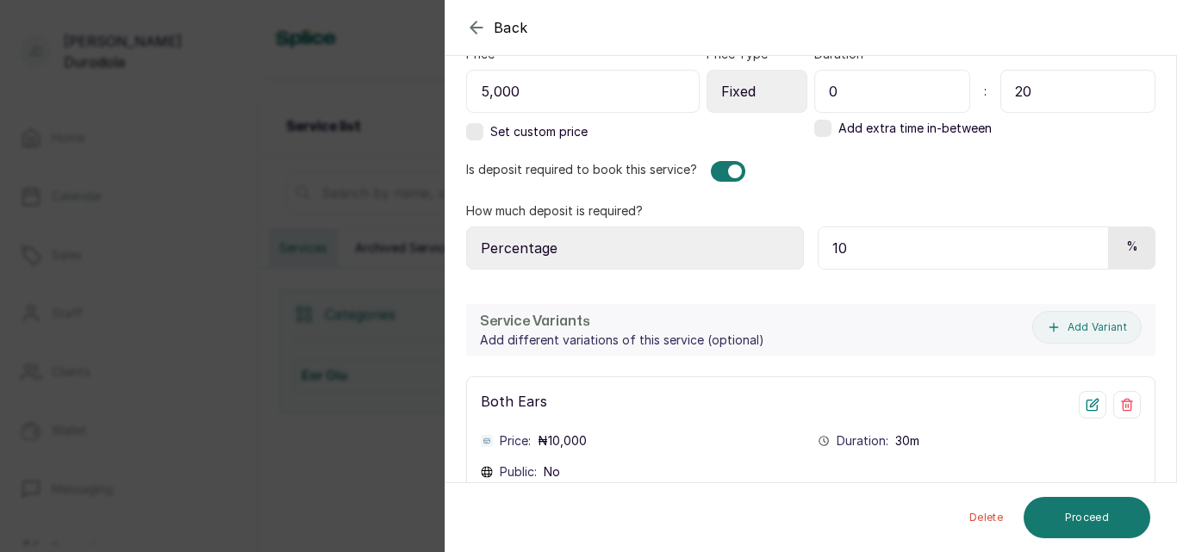
scroll to position [686, 0]
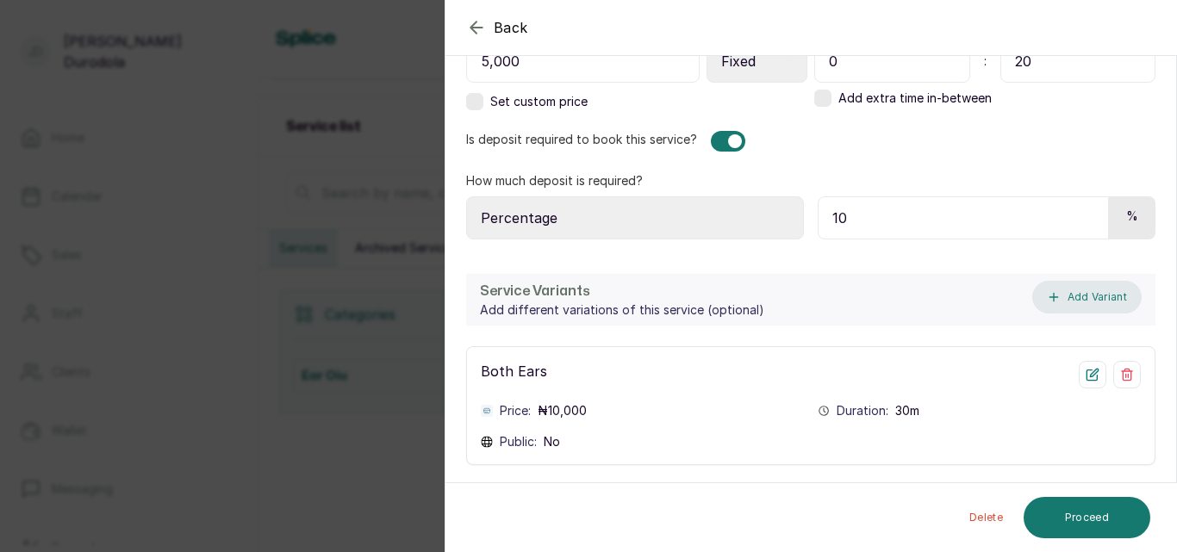
click at [1078, 301] on button "Add Variant" at bounding box center [1086, 297] width 109 height 33
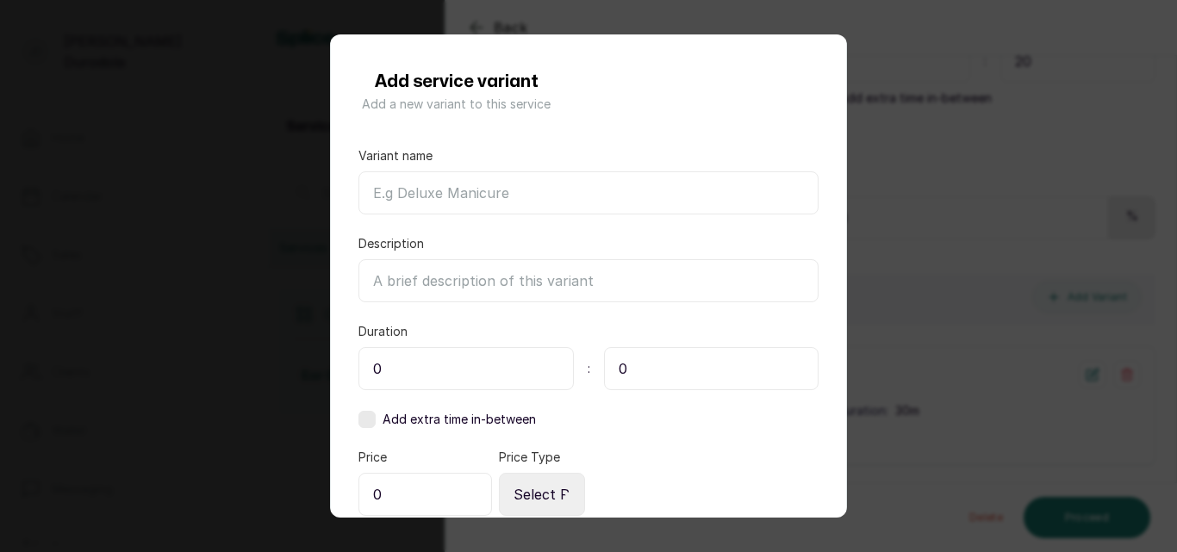
scroll to position [0, 0]
click at [436, 196] on input "Variant name" at bounding box center [588, 194] width 460 height 43
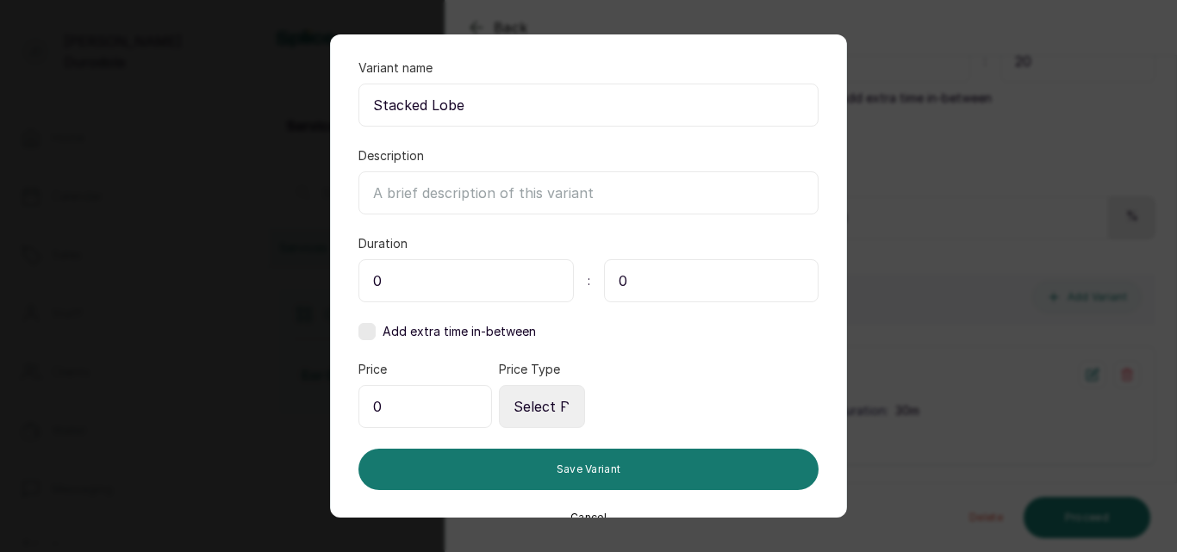
scroll to position [118, 0]
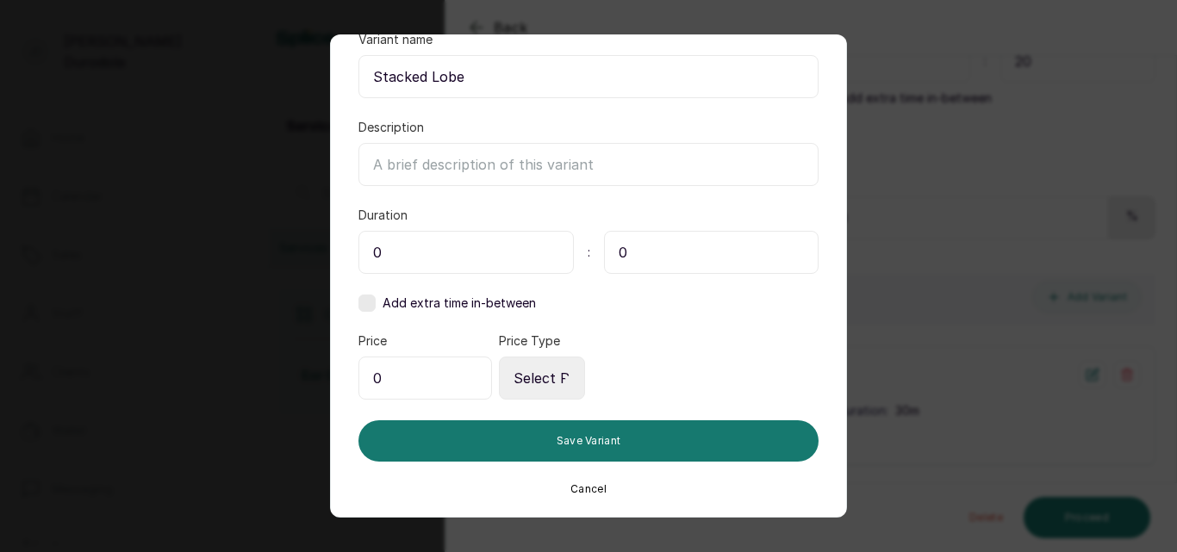
type input "Stacked Lobe"
click at [431, 252] on input "0" at bounding box center [465, 252] width 215 height 43
click at [672, 257] on input "0" at bounding box center [711, 252] width 215 height 43
type input "40"
click at [417, 382] on input "0" at bounding box center [425, 378] width 134 height 43
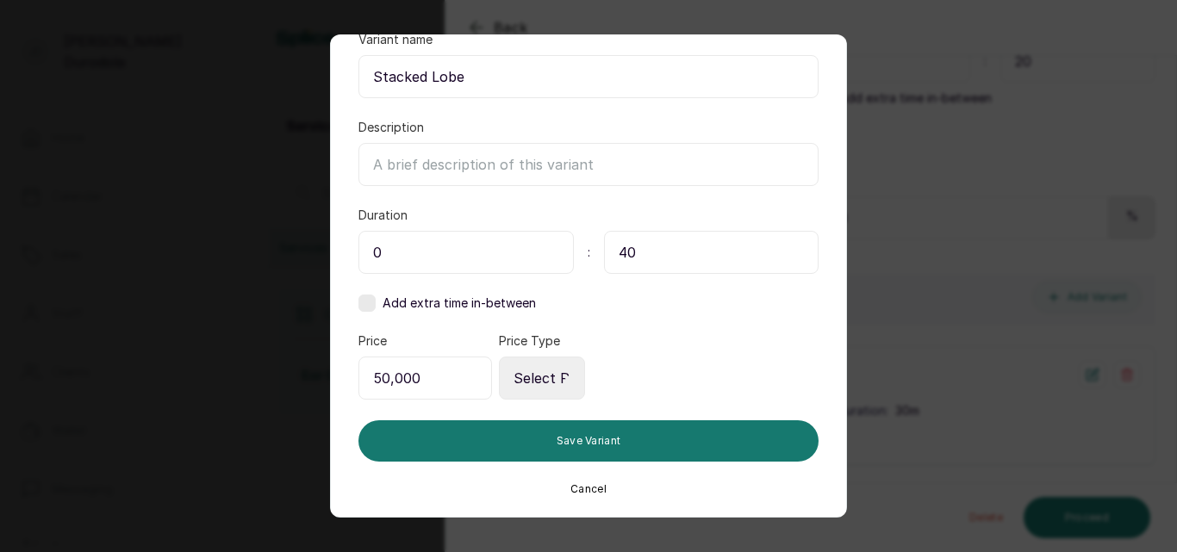
type input "50,000"
click at [552, 381] on select "Select Price Type Fixed From" at bounding box center [542, 378] width 86 height 43
select select "fixed"
click at [499, 357] on select "Select Price Type Fixed From" at bounding box center [542, 378] width 86 height 43
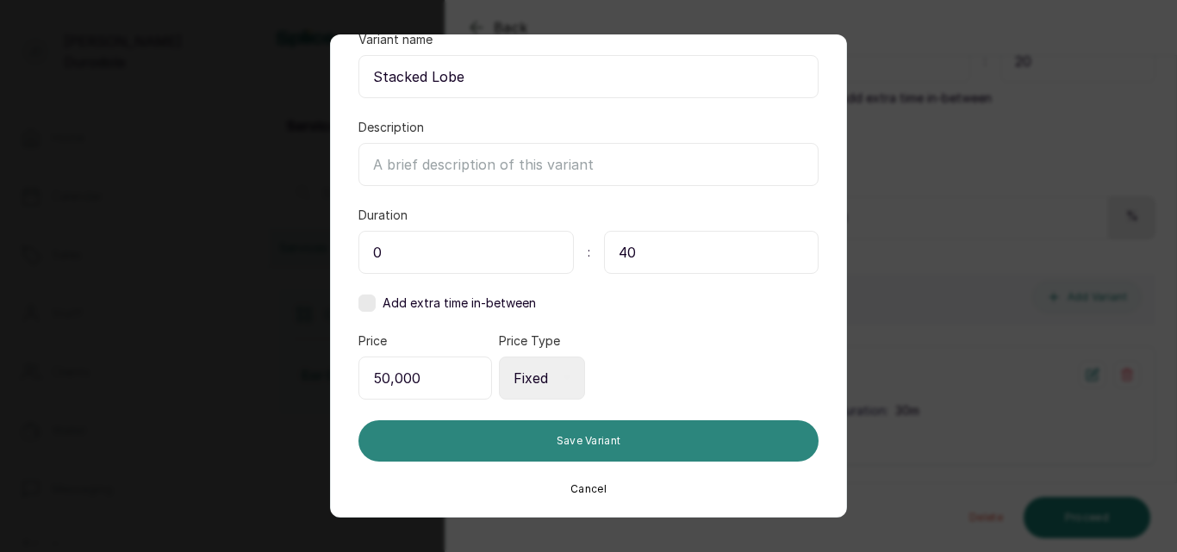
click at [600, 444] on button "Save Variant" at bounding box center [588, 441] width 460 height 41
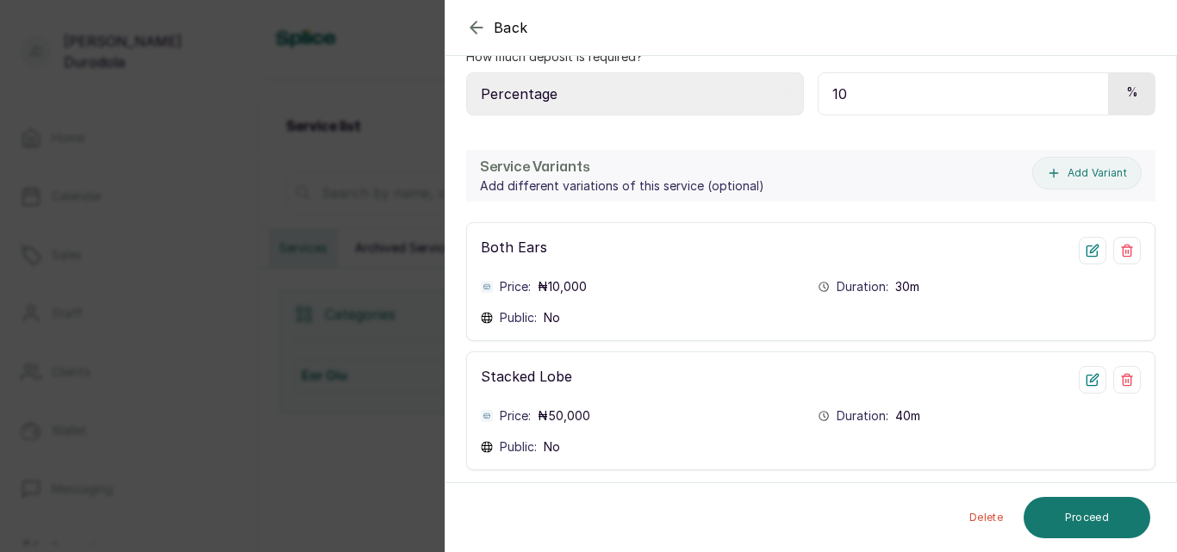
scroll to position [815, 0]
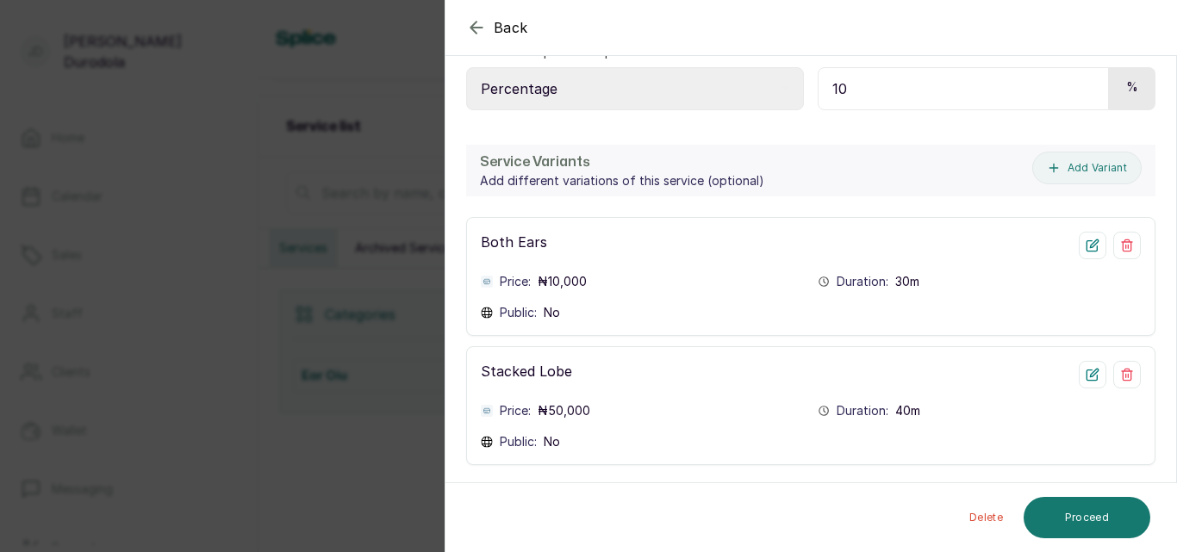
click at [411, 188] on div "Back Service Edit Service Edit the details of this service Service details Inst…" at bounding box center [588, 276] width 1177 height 552
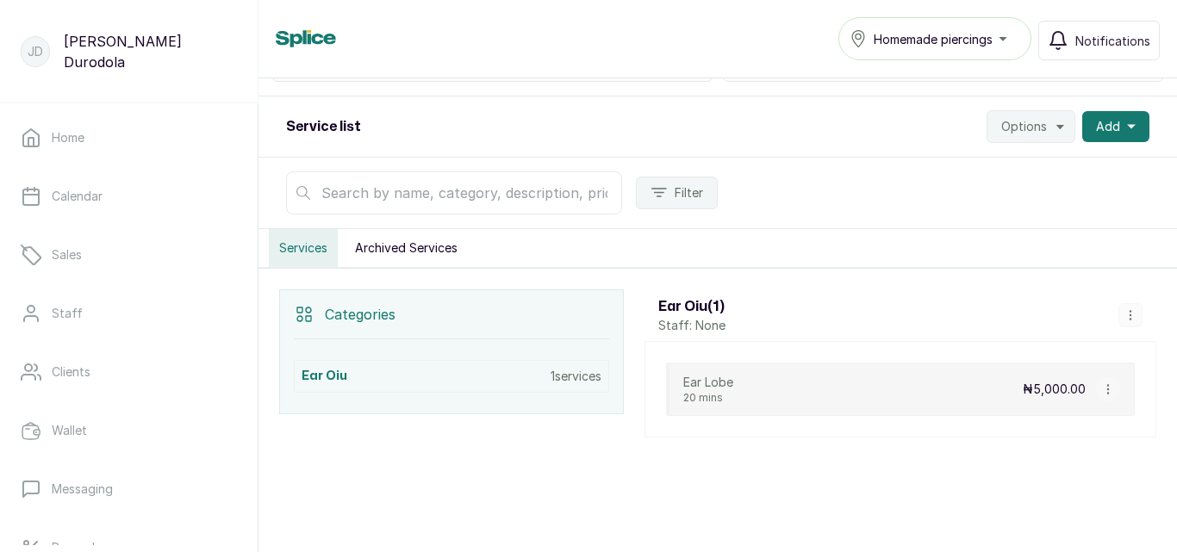
click at [1102, 392] on icon "button" at bounding box center [1108, 389] width 12 height 12
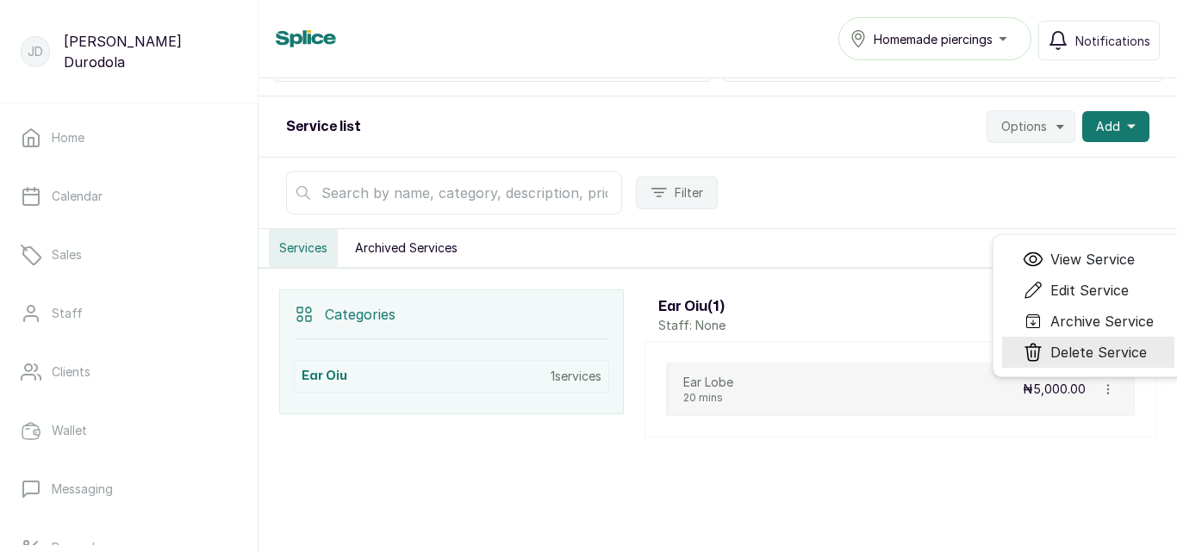
click at [1088, 350] on span "Delete Service" at bounding box center [1098, 352] width 97 height 21
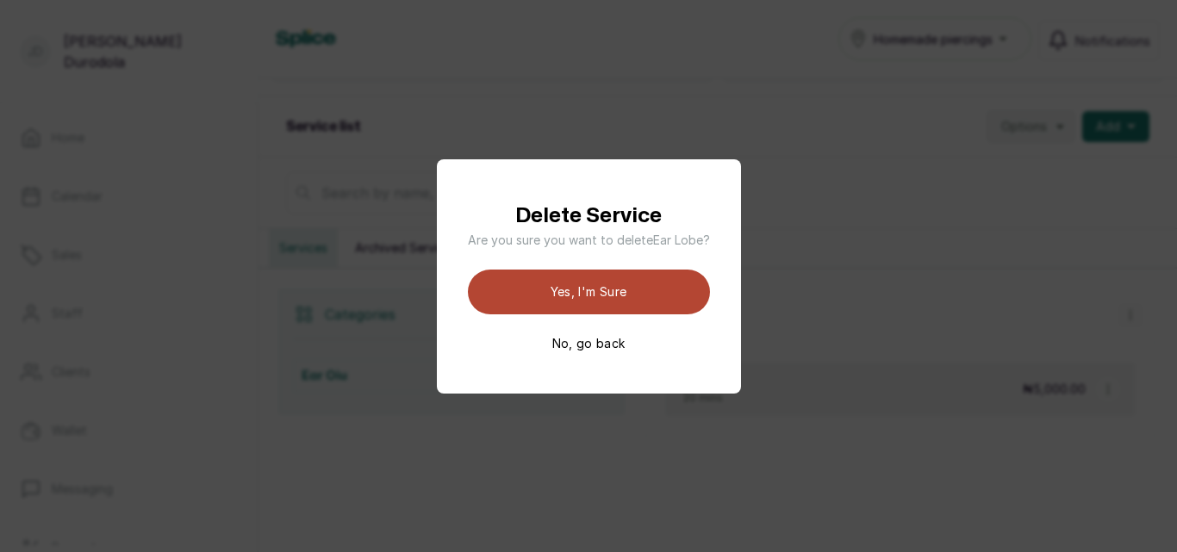
click at [659, 288] on button "Yes, I'm sure" at bounding box center [589, 292] width 242 height 45
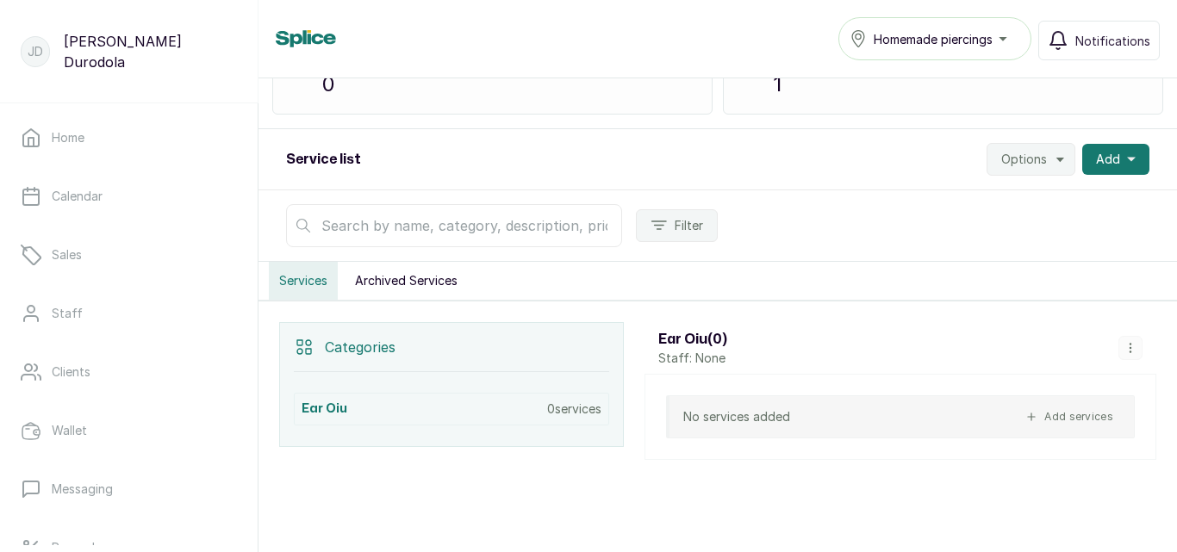
scroll to position [145, 0]
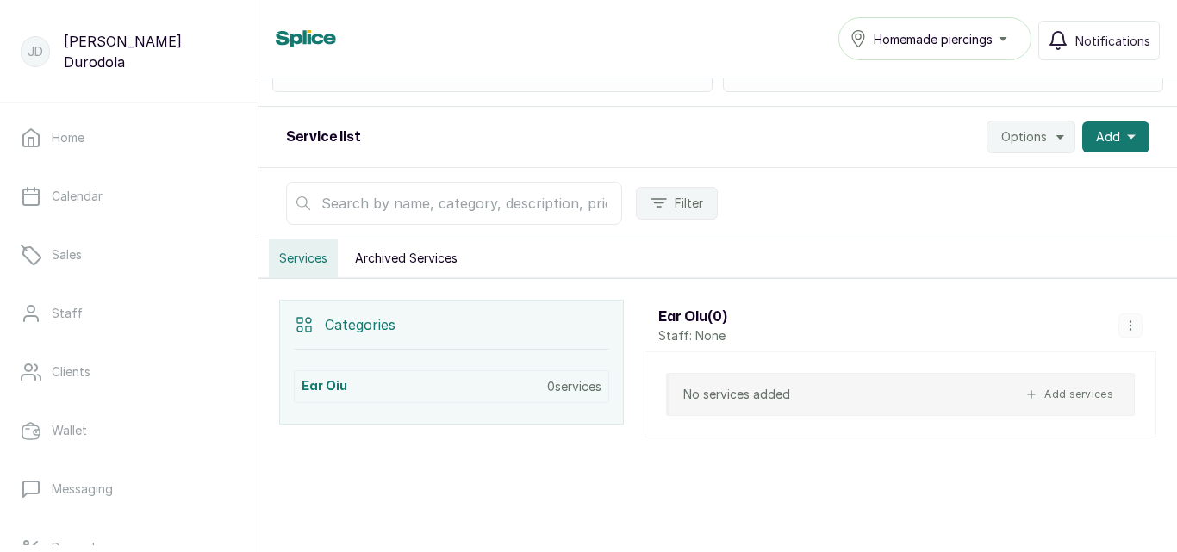
click at [1125, 323] on icon "button" at bounding box center [1131, 326] width 12 height 12
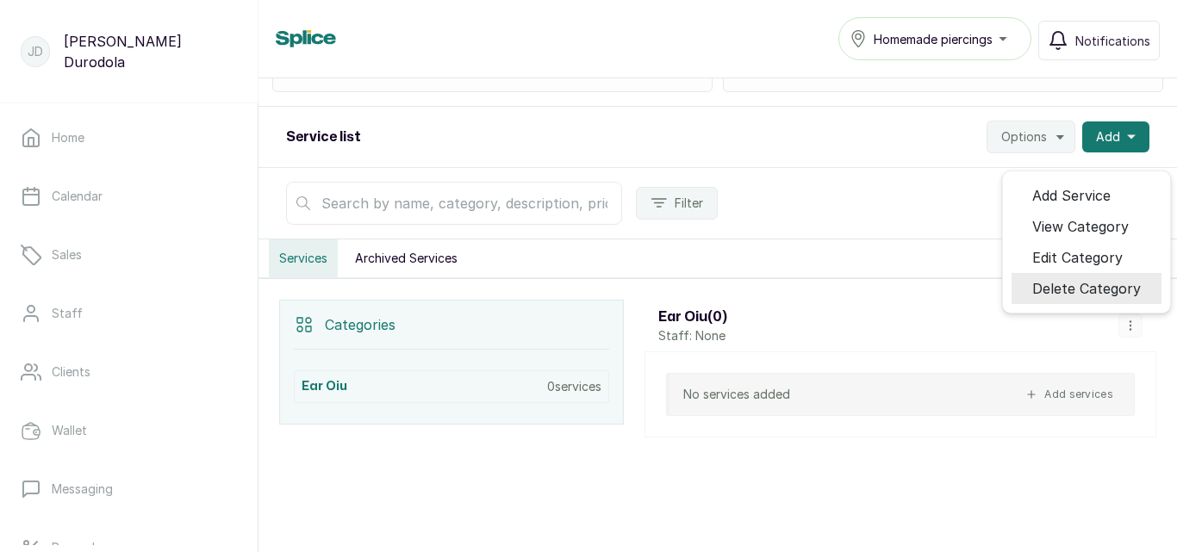
click at [1095, 286] on span "Delete Category" at bounding box center [1086, 288] width 109 height 21
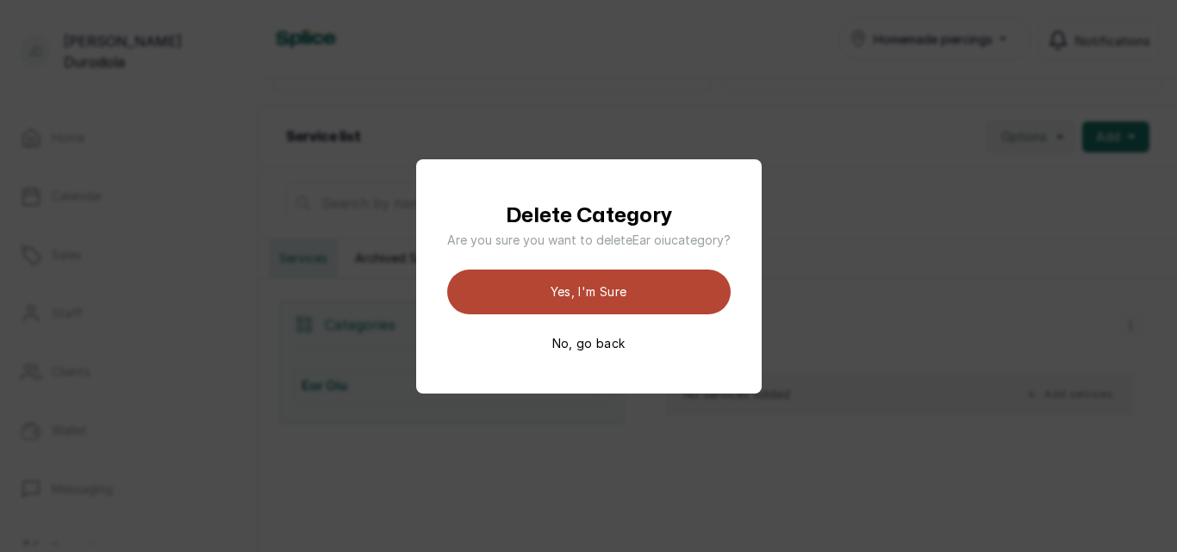
click at [693, 296] on button "Yes, I'm sure" at bounding box center [589, 292] width 284 height 45
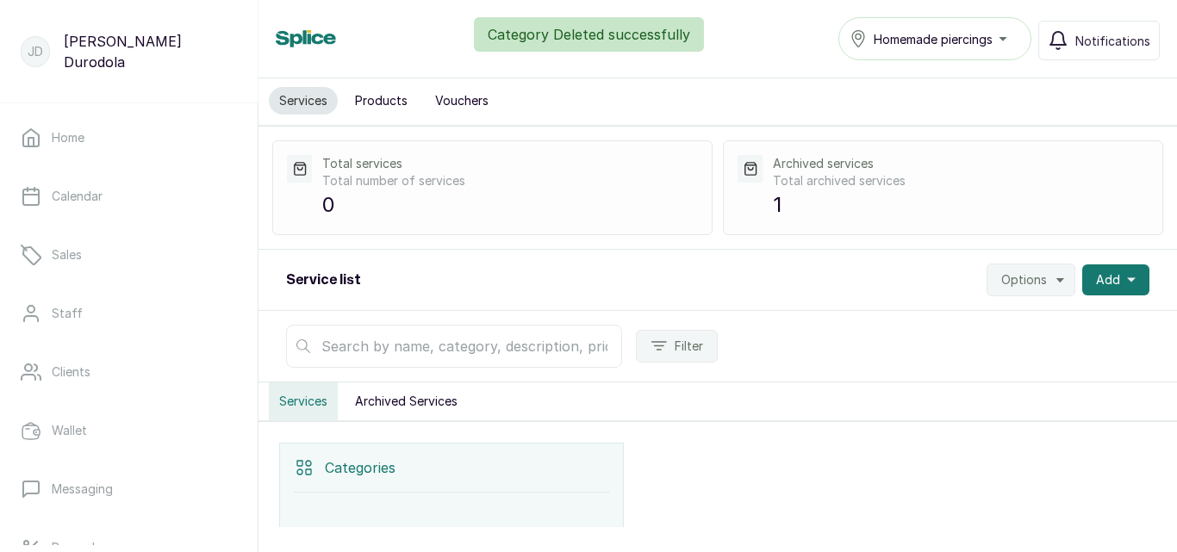
scroll to position [0, 0]
click at [1022, 284] on span "Options" at bounding box center [1024, 281] width 46 height 17
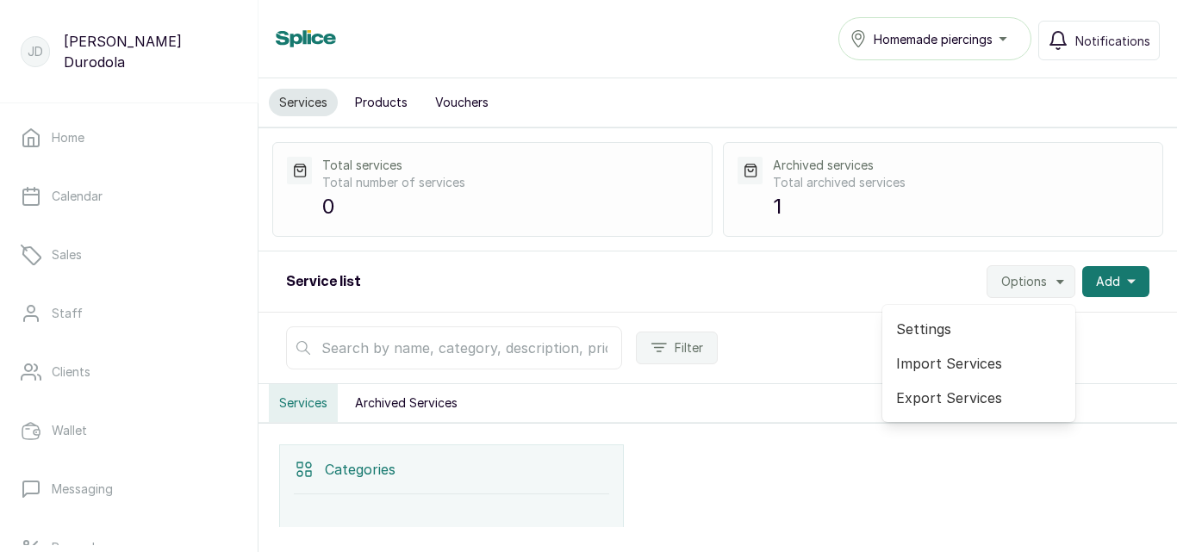
click at [985, 364] on span "Import Services" at bounding box center [978, 363] width 165 height 21
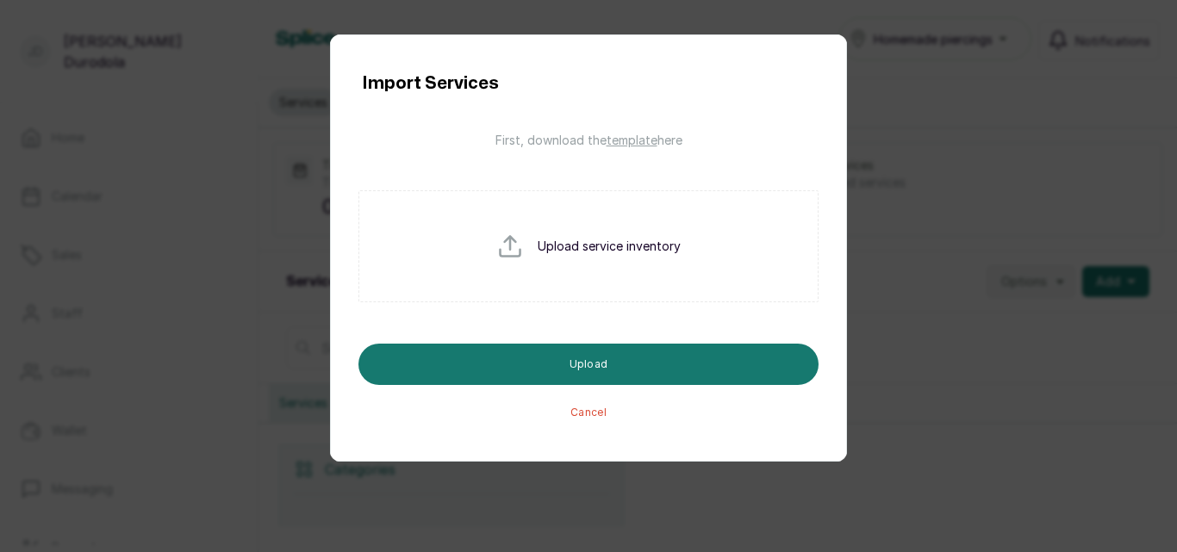
click at [611, 243] on p "Upload service inventory" at bounding box center [609, 246] width 143 height 17
click at [576, 252] on input "file" at bounding box center [551, 274] width 110 height 83
type input "C:\fakepath\homemade piercings splice.csv"
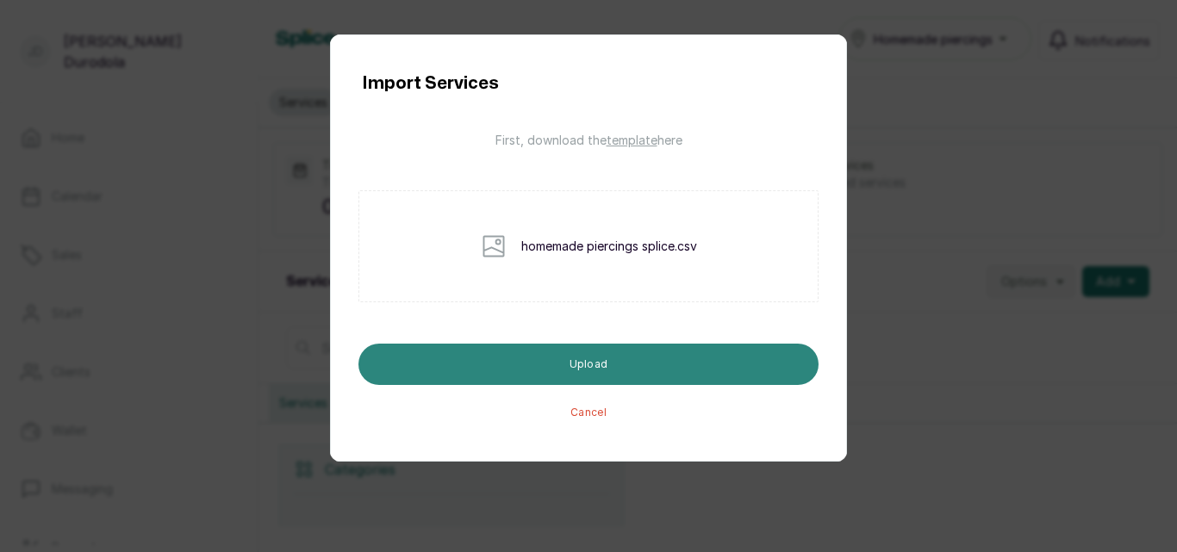
click at [672, 363] on button "Upload" at bounding box center [588, 364] width 460 height 41
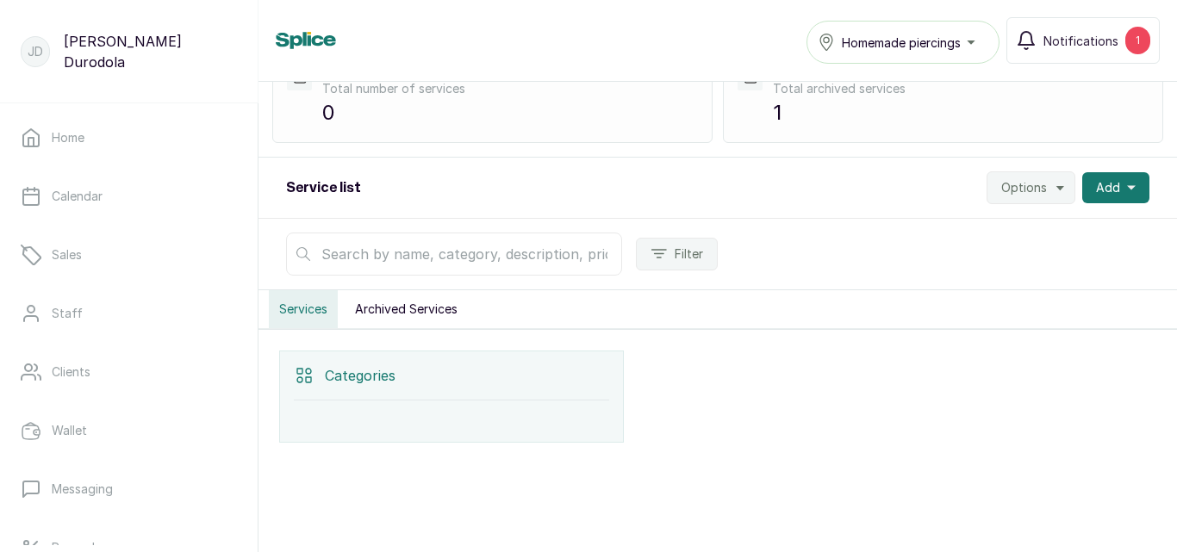
scroll to position [99, 0]
click at [1100, 44] on span "Notifications" at bounding box center [1081, 41] width 75 height 18
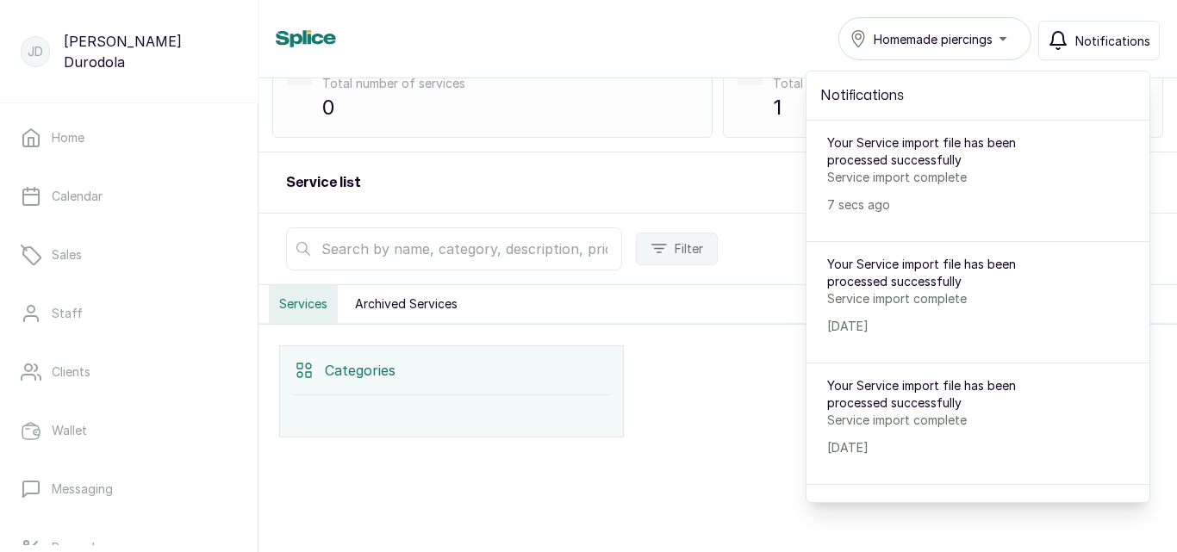
click at [696, 190] on div "Service list Options Add" at bounding box center [718, 183] width 919 height 61
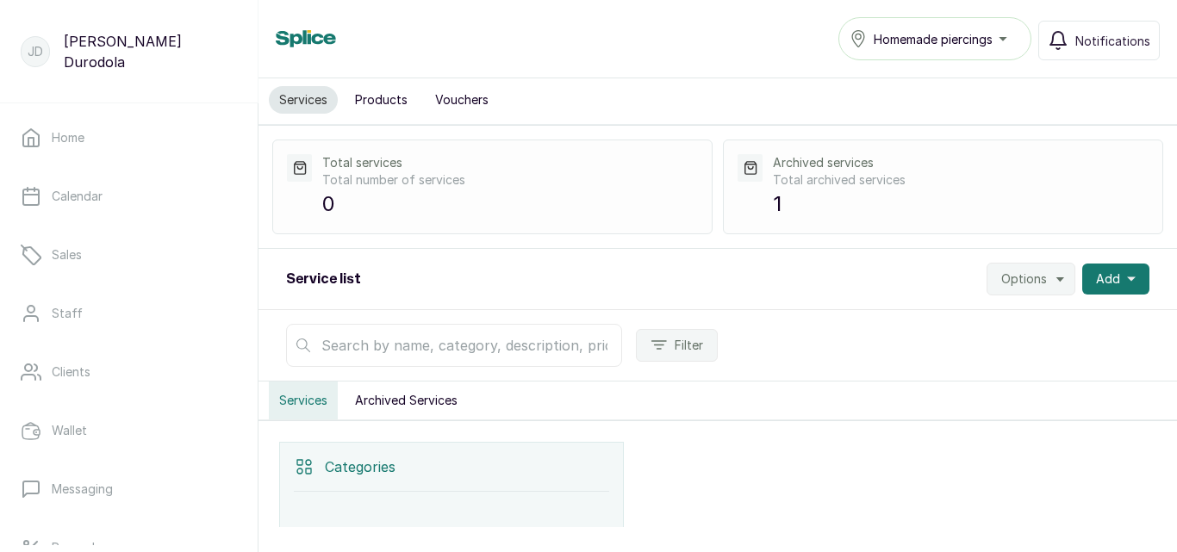
scroll to position [0, 0]
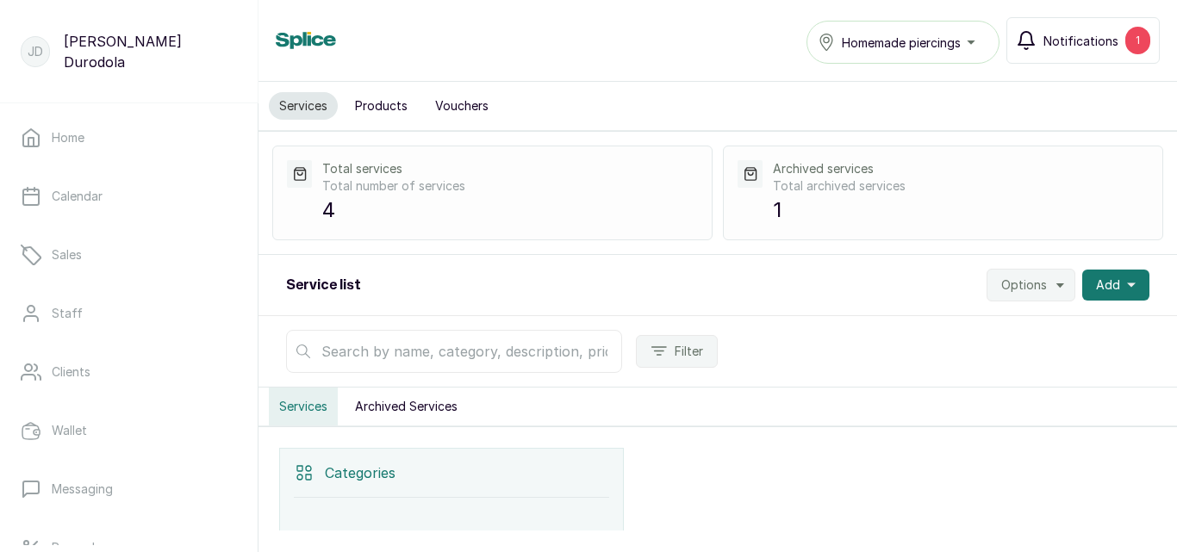
click at [1052, 46] on span "Notifications" at bounding box center [1081, 41] width 75 height 18
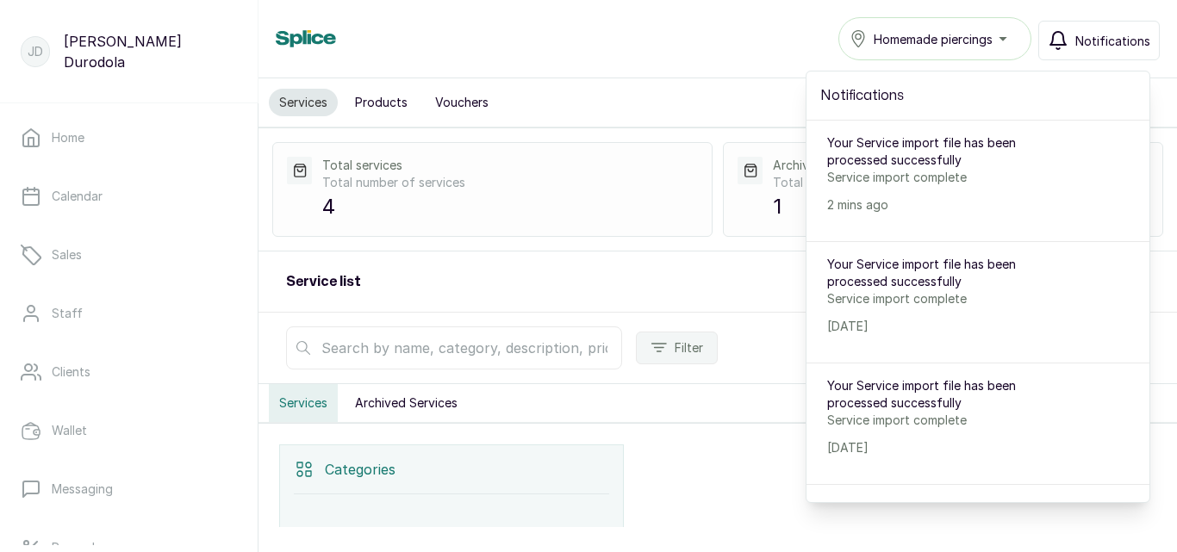
click at [452, 190] on p "Total number of services" at bounding box center [510, 182] width 376 height 17
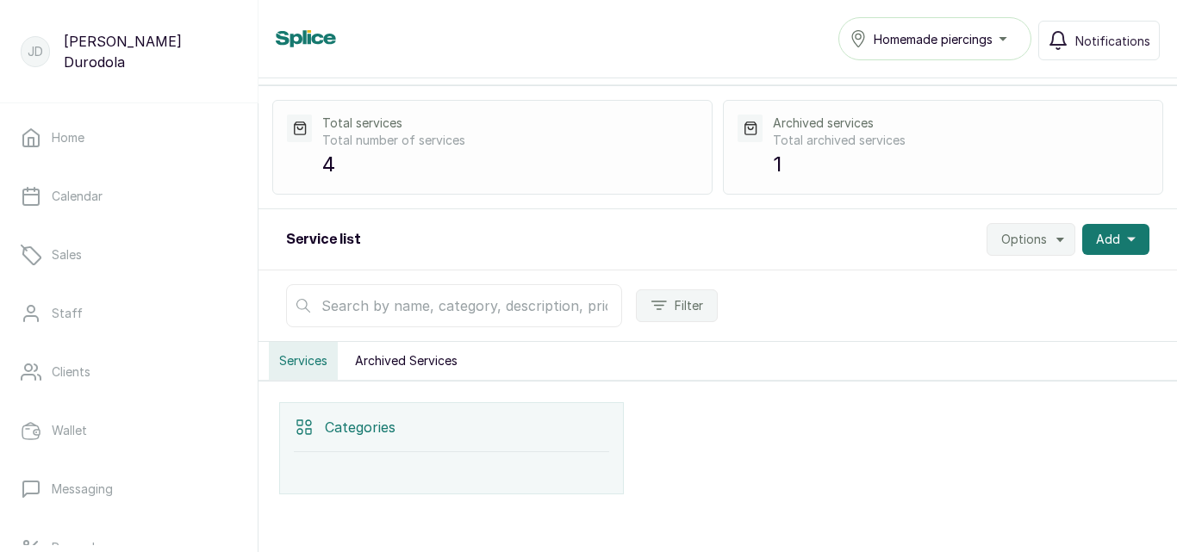
scroll to position [99, 0]
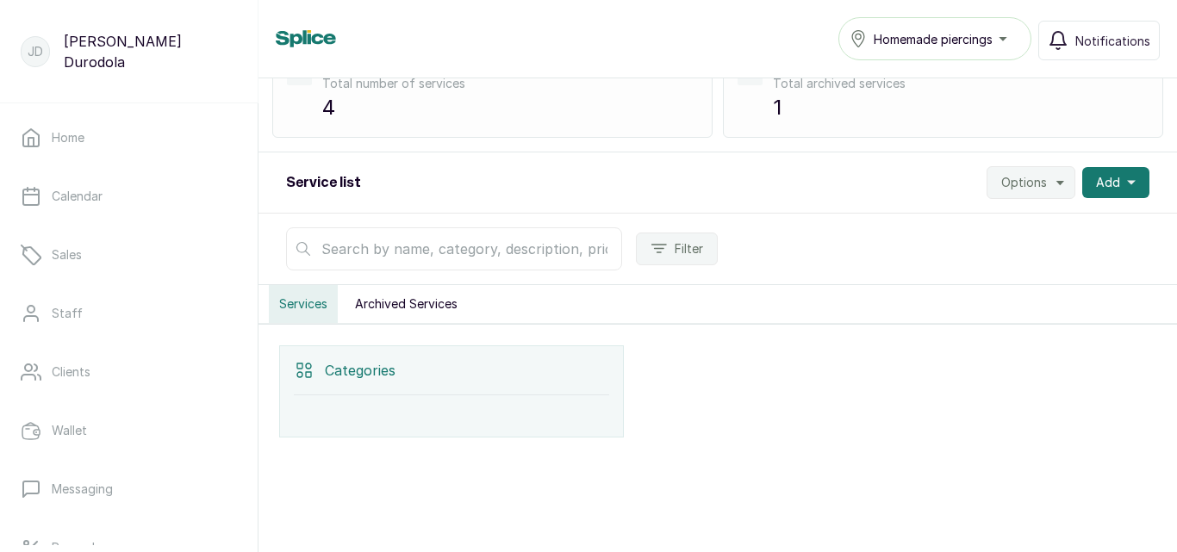
click at [443, 383] on div "Categories" at bounding box center [451, 370] width 315 height 49
click at [353, 372] on p "Categories" at bounding box center [360, 370] width 71 height 21
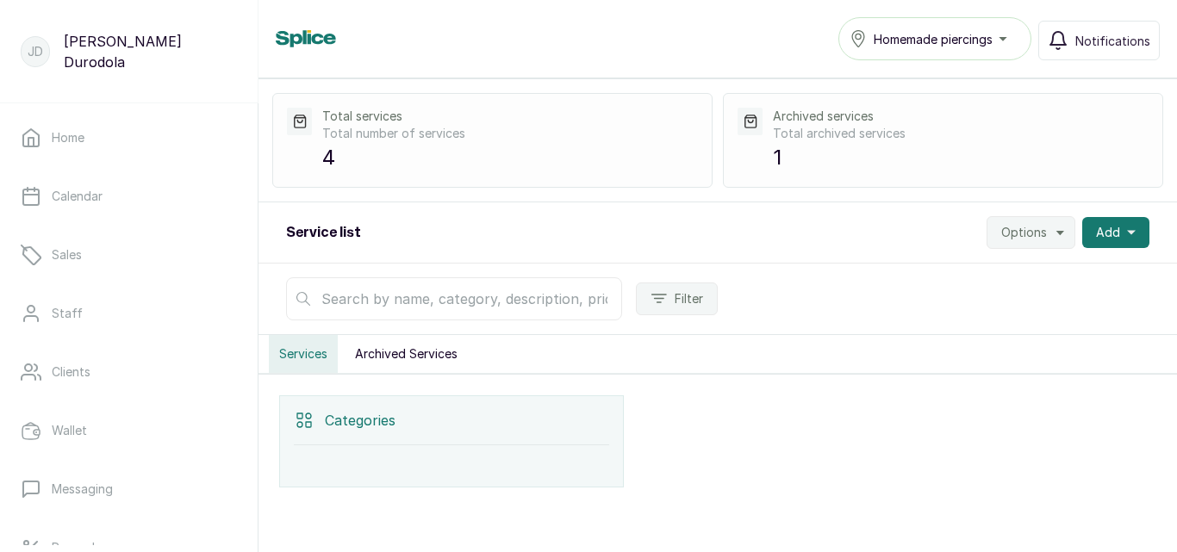
scroll to position [0, 0]
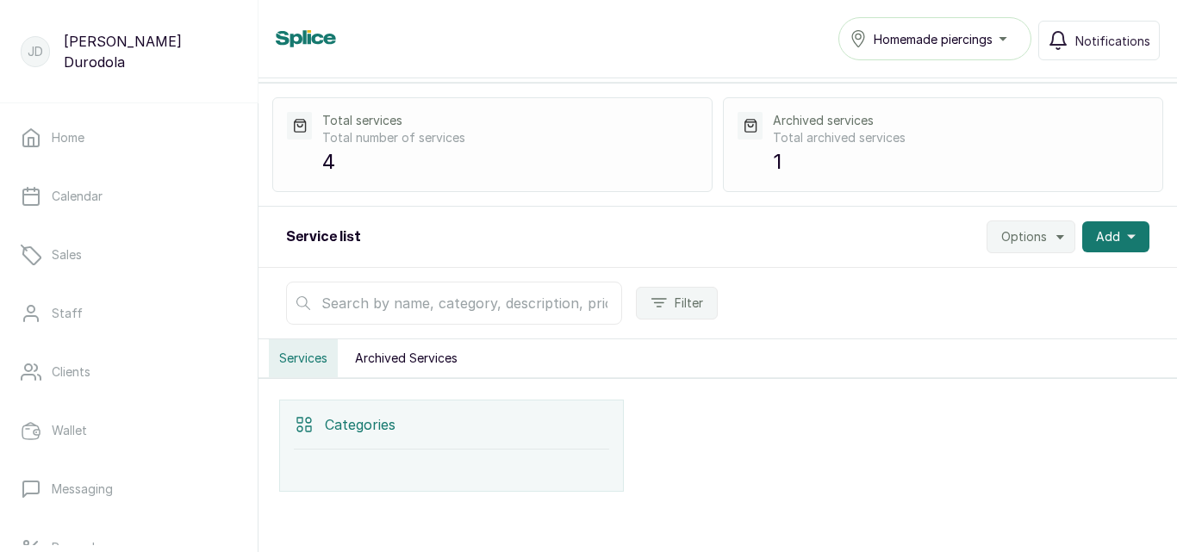
scroll to position [99, 0]
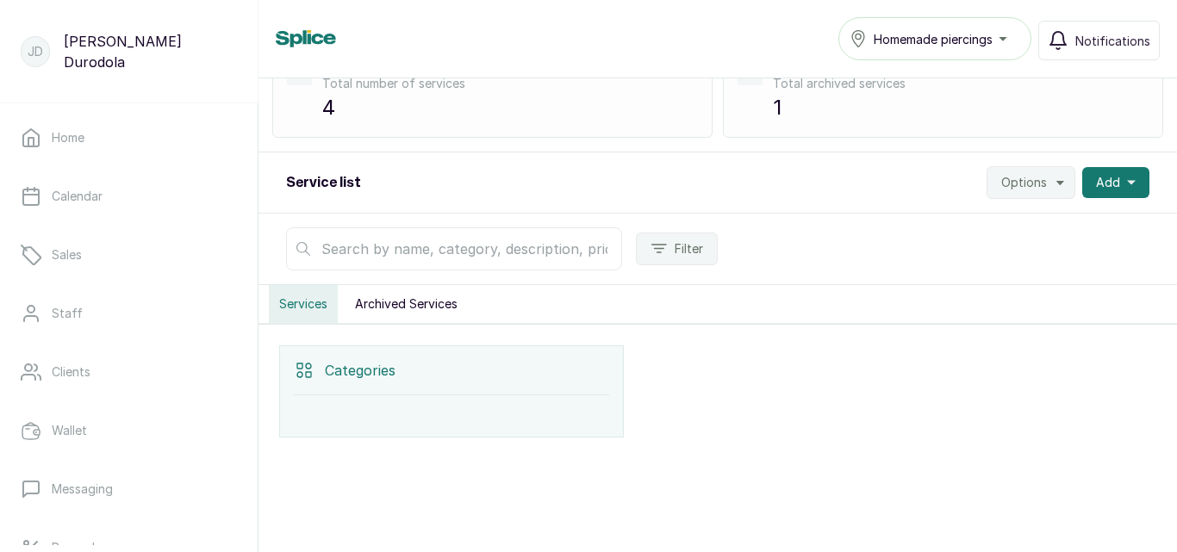
click at [411, 386] on div "Categories" at bounding box center [451, 370] width 315 height 49
click at [450, 308] on button "Archived Services" at bounding box center [406, 304] width 123 height 38
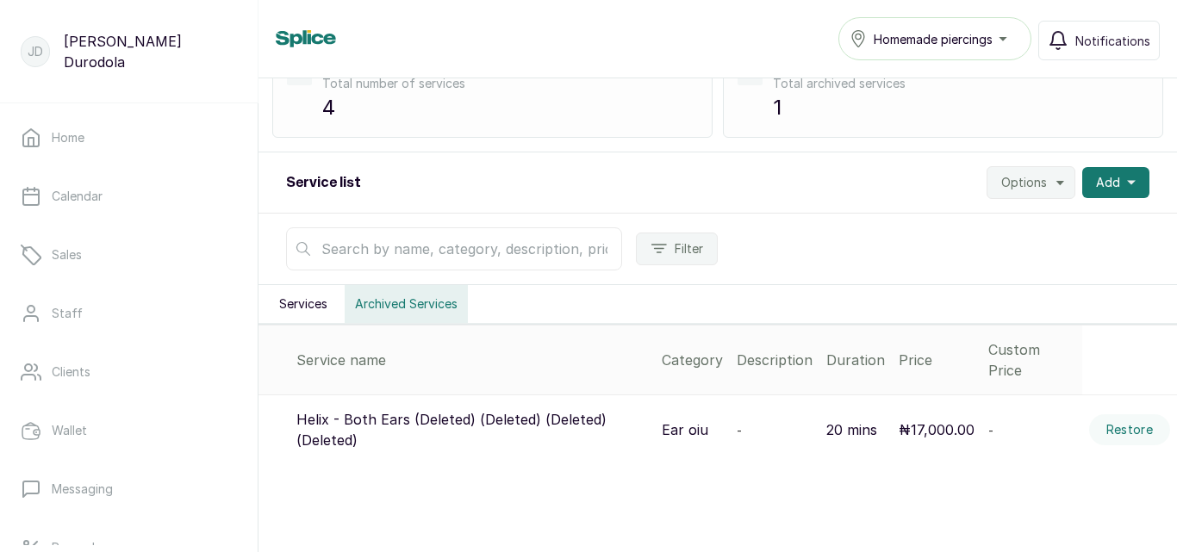
click at [326, 303] on button "Services" at bounding box center [303, 304] width 69 height 38
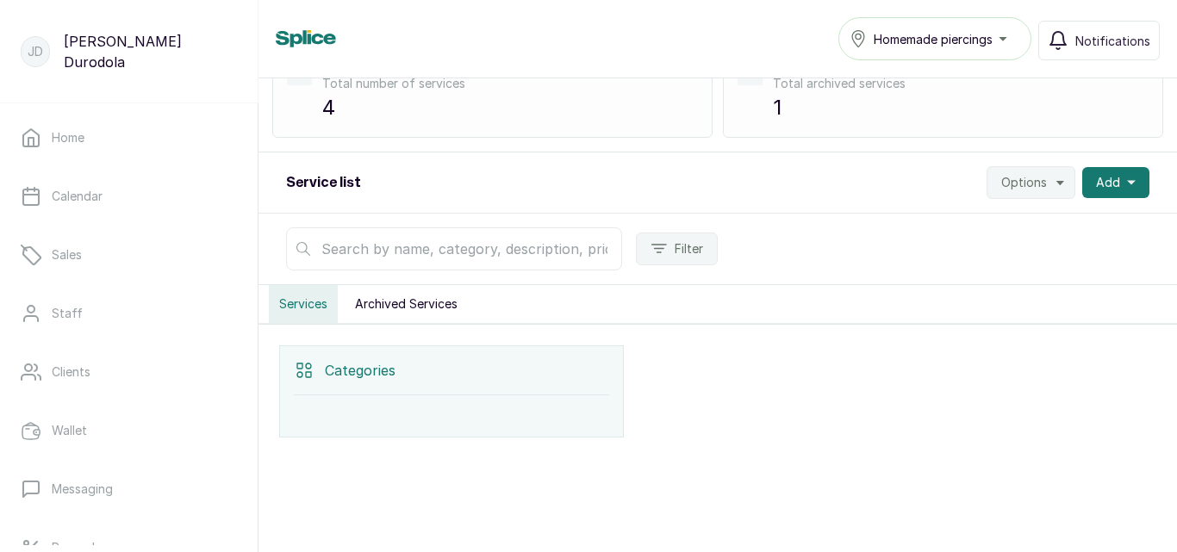
click at [421, 386] on div "Categories" at bounding box center [451, 370] width 315 height 49
click at [1037, 185] on span "Options" at bounding box center [1024, 182] width 46 height 17
click at [975, 269] on span "Import Services" at bounding box center [978, 264] width 165 height 21
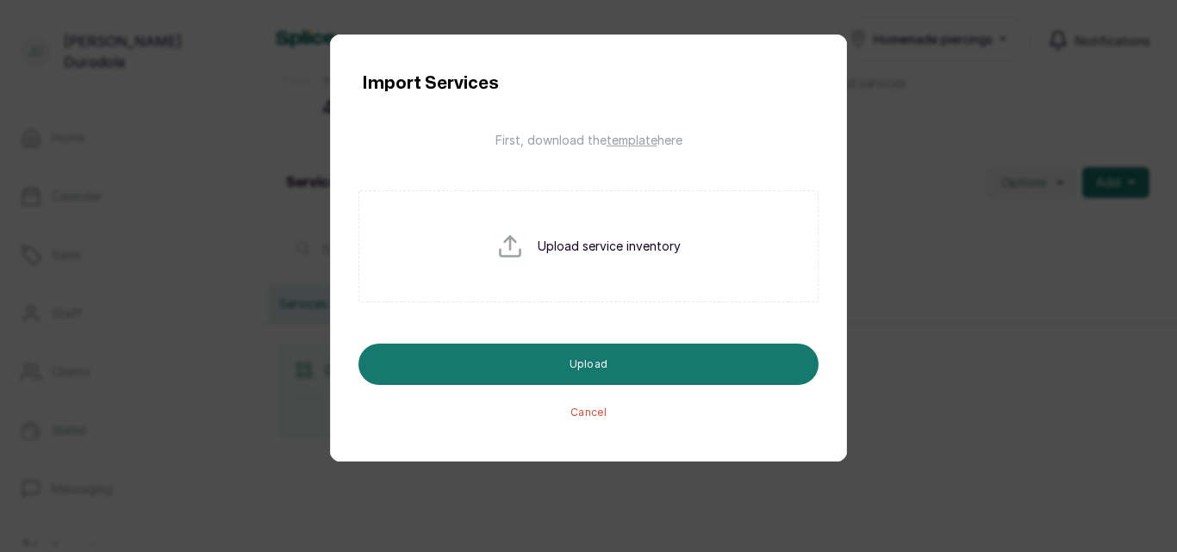
click at [599, 249] on input "file" at bounding box center [551, 274] width 110 height 83
type input "C:\fakepath\homemade piercings splice.csv"
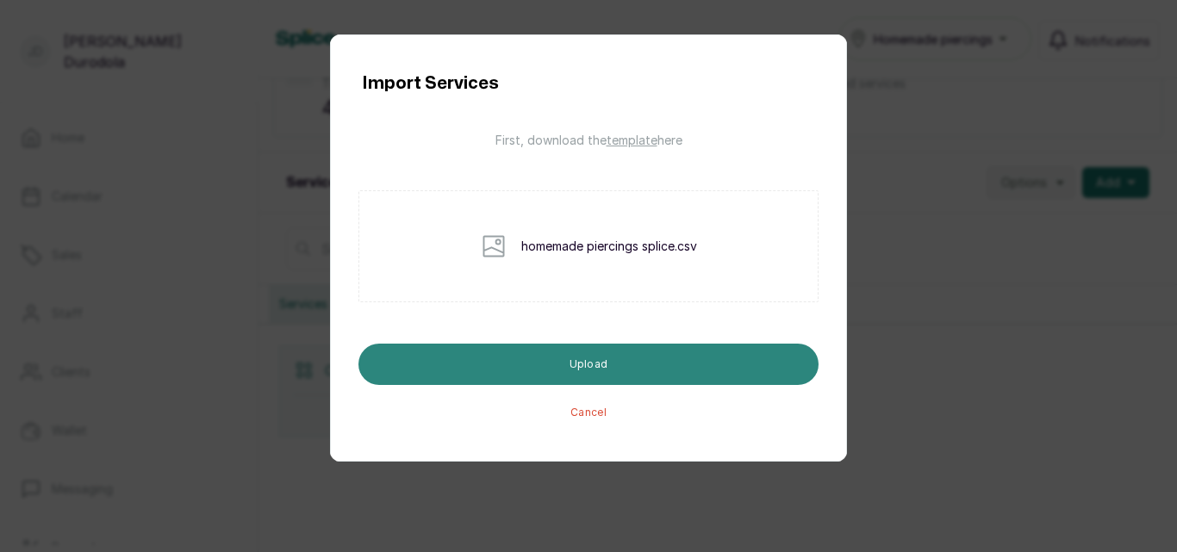
click at [618, 368] on button "Upload" at bounding box center [588, 364] width 460 height 41
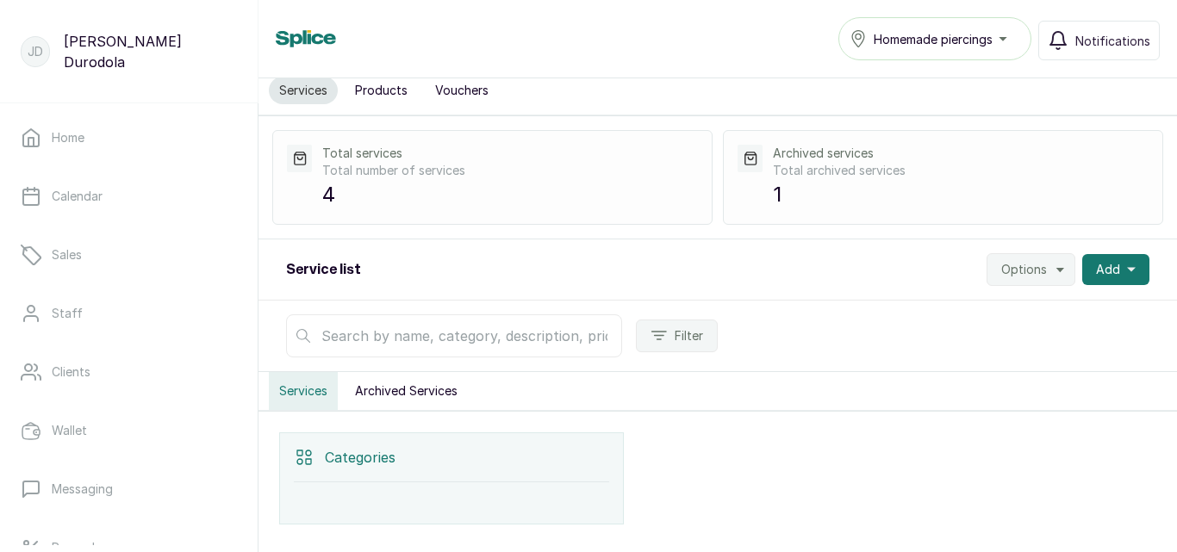
scroll to position [0, 0]
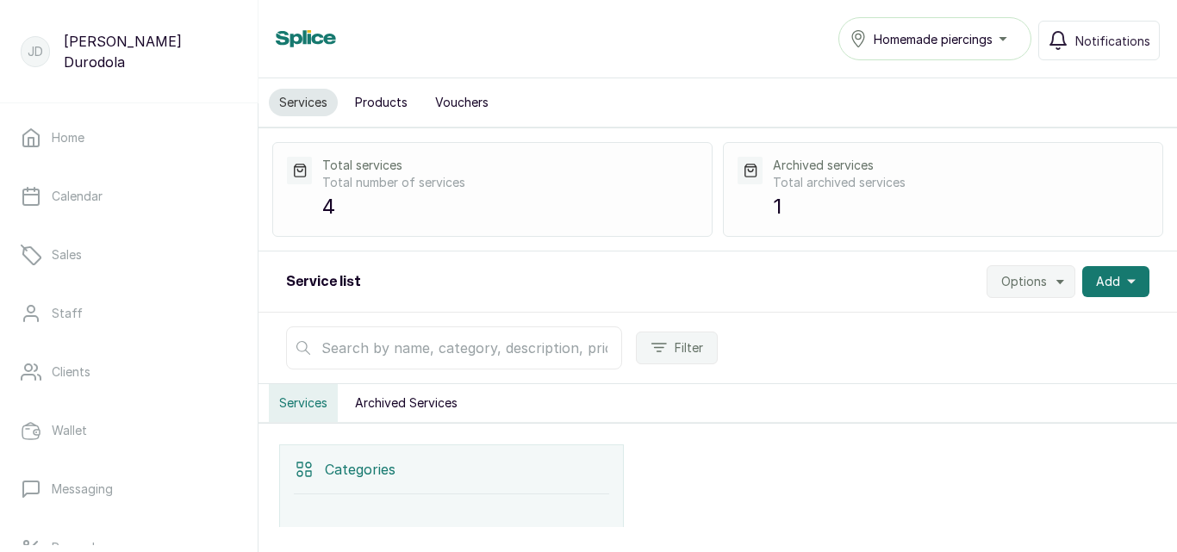
click at [1022, 277] on span "Options" at bounding box center [1024, 281] width 46 height 17
click at [990, 326] on span "Settings" at bounding box center [978, 329] width 165 height 21
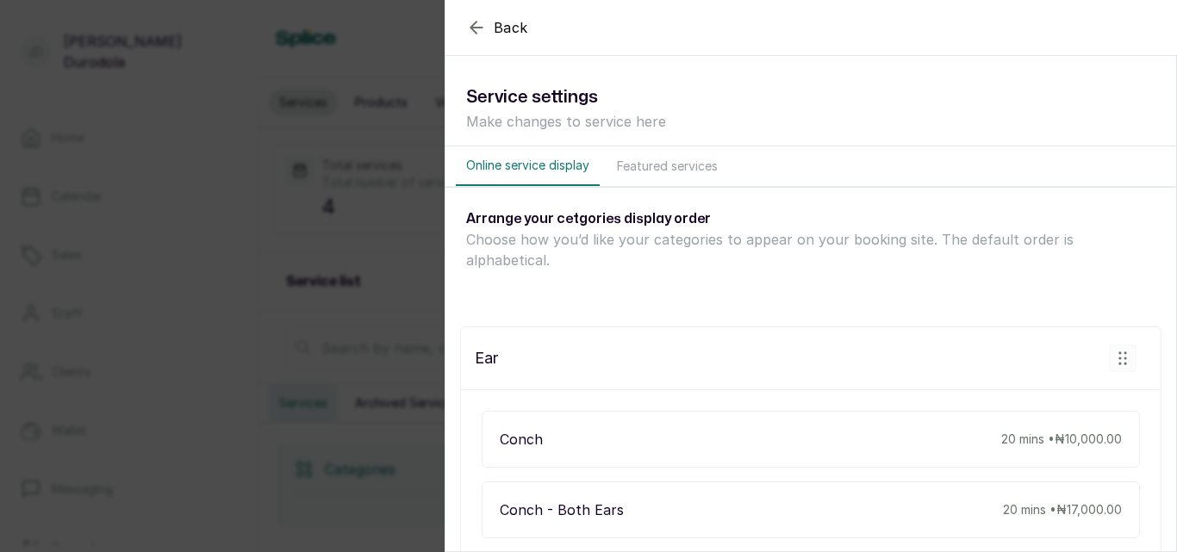
click at [702, 171] on button "Featured services" at bounding box center [668, 166] width 122 height 40
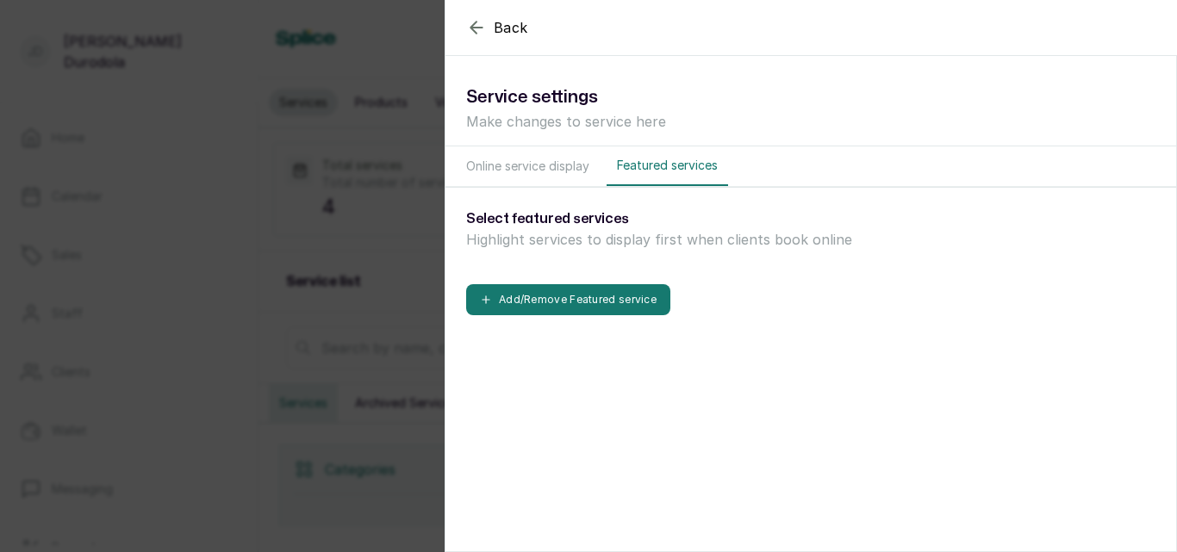
click at [481, 27] on icon "button" at bounding box center [476, 27] width 21 height 21
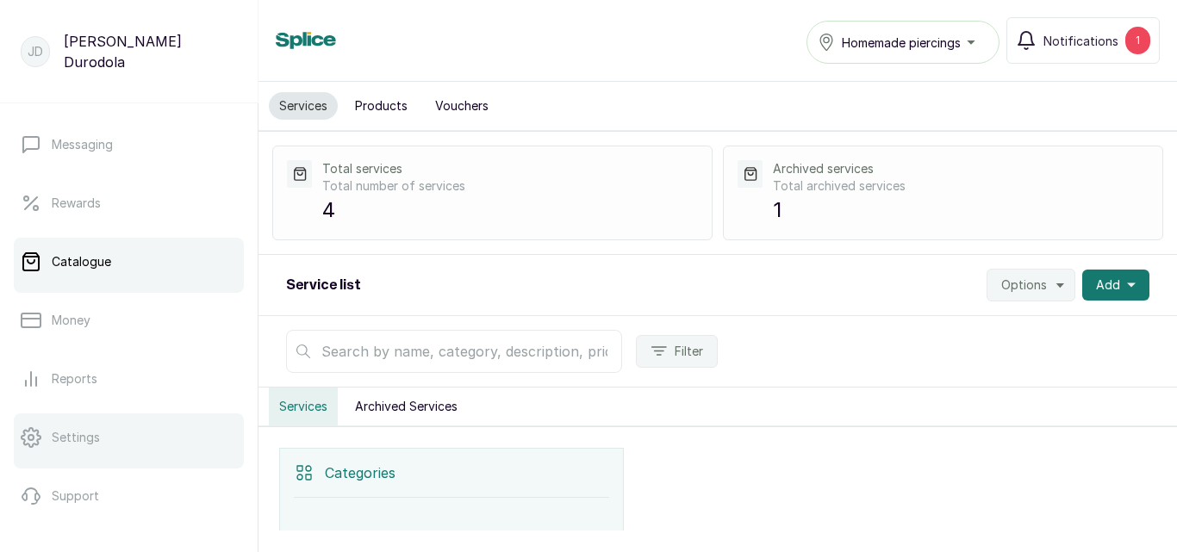
scroll to position [389, 0]
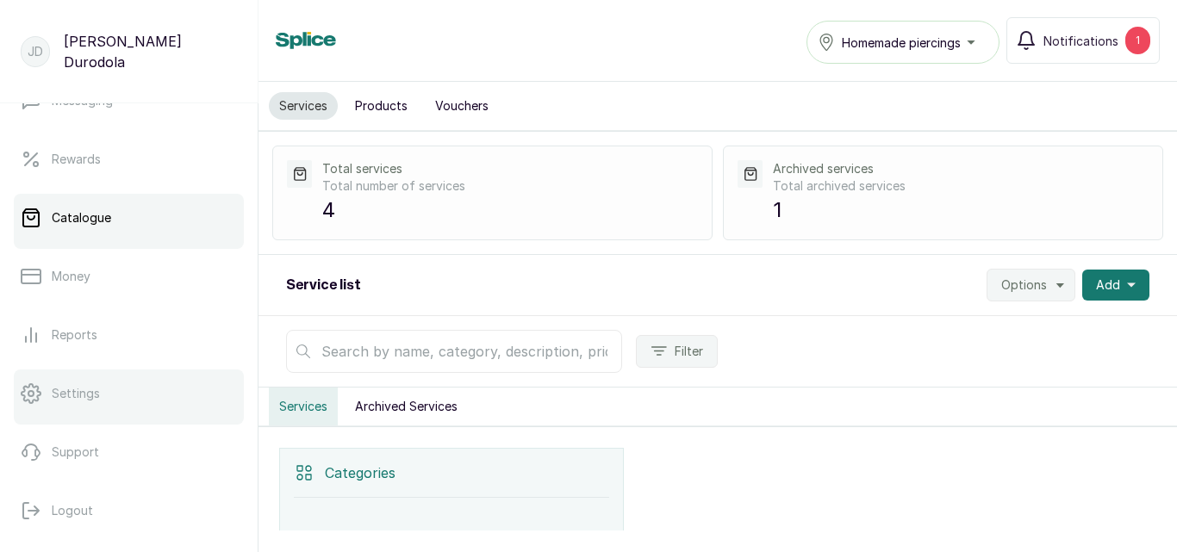
click at [99, 396] on link "Settings" at bounding box center [129, 394] width 230 height 48
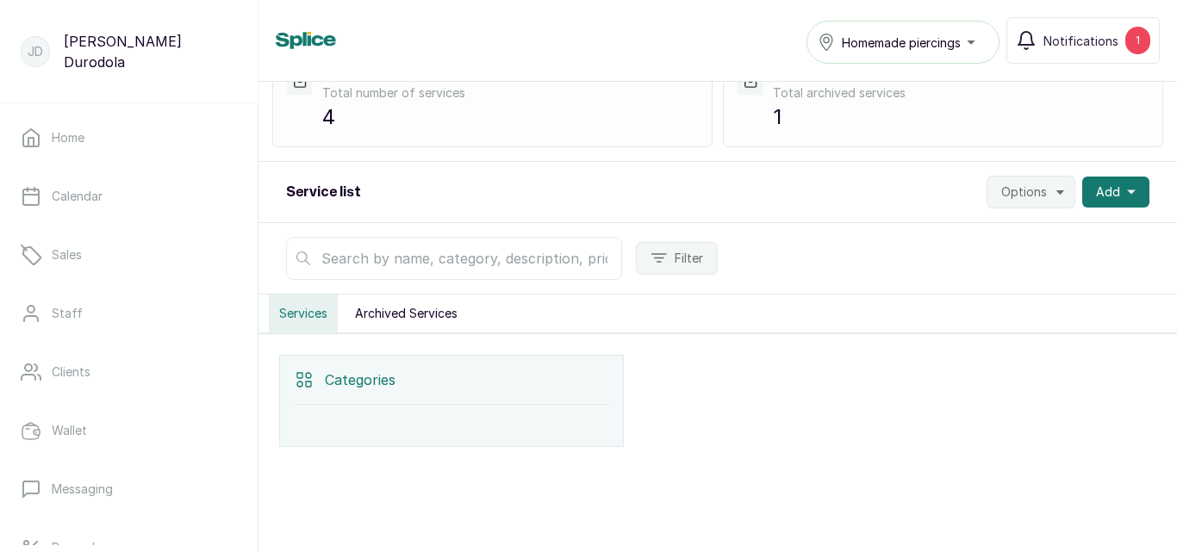
scroll to position [99, 0]
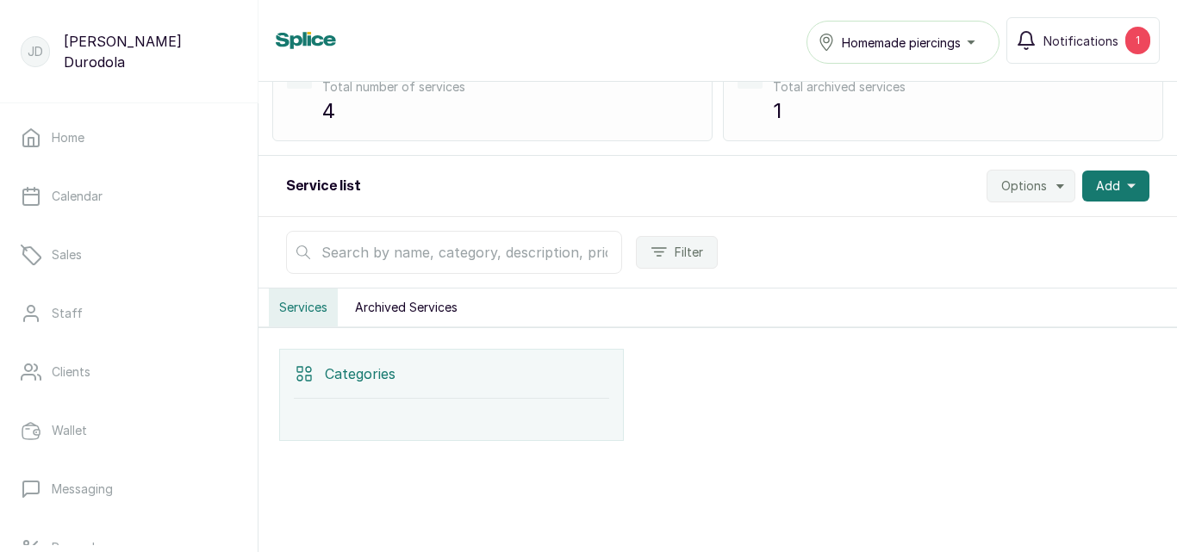
click at [427, 390] on div "Categories" at bounding box center [451, 374] width 315 height 49
click at [1054, 191] on icon "button" at bounding box center [1061, 186] width 14 height 14
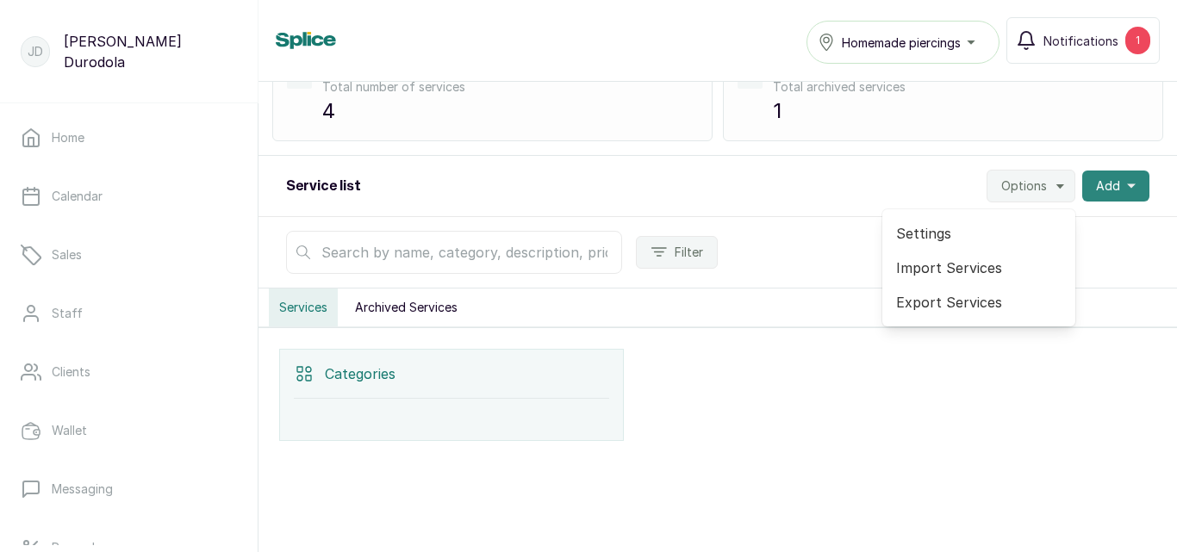
click at [1106, 187] on span "Add" at bounding box center [1108, 186] width 24 height 17
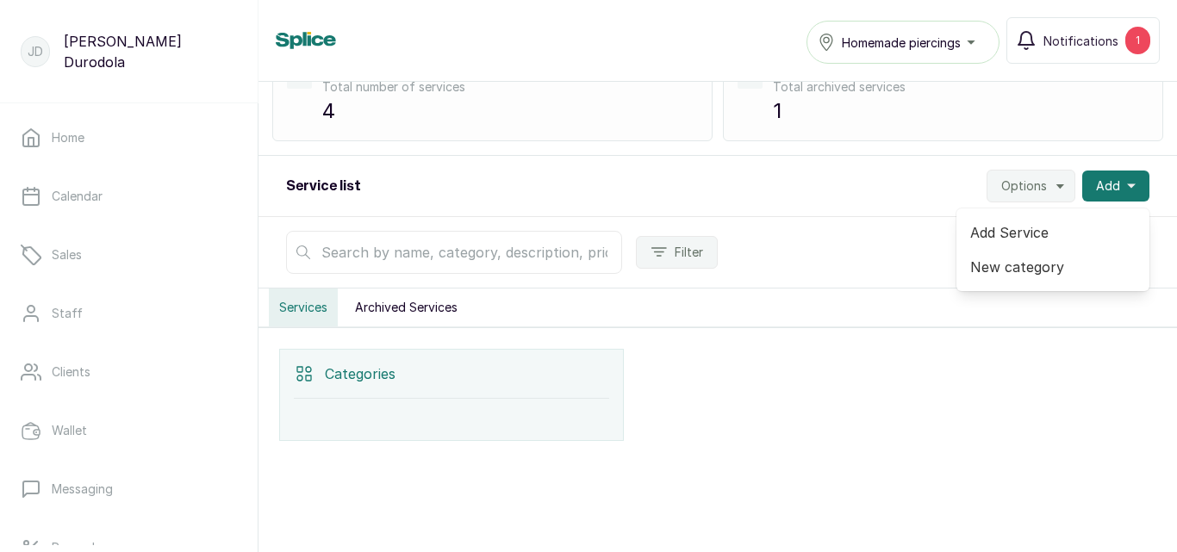
click at [781, 171] on div "Service list Options Add Add Service New category" at bounding box center [718, 186] width 919 height 61
click at [439, 311] on button "Archived Services" at bounding box center [406, 308] width 123 height 38
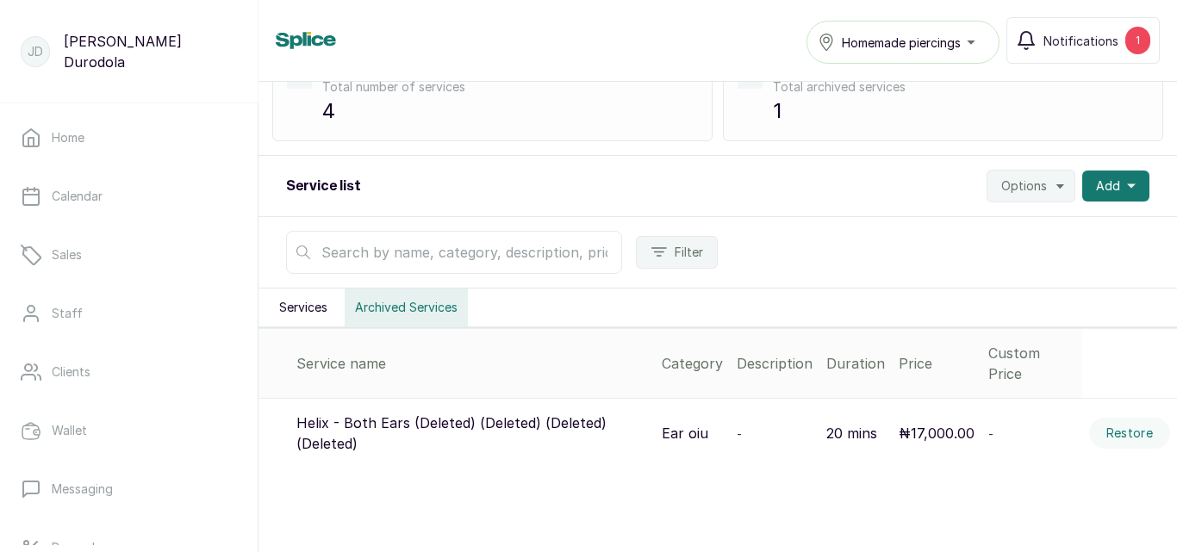
click at [307, 310] on button "Services" at bounding box center [303, 308] width 69 height 38
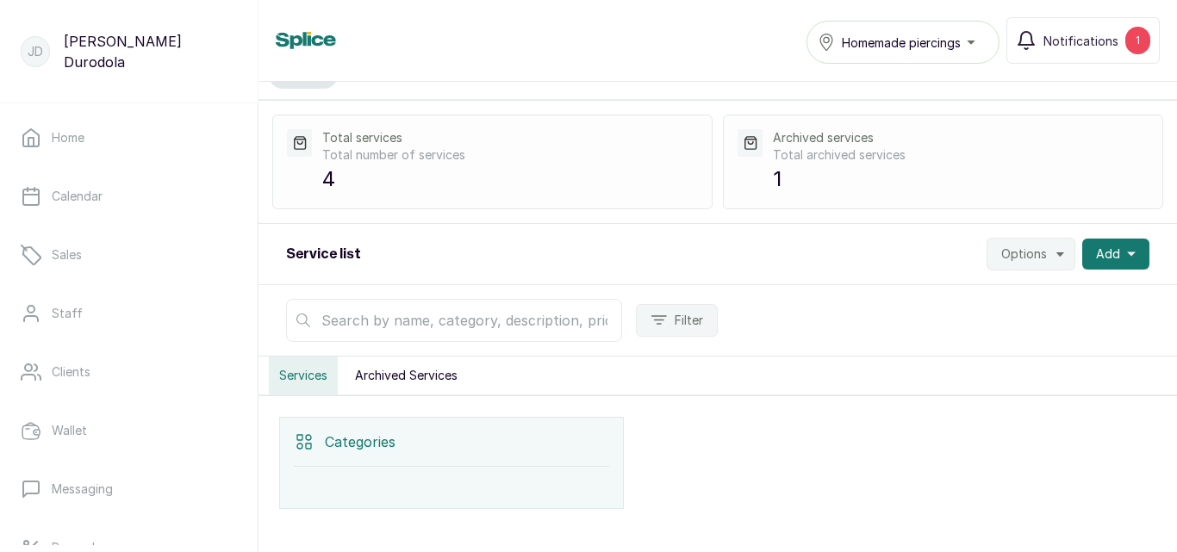
scroll to position [0, 0]
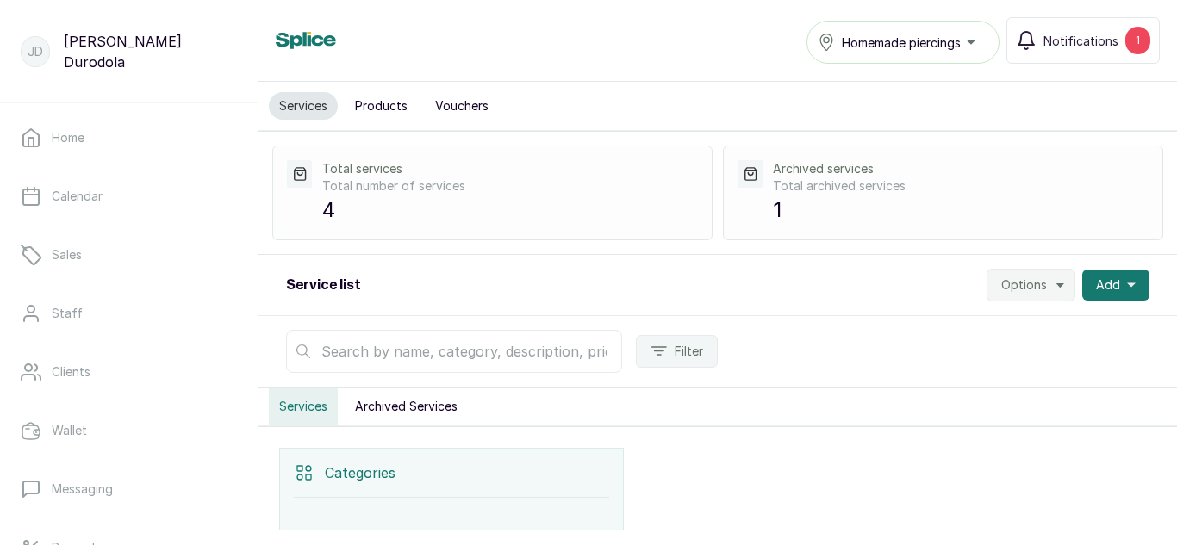
click at [1022, 283] on span "Options" at bounding box center [1024, 285] width 46 height 17
click at [979, 333] on span "Settings" at bounding box center [978, 332] width 165 height 21
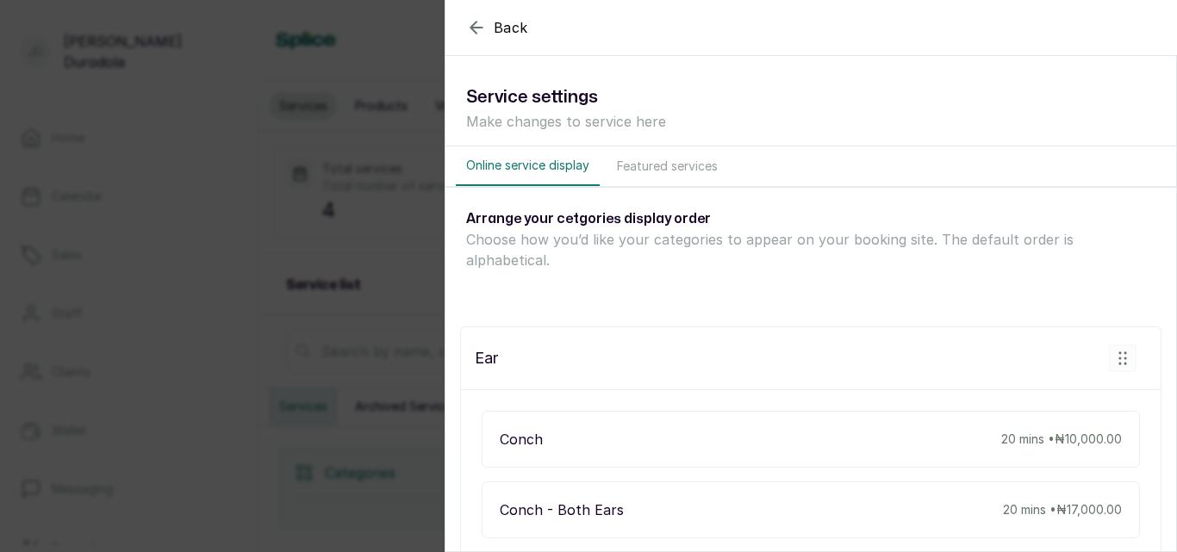
click at [675, 166] on button "Featured services" at bounding box center [668, 166] width 122 height 40
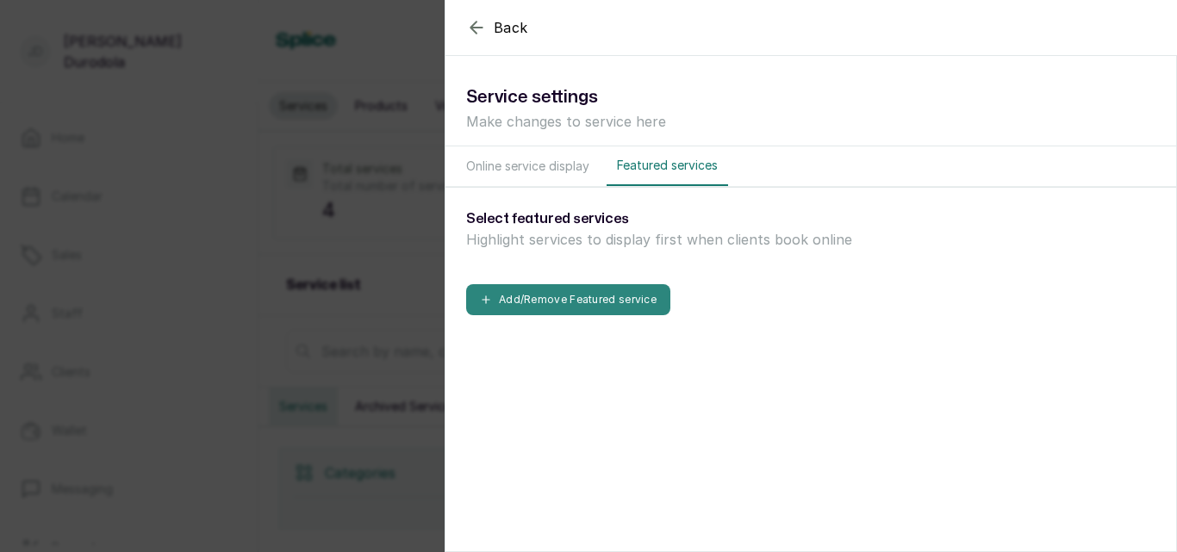
click at [625, 296] on button "Add/Remove Featured service" at bounding box center [568, 299] width 204 height 31
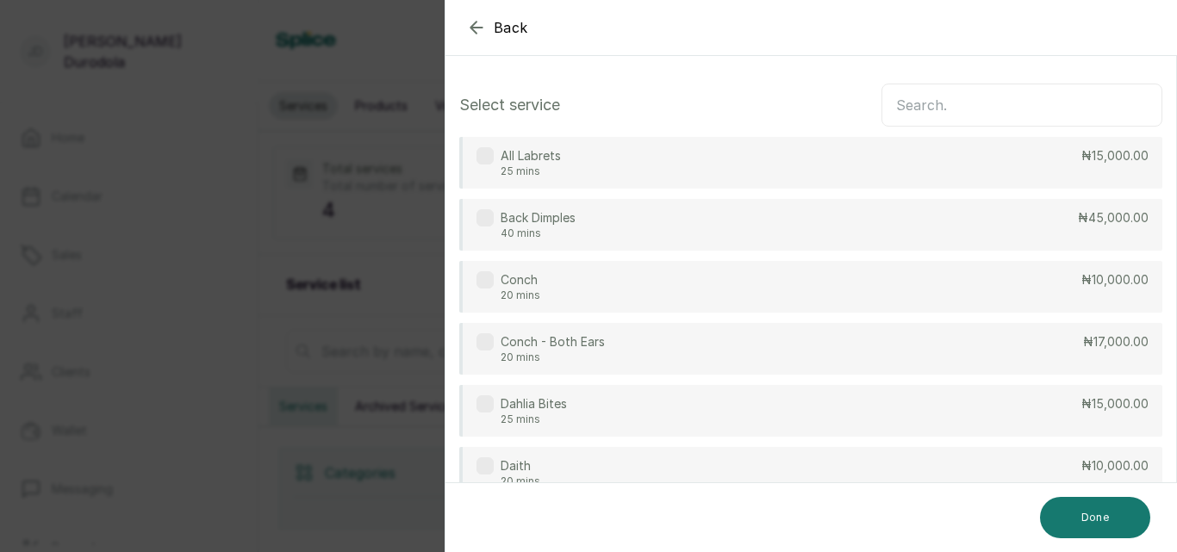
click at [474, 29] on icon "button" at bounding box center [476, 27] width 21 height 21
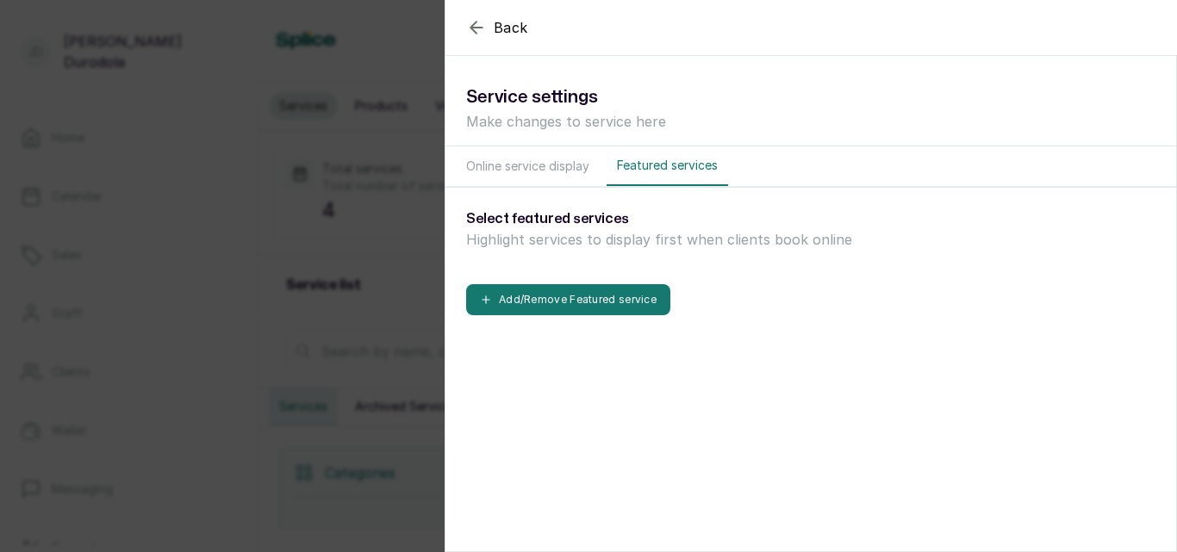
click at [474, 29] on icon "button" at bounding box center [476, 27] width 21 height 21
